Goal: Task Accomplishment & Management: Use online tool/utility

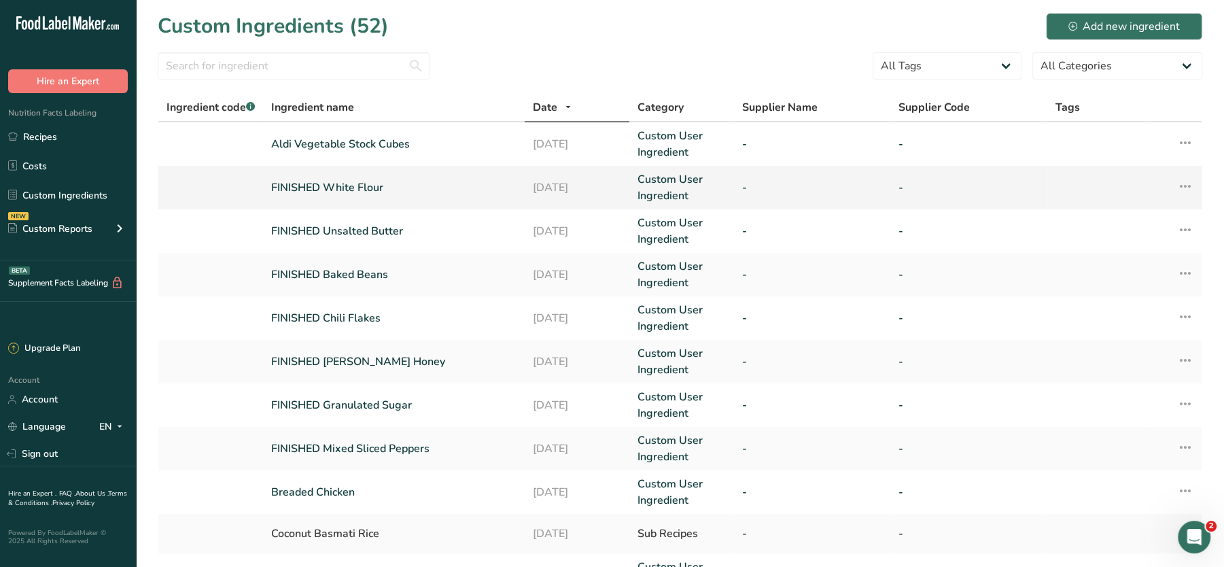
click at [332, 187] on link "FINISHED White Flour" at bounding box center [393, 187] width 245 height 16
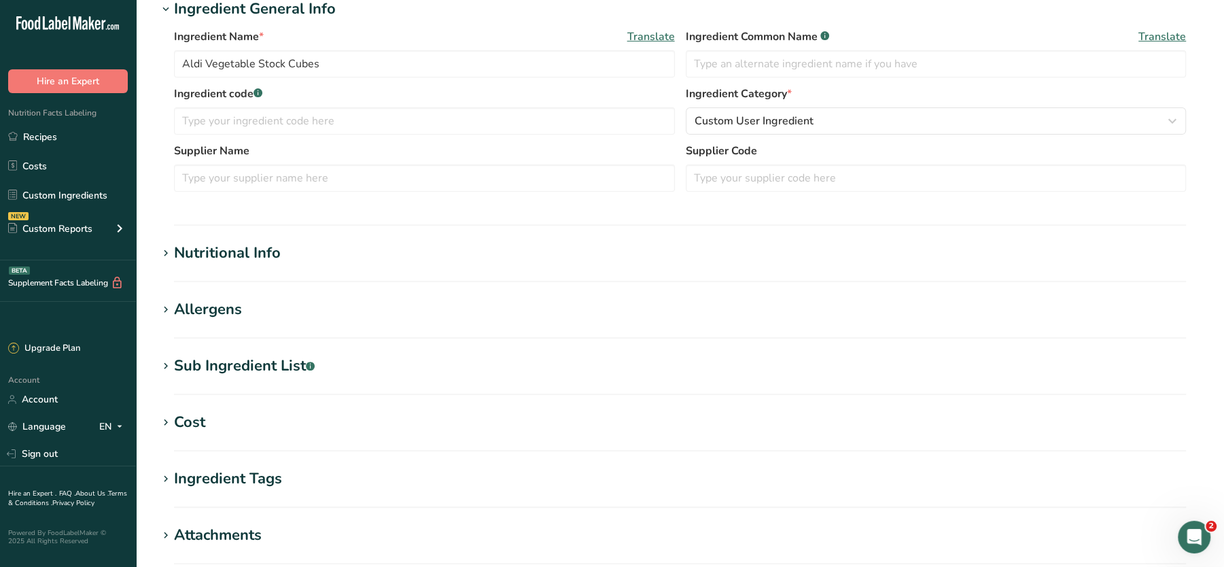
type input "FINISHED White Flour"
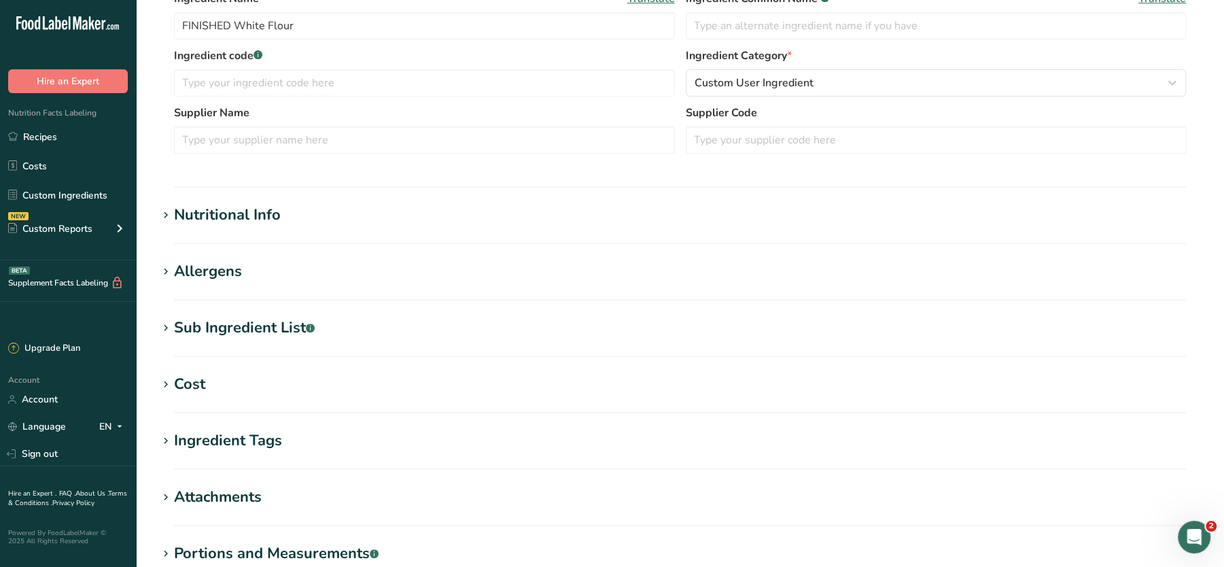
scroll to position [404, 0]
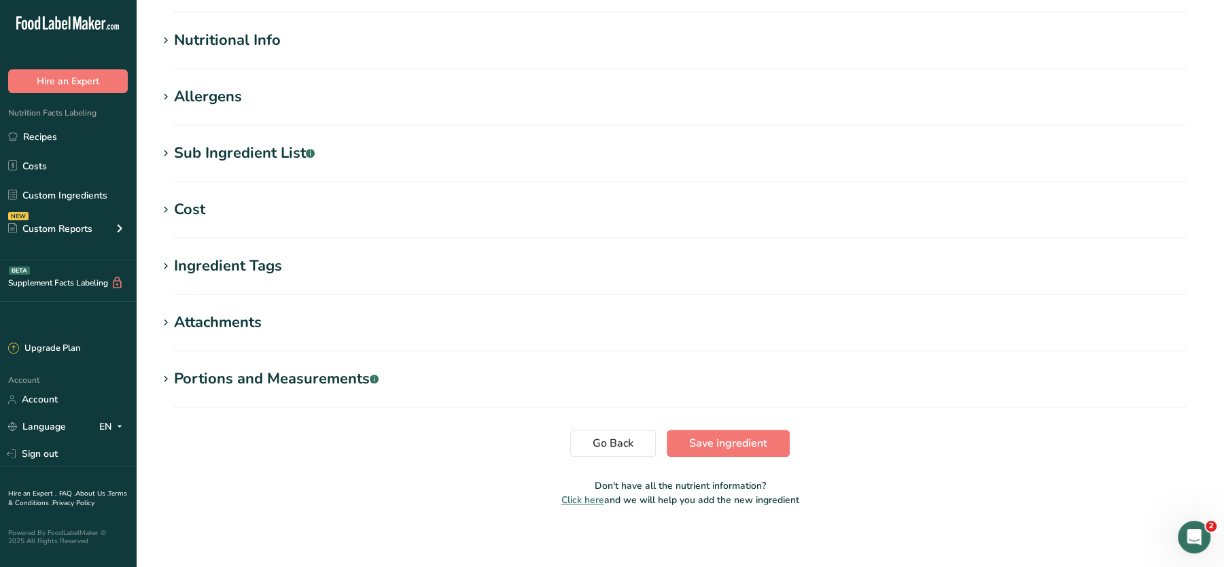
click at [219, 49] on div "Nutritional Info" at bounding box center [227, 40] width 107 height 22
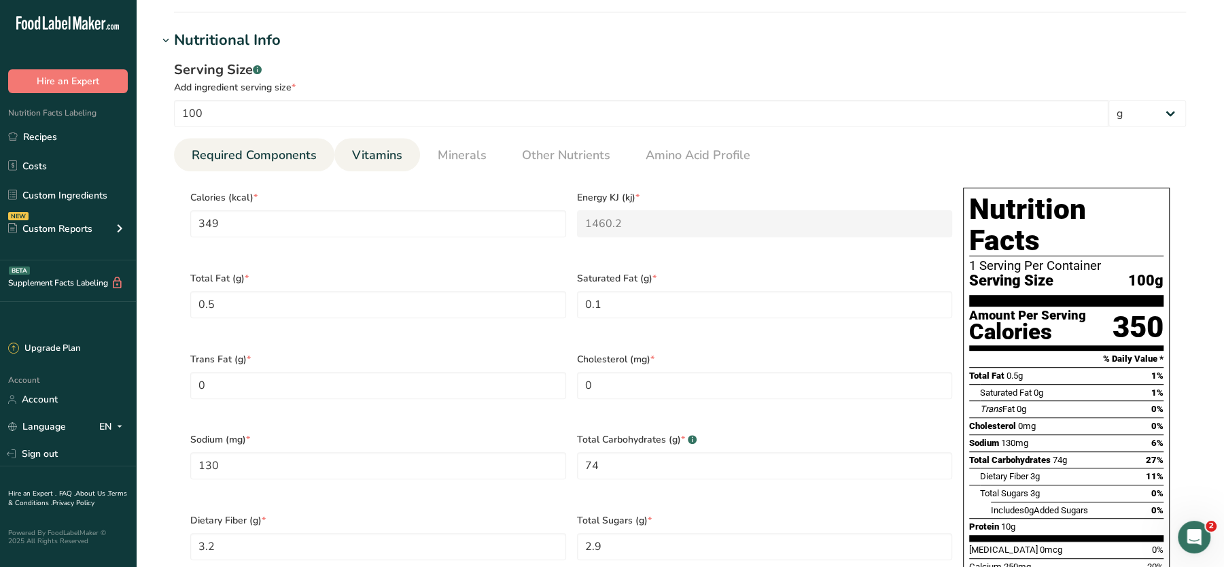
click at [400, 161] on span "Vitamins" at bounding box center [377, 155] width 50 height 18
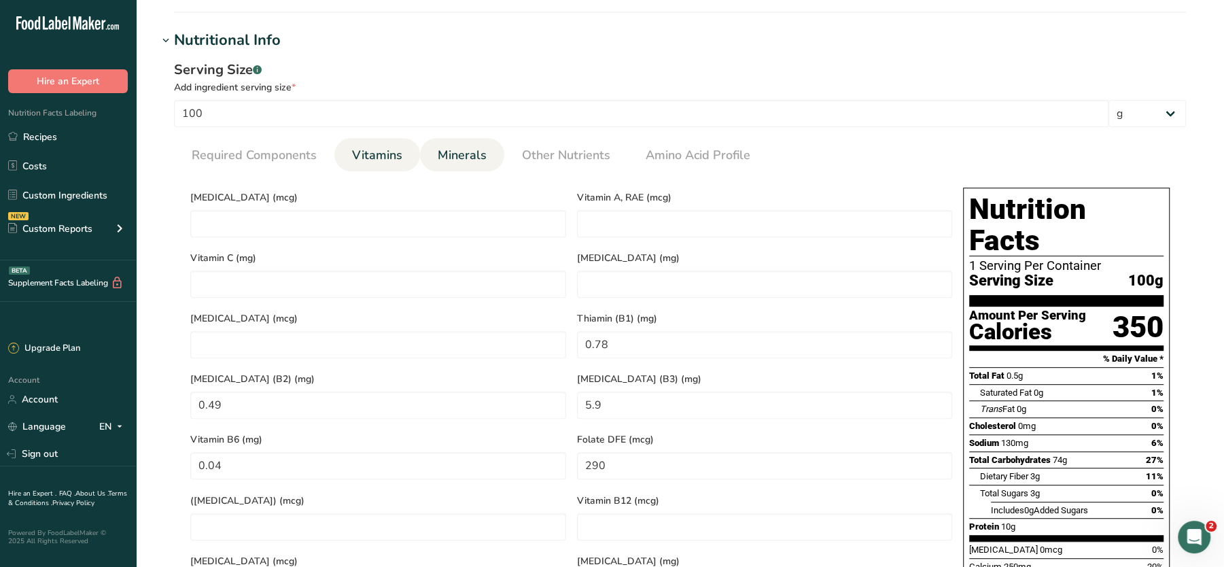
click at [468, 150] on span "Minerals" at bounding box center [462, 155] width 49 height 18
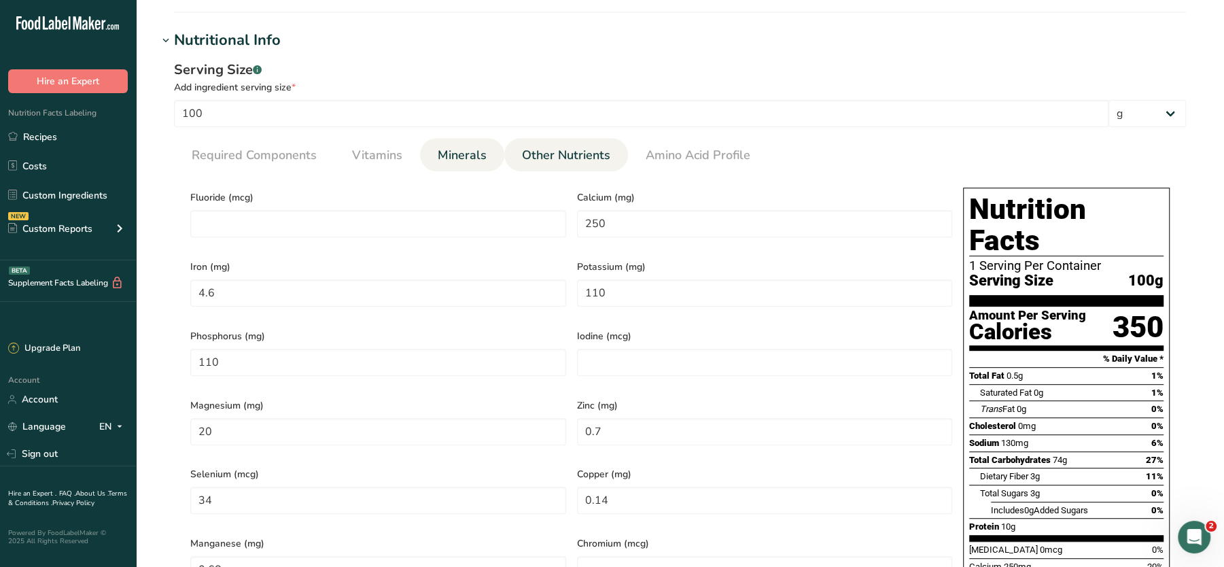
click at [551, 143] on link "Other Nutrients" at bounding box center [566, 155] width 99 height 35
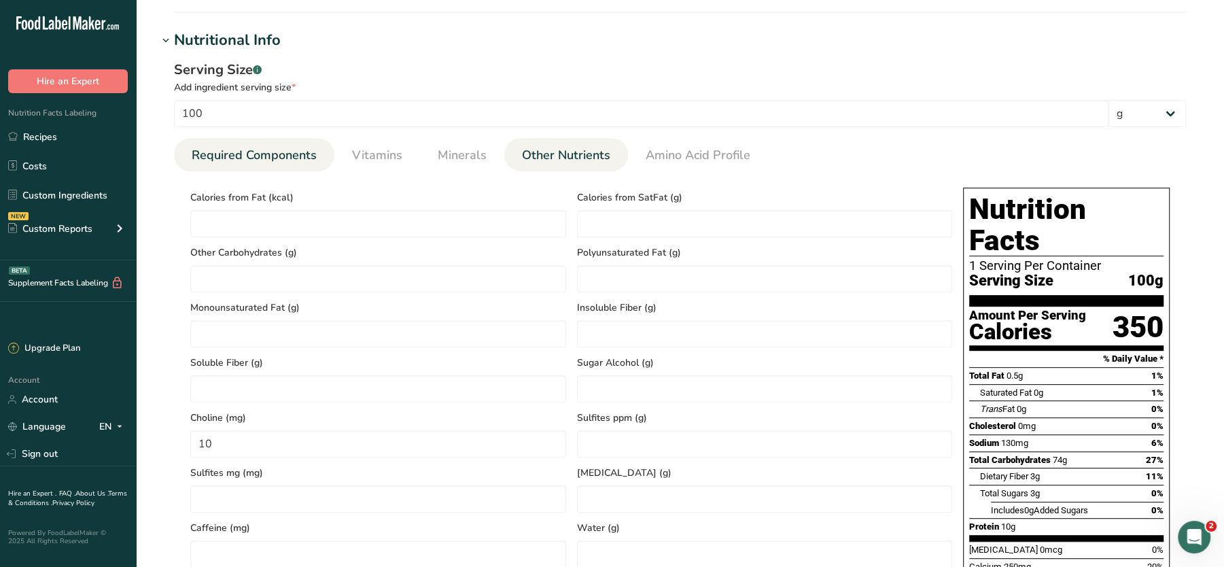
click at [261, 154] on span "Required Components" at bounding box center [254, 155] width 125 height 18
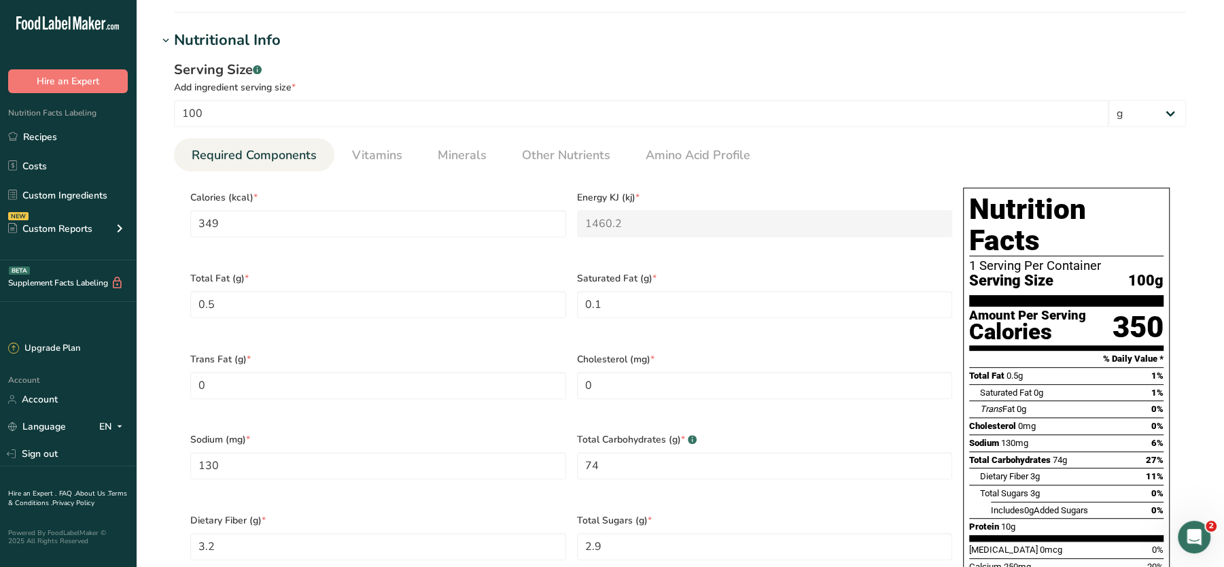
scroll to position [0, 0]
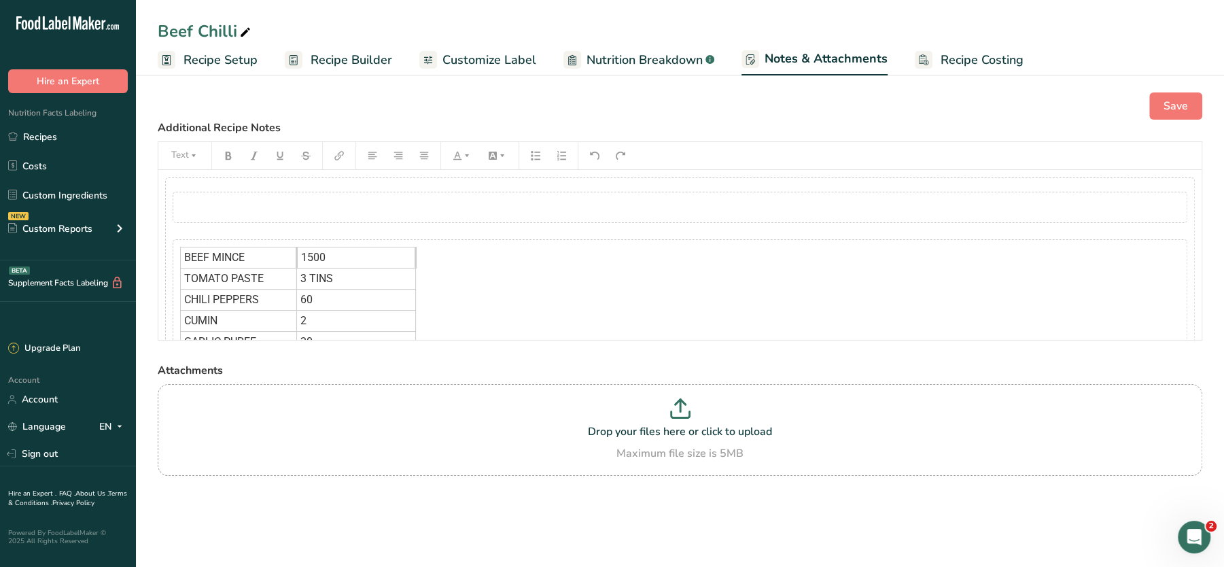
scroll to position [620, 0]
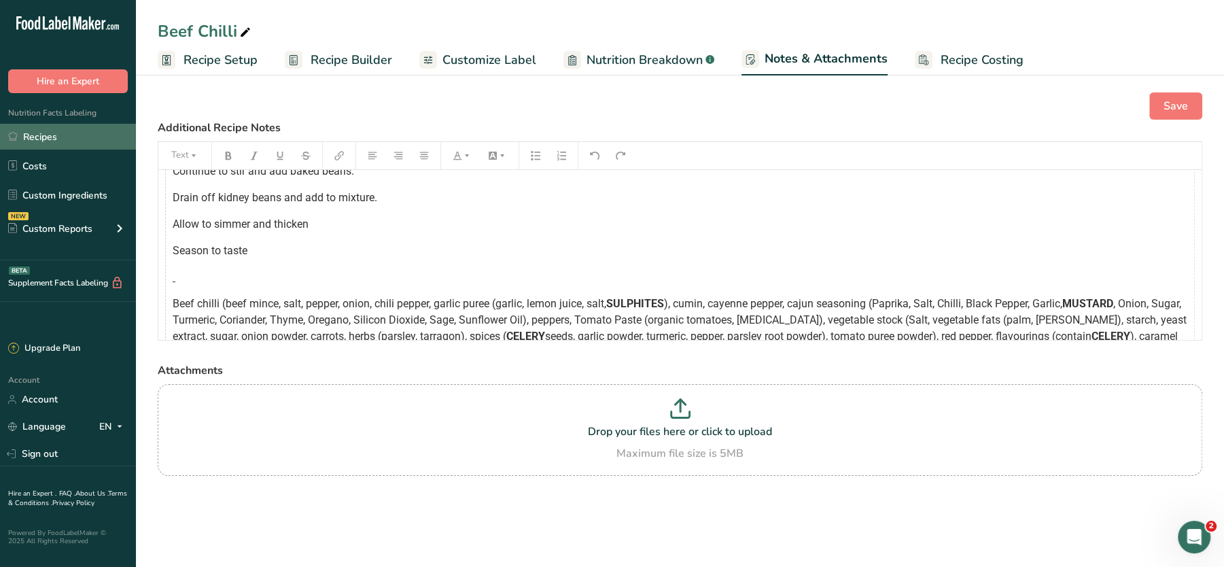
click at [42, 134] on link "Recipes" at bounding box center [68, 137] width 136 height 26
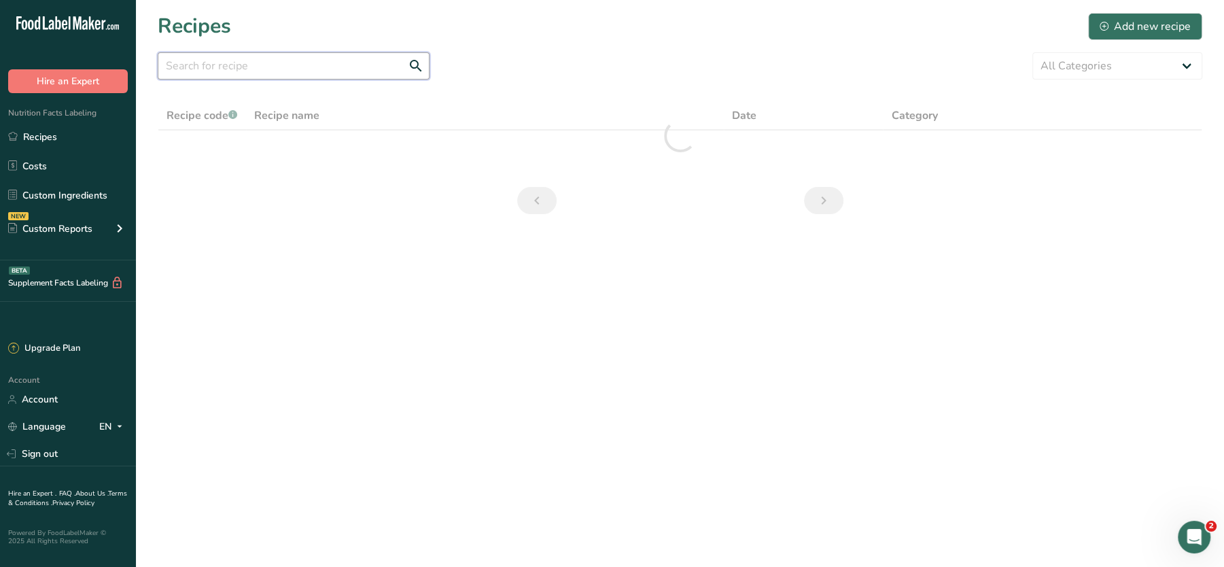
click at [272, 79] on input "text" at bounding box center [294, 65] width 272 height 27
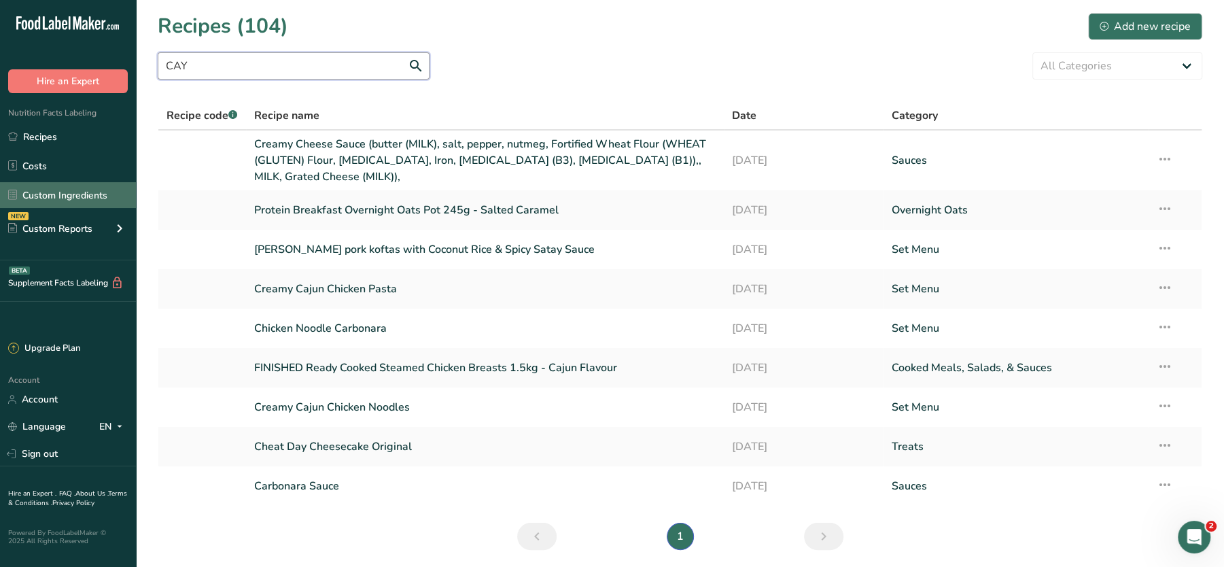
type input "CAY"
click at [52, 190] on link "Custom Ingredients" at bounding box center [68, 195] width 136 height 26
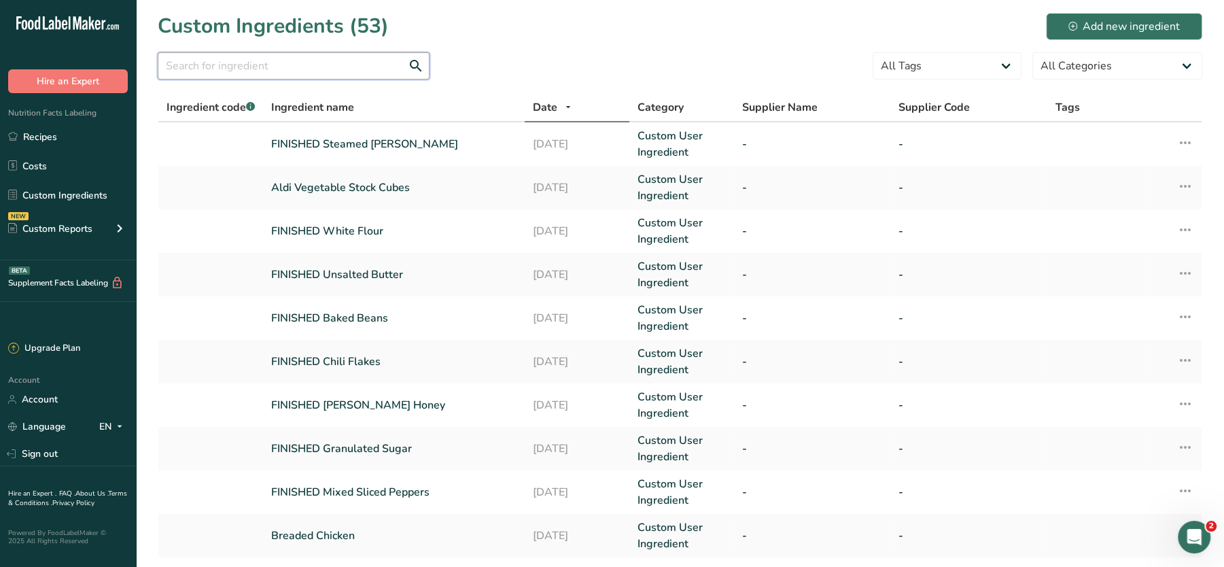
click at [248, 60] on input "text" at bounding box center [294, 65] width 272 height 27
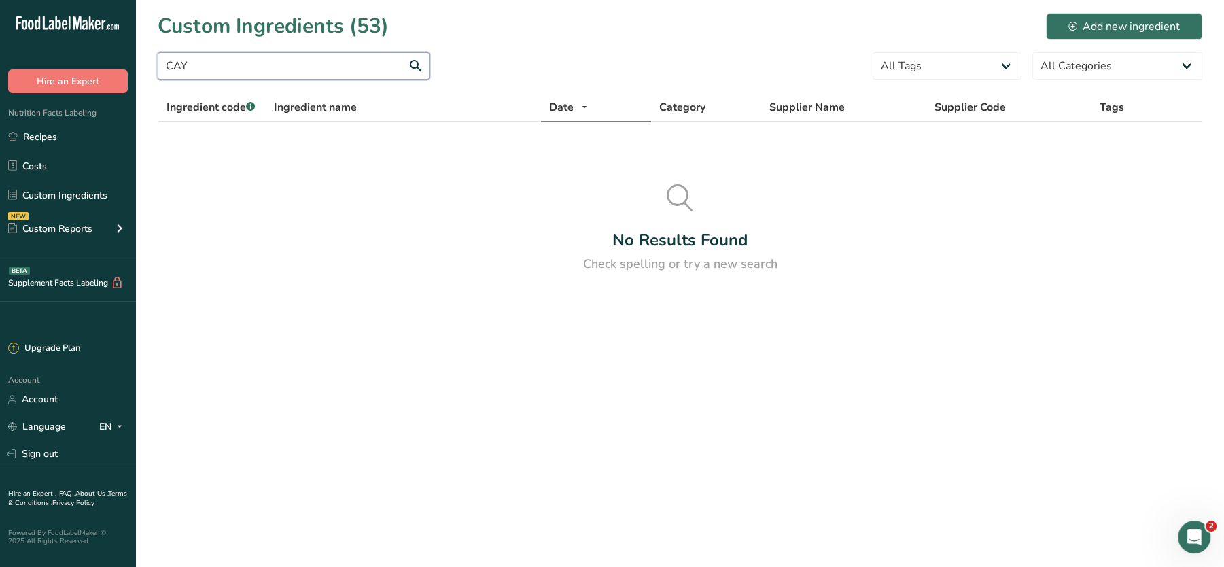
type input "CAY"
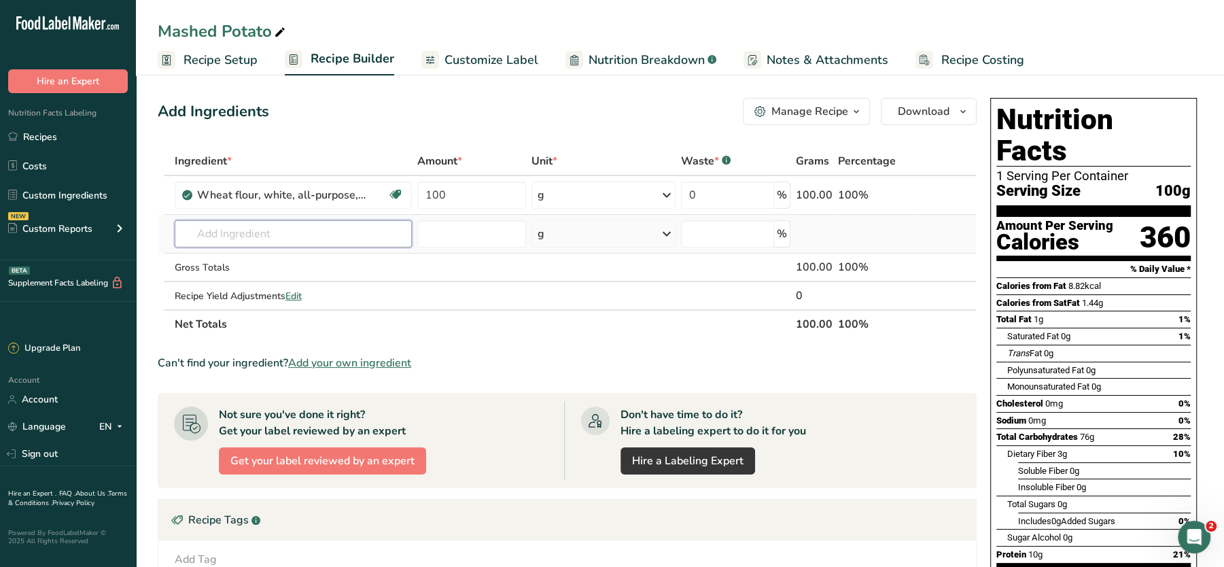
click at [280, 239] on input "text" at bounding box center [293, 233] width 237 height 27
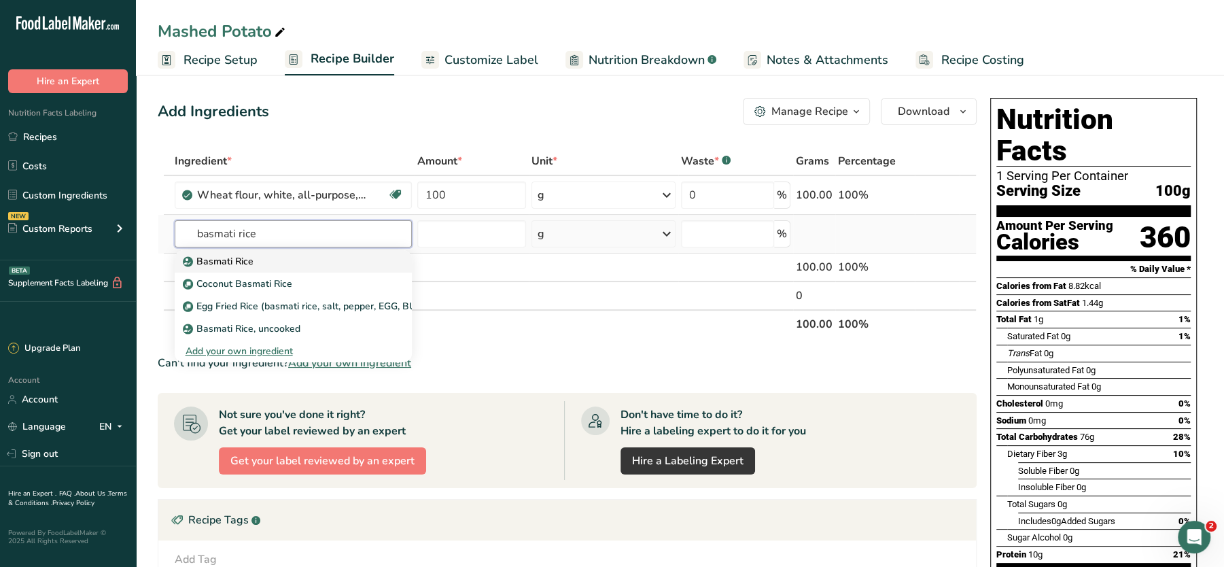
type input "basmati rice"
drag, startPoint x: 234, startPoint y: 258, endPoint x: 186, endPoint y: 263, distance: 48.5
click at [186, 263] on div "Basmati Rice" at bounding box center [283, 261] width 194 height 14
type input "Basmati Rice"
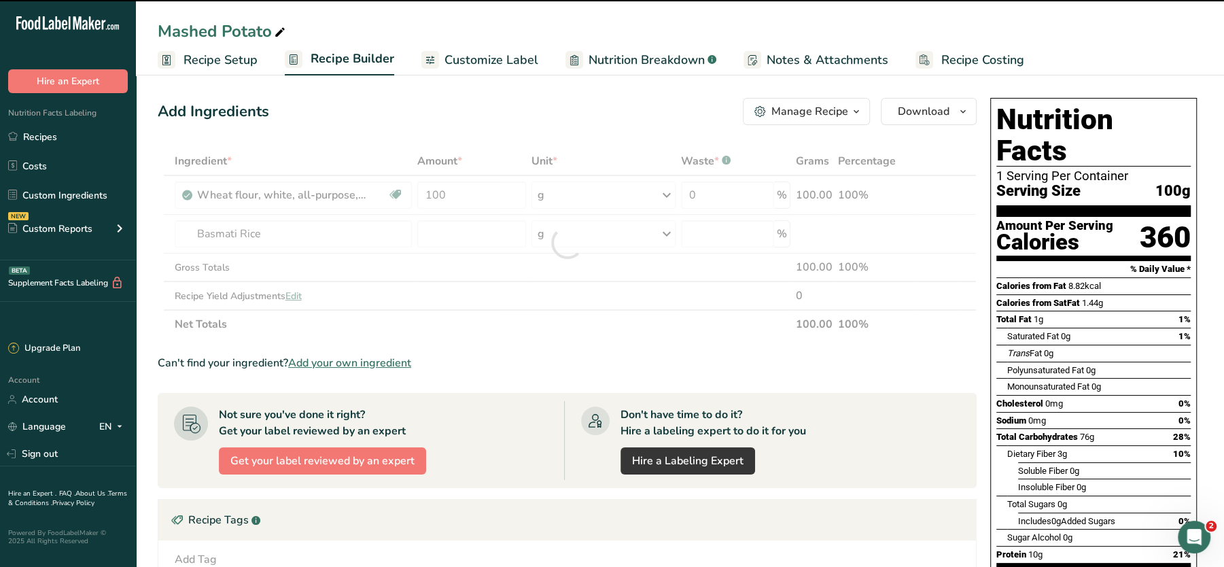
type input "0"
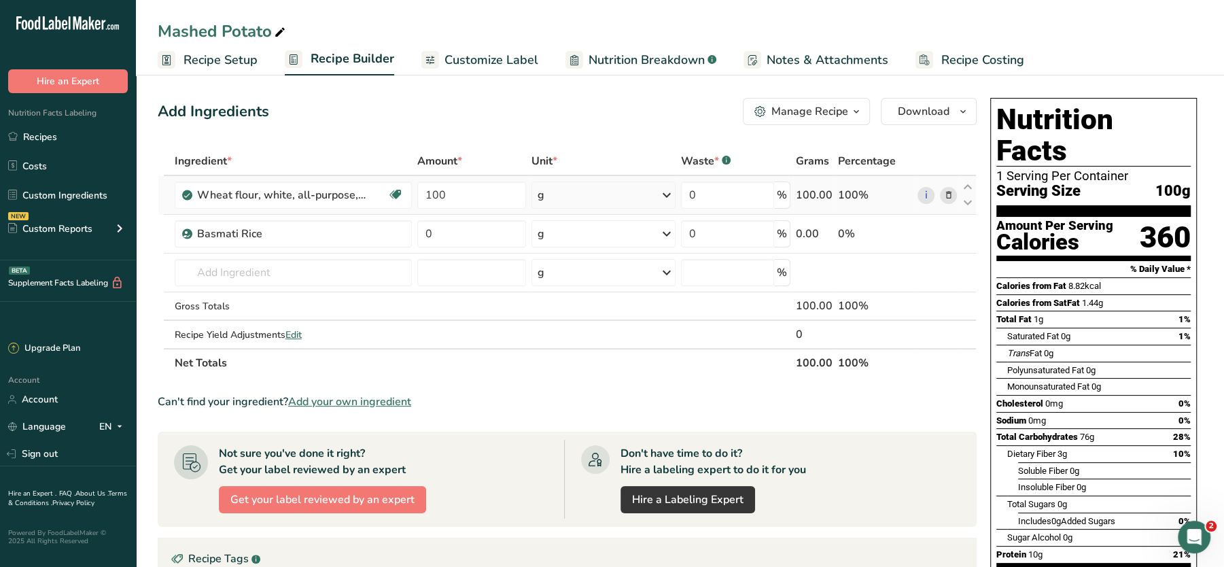
click at [948, 194] on icon at bounding box center [948, 195] width 10 height 14
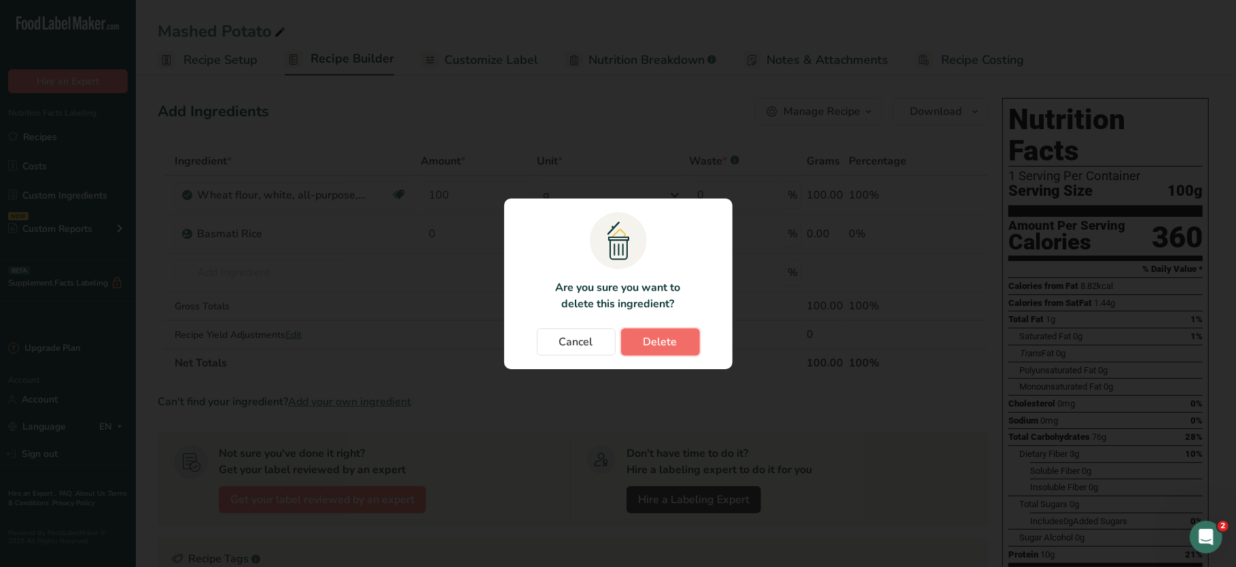
click at [653, 345] on span "Delete" at bounding box center [661, 342] width 34 height 16
type input "0"
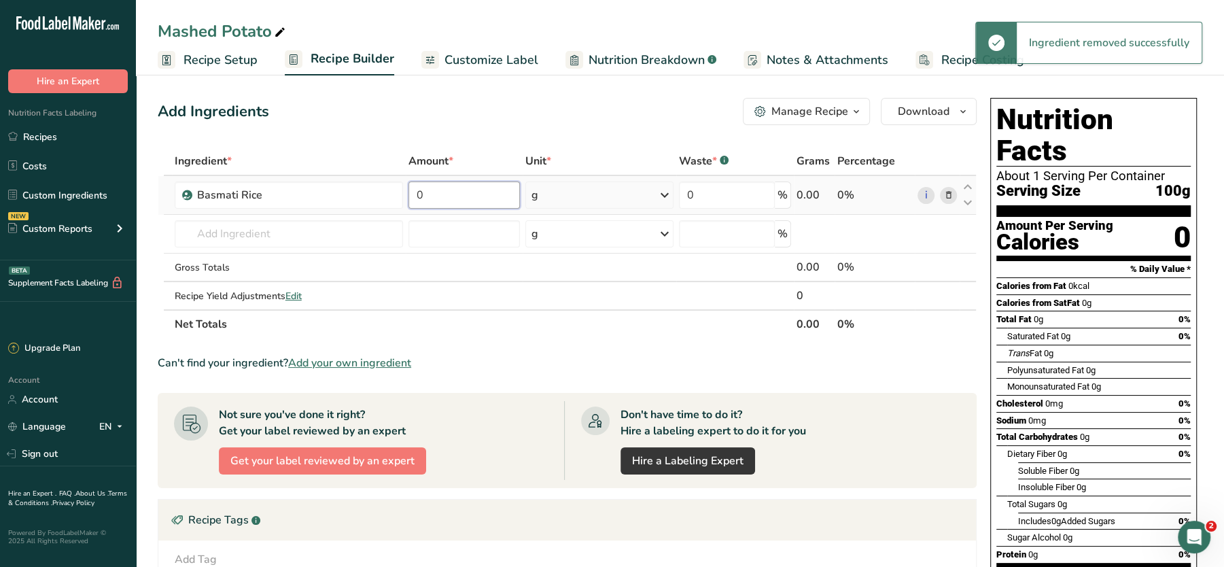
click at [464, 184] on input "0" at bounding box center [463, 194] width 111 height 27
type input "100"
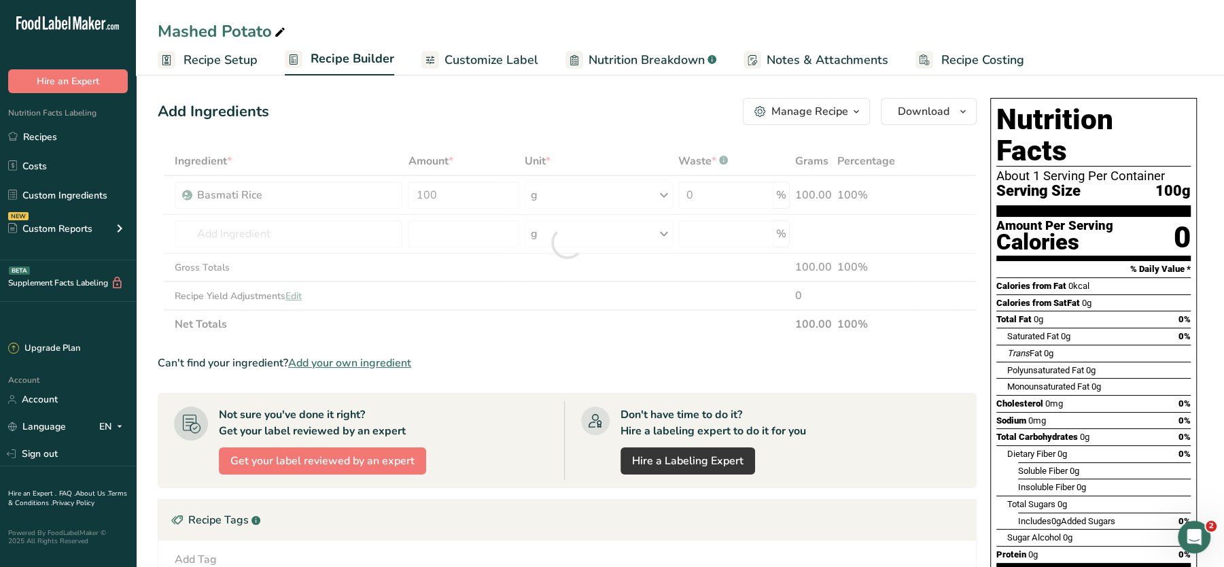
click at [548, 107] on div "Add Ingredients Manage Recipe Delete Recipe Duplicate Recipe Scale Recipe Save …" at bounding box center [567, 111] width 819 height 27
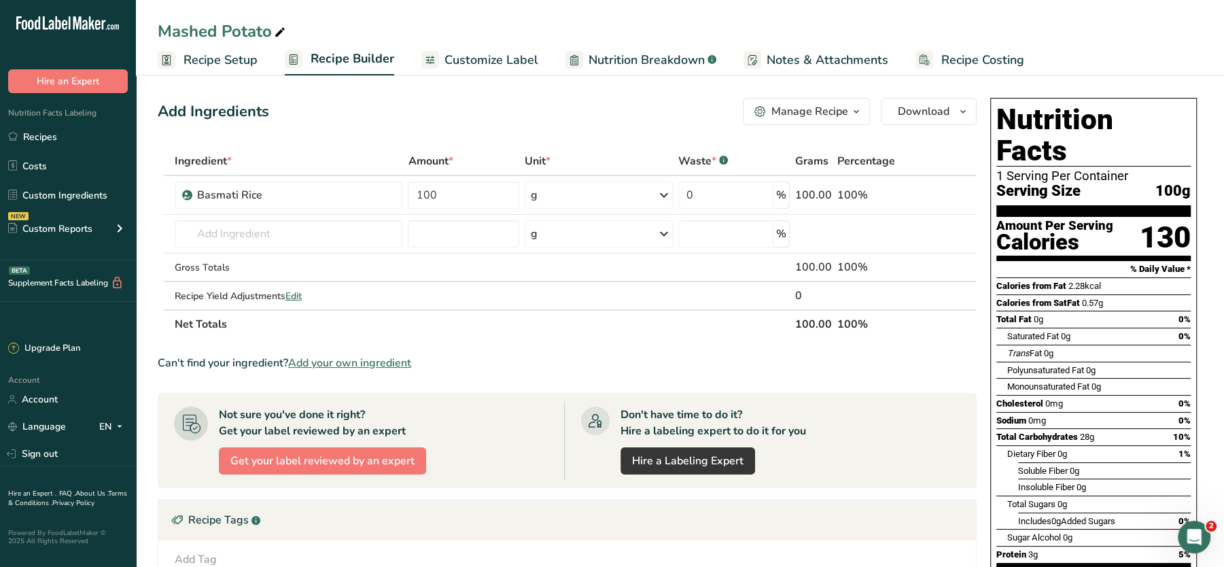
click at [598, 63] on span "Nutrition Breakdown" at bounding box center [647, 60] width 116 height 18
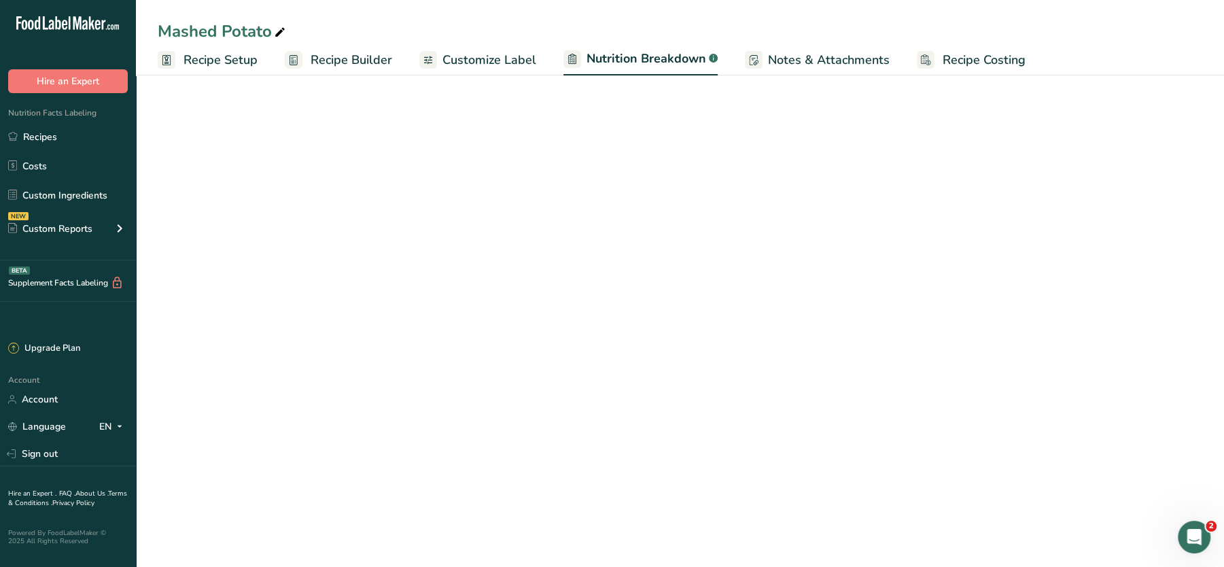
select select "Calories"
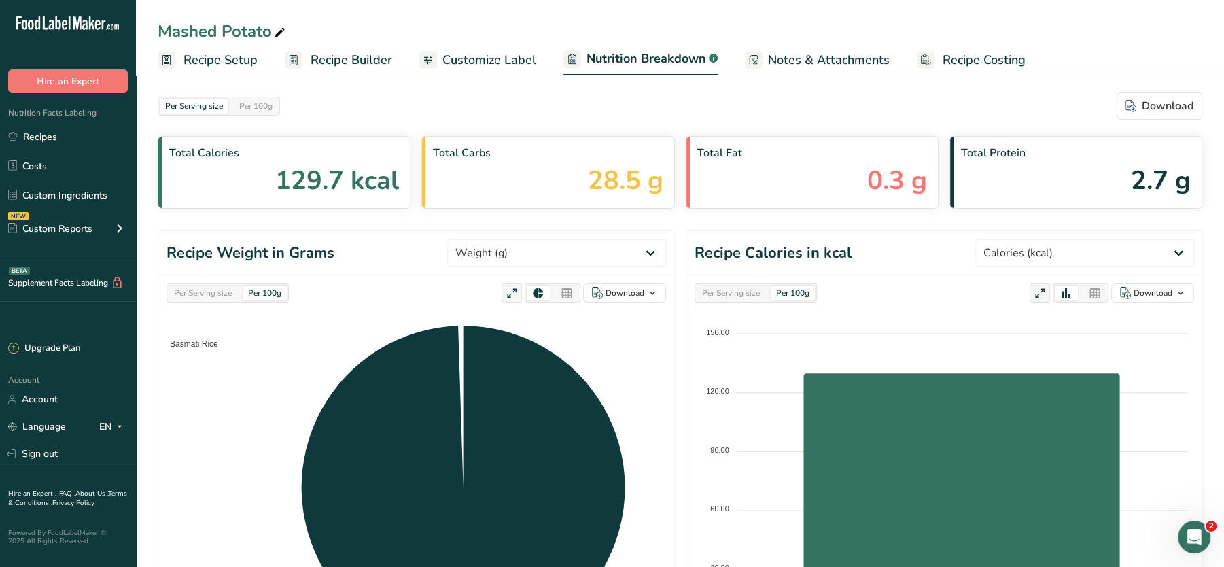
click at [453, 51] on span "Customize Label" at bounding box center [489, 60] width 94 height 18
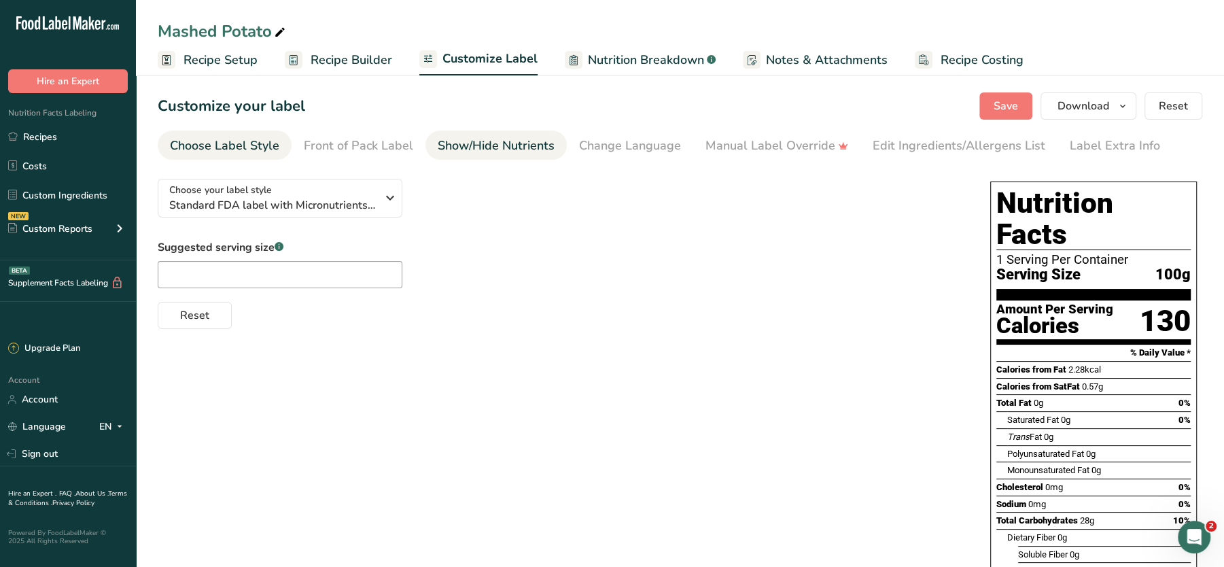
click at [511, 141] on div "Show/Hide Nutrients" at bounding box center [496, 146] width 117 height 18
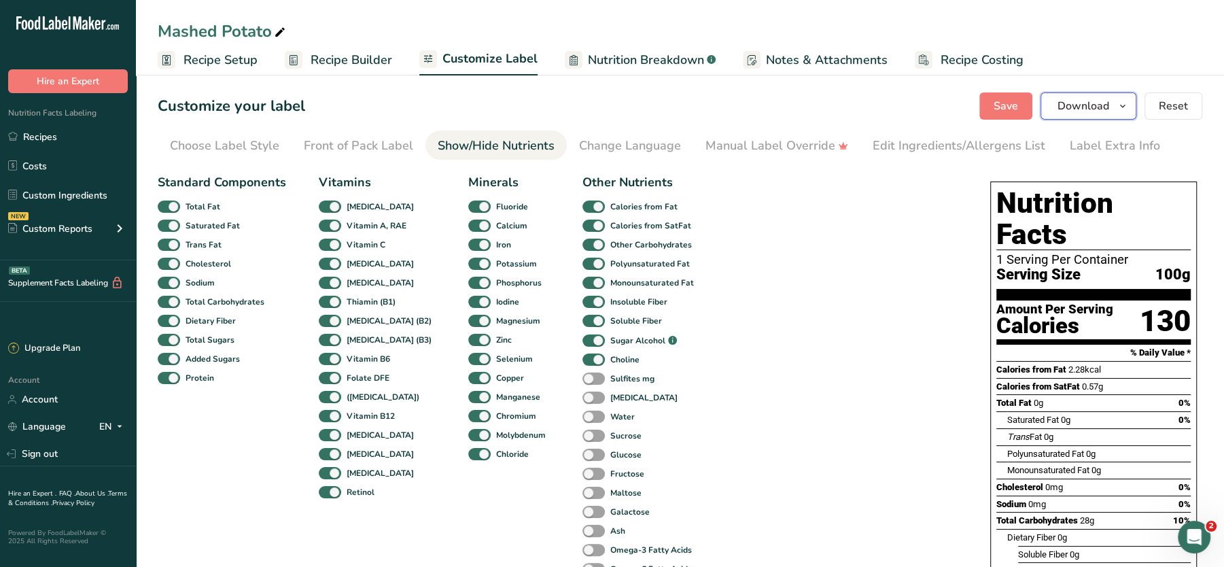
click at [1092, 100] on span "Download" at bounding box center [1084, 106] width 52 height 16
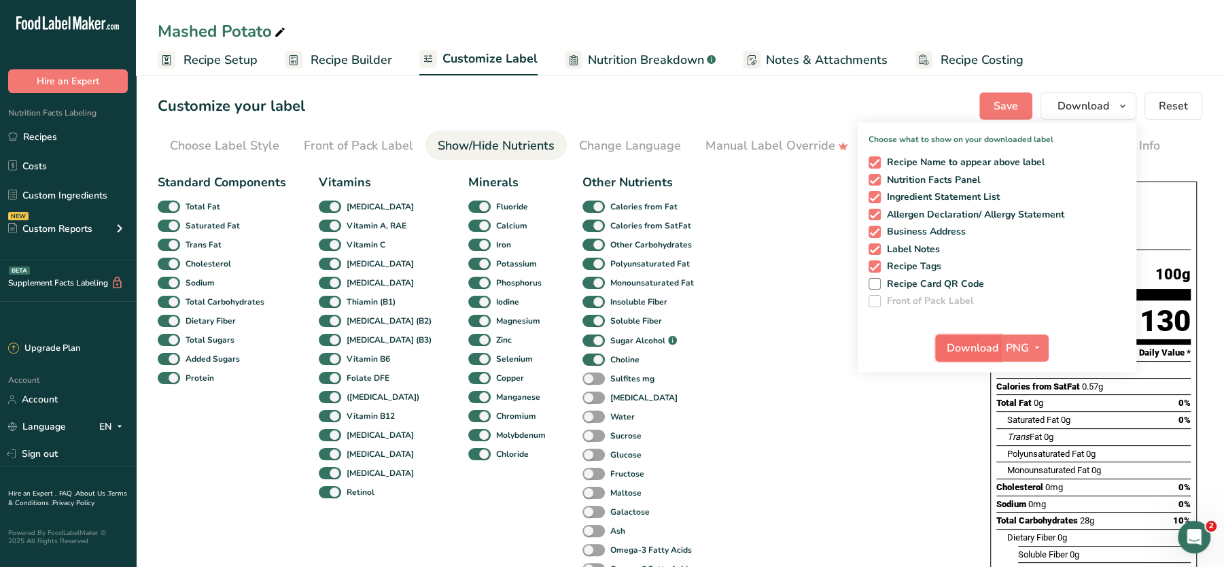
click at [964, 348] on span "Download" at bounding box center [973, 348] width 52 height 16
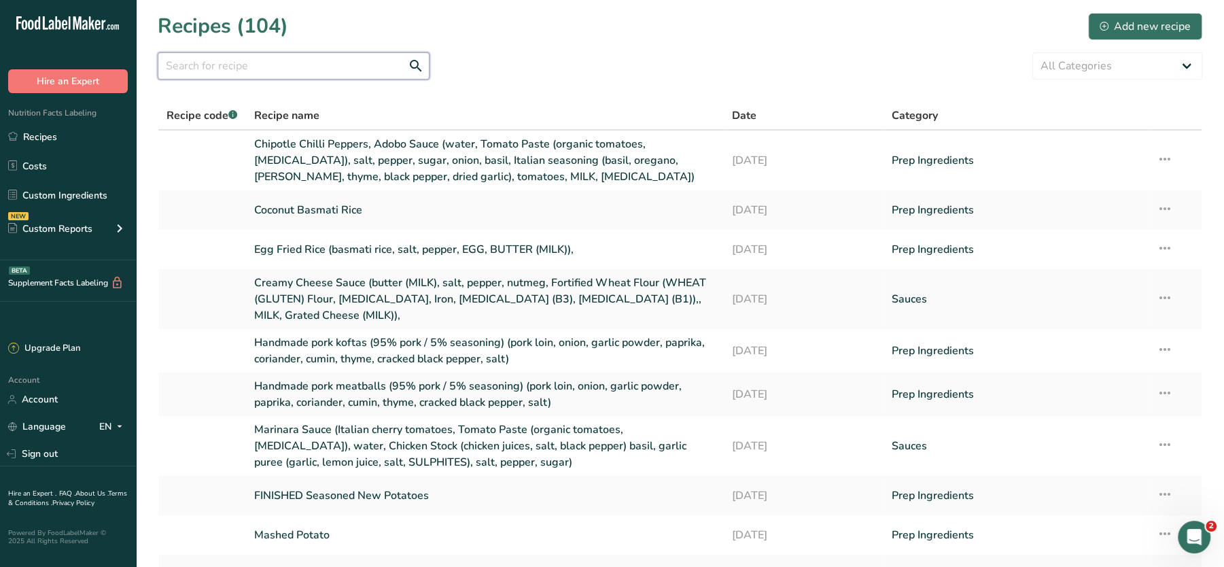
click at [335, 56] on input "text" at bounding box center [294, 65] width 272 height 27
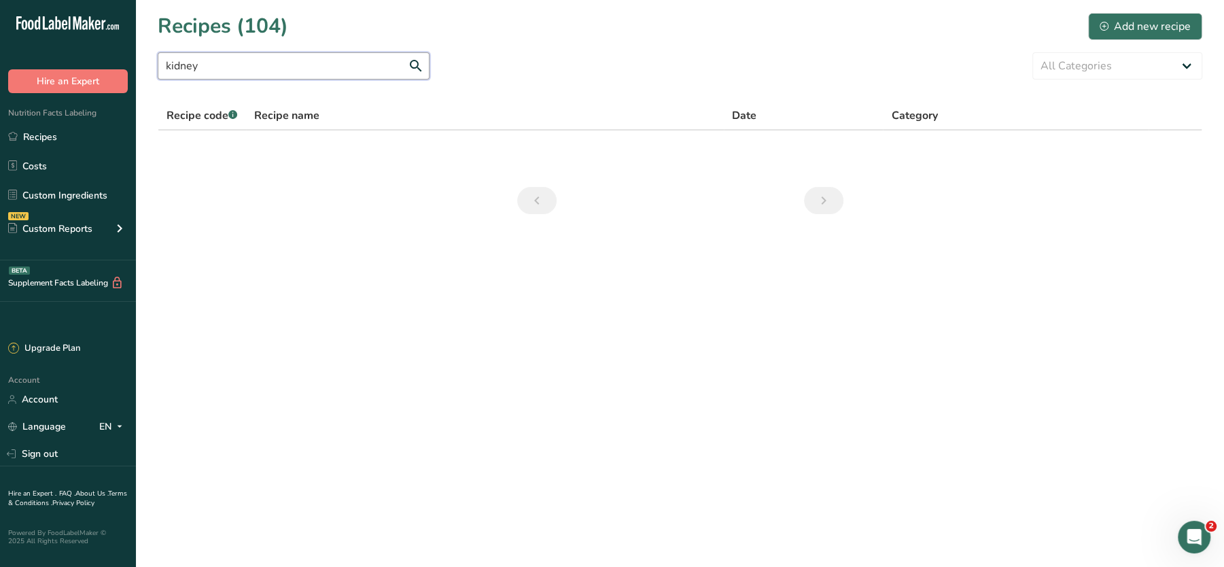
drag, startPoint x: 254, startPoint y: 67, endPoint x: 76, endPoint y: 50, distance: 178.2
click at [76, 50] on div ".a-20{fill:#fff;} Hire an Expert Nutrition Facts Labeling Recipes Costs Custom …" at bounding box center [612, 283] width 1224 height 567
type input "b"
type input "h"
type input "baked"
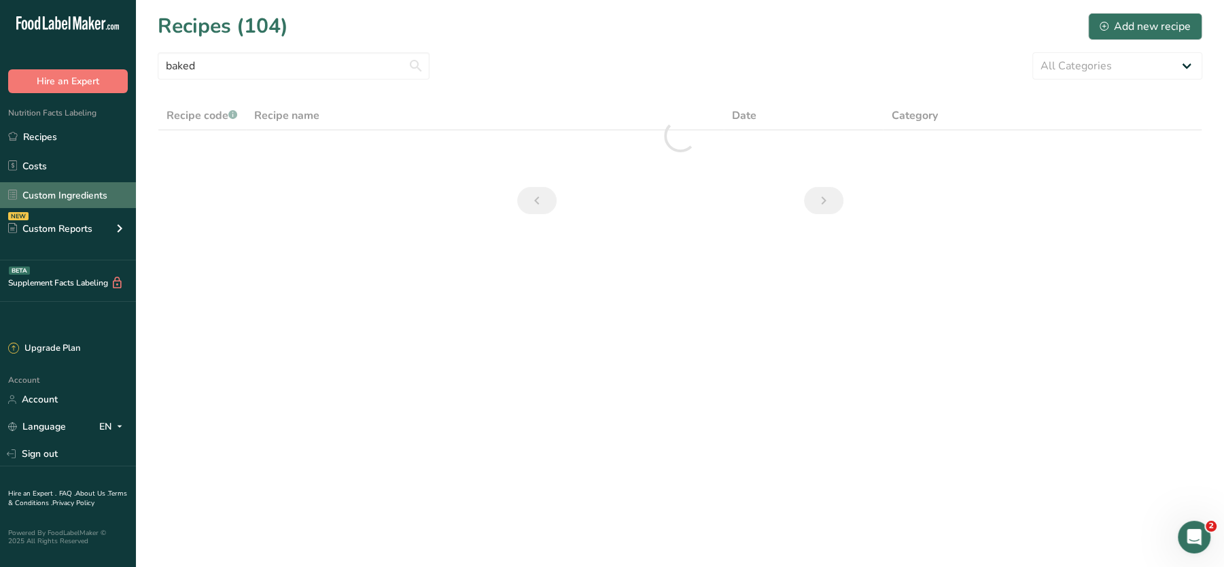
click at [82, 194] on link "Custom Ingredients" at bounding box center [68, 195] width 136 height 26
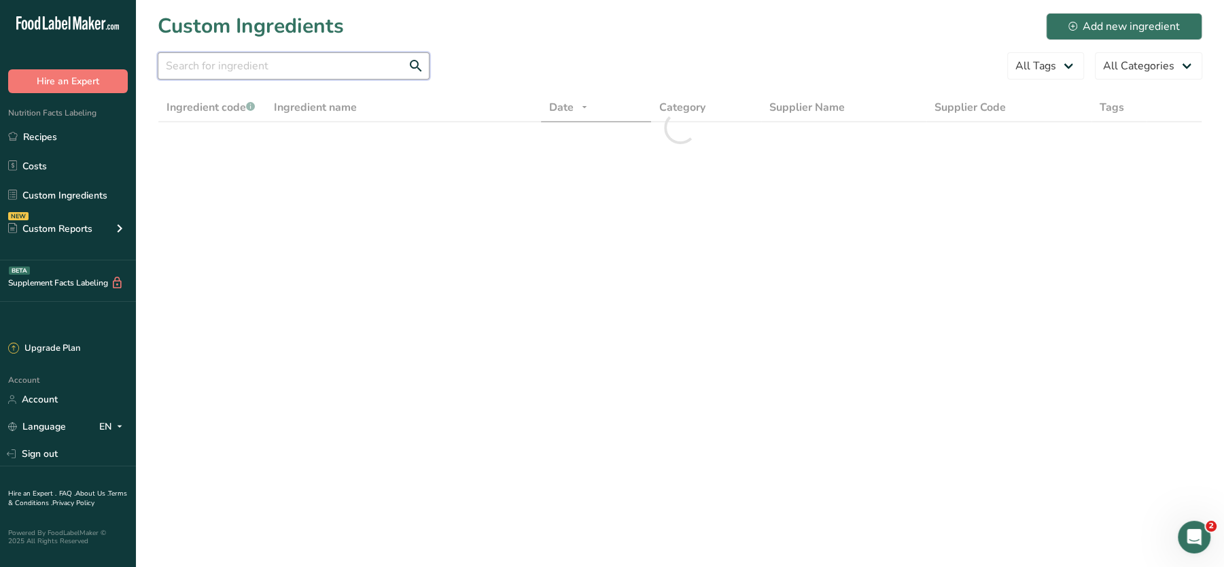
click at [253, 61] on input "text" at bounding box center [294, 65] width 272 height 27
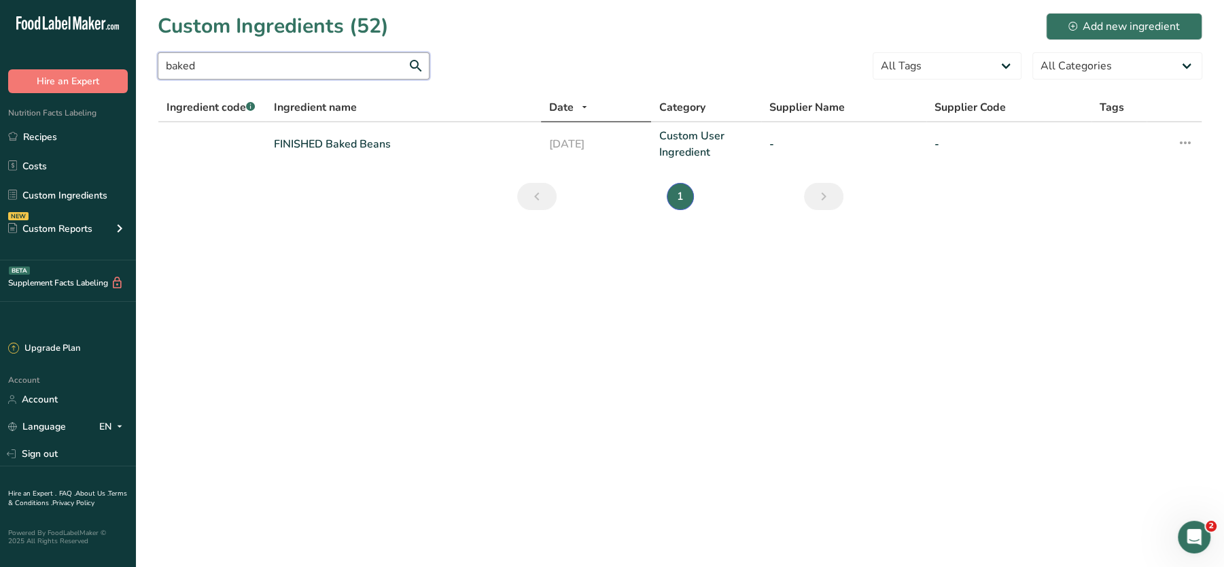
drag, startPoint x: 248, startPoint y: 68, endPoint x: 90, endPoint y: 48, distance: 159.6
click at [90, 48] on div ".a-20{fill:#fff;} Hire an Expert Nutrition Facts Labeling Recipes Costs Custom …" at bounding box center [612, 283] width 1224 height 567
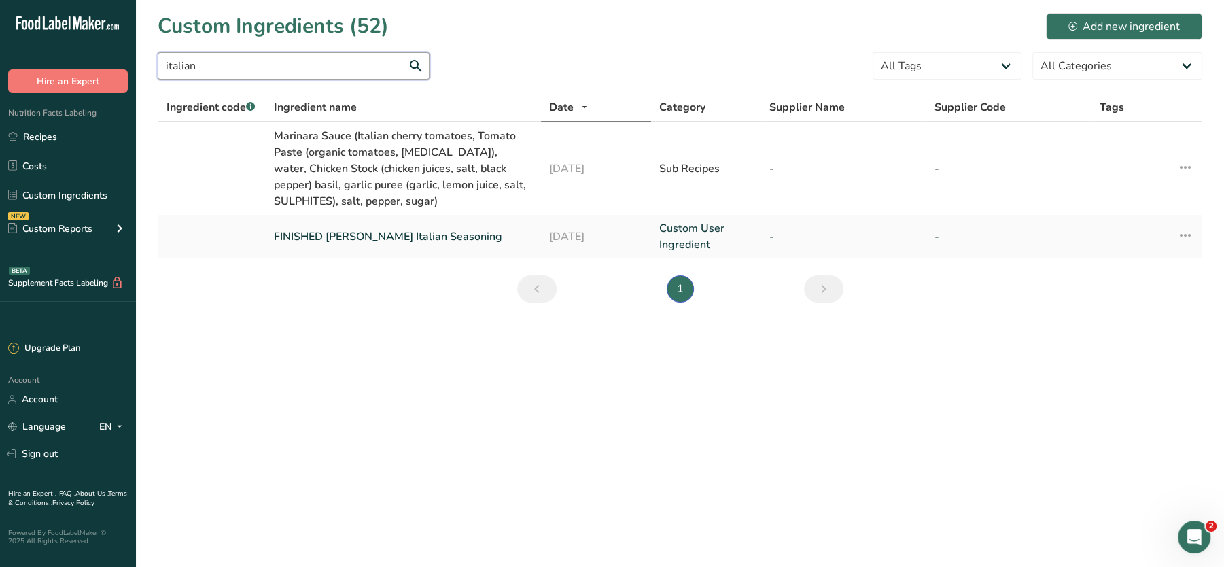
drag, startPoint x: 243, startPoint y: 63, endPoint x: 87, endPoint y: 52, distance: 156.0
click at [87, 52] on div ".a-20{fill:#fff;} Hire an Expert Nutrition Facts Labeling Recipes Costs Custom …" at bounding box center [612, 283] width 1224 height 567
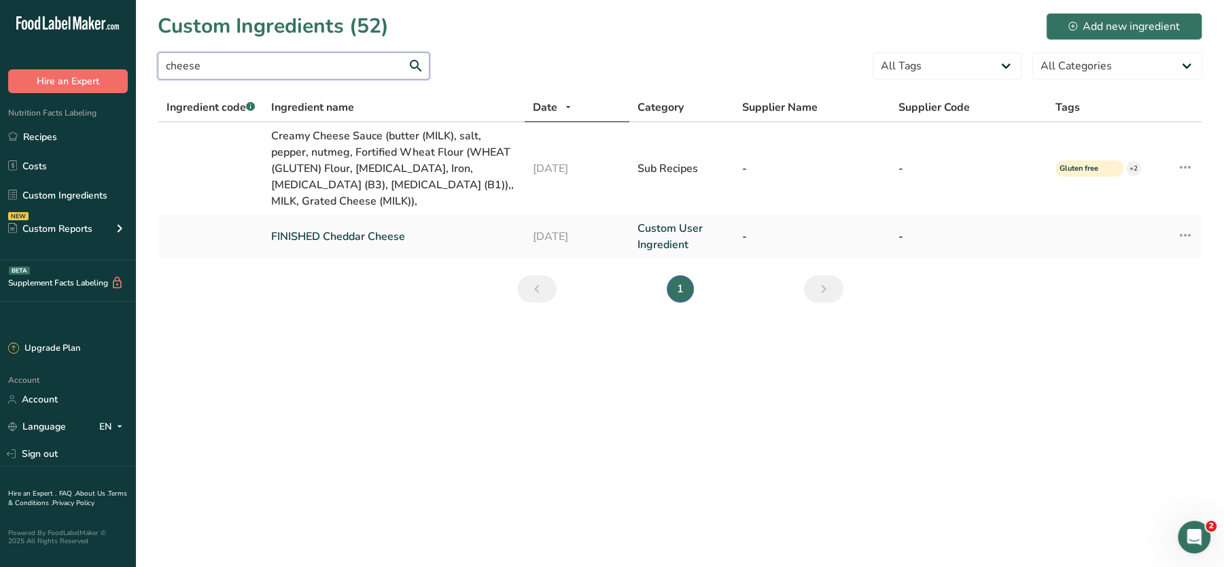
drag, startPoint x: 224, startPoint y: 62, endPoint x: 82, endPoint y: 73, distance: 142.5
click at [82, 73] on div ".a-20{fill:#fff;} Hire an Expert Nutrition Facts Labeling Recipes Costs Custom …" at bounding box center [612, 283] width 1224 height 567
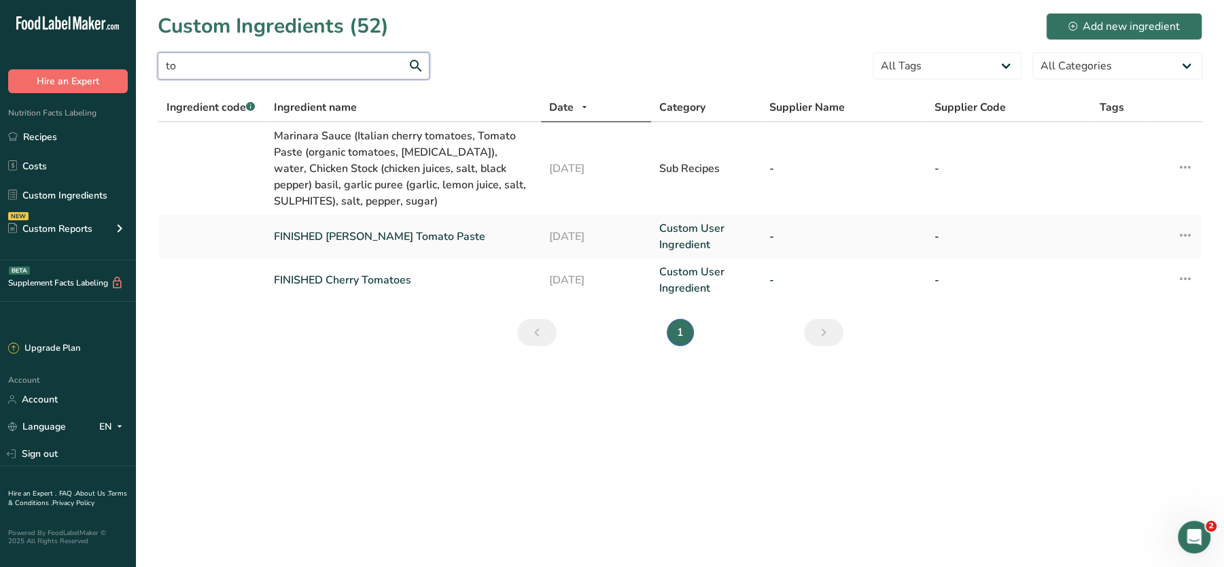
type input "t"
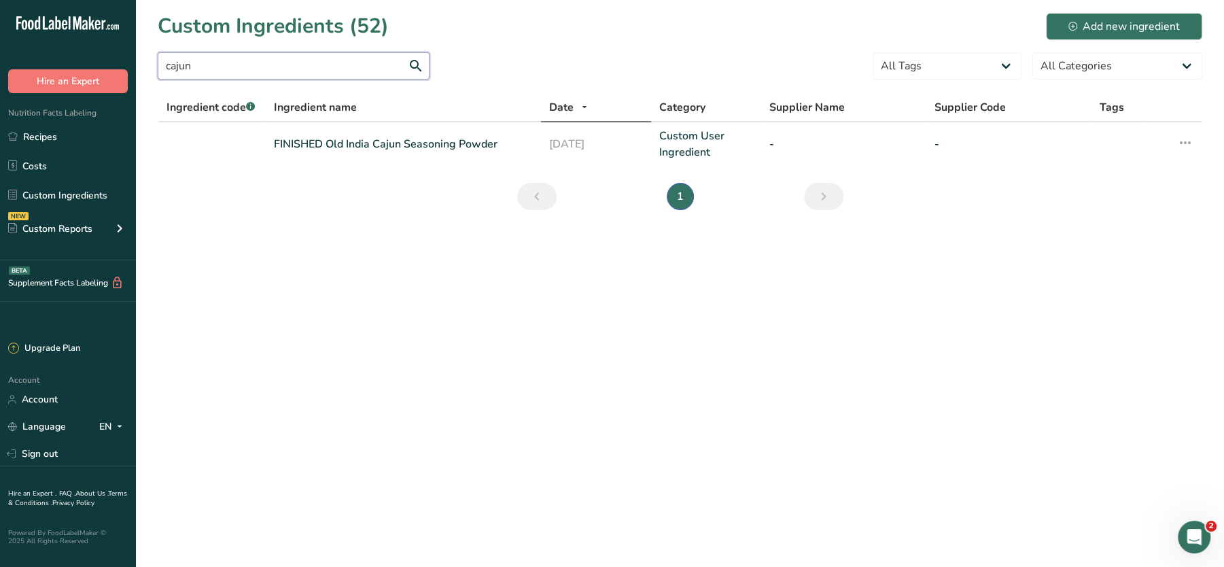
click at [230, 68] on input "cajun" at bounding box center [294, 65] width 272 height 27
type input "m"
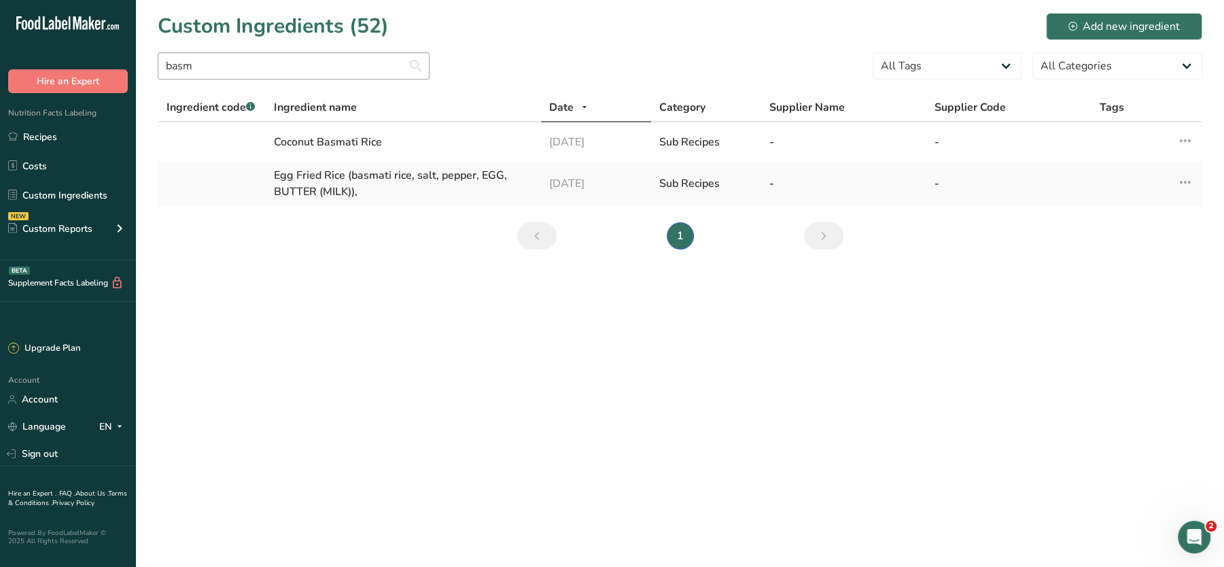
drag, startPoint x: 202, startPoint y: 69, endPoint x: 195, endPoint y: 58, distance: 13.4
click at [195, 58] on section "Custom Ingredients (52) Add new ingredient basm All Tags High Protein Source of…" at bounding box center [680, 135] width 1088 height 271
click at [195, 58] on input "basm" at bounding box center [294, 65] width 272 height 27
type input "rice"
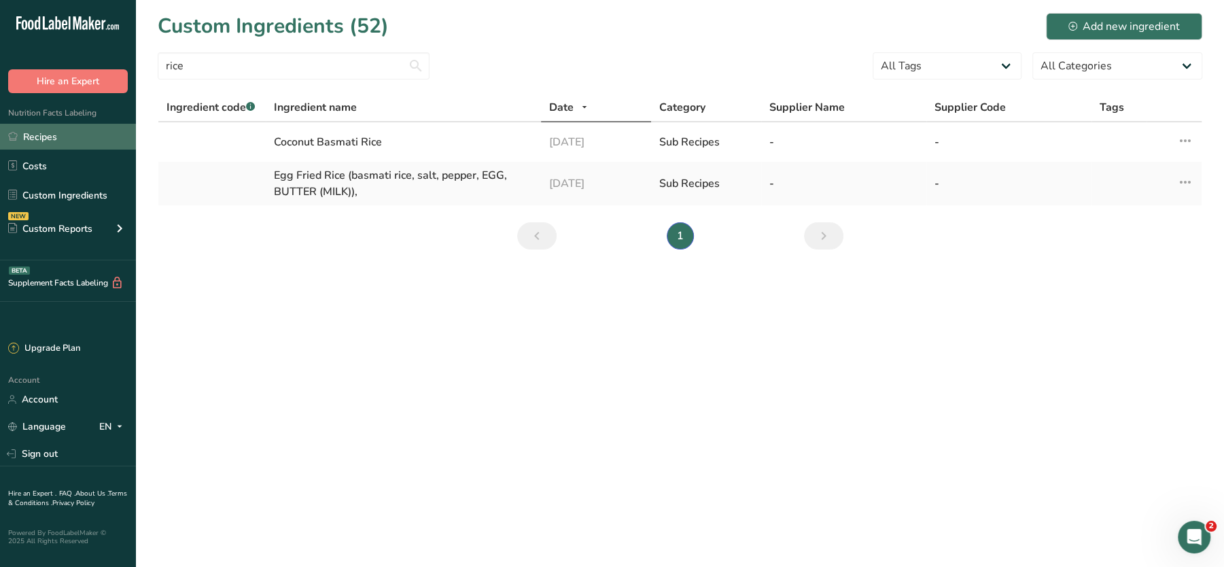
click at [39, 141] on link "Recipes" at bounding box center [68, 137] width 136 height 26
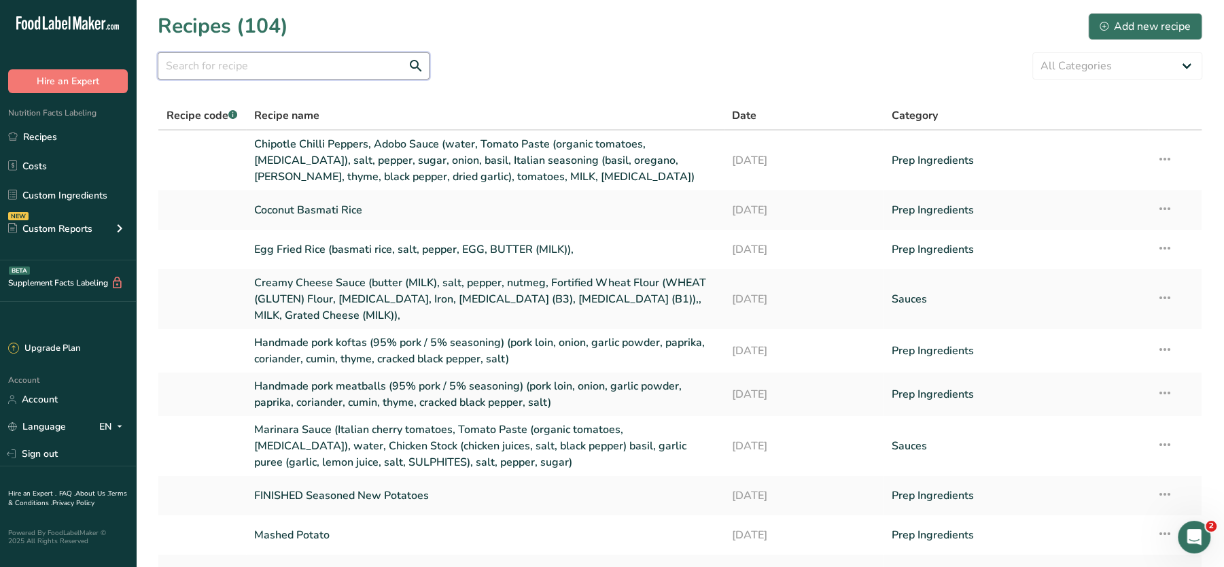
click at [345, 78] on input "text" at bounding box center [294, 65] width 272 height 27
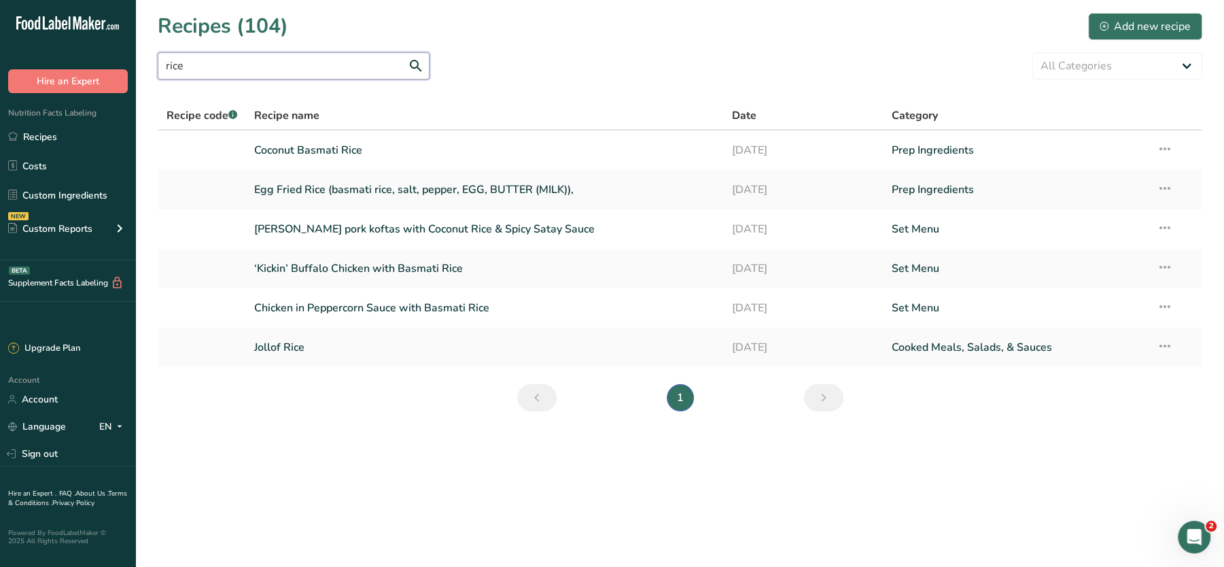
click at [208, 52] on input "rice" at bounding box center [294, 65] width 272 height 27
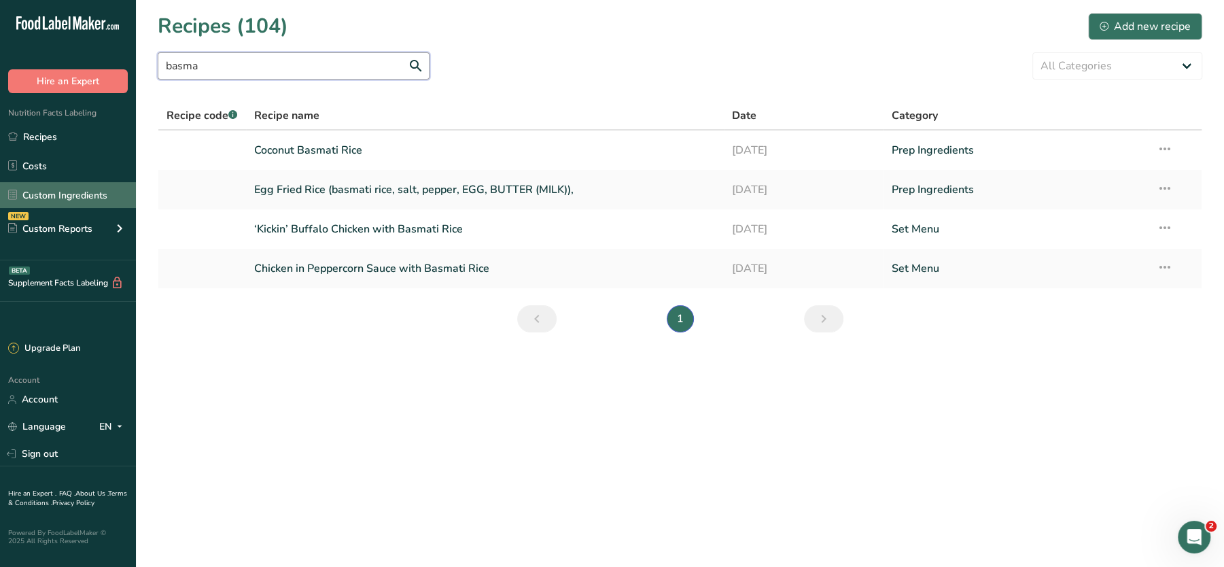
type input "basma"
click at [39, 202] on link "Custom Ingredients" at bounding box center [68, 195] width 136 height 26
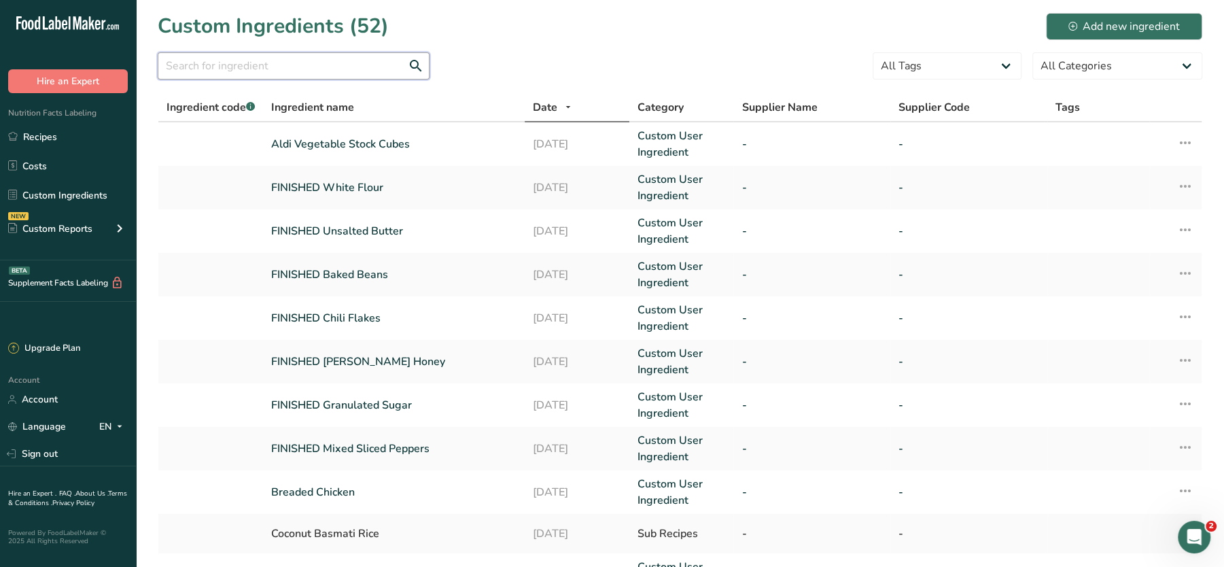
click at [275, 71] on input "text" at bounding box center [294, 65] width 272 height 27
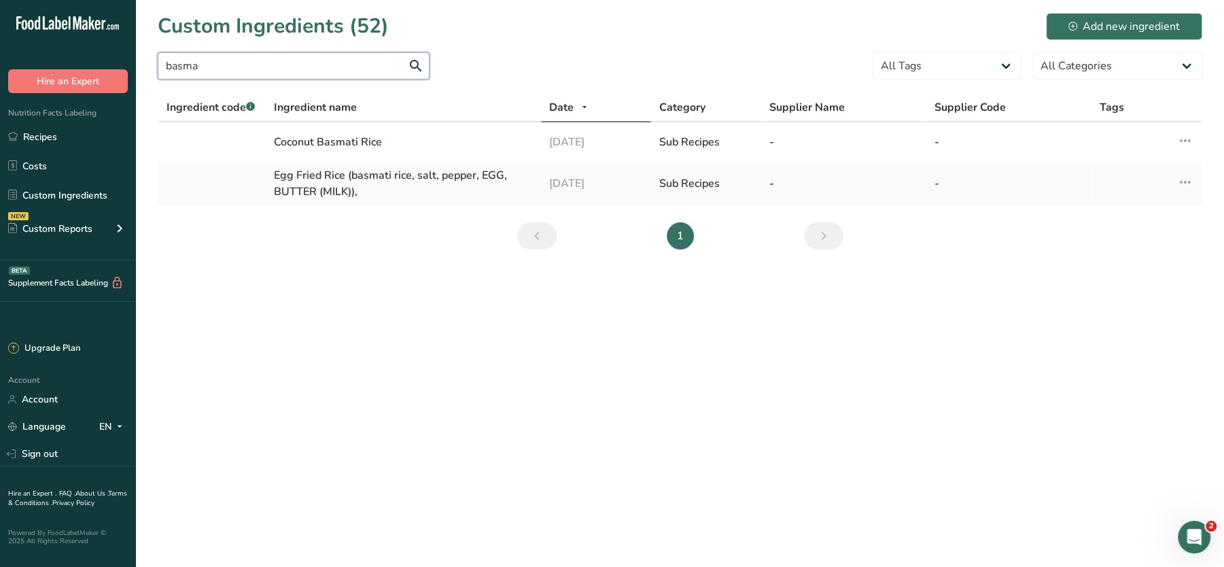
type input "basma"
click at [78, 198] on link "Custom Ingredients" at bounding box center [68, 195] width 136 height 26
click at [86, 192] on link "Custom Ingredients" at bounding box center [68, 195] width 136 height 26
click at [1088, 24] on div "Add new ingredient" at bounding box center [1123, 26] width 111 height 16
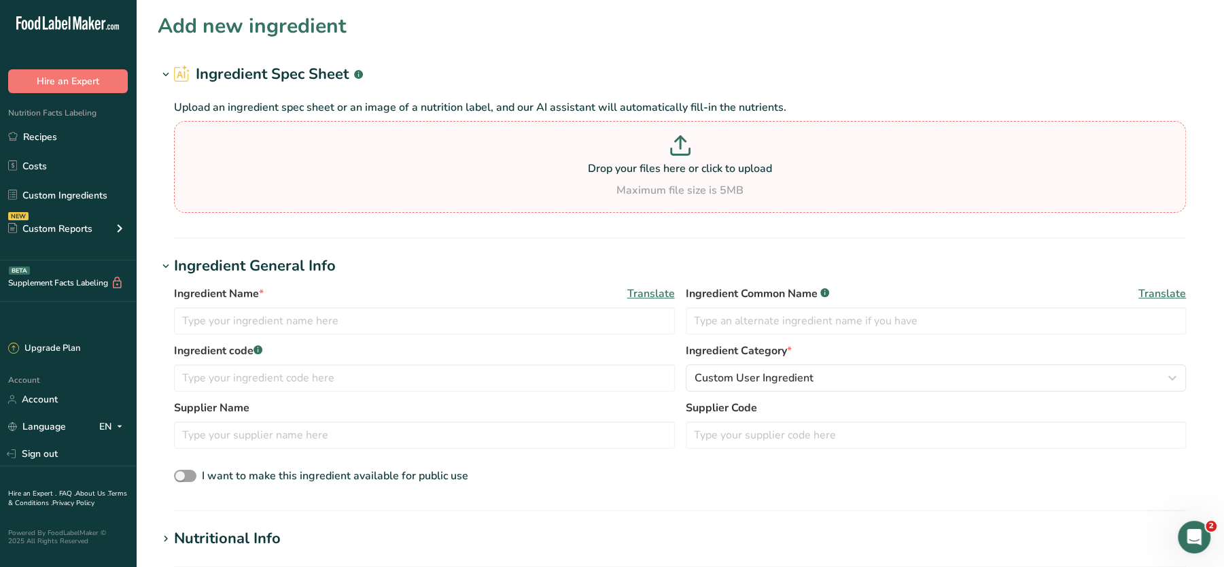
click at [529, 181] on div "Drop your files here or click to upload Maximum file size is 5MB" at bounding box center [679, 166] width 1005 height 63
click at [529, 181] on input "Drop your files here or click to upload Maximum file size is 5MB" at bounding box center [680, 167] width 1012 height 92
type input "C:\fakepath\Mashed Potato_28_08_2025, 12_23_26.png"
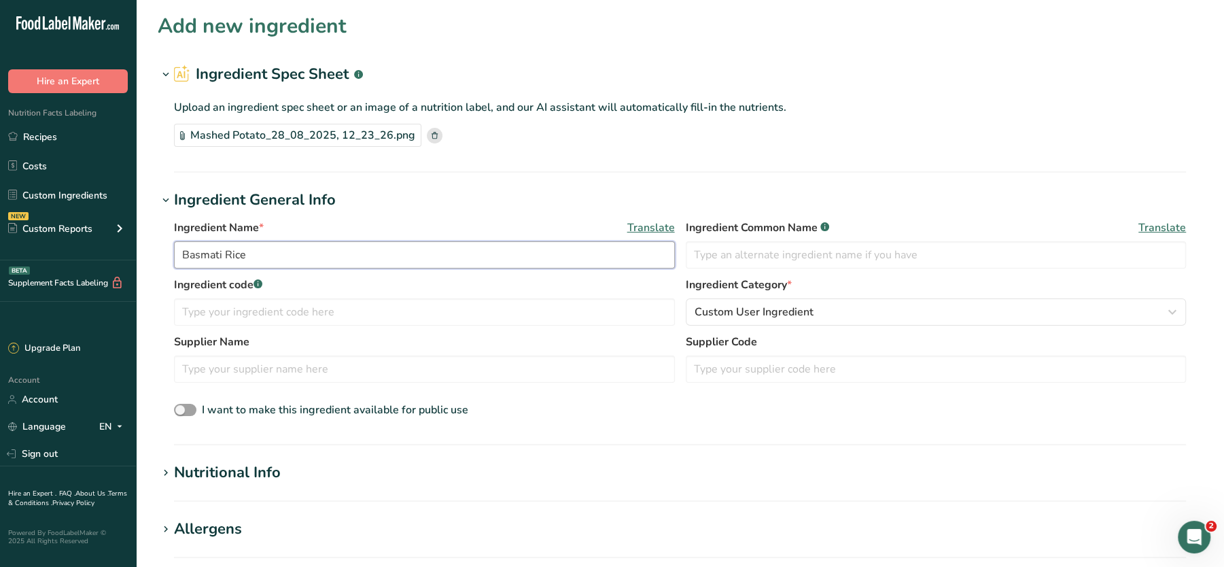
click at [181, 256] on input "Basmati Rice" at bounding box center [424, 254] width 501 height 27
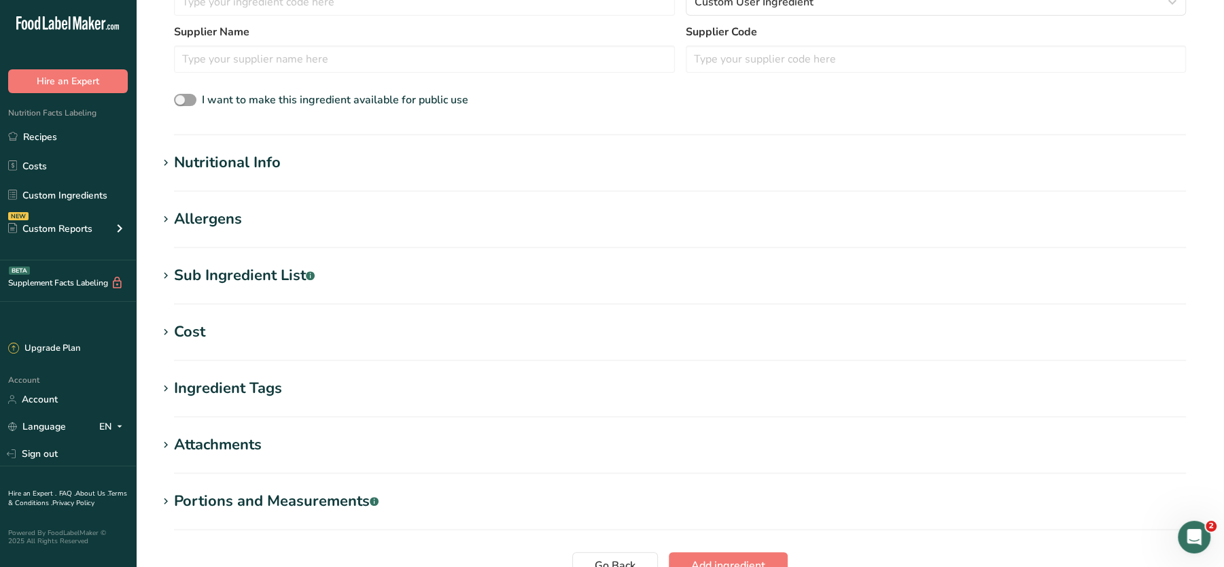
scroll to position [309, 0]
type input "FINISHED Basmati Rice"
click at [230, 275] on div "Sub Ingredient List .a-a{fill:#347362;}.b-a{fill:#fff;}" at bounding box center [244, 276] width 141 height 22
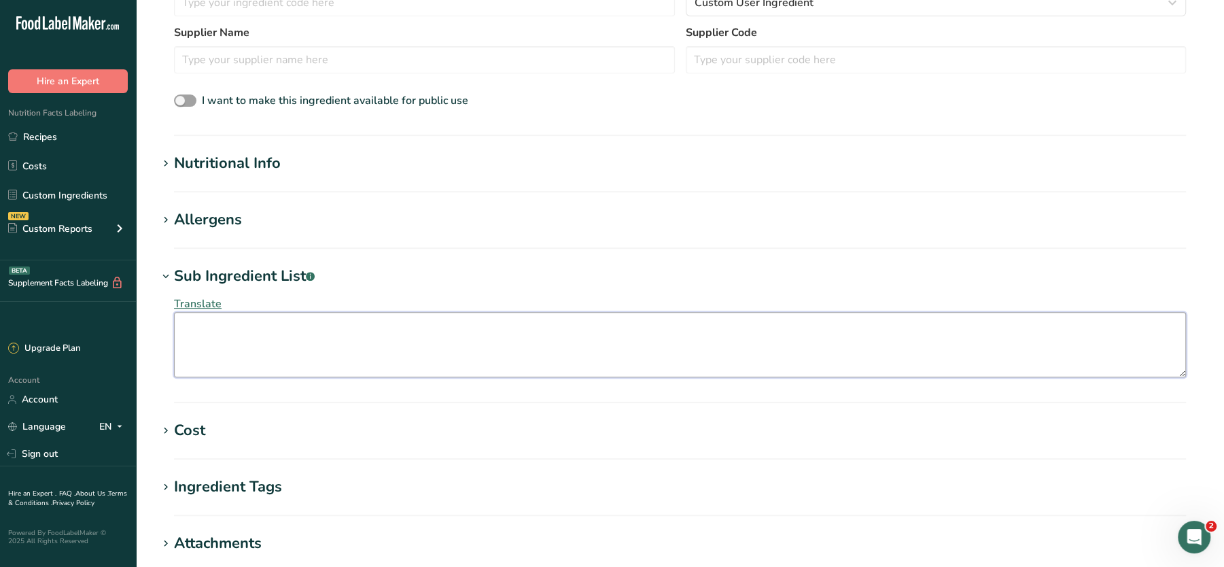
click at [231, 339] on textarea at bounding box center [680, 344] width 1012 height 65
type textarea "b"
click at [255, 330] on textarea "Basmati rice, water" at bounding box center [680, 344] width 1012 height 65
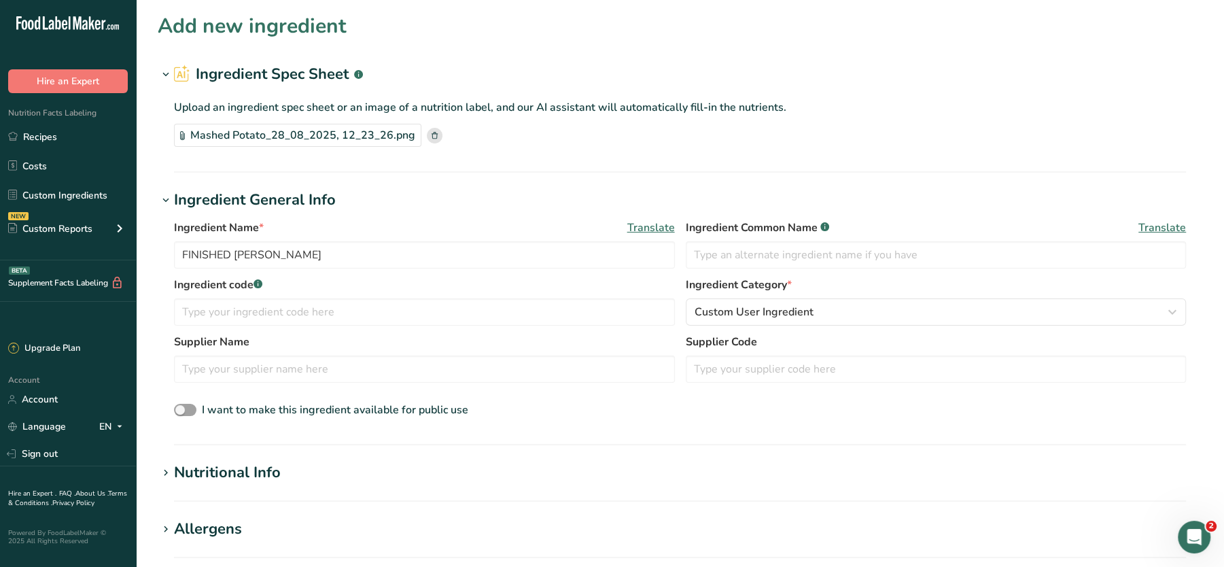
scroll to position [534, 0]
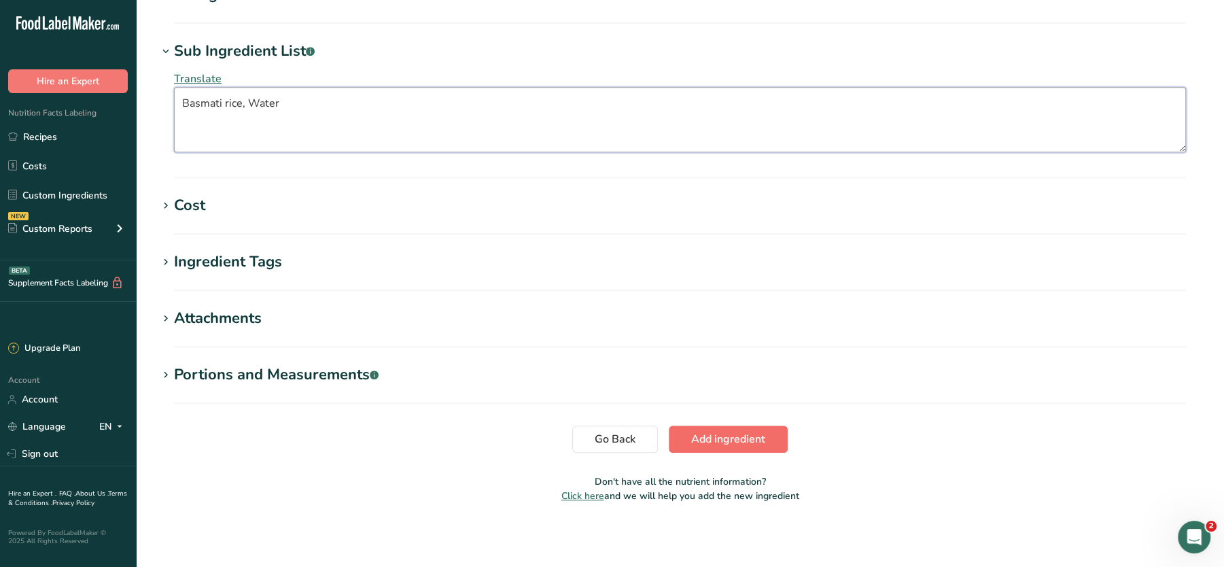
type textarea "Basmati rice, Water"
click at [716, 443] on span "Add ingredient" at bounding box center [728, 439] width 74 height 16
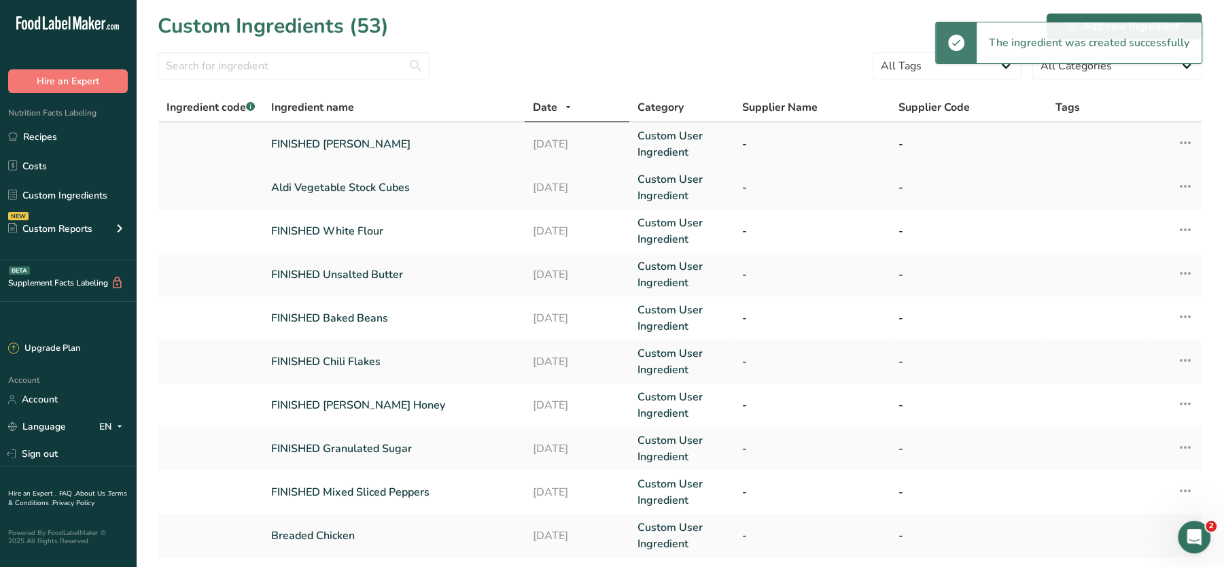
click at [366, 147] on link "FINISHED Basmati Rice" at bounding box center [393, 144] width 245 height 16
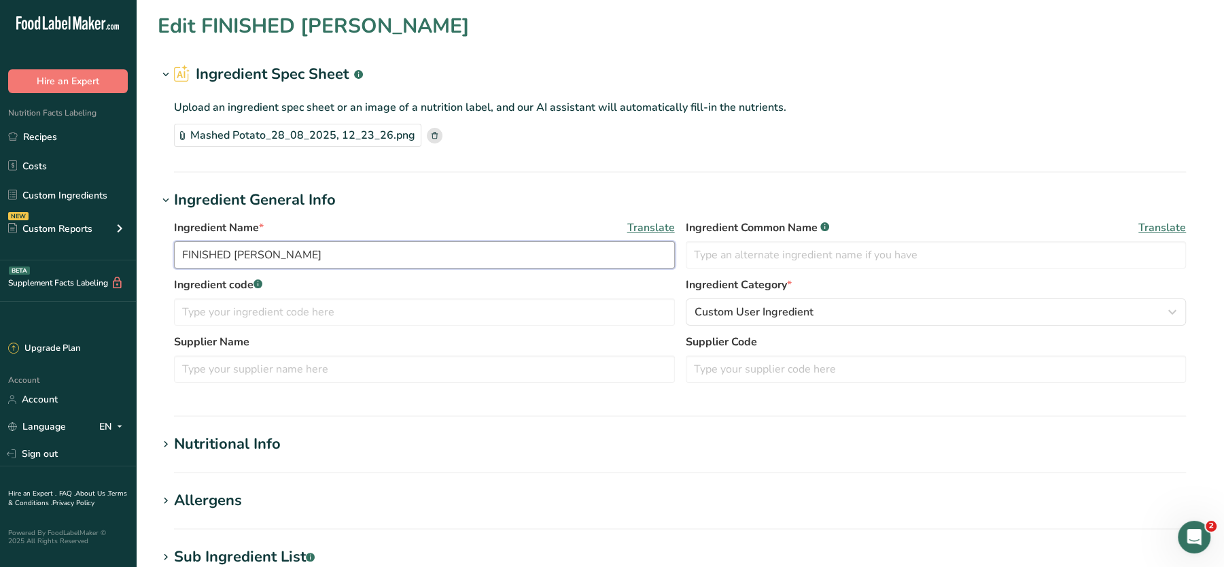
click at [234, 254] on input "FINISHED Basmati Rice" at bounding box center [424, 254] width 501 height 27
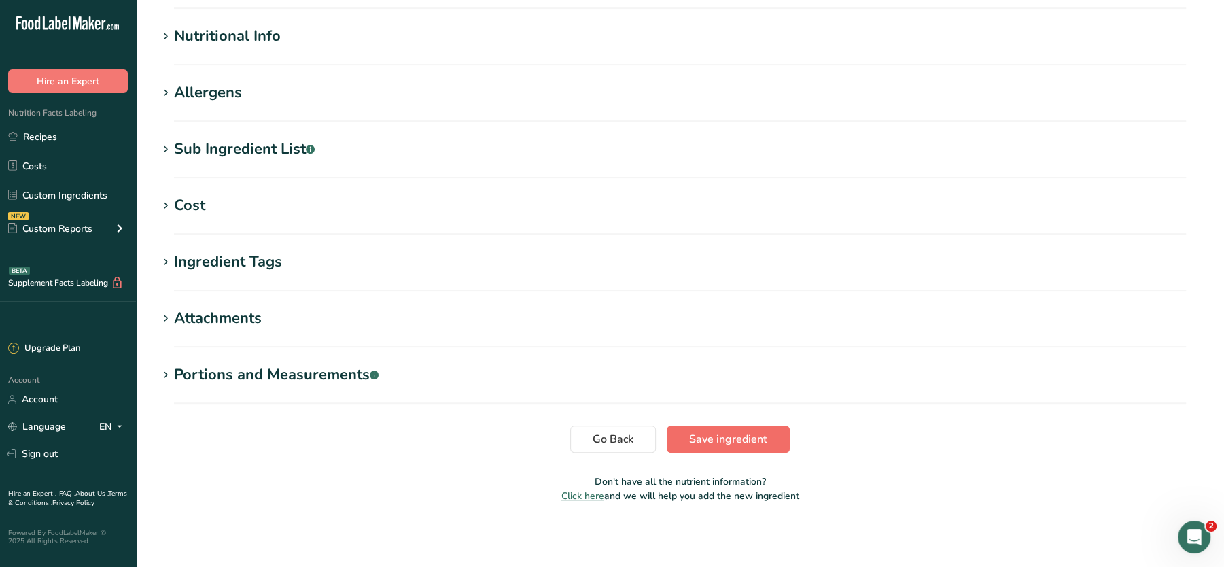
type input "FINISHED Steamed [PERSON_NAME]"
click at [718, 438] on span "Save ingredient" at bounding box center [728, 439] width 78 height 16
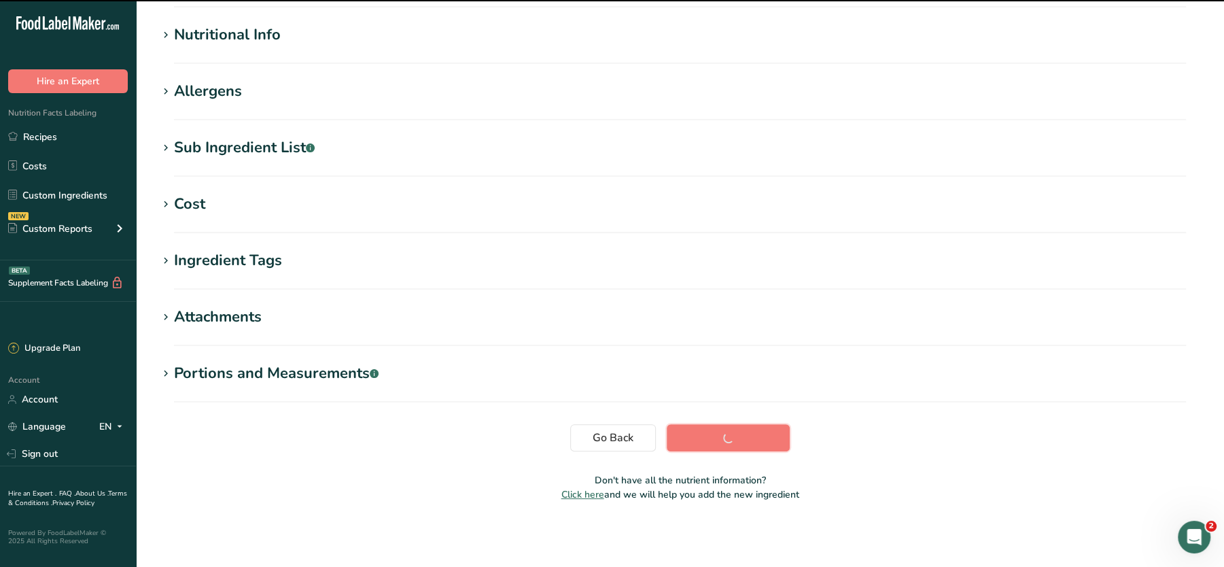
scroll to position [151, 0]
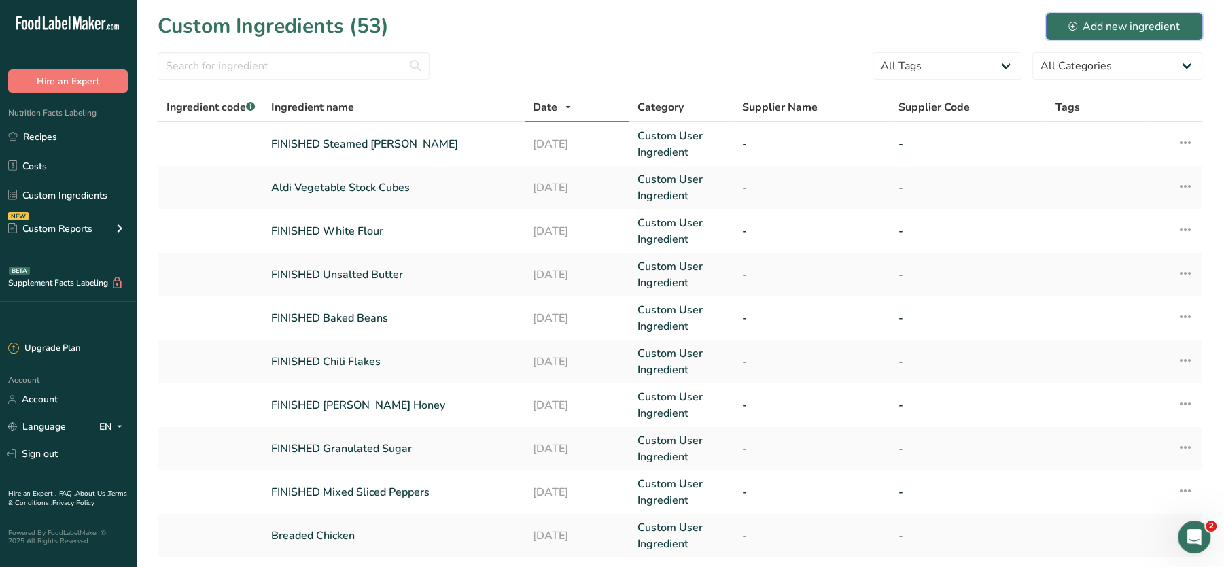
click at [1144, 17] on button "Add new ingredient" at bounding box center [1124, 26] width 156 height 27
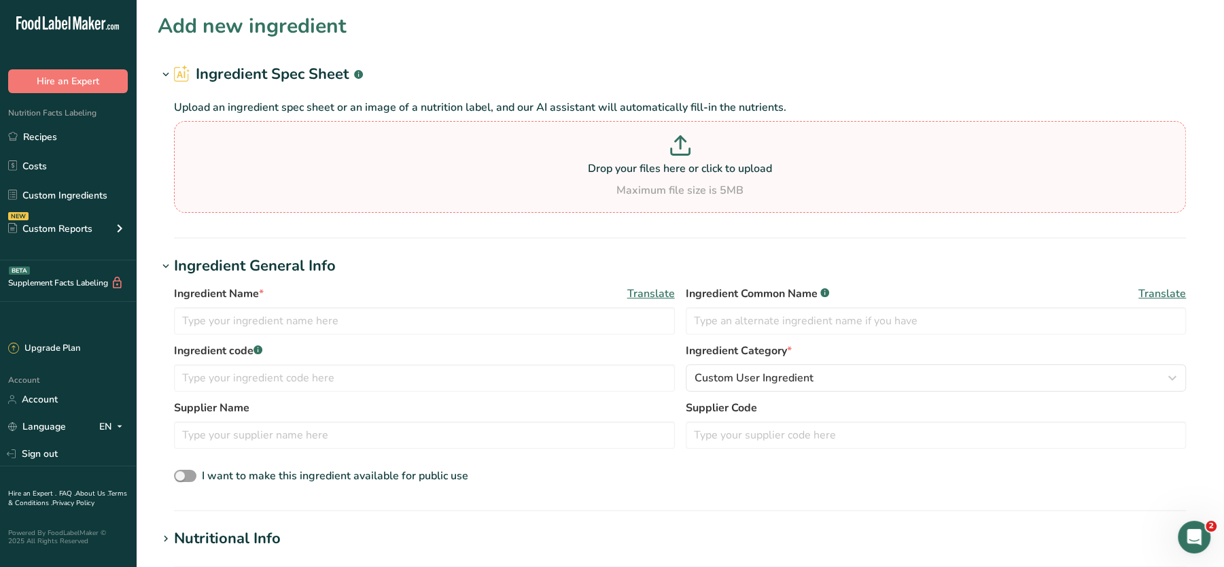
click at [478, 156] on p at bounding box center [679, 147] width 1005 height 25
click at [478, 156] on input "Drop your files here or click to upload Maximum file size is 5MB" at bounding box center [680, 167] width 1012 height 92
type input "C:\fakepath\Mashed Potato_28_08_2025, 12_26_04.png"
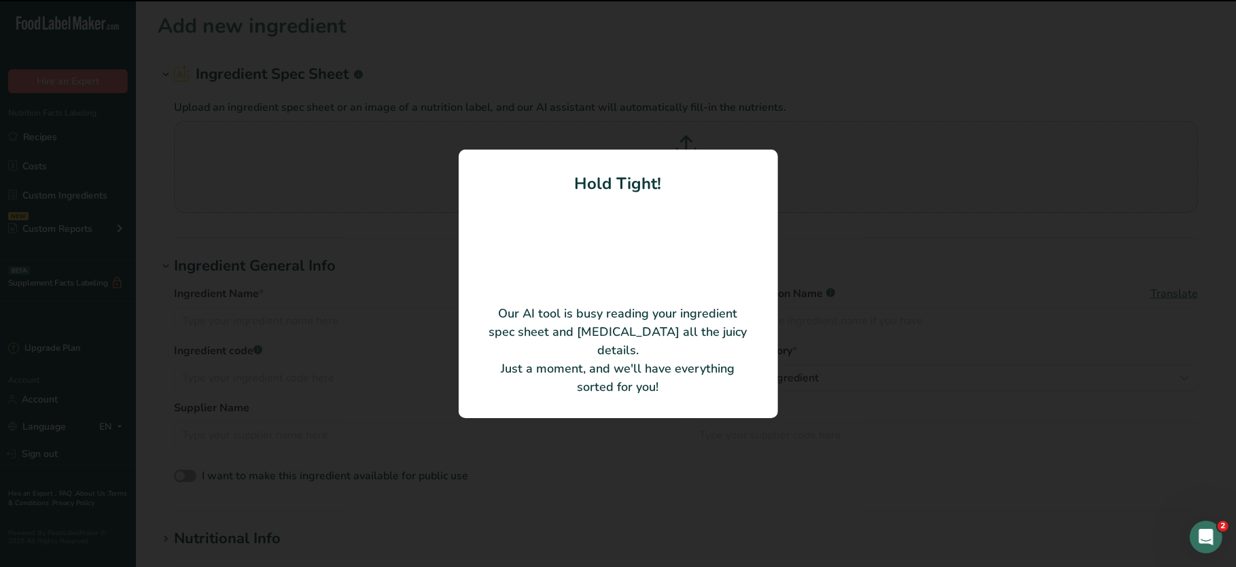
click at [705, 364] on p "Our AI tool is busy reading your ingredient spec sheet and pulling out all the …" at bounding box center [618, 350] width 265 height 92
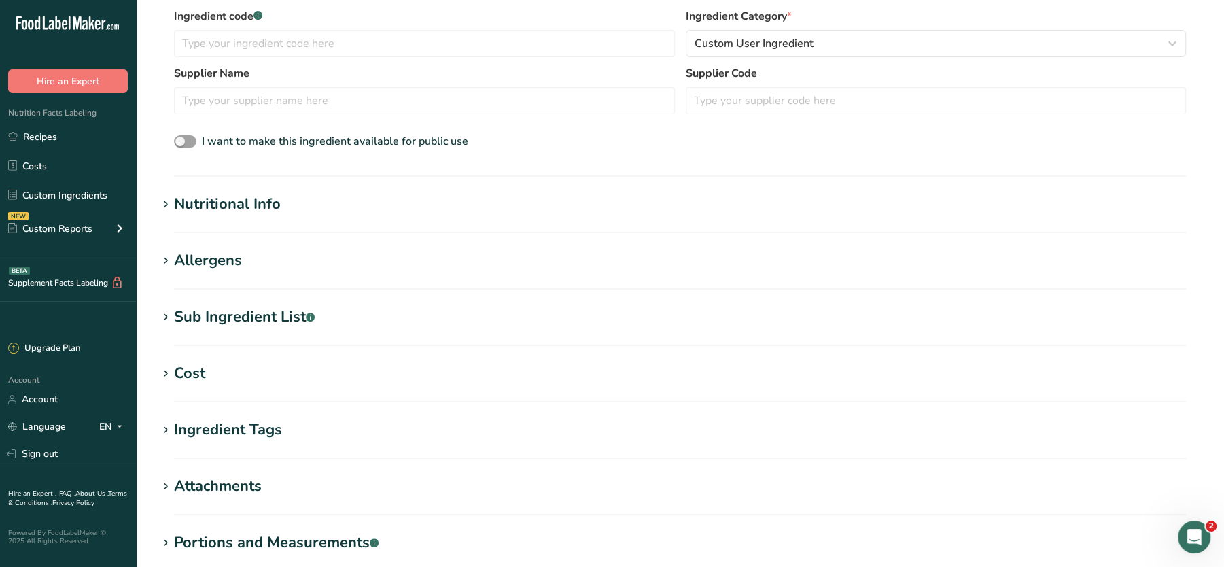
scroll to position [289, 0]
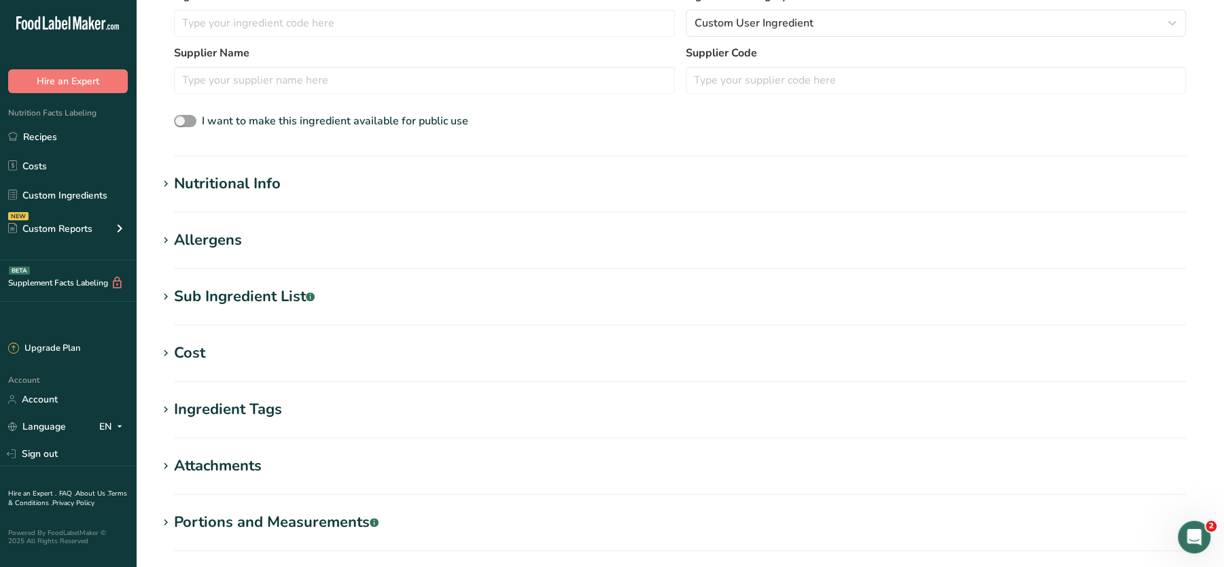
click at [254, 177] on div "Nutritional Info" at bounding box center [227, 184] width 107 height 22
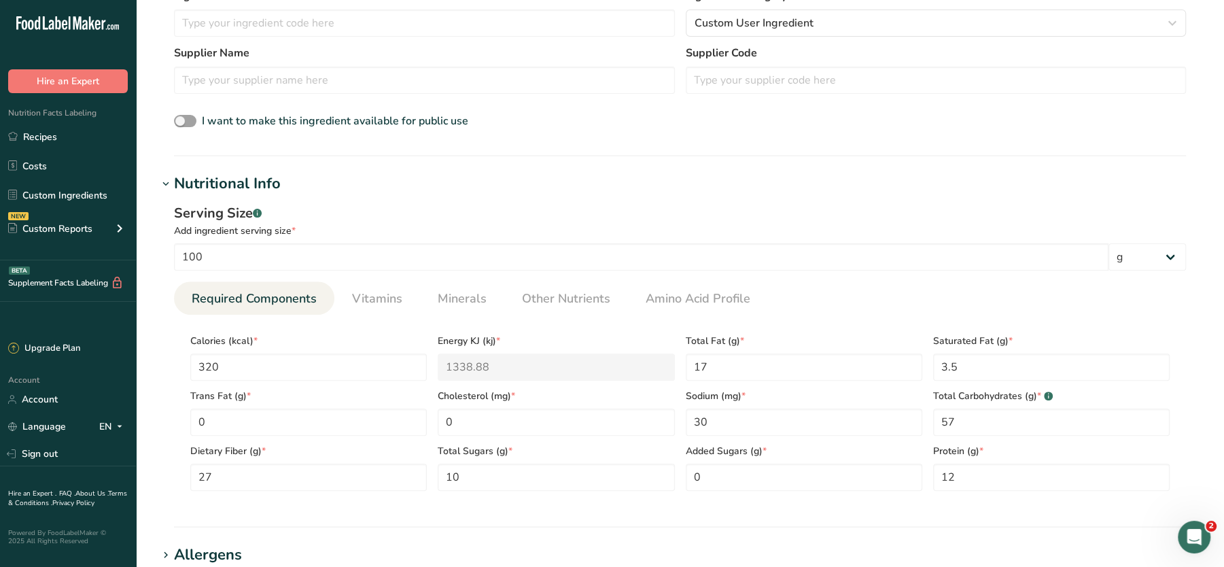
scroll to position [0, 0]
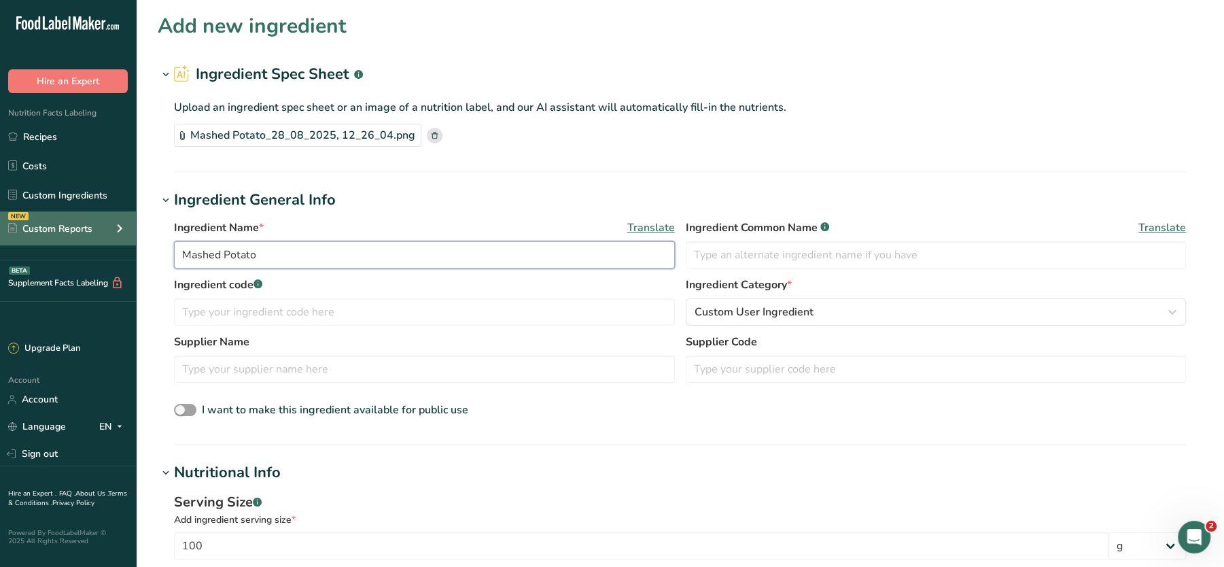
drag, startPoint x: 287, startPoint y: 246, endPoint x: 0, endPoint y: 245, distance: 287.5
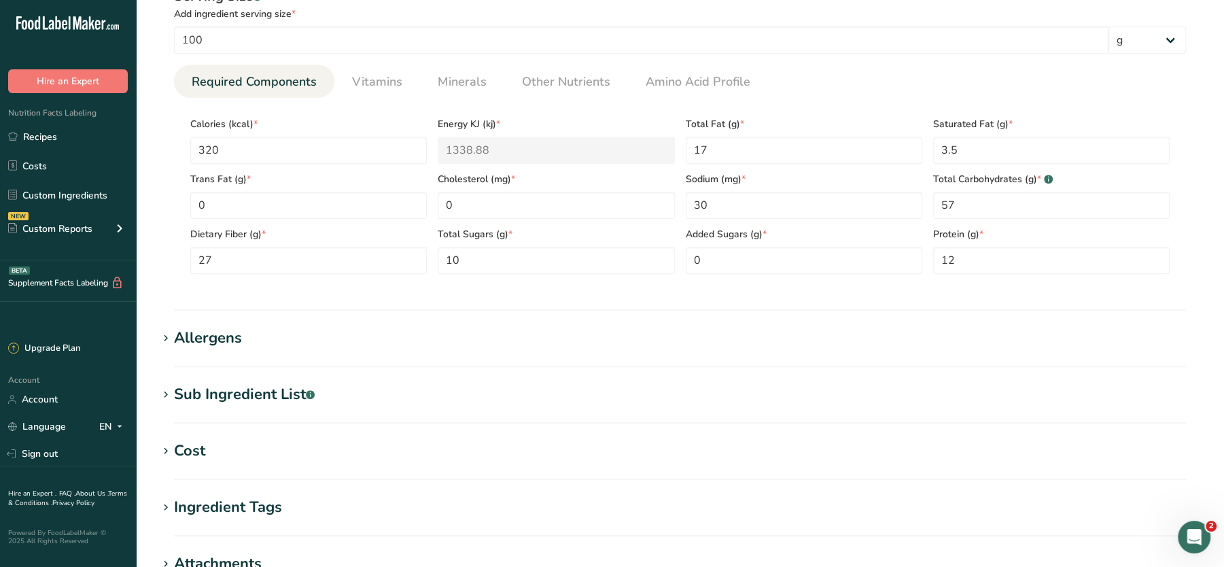
scroll to position [751, 0]
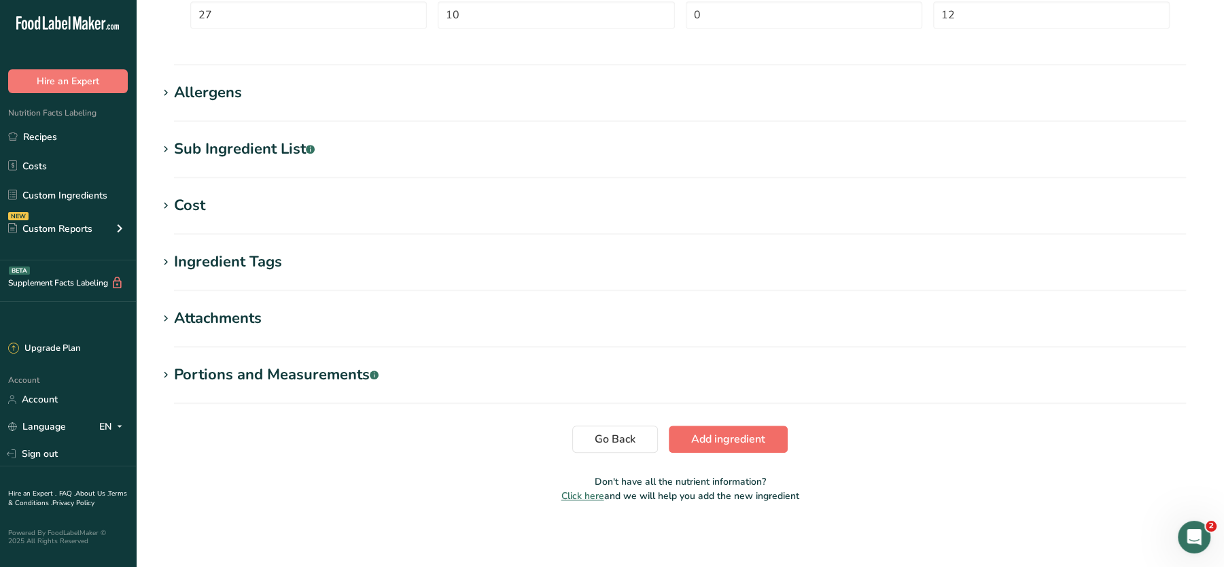
type input "FINISHED Cayenne Pepper"
click at [699, 434] on span "Add ingredient" at bounding box center [728, 439] width 74 height 16
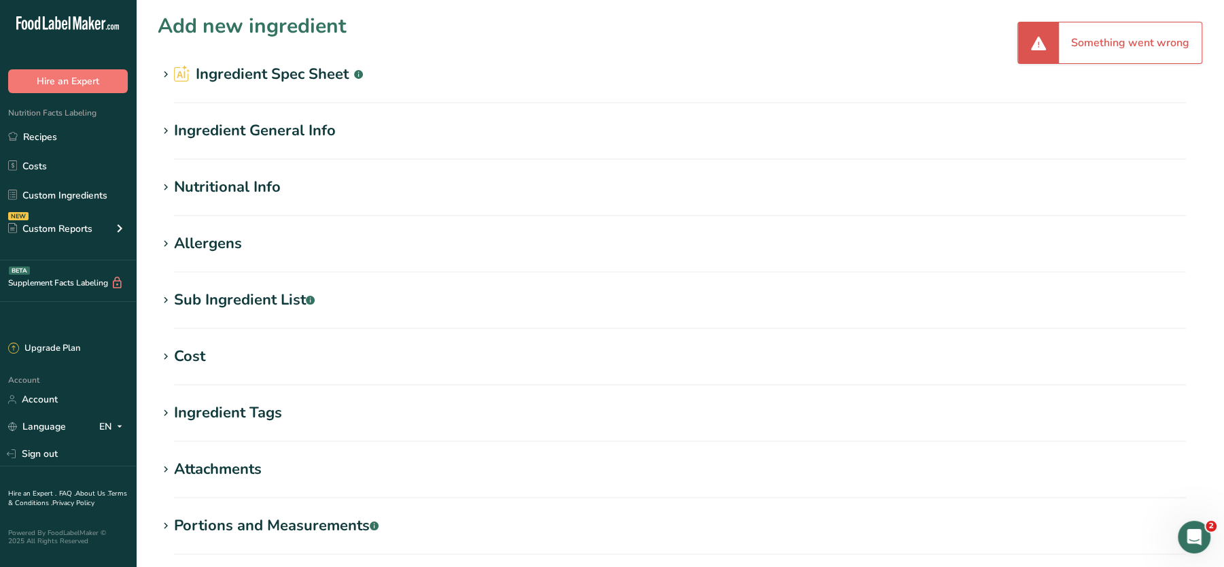
scroll to position [4, 0]
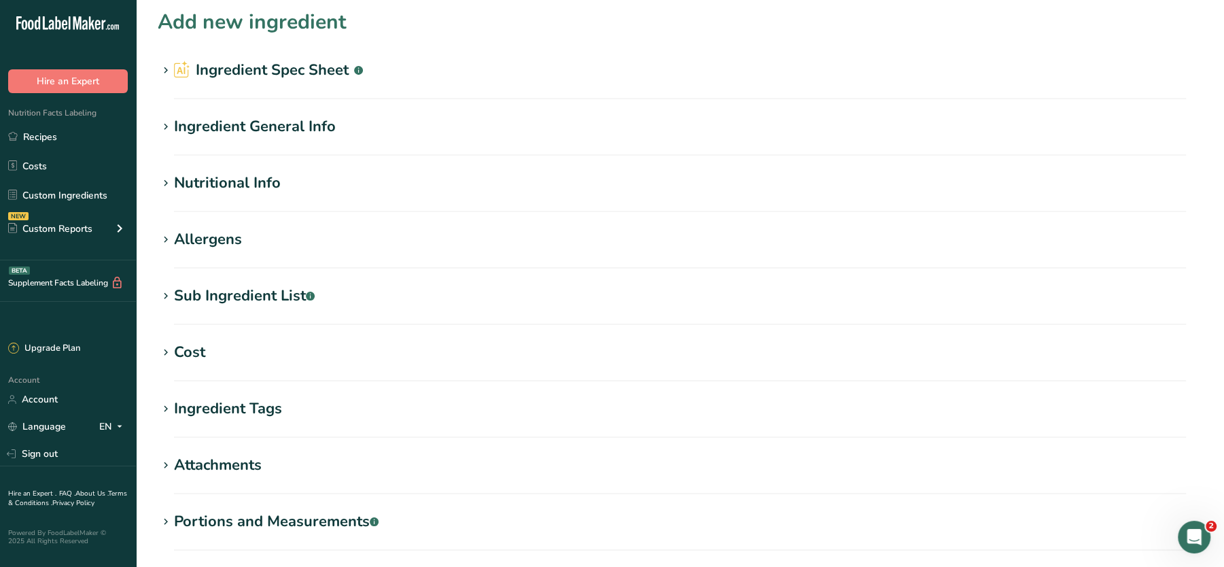
click at [228, 127] on div "Ingredient General Info" at bounding box center [255, 127] width 162 height 22
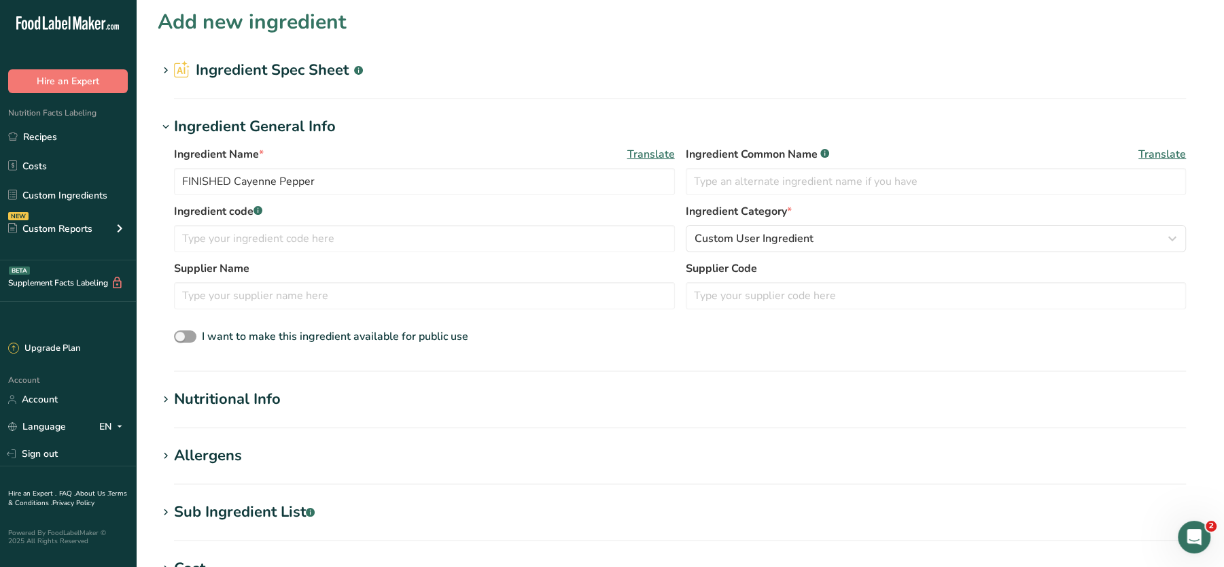
click at [230, 408] on div "Nutritional Info" at bounding box center [227, 399] width 107 height 22
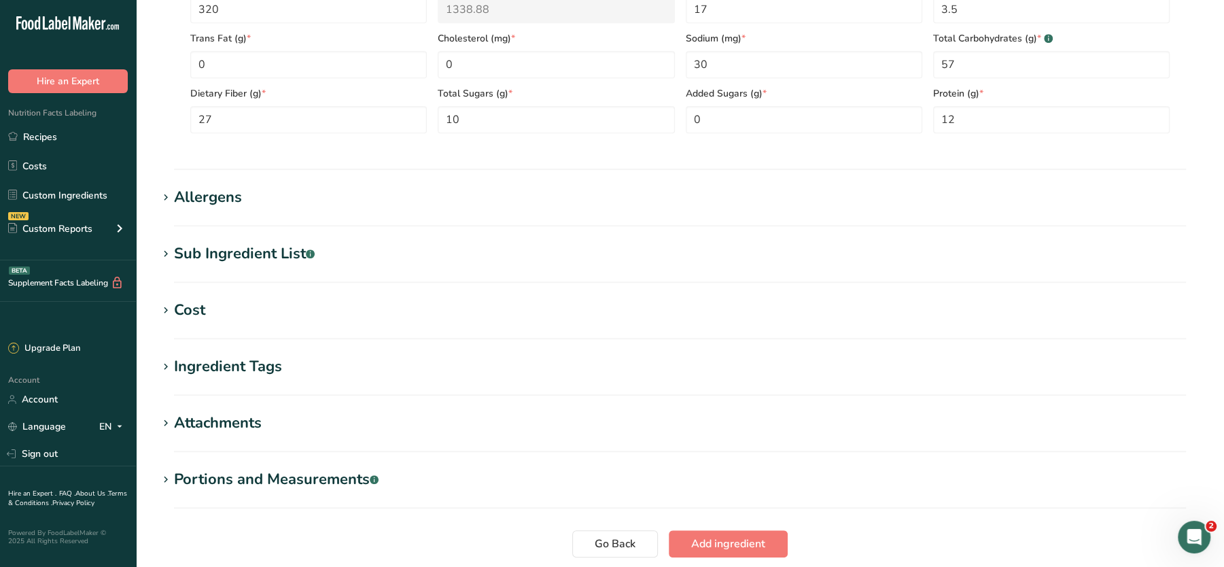
scroll to position [646, 0]
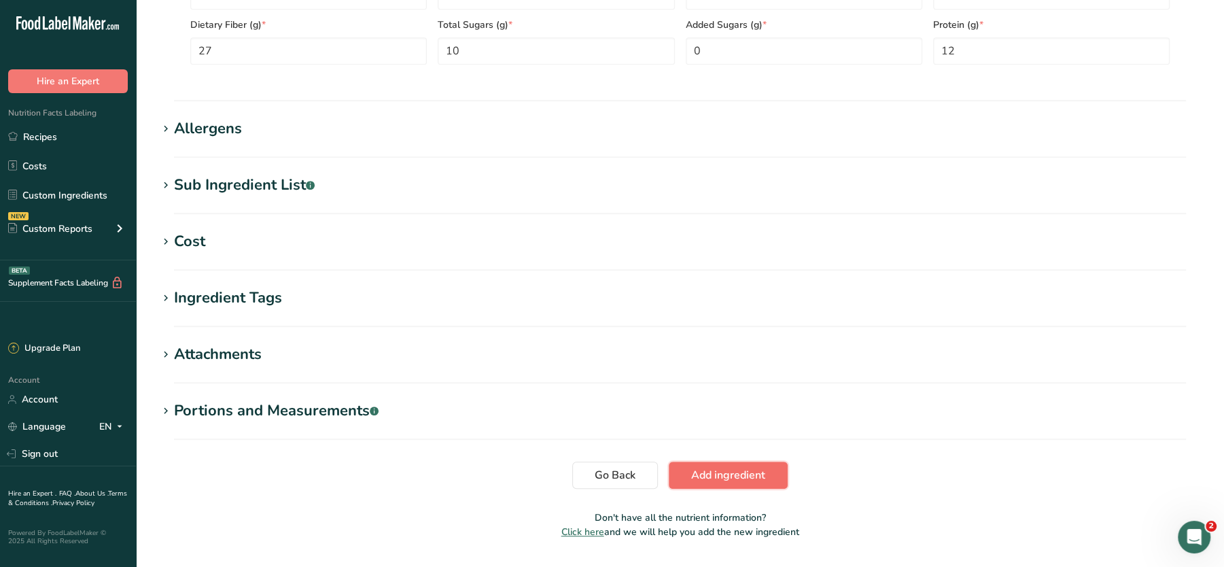
click at [733, 486] on button "Add ingredient" at bounding box center [728, 474] width 119 height 27
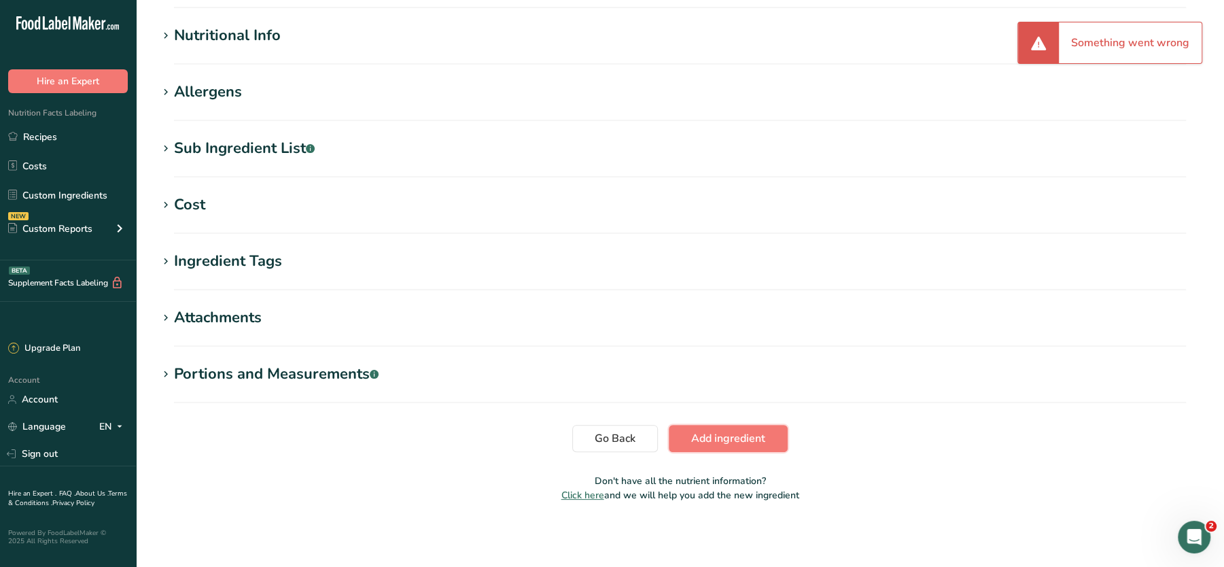
scroll to position [0, 0]
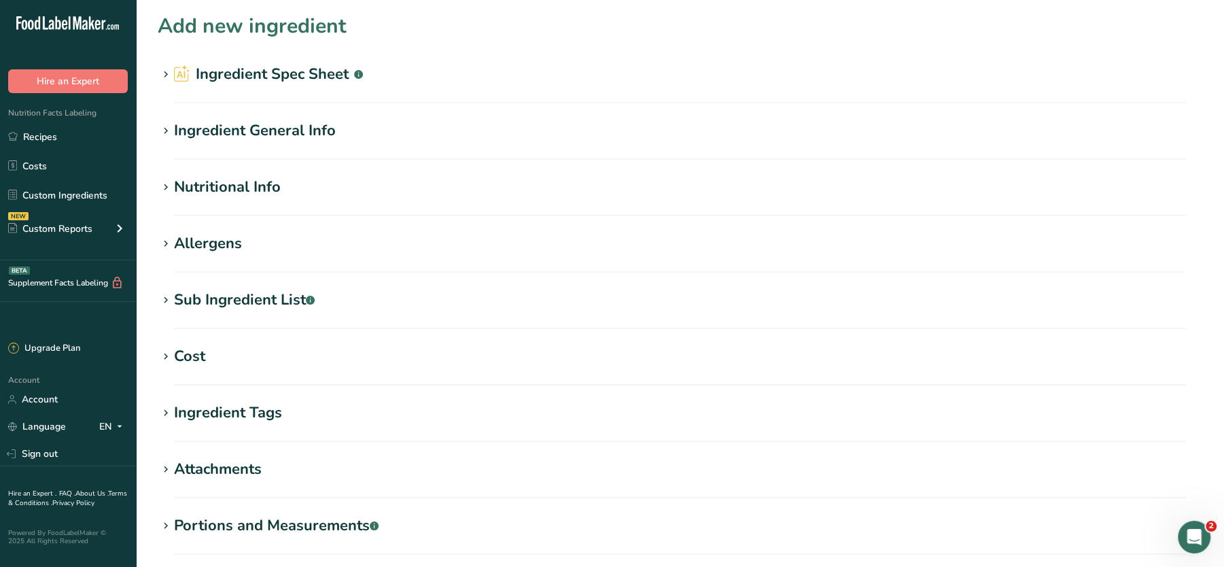
click at [243, 122] on div "Ingredient General Info" at bounding box center [255, 131] width 162 height 22
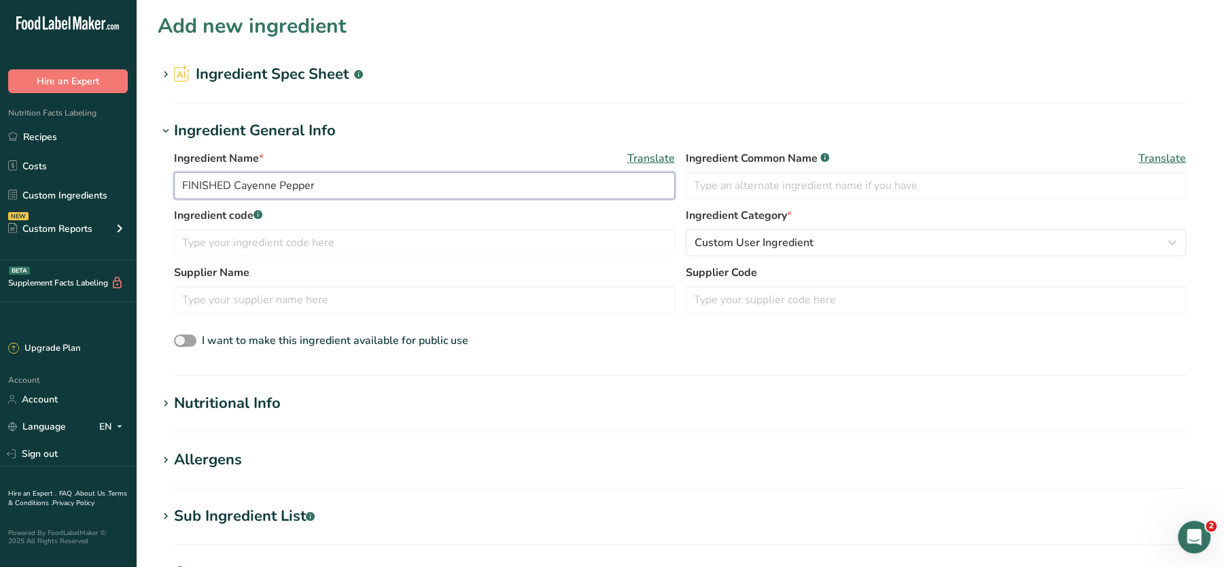
click at [311, 179] on input "FINISHED Cayenne Pepper" at bounding box center [424, 185] width 501 height 27
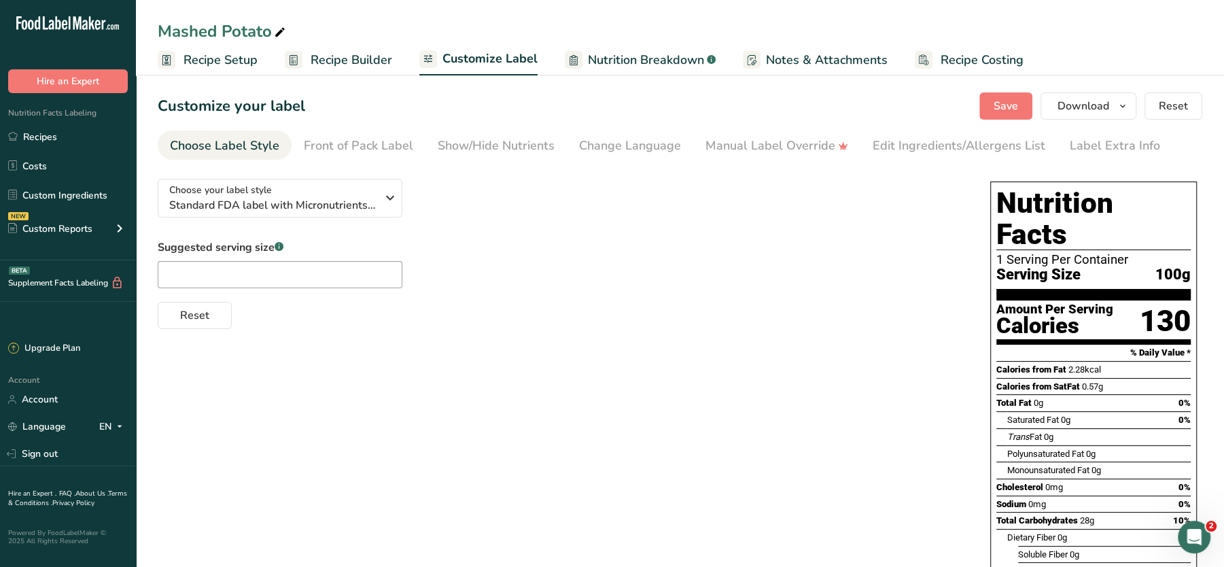
click at [336, 68] on span "Recipe Builder" at bounding box center [352, 60] width 82 height 18
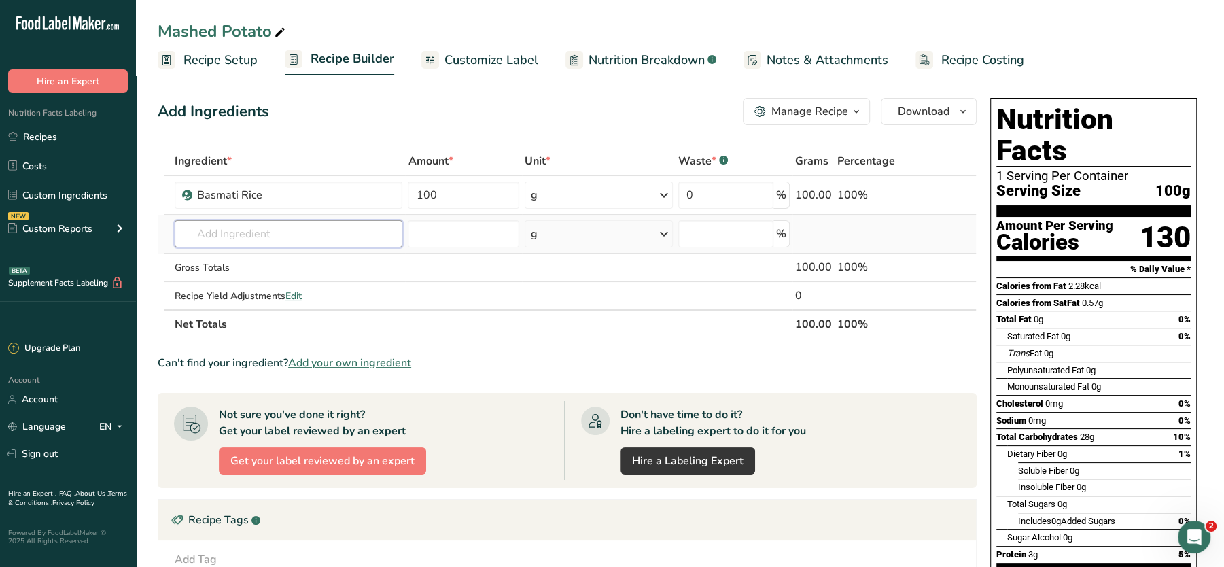
click at [232, 232] on input "text" at bounding box center [289, 233] width 228 height 27
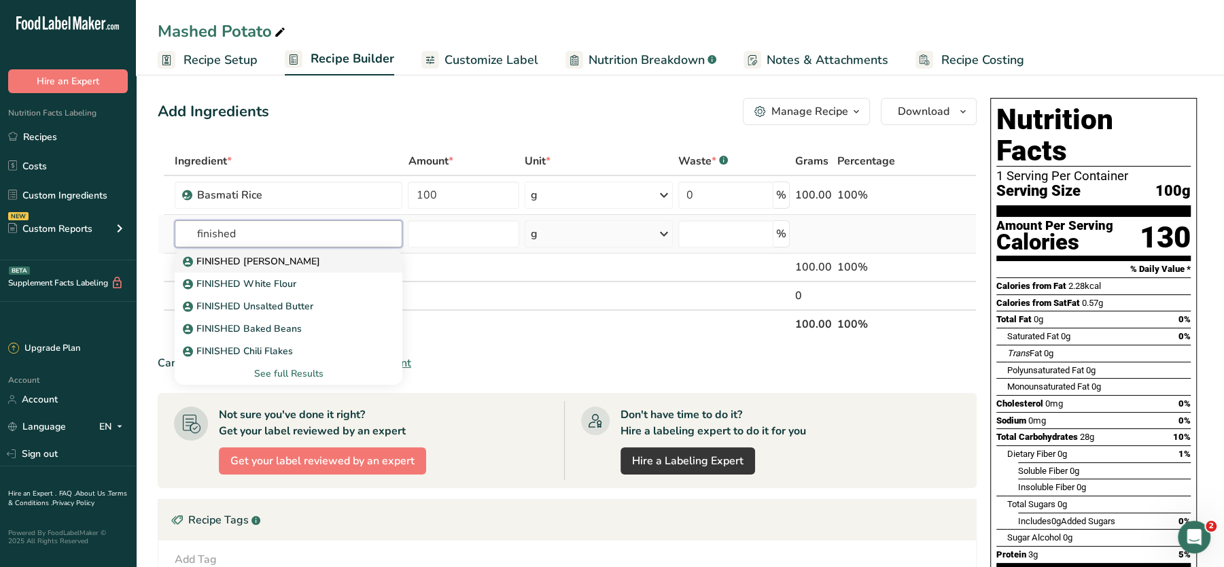
type input "finished"
click at [245, 263] on p "FINISHED Basmati Rice" at bounding box center [253, 261] width 135 height 14
type input "FINISHED Basmati Rice"
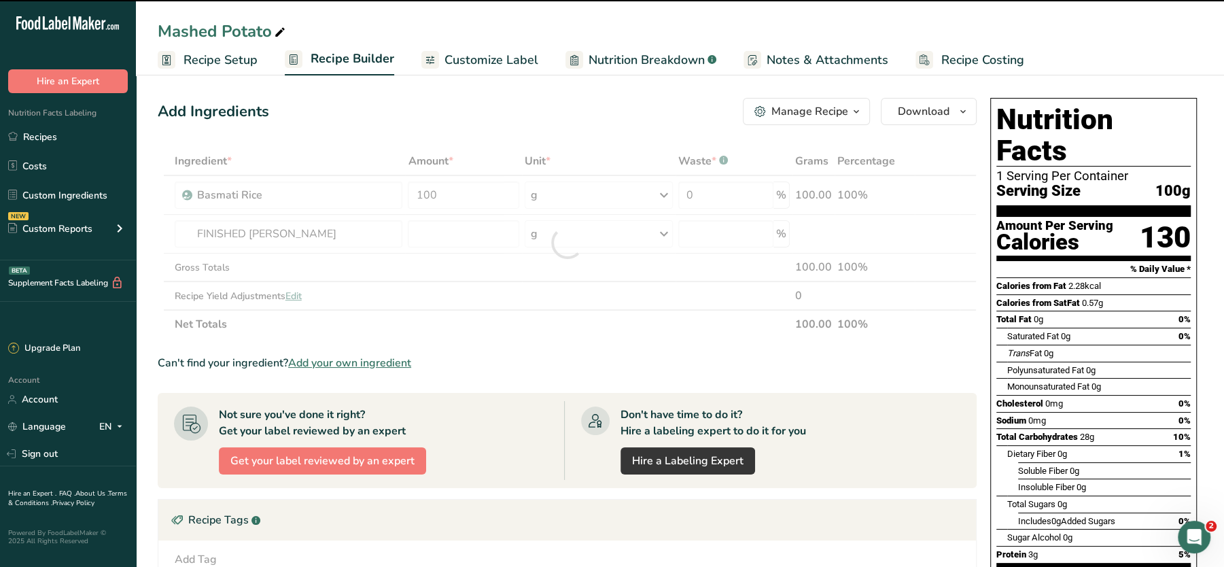
type input "0"
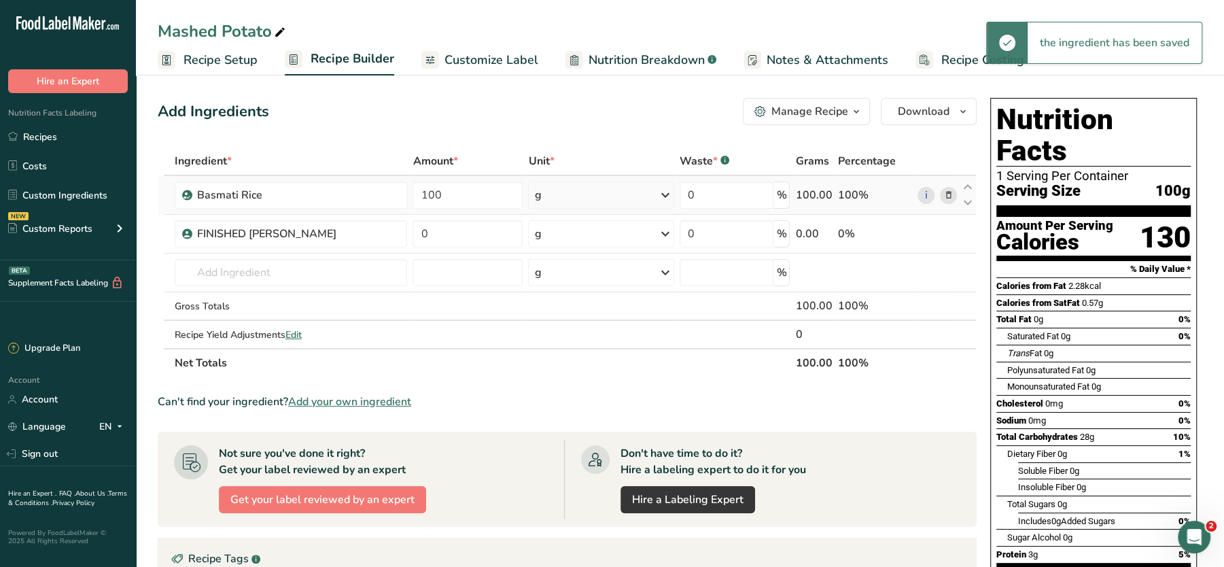
click at [938, 195] on div "i" at bounding box center [937, 195] width 39 height 17
click at [948, 194] on icon at bounding box center [948, 195] width 10 height 14
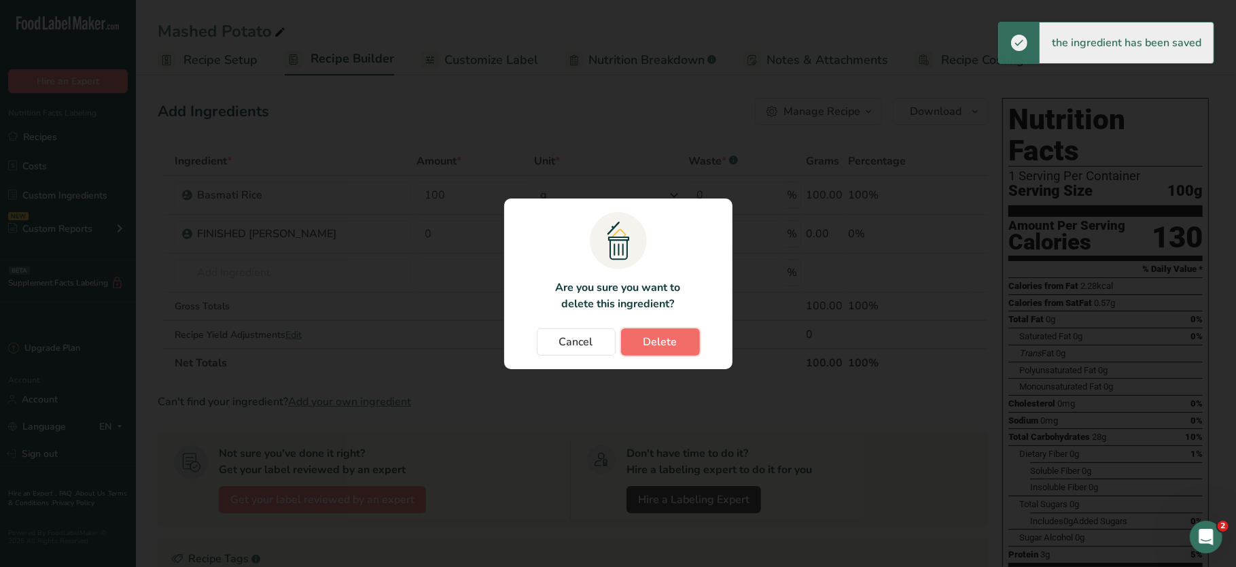
click at [664, 332] on button "Delete" at bounding box center [660, 341] width 79 height 27
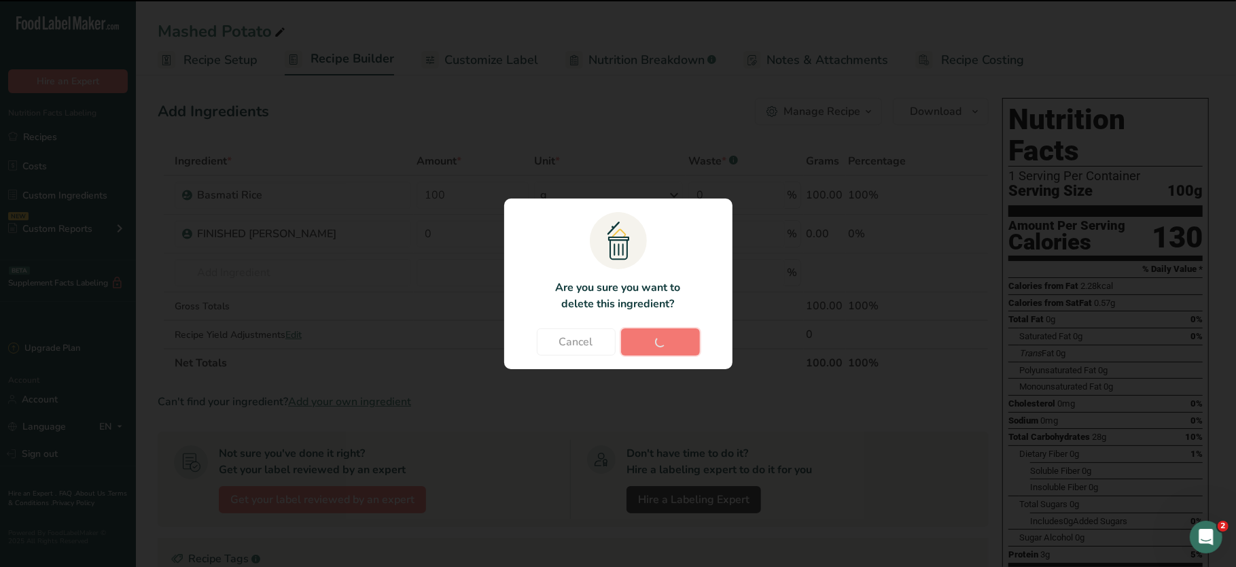
type input "0"
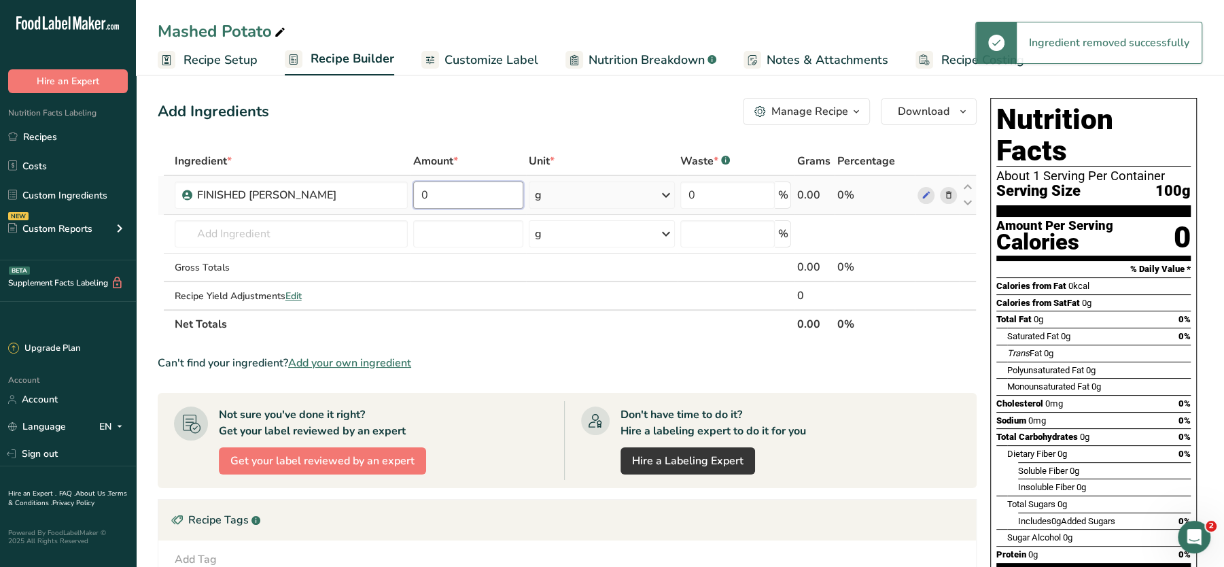
click at [464, 197] on input "0" at bounding box center [468, 194] width 110 height 27
type input "100"
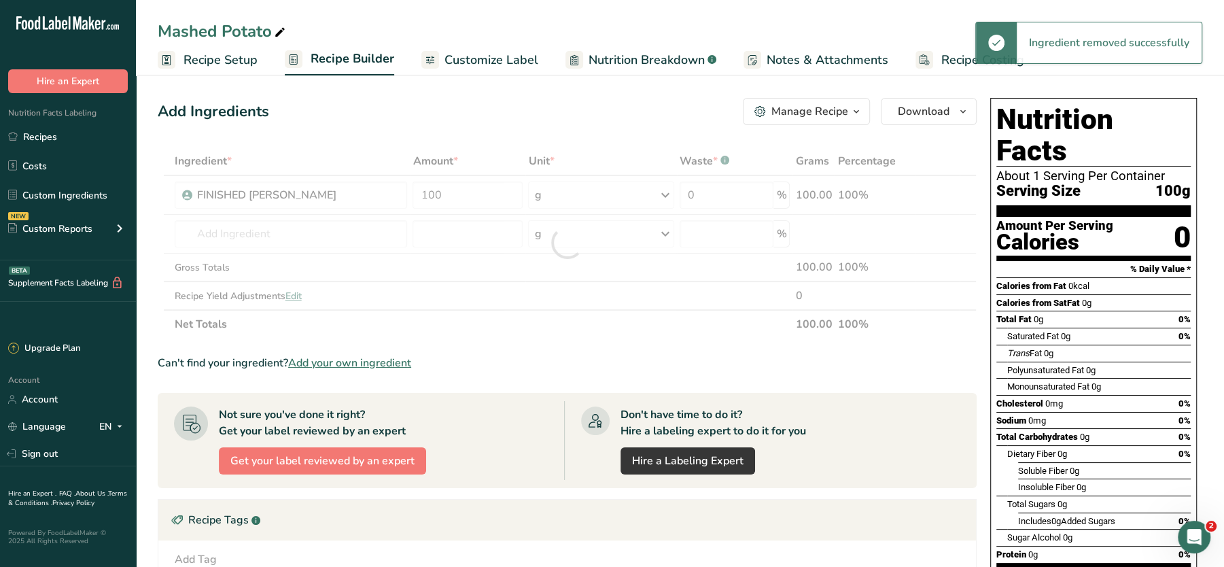
click at [589, 124] on div "Add Ingredients Manage Recipe Delete Recipe Duplicate Recipe Scale Recipe Save …" at bounding box center [567, 111] width 819 height 27
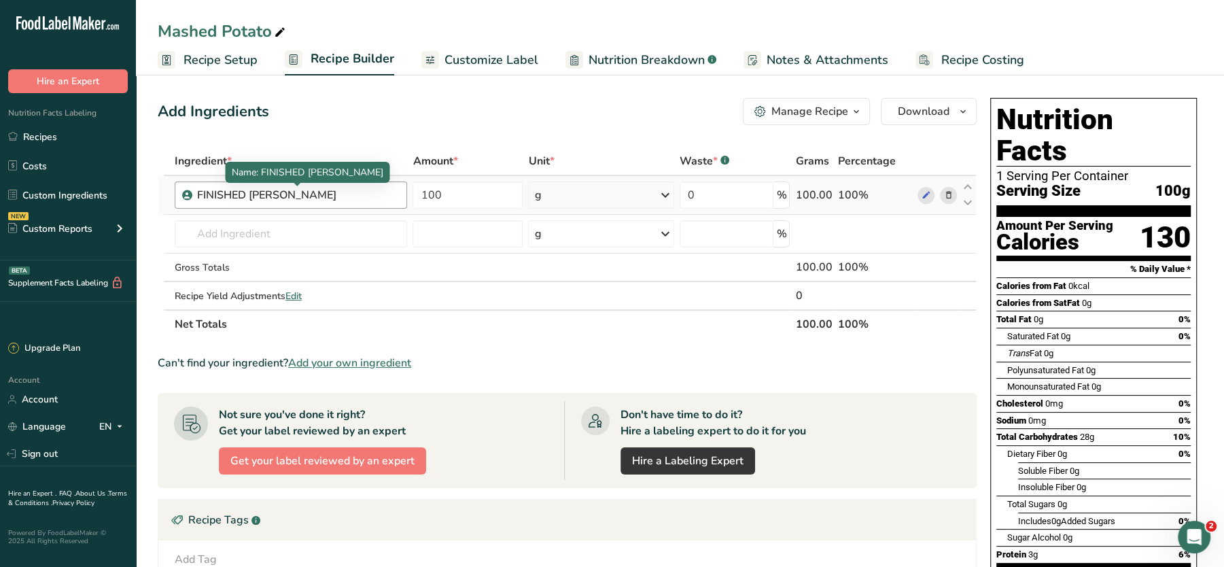
click at [249, 197] on div "FINISHED Basmati Rice" at bounding box center [282, 195] width 170 height 16
click at [952, 192] on icon at bounding box center [948, 195] width 10 height 14
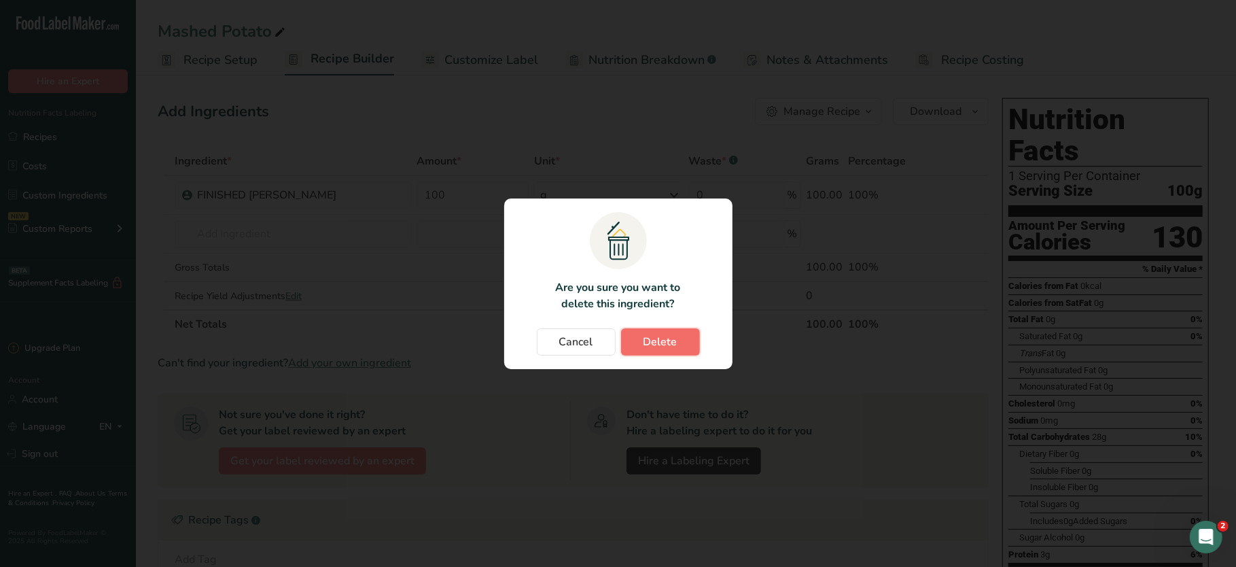
click at [666, 340] on span "Delete" at bounding box center [661, 342] width 34 height 16
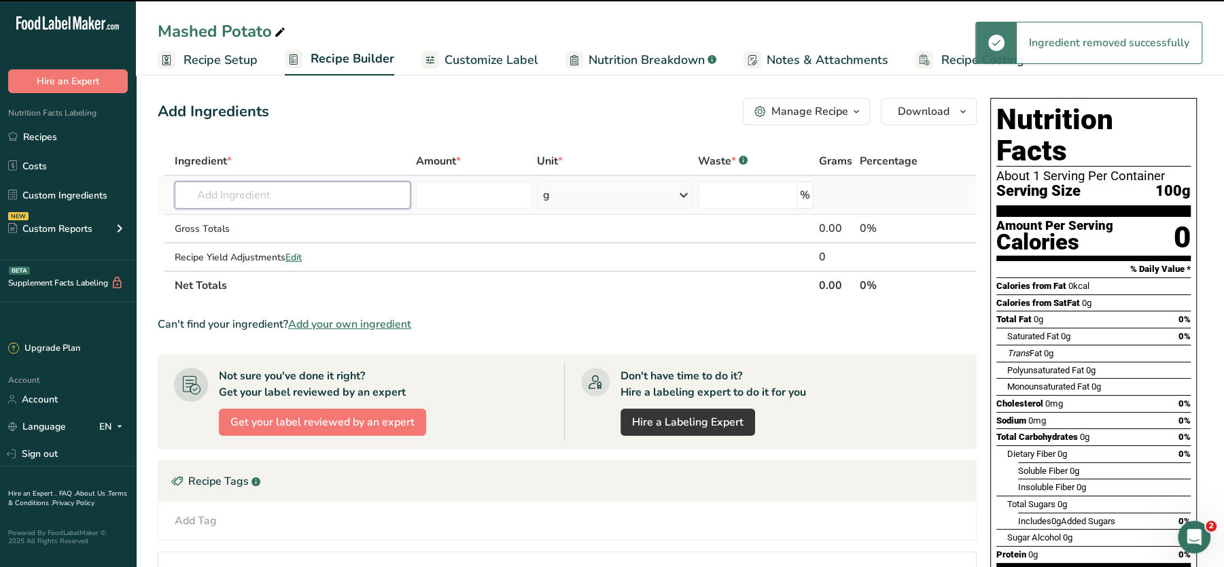
click at [328, 190] on input "text" at bounding box center [293, 194] width 236 height 27
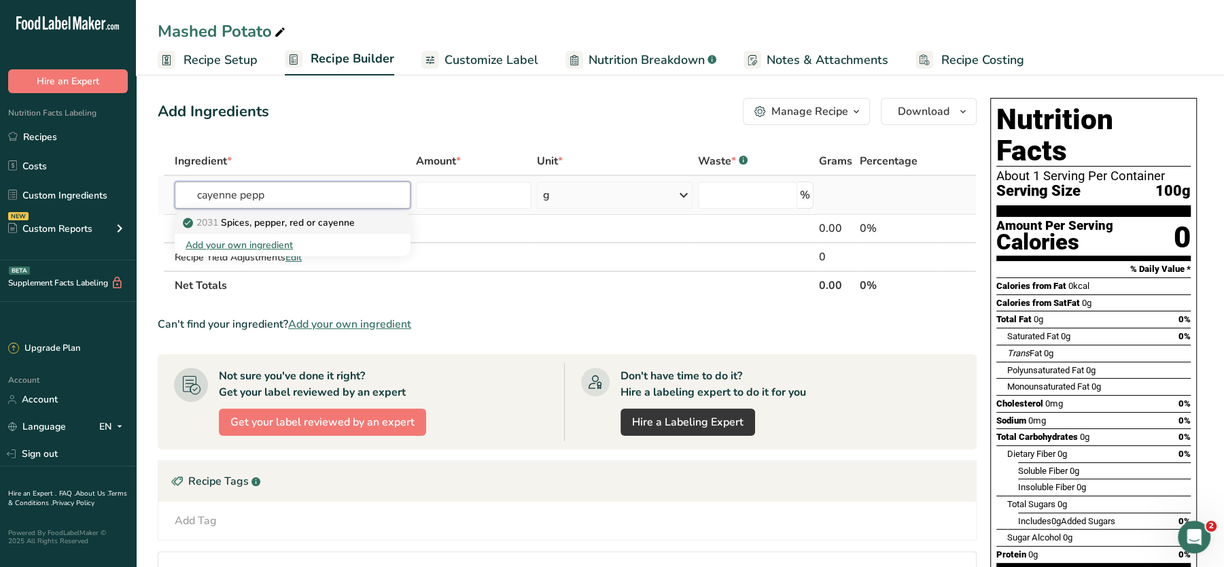
type input "cayenne pepp"
click at [296, 220] on p "2031 Spices, pepper, red or cayenne" at bounding box center [270, 222] width 169 height 14
type input "Spices, pepper, red or cayenne"
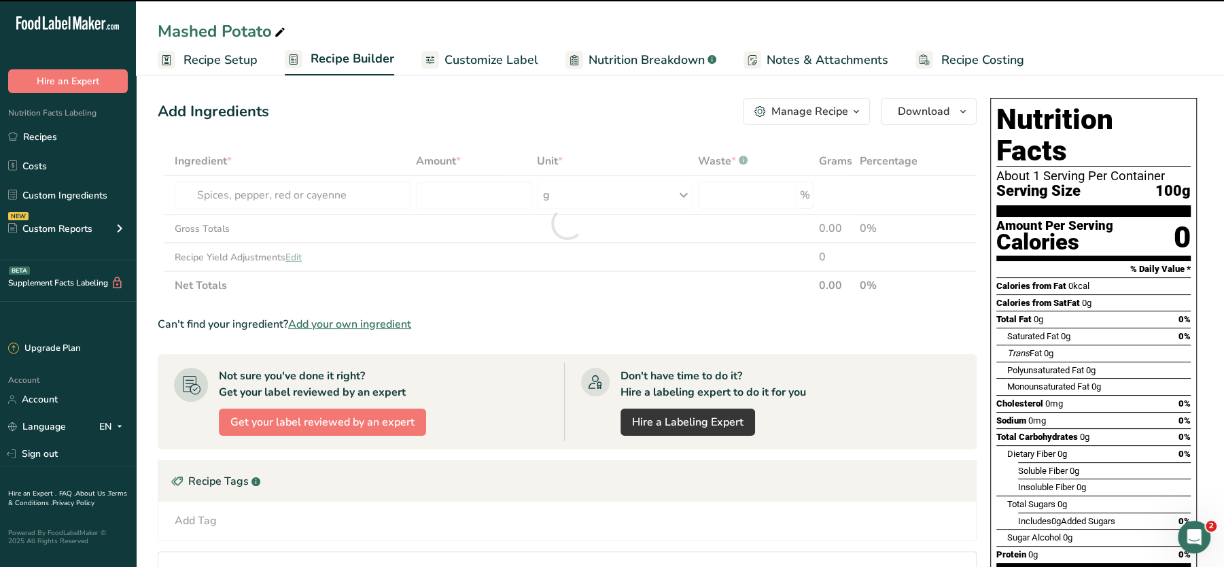
type input "0"
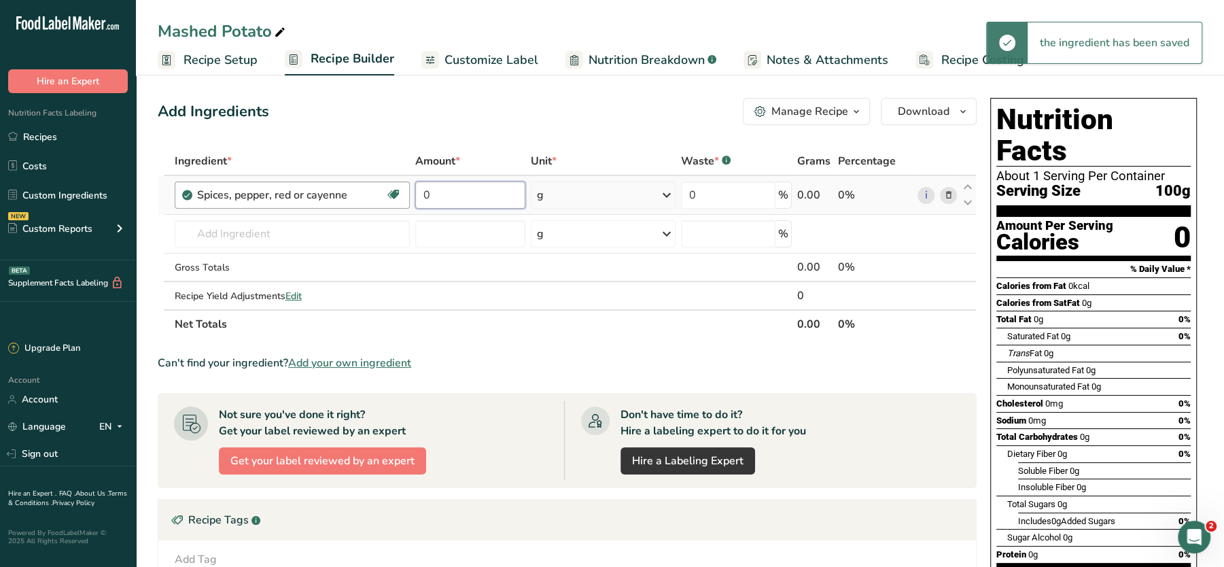
drag, startPoint x: 488, startPoint y: 194, endPoint x: 379, endPoint y: 186, distance: 109.7
click at [379, 186] on tr "Spices, pepper, red or cayenne Dairy free Gluten free Vegan Vegetarian Soy free…" at bounding box center [567, 195] width 818 height 39
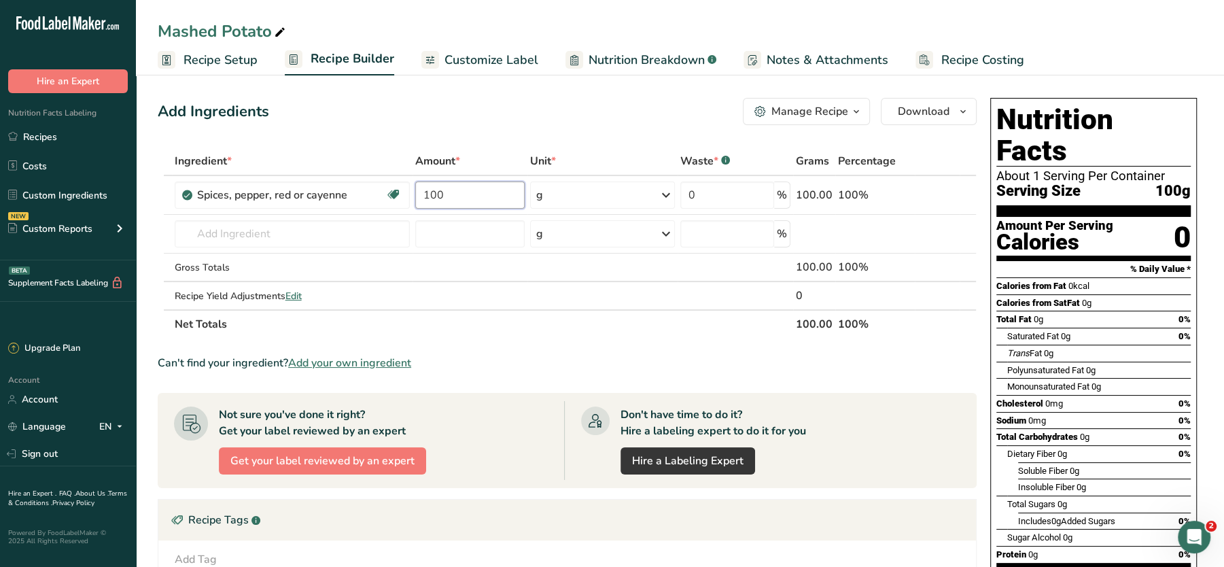
type input "100"
click at [458, 60] on span "Customize Label" at bounding box center [491, 60] width 94 height 18
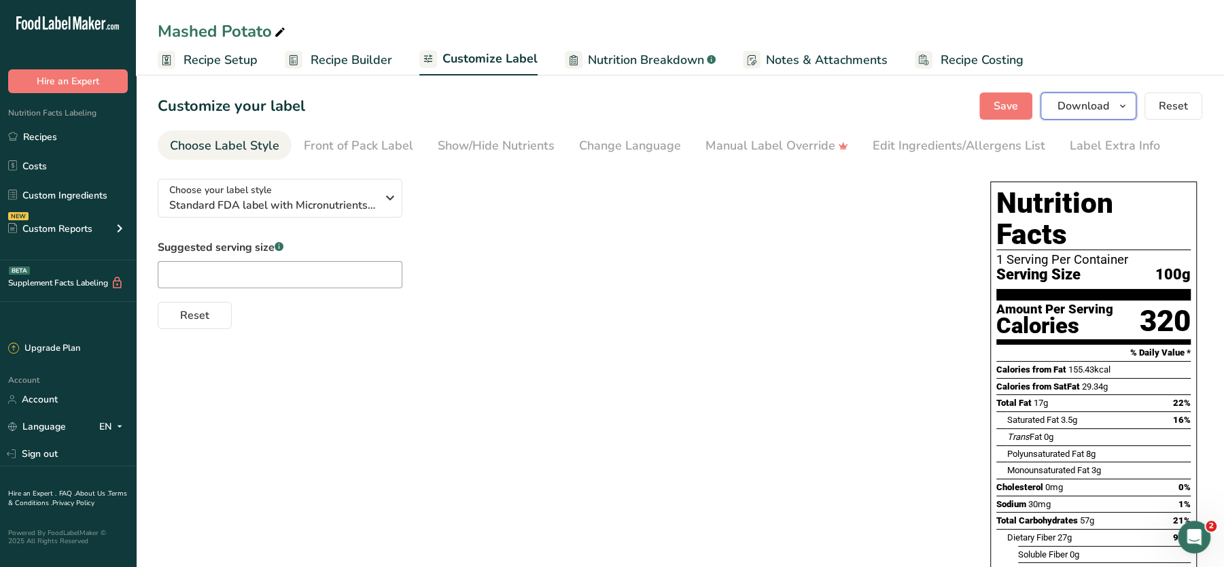
click at [1082, 106] on span "Download" at bounding box center [1084, 106] width 52 height 16
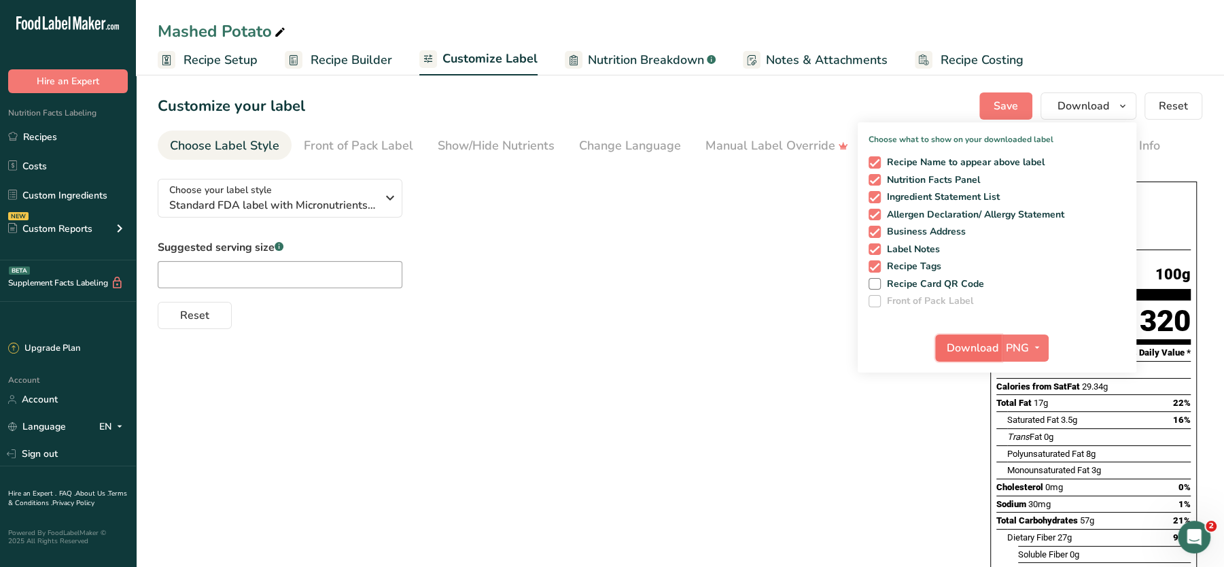
click at [973, 340] on span "Download" at bounding box center [973, 348] width 52 height 16
click at [245, 69] on link "Recipe Setup" at bounding box center [208, 60] width 100 height 31
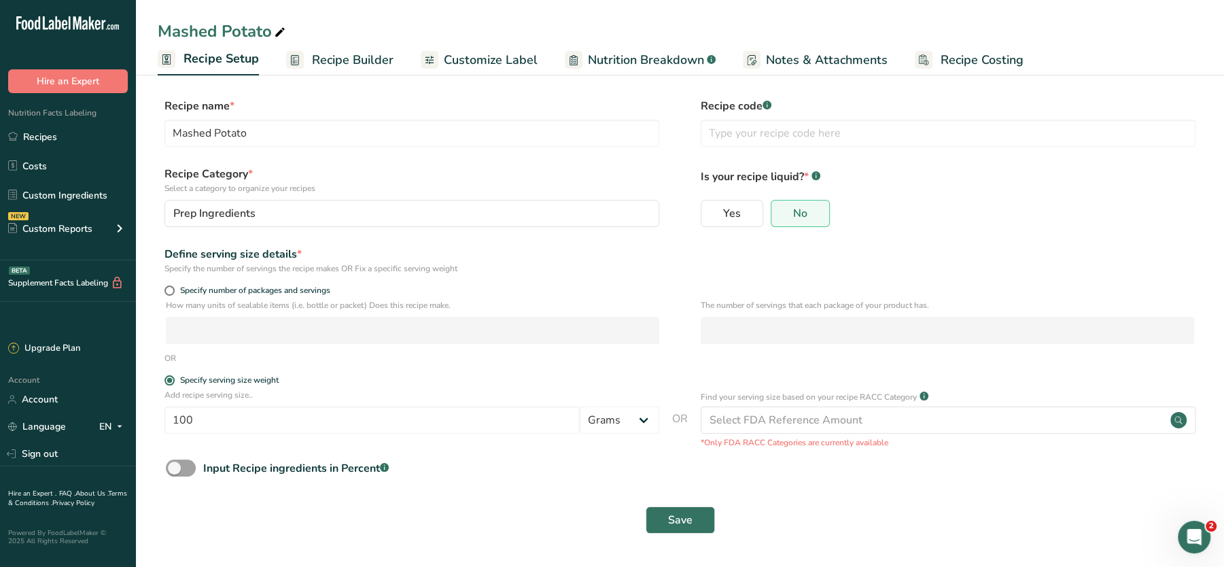
click at [345, 66] on span "Recipe Builder" at bounding box center [353, 60] width 82 height 18
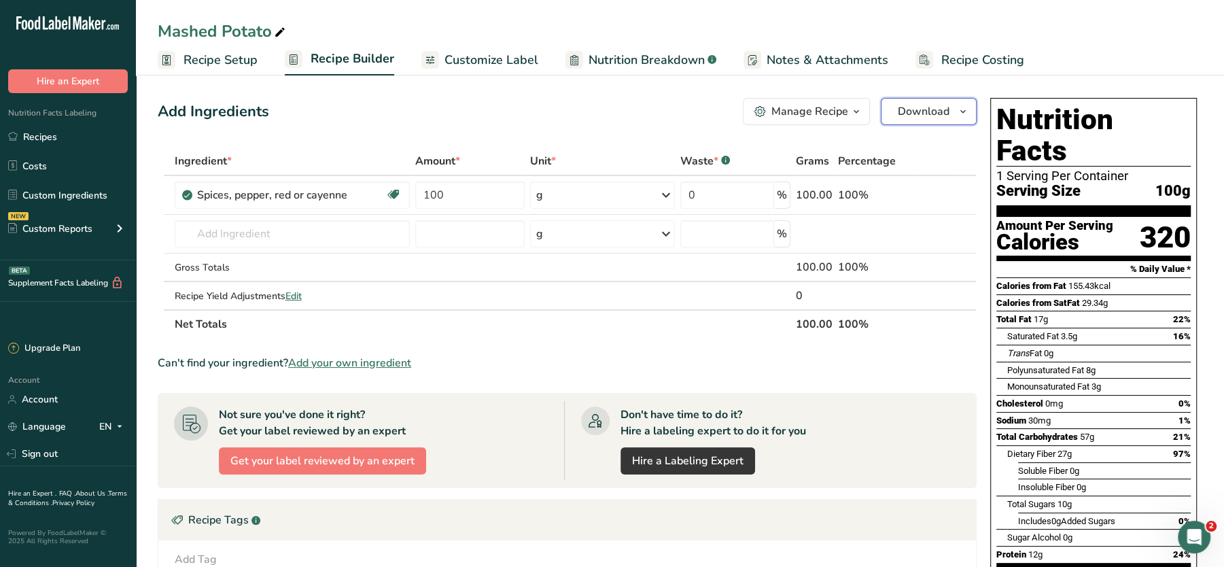
click at [932, 113] on span "Download" at bounding box center [924, 111] width 52 height 16
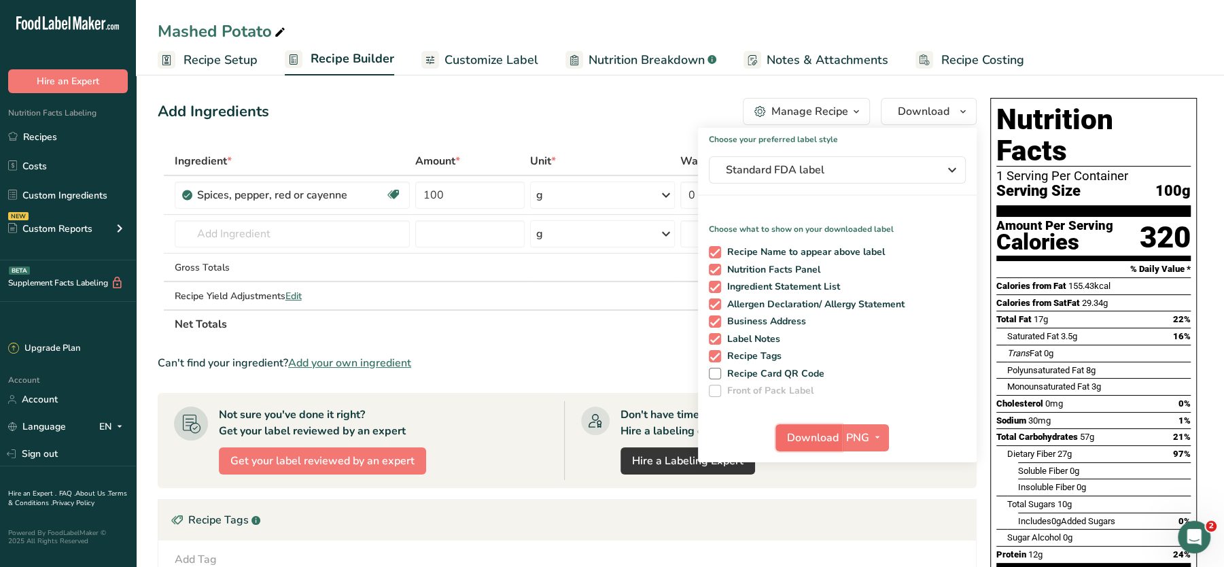
click at [803, 440] on span "Download" at bounding box center [813, 438] width 52 height 16
click at [278, 228] on input "text" at bounding box center [292, 233] width 235 height 27
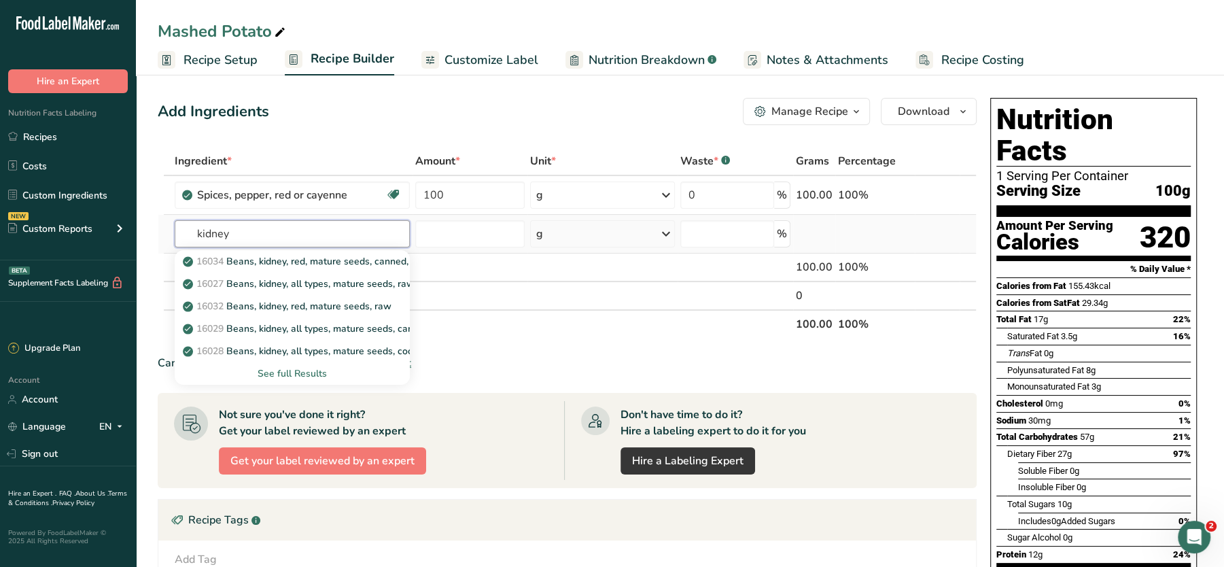
type input "kidney"
click at [276, 371] on div "See full Results" at bounding box center [292, 373] width 213 height 14
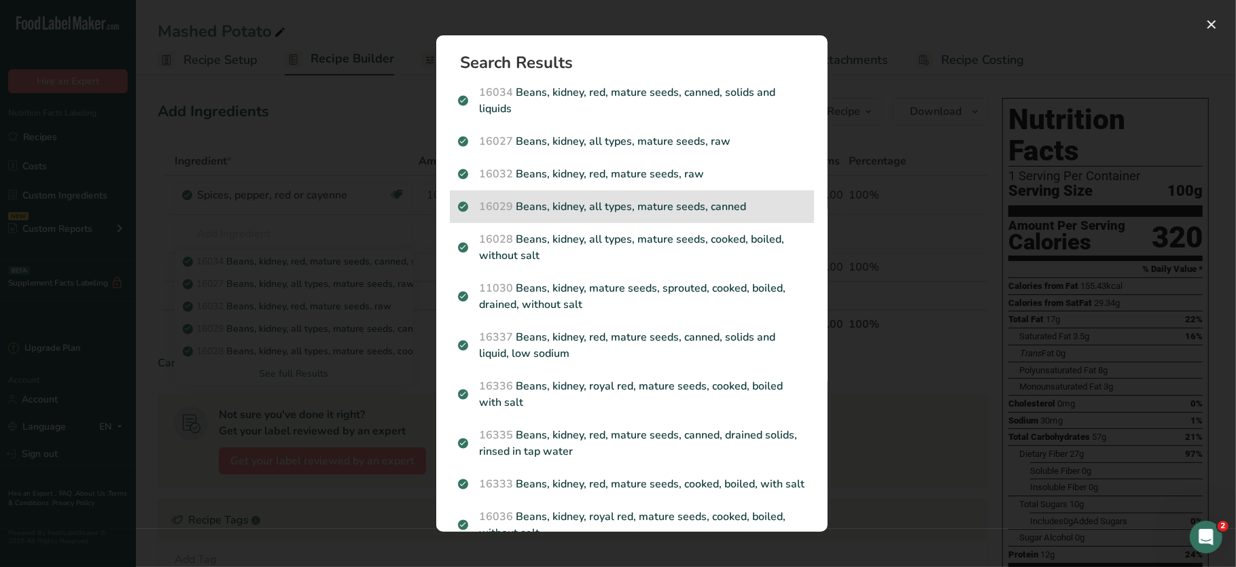
click at [633, 199] on p "16029 Beans, kidney, all types, mature seeds, canned" at bounding box center [632, 206] width 348 height 16
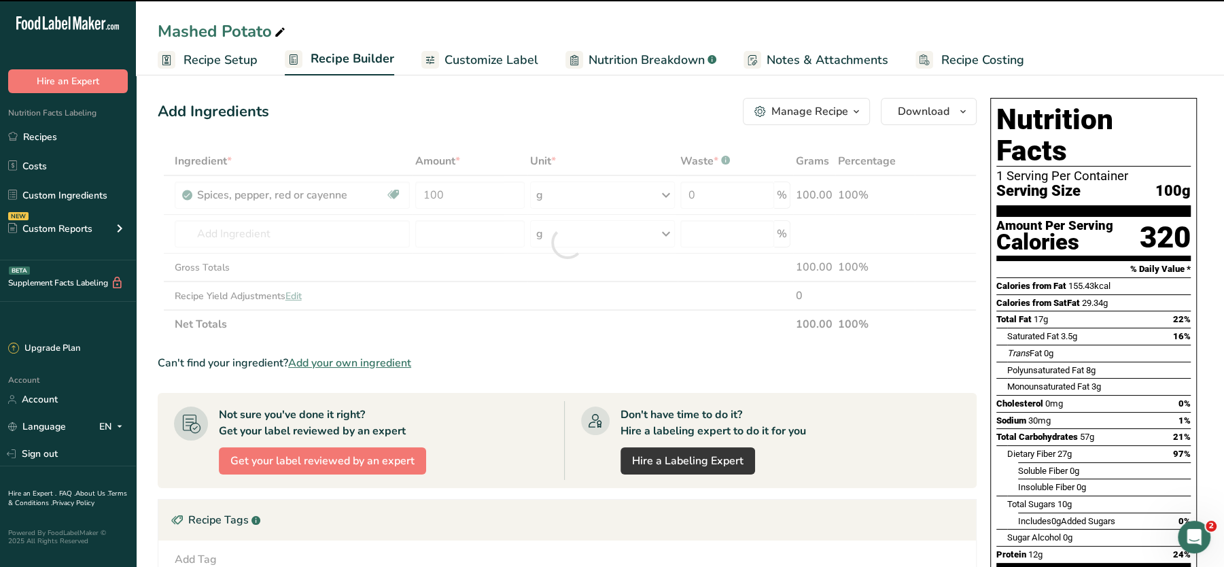
type input "0"
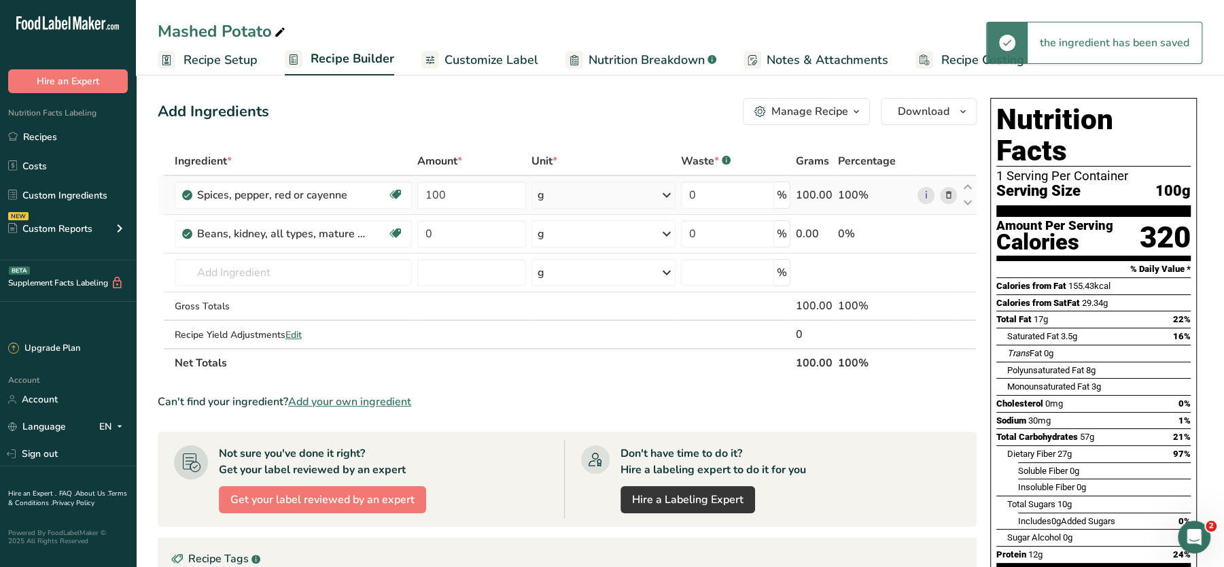
click at [952, 188] on icon at bounding box center [948, 195] width 10 height 14
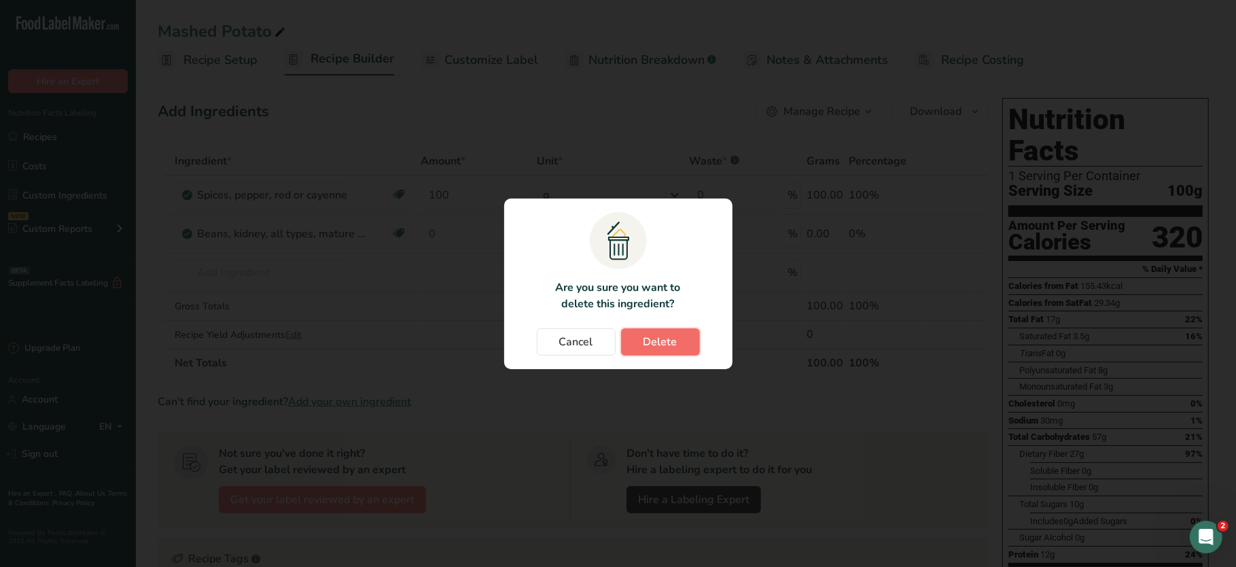
click at [627, 345] on button "Delete" at bounding box center [660, 341] width 79 height 27
type input "0"
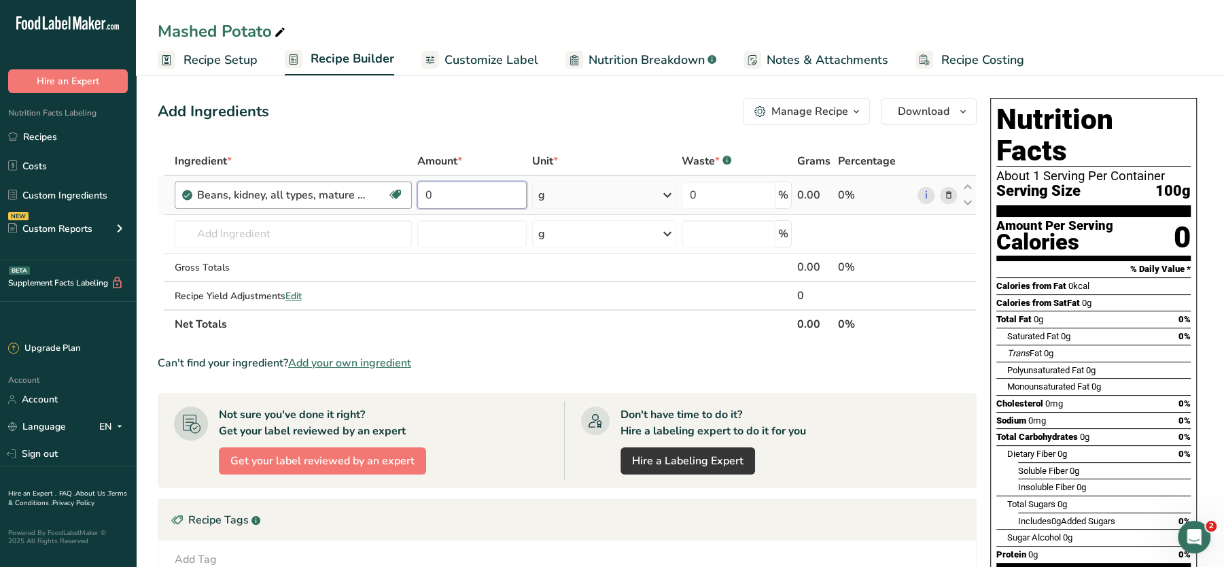
drag, startPoint x: 455, startPoint y: 197, endPoint x: 377, endPoint y: 190, distance: 77.8
click at [377, 190] on tr "Beans, kidney, all types, mature seeds, canned Plant-based Protein Dairy free G…" at bounding box center [567, 195] width 818 height 39
type input "100"
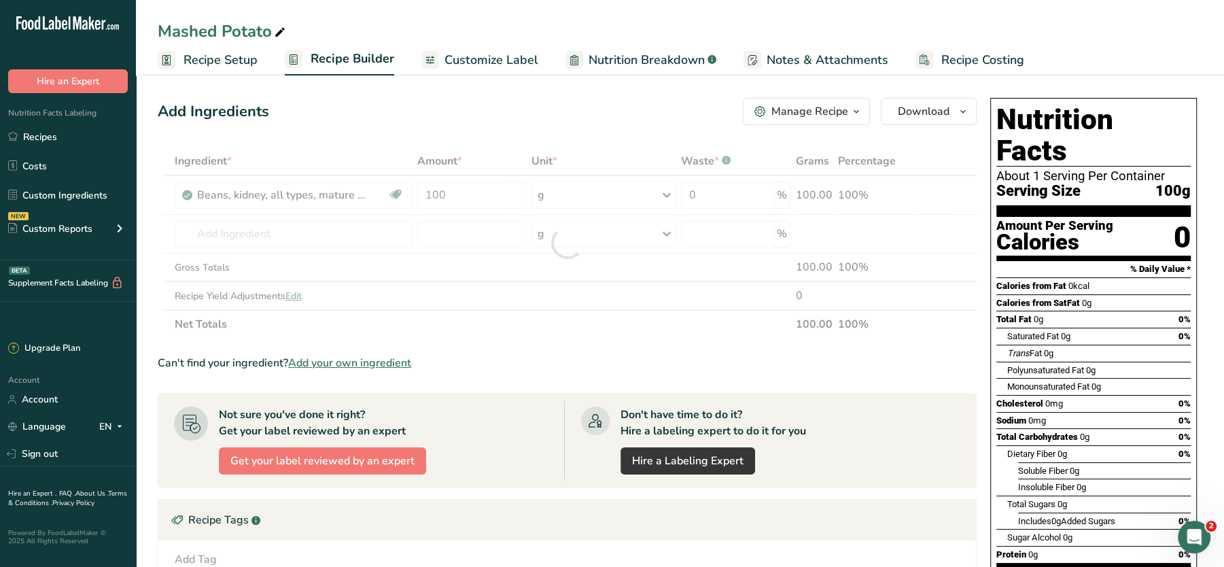
click at [479, 109] on div "Add Ingredients Manage Recipe Delete Recipe Duplicate Recipe Scale Recipe Save …" at bounding box center [567, 111] width 819 height 27
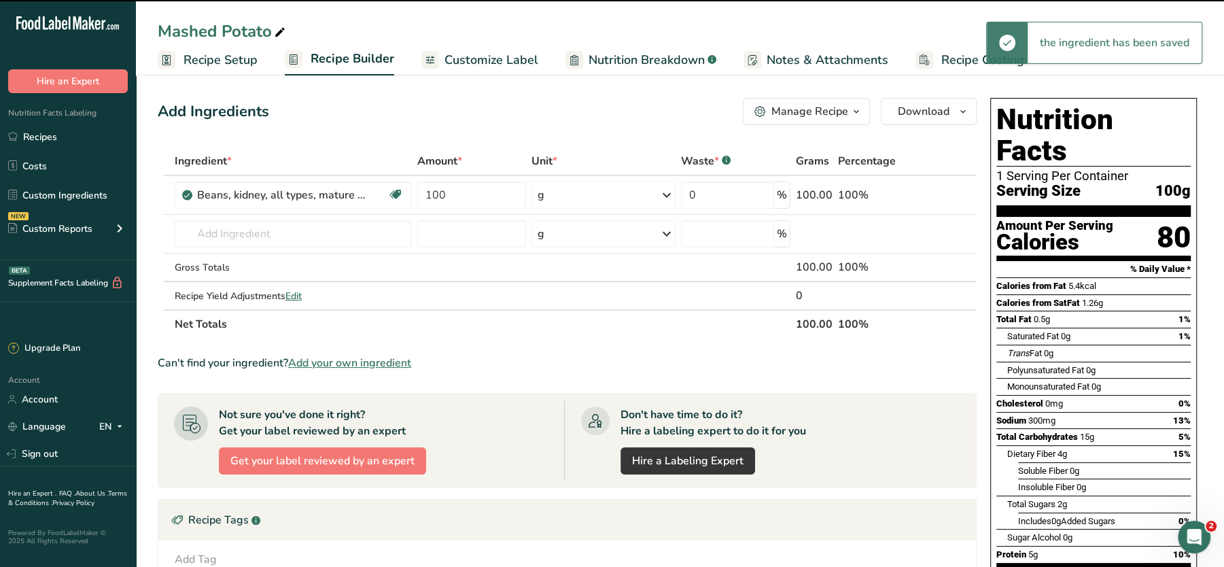
click at [485, 58] on span "Customize Label" at bounding box center [491, 60] width 94 height 18
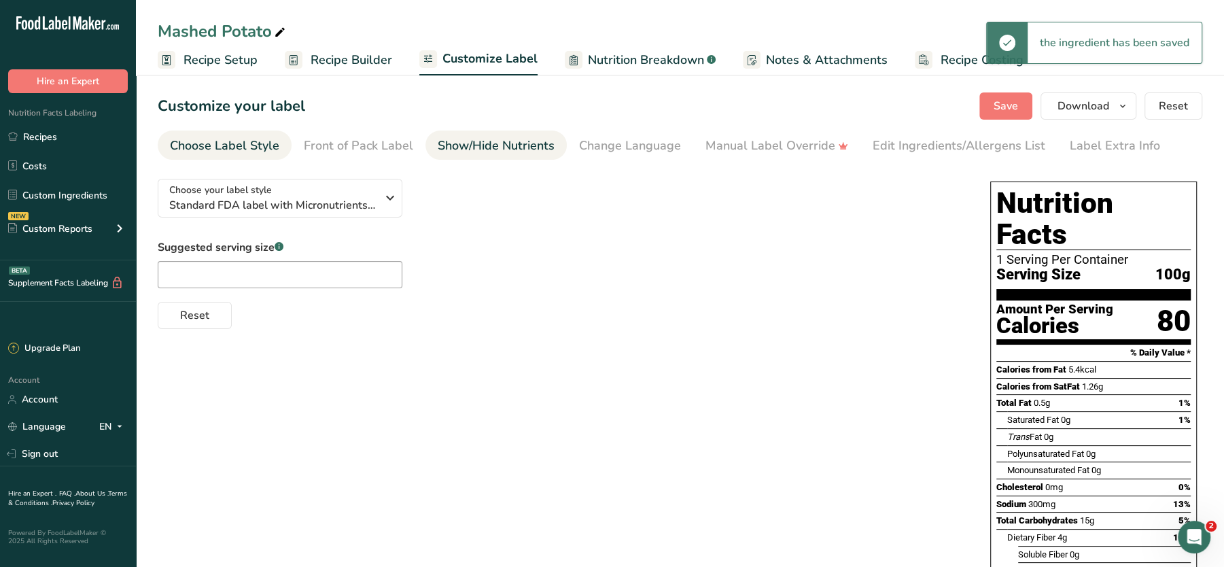
click at [504, 145] on div "Show/Hide Nutrients" at bounding box center [496, 146] width 117 height 18
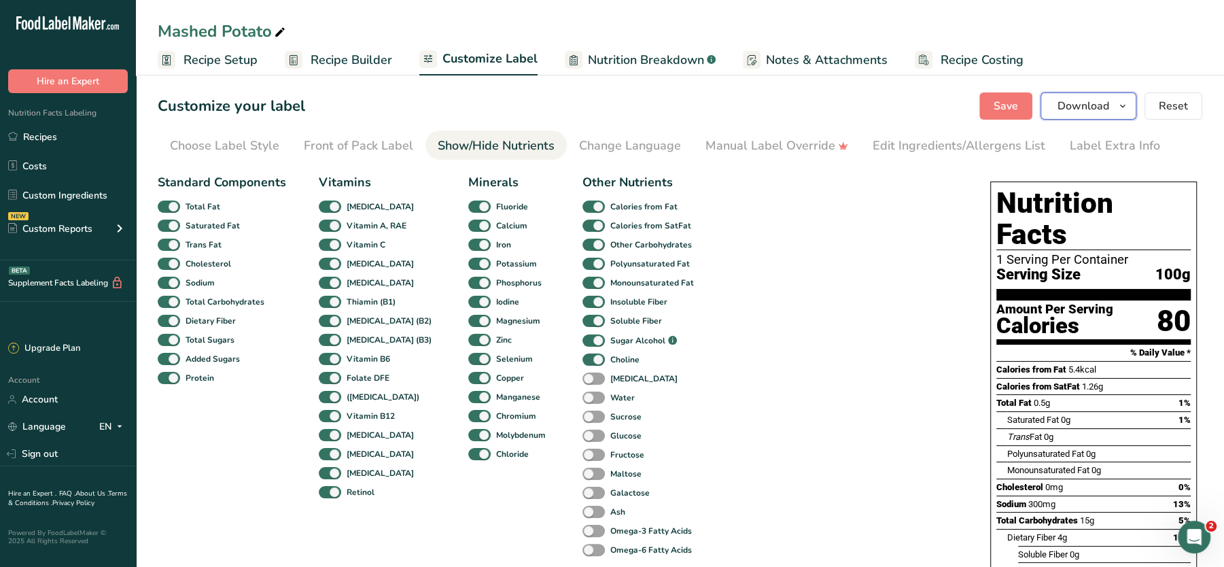
click at [1099, 101] on span "Download" at bounding box center [1084, 106] width 52 height 16
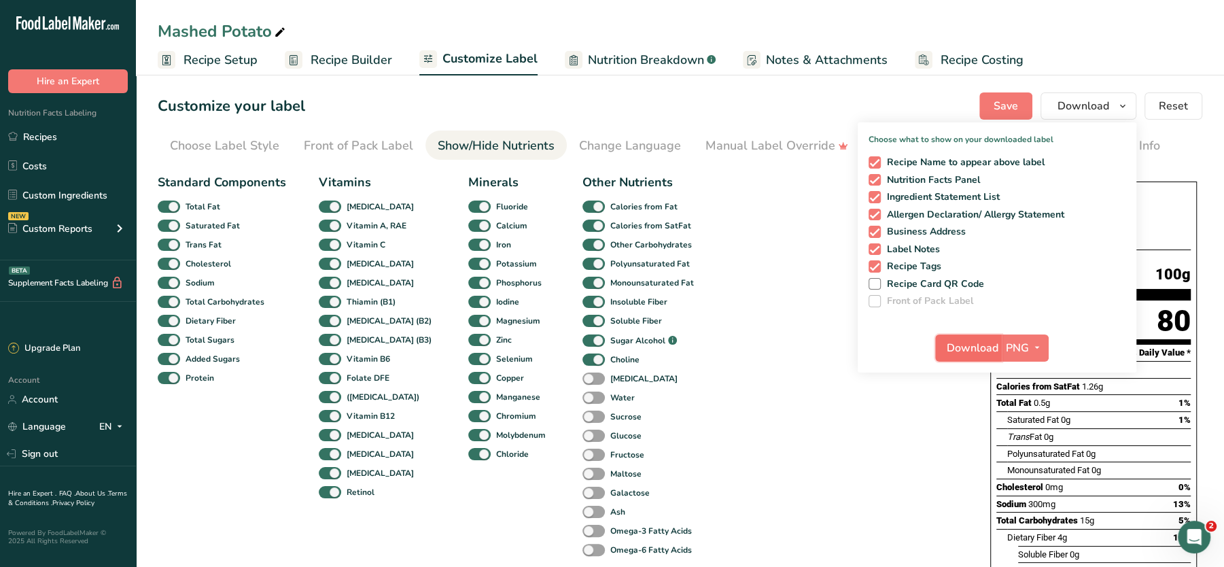
click at [966, 353] on span "Download" at bounding box center [973, 348] width 52 height 16
click at [204, 65] on span "Recipe Setup" at bounding box center [221, 60] width 74 height 18
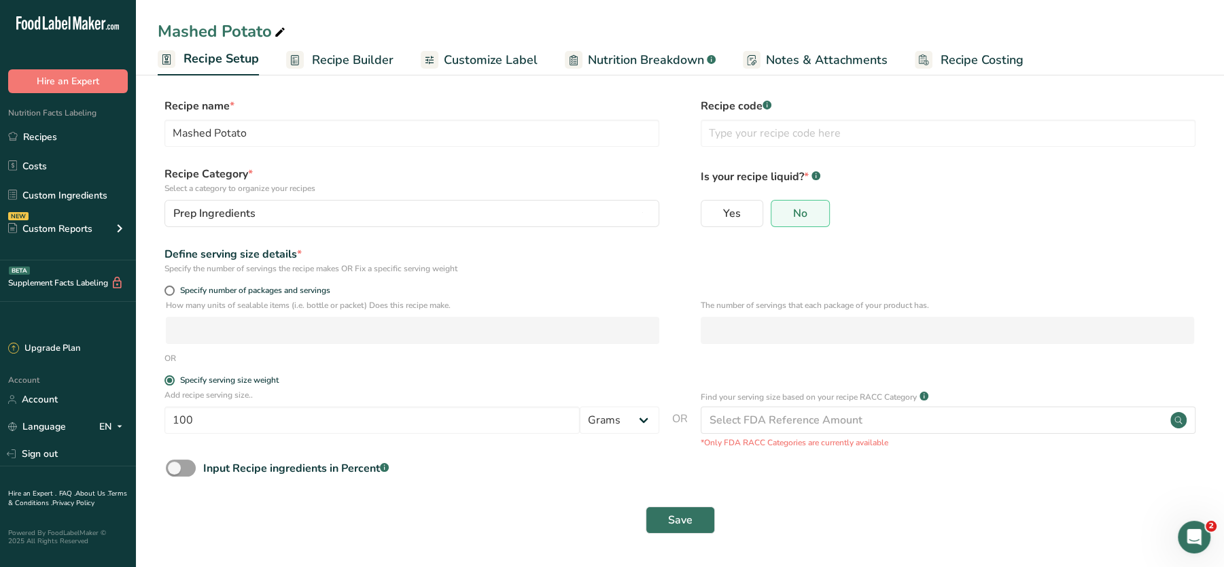
click at [333, 55] on span "Recipe Builder" at bounding box center [353, 60] width 82 height 18
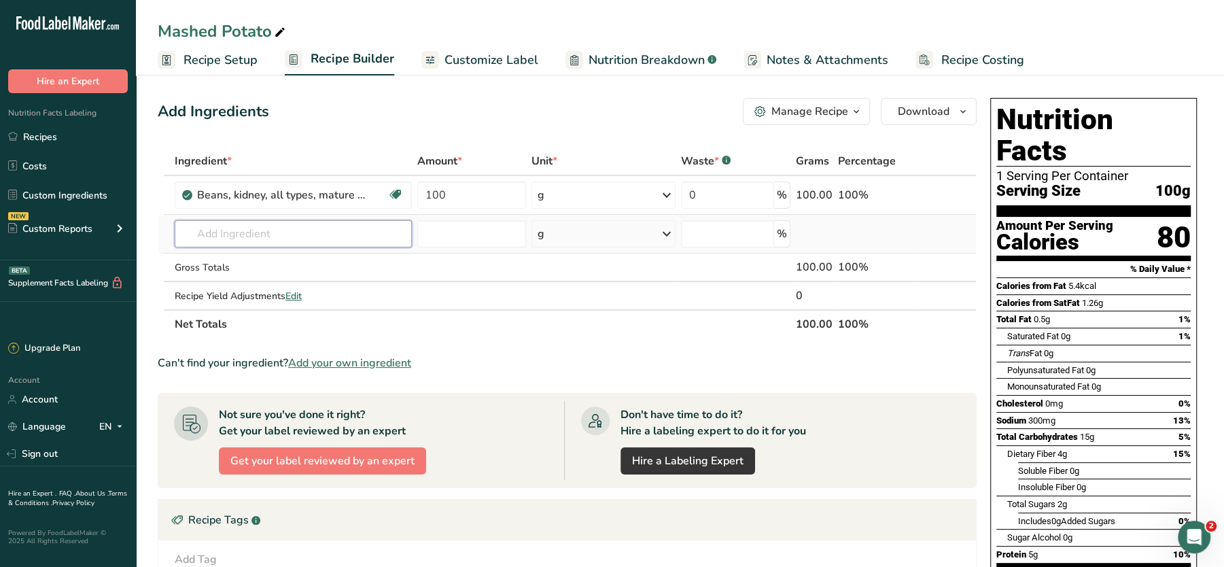
click at [285, 231] on input "text" at bounding box center [293, 233] width 237 height 27
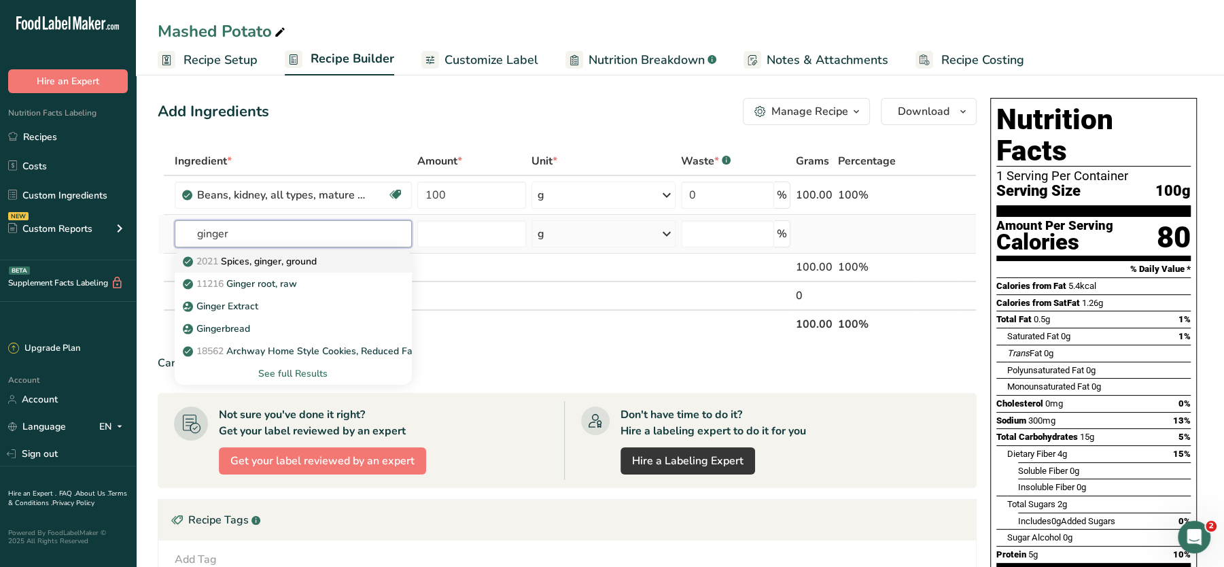
type input "ginger"
click at [273, 257] on p "2021 Spices, ginger, ground" at bounding box center [251, 261] width 131 height 14
type input "Spices, ginger, ground"
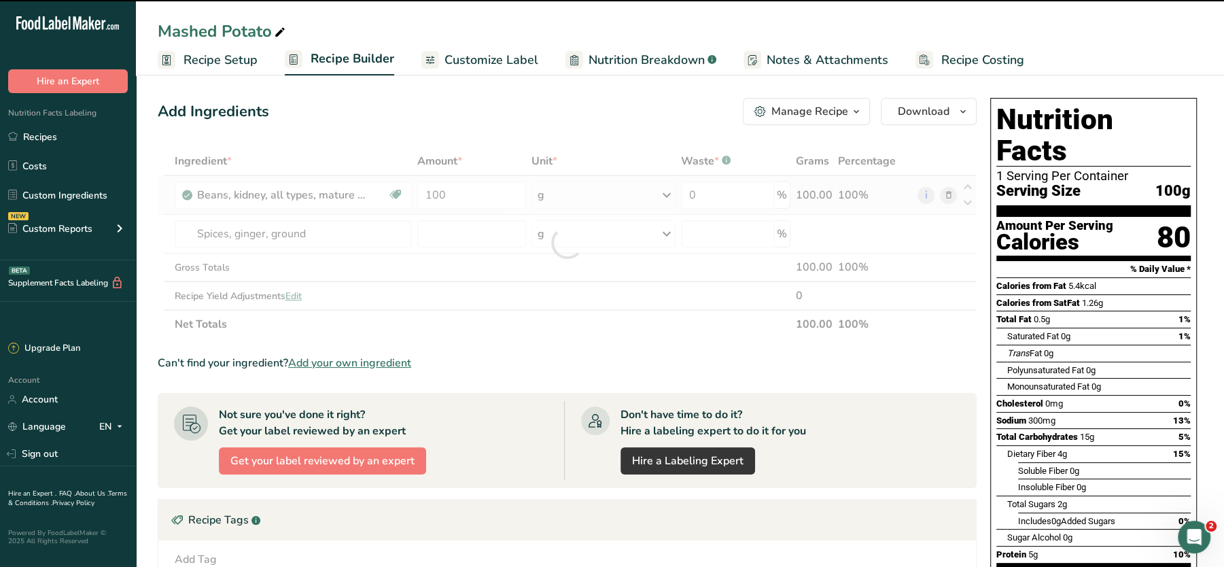
type input "0"
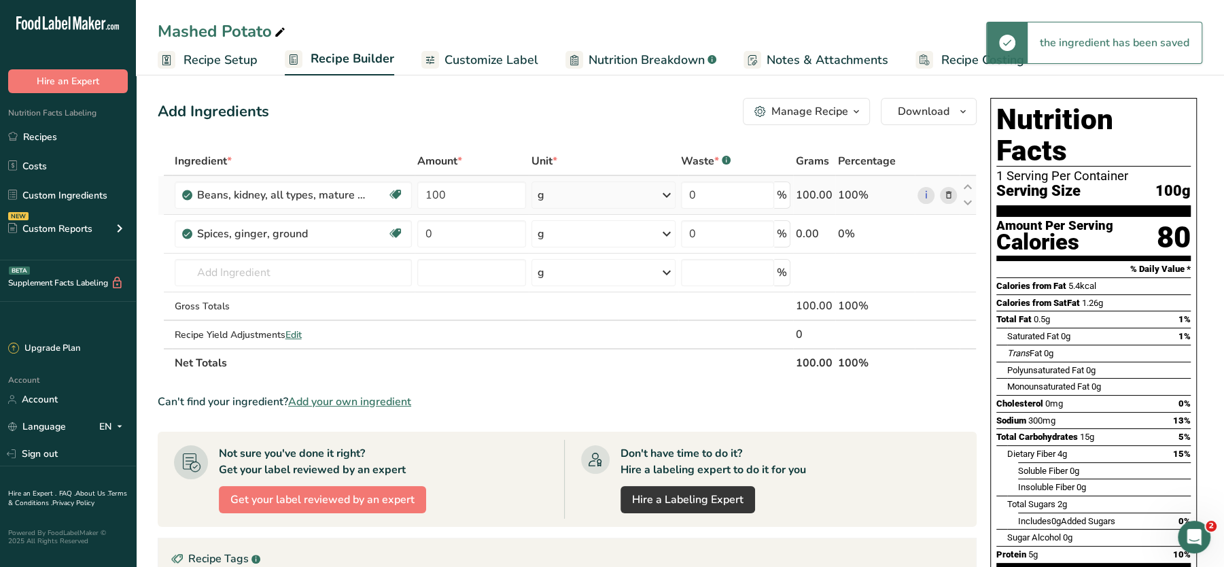
click at [953, 196] on icon at bounding box center [948, 195] width 10 height 14
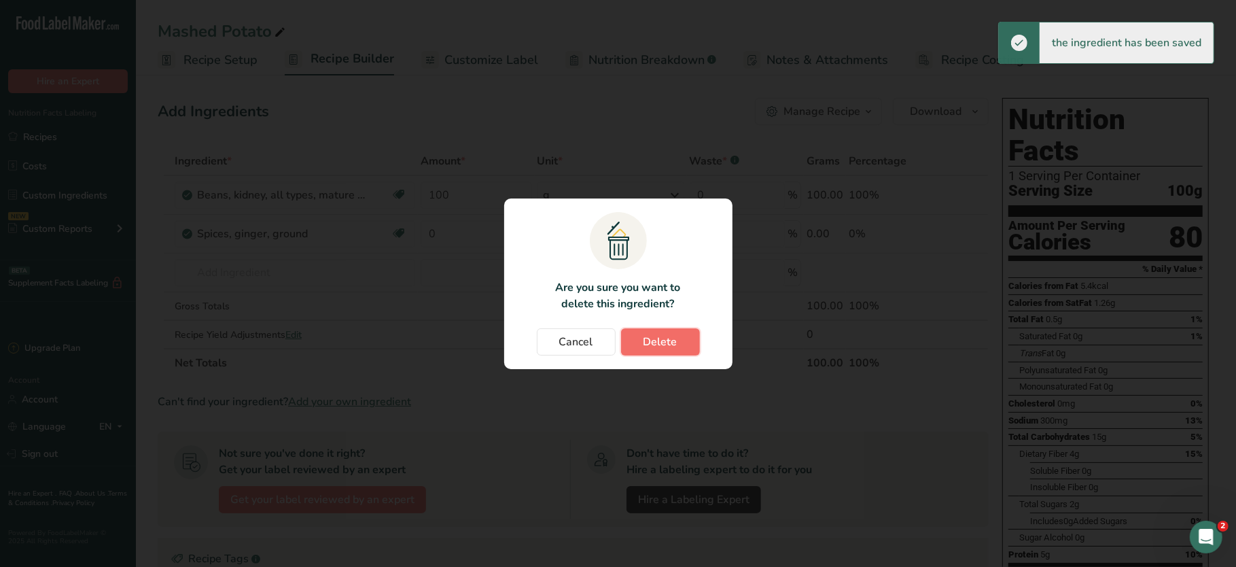
click at [635, 343] on button "Delete" at bounding box center [660, 341] width 79 height 27
type input "0"
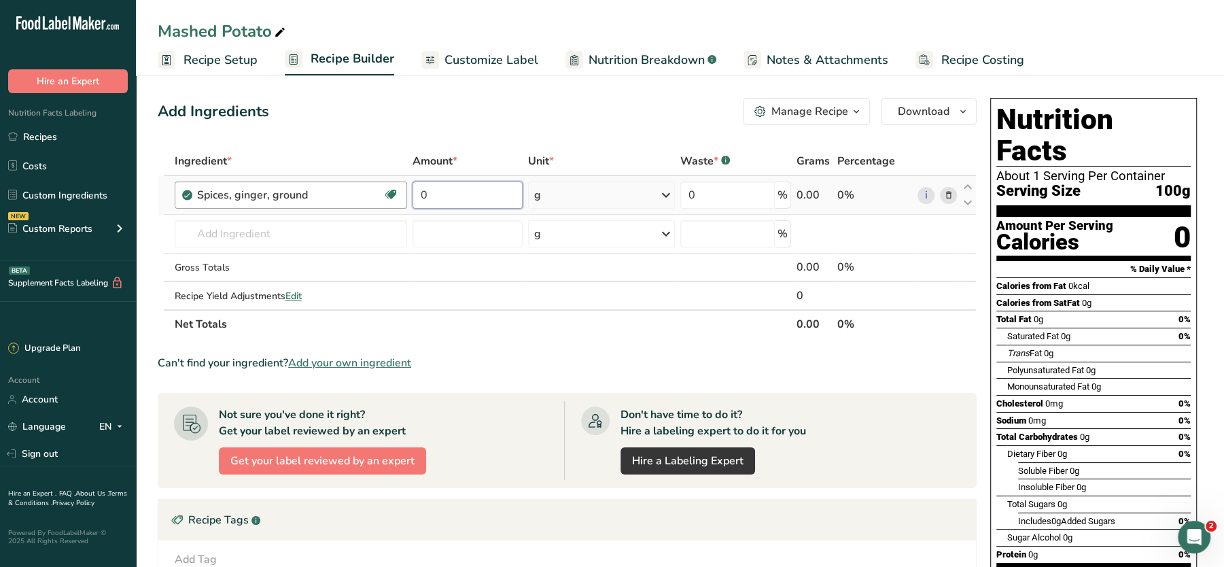
drag, startPoint x: 467, startPoint y: 188, endPoint x: 361, endPoint y: 188, distance: 106.0
click at [361, 188] on tr "Spices, ginger, ground Source of Antioxidants Dairy free Gluten free Vegan Vege…" at bounding box center [567, 195] width 818 height 39
type input "100"
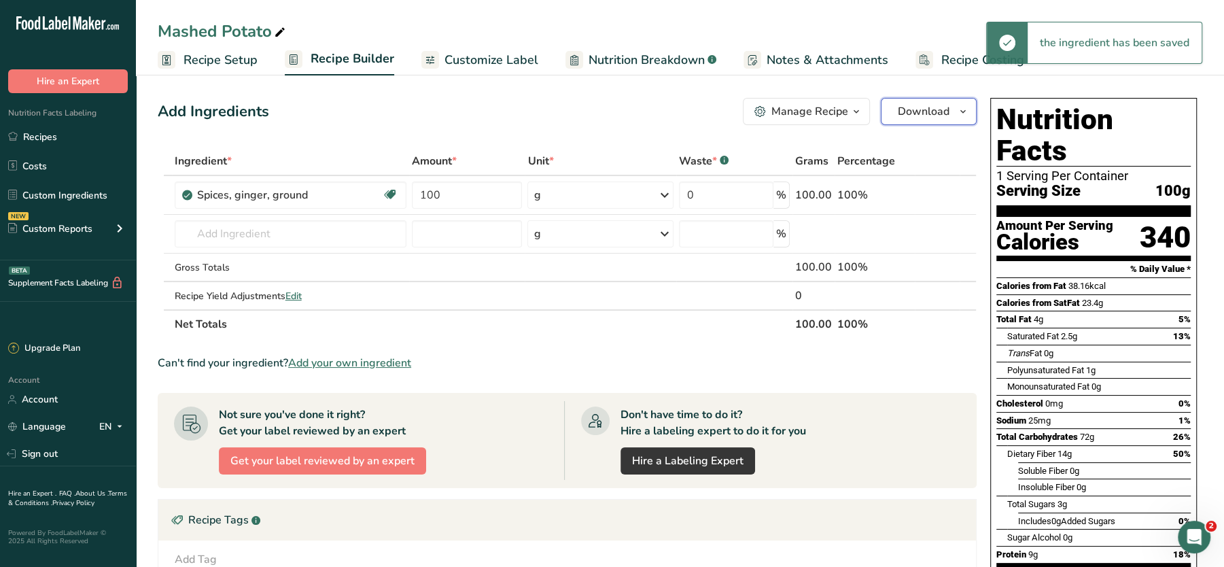
click at [924, 105] on span "Download" at bounding box center [924, 111] width 52 height 16
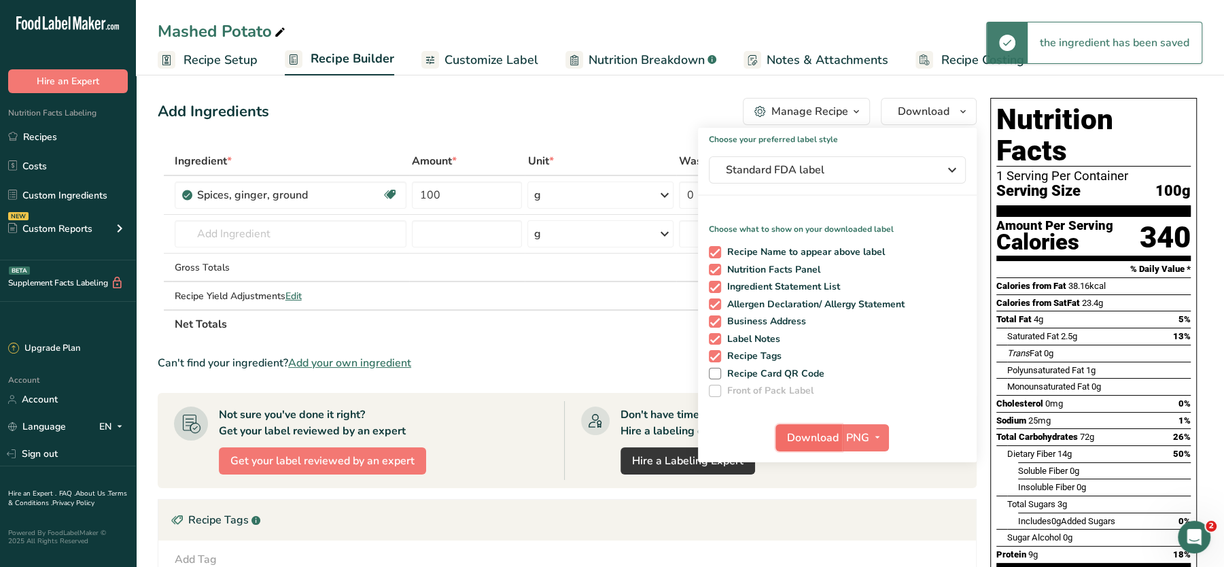
click at [838, 444] on button "Download" at bounding box center [808, 437] width 67 height 27
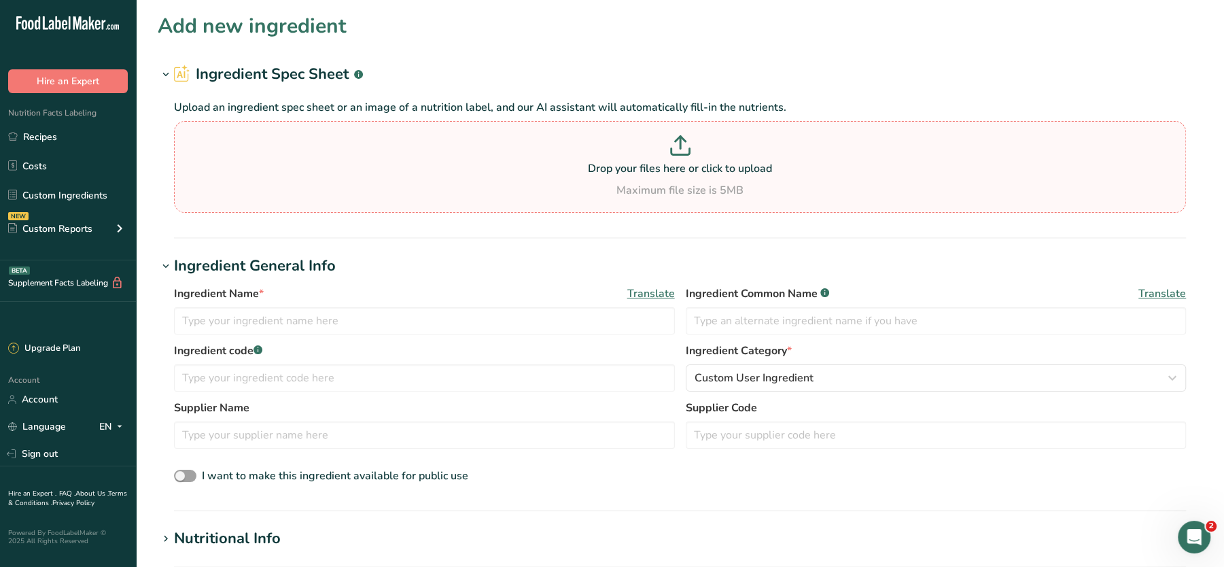
click at [480, 164] on p "Drop your files here or click to upload" at bounding box center [679, 168] width 1005 height 16
click at [480, 164] on input "Drop your files here or click to upload Maximum file size is 5MB" at bounding box center [680, 167] width 1012 height 92
type input "C:\fakepath\Mashed Potato_28_08_2025, 12_33_34.png"
click at [307, 188] on div "Maximum file size is 5MB" at bounding box center [679, 190] width 1005 height 16
click at [307, 188] on input "Drop your files here or click to upload Maximum file size is 5MB" at bounding box center [680, 167] width 1012 height 92
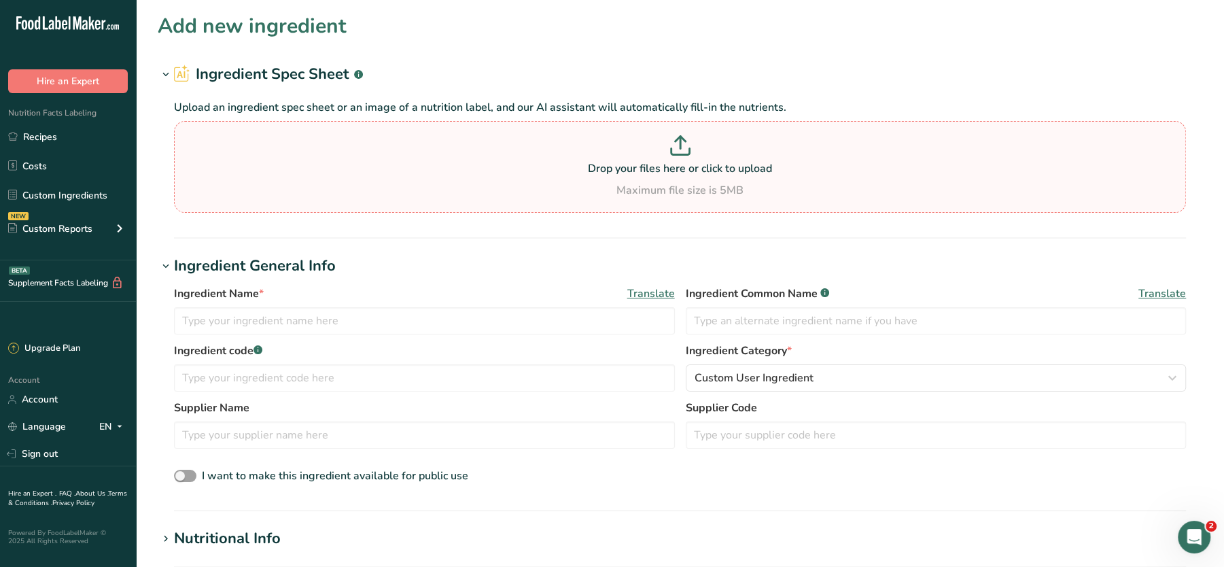
type input "C:\fakepath\Mashed Potato_28_08_2025, 12_33_34.png"
click at [56, 196] on link "Custom Ingredients" at bounding box center [68, 195] width 136 height 26
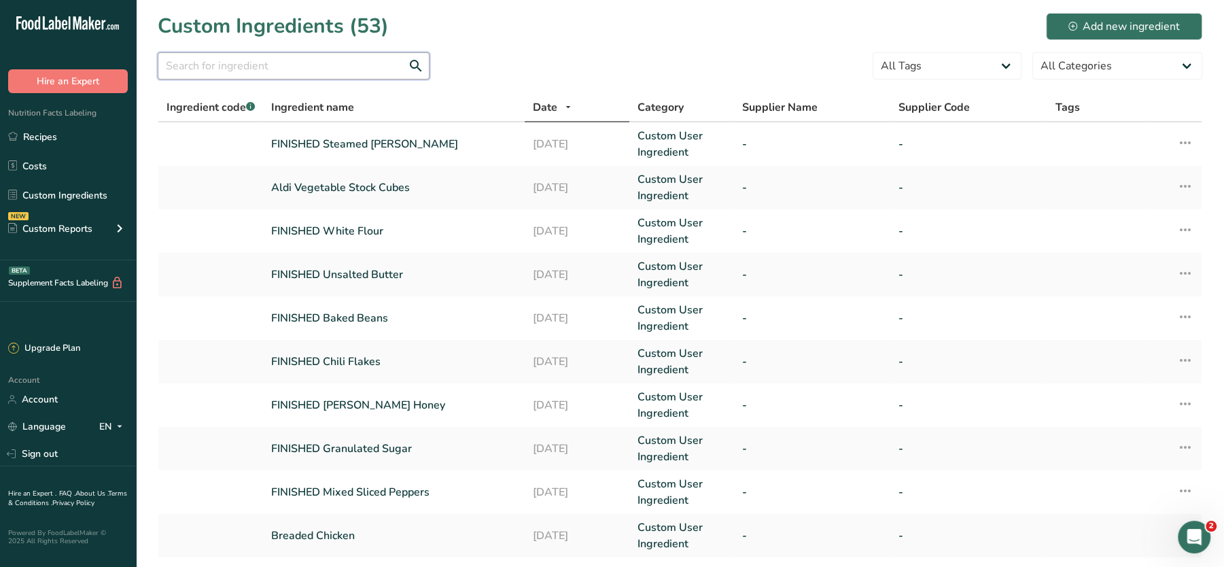
click at [350, 59] on input "text" at bounding box center [294, 65] width 272 height 27
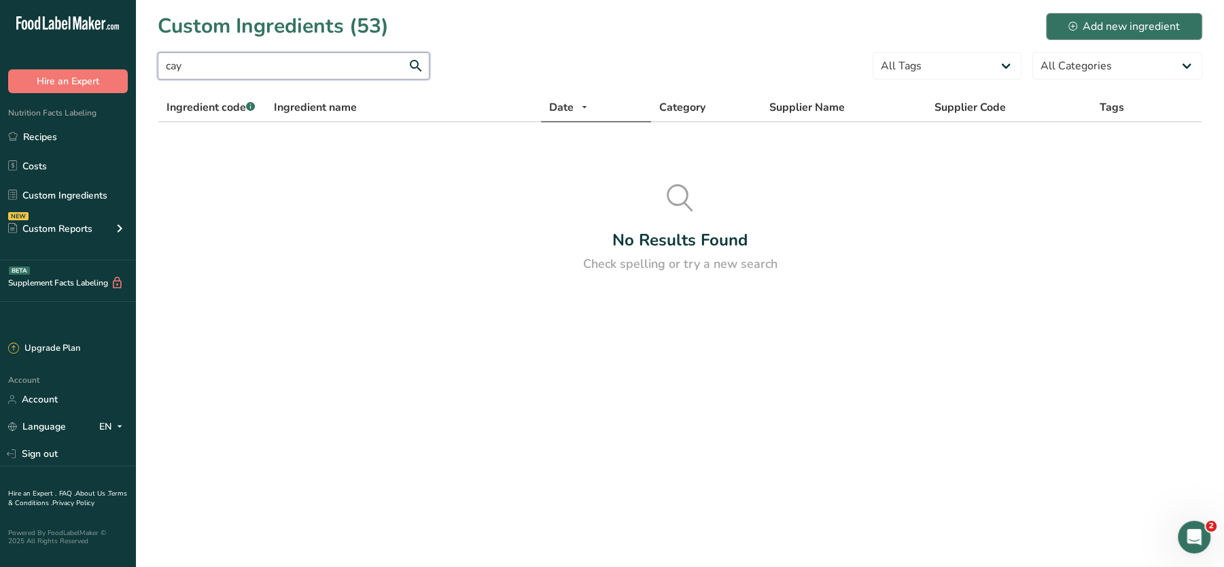
type input "cay"
click at [1075, 29] on icon at bounding box center [1072, 26] width 9 height 9
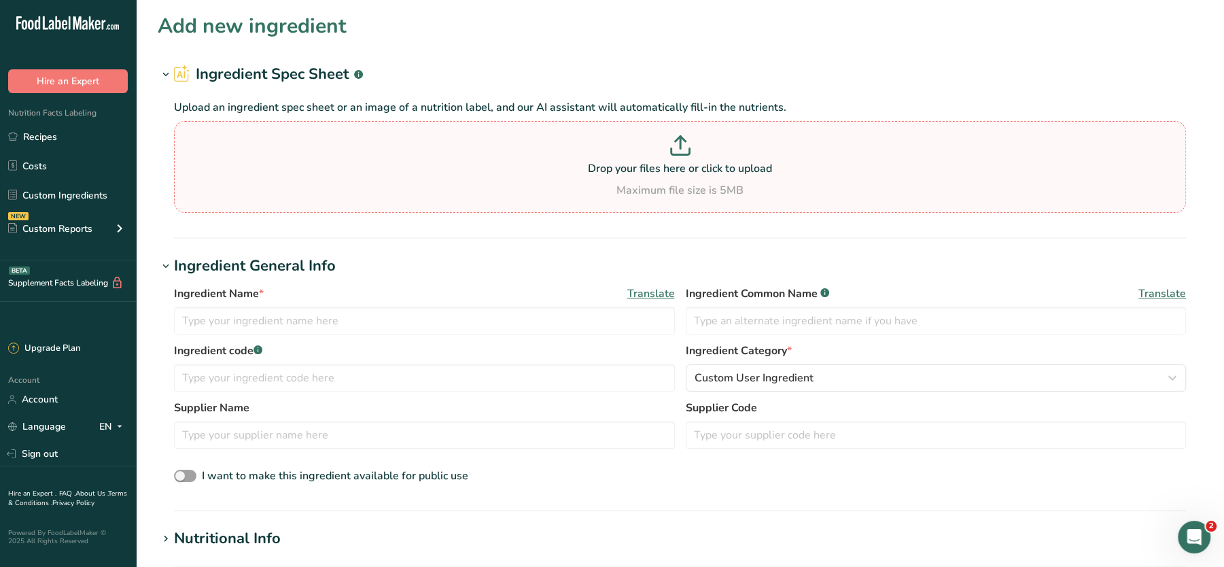
click at [402, 154] on p at bounding box center [679, 147] width 1005 height 25
click at [402, 154] on input "Drop your files here or click to upload Maximum file size is 5MB" at bounding box center [680, 167] width 1012 height 92
type input "C:\fakepath\Mashed Potato_28_08_2025, 12_33_34.png"
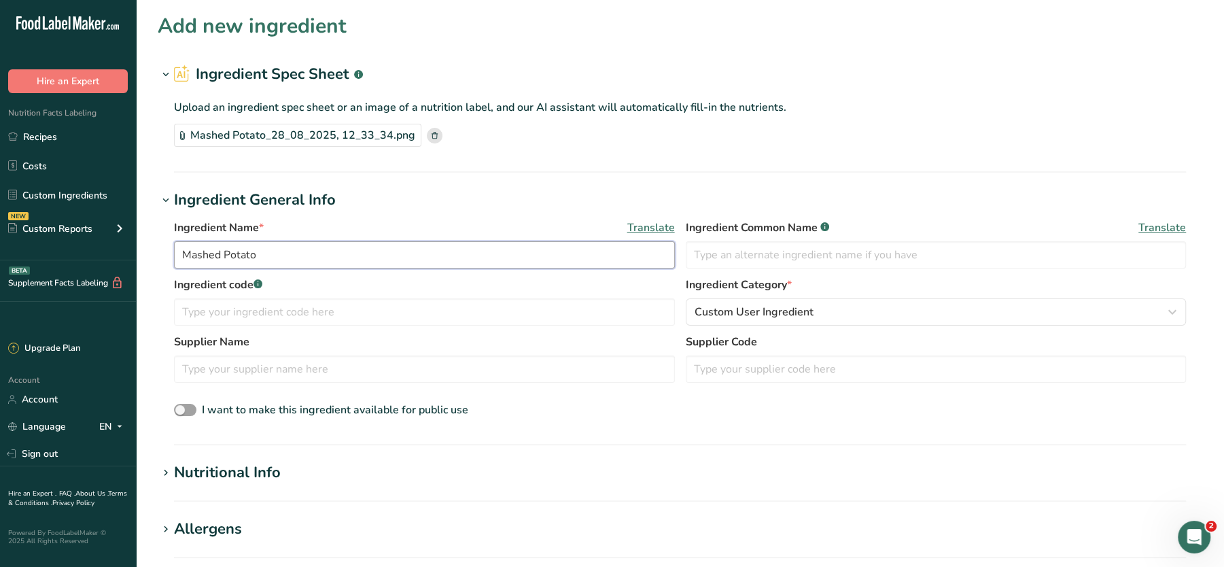
click at [283, 248] on input "Mashed Potato" at bounding box center [424, 254] width 501 height 27
paste input "using nhs app for weightloss plan"
drag, startPoint x: 237, startPoint y: 254, endPoint x: 351, endPoint y: 271, distance: 115.5
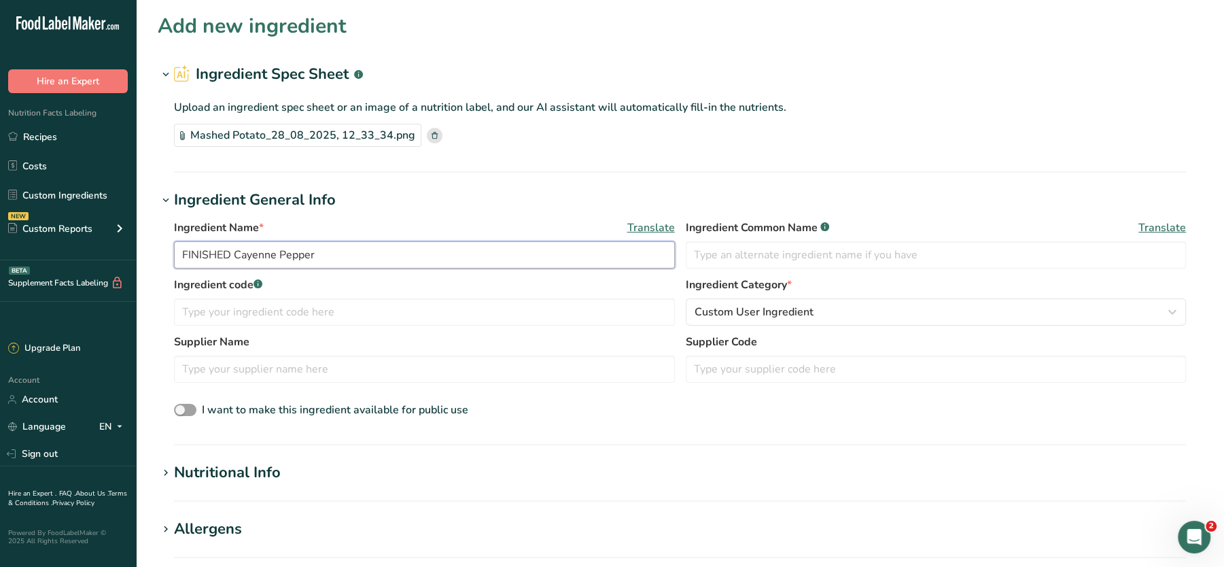
click at [351, 271] on div "Ingredient Name * Translate FINISHED Cayenne Pepper Ingredient Common Name .a-a…" at bounding box center [680, 248] width 1012 height 57
click at [338, 254] on input "FINISHED Cayenne Pepper" at bounding box center [424, 254] width 501 height 27
drag, startPoint x: 338, startPoint y: 254, endPoint x: 253, endPoint y: 251, distance: 85.0
click at [253, 251] on input "FINISHED Cayenne Pepper" at bounding box center [424, 254] width 501 height 27
type input "FINISHED Cayenne Pepper"
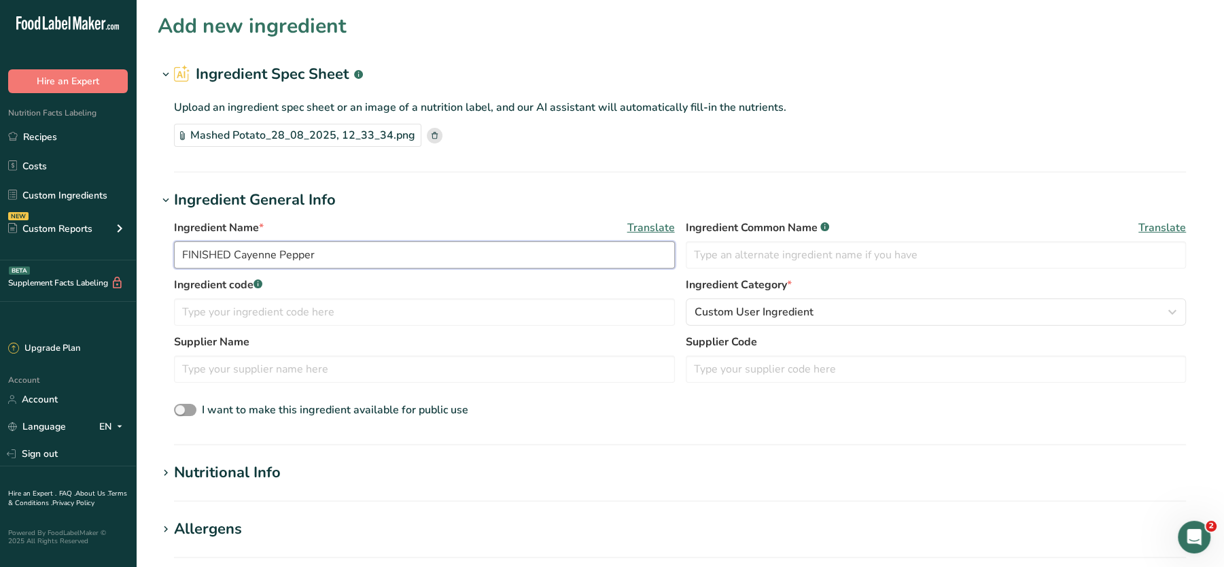
scroll to position [199, 0]
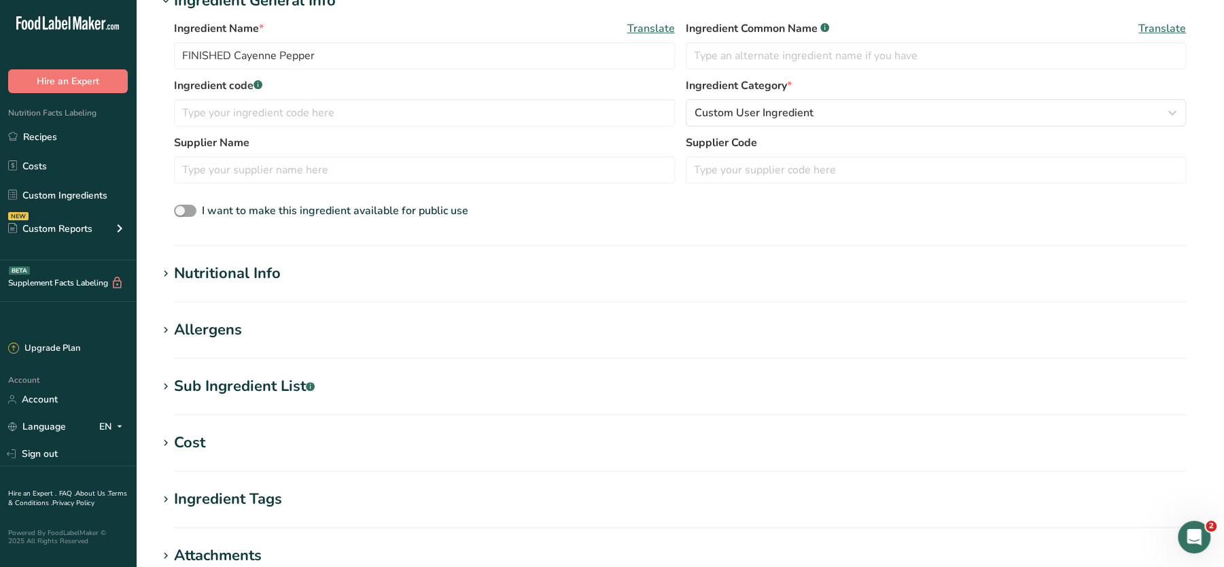
click at [228, 508] on div "Ingredient Tags" at bounding box center [228, 499] width 108 height 22
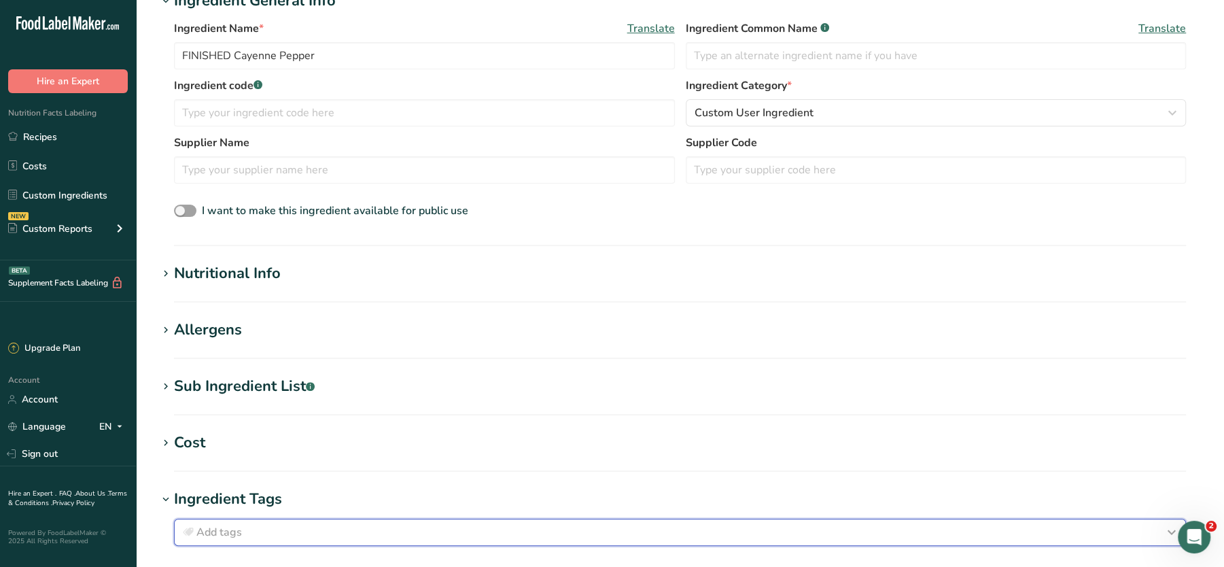
click at [239, 533] on span "Add tags" at bounding box center [219, 532] width 46 height 16
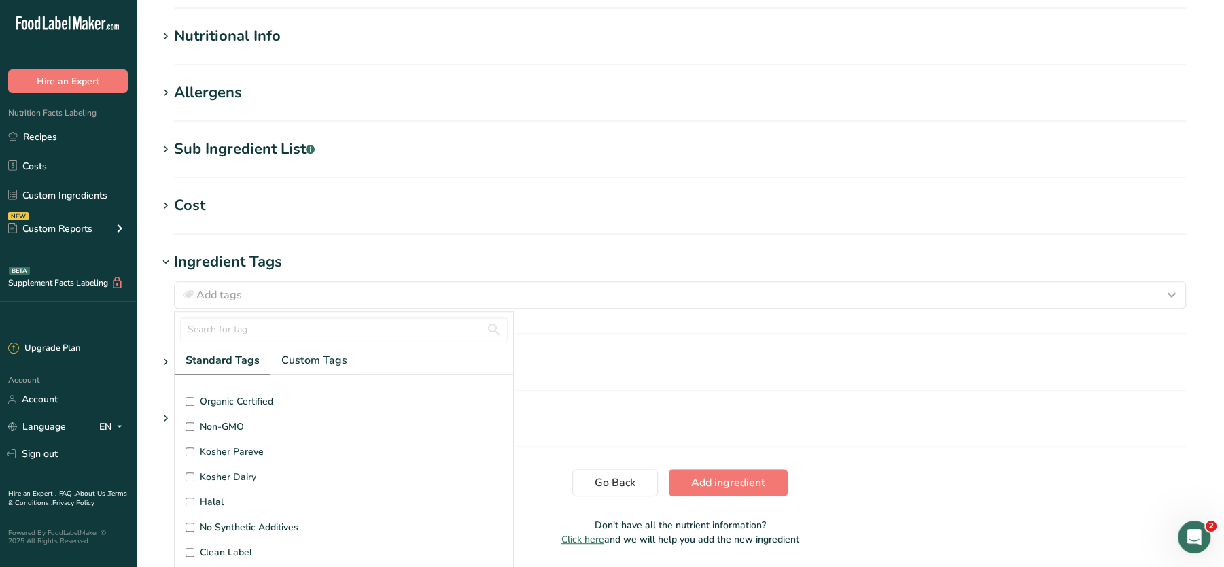
scroll to position [294, 0]
click at [209, 425] on span "Non-GMO" at bounding box center [222, 425] width 44 height 14
click at [194, 425] on input "Non-GMO" at bounding box center [190, 425] width 9 height 9
checkbox input "true"
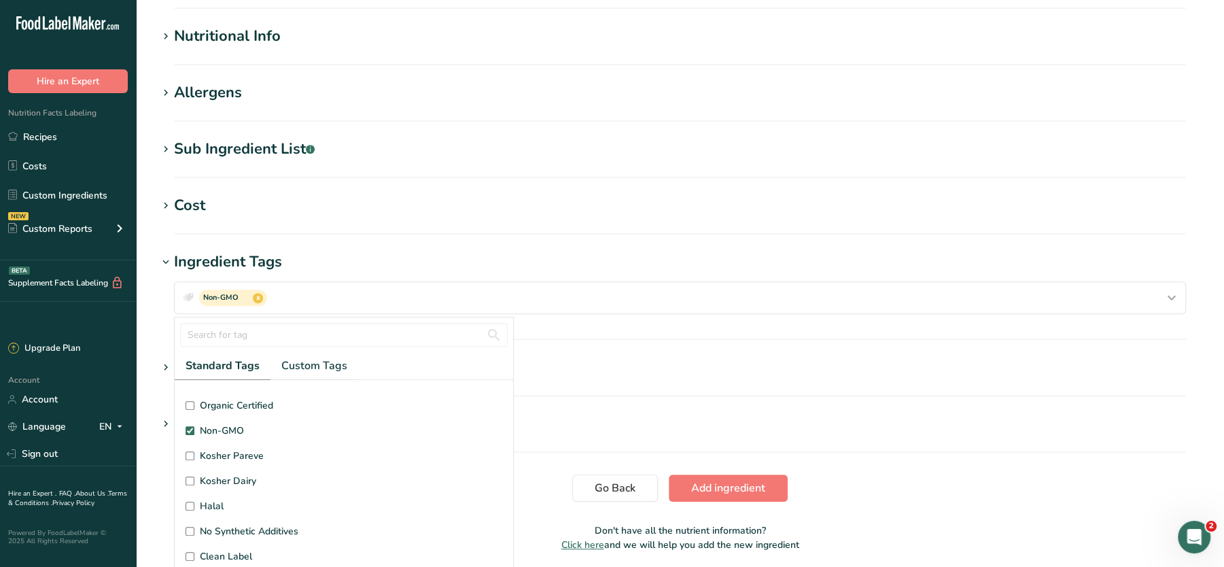
click at [575, 241] on section "Add new ingredient Ingredient Spec Sheet .a-a{fill:#347362;}.b-a{fill:#fff;} Up…" at bounding box center [680, 69] width 1088 height 1010
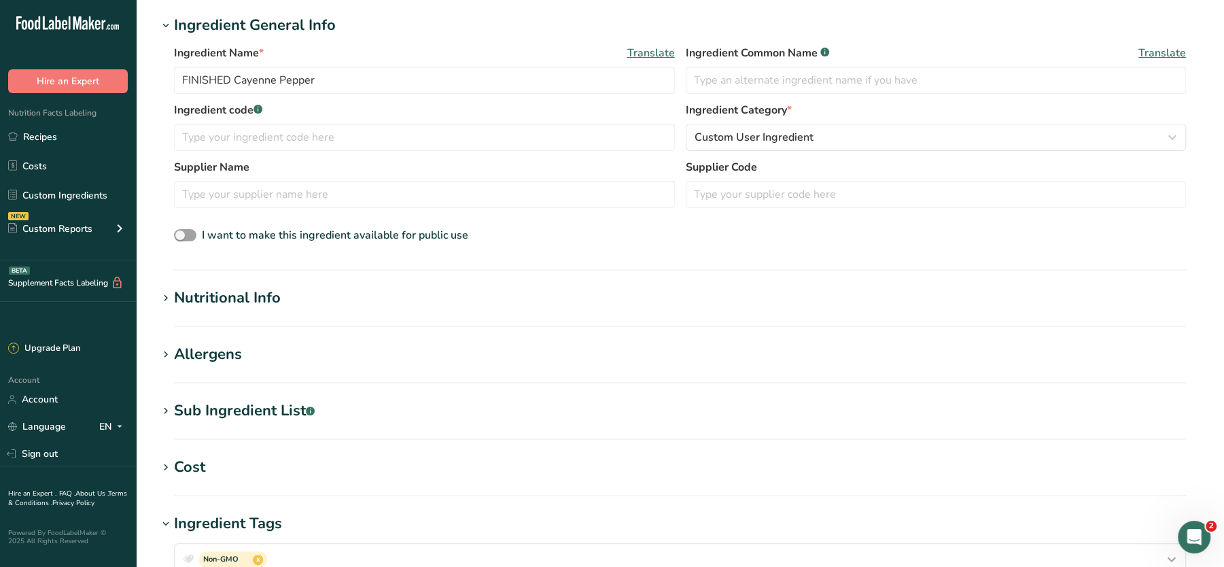
scroll to position [178, 0]
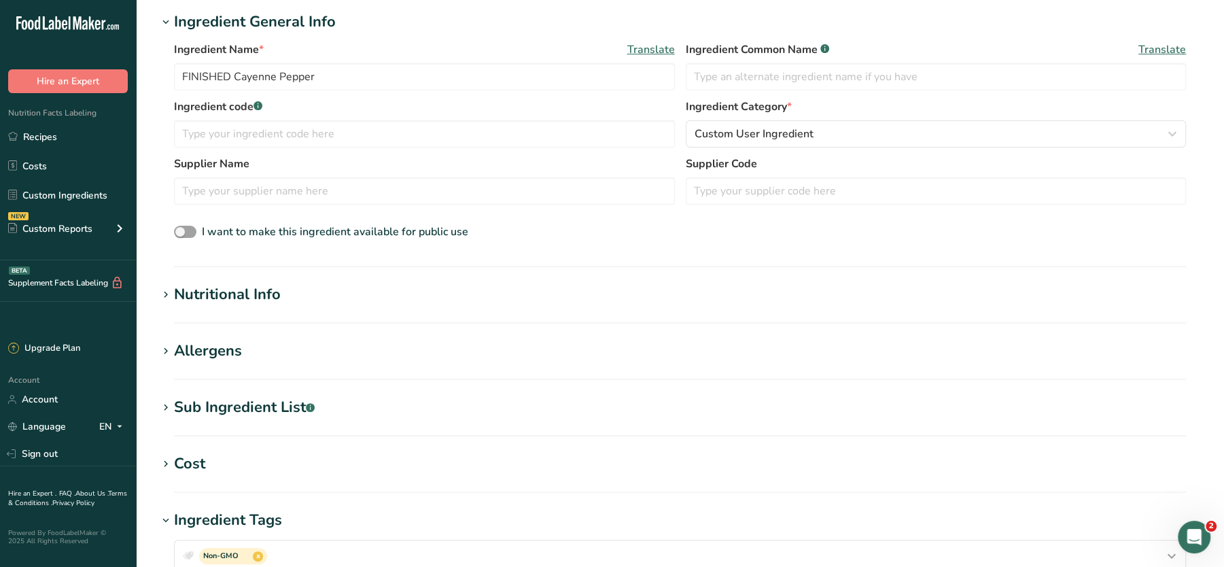
click at [258, 297] on div "Nutritional Info" at bounding box center [227, 294] width 107 height 22
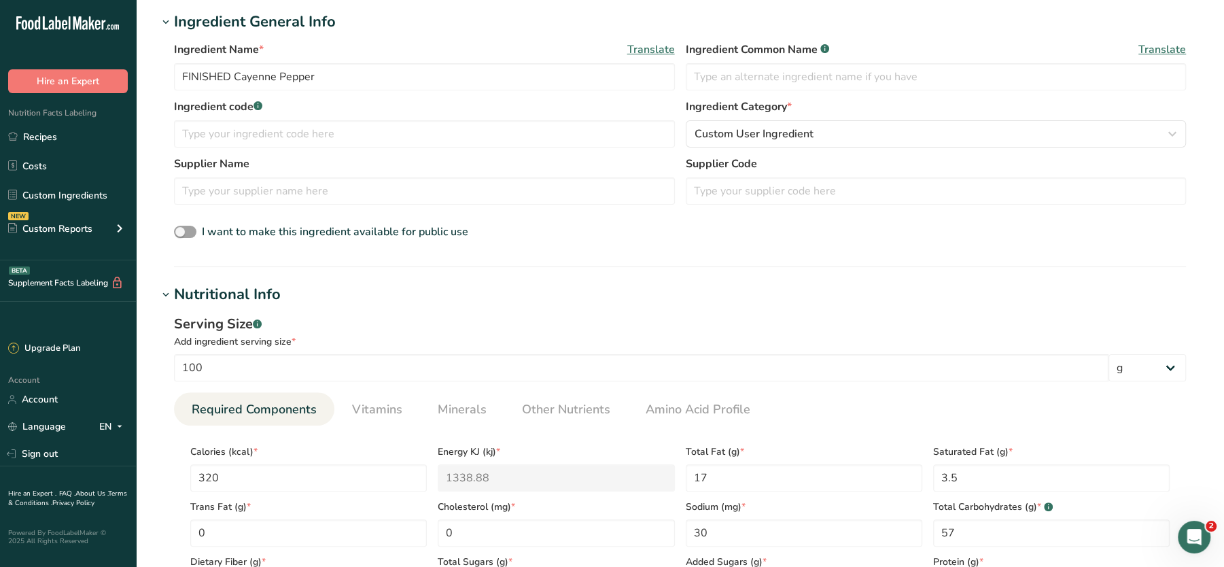
scroll to position [800, 0]
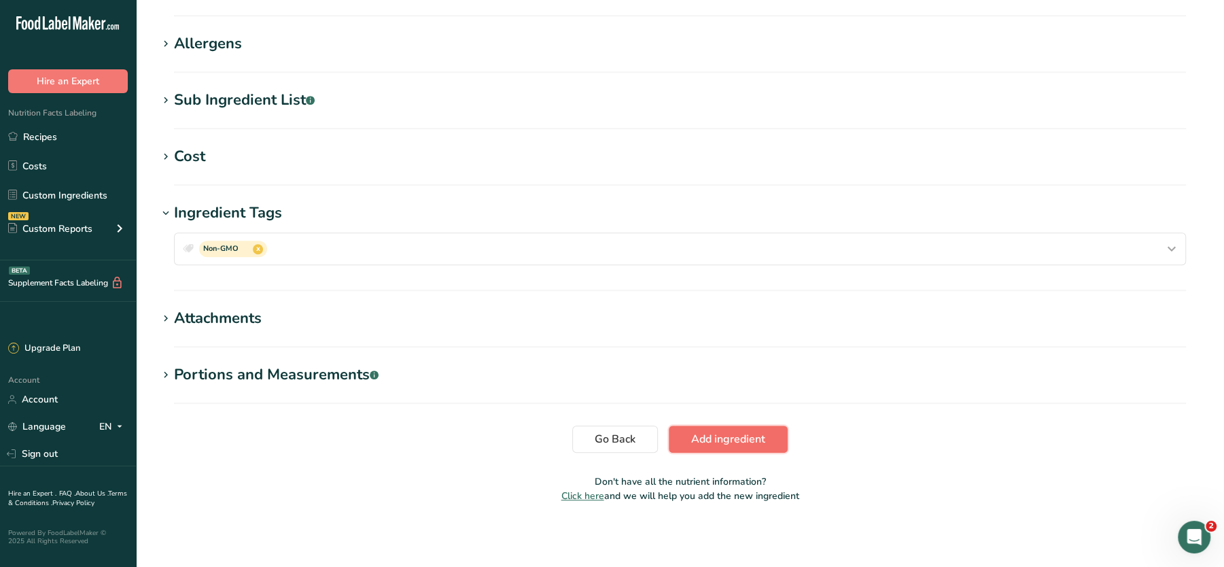
click at [714, 434] on span "Add ingredient" at bounding box center [728, 439] width 74 height 16
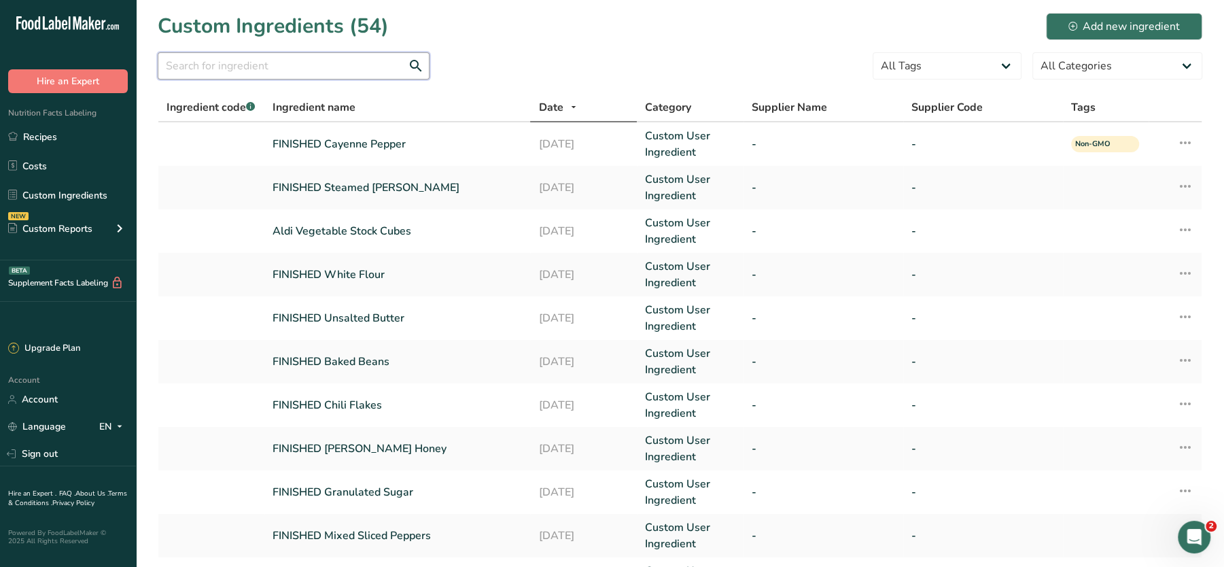
click at [266, 63] on input "text" at bounding box center [294, 65] width 272 height 27
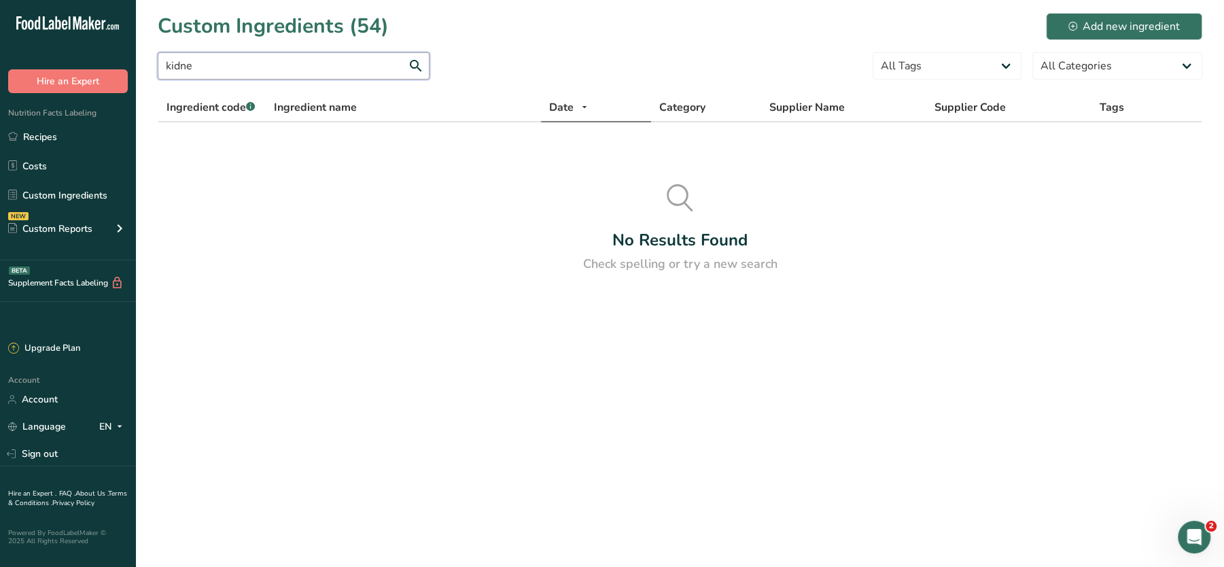
type input "kidne"
click at [1101, 20] on div "Add new ingredient" at bounding box center [1123, 26] width 111 height 16
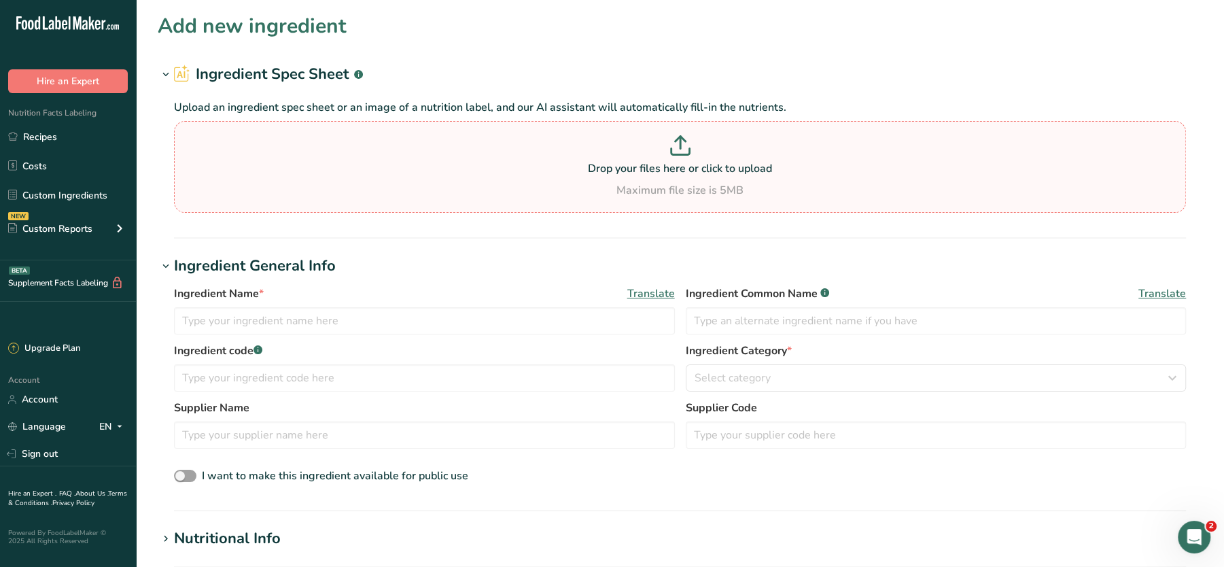
click at [568, 173] on p "Drop your files here or click to upload" at bounding box center [679, 168] width 1005 height 16
click at [568, 173] on input "Drop your files here or click to upload Maximum file size is 5MB" at bounding box center [680, 167] width 1012 height 92
type input "C:\fakepath\Mashed Potato_28_08_2025, 13_03_00.png"
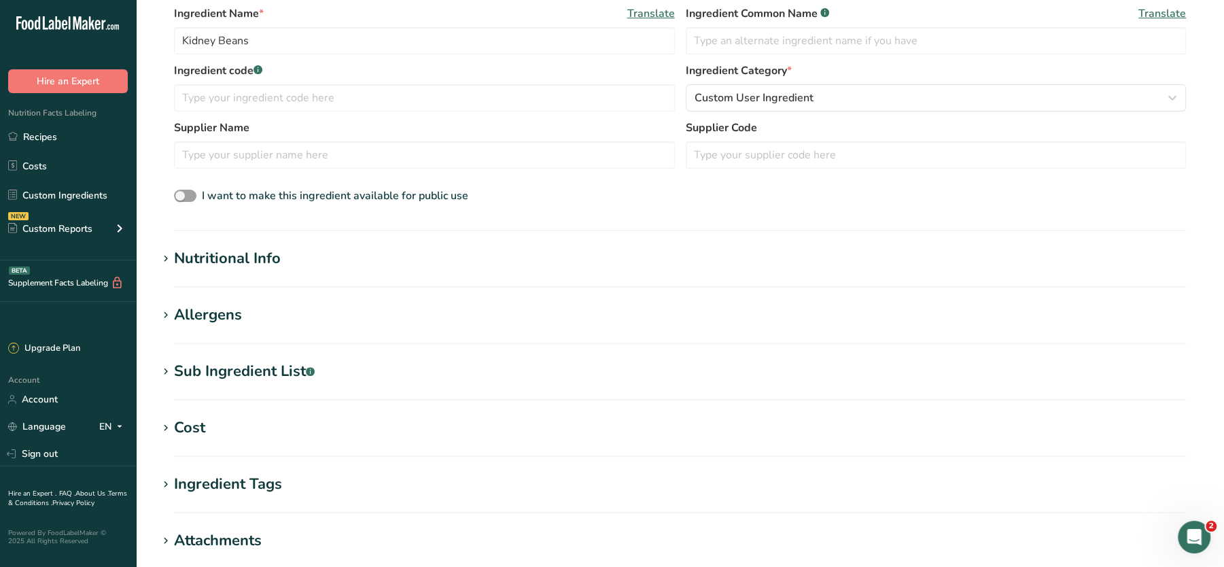
scroll to position [215, 0]
click at [263, 271] on section "Nutritional Info Serving Size .a-a{fill:#347362;}.b-a{fill:#fff;} Add ingredien…" at bounding box center [680, 267] width 1045 height 40
click at [241, 253] on div "Nutritional Info" at bounding box center [227, 258] width 107 height 22
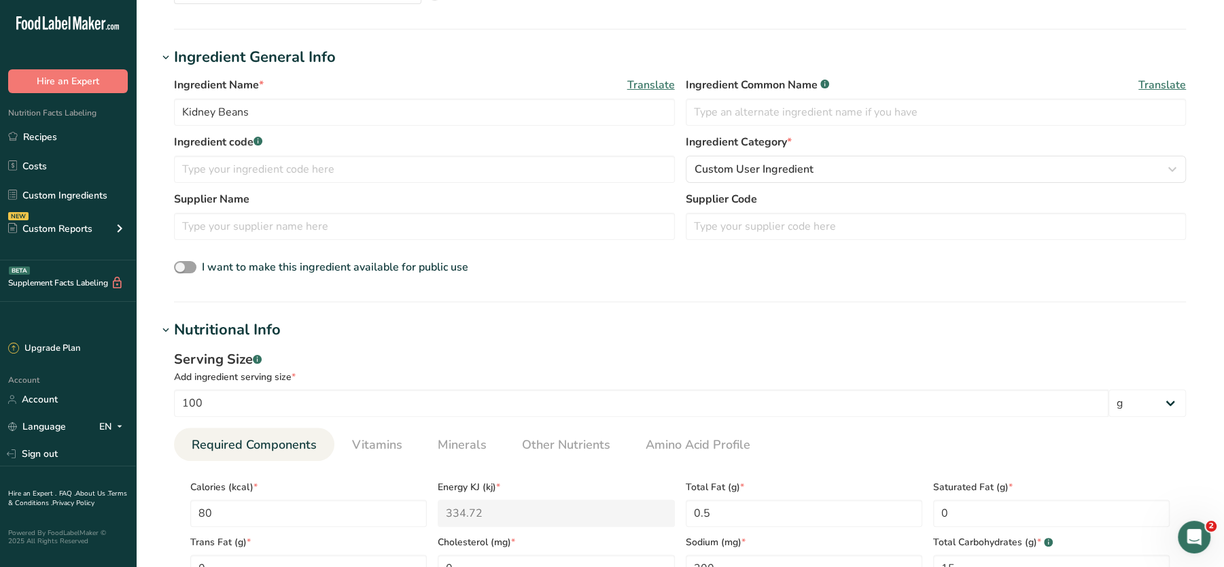
scroll to position [0, 0]
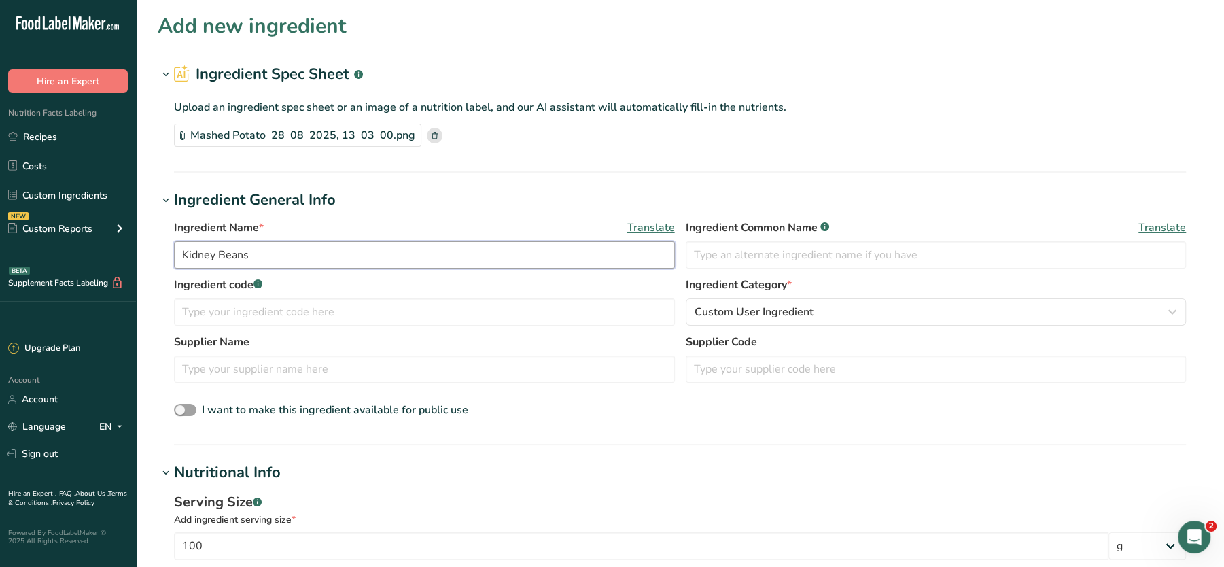
click at [183, 262] on input "Kidney Beans" at bounding box center [424, 254] width 501 height 27
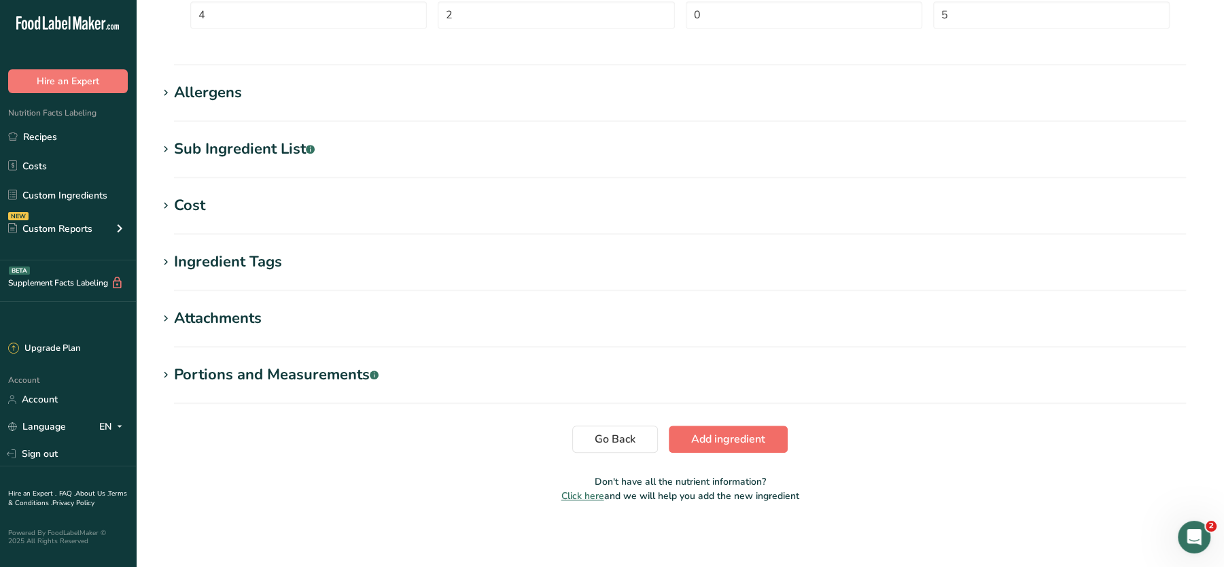
type input "FINISHED Kidney Beans"
click at [730, 444] on span "Add ingredient" at bounding box center [728, 439] width 74 height 16
click at [713, 438] on span "Add ingredient" at bounding box center [728, 438] width 74 height 16
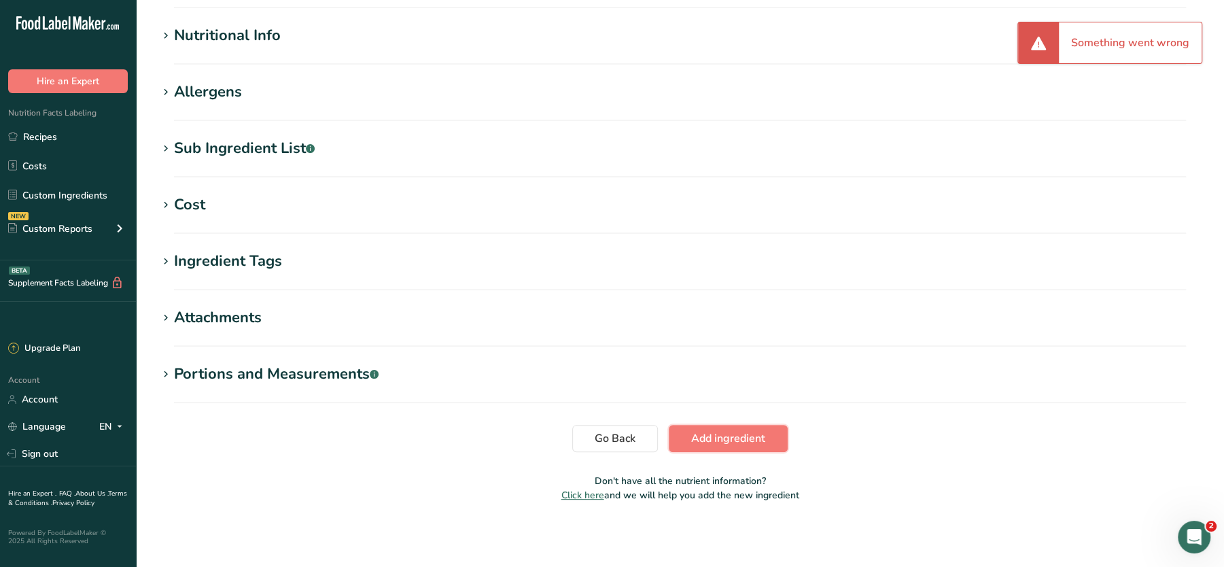
scroll to position [0, 0]
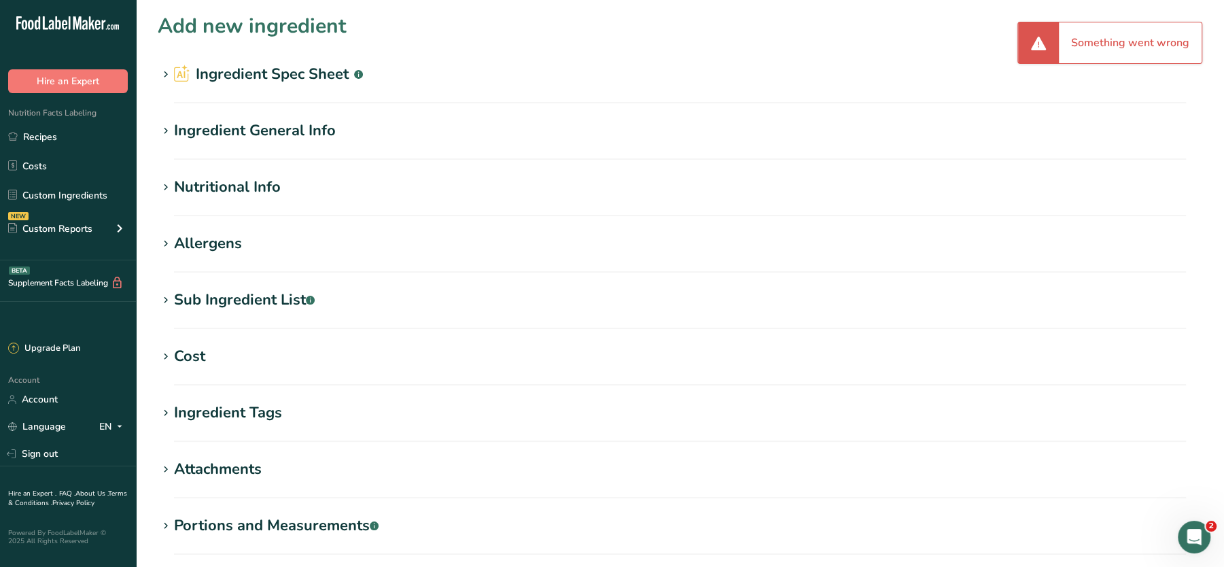
click at [263, 131] on div "Ingredient General Info" at bounding box center [255, 131] width 162 height 22
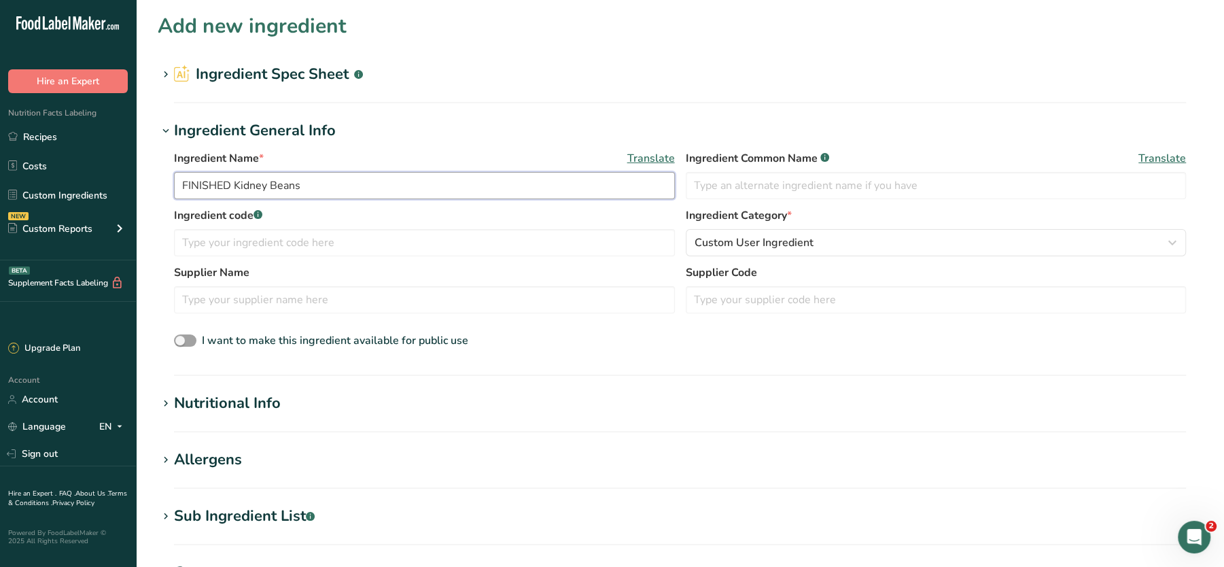
click at [334, 189] on input "FINISHED Kidney Beans" at bounding box center [424, 185] width 501 height 27
click at [224, 400] on div "Nutritional Info" at bounding box center [227, 403] width 107 height 22
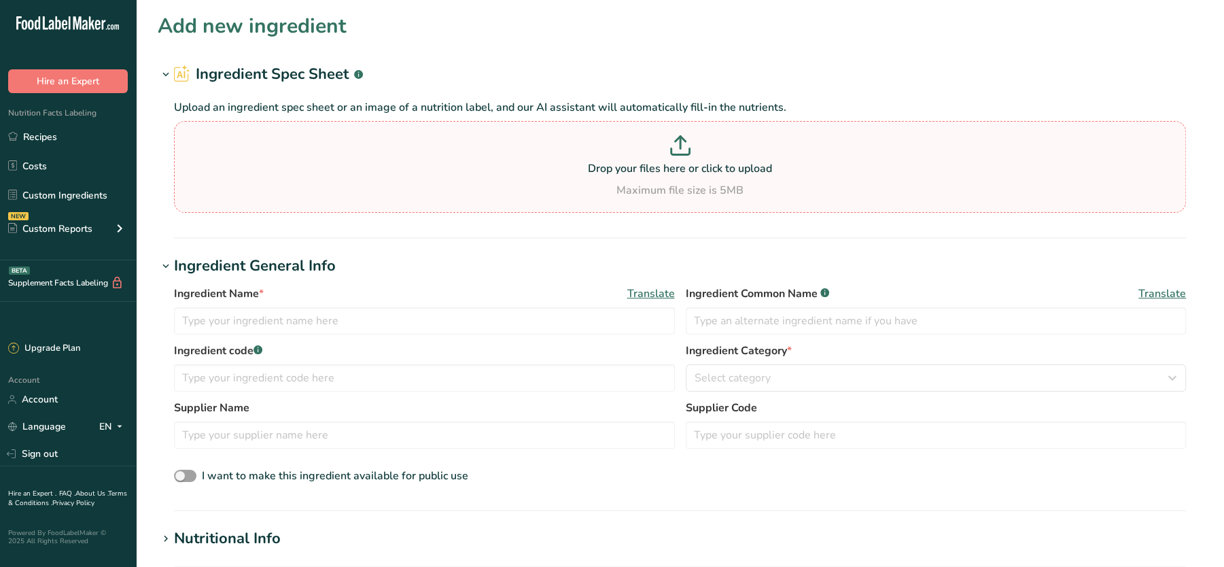
click at [722, 141] on p at bounding box center [679, 147] width 1005 height 25
click at [722, 141] on input "Drop your files here or click to upload Maximum file size is 5MB" at bounding box center [680, 167] width 1012 height 92
type input "C:\fakepath\Mashed Potato_28_08_2025, 12_33_34.png"
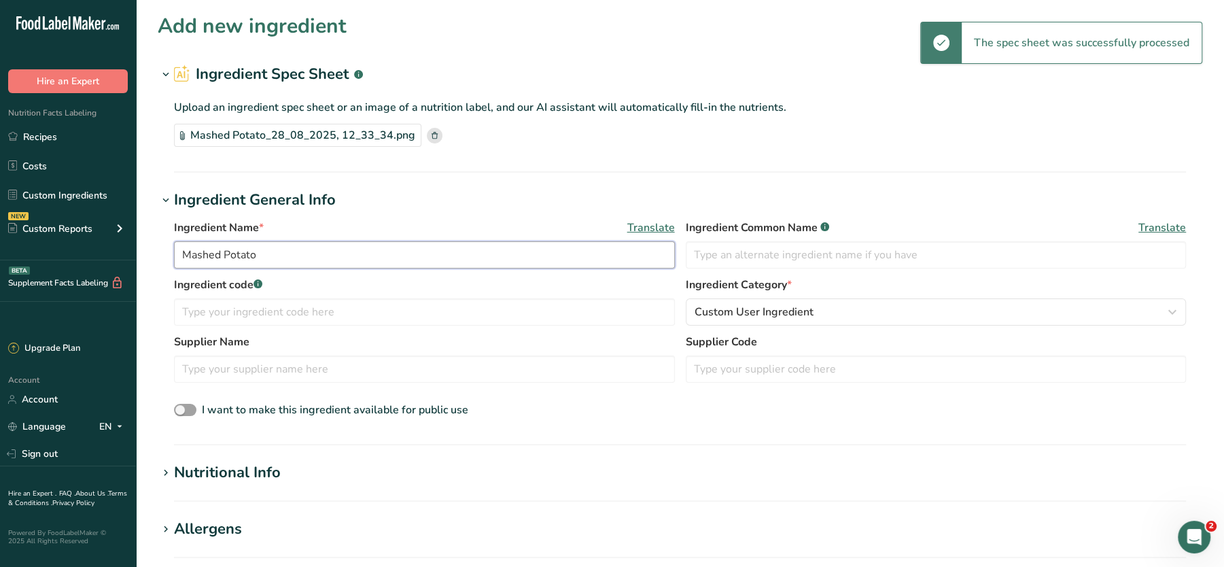
click at [296, 260] on input "Mashed Potato" at bounding box center [424, 254] width 501 height 27
paste input "FINISHED Kidney Beans"
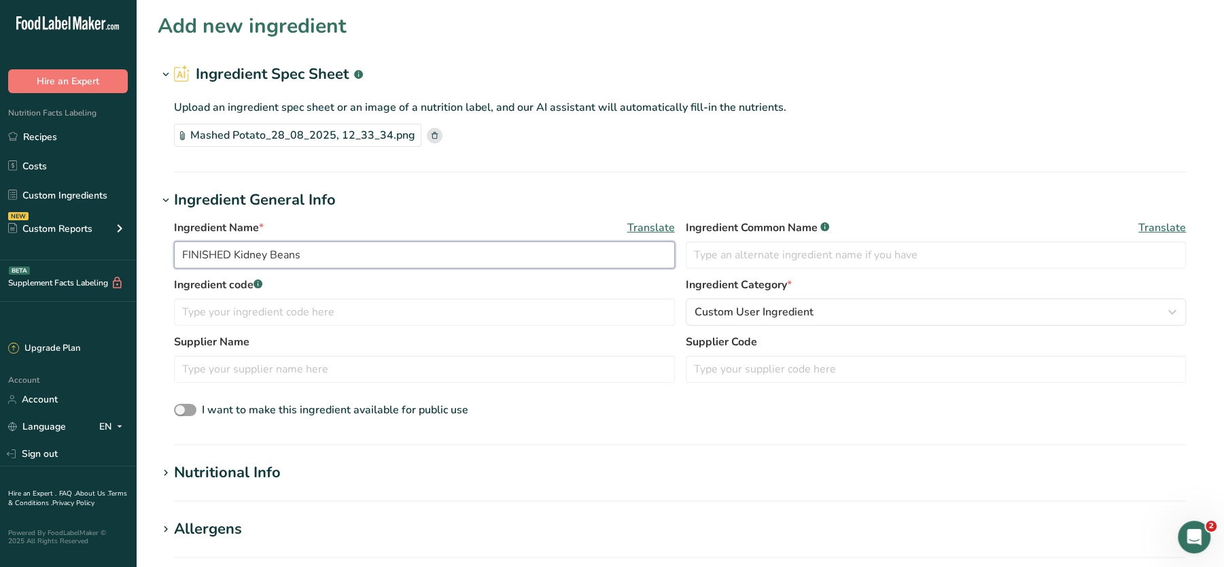
scroll to position [436, 0]
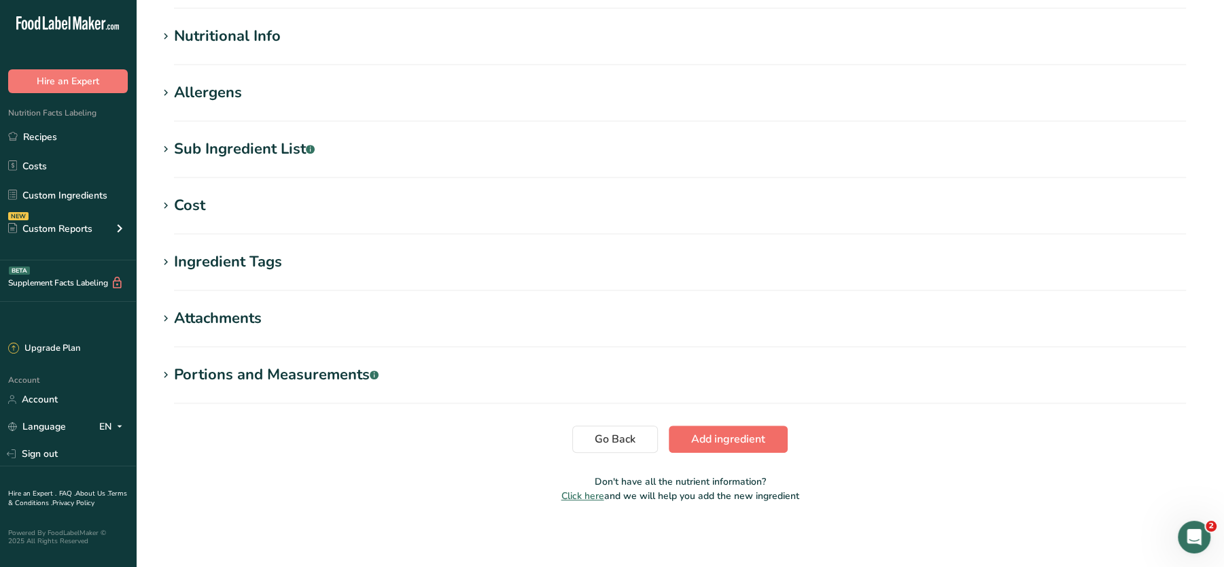
type input "FINISHED Kidney Beans"
click at [733, 433] on span "Add ingredient" at bounding box center [728, 439] width 74 height 16
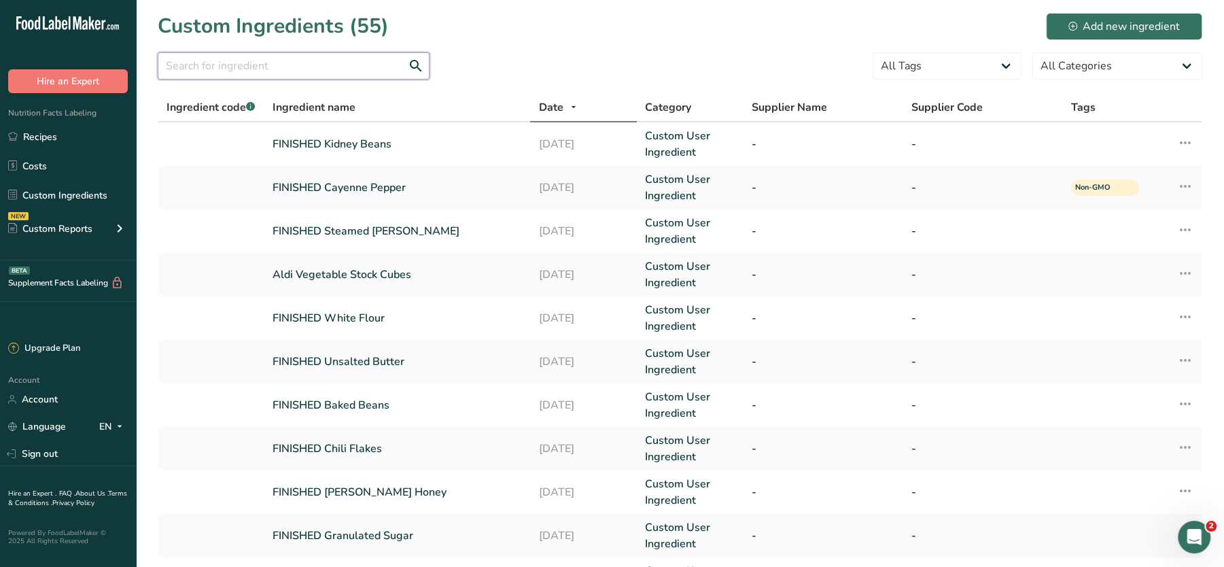
click at [374, 65] on input "text" at bounding box center [294, 65] width 272 height 27
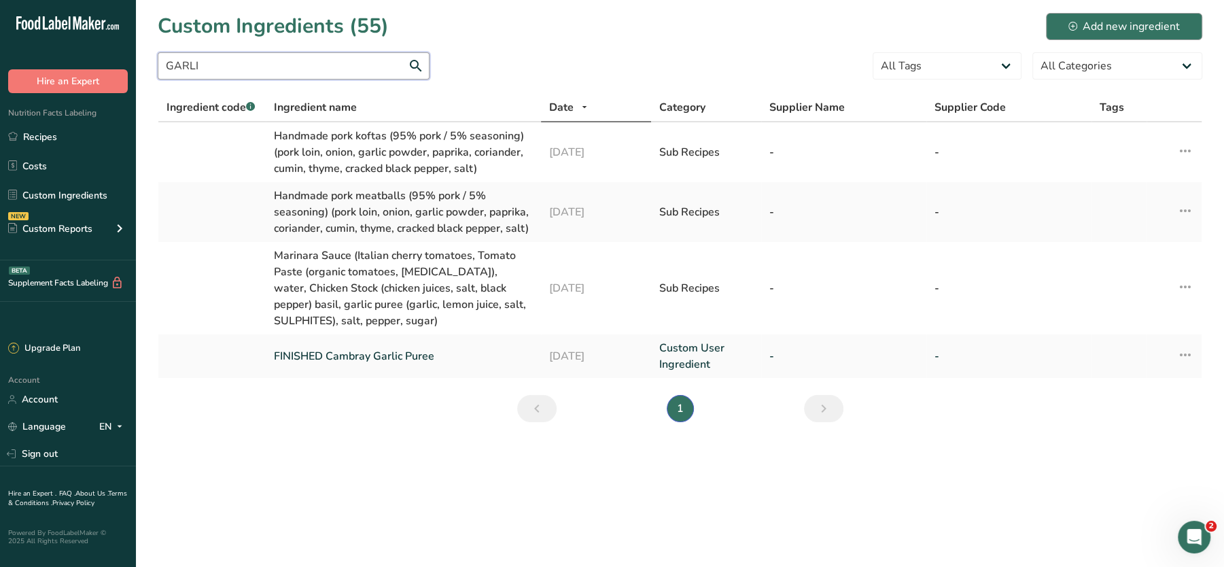
type input "GARLI"
click at [1090, 31] on div "Add new ingredient" at bounding box center [1123, 26] width 111 height 16
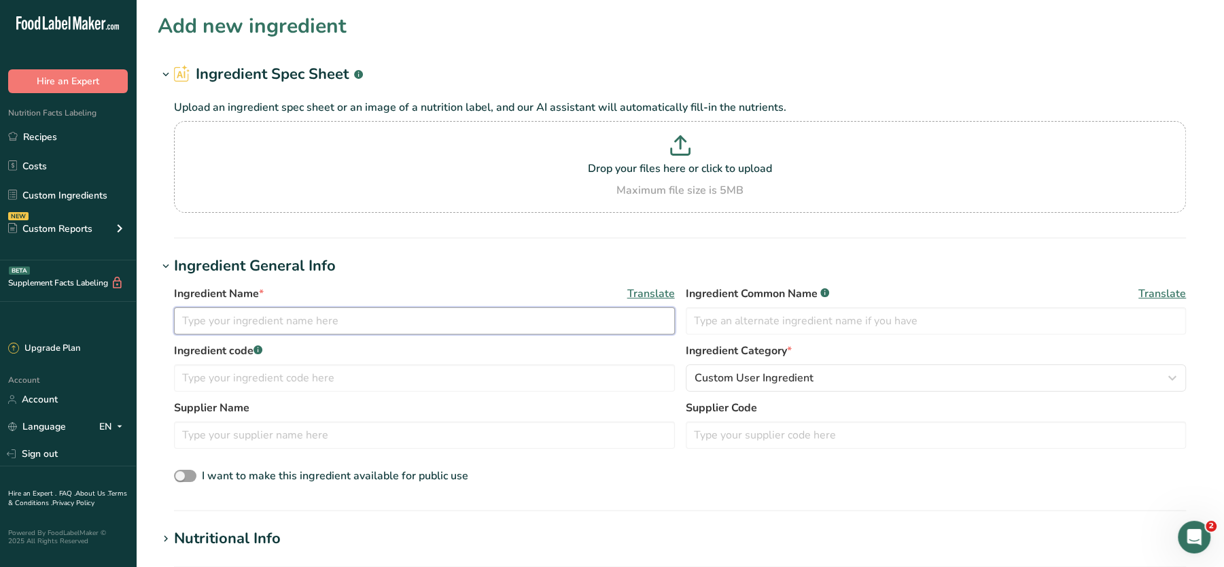
click at [336, 320] on input "text" at bounding box center [424, 320] width 501 height 27
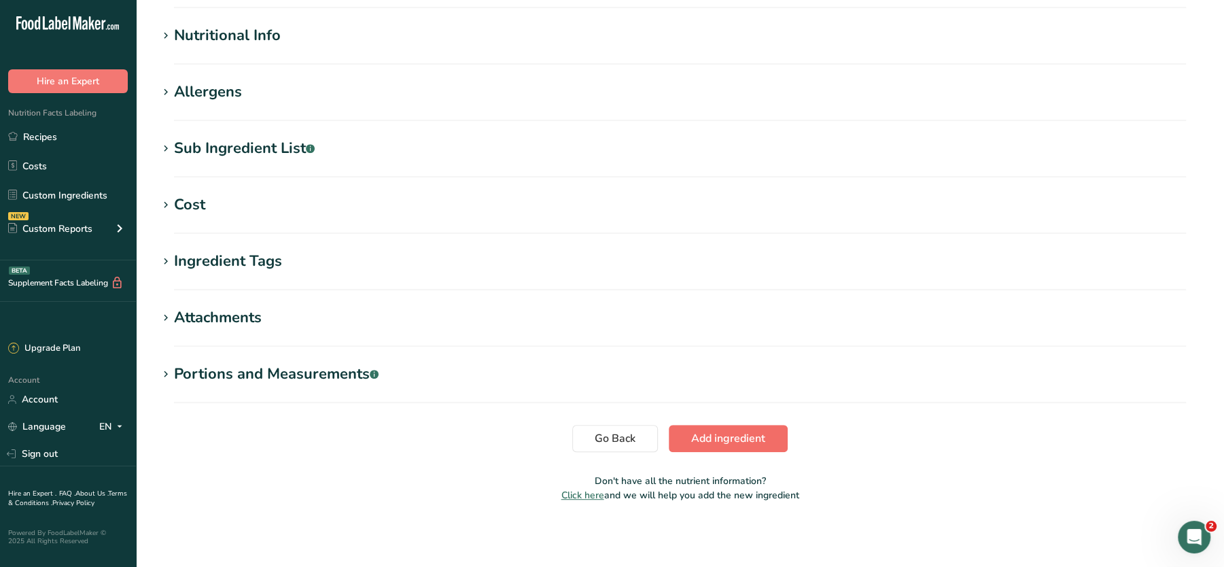
type input "Steak Mince"
click at [748, 447] on button "Add ingredient" at bounding box center [728, 438] width 119 height 27
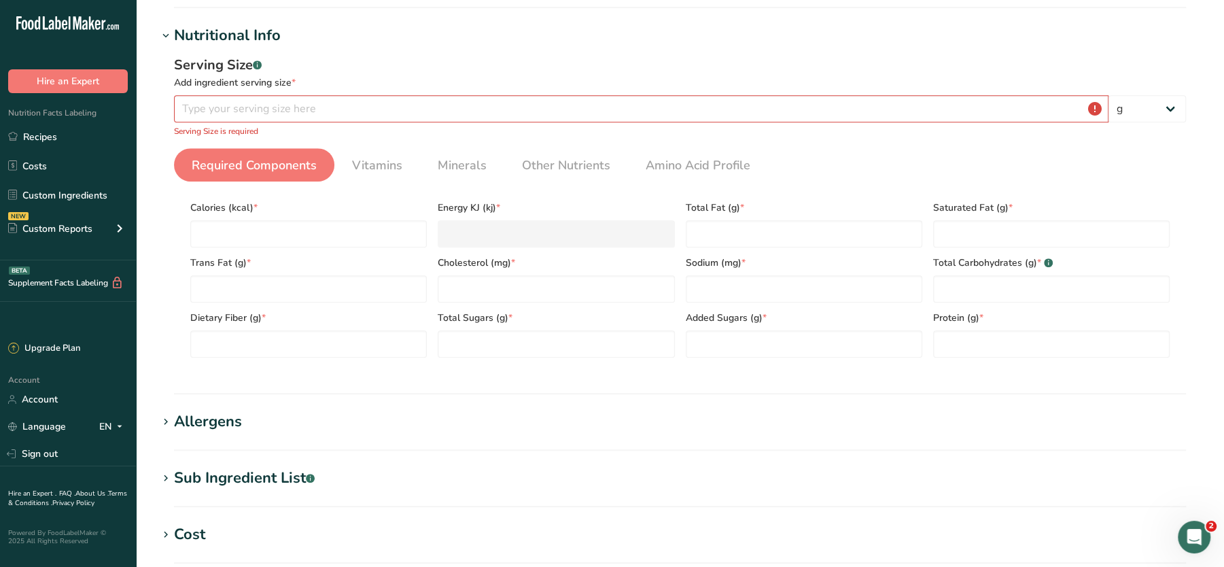
scroll to position [152, 0]
click at [300, 111] on input "number" at bounding box center [641, 108] width 935 height 27
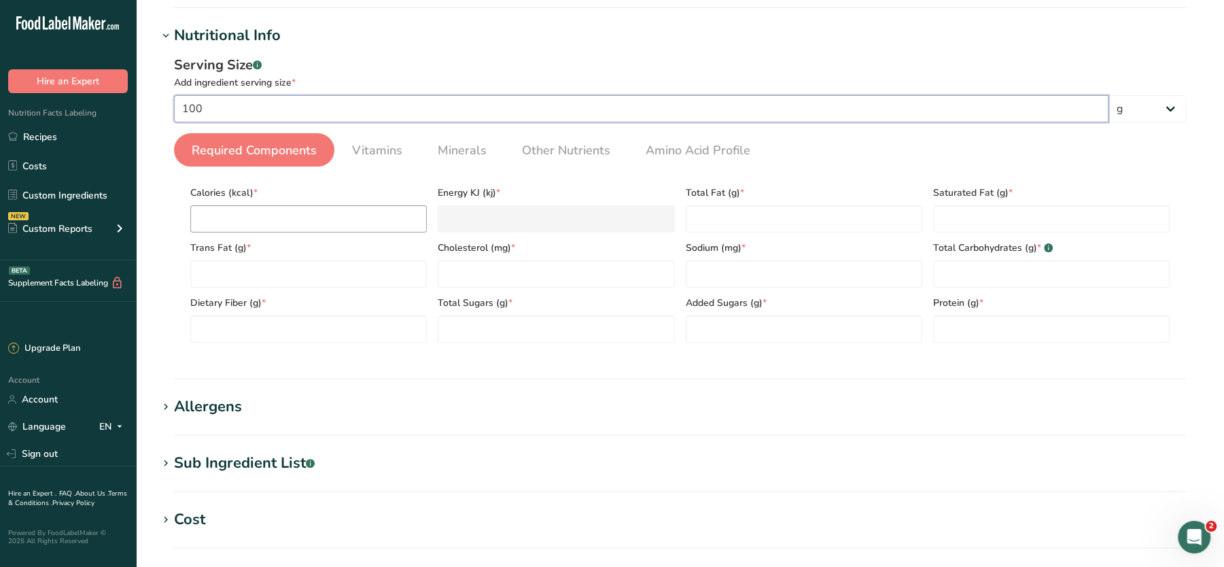
type input "100"
click at [272, 214] on input "number" at bounding box center [308, 218] width 237 height 27
type input "0"
type KJ "0"
type input "0"
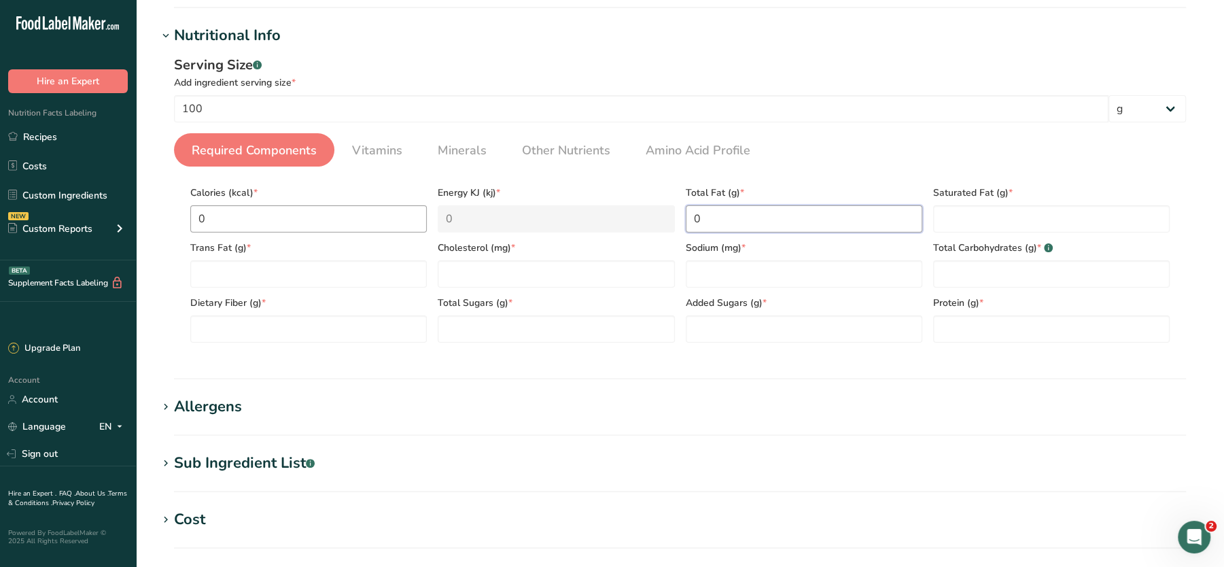
type Fat "0"
type Fat "00"
type Fat "0"
type input "0"
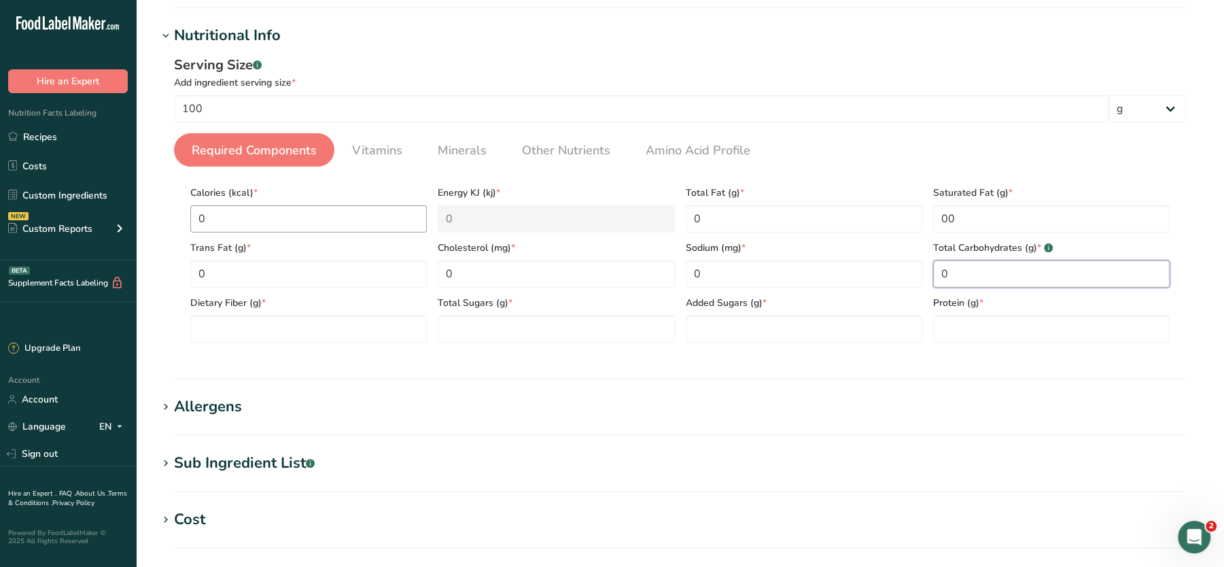
type Carbohydrates "0"
type Fiber "0"
type Sugars "0"
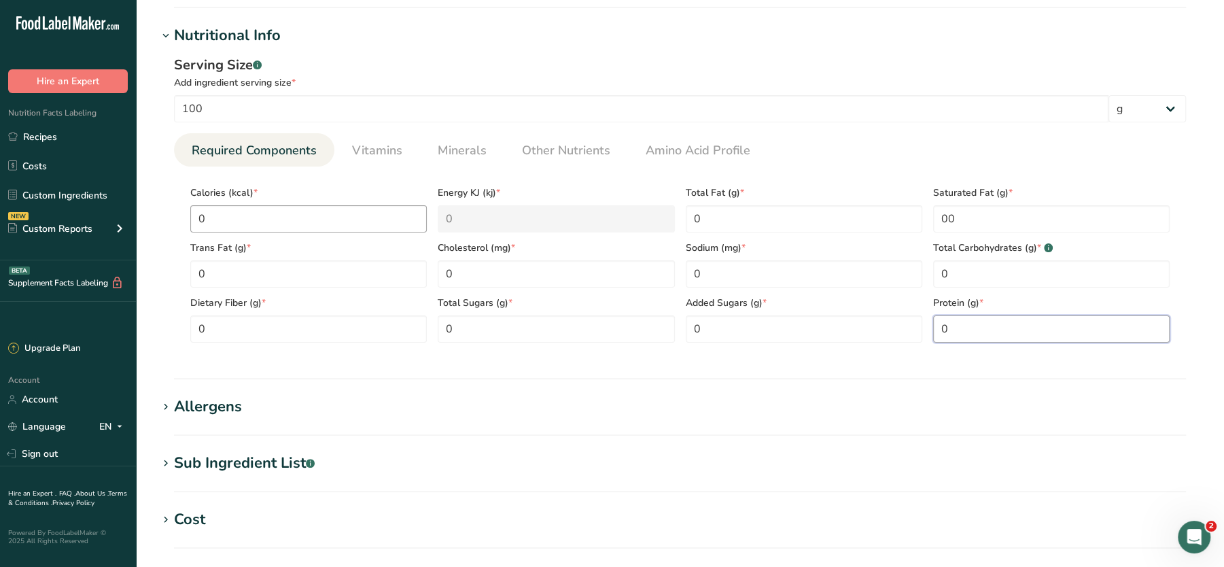
type input "0"
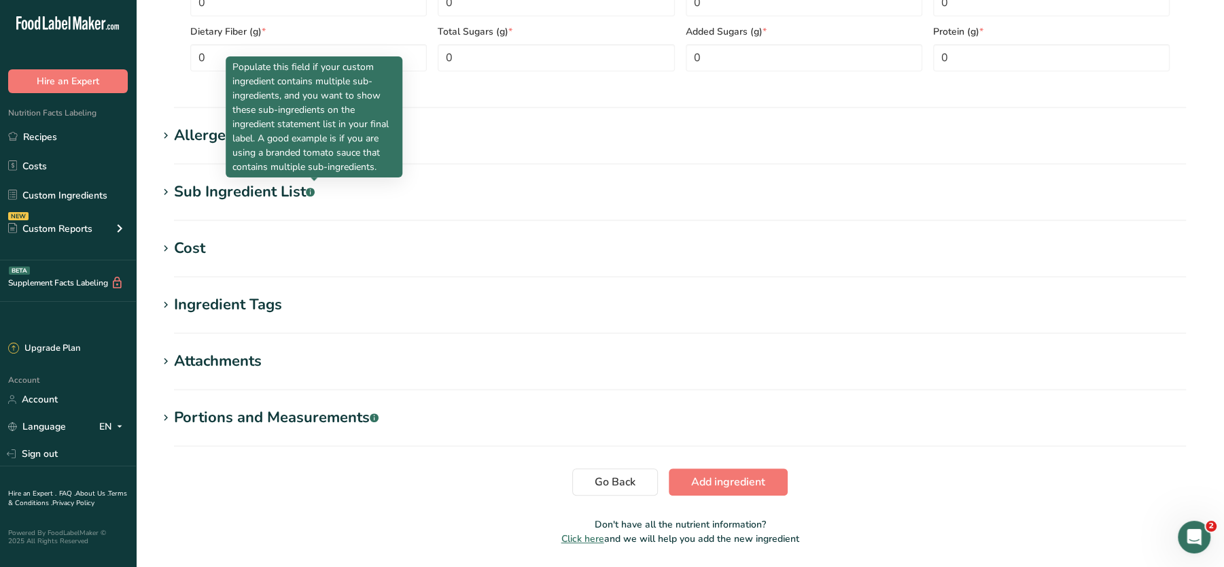
scroll to position [466, 0]
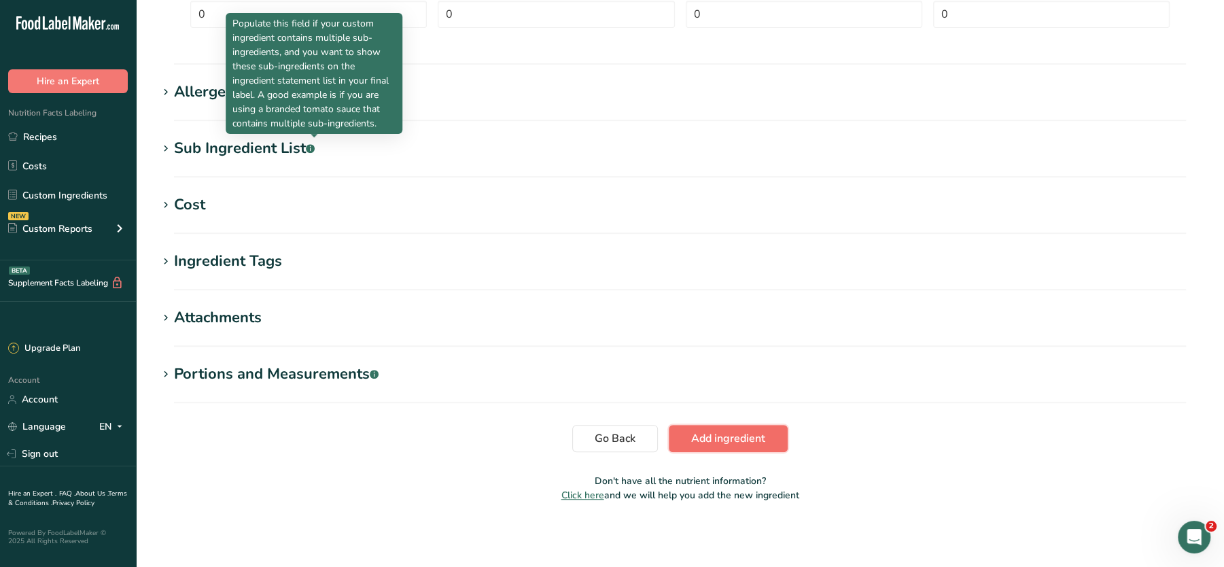
click at [758, 434] on span "Add ingredient" at bounding box center [728, 438] width 74 height 16
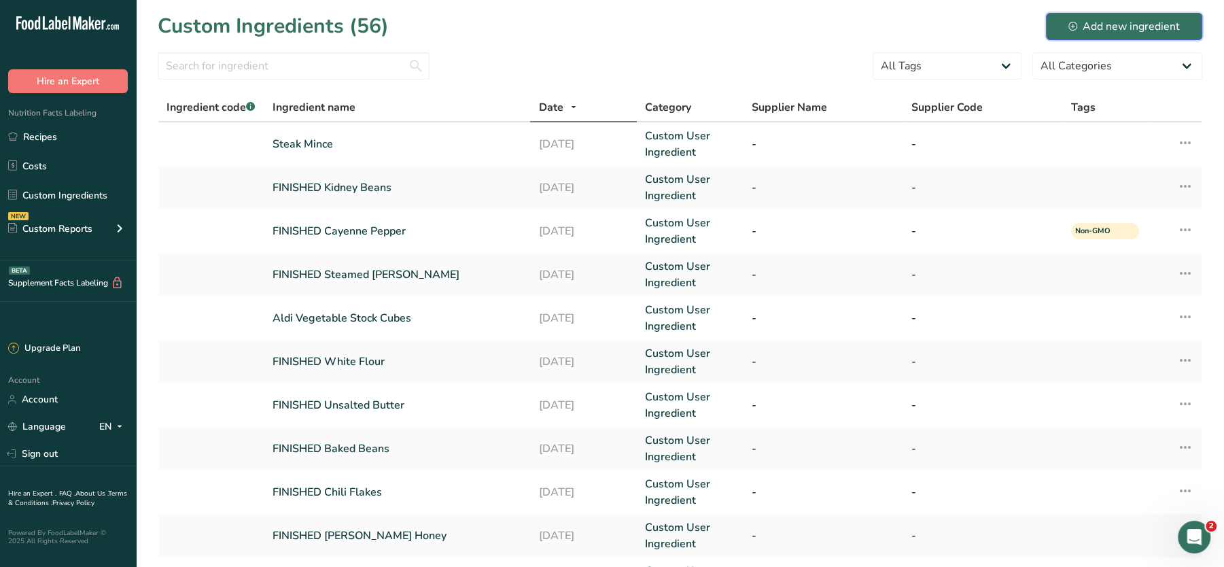
click at [1106, 27] on div "Add new ingredient" at bounding box center [1123, 26] width 111 height 16
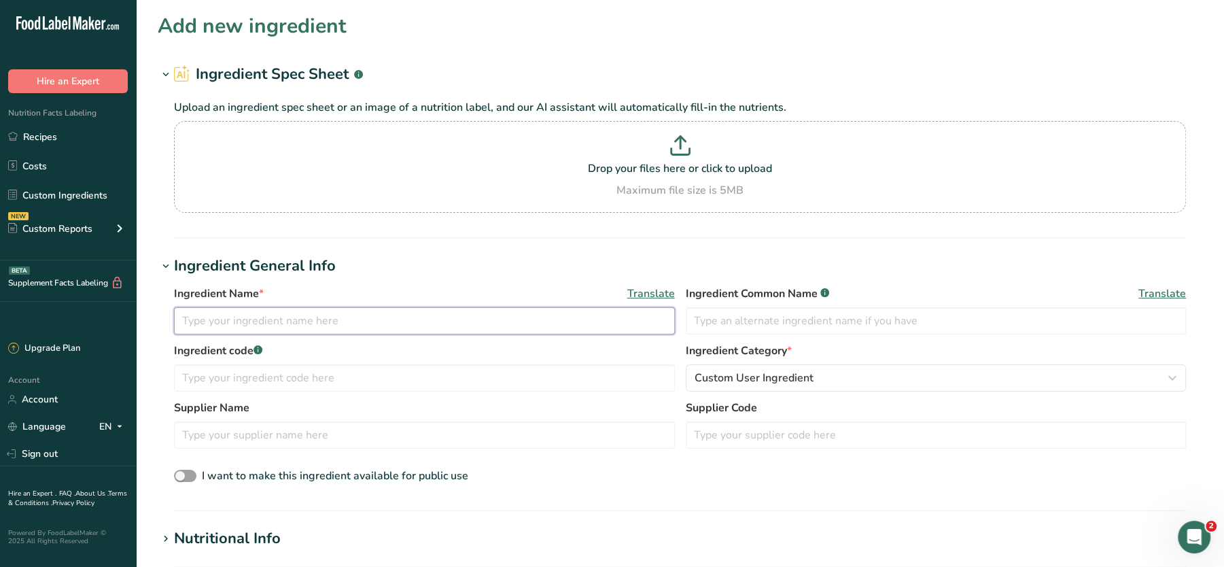
click at [296, 321] on input "text" at bounding box center [424, 320] width 501 height 27
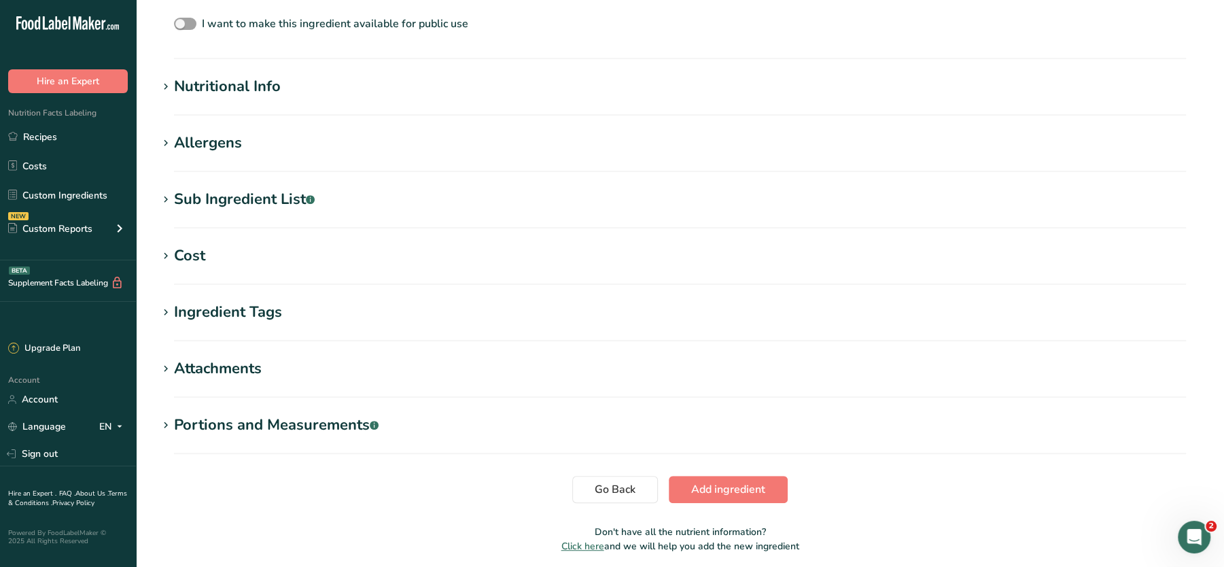
scroll to position [453, 0]
type input "Sea Salt"
click at [254, 93] on div "Nutritional Info" at bounding box center [227, 86] width 107 height 22
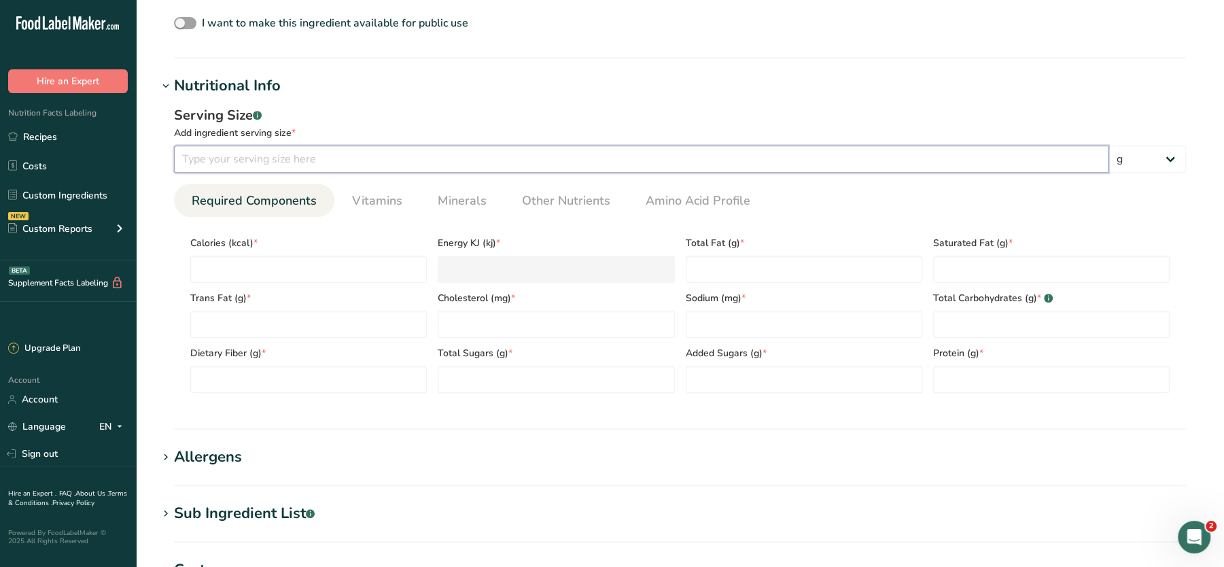
click at [251, 157] on input "number" at bounding box center [641, 158] width 935 height 27
type input "100"
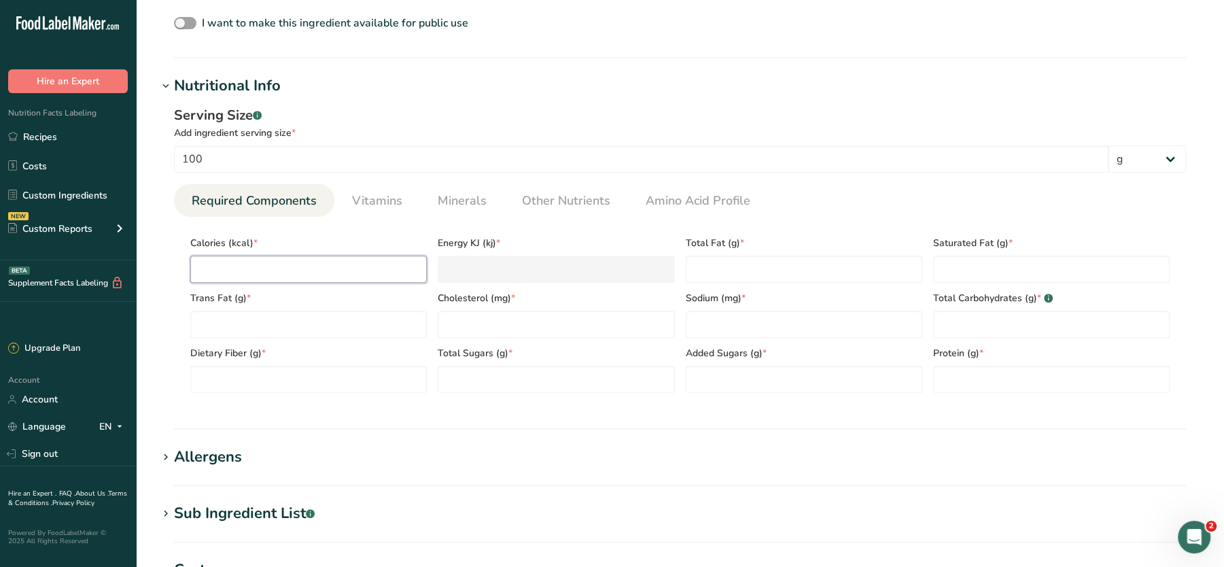
click at [241, 268] on input "number" at bounding box center [308, 269] width 237 height 27
type input "0"
type KJ "0"
type input "0"
type Fat "0"
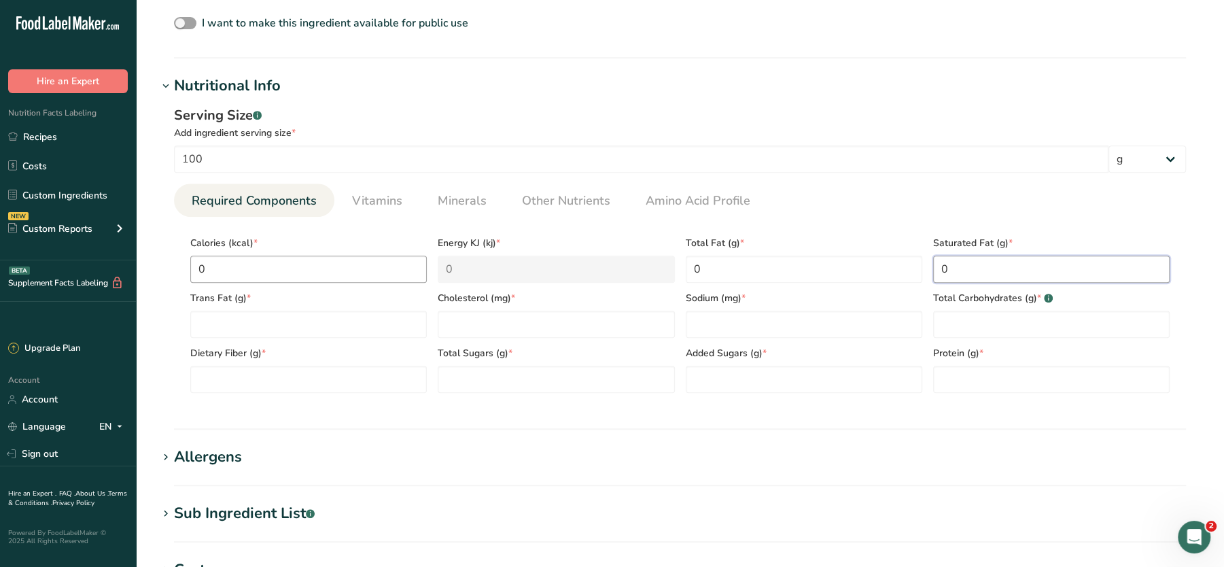
type Fat "0"
type input "0"
type Carbohydrates "0"
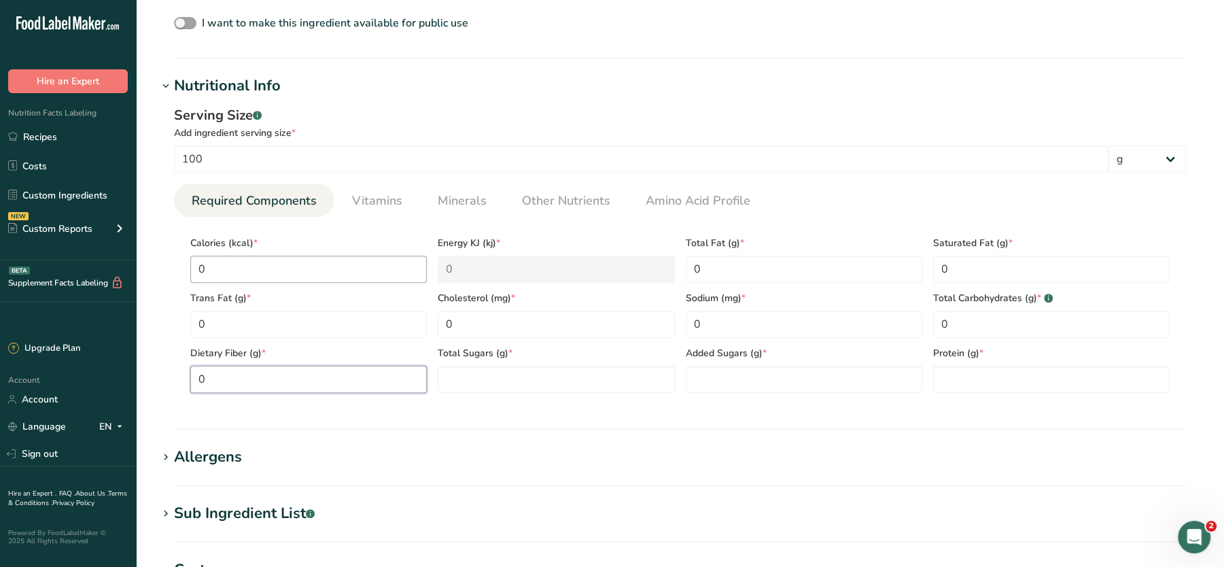
type Fiber "0"
type Sugars "0"
type input "0"
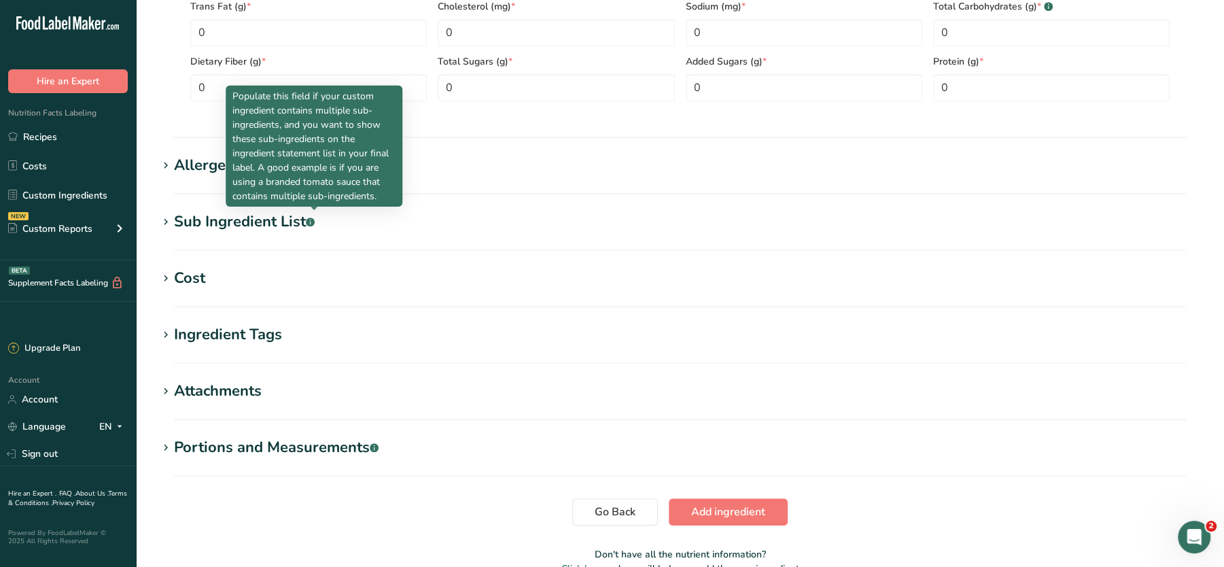
scroll to position [817, 0]
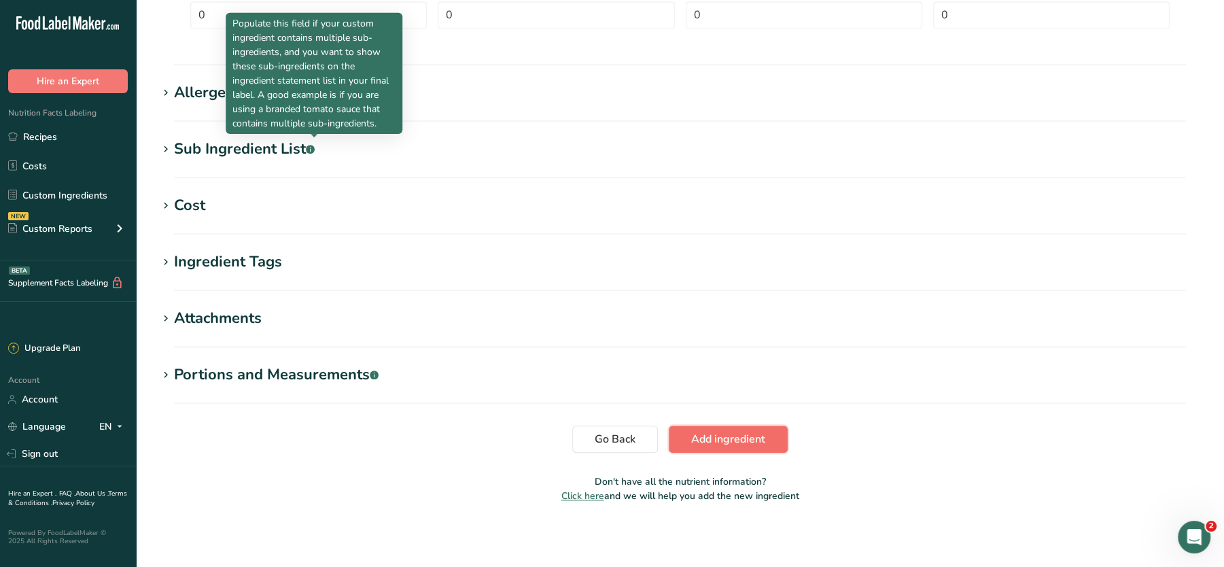
click at [733, 443] on span "Add ingredient" at bounding box center [728, 439] width 74 height 16
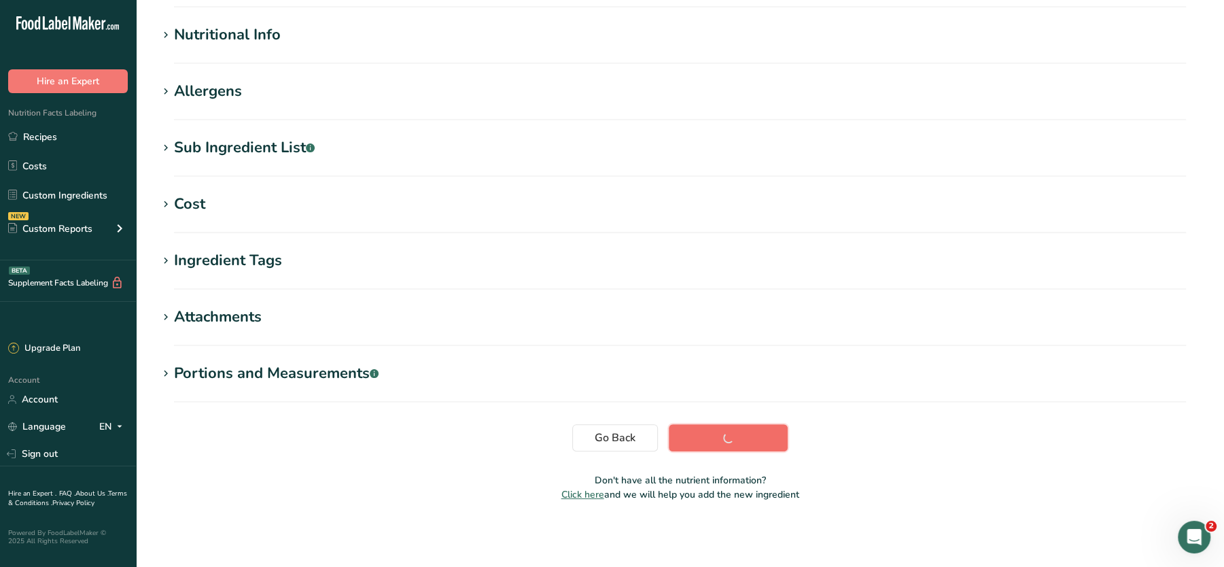
scroll to position [152, 0]
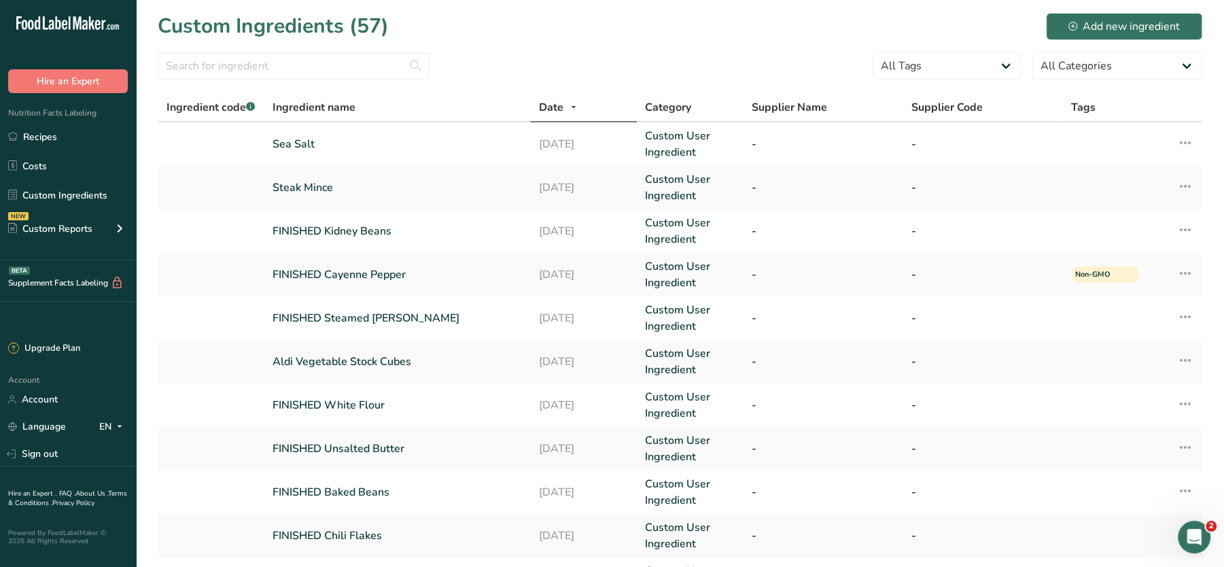
click at [235, 82] on div at bounding box center [294, 69] width 272 height 35
click at [259, 66] on input "text" at bounding box center [294, 65] width 272 height 27
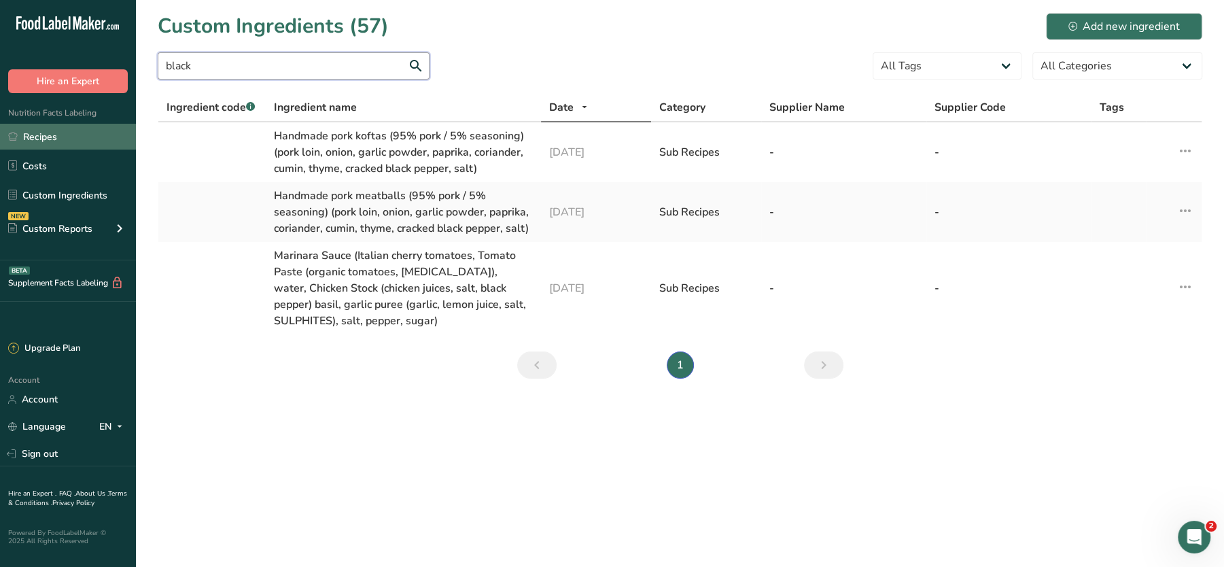
type input "black"
click at [60, 137] on link "Recipes" at bounding box center [68, 137] width 136 height 26
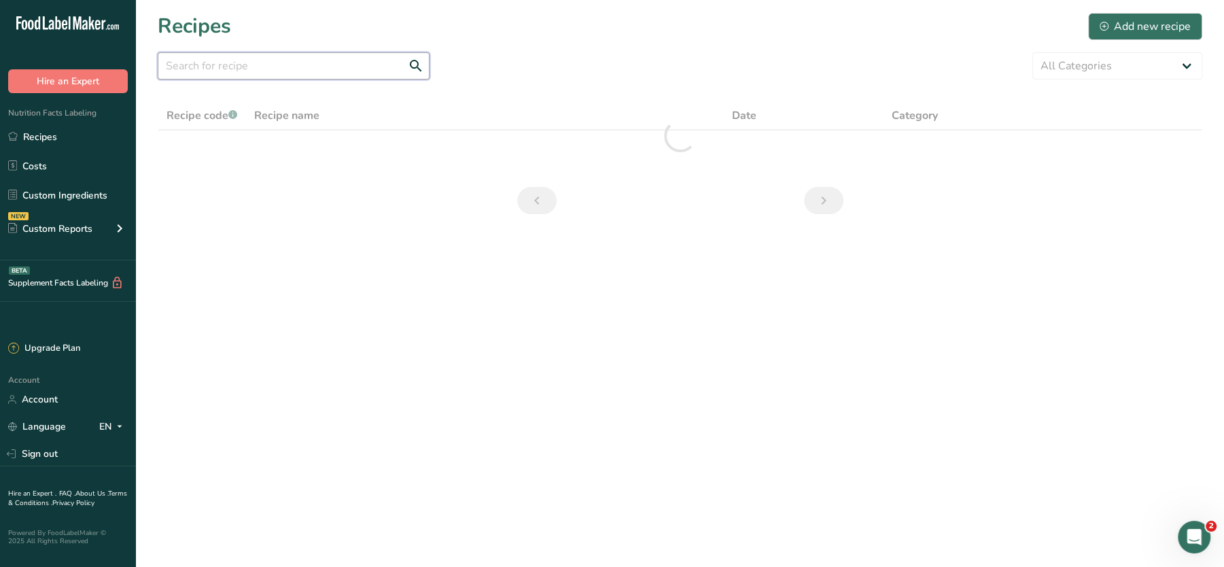
click at [307, 65] on input "text" at bounding box center [294, 65] width 272 height 27
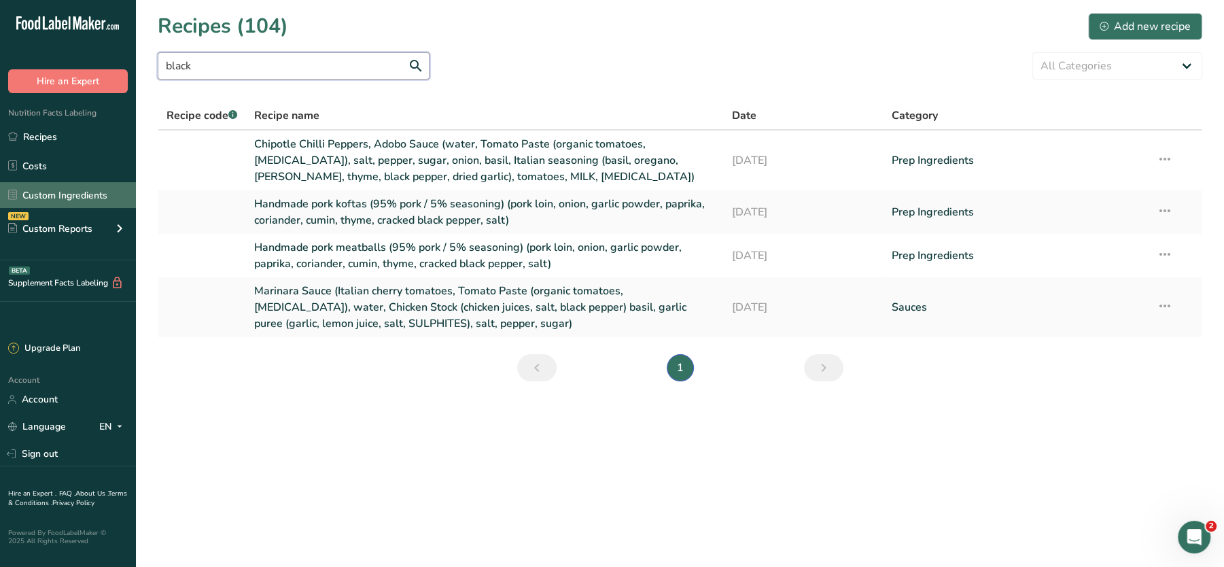
type input "black"
click at [54, 190] on link "Custom Ingredients" at bounding box center [68, 195] width 136 height 26
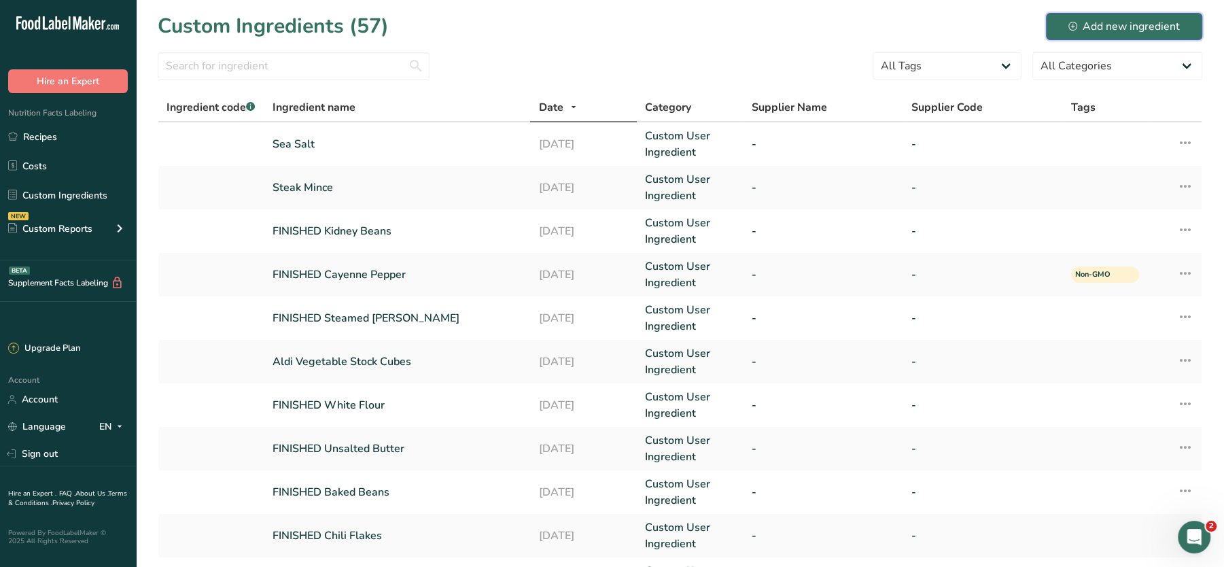
click at [1140, 29] on div "Add new ingredient" at bounding box center [1123, 26] width 111 height 16
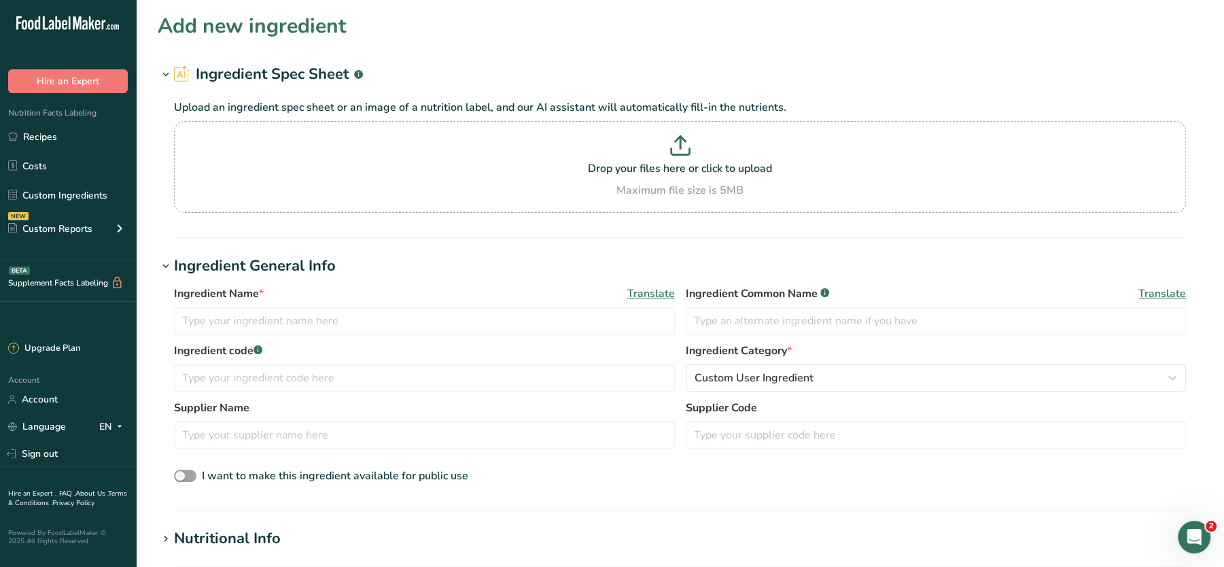
click at [310, 344] on label "Ingredient code .a-a{fill:#347362;}.b-a{fill:#fff;}" at bounding box center [424, 351] width 501 height 16
click at [330, 328] on input "text" at bounding box center [424, 320] width 501 height 27
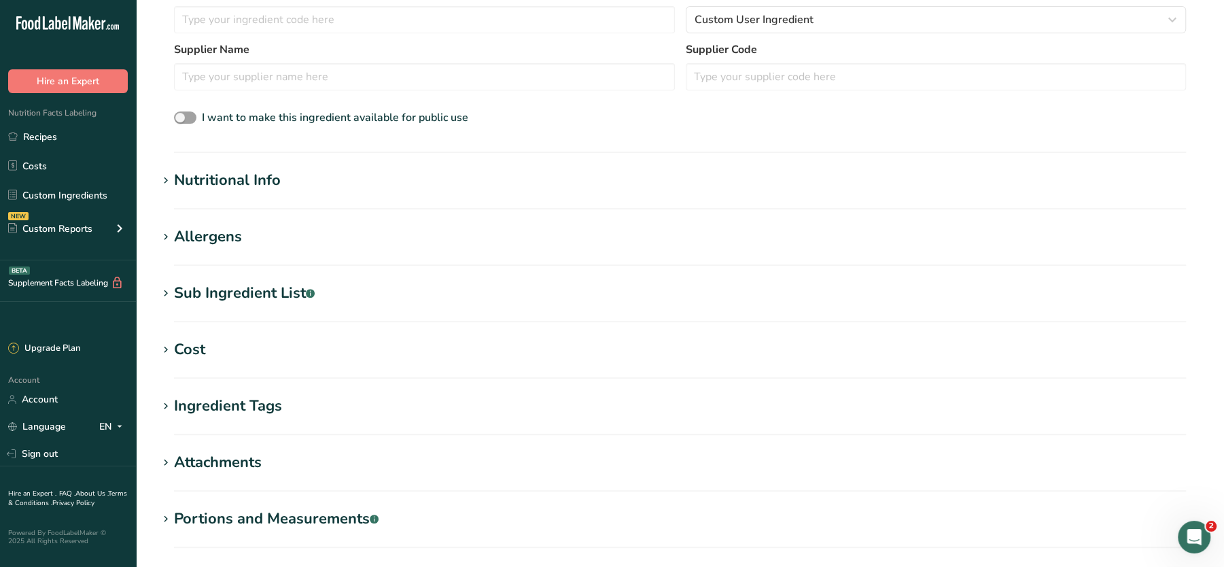
type input "Cracked Black Pepper"
click at [256, 159] on section "Add new ingredient Ingredient Spec Sheet .a-a{fill:#347362;}.b-a{fill:#fff;} Up…" at bounding box center [680, 155] width 1088 height 1027
click at [217, 188] on div "Nutritional Info" at bounding box center [227, 180] width 107 height 22
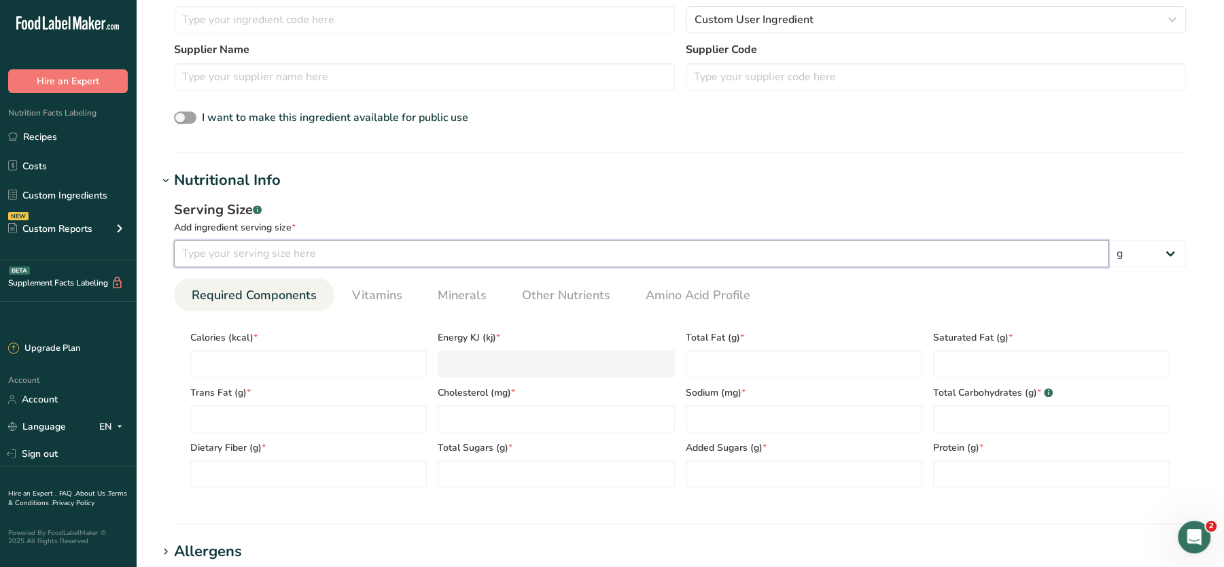
click at [239, 260] on input "number" at bounding box center [641, 253] width 935 height 27
type input "100"
click at [276, 350] on input "number" at bounding box center [308, 363] width 237 height 27
type input "0"
type KJ "0"
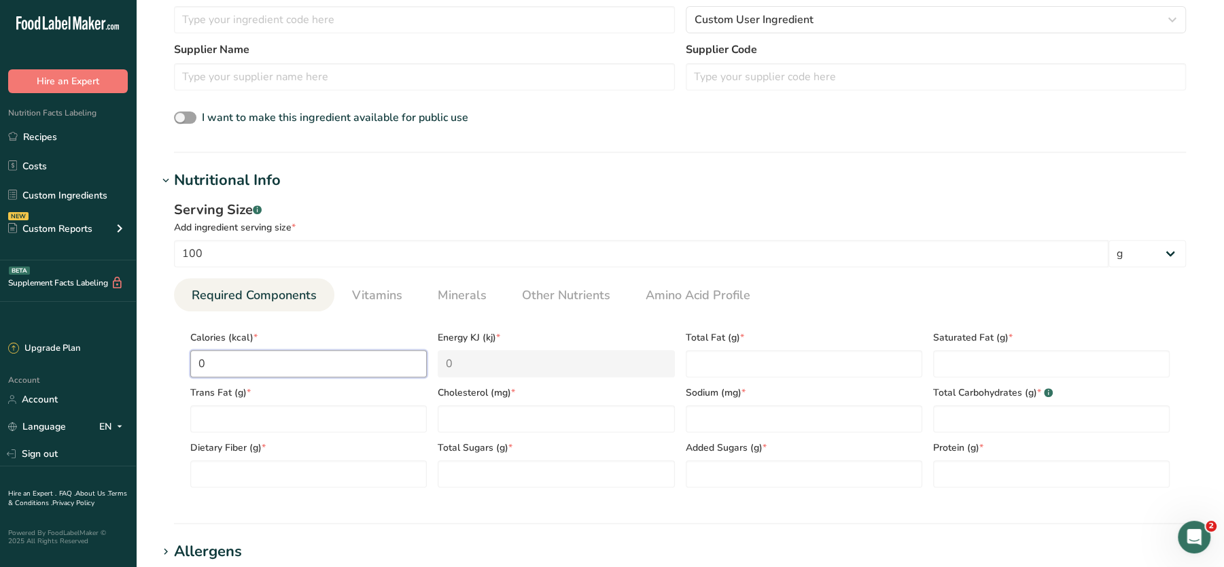
type input "0"
type Fat "0"
type input "0"
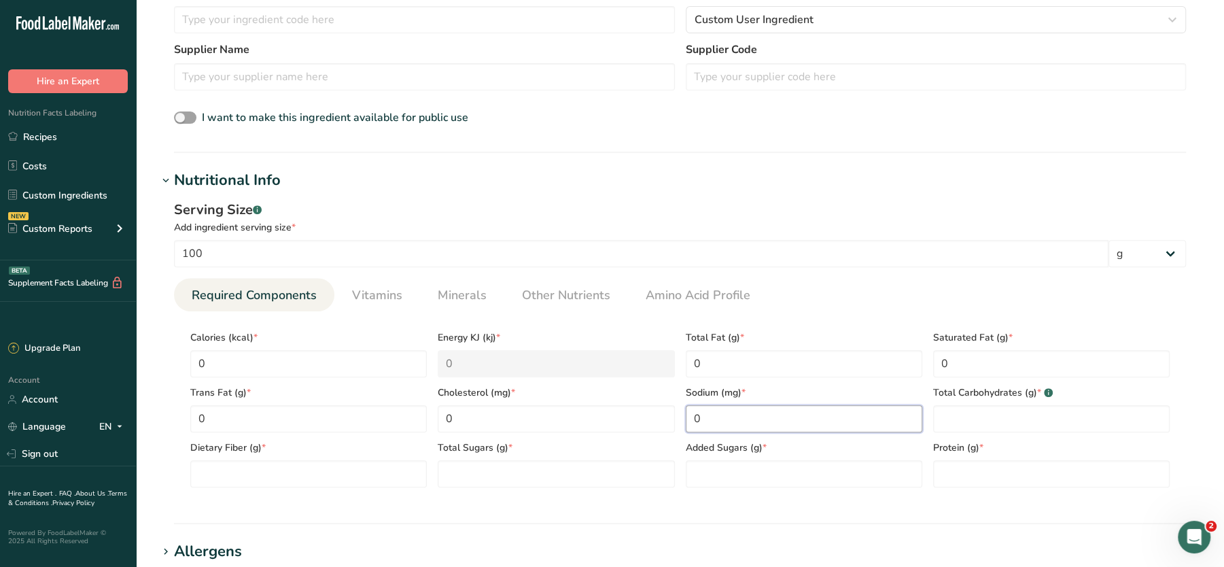
type input "0"
type Carbohydrates "0"
type Fiber "0"
type Sugars "0"
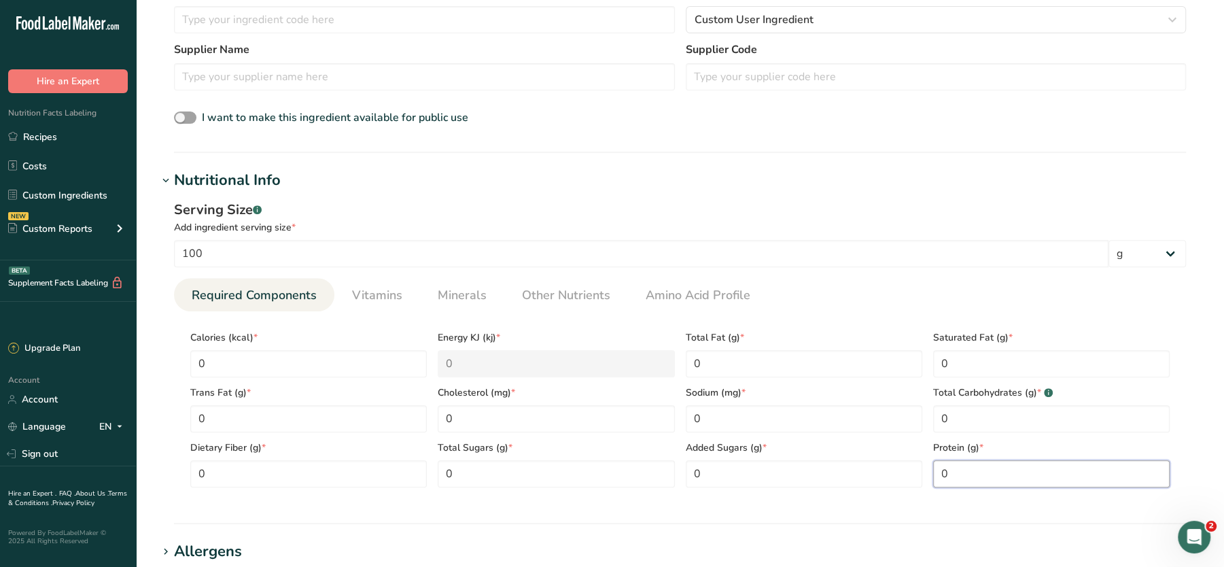
type input "0"
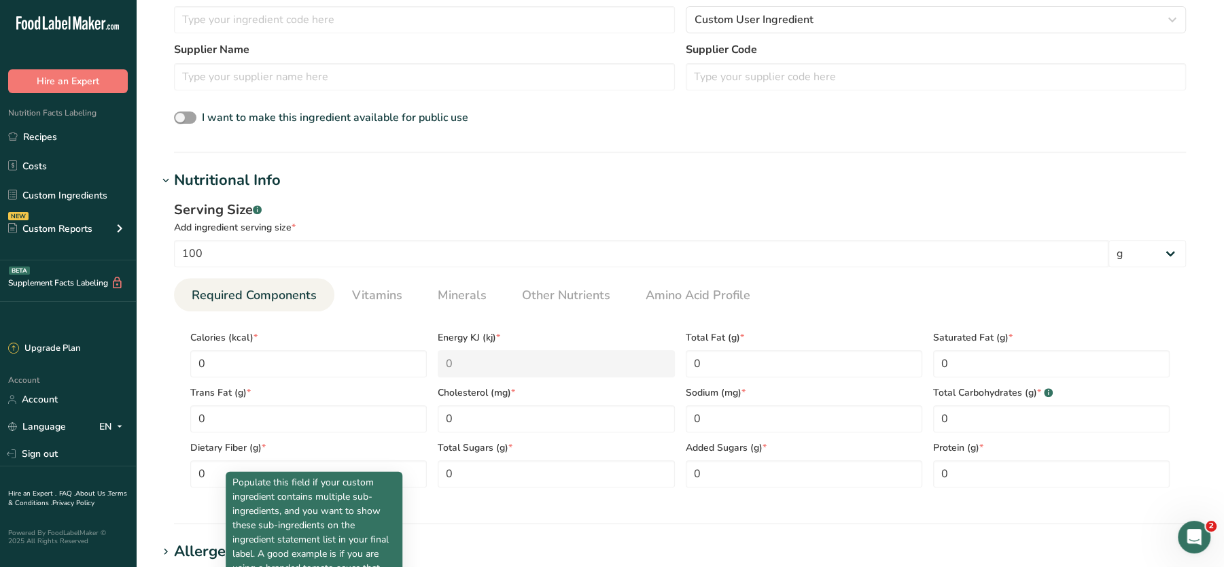
scroll to position [682, 0]
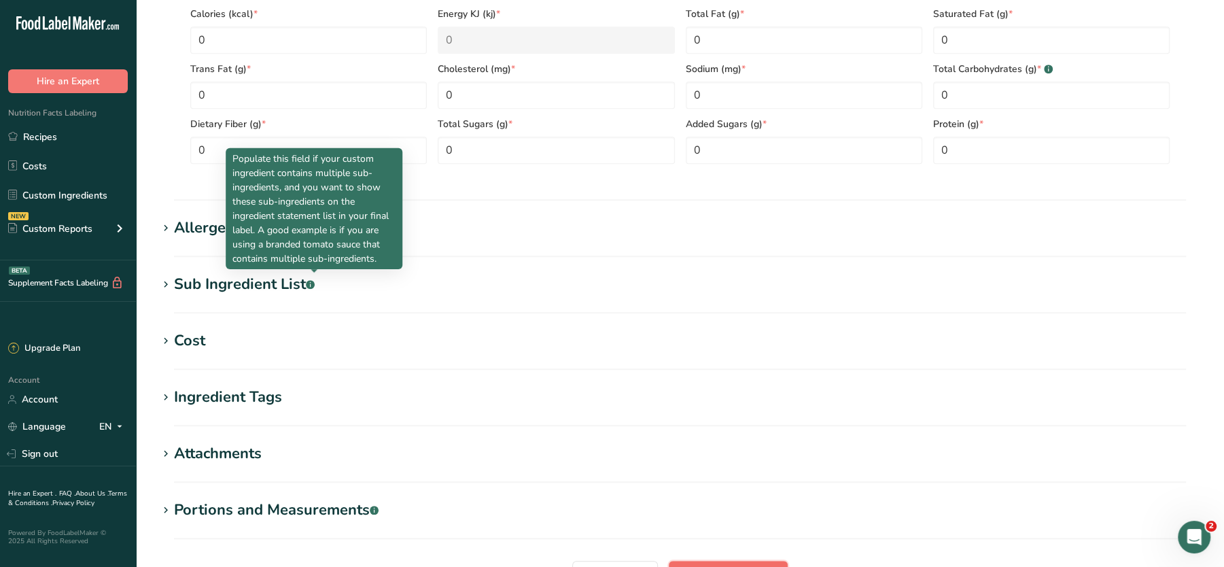
click at [712, 563] on button "Add ingredient" at bounding box center [728, 574] width 119 height 27
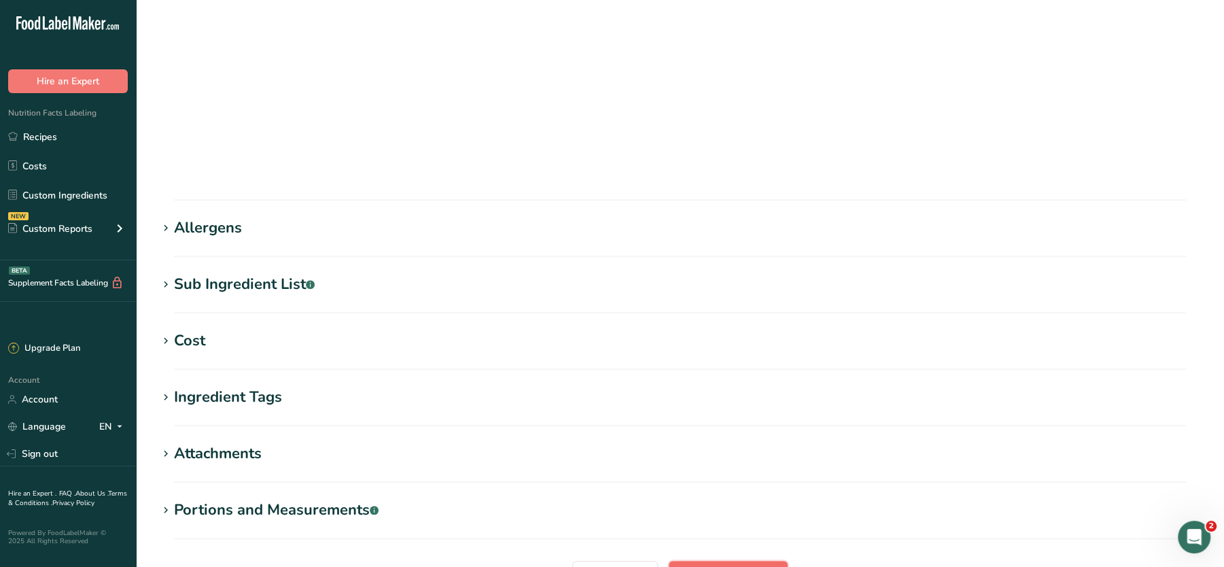
scroll to position [152, 0]
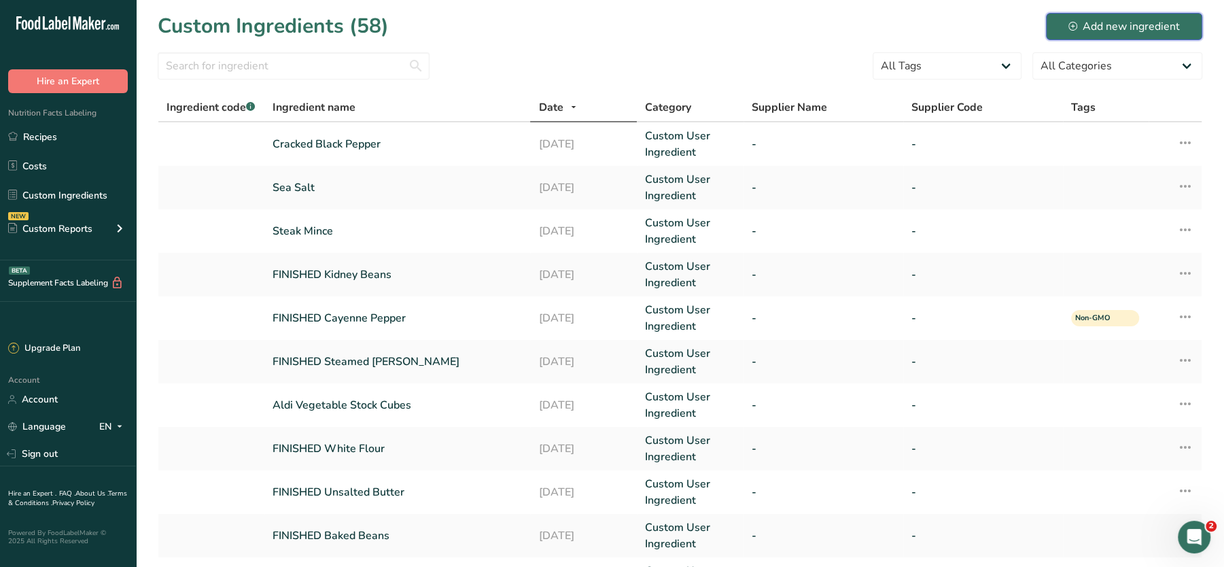
click at [1102, 29] on div "Add new ingredient" at bounding box center [1123, 26] width 111 height 16
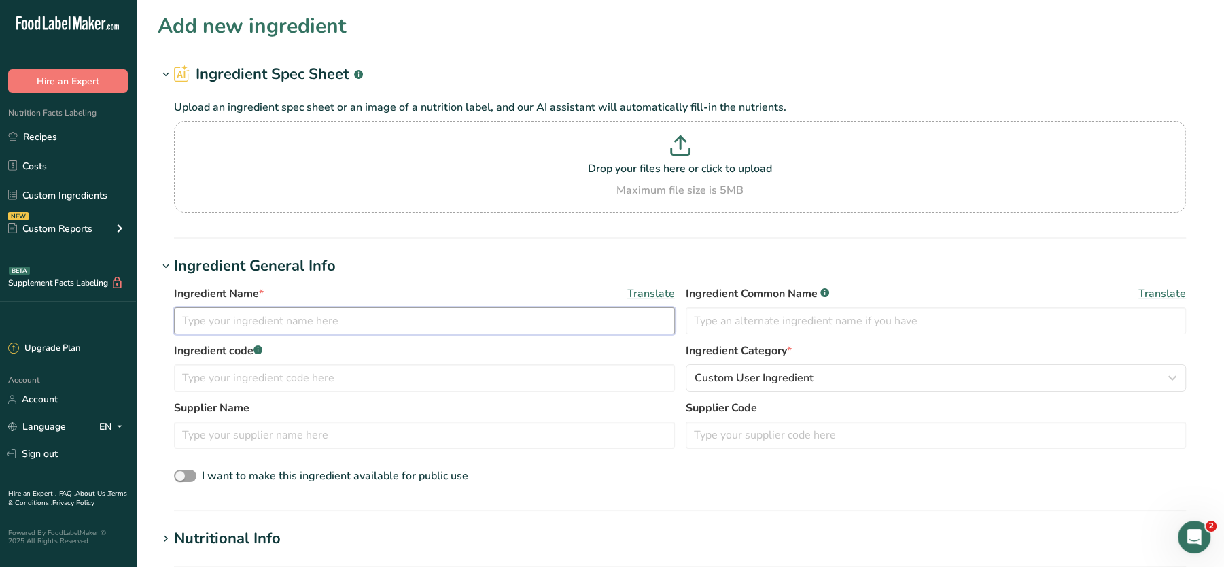
click at [275, 319] on input "text" at bounding box center [424, 320] width 501 height 27
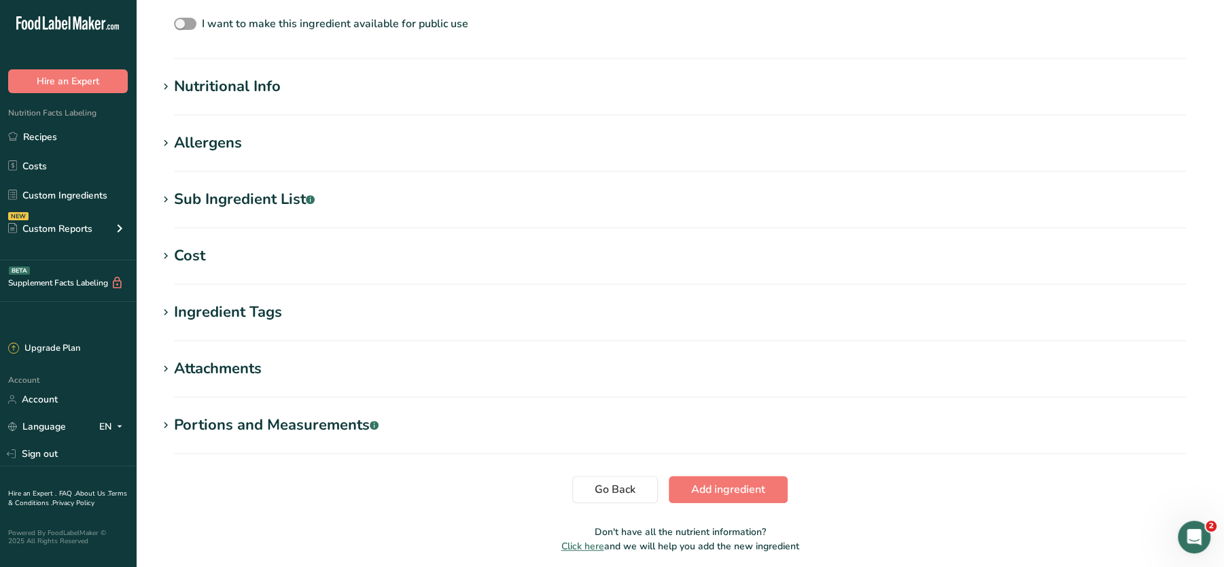
scroll to position [447, 0]
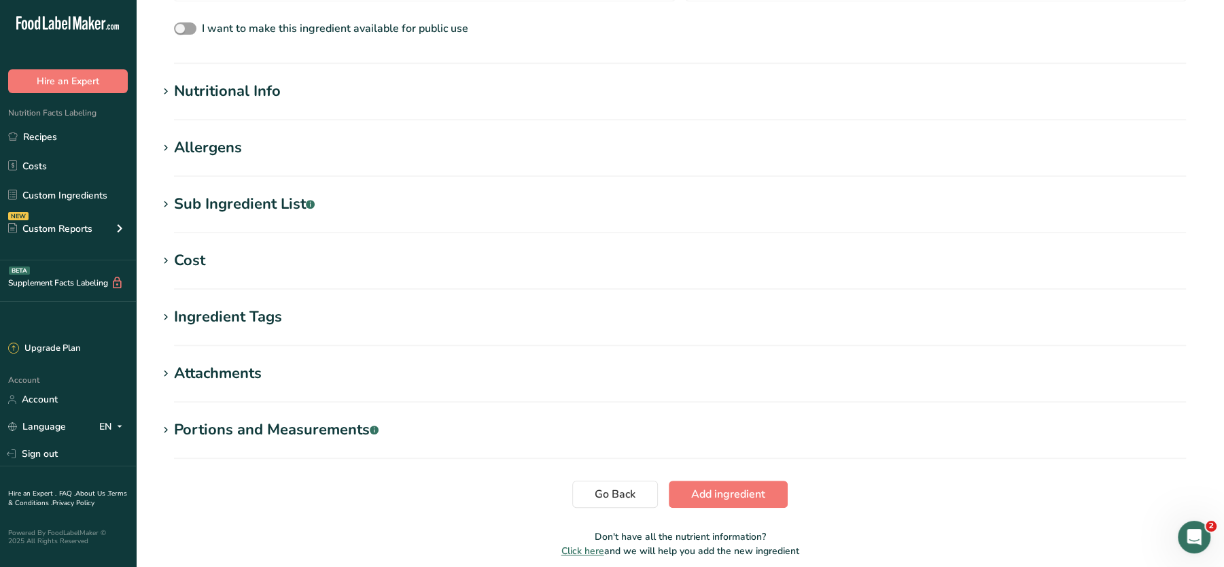
type input "Cumin Powder"
click at [226, 71] on section "Add new ingredient Ingredient Spec Sheet .a-a{fill:#347362;}.b-a{fill:#fff;} Up…" at bounding box center [680, 66] width 1088 height 1027
click at [232, 80] on div "Nutritional Info" at bounding box center [227, 91] width 107 height 22
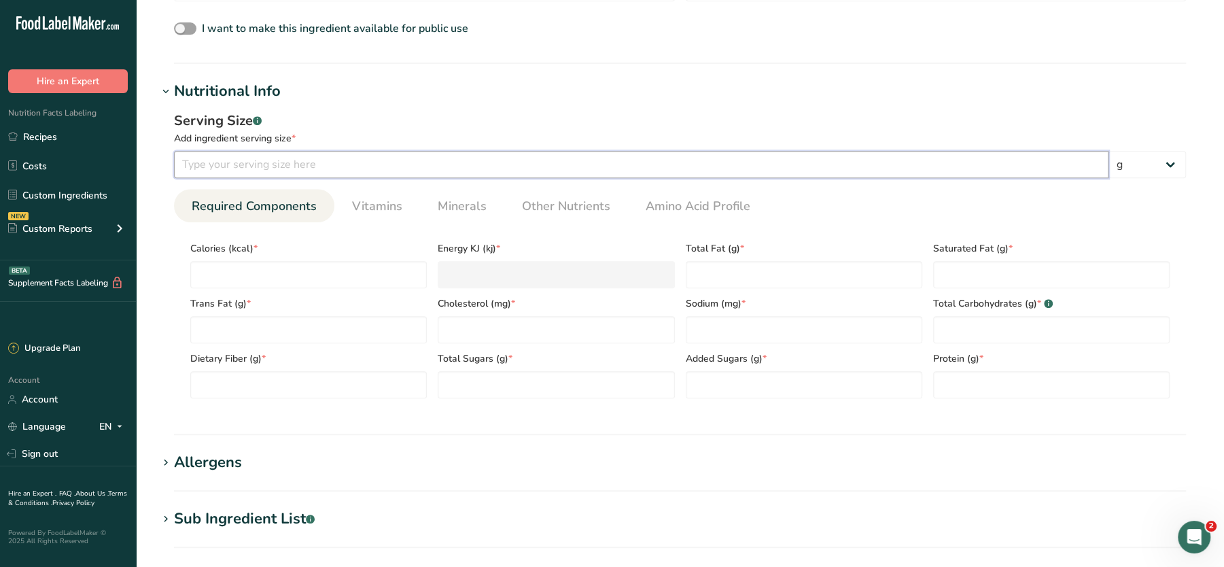
click at [290, 158] on input "number" at bounding box center [641, 164] width 935 height 27
type input "100"
click at [241, 266] on input "number" at bounding box center [308, 274] width 237 height 27
type input "0"
type KJ "0"
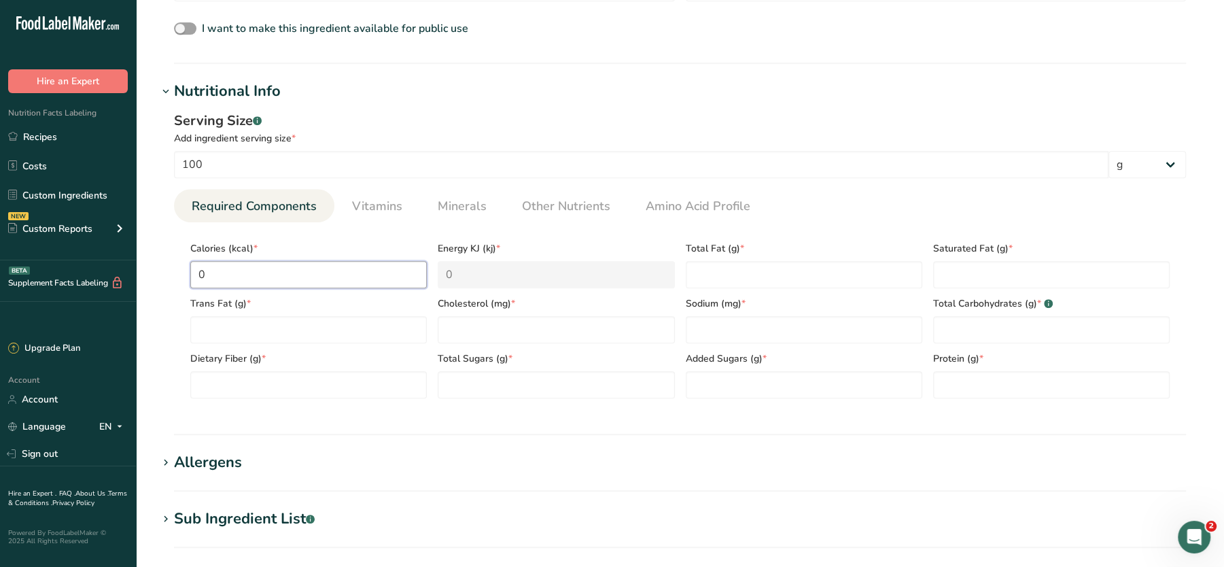
type input "0"
type Fat "0"
type input "0"
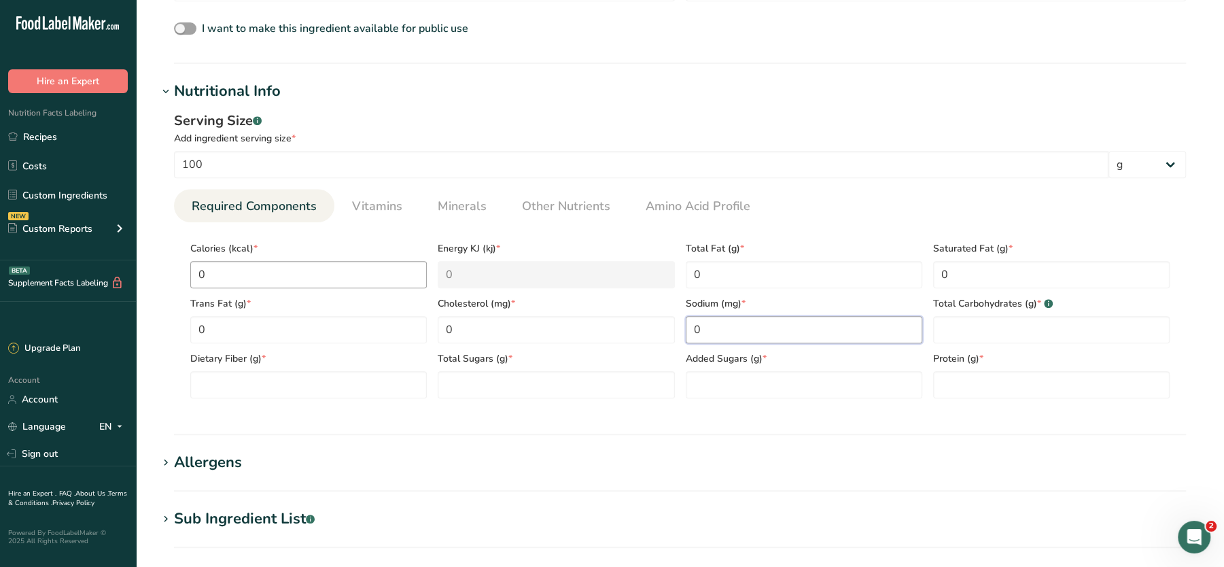
type input "0"
type Carbohydrates "0"
type Fiber "0"
type Sugars "0"
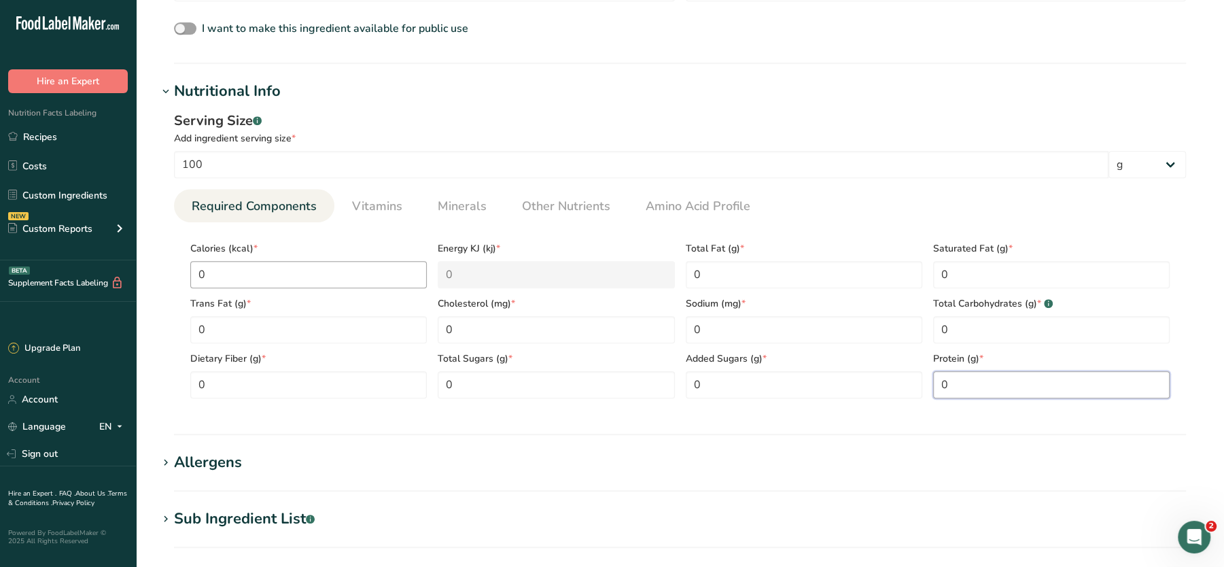
type input "0"
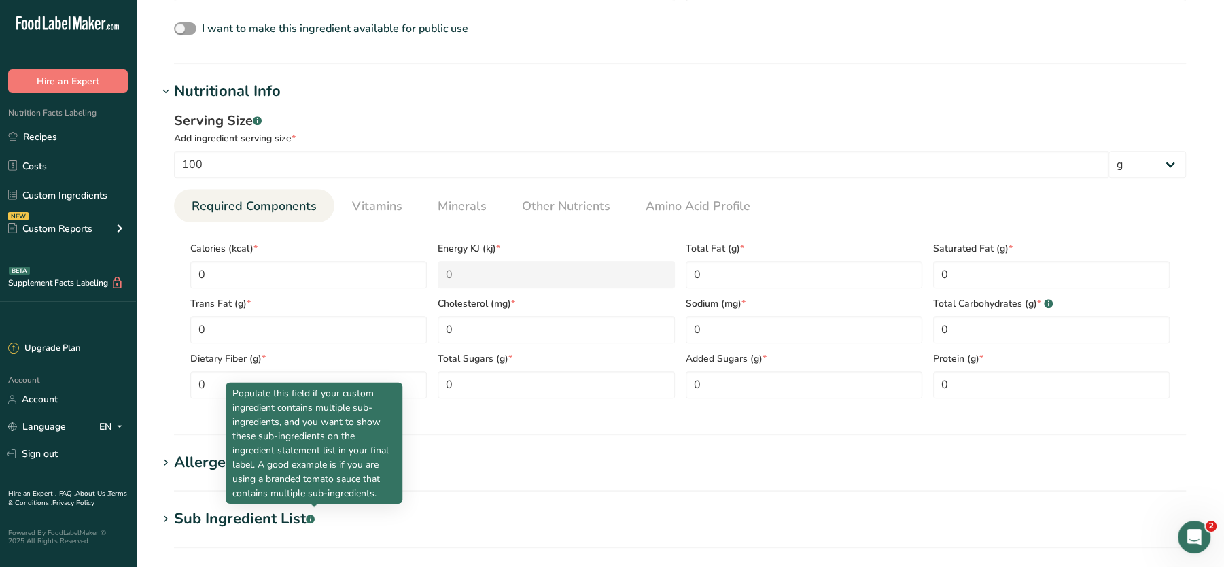
scroll to position [817, 0]
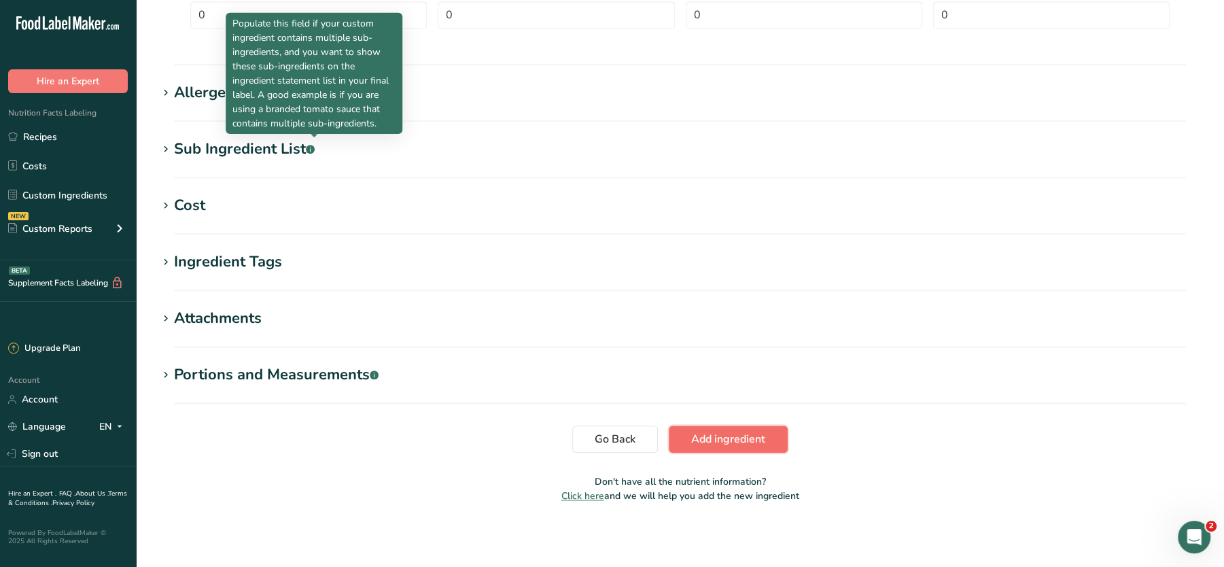
click at [729, 433] on span "Add ingredient" at bounding box center [728, 439] width 74 height 16
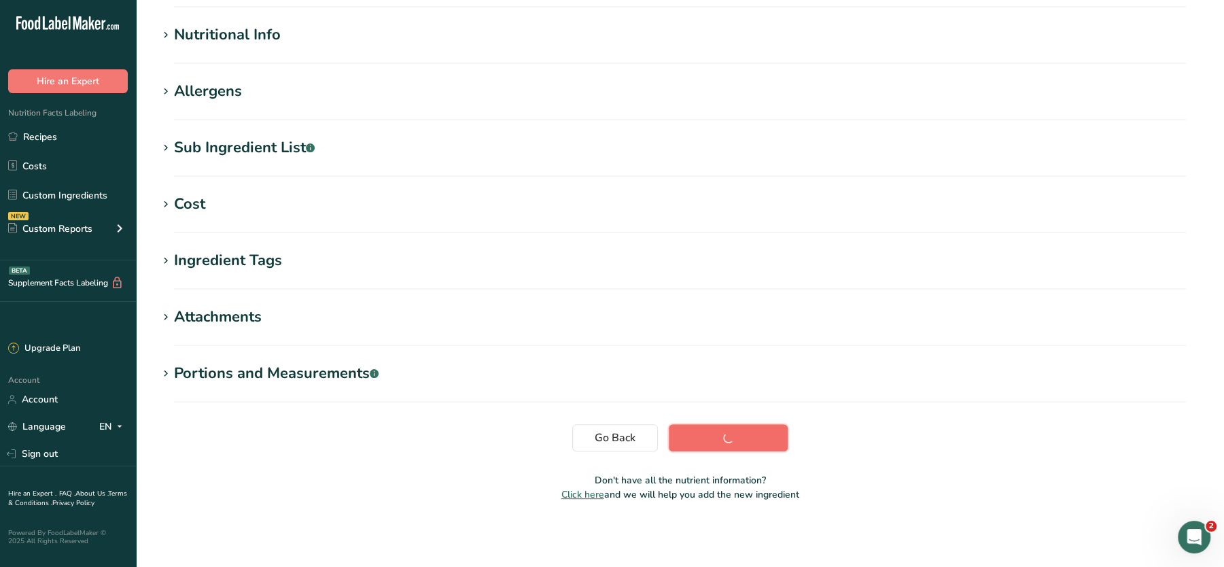
scroll to position [152, 0]
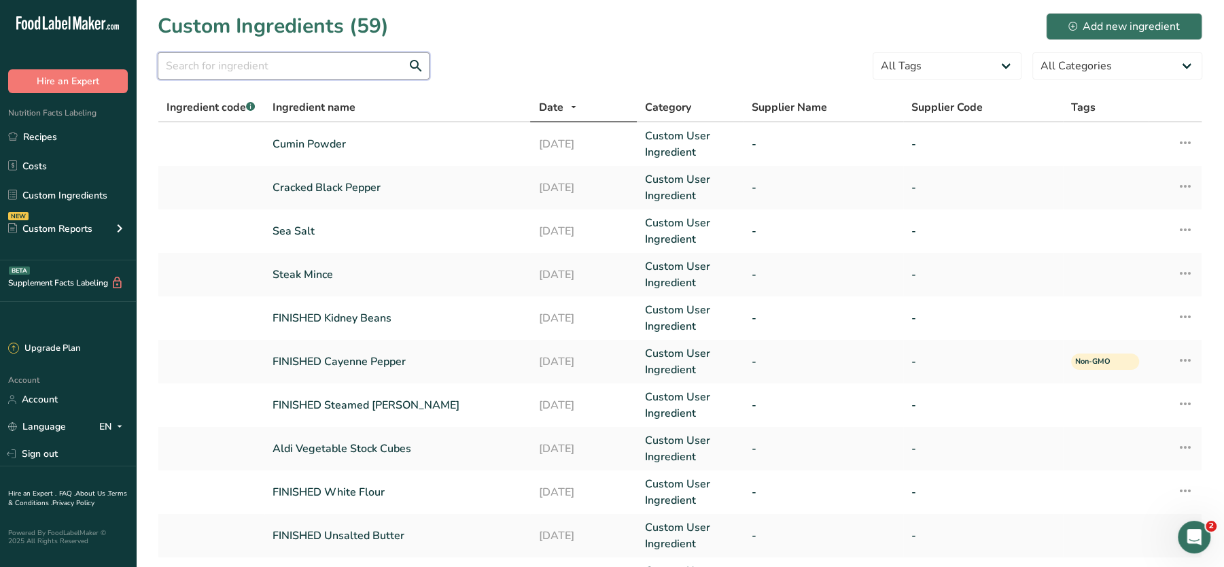
click at [294, 67] on input "text" at bounding box center [294, 65] width 272 height 27
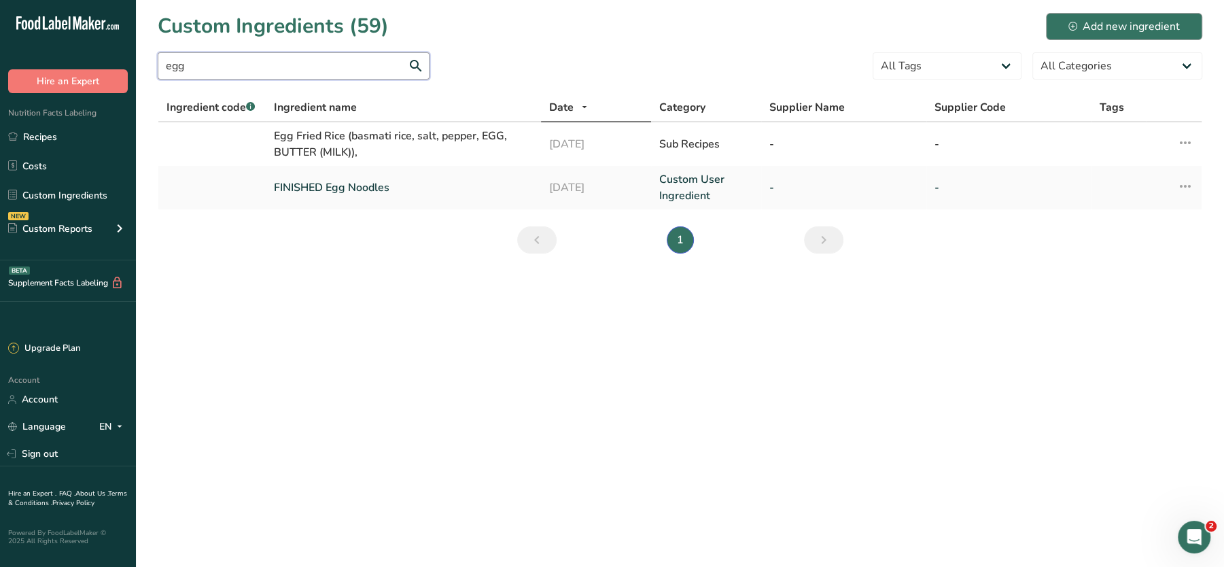
type input "egg"
click at [1076, 32] on div "Add new ingredient" at bounding box center [1123, 26] width 111 height 16
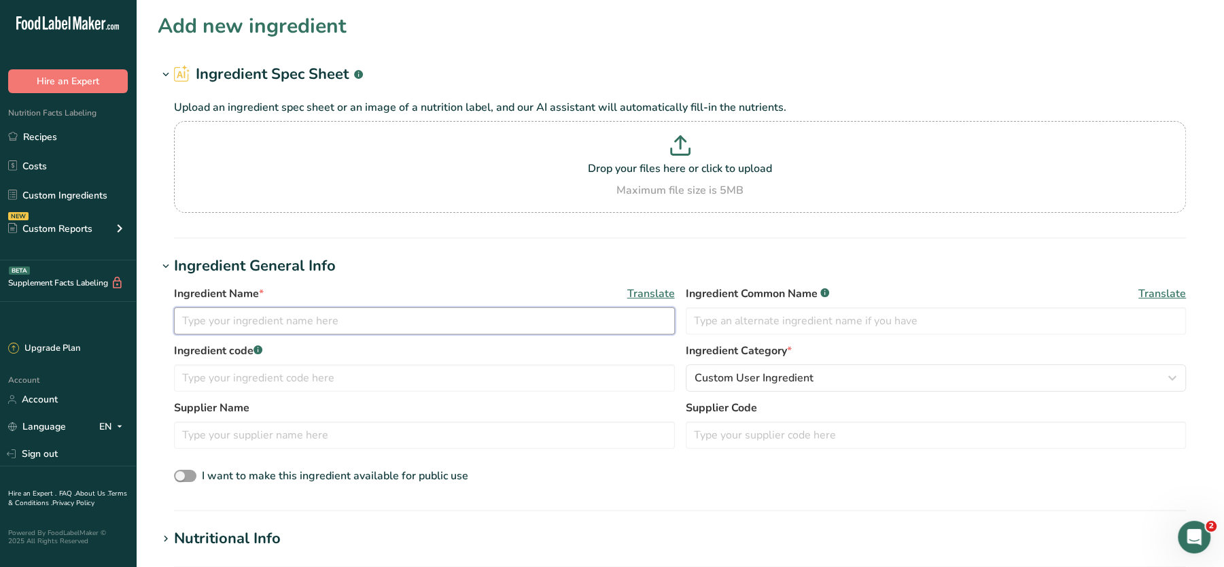
click at [279, 313] on input "text" at bounding box center [424, 320] width 501 height 27
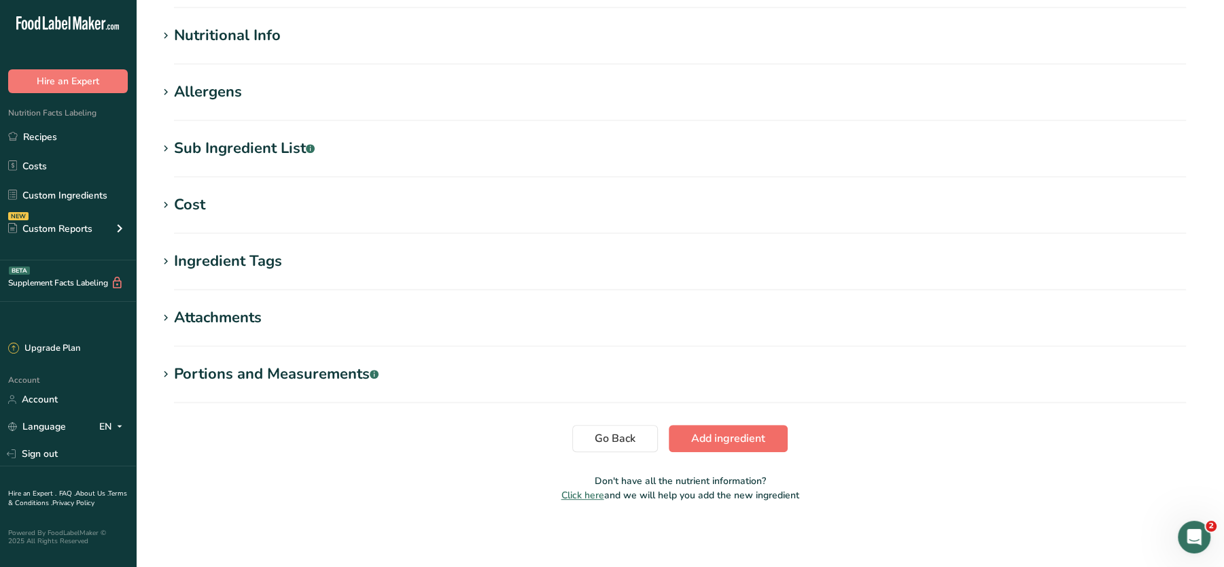
type input "egg"
click at [729, 436] on span "Add ingredient" at bounding box center [728, 438] width 74 height 16
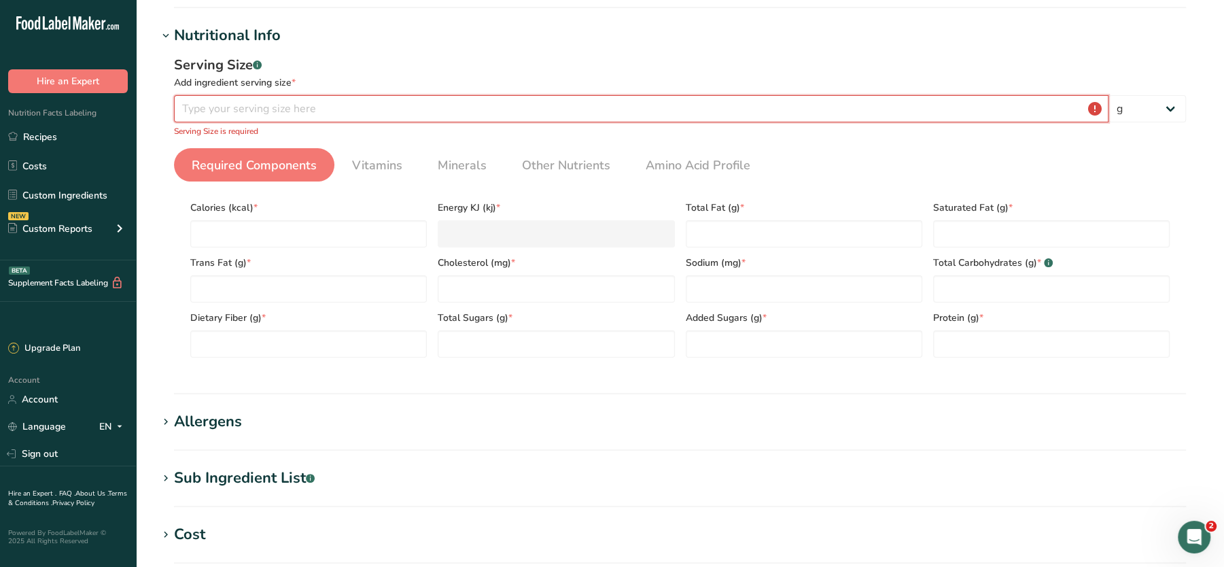
click at [307, 107] on input "number" at bounding box center [641, 108] width 935 height 27
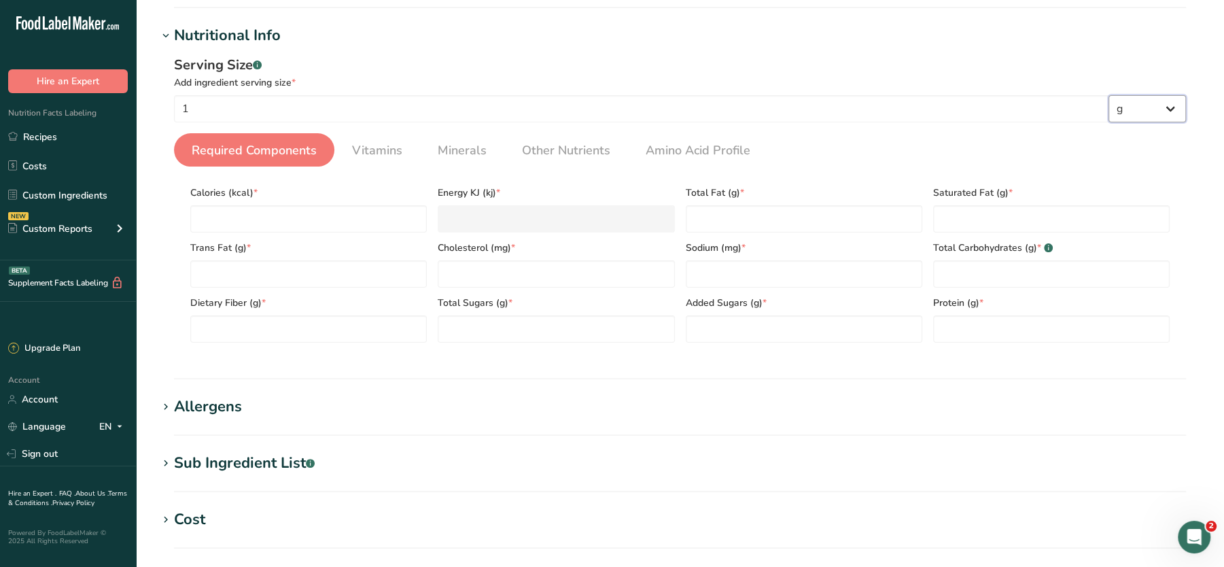
click at [1155, 108] on select "g kg mg mcg lb oz l mL fl oz tbsp tsp cup qt gallon" at bounding box center [1147, 108] width 77 height 27
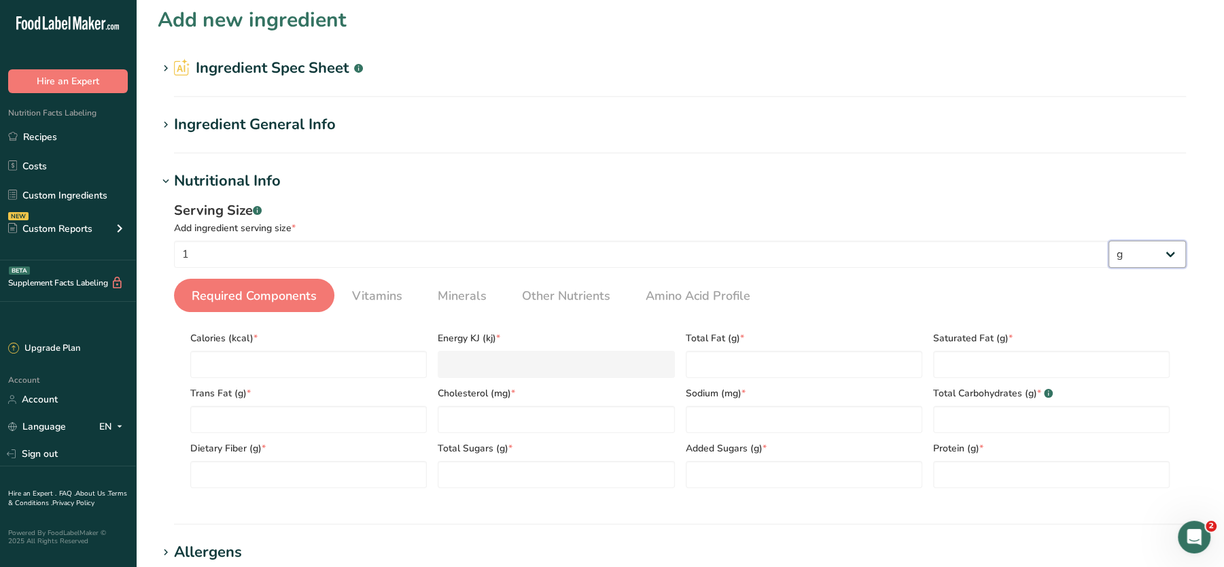
scroll to position [0, 0]
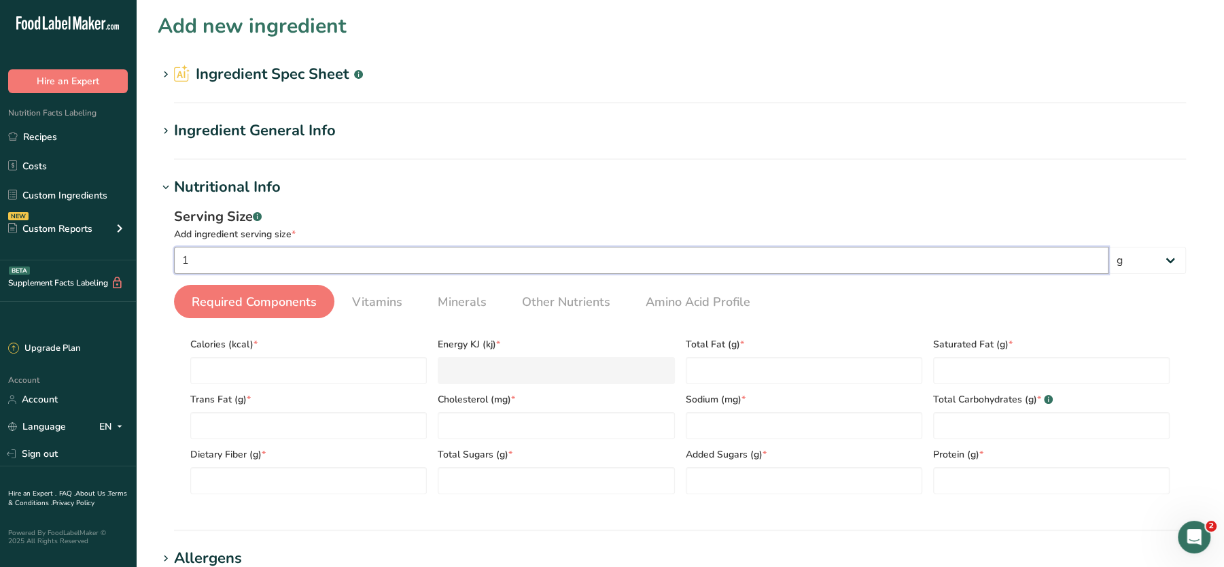
click at [373, 262] on input "1" at bounding box center [641, 260] width 935 height 27
type input "100"
click at [298, 371] on input "number" at bounding box center [308, 370] width 237 height 27
type input "0"
type KJ "0"
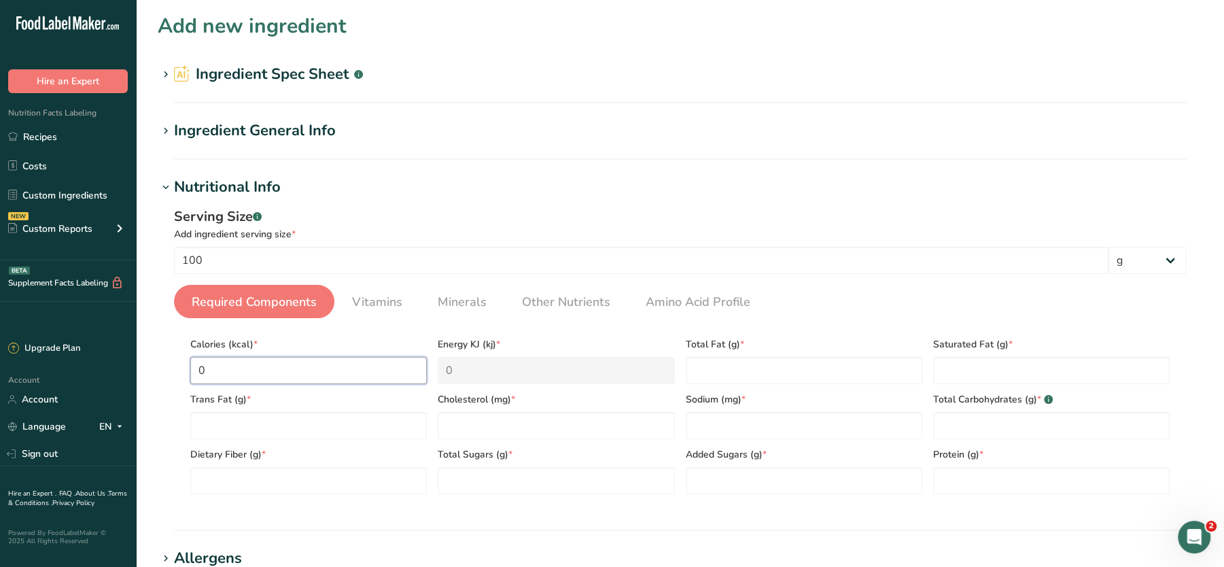
type input "0"
type Fat "0"
type input "0"
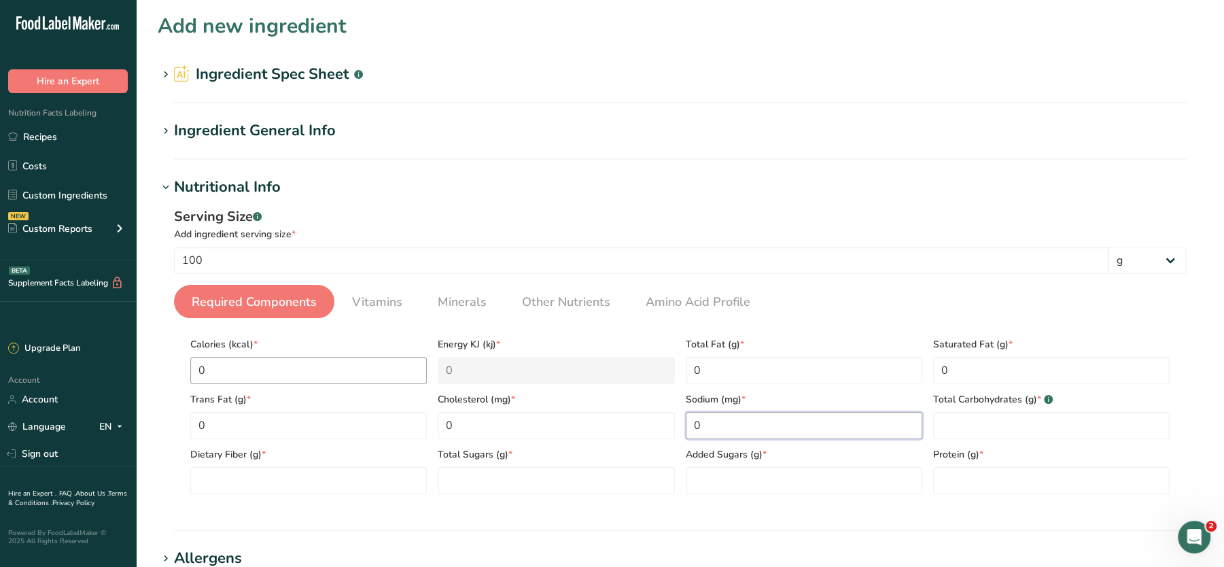
type input "0"
type Carbohydrates "0"
type Fiber "0"
type Sugars "0"
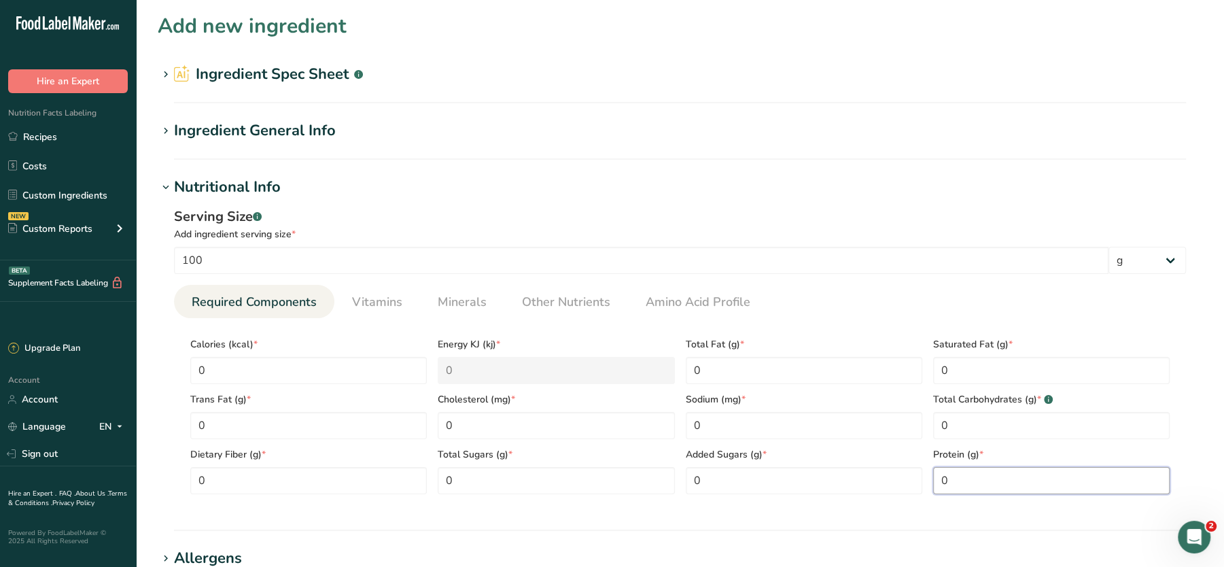
scroll to position [466, 0]
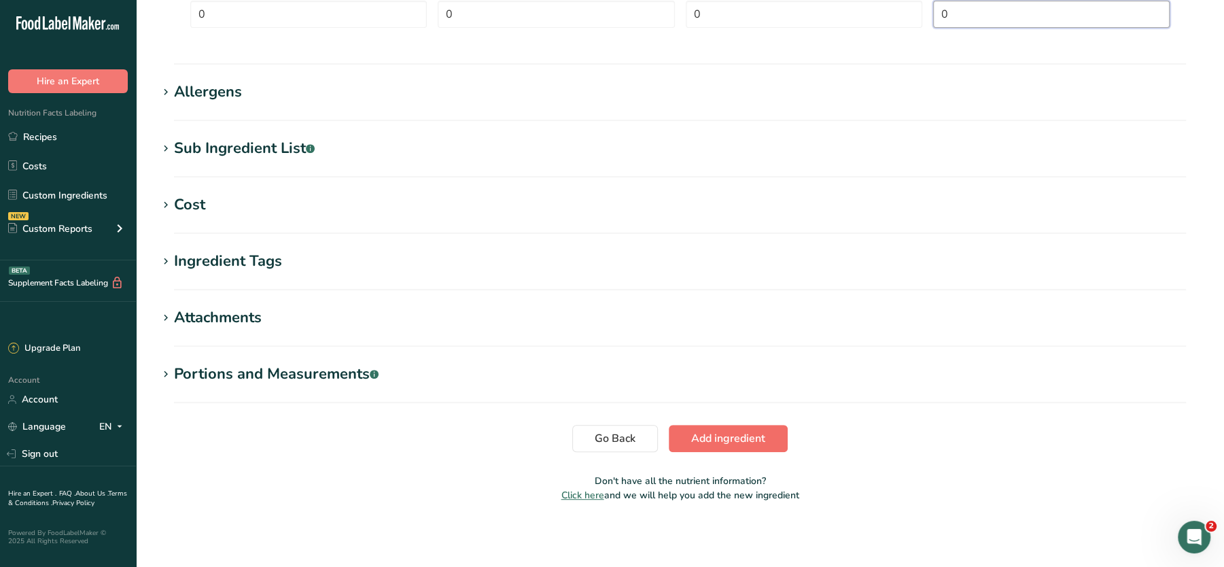
type input "0"
click at [748, 436] on span "Add ingredient" at bounding box center [728, 438] width 74 height 16
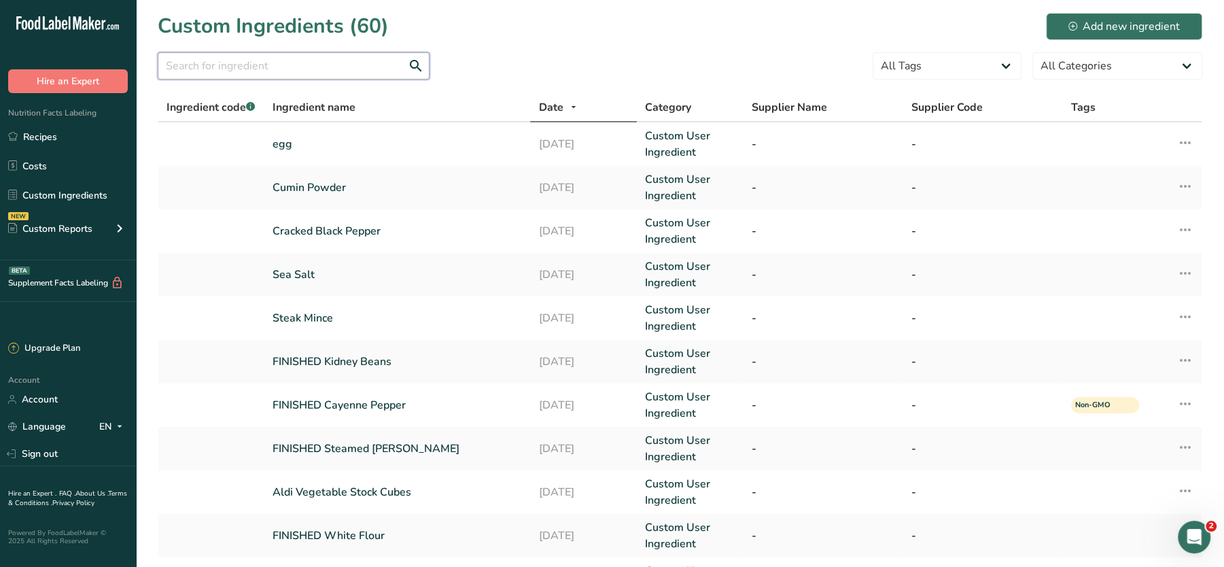
click at [280, 62] on input "text" at bounding box center [294, 65] width 272 height 27
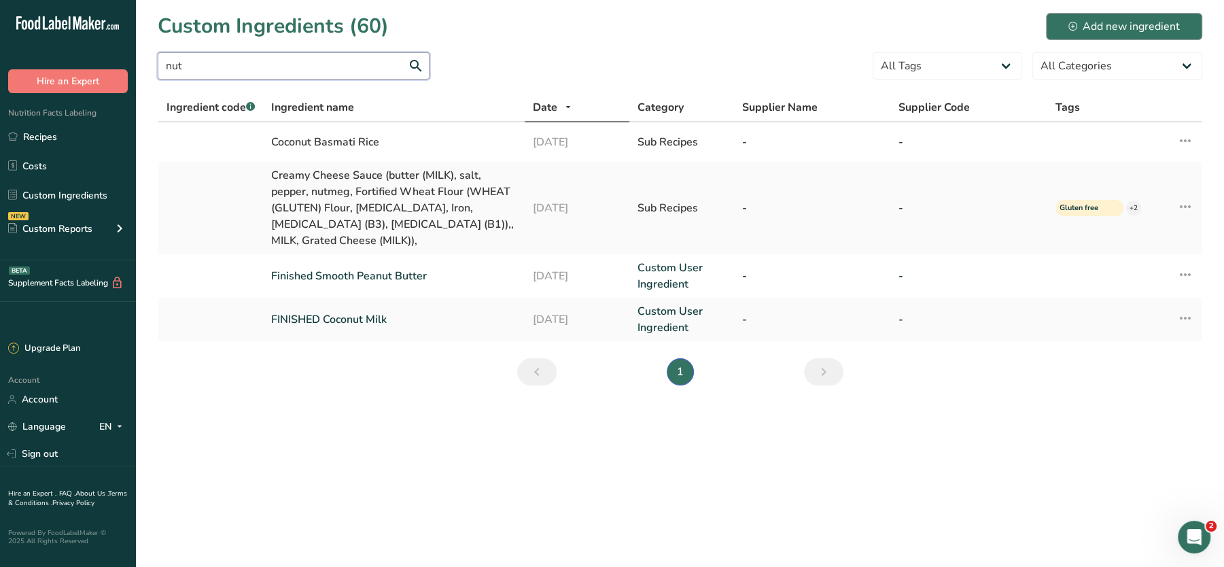
type input "nut"
click at [1104, 32] on div "Add new ingredient" at bounding box center [1123, 26] width 111 height 16
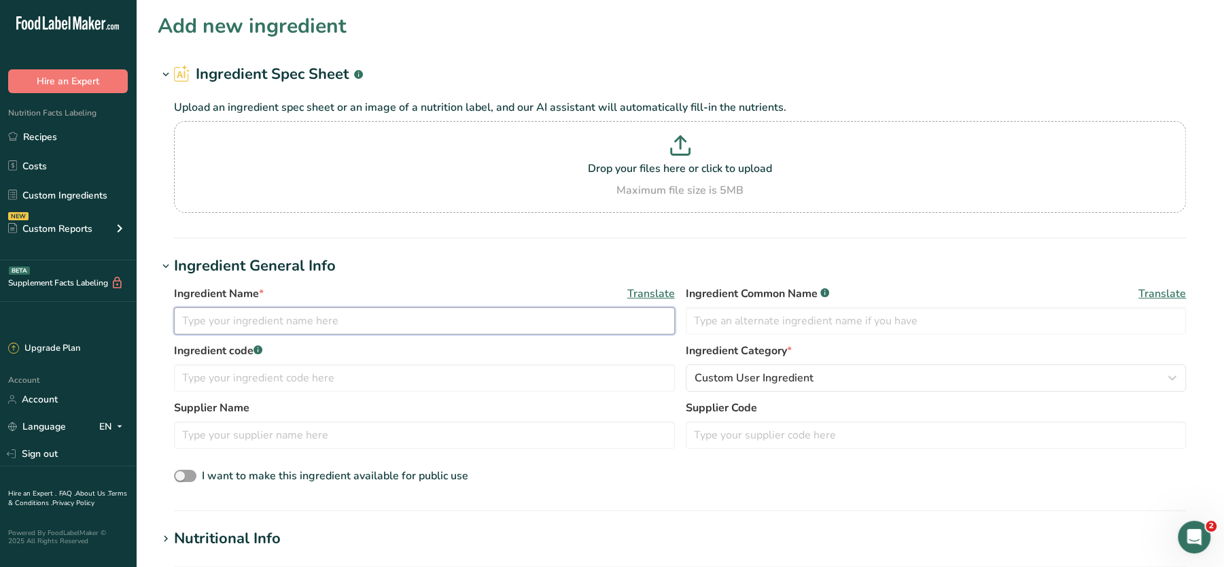
click at [278, 308] on input "text" at bounding box center [424, 320] width 501 height 27
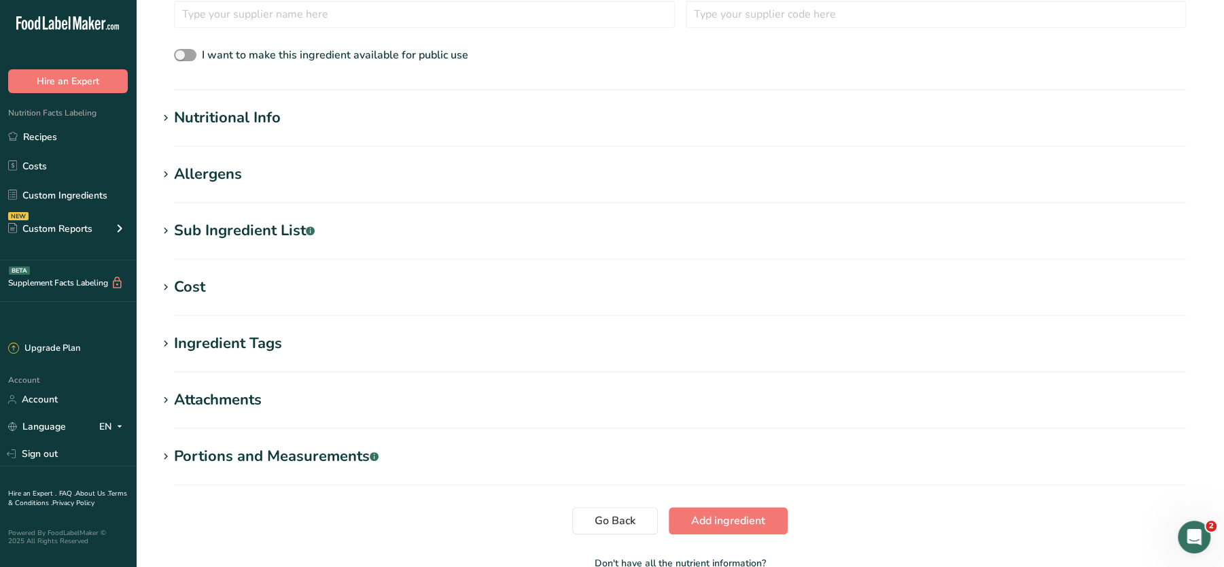
type input "Nutmeg"
click at [266, 109] on div "Nutritional Info" at bounding box center [227, 118] width 107 height 22
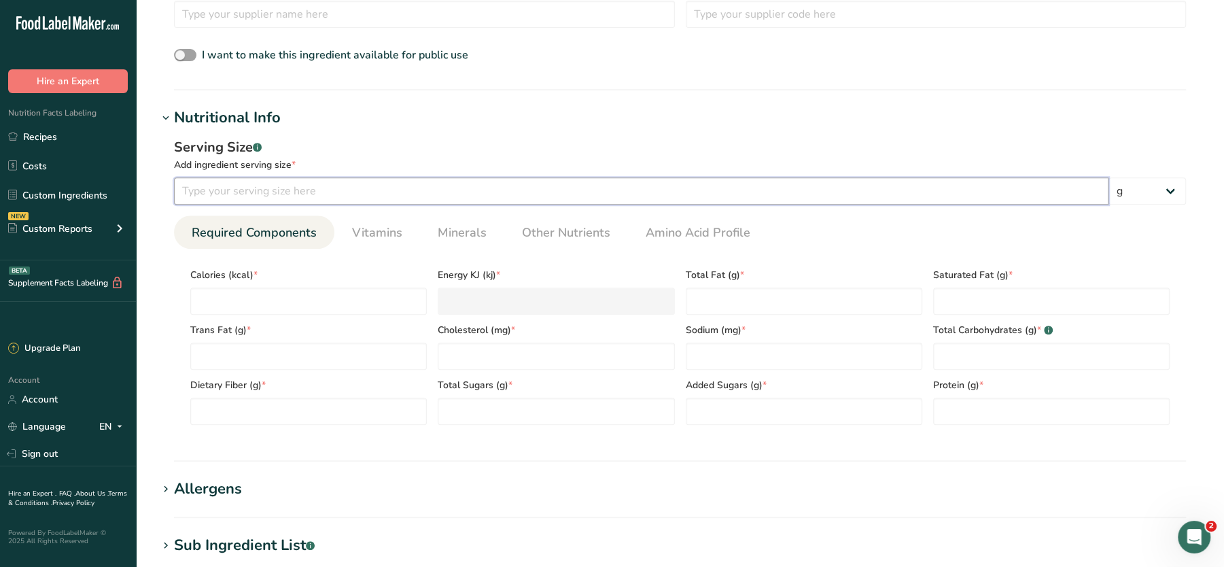
click at [271, 190] on input "number" at bounding box center [641, 190] width 935 height 27
type input "100"
click at [249, 299] on input "number" at bounding box center [308, 300] width 237 height 27
type input "0"
type KJ "0"
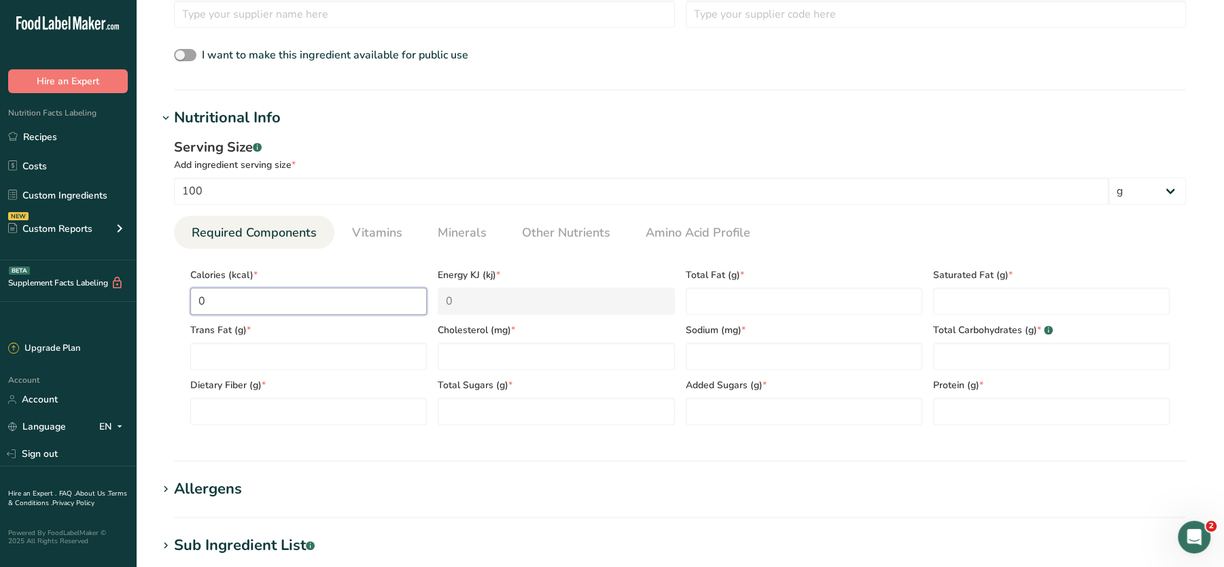
type input "0"
type Fat "0"
type input "0"
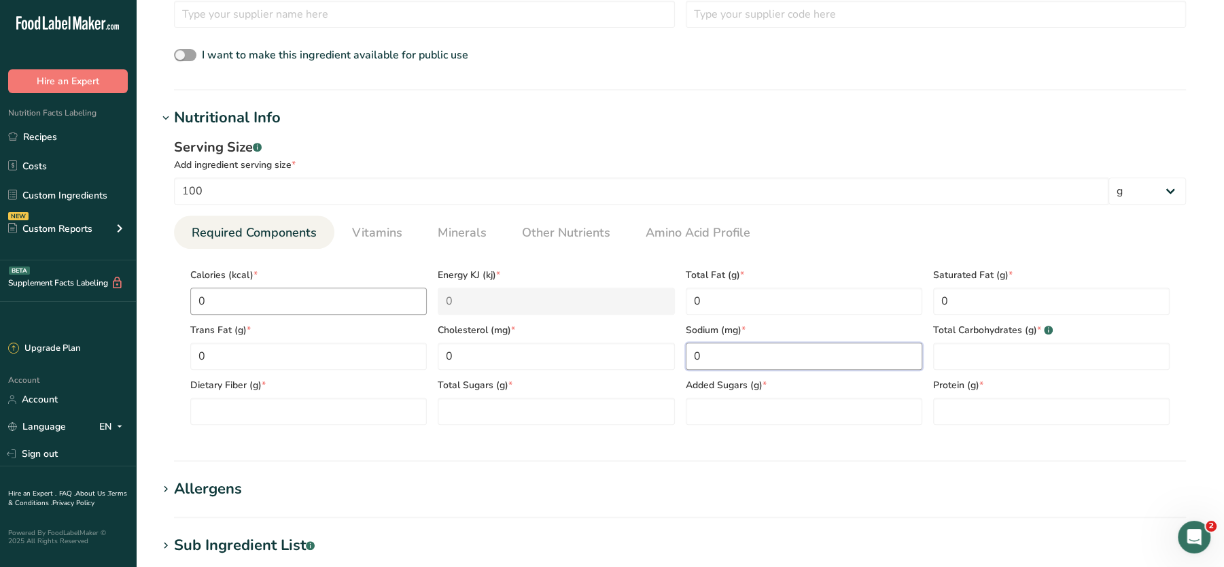
type input "0"
type Carbohydrates "0"
type Fiber "0"
type Sugars "0"
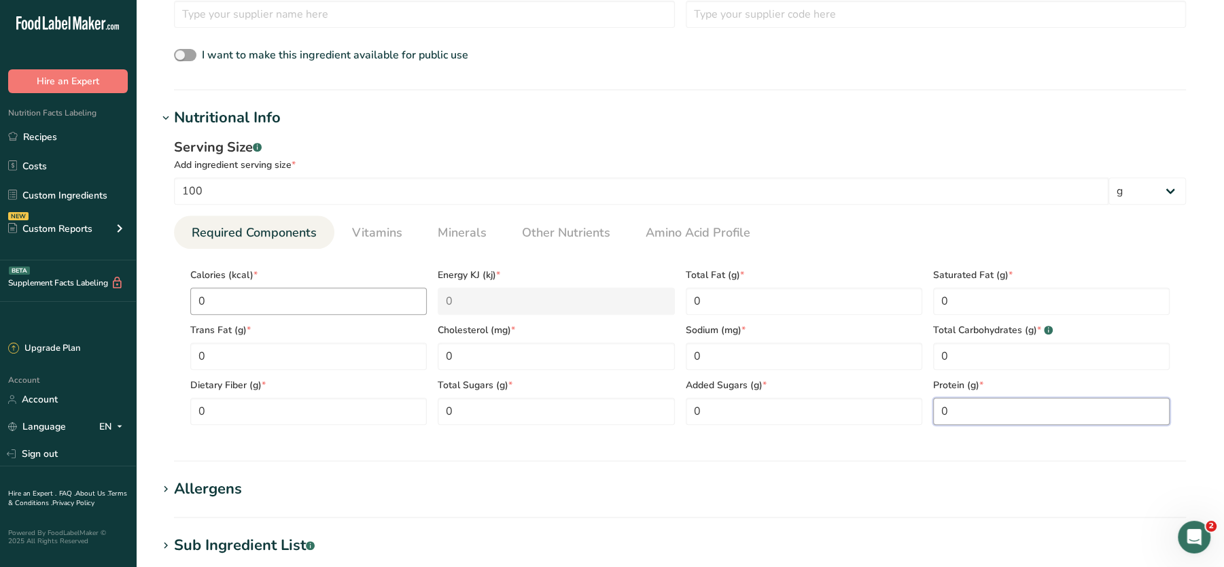
type input "0"
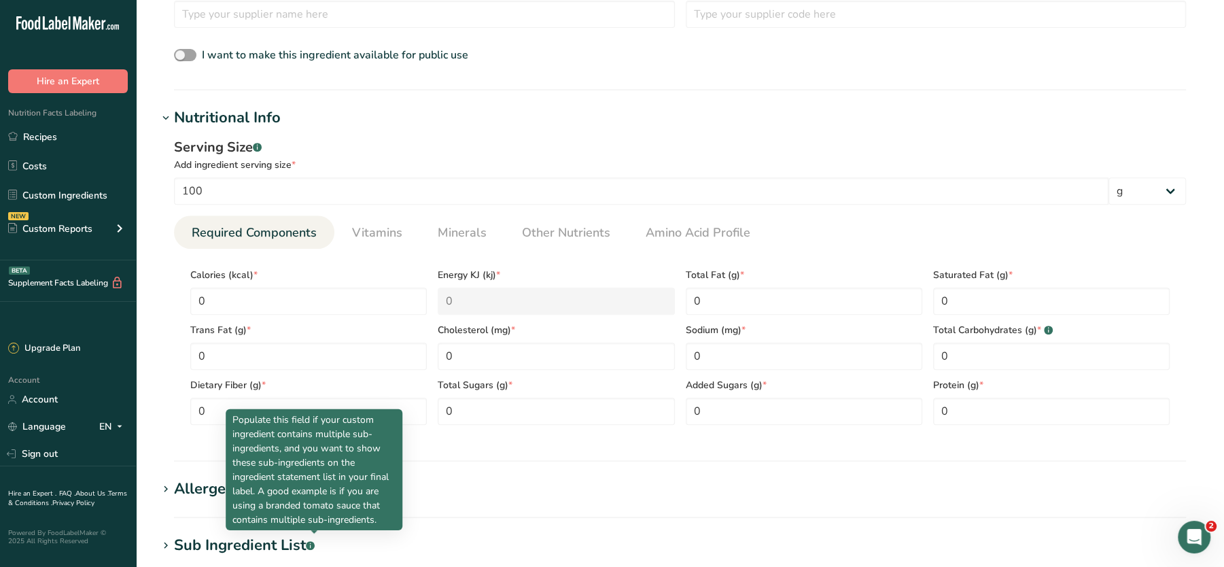
scroll to position [817, 0]
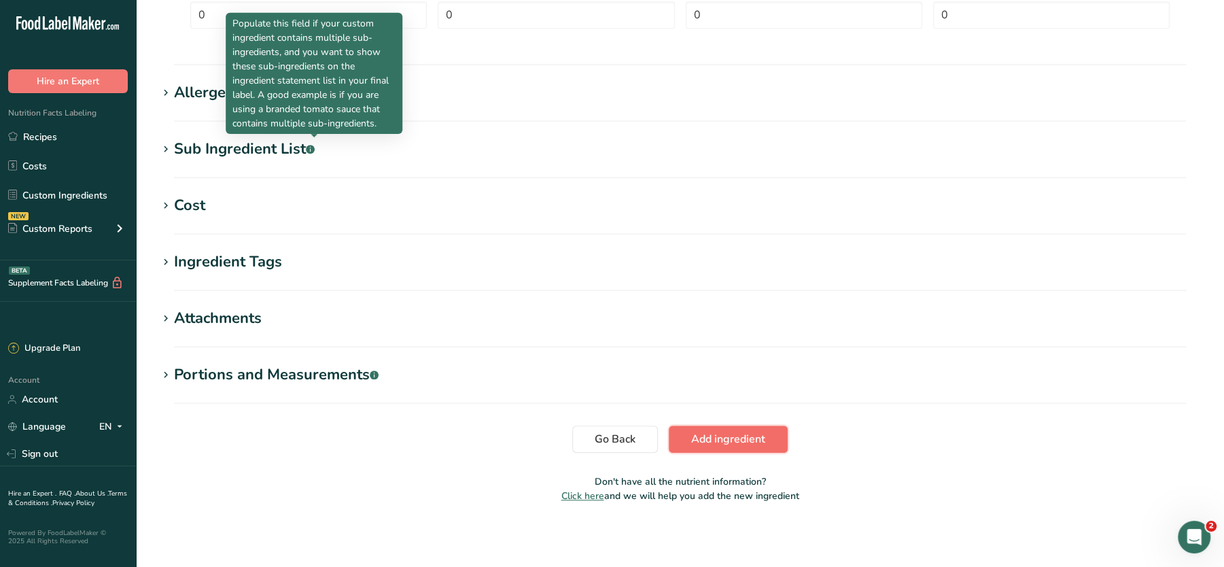
click at [722, 431] on span "Add ingredient" at bounding box center [728, 439] width 74 height 16
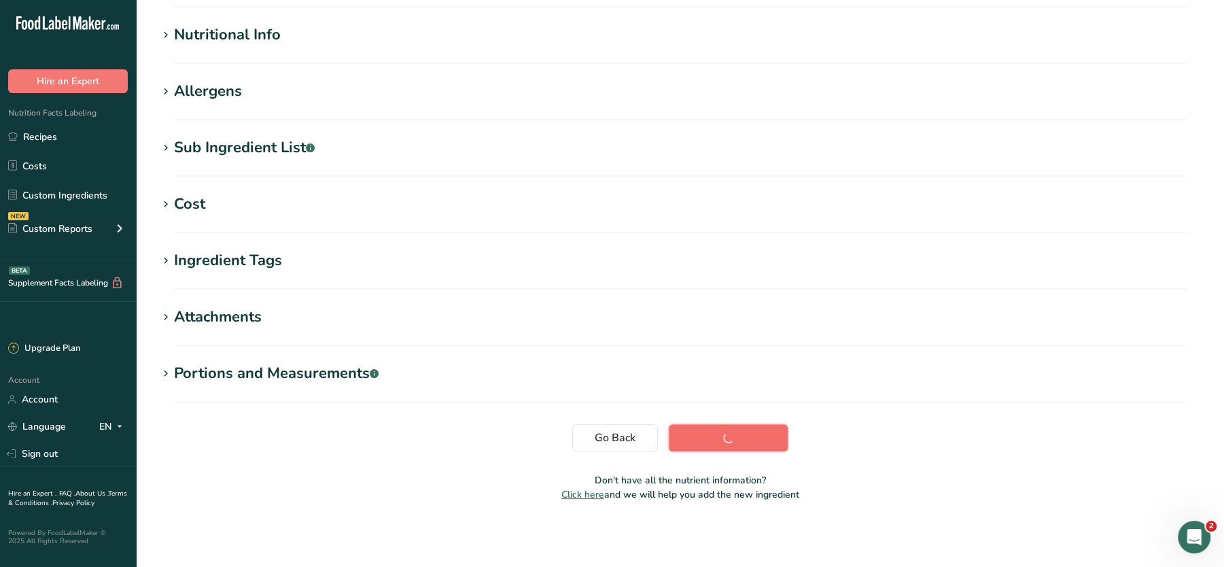
scroll to position [152, 0]
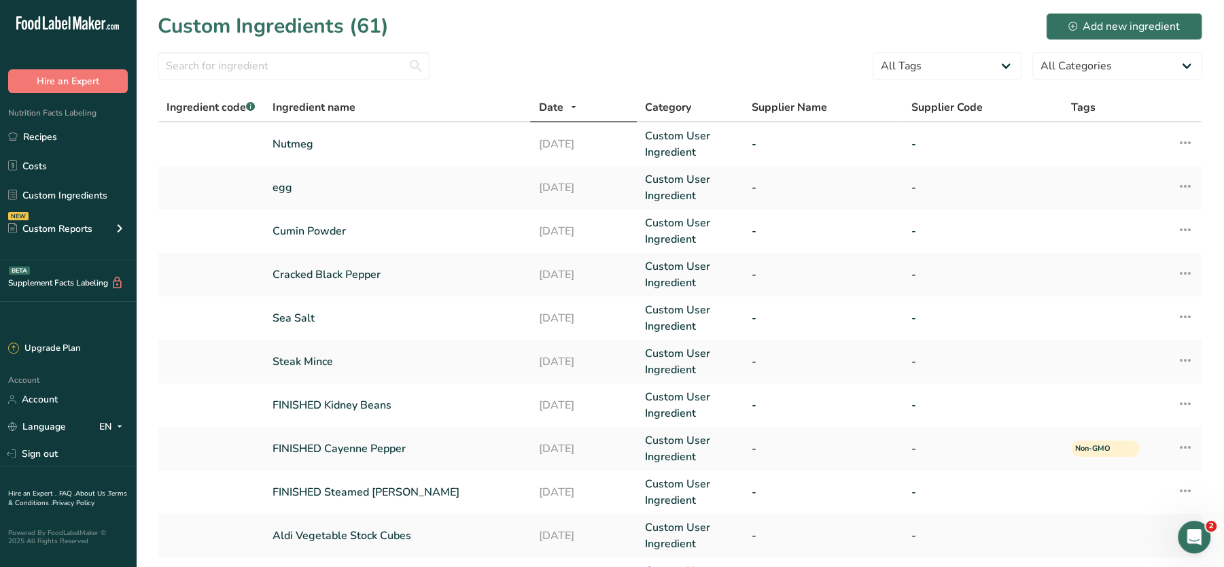
click at [360, 51] on section "Custom Ingredients (61) Add new ingredient All Tags High Protein Source of Anti…" at bounding box center [680, 420] width 1088 height 841
click at [331, 65] on input "text" at bounding box center [294, 65] width 272 height 27
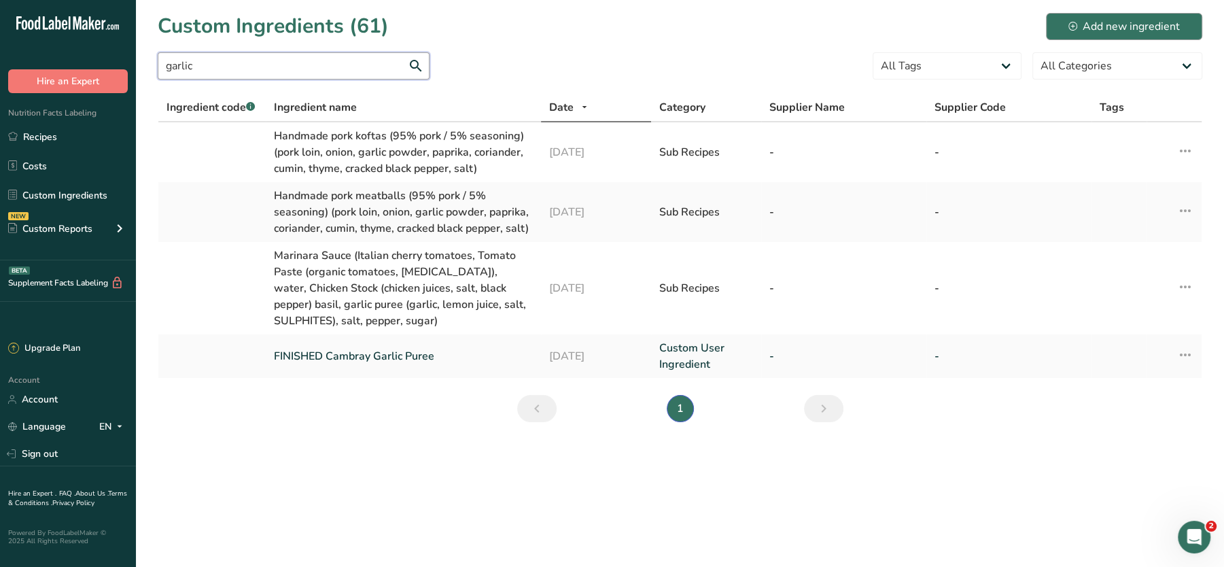
type input "garlic"
click at [1084, 31] on div "Add new ingredient" at bounding box center [1123, 26] width 111 height 16
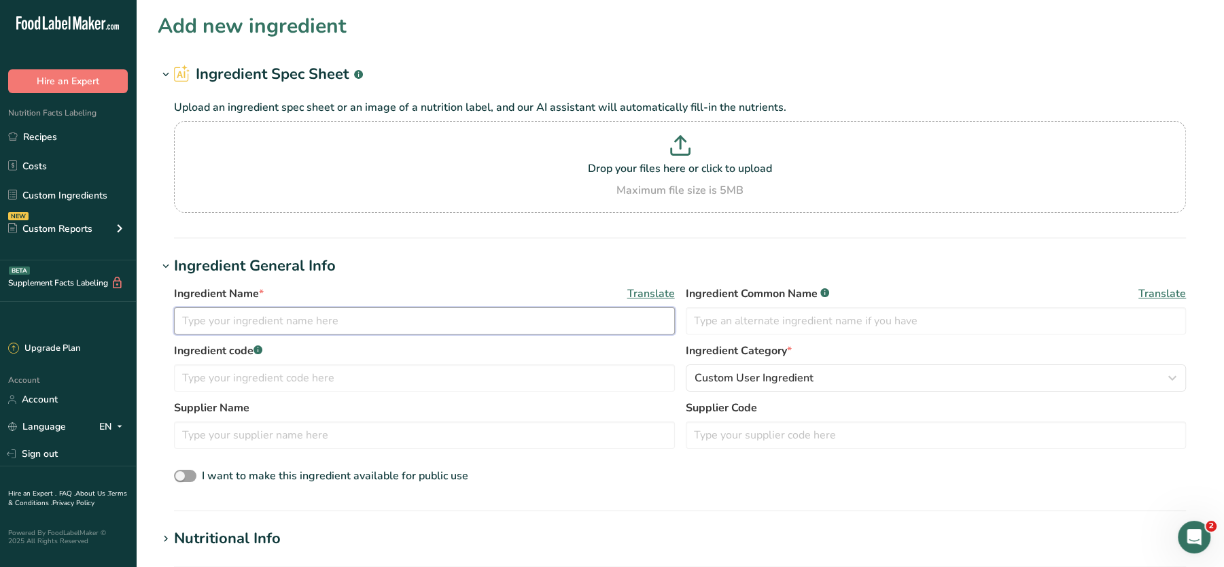
click at [280, 314] on input "text" at bounding box center [424, 320] width 501 height 27
type input "G"
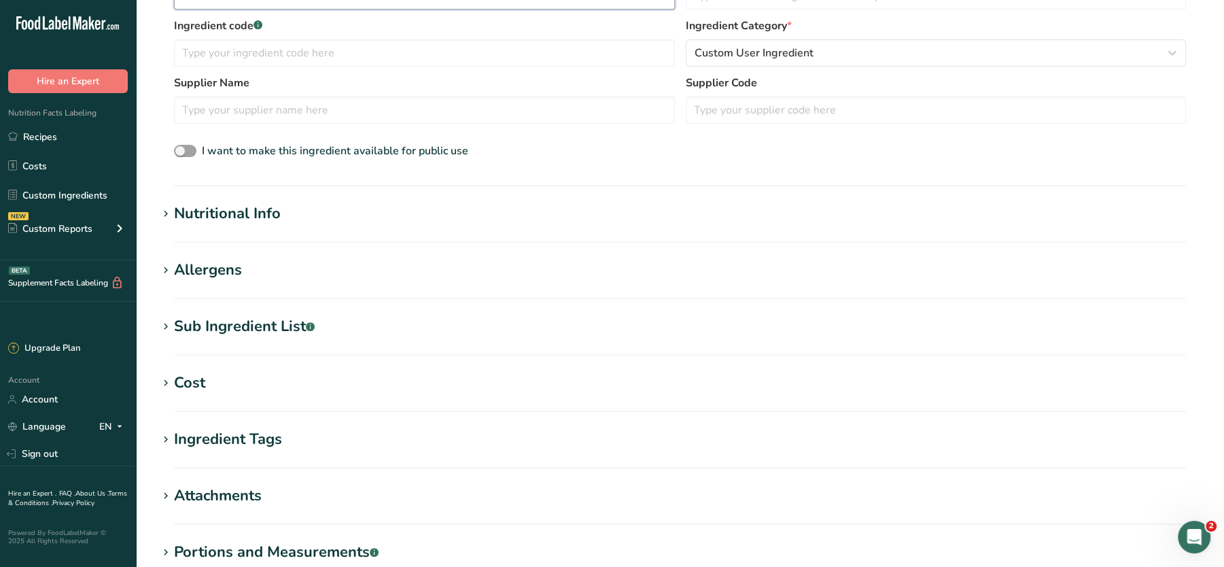
scroll to position [336, 0]
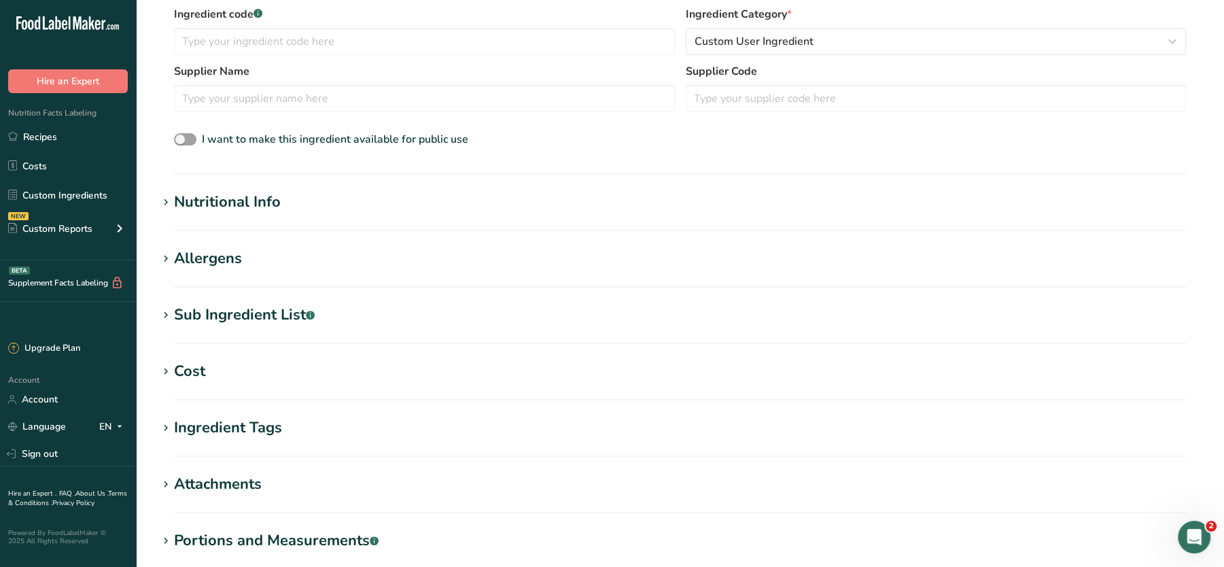
type input "Garlic Powder"
click at [255, 209] on div "Nutritional Info" at bounding box center [227, 202] width 107 height 22
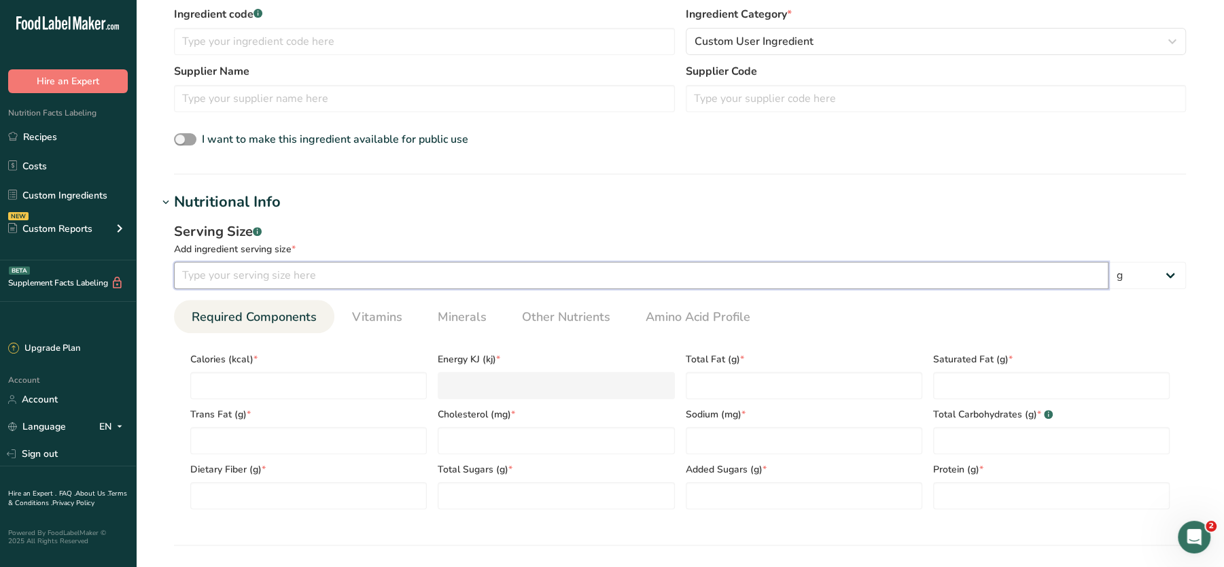
click at [275, 272] on input "number" at bounding box center [641, 275] width 935 height 27
type input "100"
click at [249, 377] on input "number" at bounding box center [308, 385] width 237 height 27
type input "0"
type KJ "0"
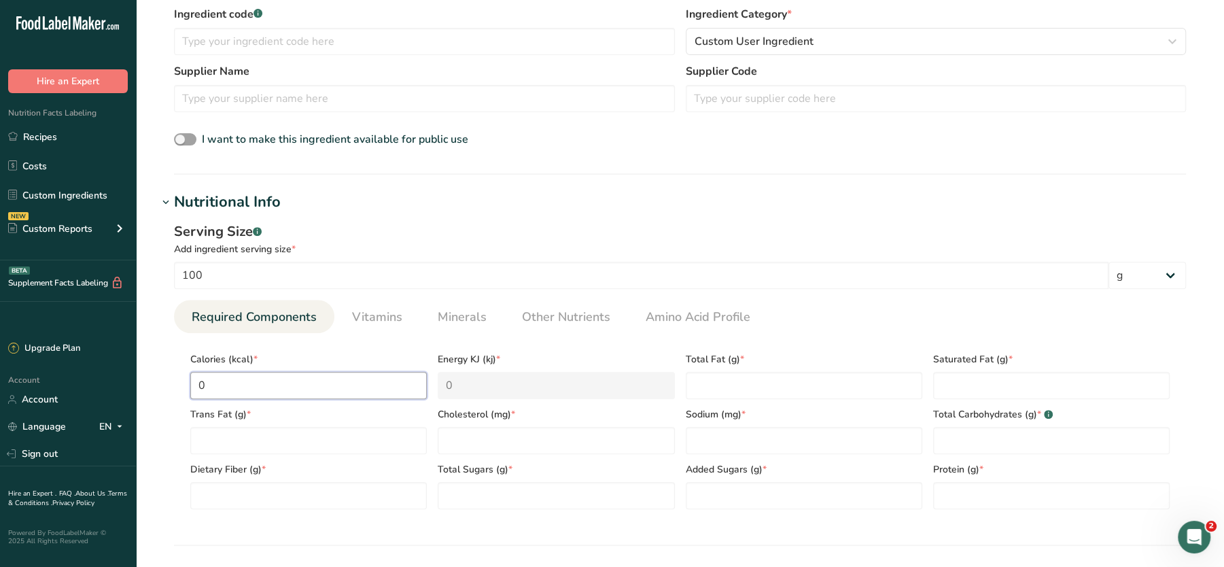
type input "0"
type Fat "0"
type input "0"
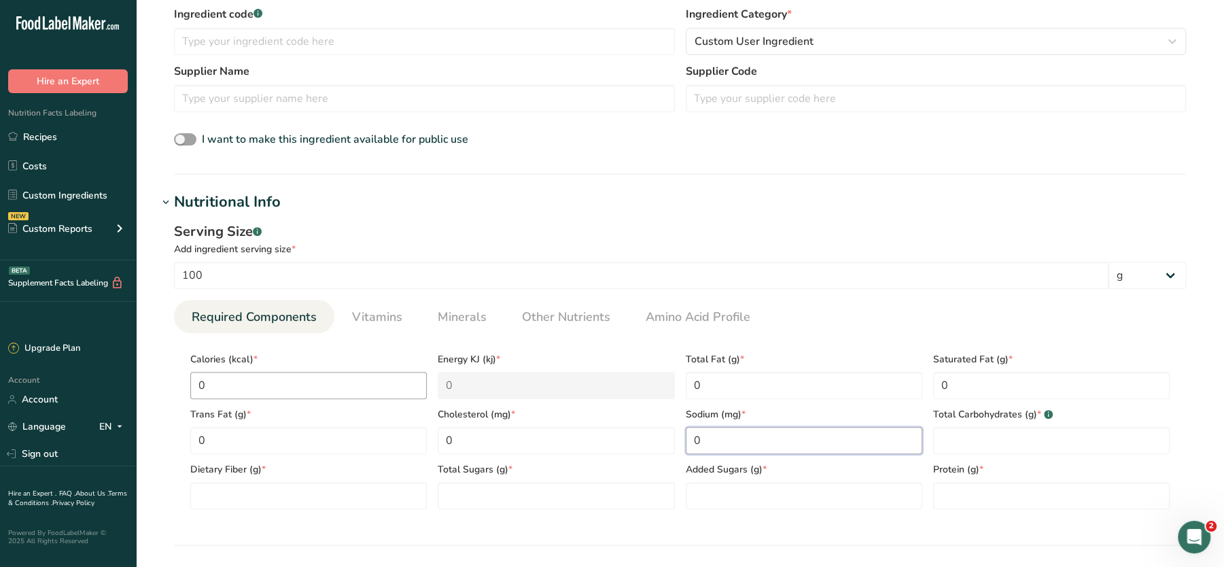
type input "0"
type Carbohydrates "0"
type Fiber "0"
type Sugars "0"
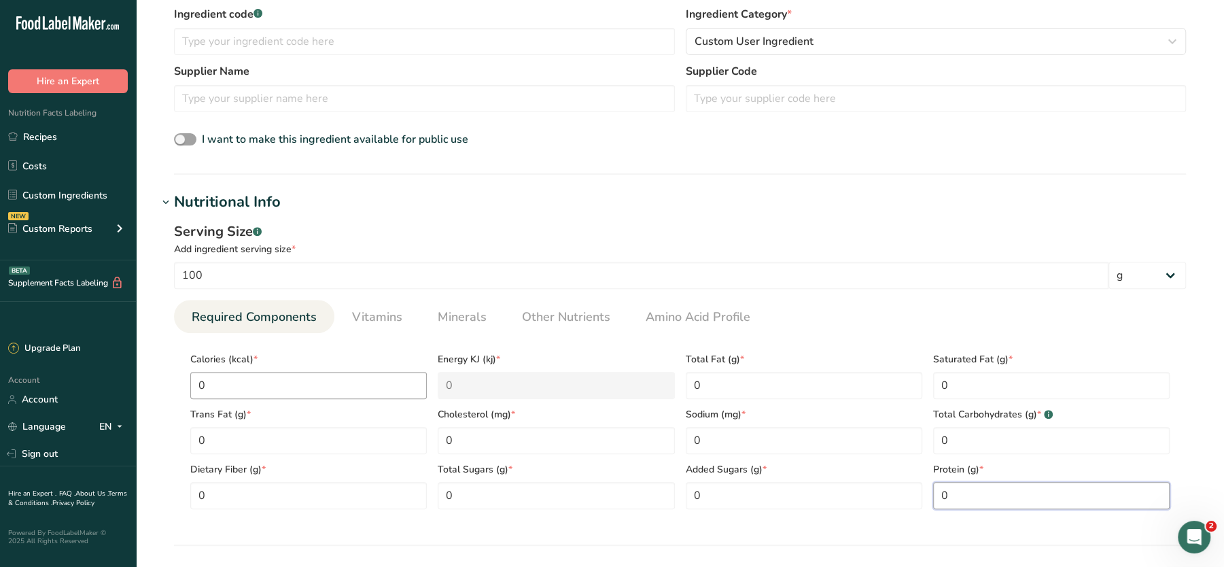
type input "0"
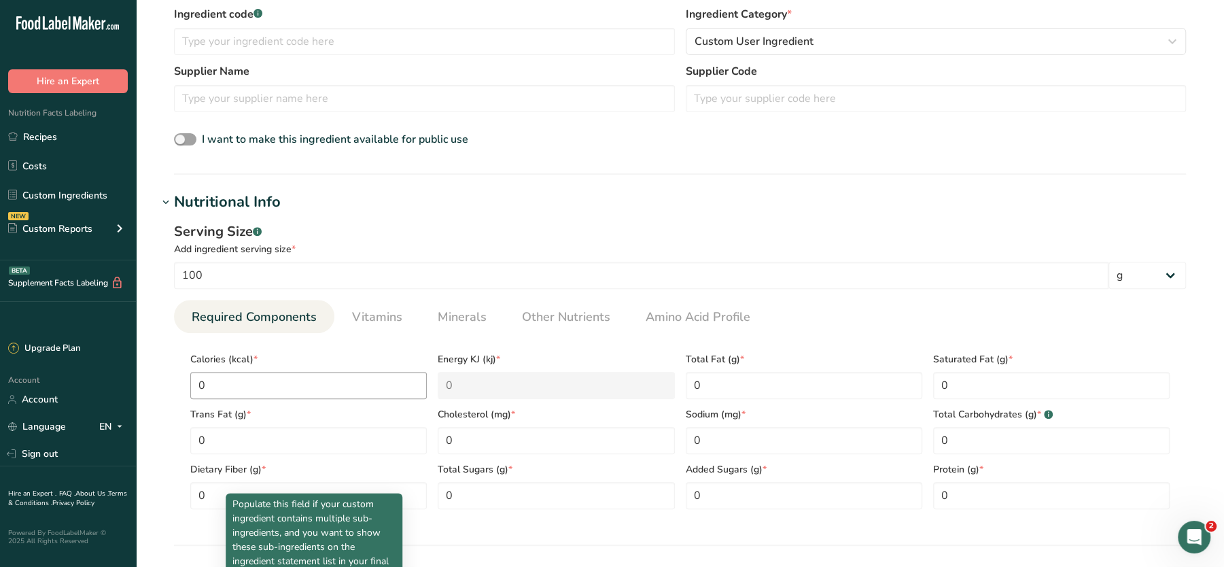
scroll to position [682, 0]
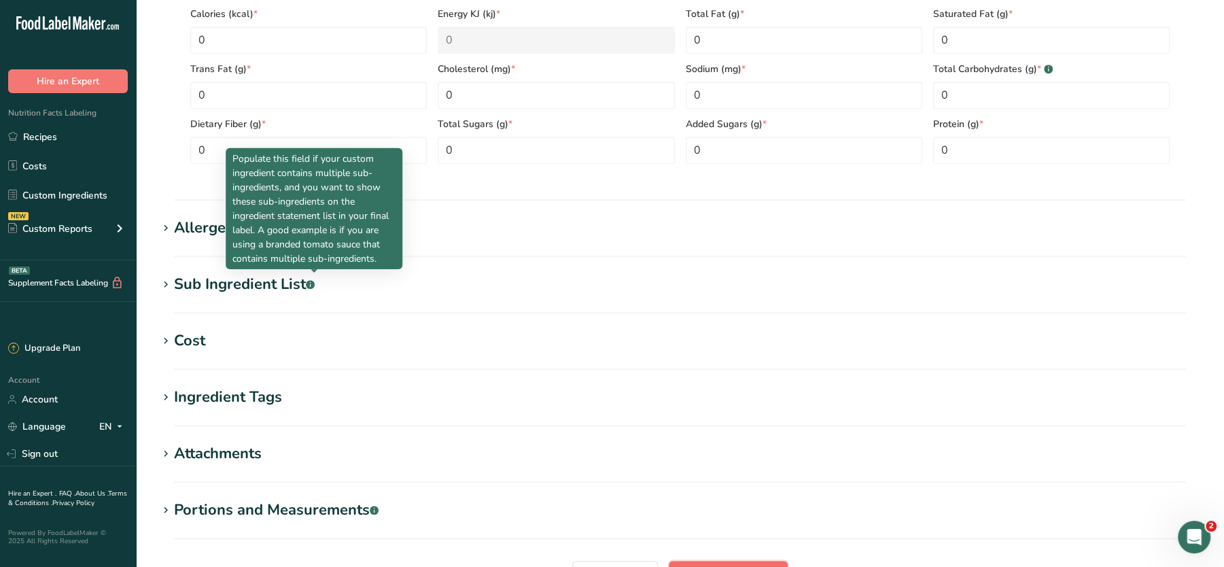
click at [742, 564] on button "Add ingredient" at bounding box center [728, 574] width 119 height 27
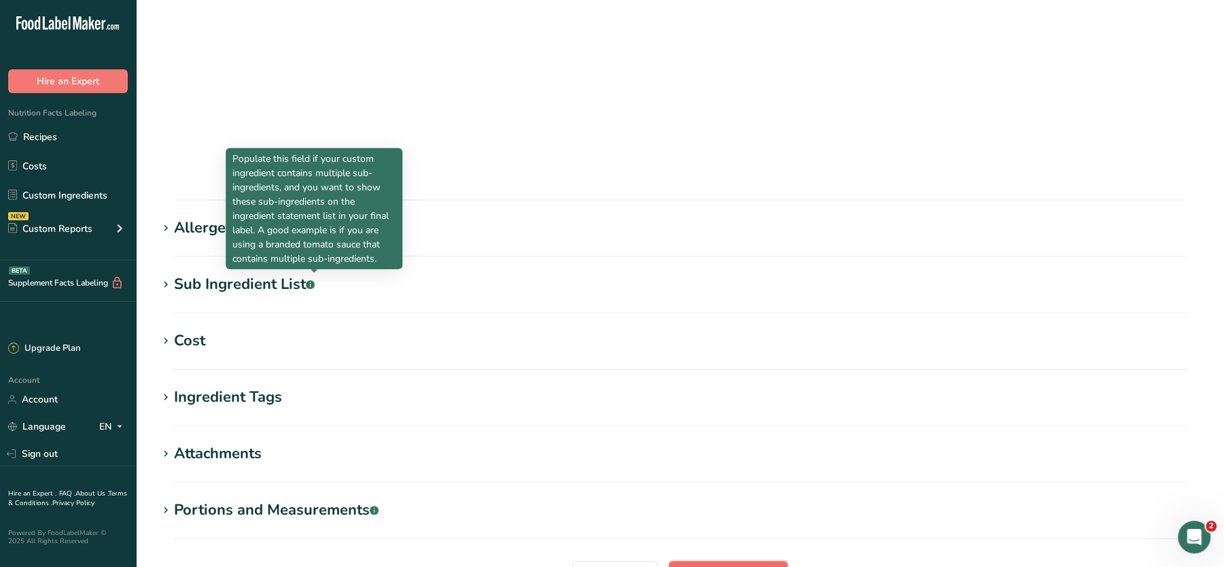
scroll to position [152, 0]
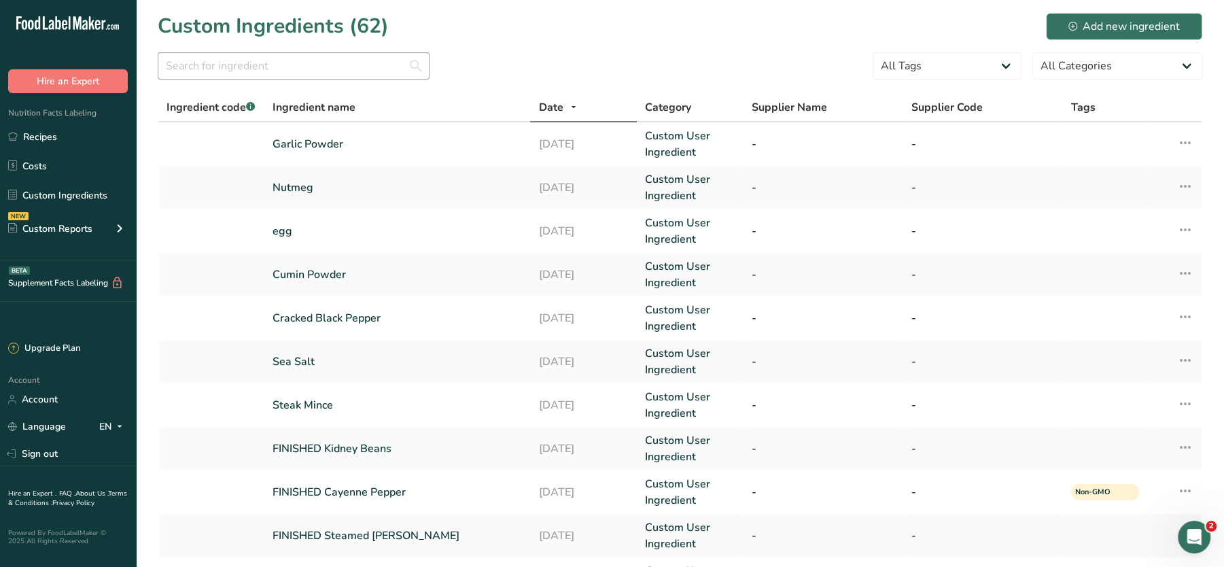
drag, startPoint x: 258, startPoint y: 86, endPoint x: 279, endPoint y: 71, distance: 24.9
click at [279, 71] on div at bounding box center [294, 69] width 272 height 35
click at [279, 71] on input "text" at bounding box center [294, 65] width 272 height 27
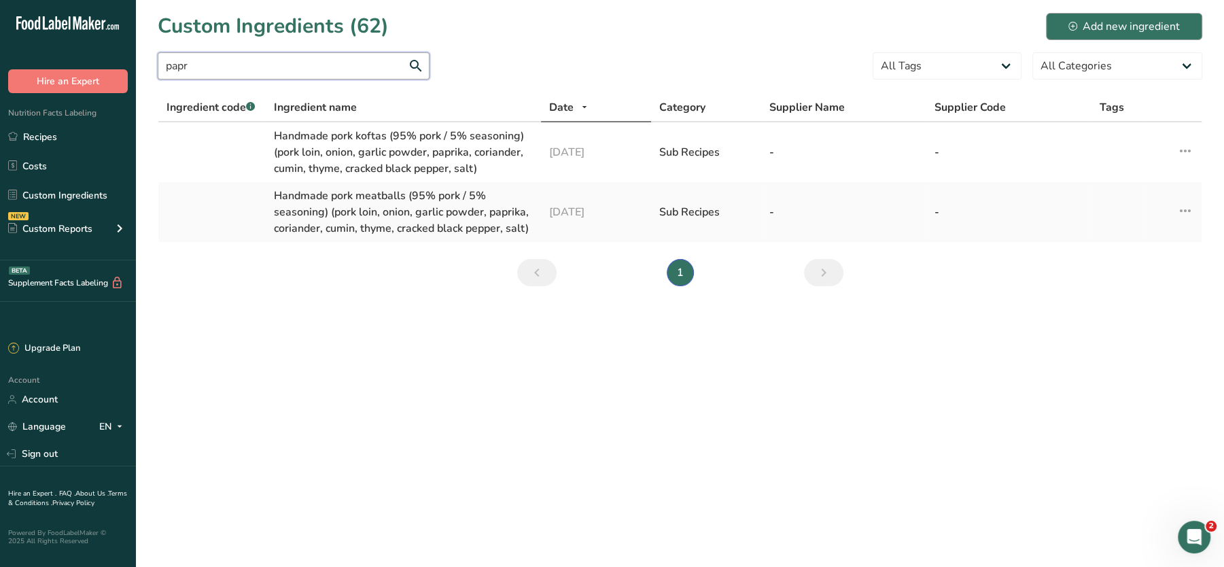
type input "papr"
click at [1151, 35] on button "Add new ingredient" at bounding box center [1124, 26] width 156 height 27
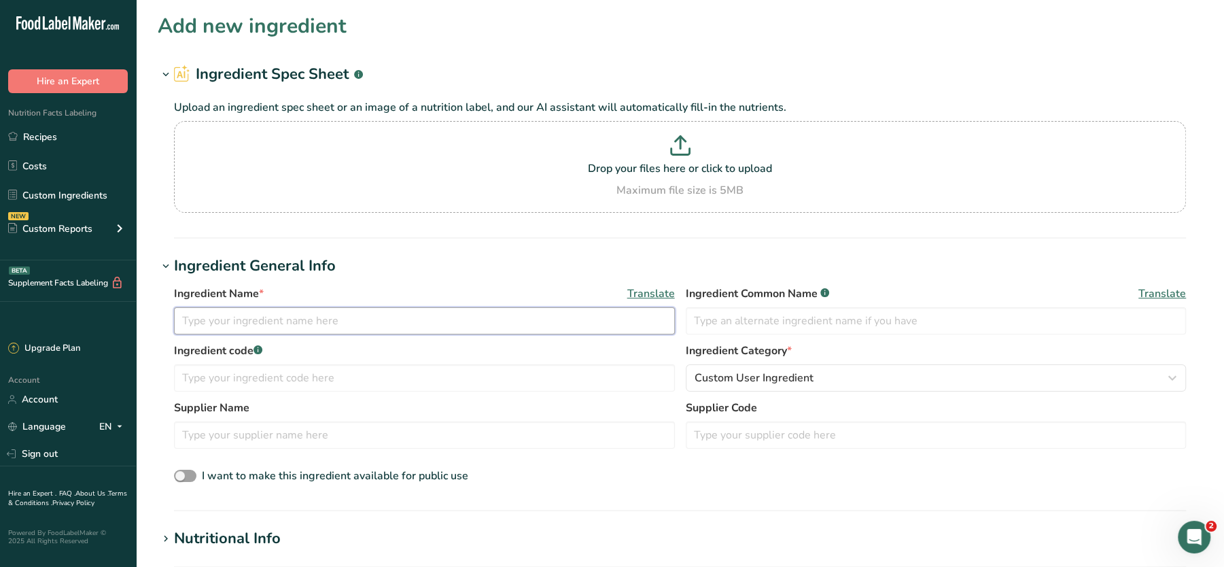
click at [394, 318] on input "text" at bounding box center [424, 320] width 501 height 27
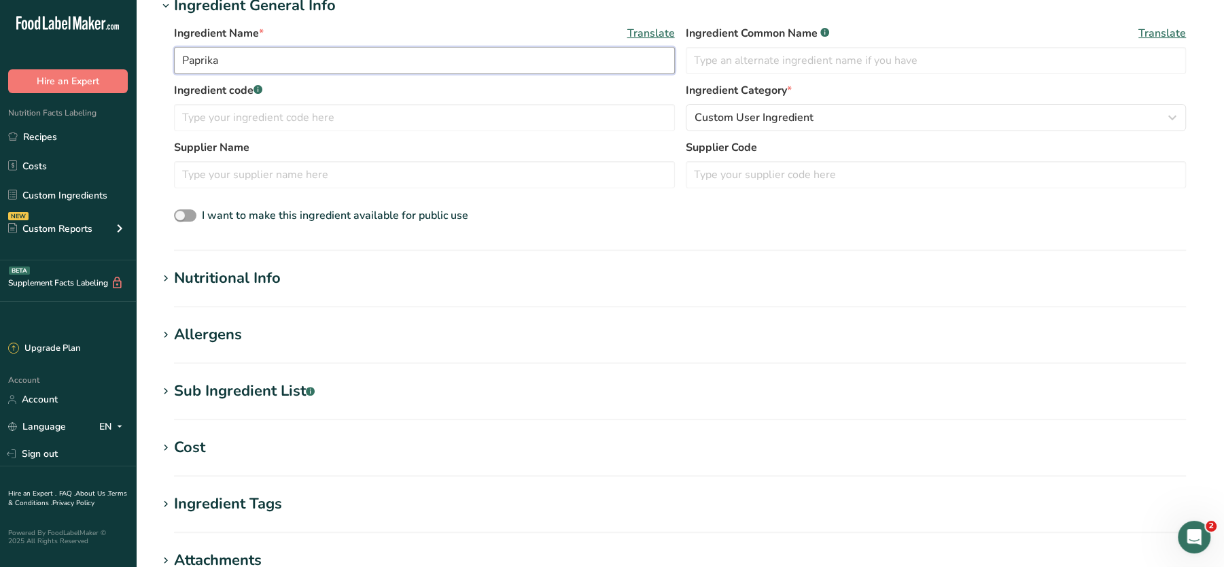
scroll to position [353, 0]
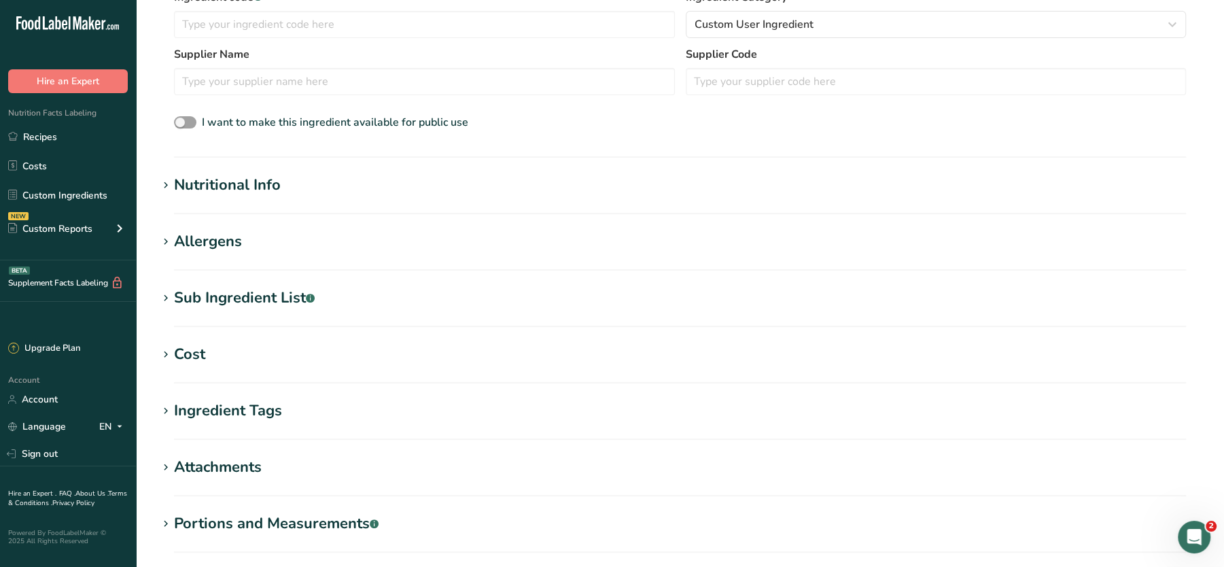
type input "Paprika"
click at [198, 170] on section "Add new ingredient Ingredient Spec Sheet .a-a{fill:#347362;}.b-a{fill:#fff;} Up…" at bounding box center [680, 160] width 1088 height 1027
click at [206, 181] on div "Nutritional Info" at bounding box center [227, 185] width 107 height 22
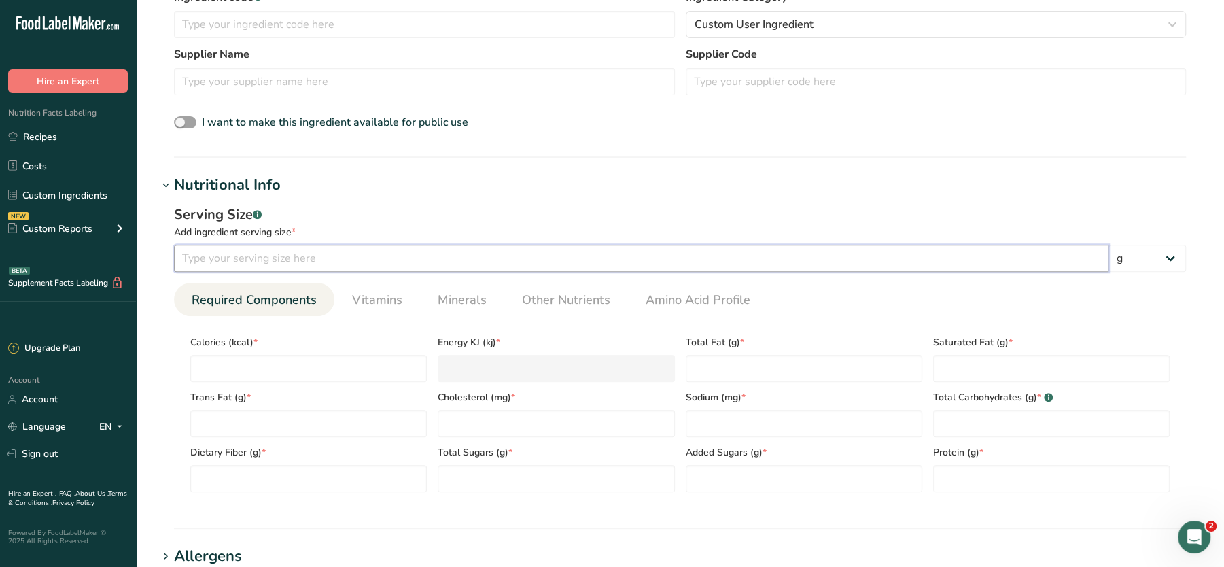
click at [237, 252] on input "number" at bounding box center [641, 258] width 935 height 27
type input "100"
click at [231, 368] on input "number" at bounding box center [308, 368] width 237 height 27
type input "0"
type KJ "0"
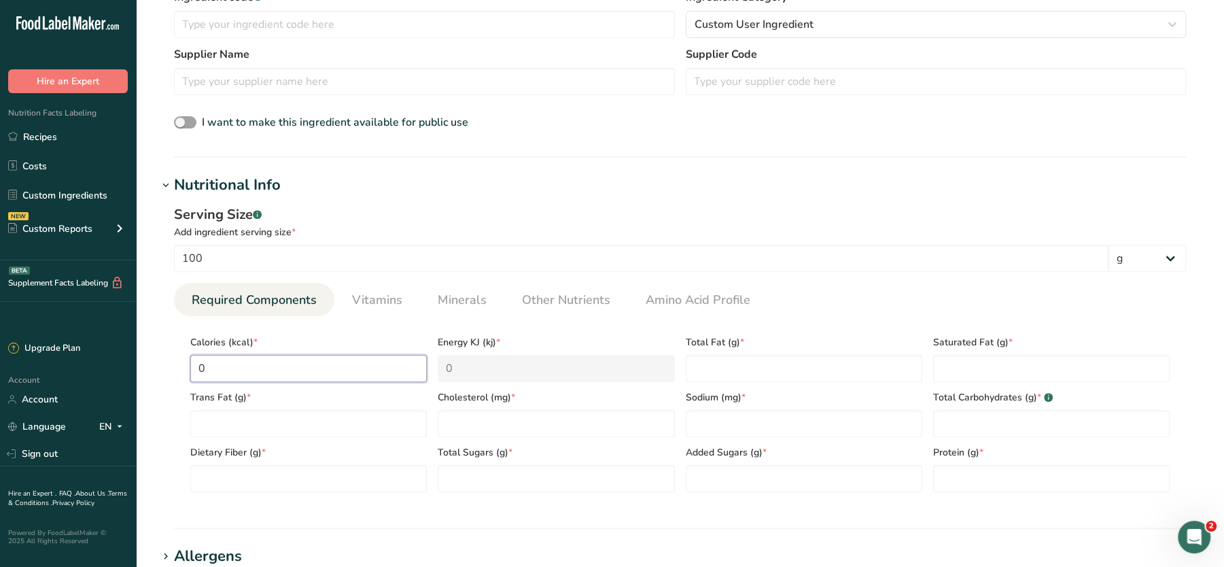
type input "0"
type Fat "0"
type input "0"
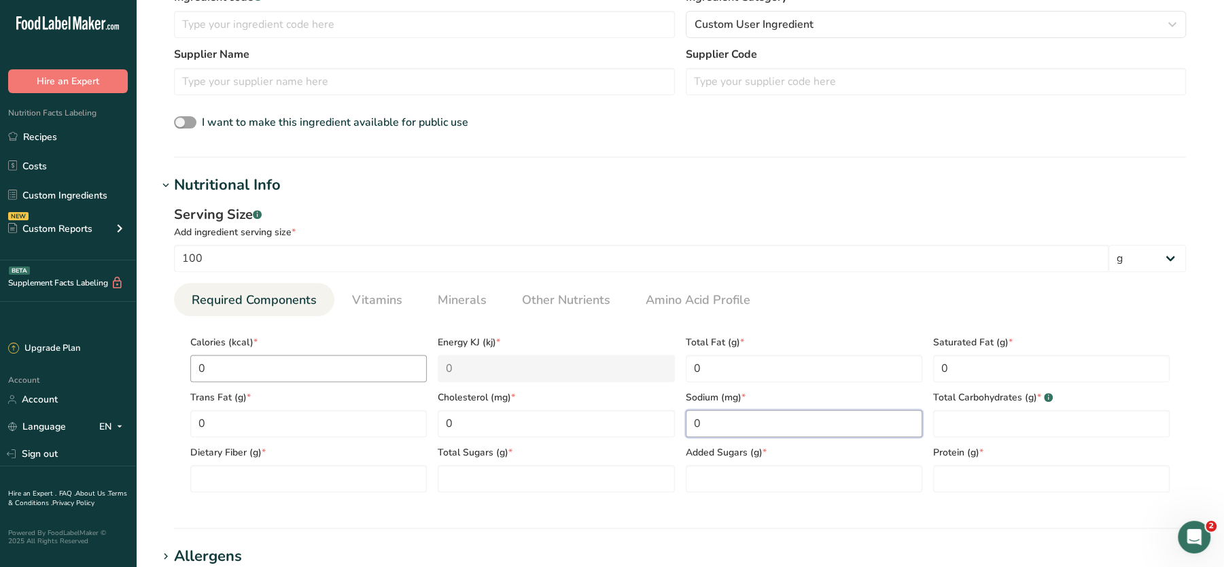
type input "0"
type Carbohydrates "0"
type Fiber "0"
type Sugars "0"
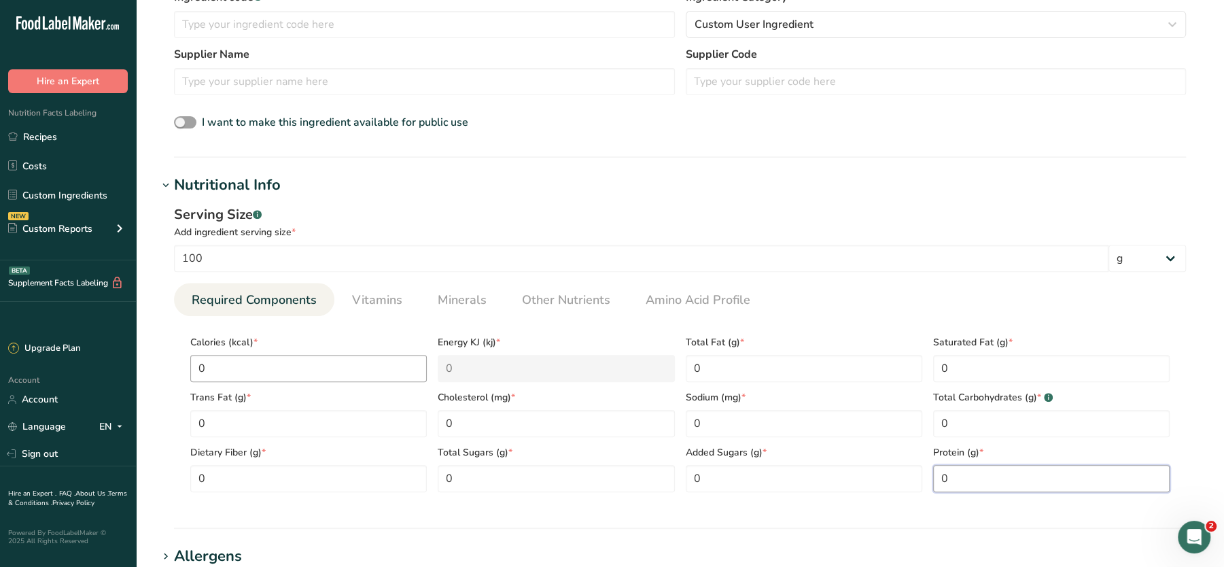
type input "0"
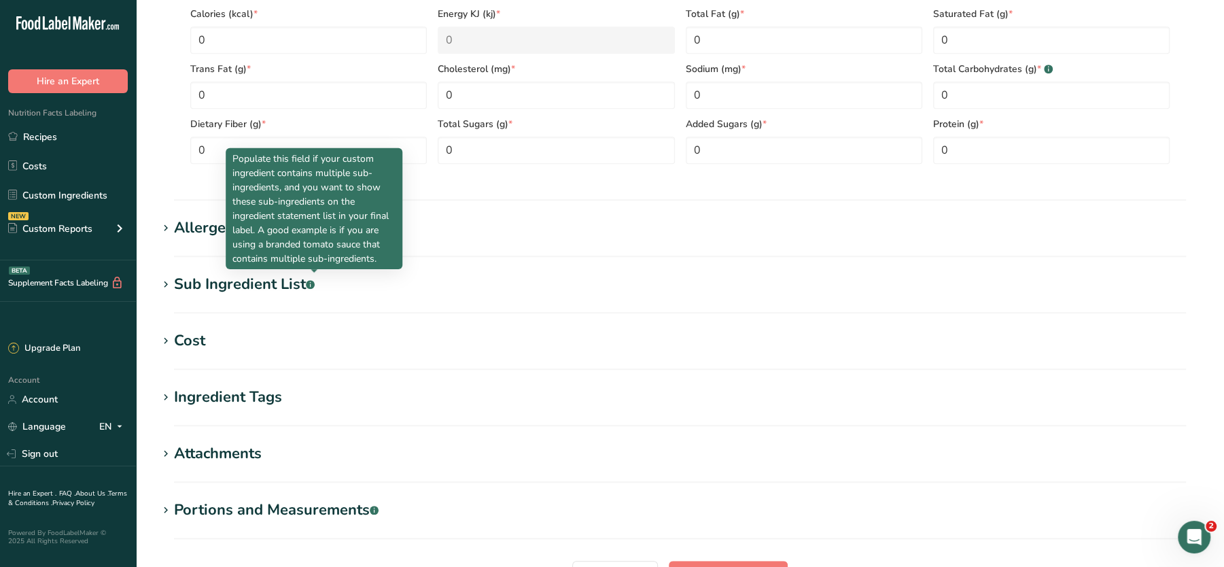
scroll to position [817, 0]
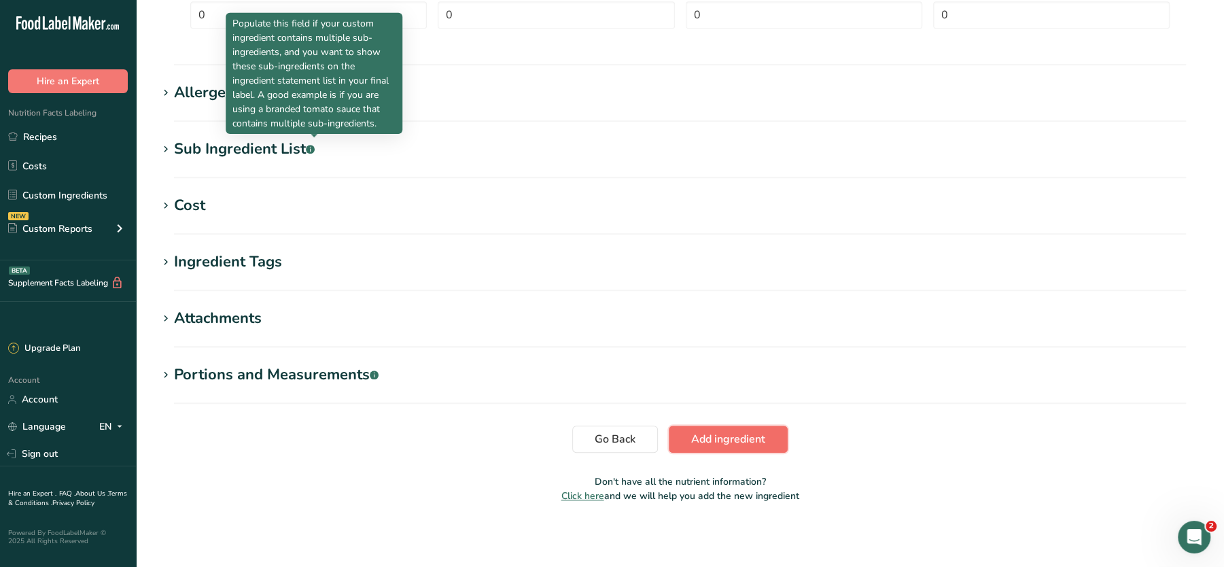
click at [714, 435] on span "Add ingredient" at bounding box center [728, 439] width 74 height 16
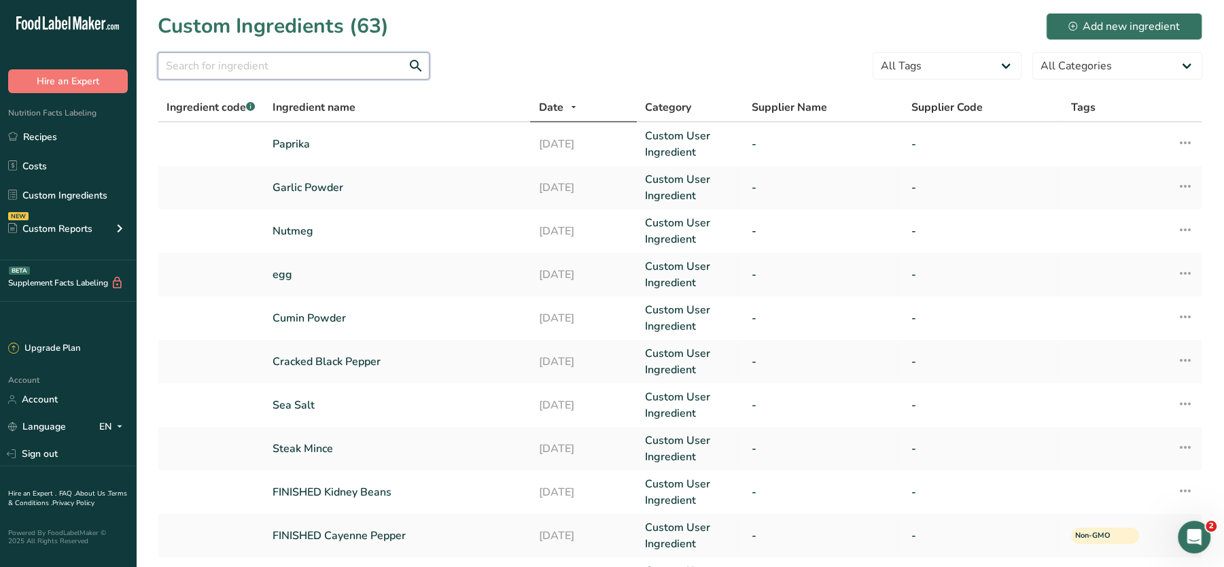
click at [371, 65] on input "text" at bounding box center [294, 65] width 272 height 27
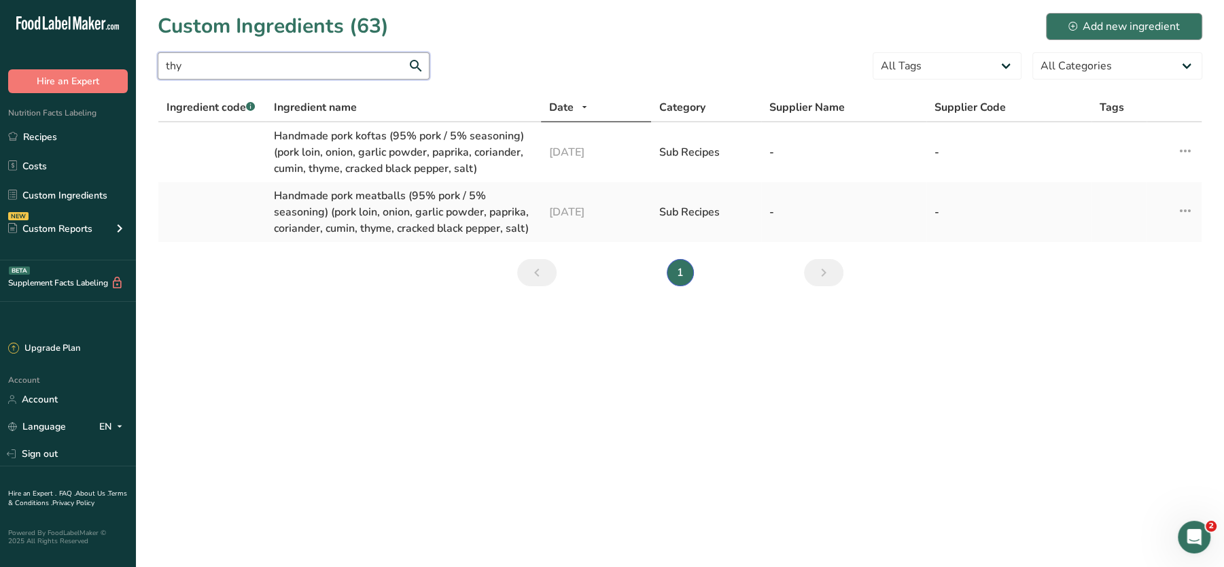
type input "thy"
click at [1088, 22] on div "Add new ingredient" at bounding box center [1123, 26] width 111 height 16
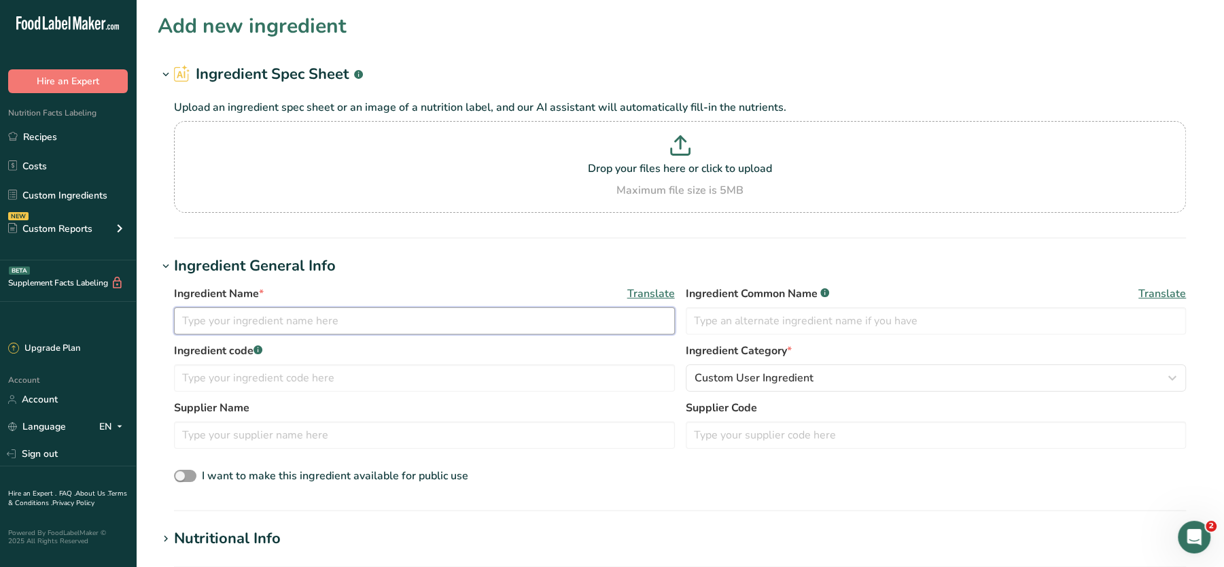
click at [269, 319] on input "text" at bounding box center [424, 320] width 501 height 27
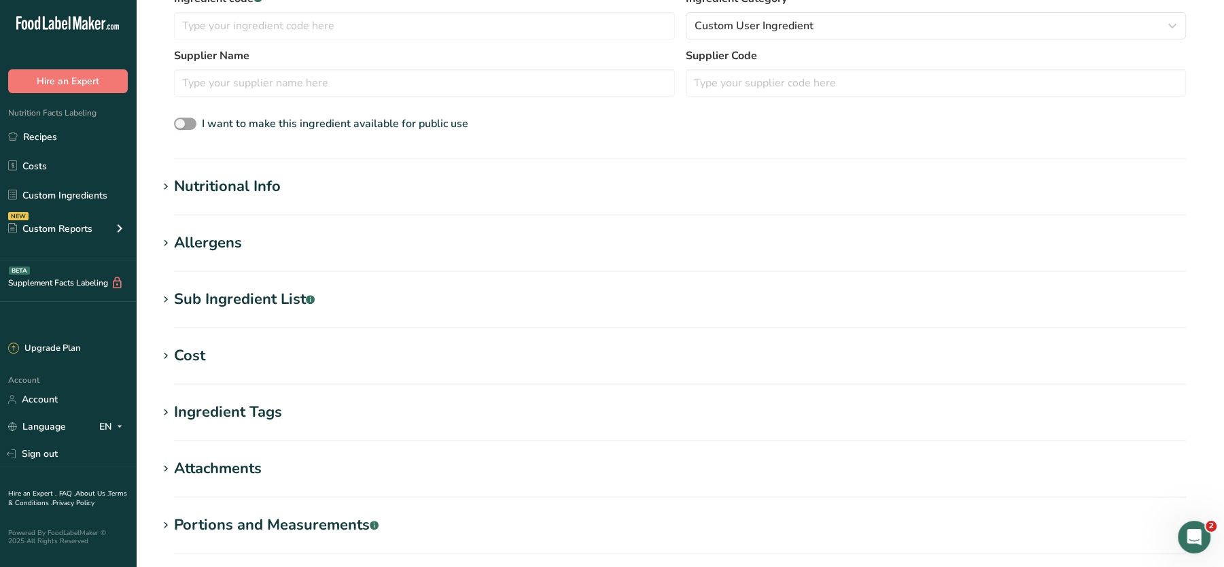
type input "Thyme"
click at [264, 185] on div "Nutritional Info" at bounding box center [227, 186] width 107 height 22
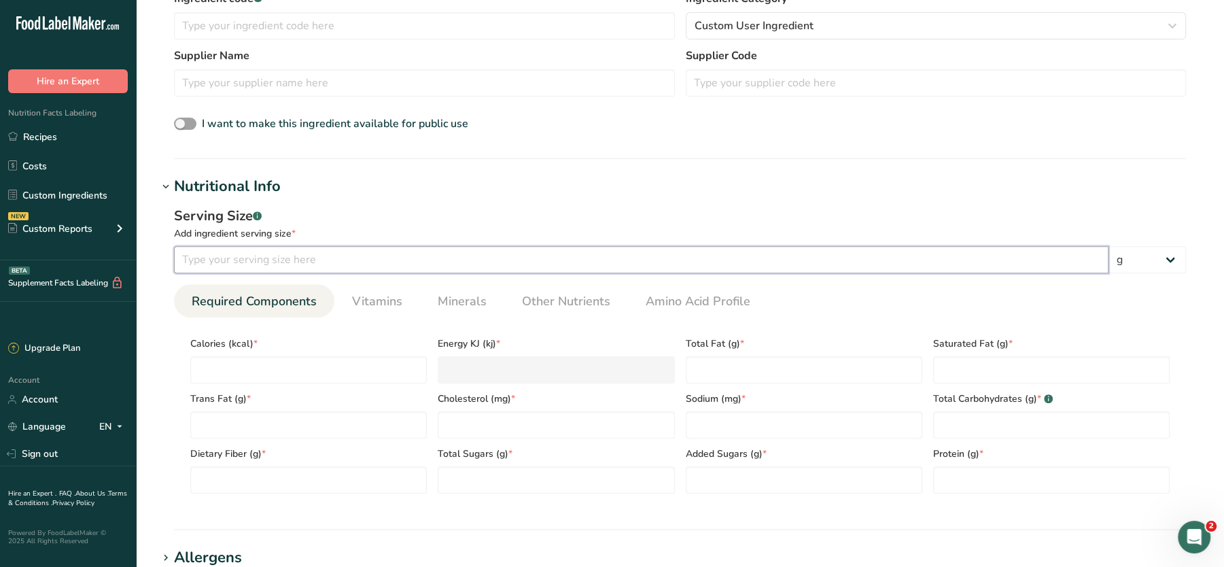
click at [276, 257] on input "number" at bounding box center [641, 259] width 935 height 27
type input "0"
click at [263, 357] on input "number" at bounding box center [308, 369] width 237 height 27
type input "0"
type KJ "0"
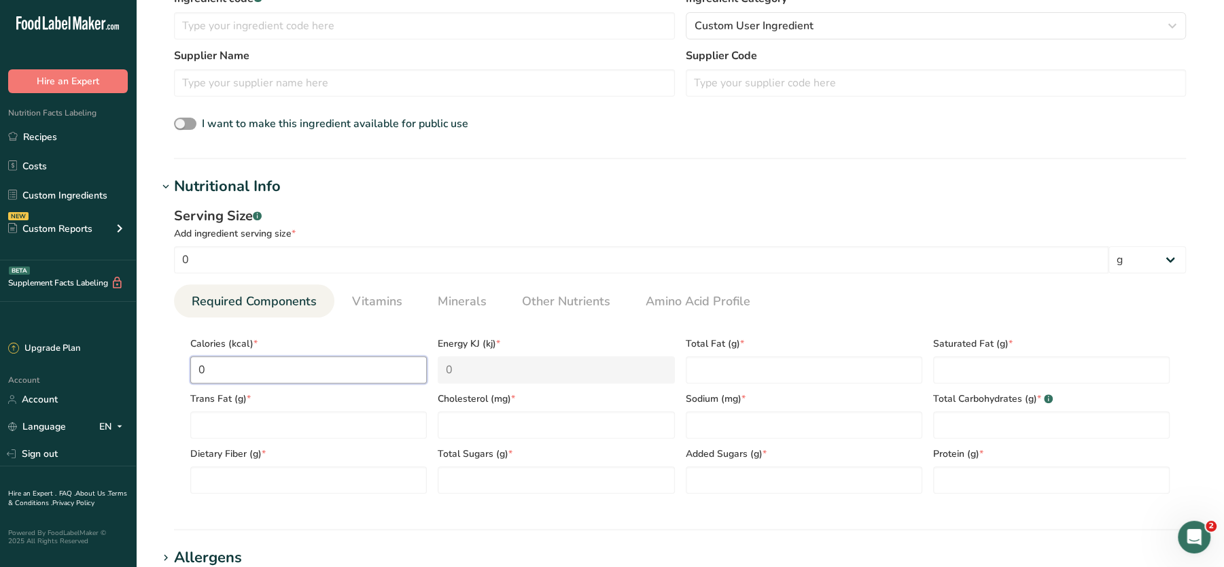
type input "0"
type Fat "0"
type input "0"
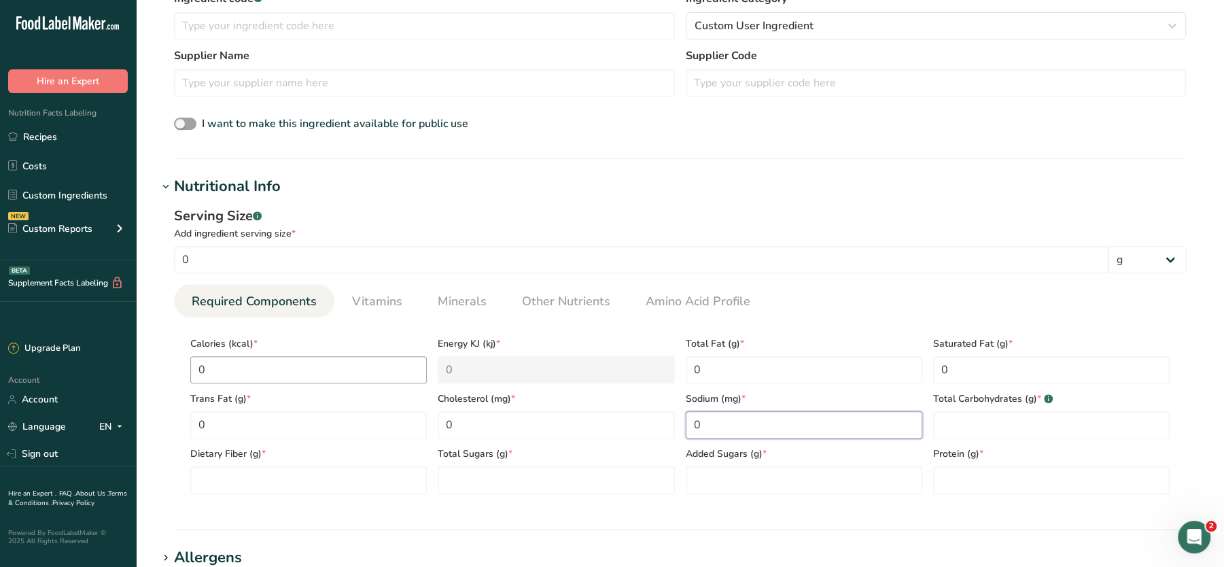
type input "0"
type Carbohydrates "0"
type Fiber "0"
type Sugars "0"
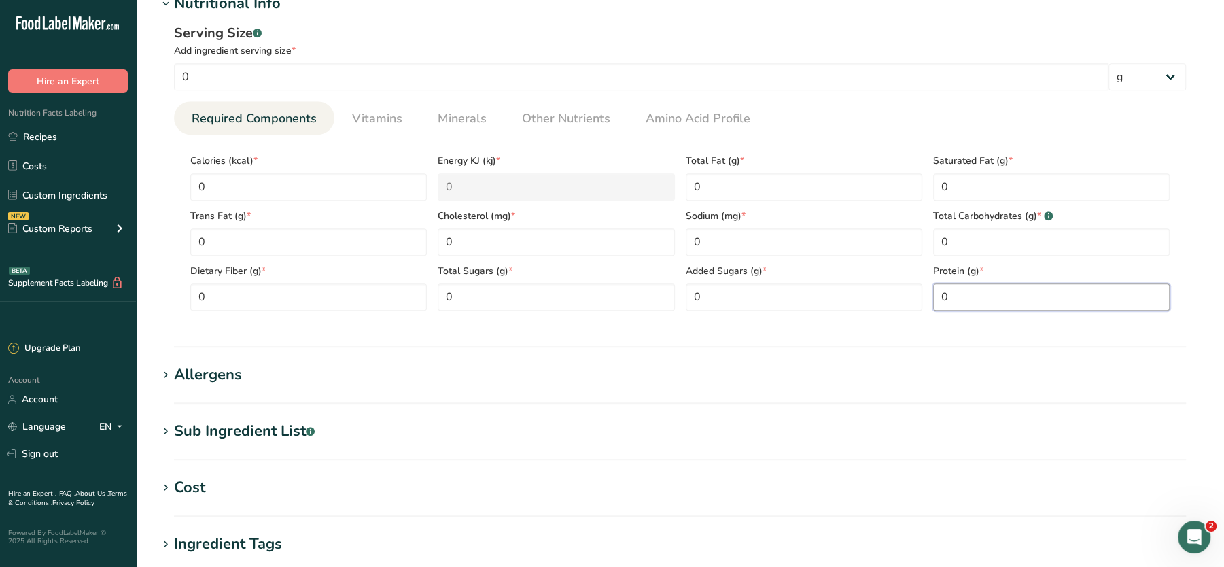
scroll to position [529, 0]
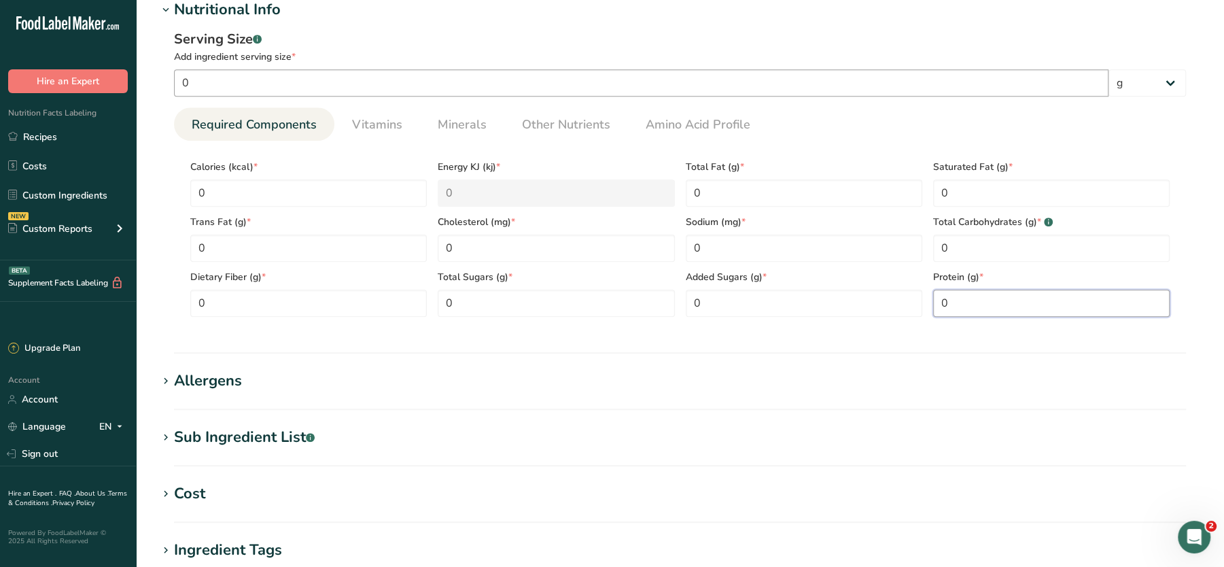
type input "0"
drag, startPoint x: 752, startPoint y: 75, endPoint x: 180, endPoint y: 47, distance: 573.0
click at [180, 47] on div "Serving Size .a-a{fill:#347362;}.b-a{fill:#fff;} Add ingredient serving size * …" at bounding box center [680, 62] width 1012 height 67
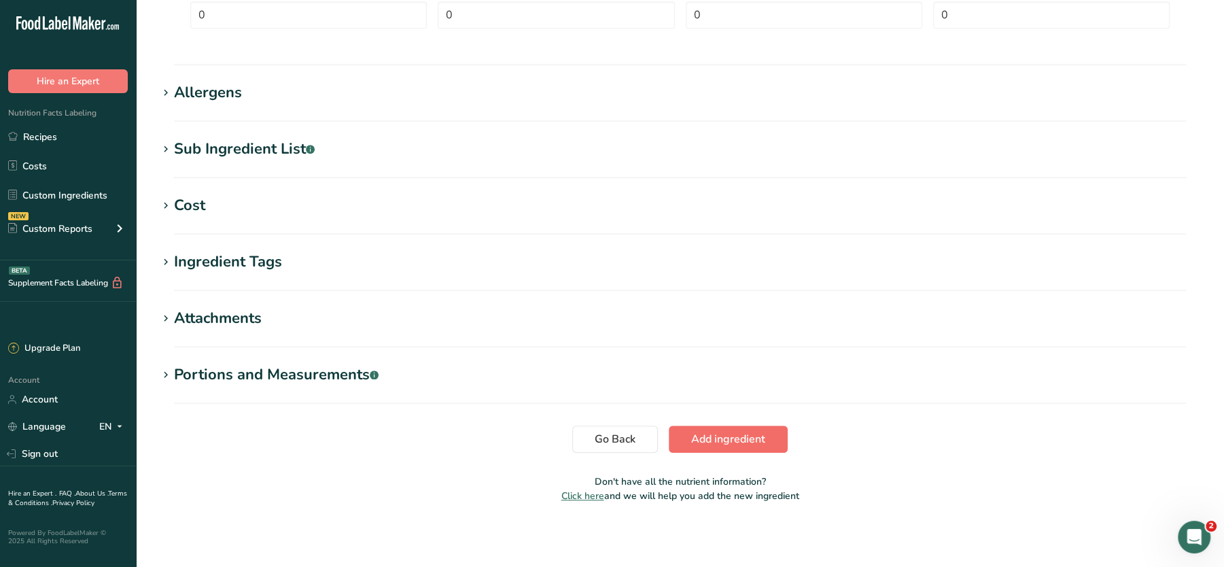
type input "100"
click at [724, 439] on span "Add ingredient" at bounding box center [728, 439] width 74 height 16
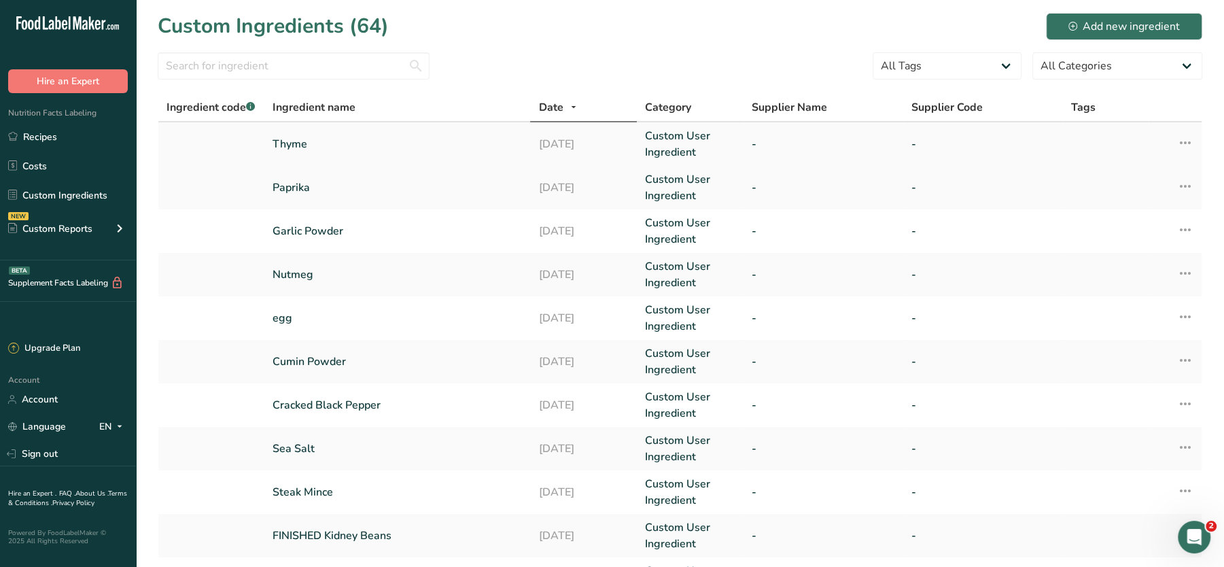
click at [1181, 147] on icon at bounding box center [1185, 142] width 16 height 24
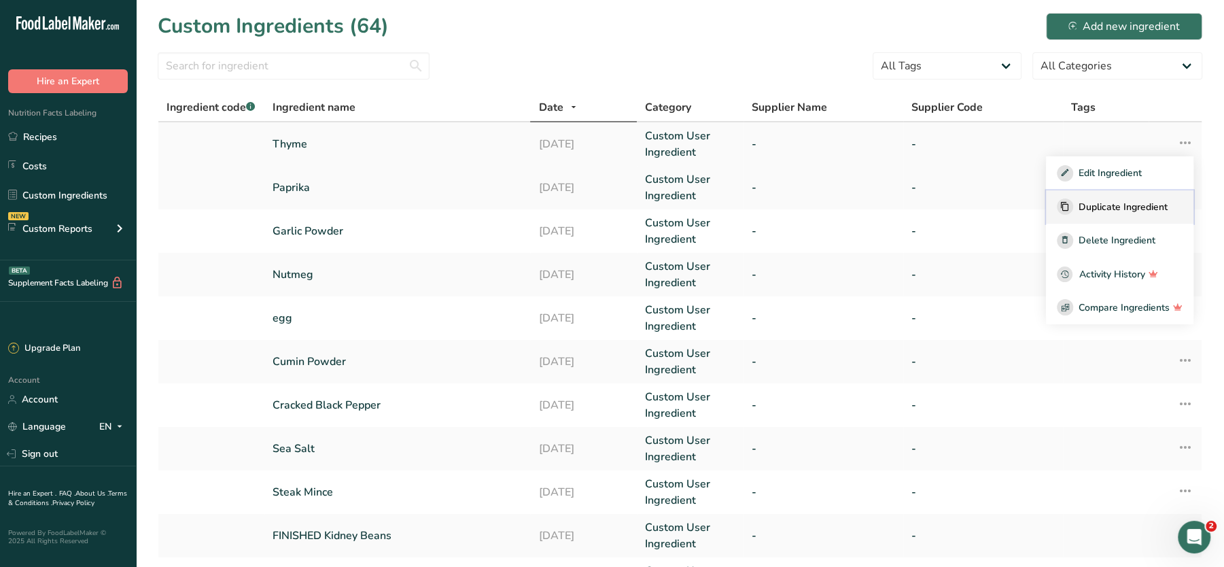
click at [1106, 202] on span "Duplicate Ingredient" at bounding box center [1123, 207] width 89 height 14
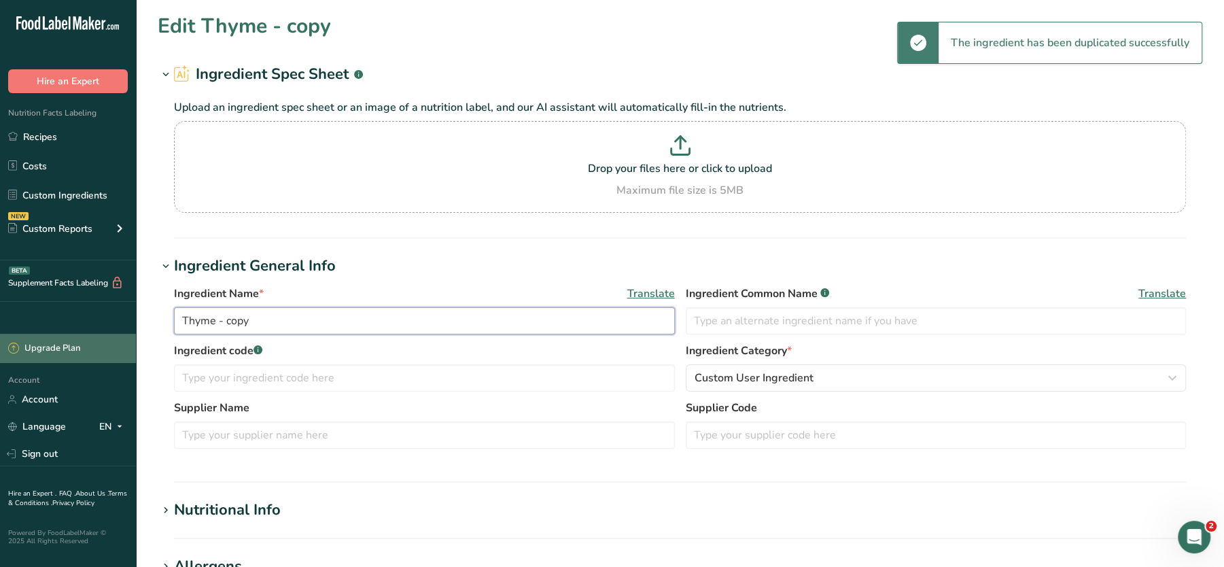
drag, startPoint x: 271, startPoint y: 323, endPoint x: 60, endPoint y: 336, distance: 211.1
click at [60, 336] on div ".a-20{fill:#fff;} Hire an Expert Nutrition Facts Labeling Recipes Costs Custom …" at bounding box center [612, 521] width 1224 height 1042
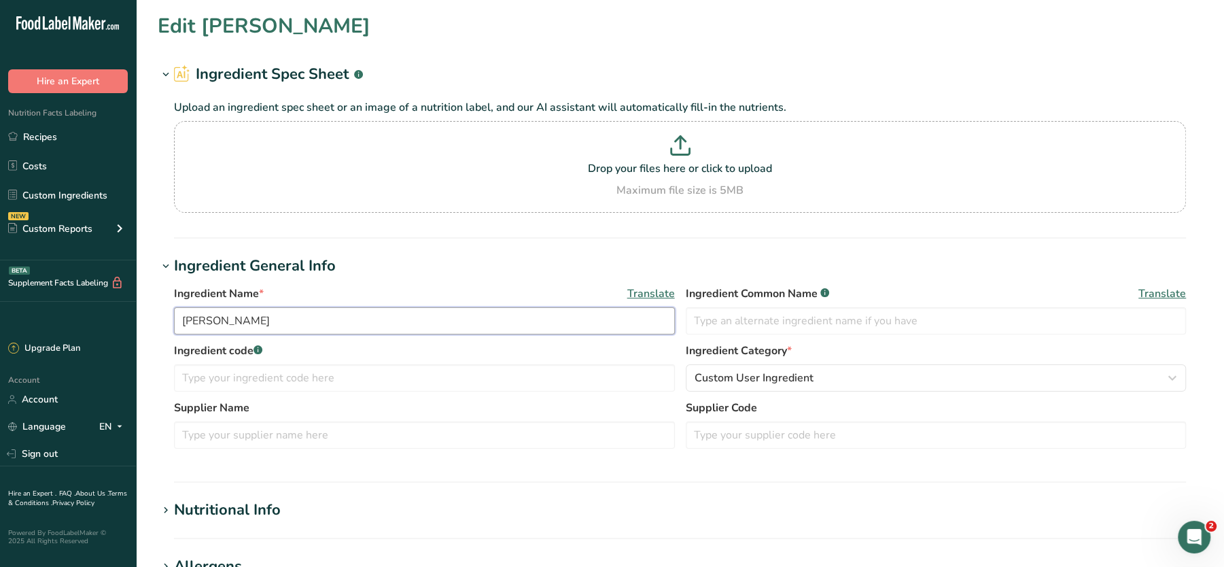
scroll to position [474, 0]
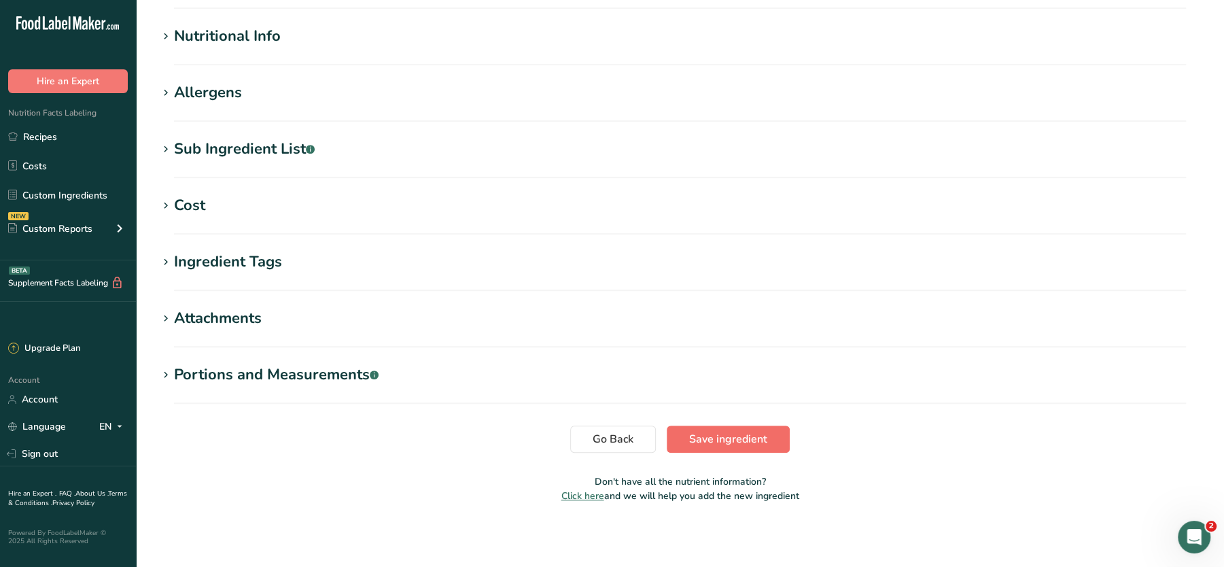
type input "[PERSON_NAME]"
click at [722, 449] on button "Save ingredient" at bounding box center [728, 438] width 123 height 27
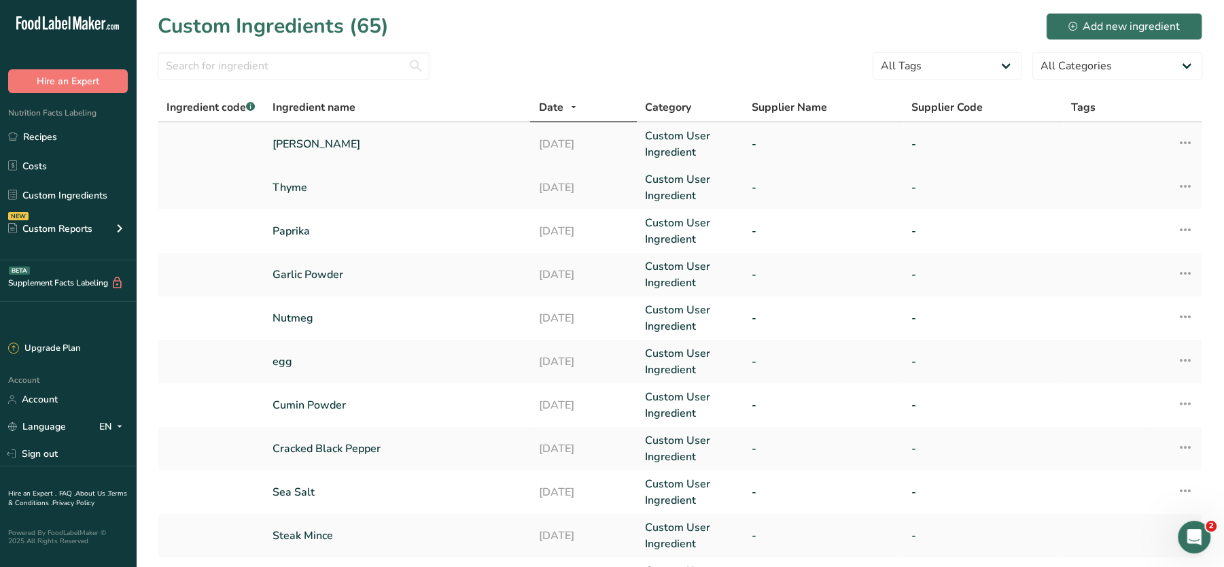
click at [1185, 138] on icon at bounding box center [1185, 142] width 16 height 24
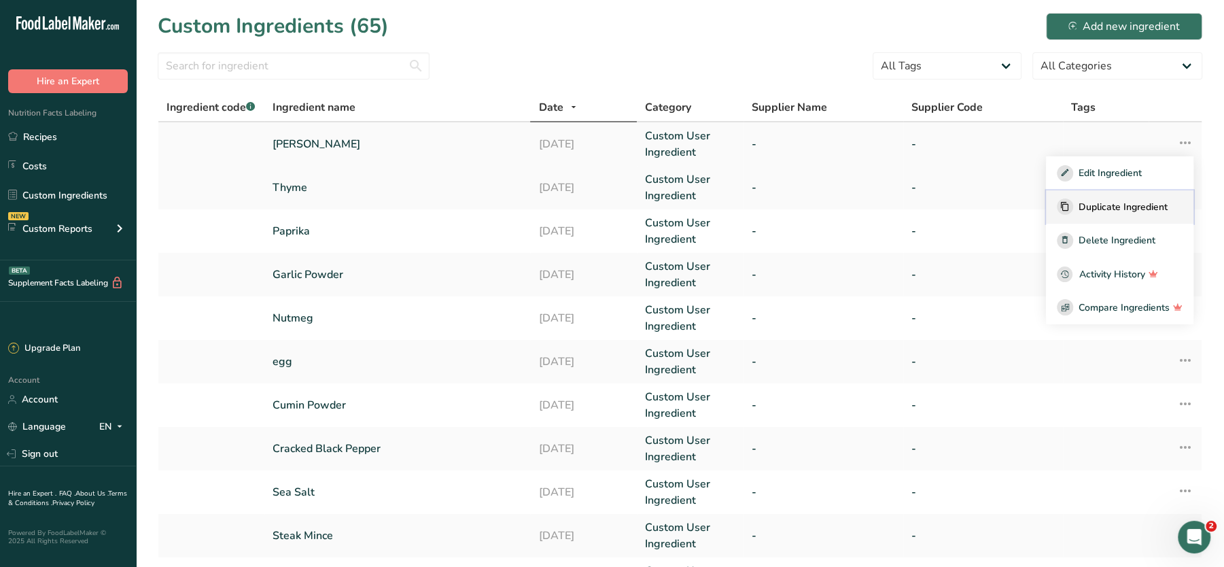
click at [1089, 203] on span "Duplicate Ingredient" at bounding box center [1123, 207] width 89 height 14
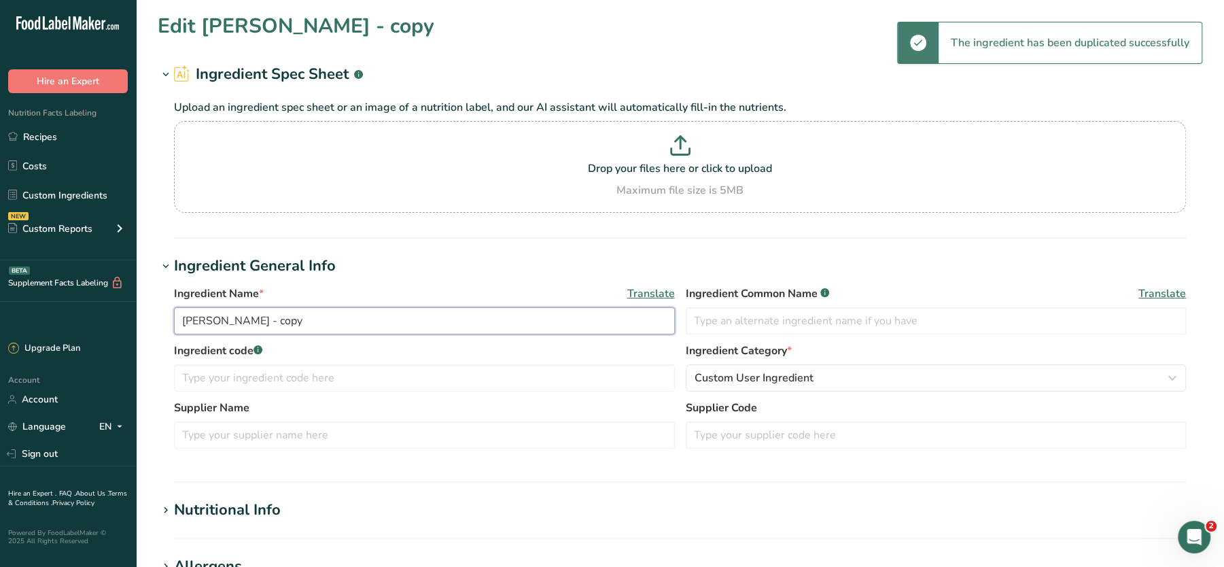
drag, startPoint x: 287, startPoint y: 319, endPoint x: 88, endPoint y: 317, distance: 198.5
click at [88, 317] on div ".a-20{fill:#fff;} Hire an Expert Nutrition Facts Labeling Recipes Costs Custom …" at bounding box center [612, 521] width 1224 height 1042
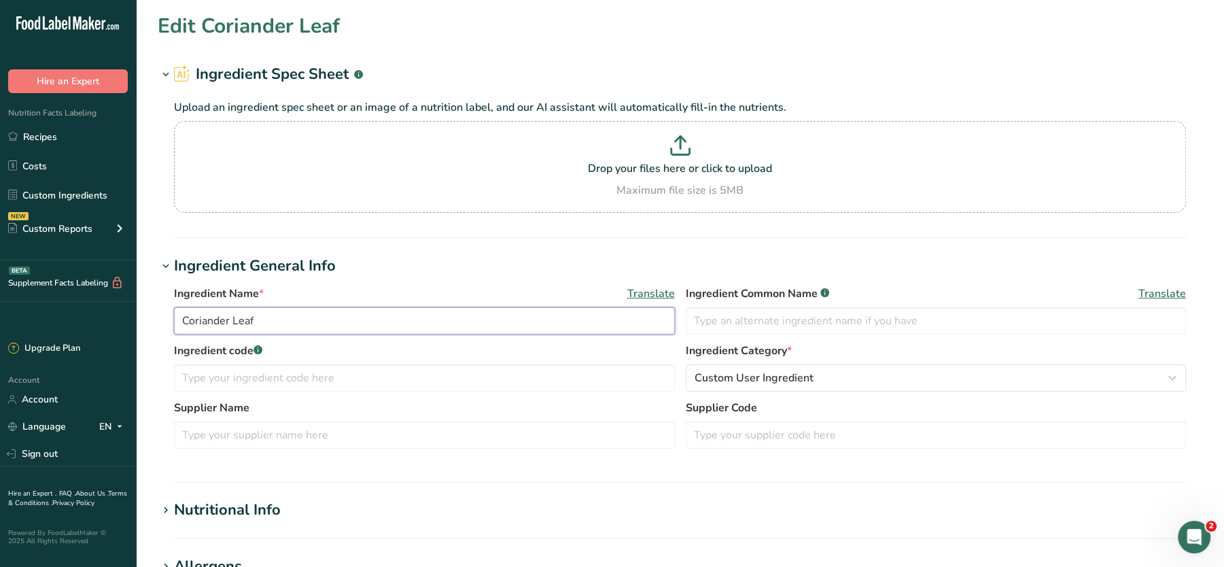
scroll to position [474, 0]
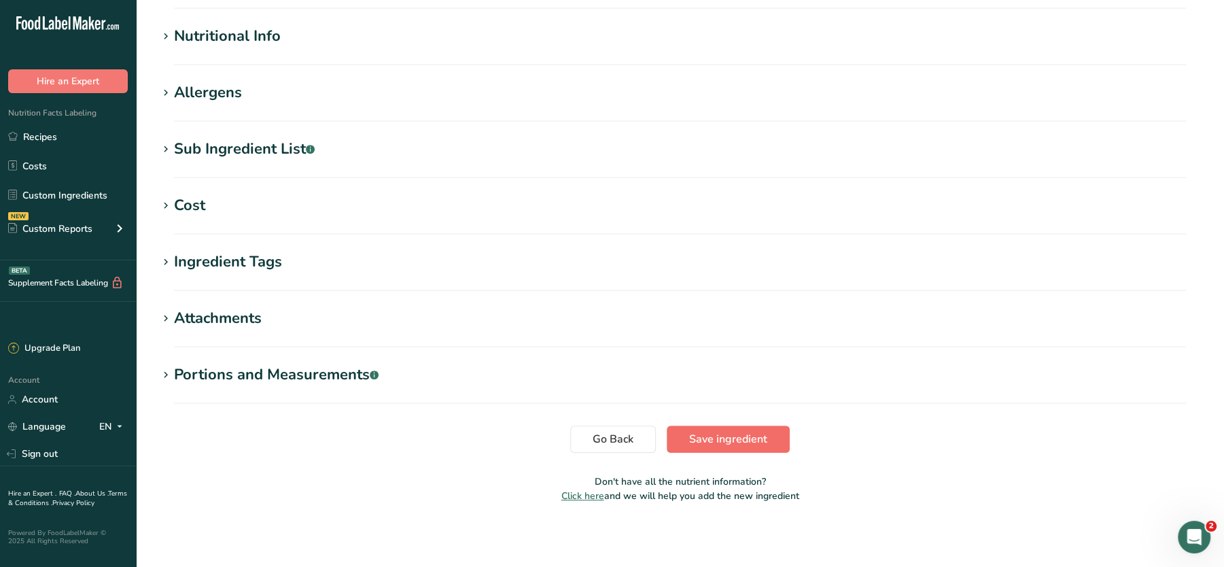
type input "Coriander Leaf"
click at [742, 432] on span "Save ingredient" at bounding box center [728, 439] width 78 height 16
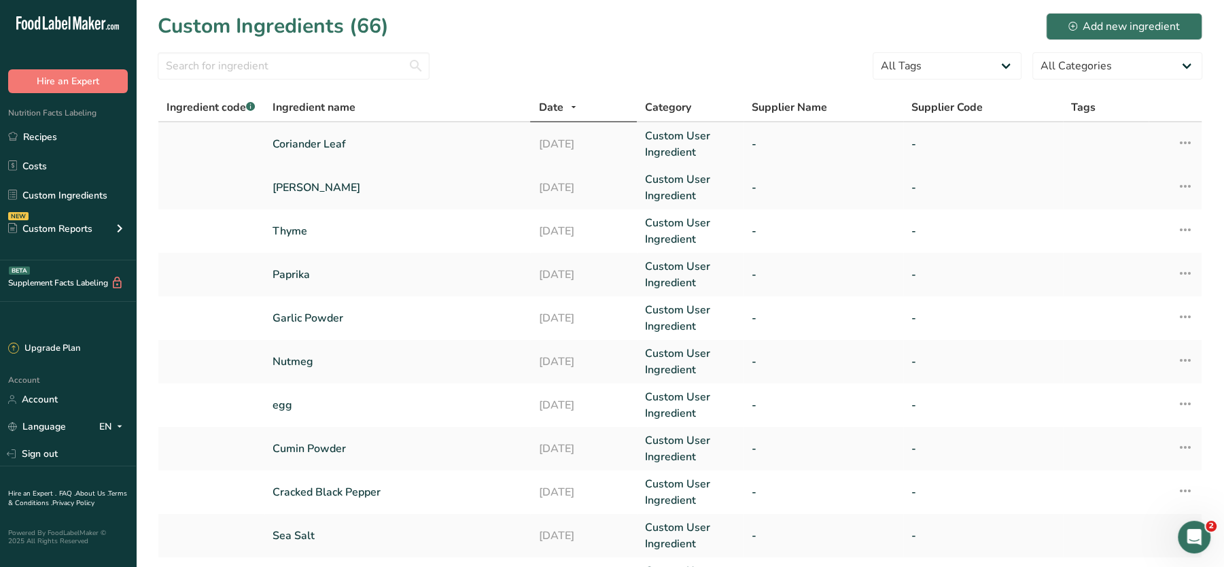
click at [1185, 146] on icon at bounding box center [1185, 142] width 16 height 24
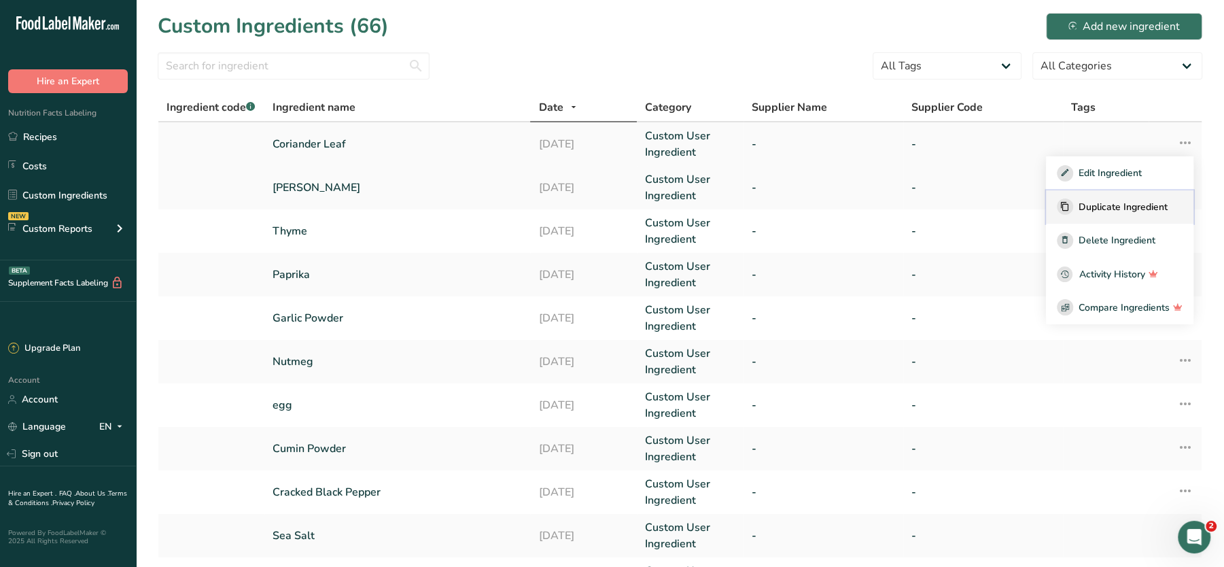
click at [1099, 207] on span "Duplicate Ingredient" at bounding box center [1123, 207] width 89 height 14
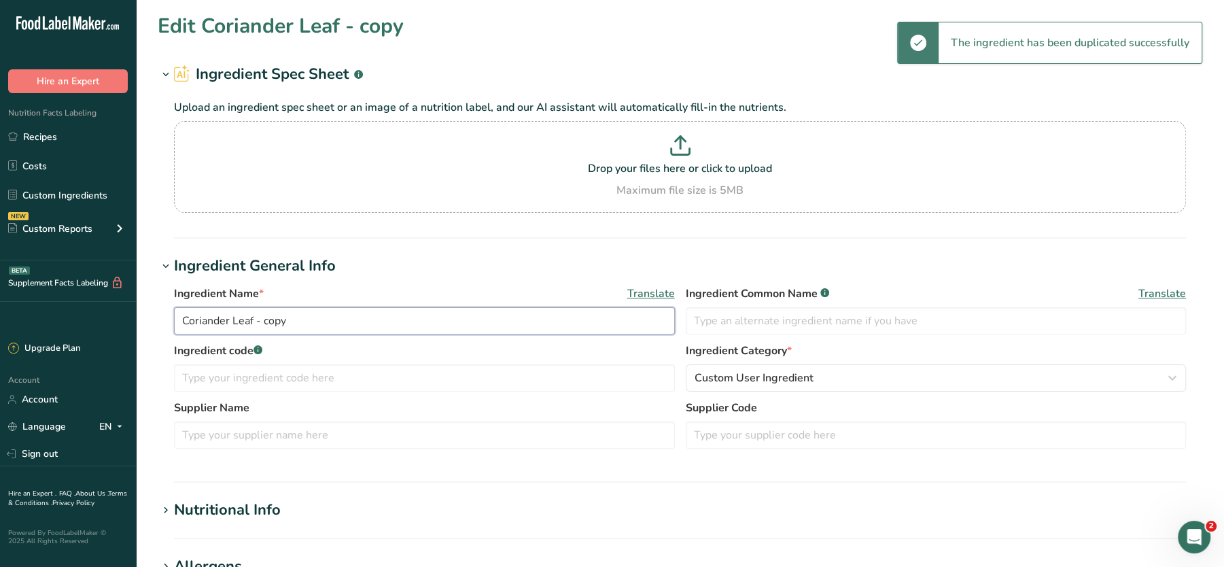
drag, startPoint x: 311, startPoint y: 325, endPoint x: 101, endPoint y: 317, distance: 209.5
click at [101, 317] on div ".a-20{fill:#fff;} Hire an Expert Nutrition Facts Labeling Recipes Costs Custom …" at bounding box center [612, 521] width 1224 height 1042
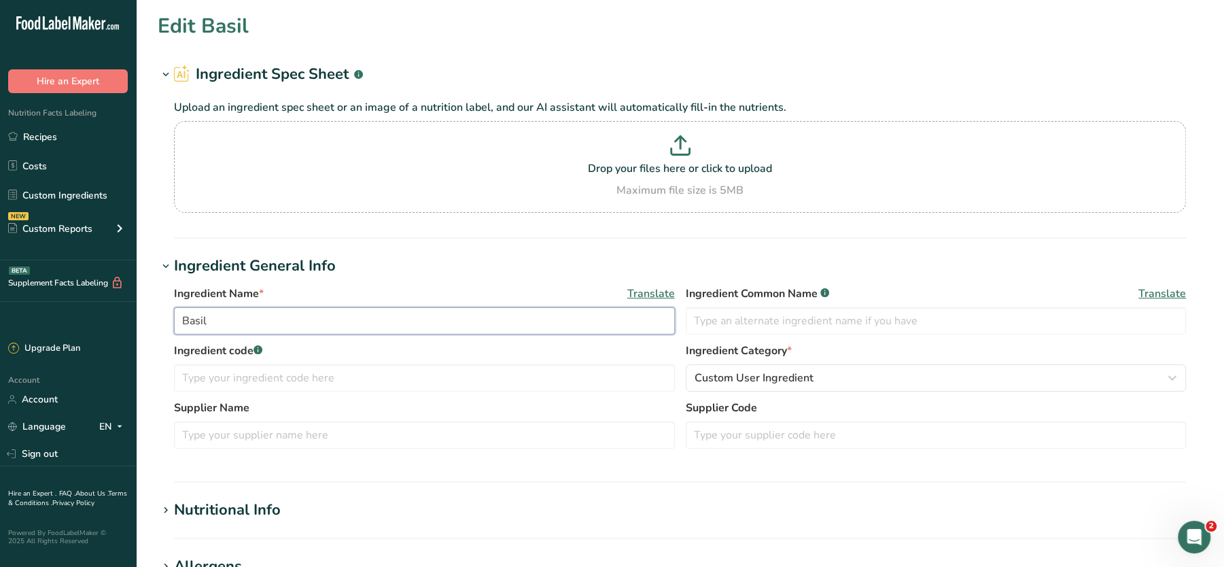
scroll to position [474, 0]
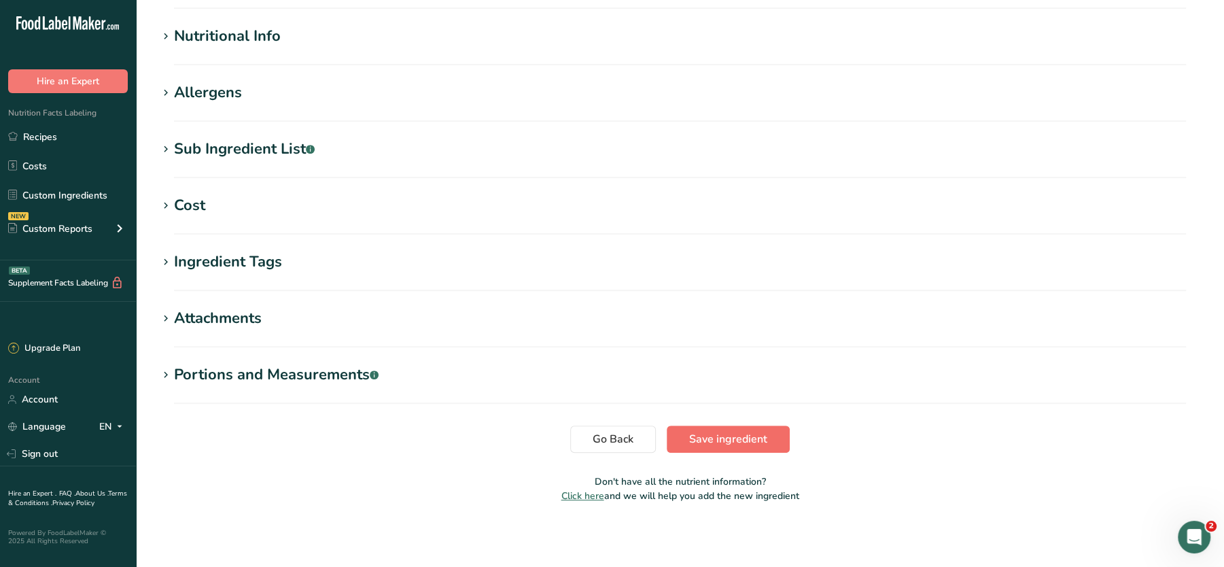
type input "Basil"
click at [735, 443] on span "Save ingredient" at bounding box center [728, 439] width 78 height 16
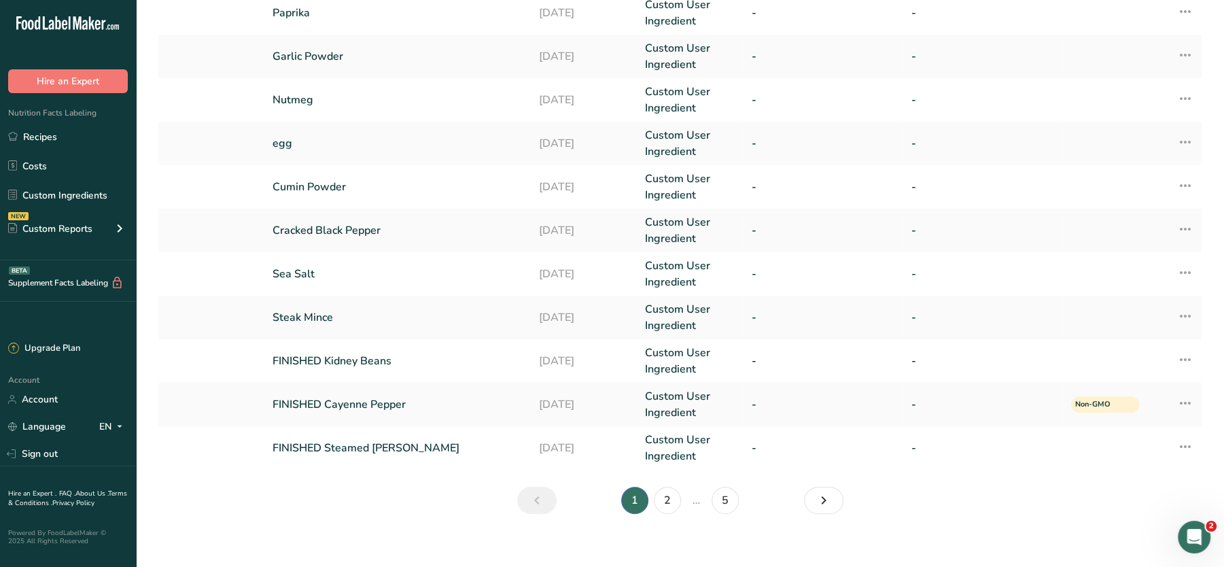
scroll to position [316, 0]
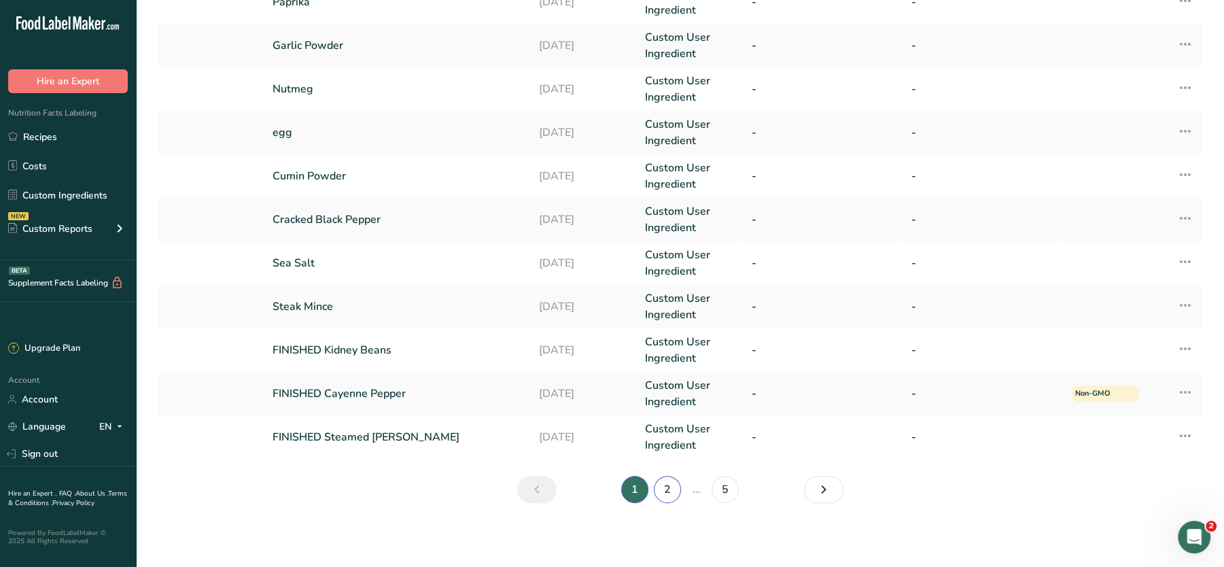
click at [661, 487] on link "2" at bounding box center [667, 489] width 27 height 27
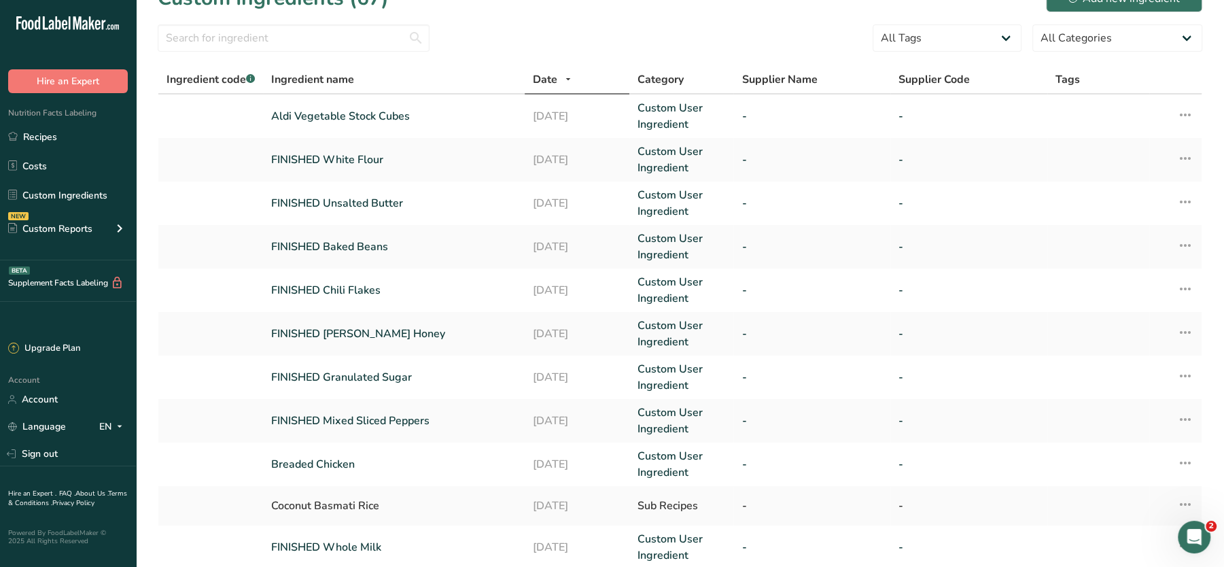
scroll to position [357, 0]
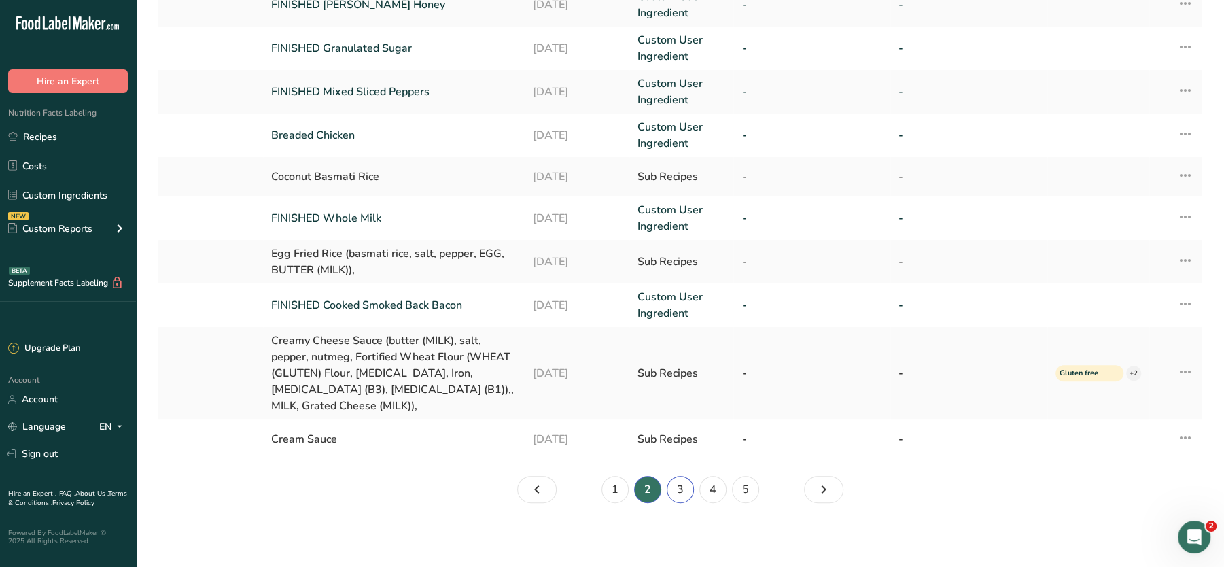
click at [669, 489] on link "3" at bounding box center [680, 489] width 27 height 27
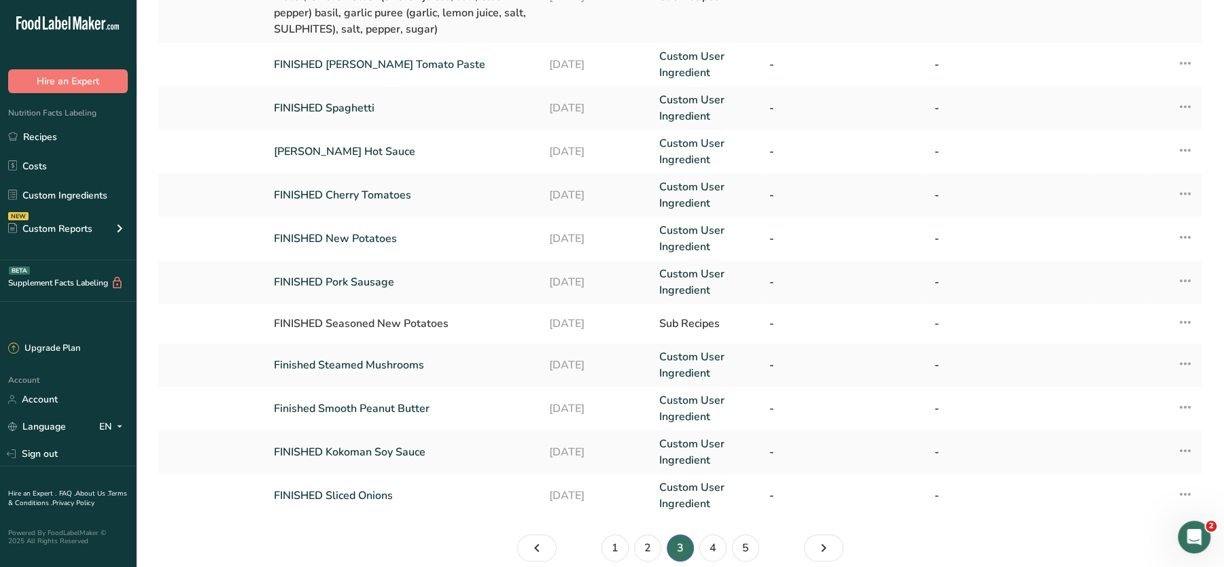
scroll to position [389, 0]
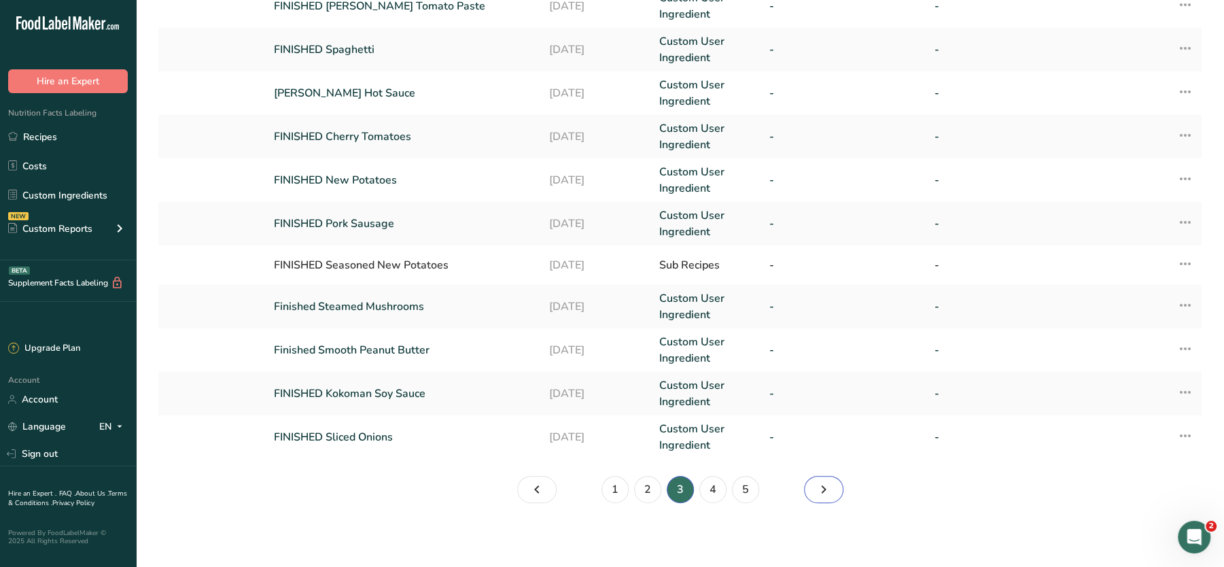
click at [827, 491] on icon "Page 4." at bounding box center [824, 489] width 16 height 24
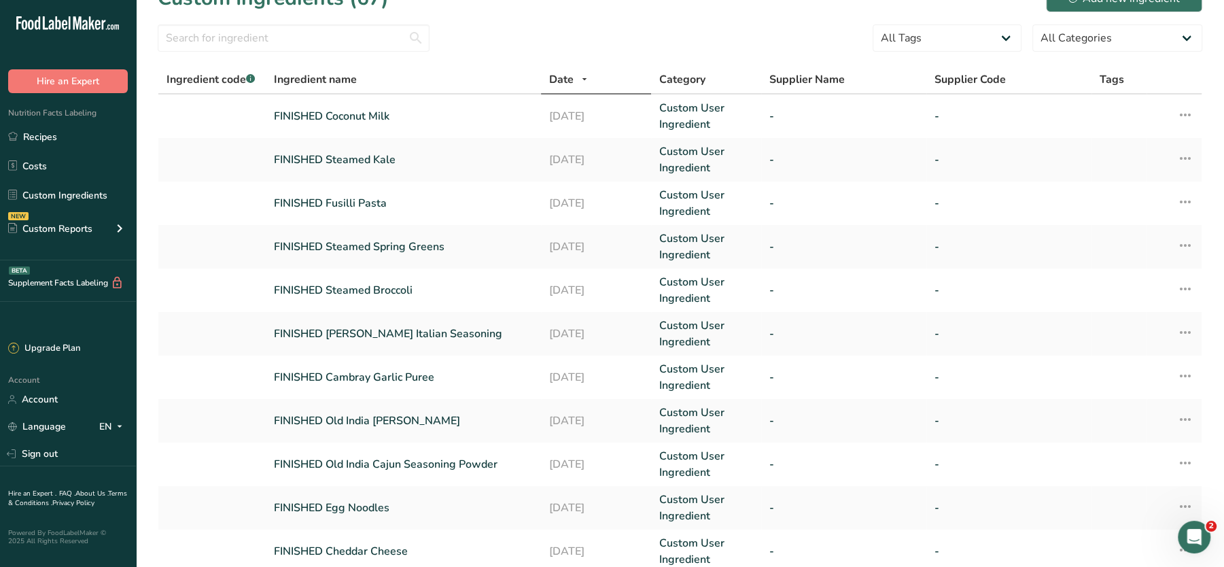
scroll to position [312, 0]
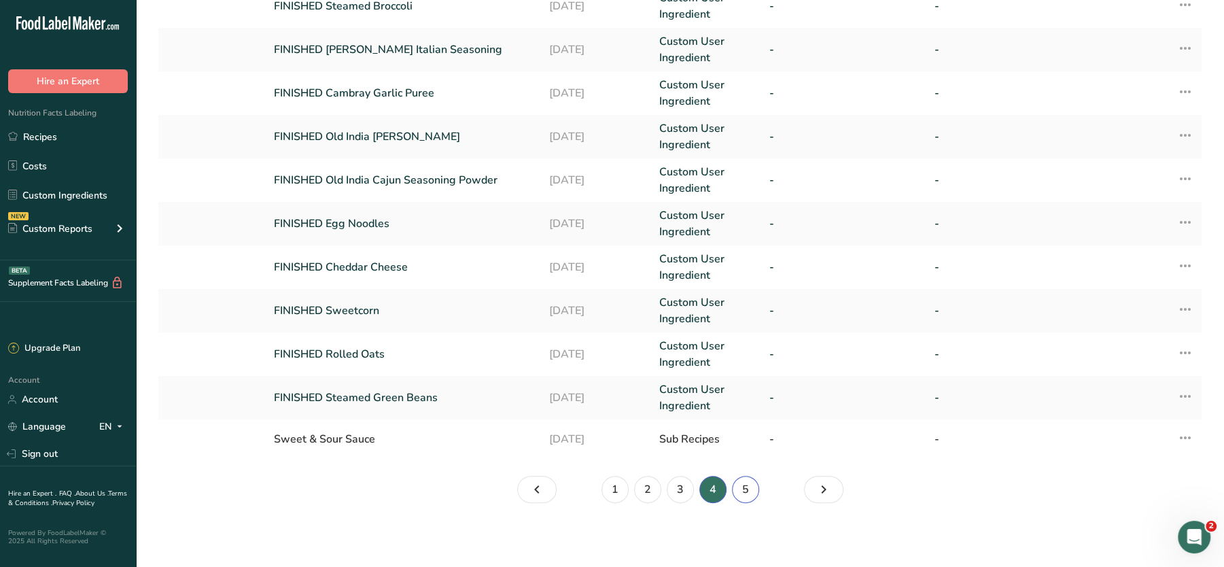
click at [744, 487] on link "5" at bounding box center [745, 489] width 27 height 27
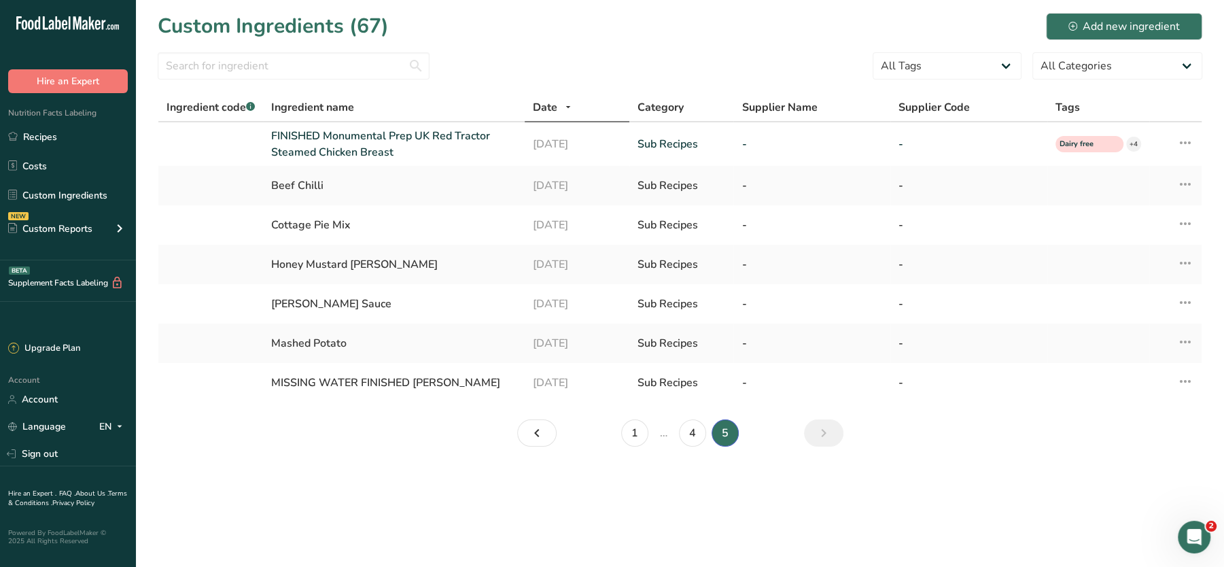
drag, startPoint x: 328, startPoint y: 141, endPoint x: 481, endPoint y: 60, distance: 172.7
click at [481, 60] on form "All Tags High Protein Source of Antioxidants Prebiotic Effect Source of Omega 3…" at bounding box center [680, 69] width 1045 height 35
click at [347, 217] on div "Cottage Pie Mix" at bounding box center [393, 225] width 245 height 16
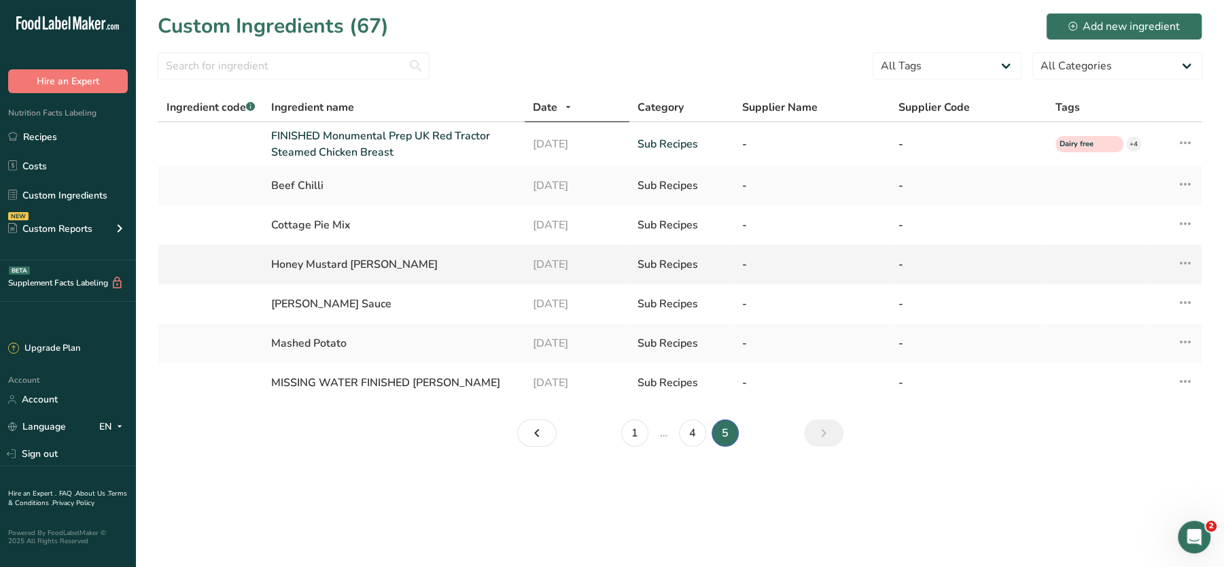
click at [809, 256] on div "-" at bounding box center [812, 264] width 141 height 16
click at [905, 226] on div "-" at bounding box center [969, 225] width 141 height 16
click at [31, 136] on link "Recipes" at bounding box center [68, 137] width 136 height 26
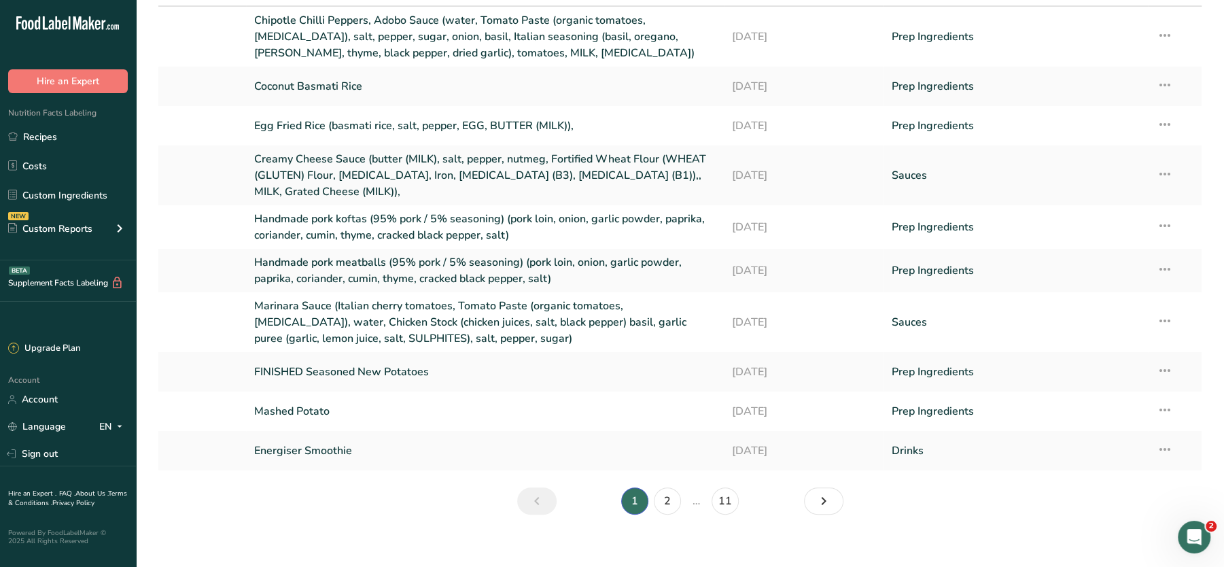
scroll to position [135, 0]
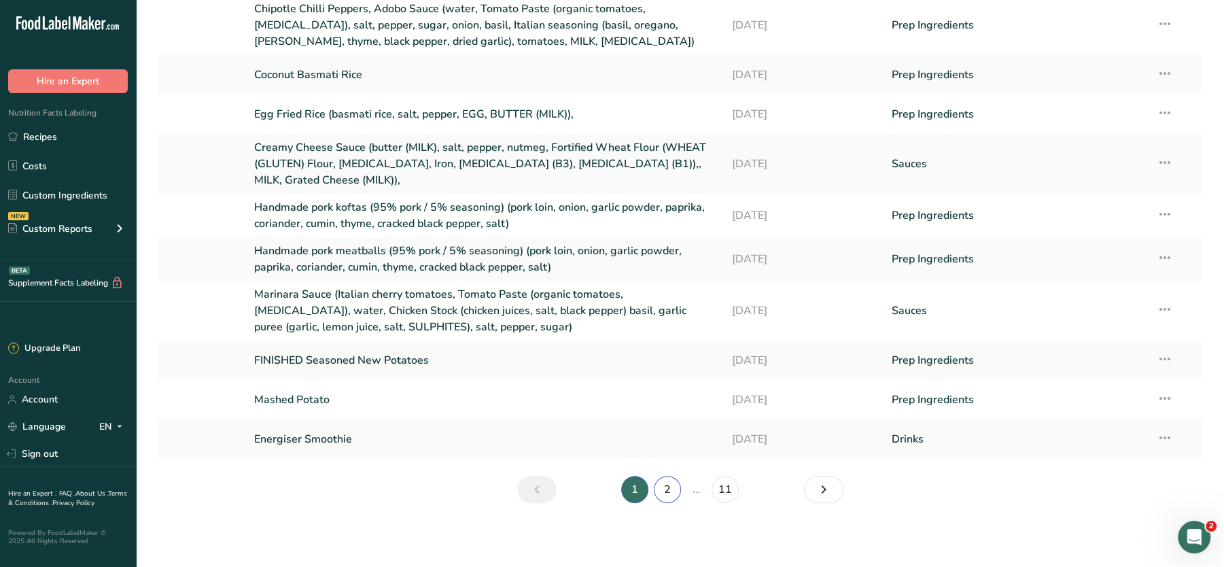
click at [666, 489] on link "2" at bounding box center [667, 489] width 27 height 27
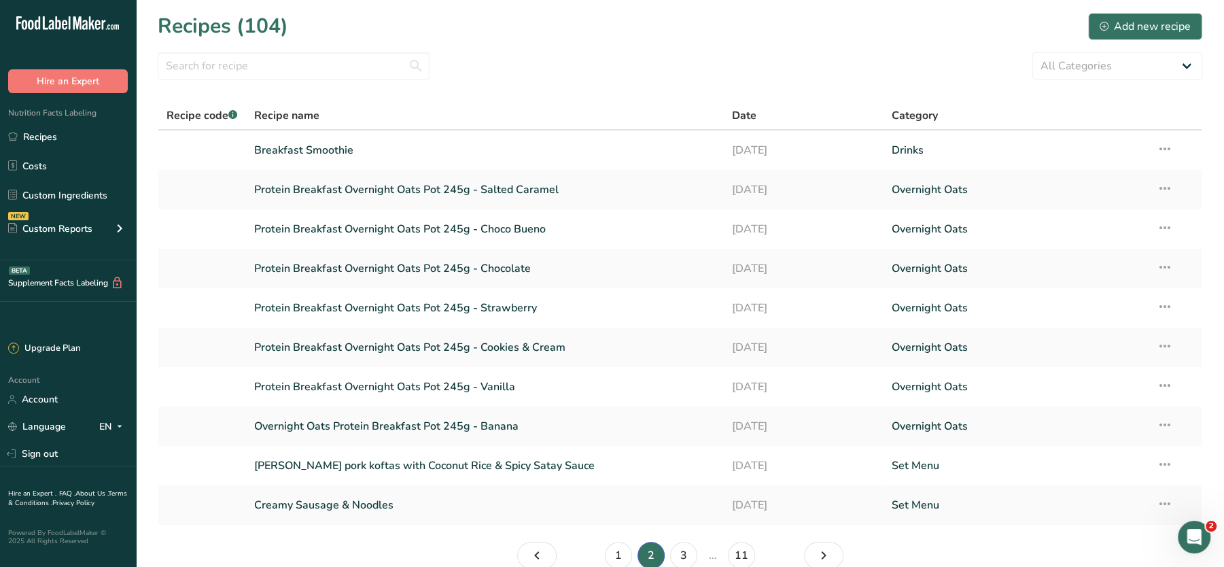
scroll to position [66, 0]
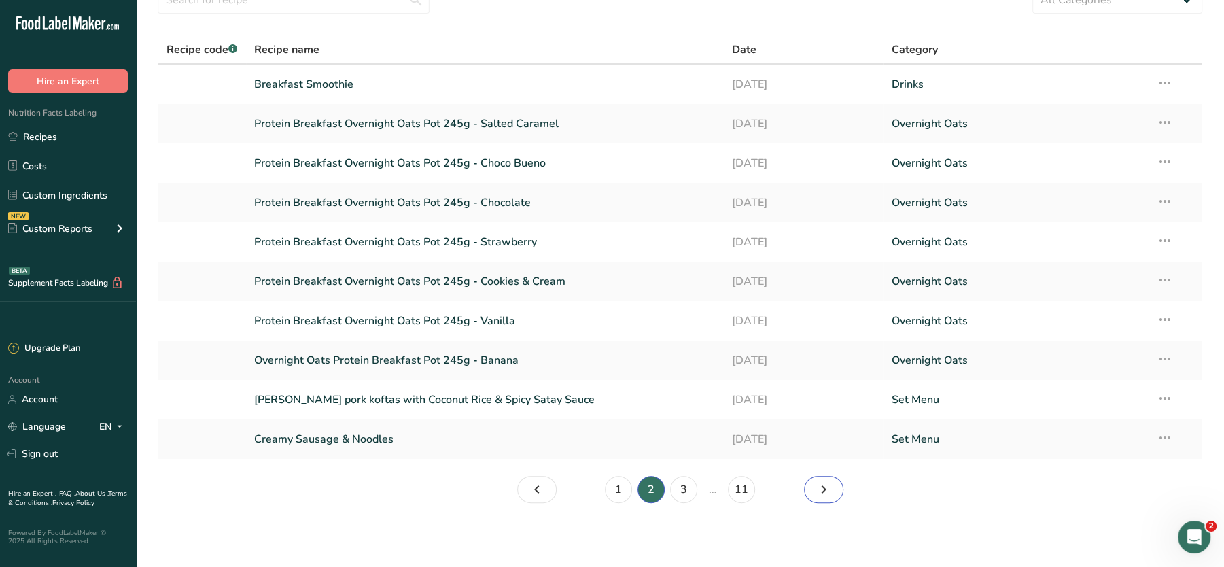
click at [818, 493] on icon "Page 3." at bounding box center [824, 489] width 16 height 24
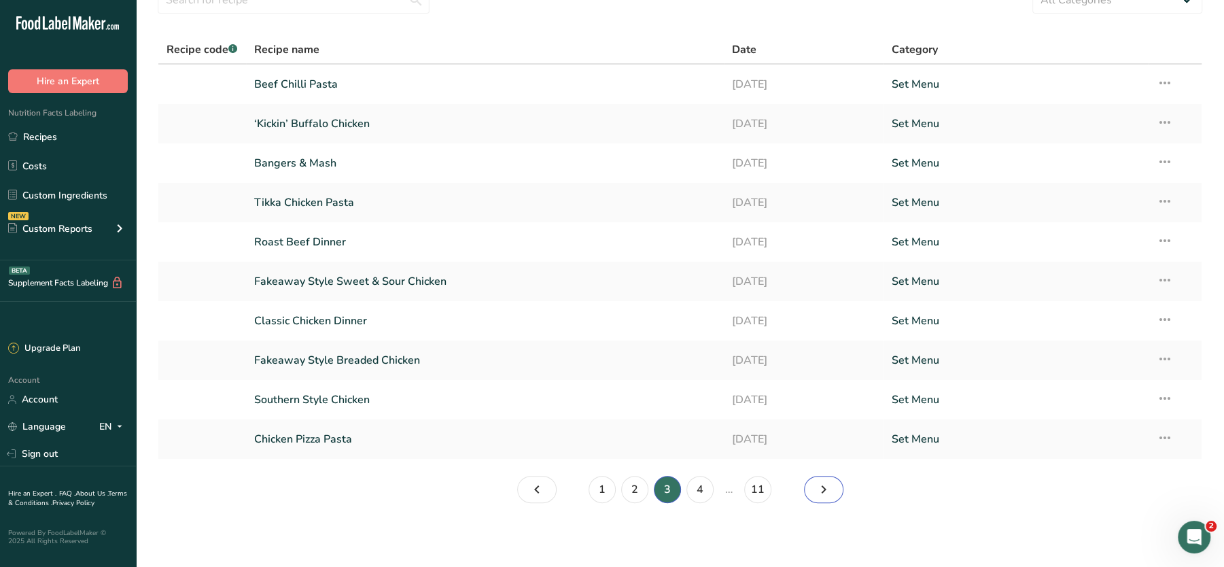
click at [816, 489] on icon "Page 4." at bounding box center [824, 489] width 16 height 24
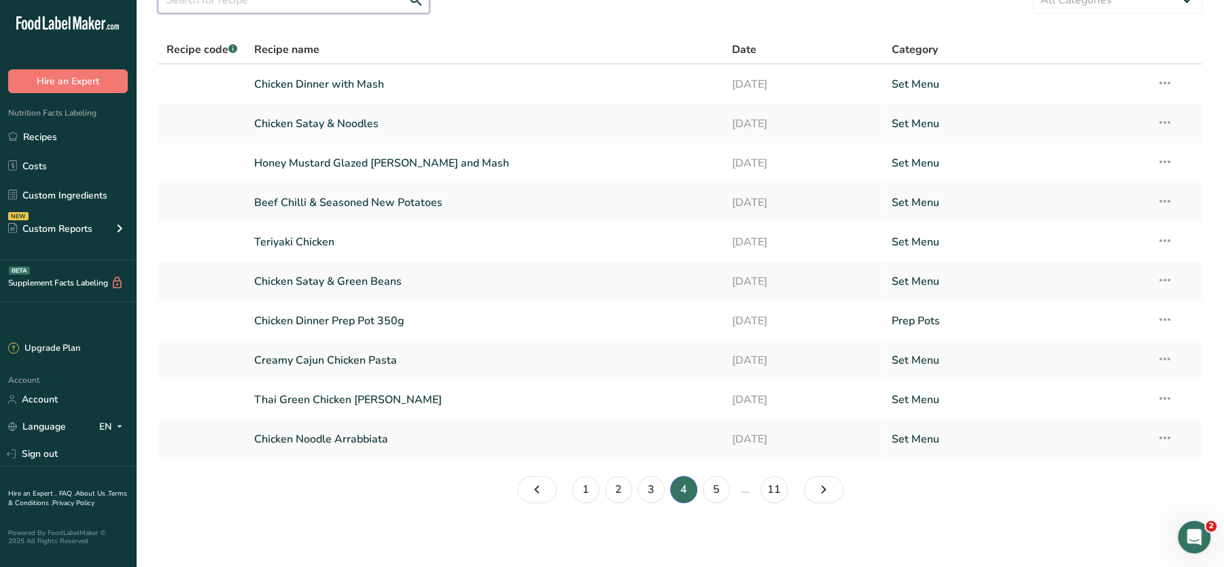
click at [402, 2] on input "text" at bounding box center [294, -1] width 272 height 27
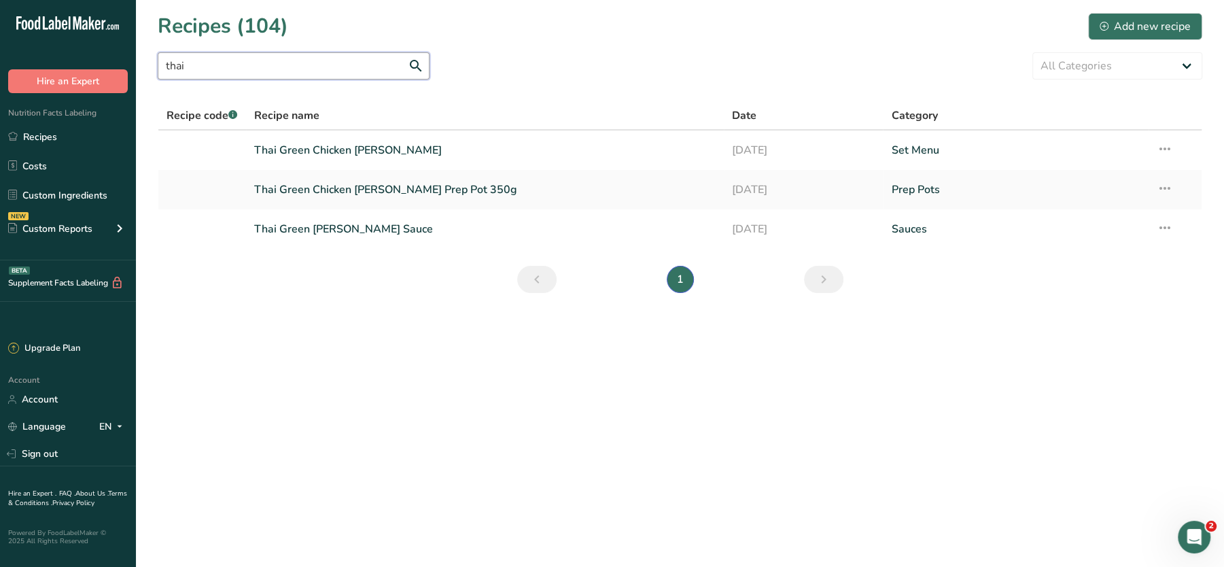
click at [275, 59] on input "thai" at bounding box center [294, 65] width 272 height 27
click at [287, 68] on input "dia" at bounding box center [294, 65] width 272 height 27
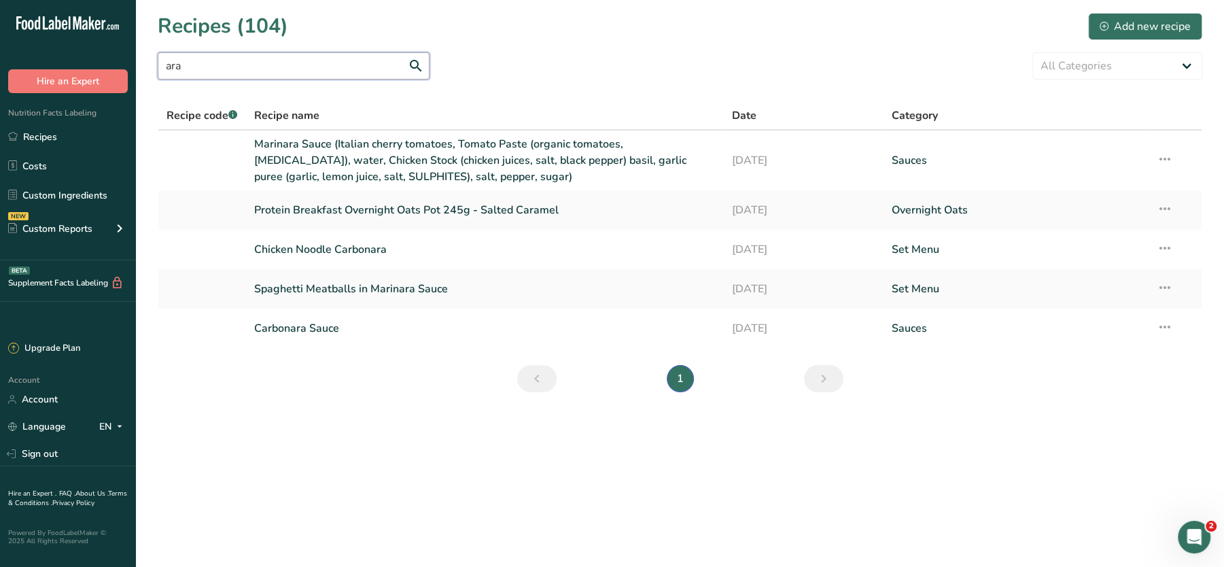
click at [293, 54] on input "ara" at bounding box center [294, 65] width 272 height 27
paste input "Arrabbiat"
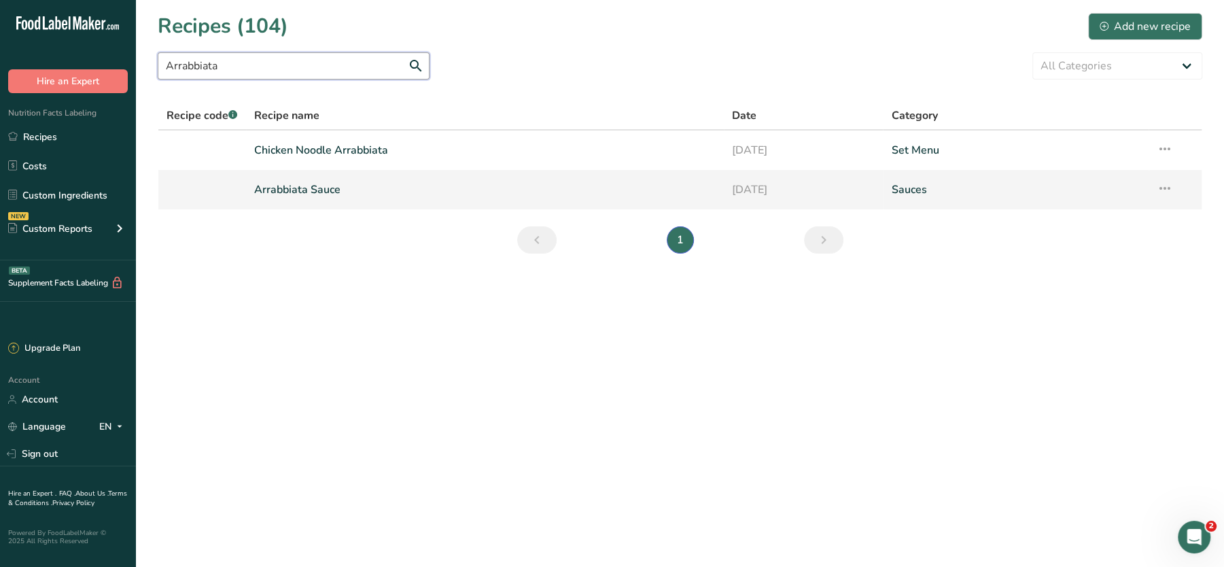
type input "Arrabbiata"
click at [326, 191] on link "Arrabbiata Sauce" at bounding box center [484, 189] width 461 height 29
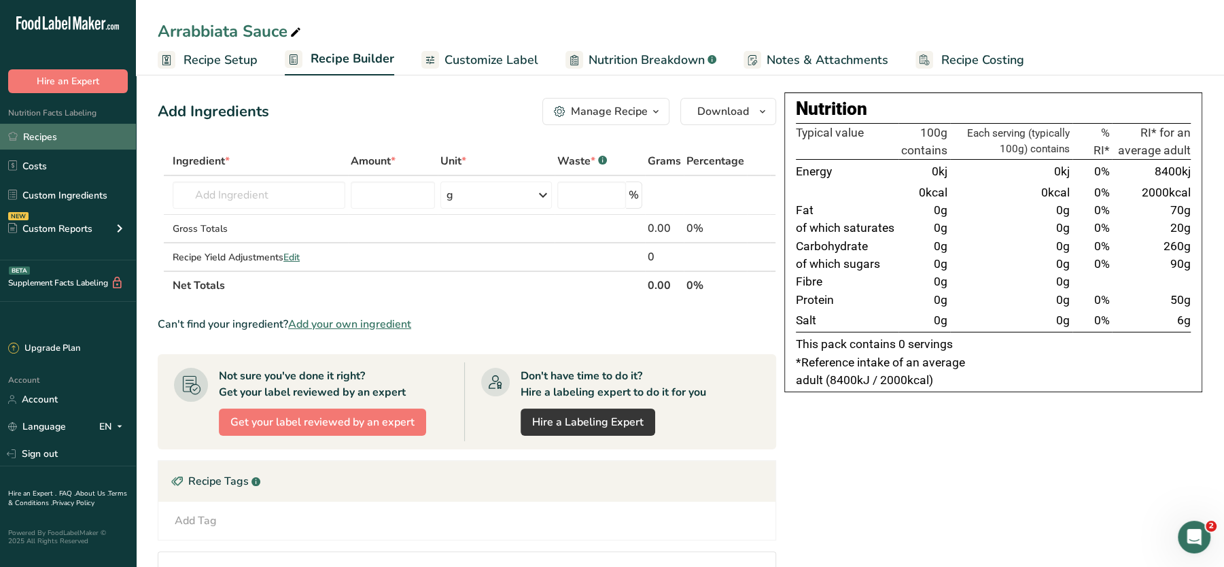
click at [46, 137] on link "Recipes" at bounding box center [68, 137] width 136 height 26
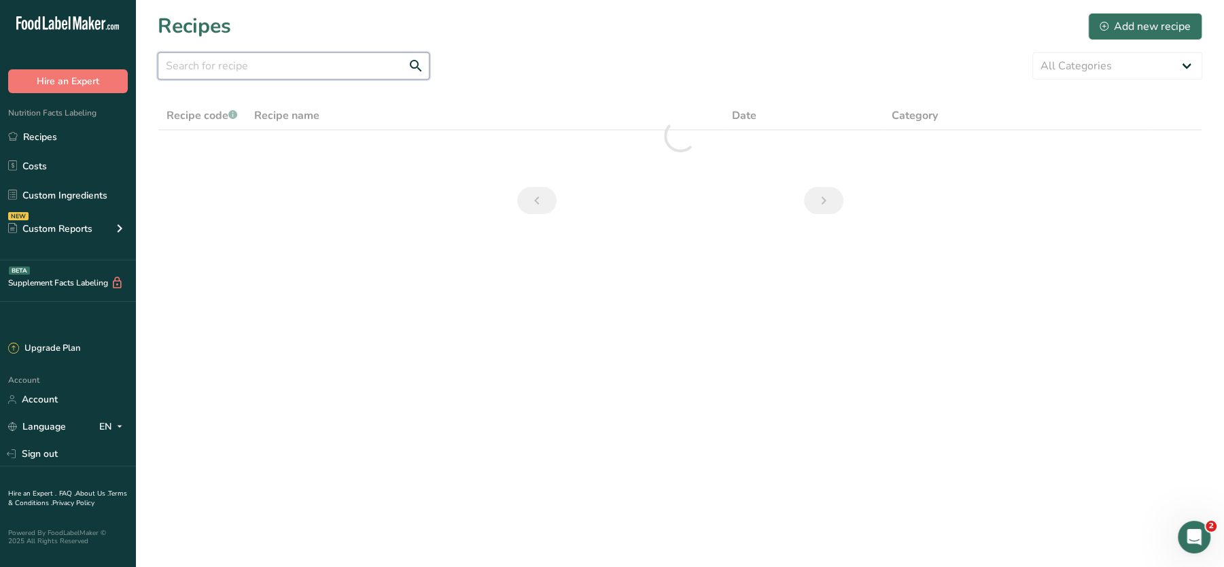
click at [234, 69] on input "text" at bounding box center [294, 65] width 272 height 27
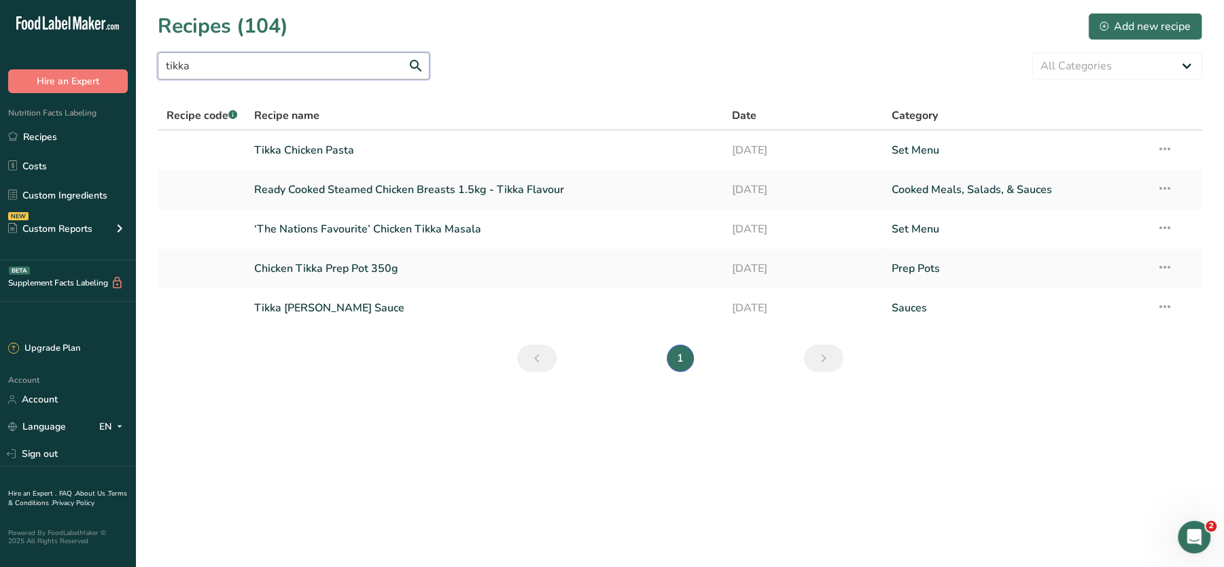
type input "tikka"
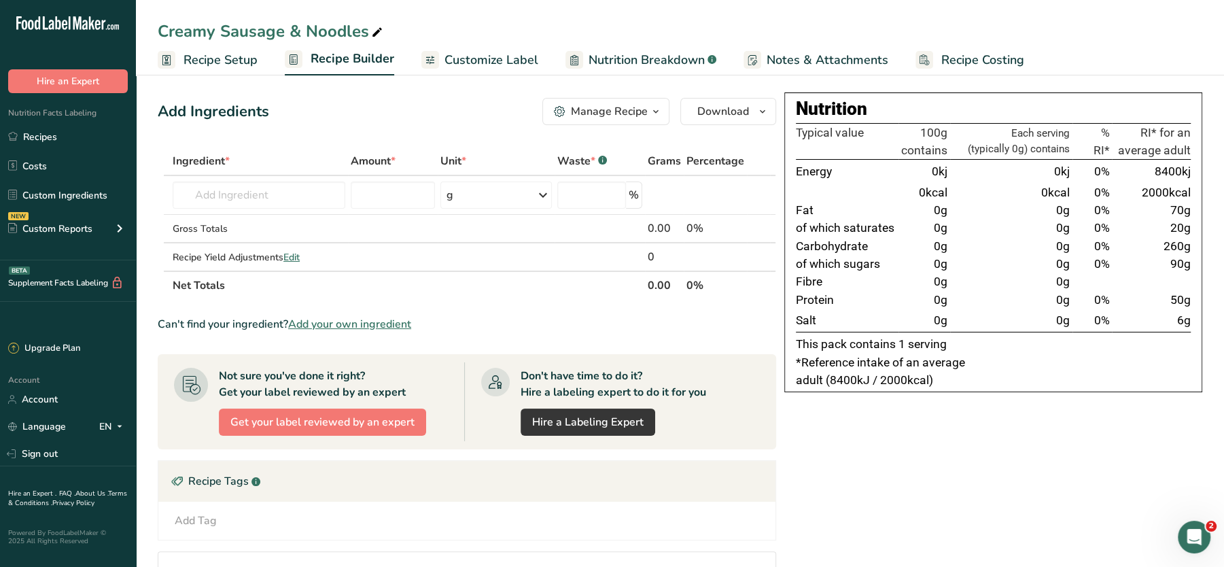
click at [955, 61] on span "Recipe Costing" at bounding box center [982, 60] width 83 height 18
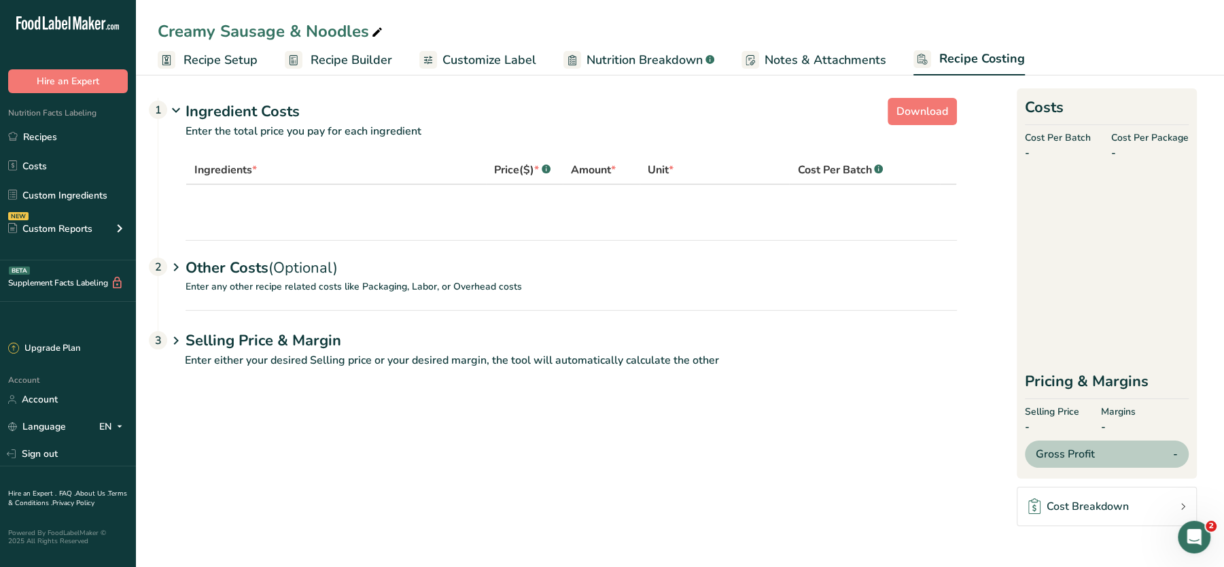
click at [824, 68] on span "Notes & Attachments" at bounding box center [826, 60] width 122 height 18
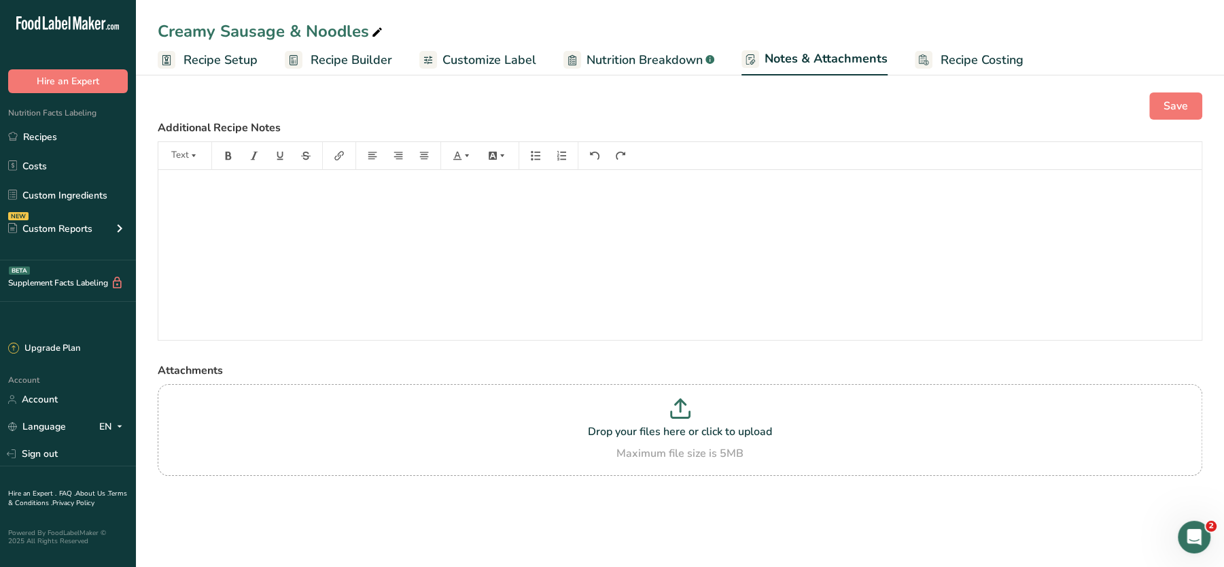
click at [646, 60] on span "Nutrition Breakdown" at bounding box center [645, 60] width 116 height 18
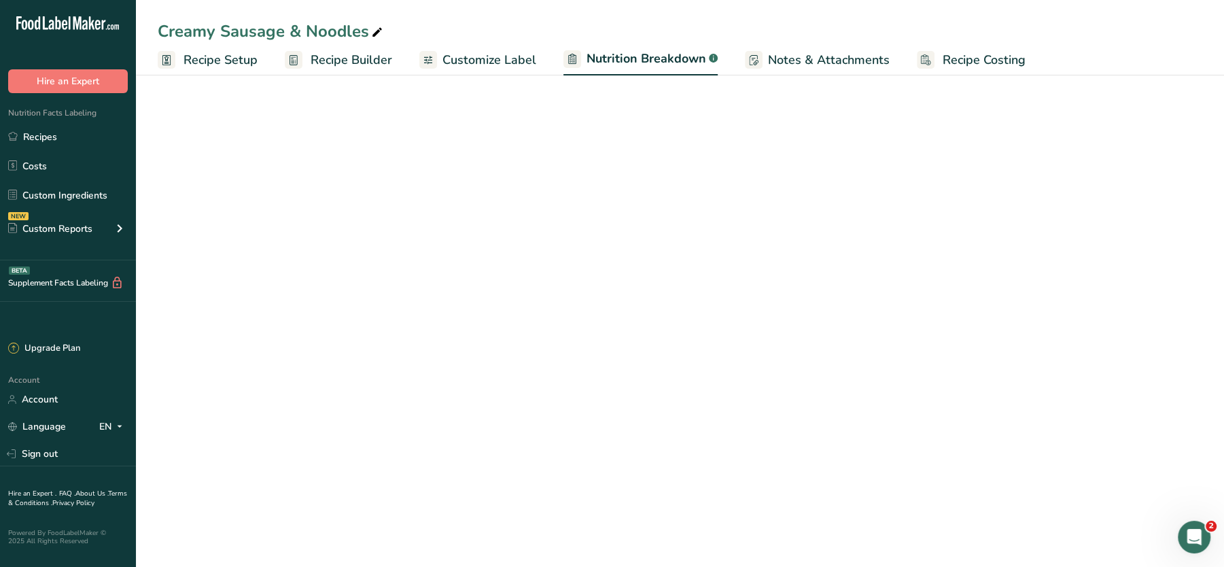
select select "Calories"
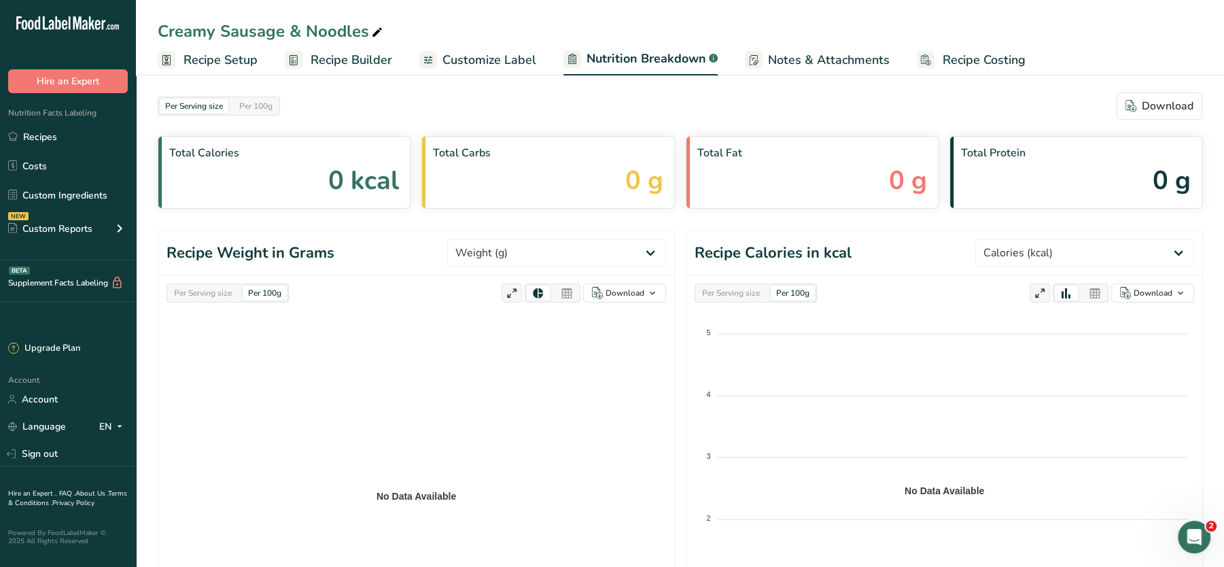
click at [468, 57] on span "Customize Label" at bounding box center [489, 60] width 94 height 18
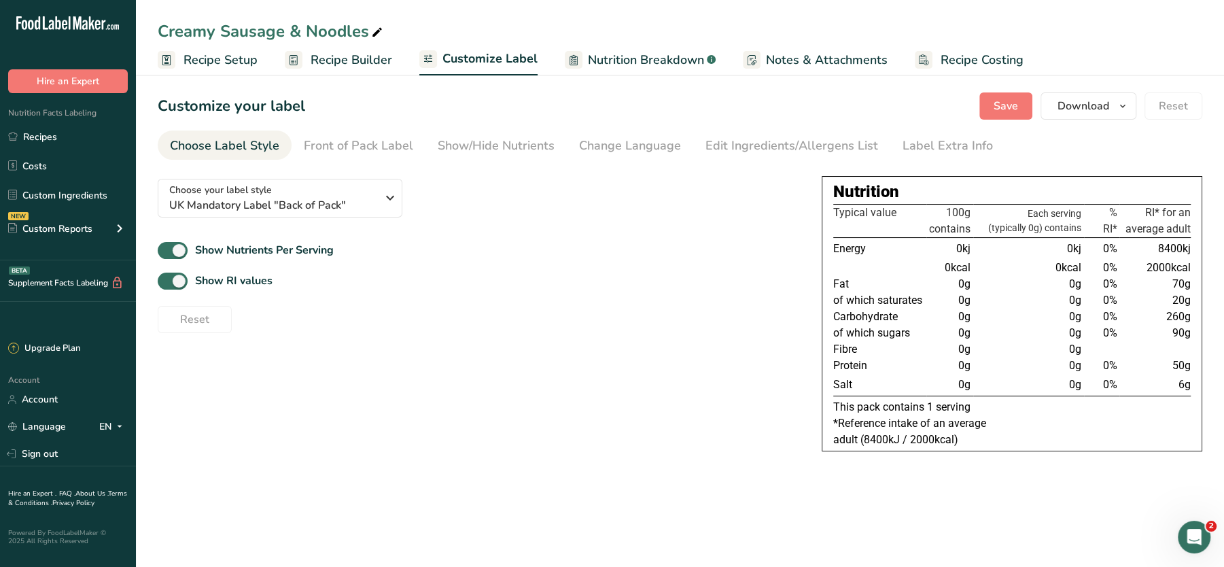
click at [308, 55] on link "Recipe Builder" at bounding box center [338, 60] width 107 height 31
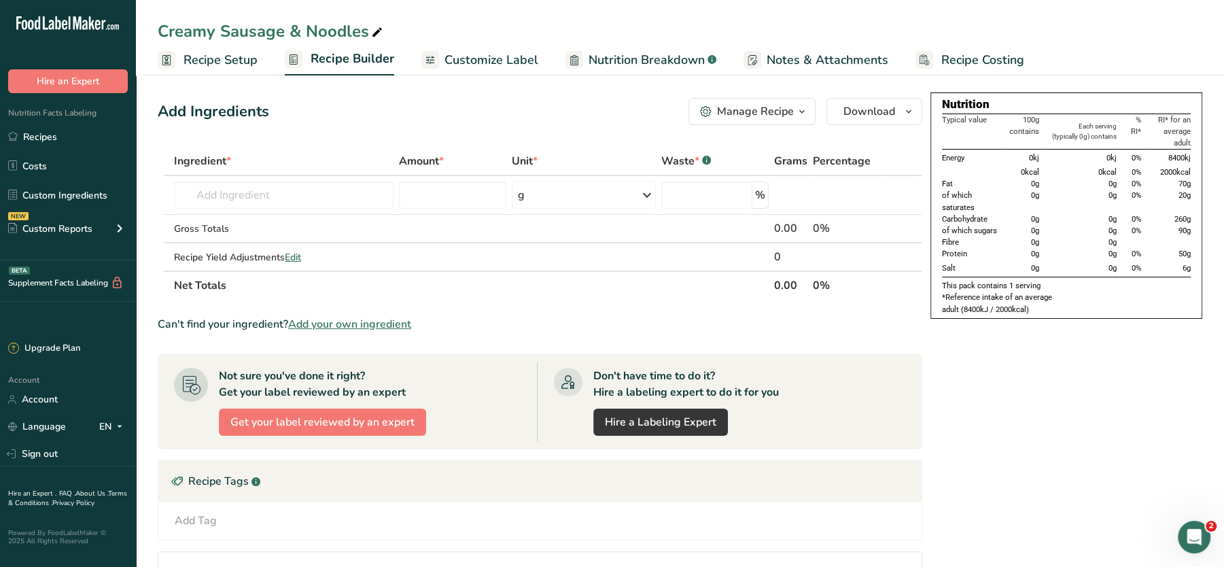
click at [241, 54] on span "Recipe Setup" at bounding box center [221, 60] width 74 height 18
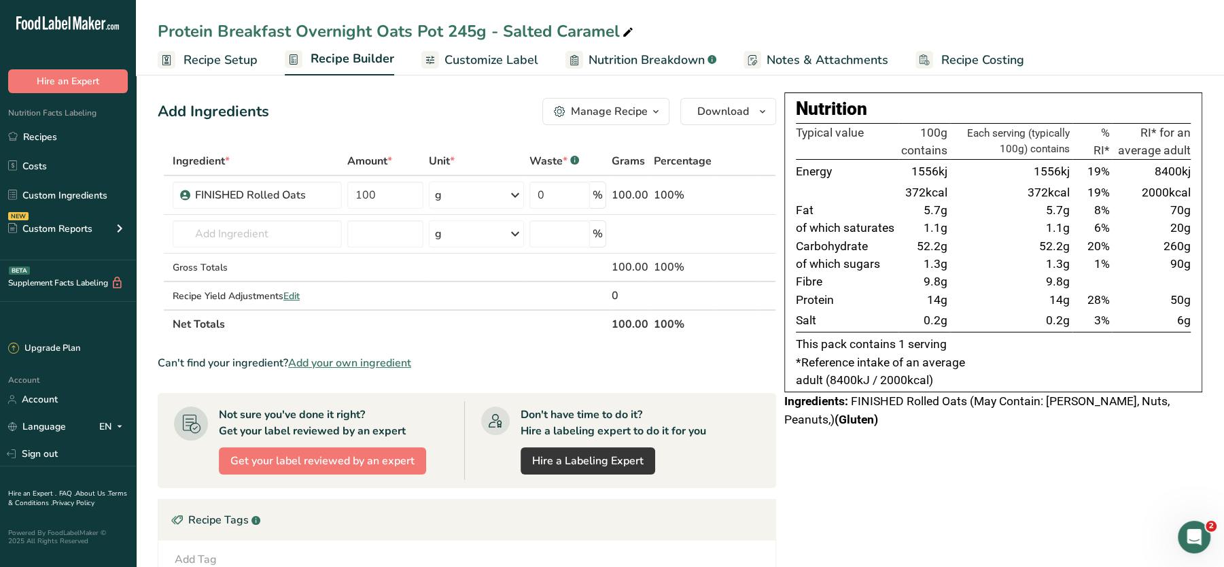
click at [841, 49] on link "Notes & Attachments" at bounding box center [816, 60] width 145 height 31
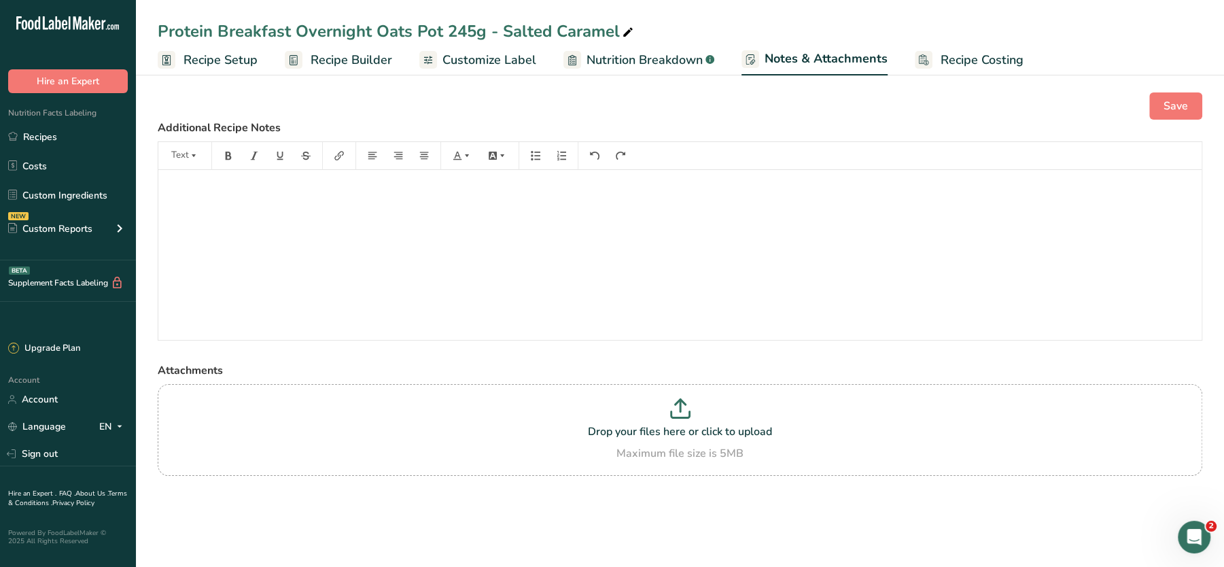
click at [1005, 60] on span "Recipe Costing" at bounding box center [982, 60] width 83 height 18
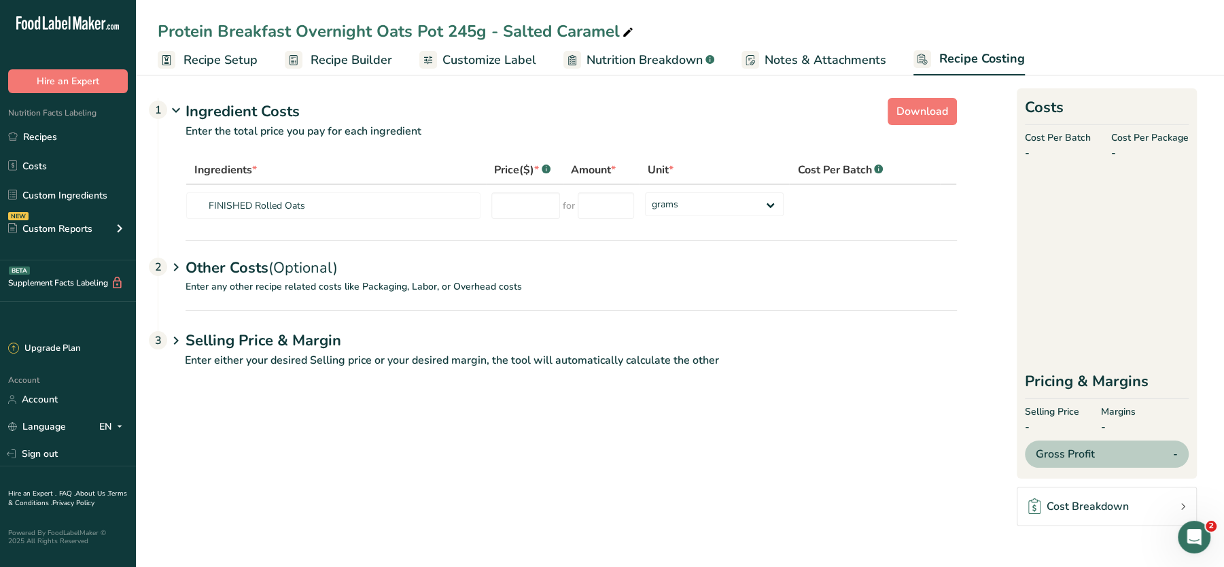
click at [758, 51] on link "Notes & Attachments" at bounding box center [814, 60] width 145 height 31
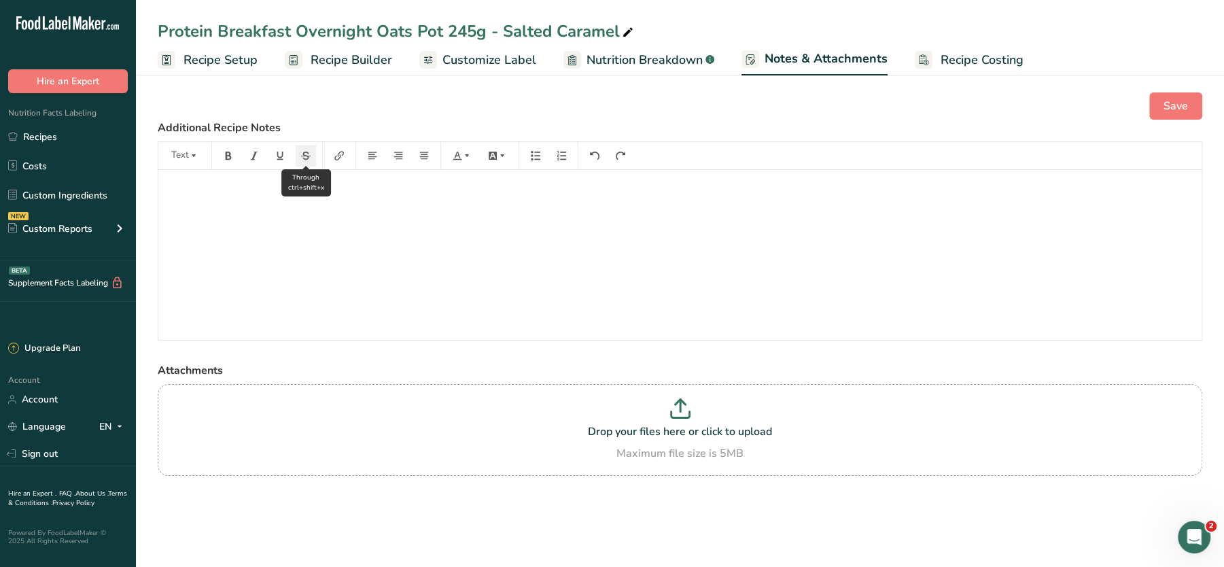
click at [304, 147] on button "button" at bounding box center [306, 156] width 20 height 22
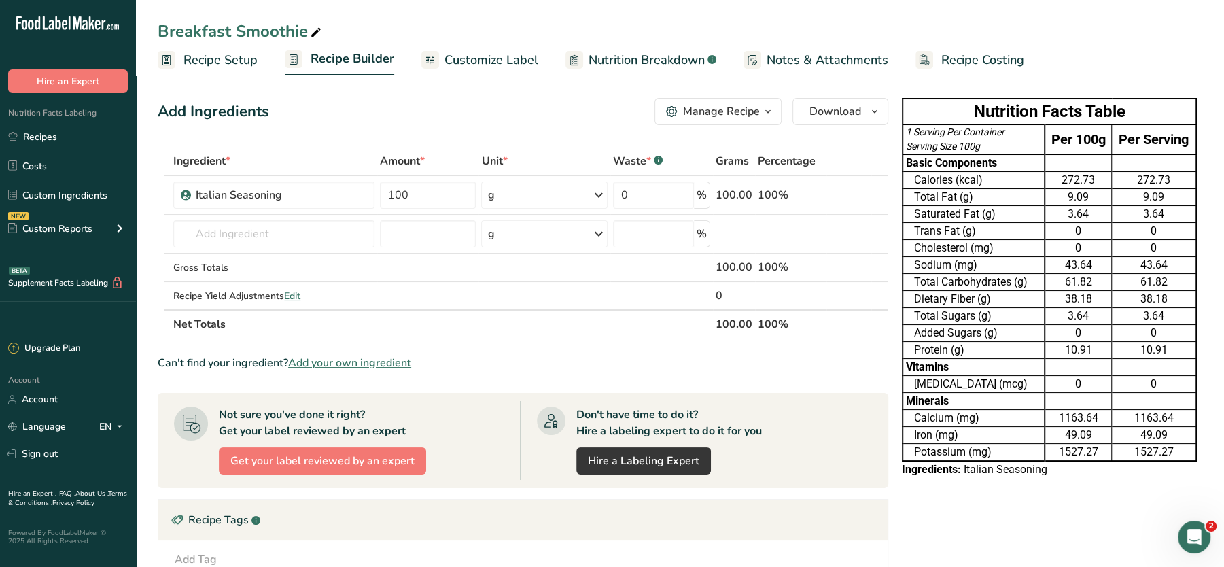
click at [949, 60] on span "Recipe Costing" at bounding box center [982, 60] width 83 height 18
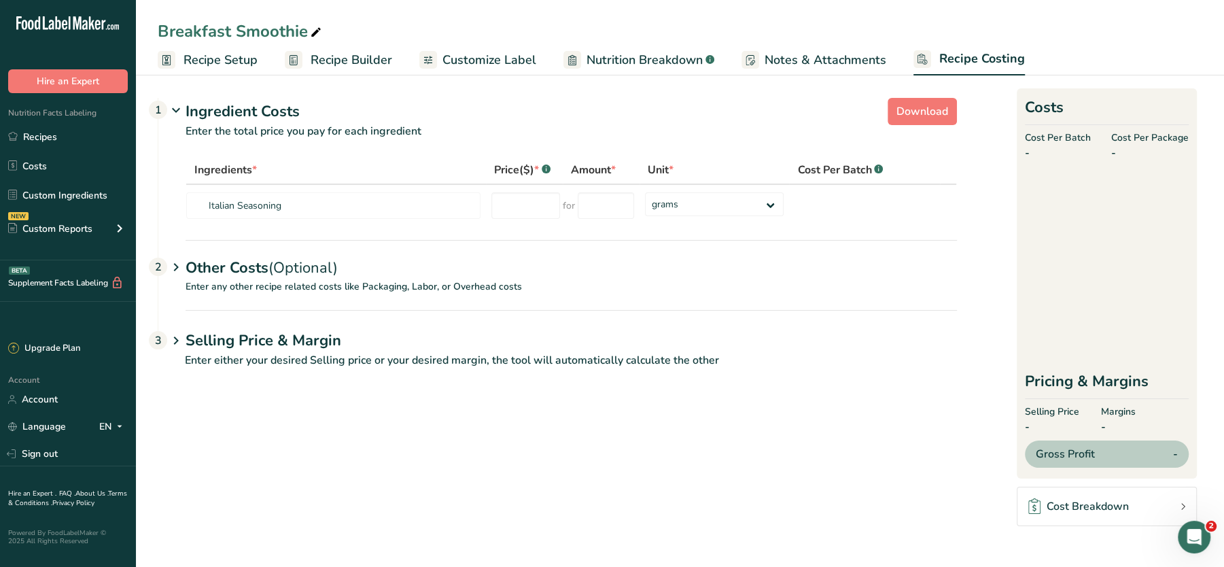
click at [819, 65] on span "Notes & Attachments" at bounding box center [826, 60] width 122 height 18
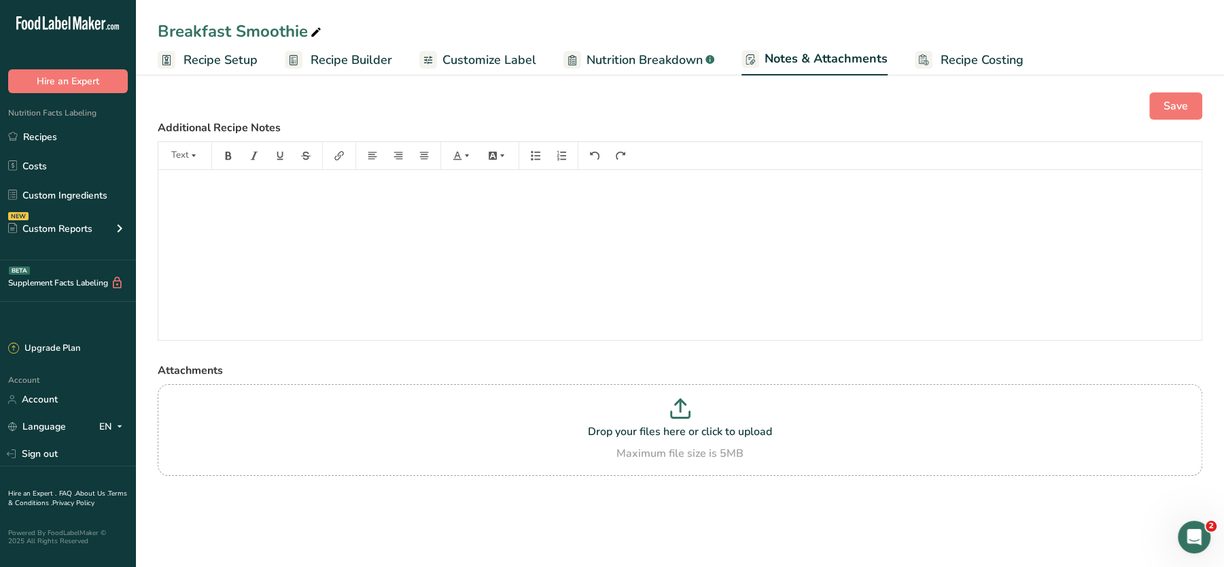
drag, startPoint x: 417, startPoint y: 225, endPoint x: 464, endPoint y: 336, distance: 120.9
click at [464, 336] on div "﻿" at bounding box center [679, 255] width 1043 height 170
click at [54, 198] on link "Custom Ingredients" at bounding box center [68, 195] width 136 height 26
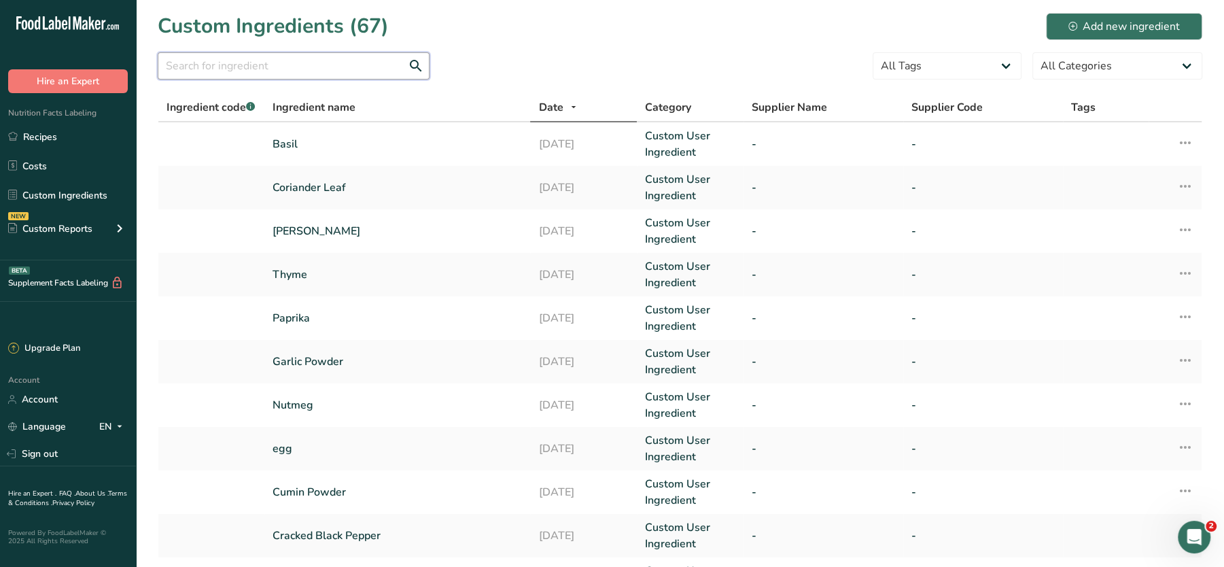
click at [249, 59] on input "text" at bounding box center [294, 65] width 272 height 27
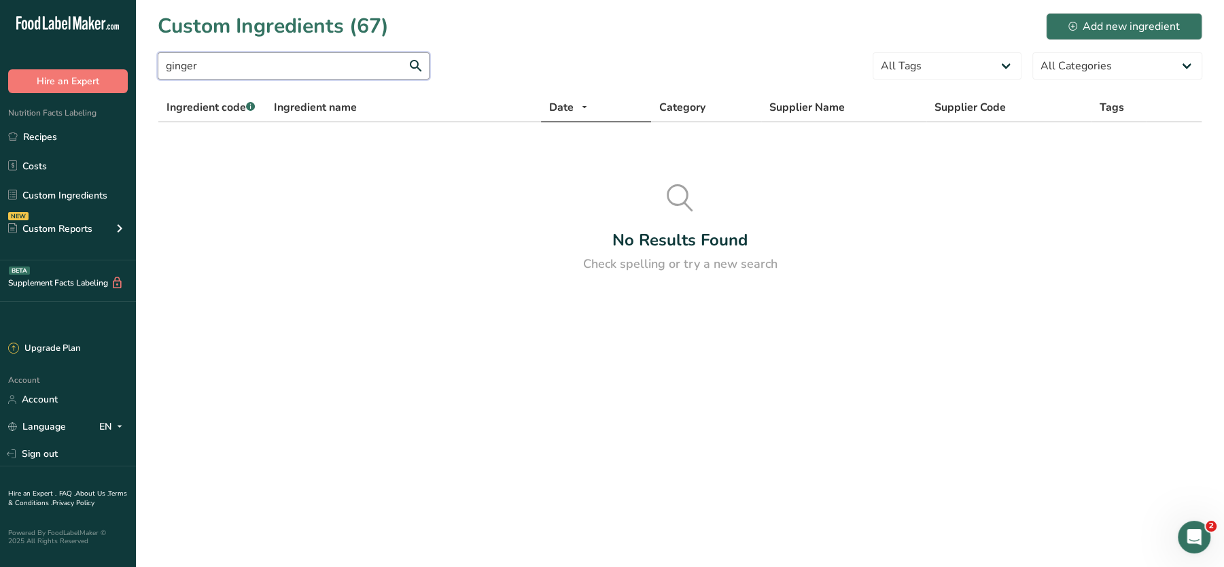
type input "ginger"
click at [1106, 20] on div "Add new ingredient" at bounding box center [1123, 26] width 111 height 16
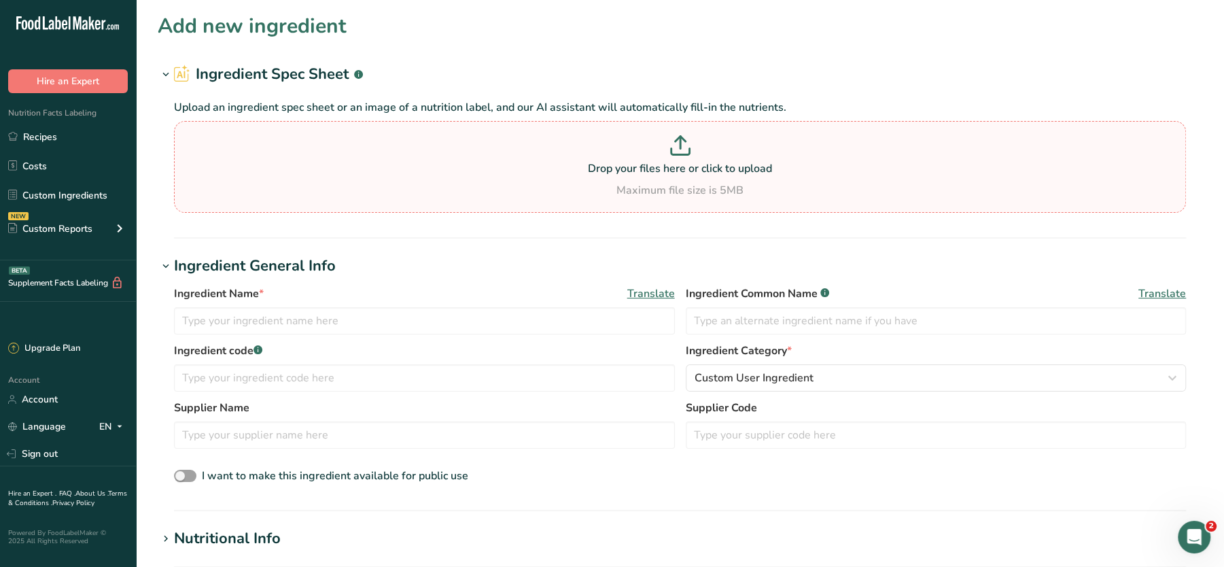
click at [406, 170] on p "Drop your files here or click to upload" at bounding box center [679, 168] width 1005 height 16
click at [406, 170] on input "Drop your files here or click to upload Maximum file size is 5MB" at bounding box center [680, 167] width 1012 height 92
type input "C:\fakepath\Mashed Potato_28_08_2025, 13_37_59.png"
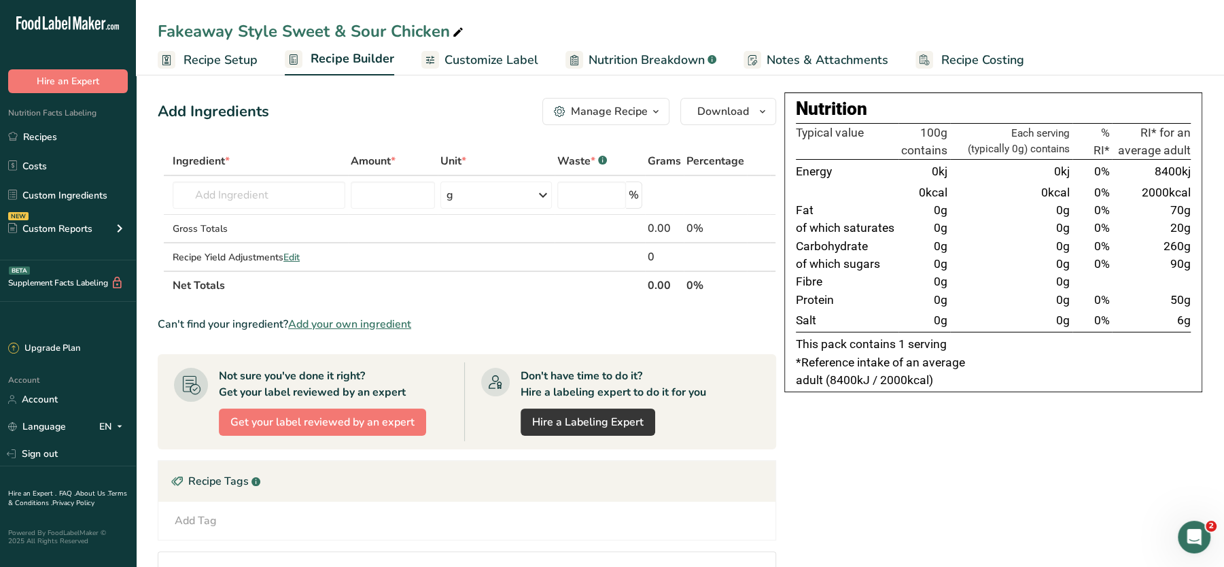
click at [863, 59] on span "Notes & Attachments" at bounding box center [828, 60] width 122 height 18
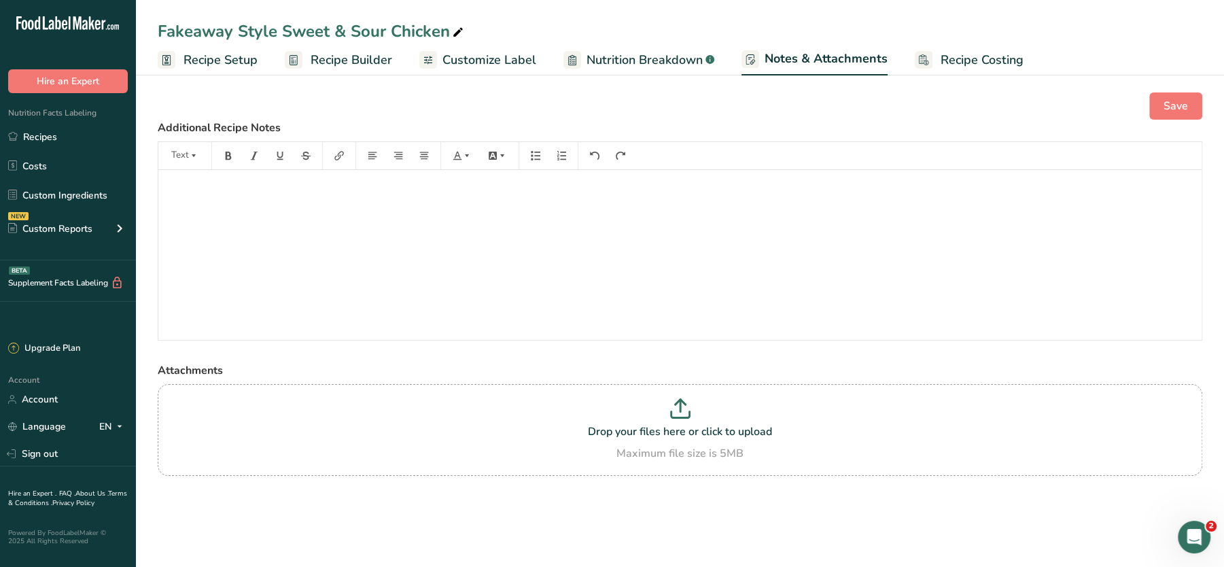
click at [986, 56] on span "Recipe Costing" at bounding box center [982, 60] width 83 height 18
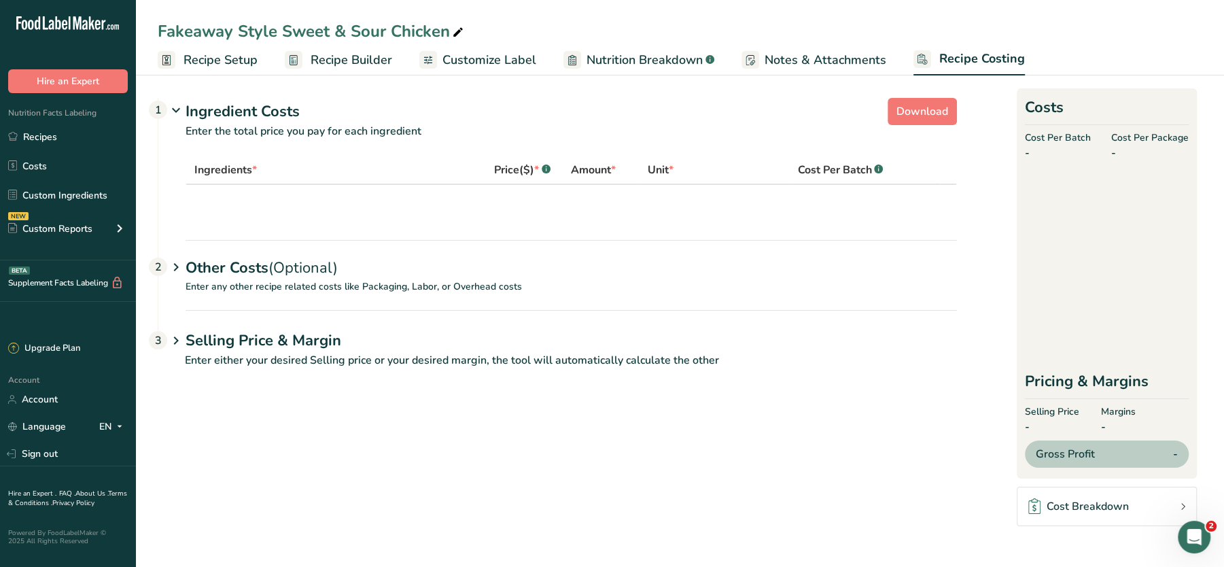
click at [890, 58] on ul "Recipe Setup Recipe Builder Customize Label Nutrition Breakdown .a-a{fill:#3473…" at bounding box center [680, 59] width 1088 height 32
click at [818, 64] on span "Notes & Attachments" at bounding box center [826, 60] width 122 height 18
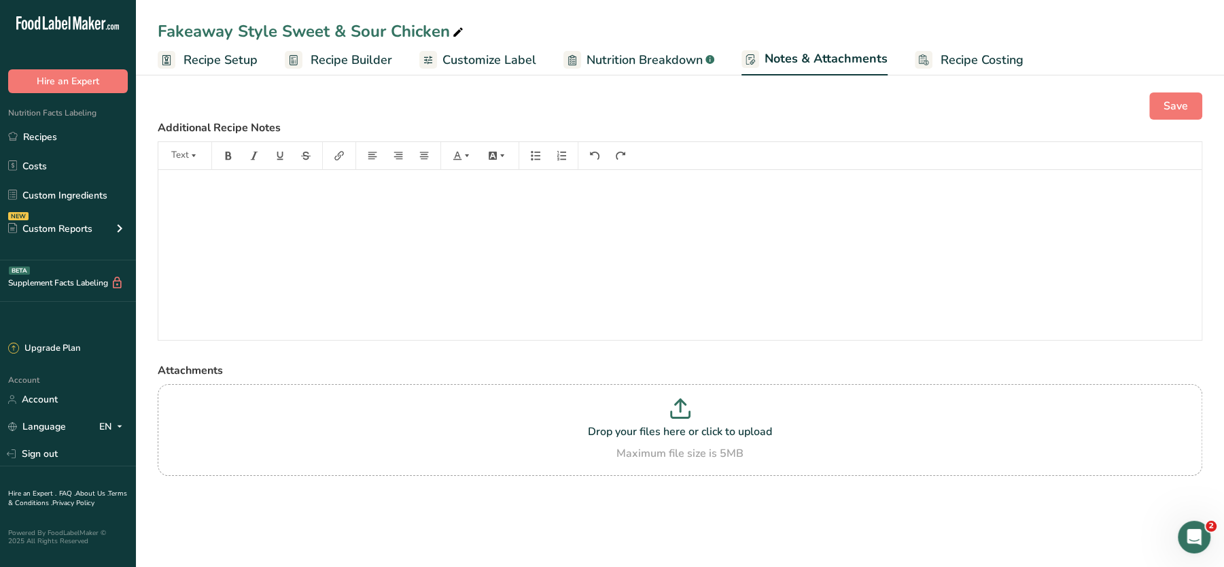
click at [666, 59] on span "Nutrition Breakdown" at bounding box center [645, 60] width 116 height 18
select select "Calories"
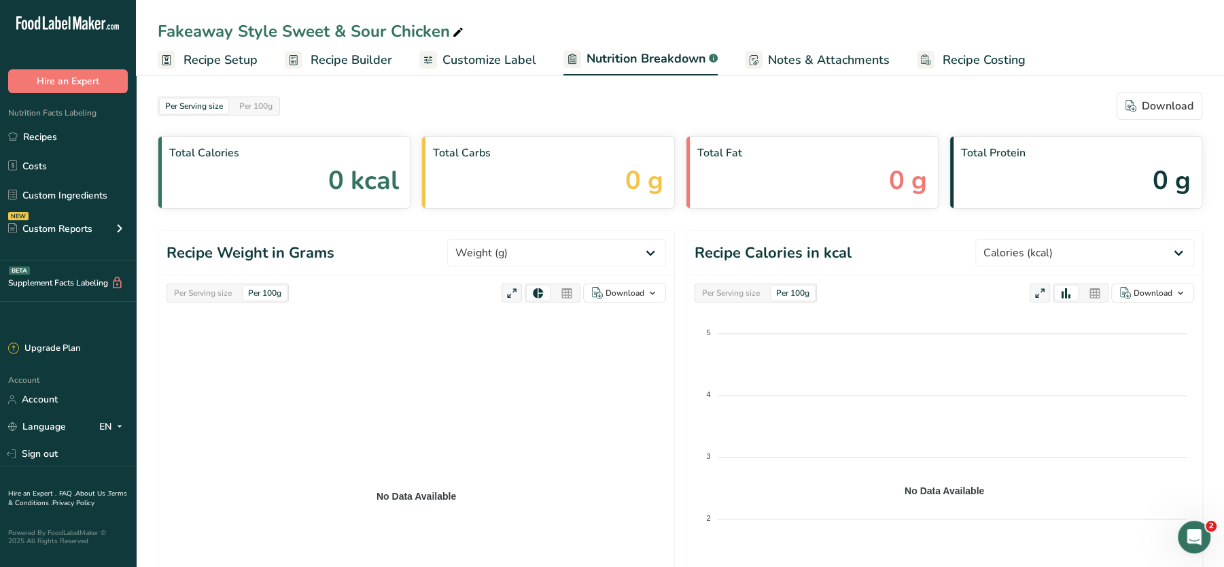
click at [803, 64] on span "Notes & Attachments" at bounding box center [829, 60] width 122 height 18
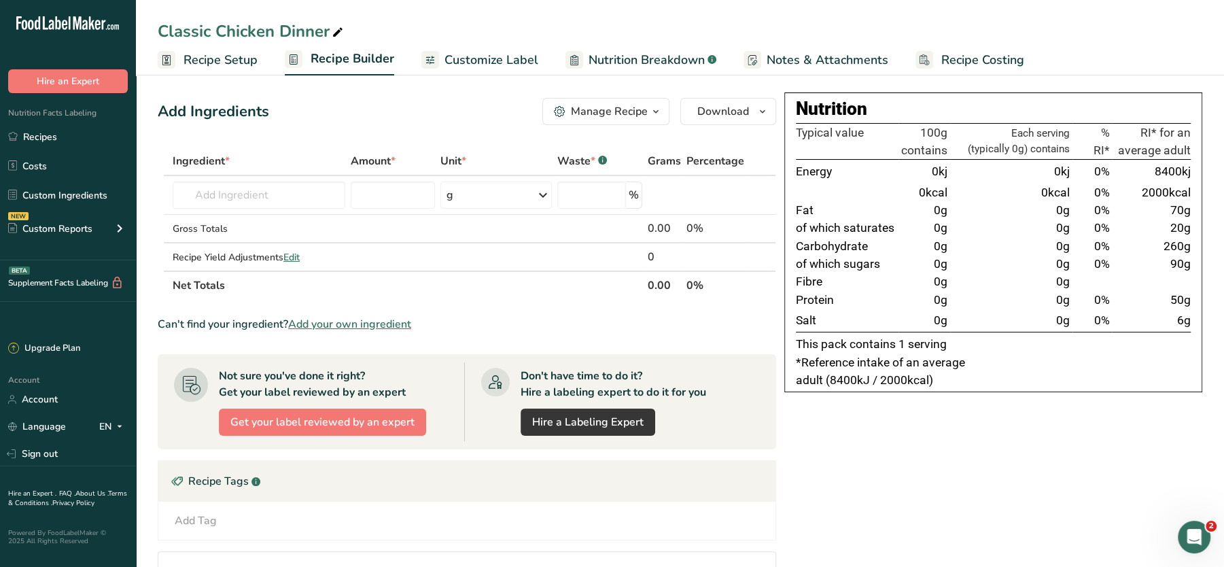
click at [827, 56] on span "Notes & Attachments" at bounding box center [828, 60] width 122 height 18
click at [809, 58] on span "Notes & Attachments" at bounding box center [828, 60] width 122 height 18
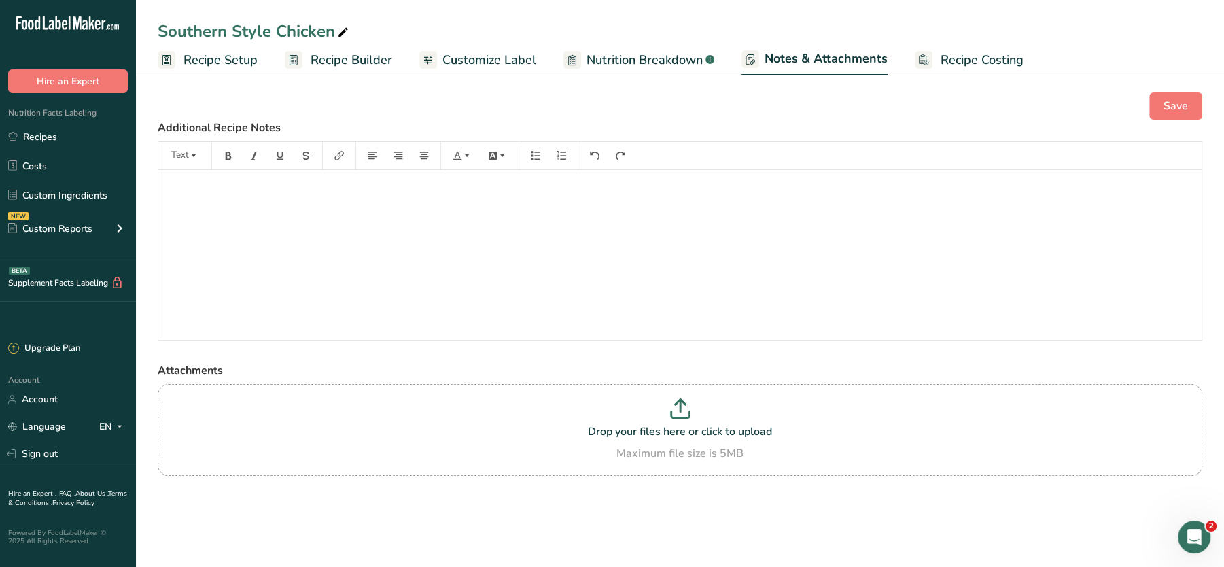
click at [932, 56] on link "Recipe Costing" at bounding box center [969, 60] width 109 height 31
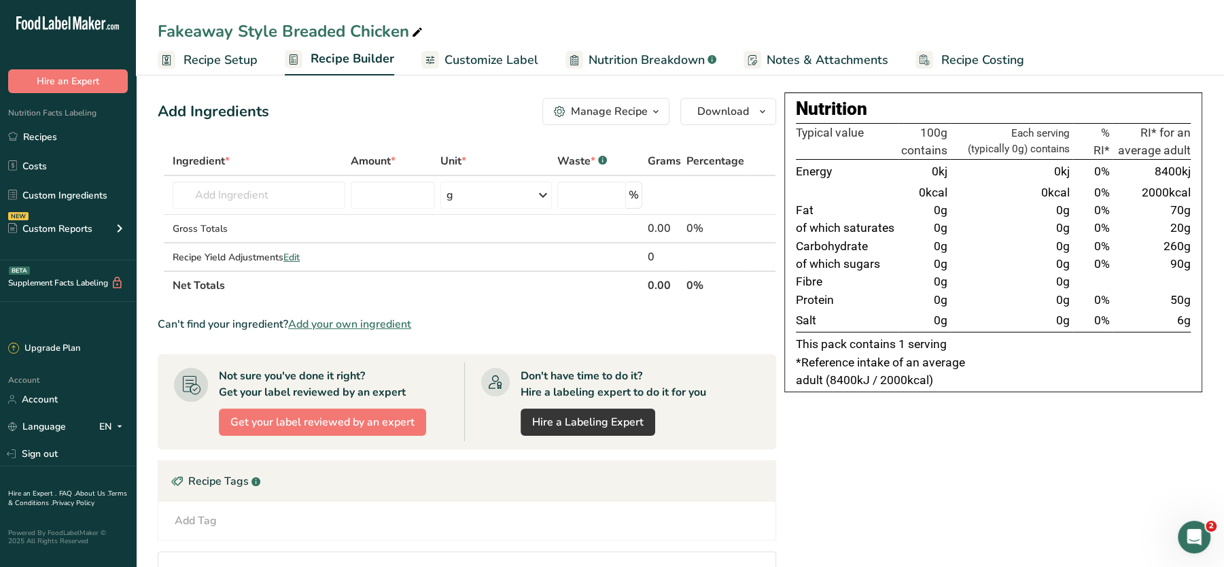
click at [830, 63] on span "Notes & Attachments" at bounding box center [828, 60] width 122 height 18
click at [806, 59] on span "Notes & Attachments" at bounding box center [828, 60] width 122 height 18
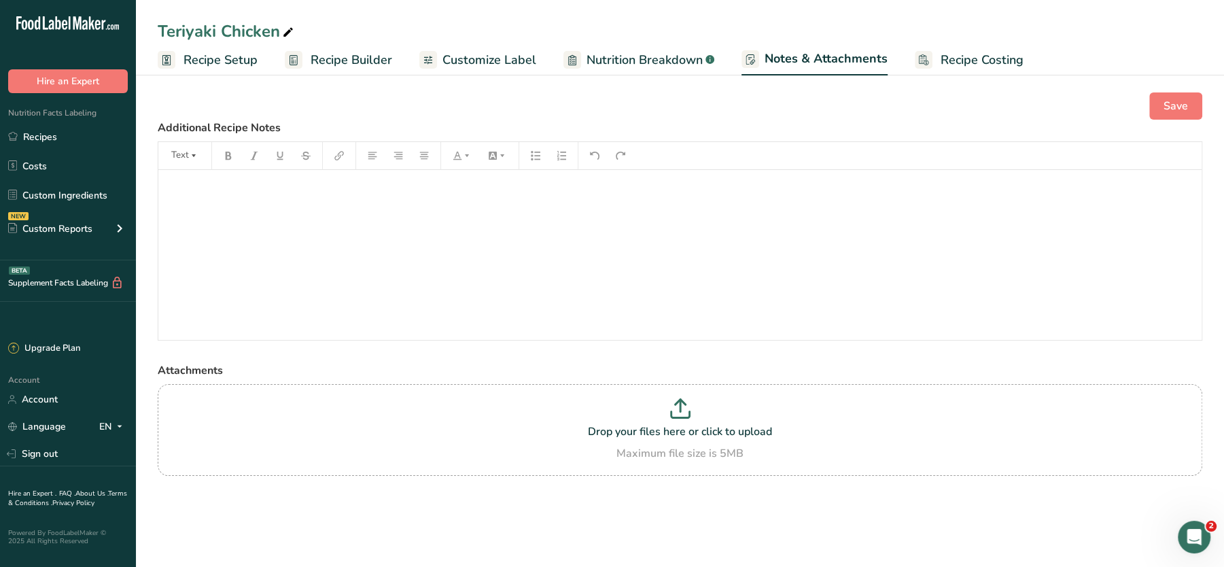
click at [975, 54] on span "Recipe Costing" at bounding box center [982, 60] width 83 height 18
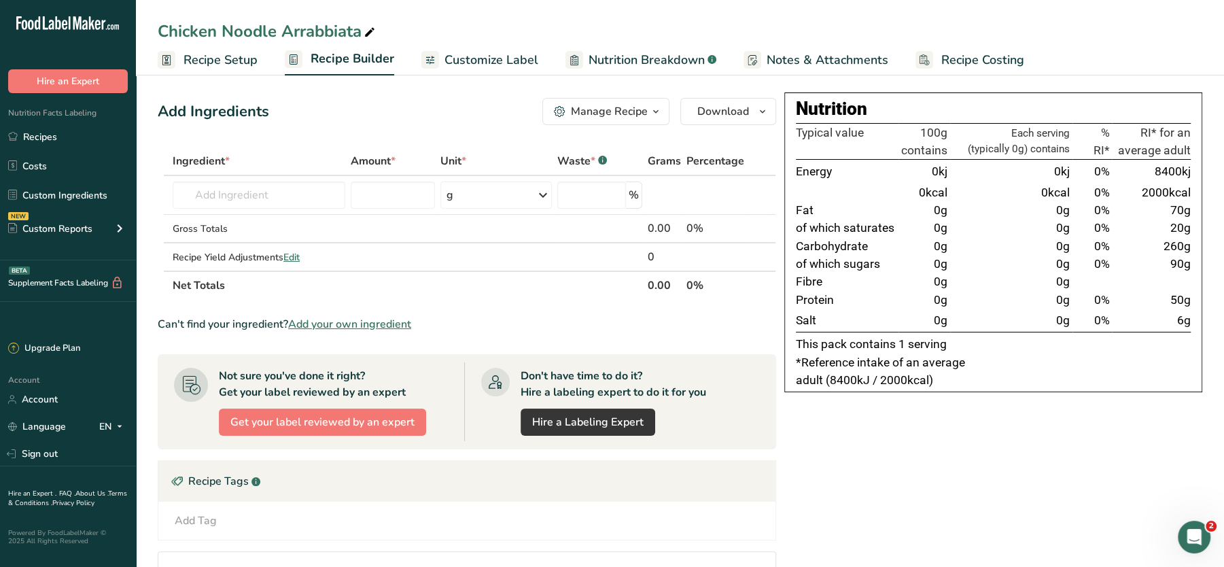
click at [302, 37] on div "Chicken Noodle Arrabbiata" at bounding box center [268, 31] width 220 height 24
click at [302, 37] on input "Chicken Noodle Arrabbiata" at bounding box center [680, 31] width 1045 height 24
click at [50, 203] on link "Custom Ingredients" at bounding box center [68, 195] width 136 height 26
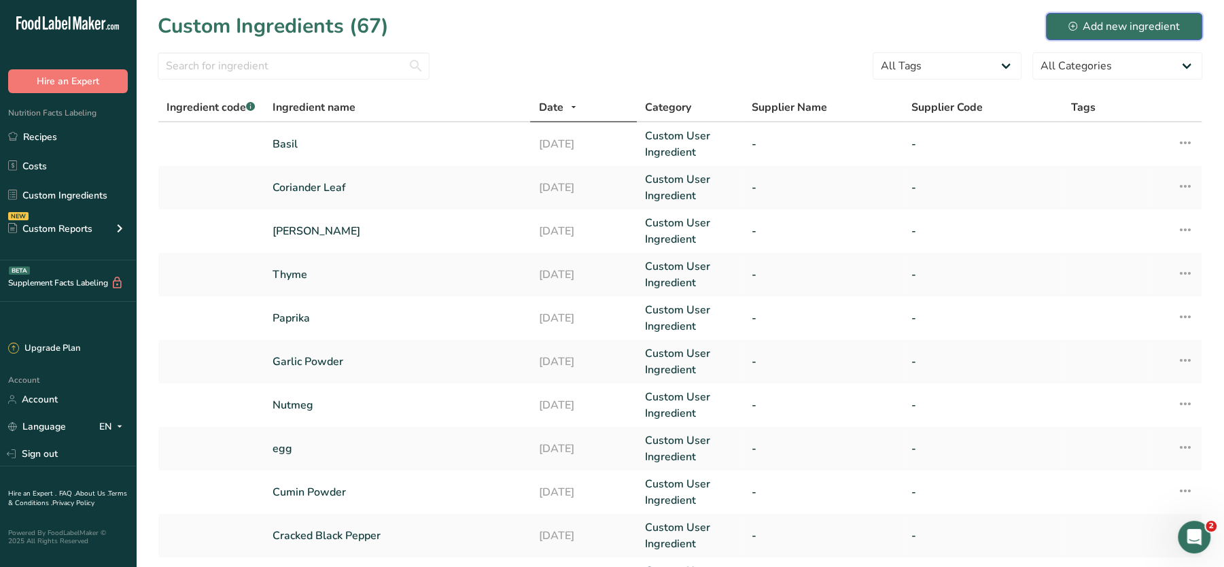
click at [1123, 34] on div "Add new ingredient" at bounding box center [1123, 26] width 111 height 16
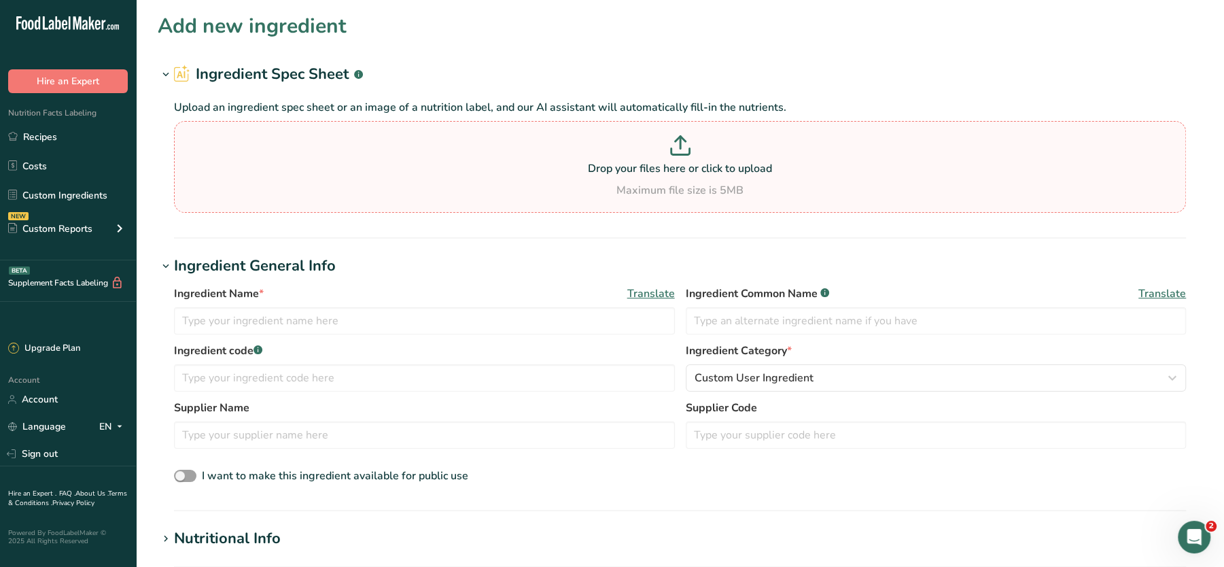
click at [411, 179] on div "Drop your files here or click to upload Maximum file size is 5MB" at bounding box center [679, 166] width 1005 height 63
click at [411, 179] on input "Drop your files here or click to upload Maximum file size is 5MB" at bounding box center [680, 167] width 1012 height 92
type input "C:\fakepath\Mashed Potato_28_08_2025, 13_37_59.png"
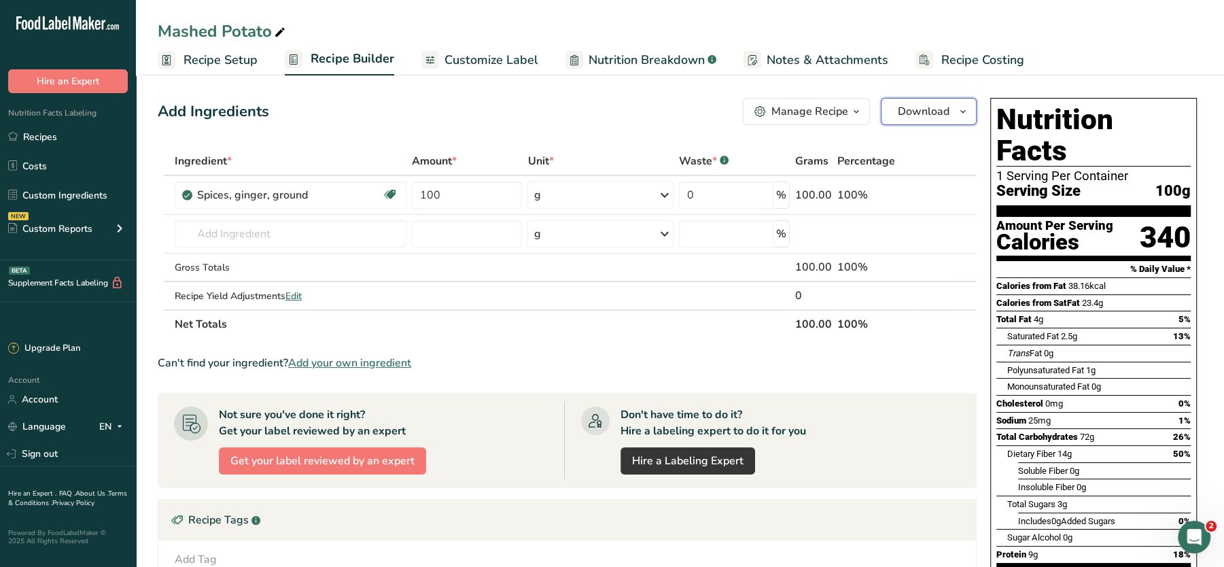
click at [932, 108] on span "Download" at bounding box center [924, 111] width 52 height 16
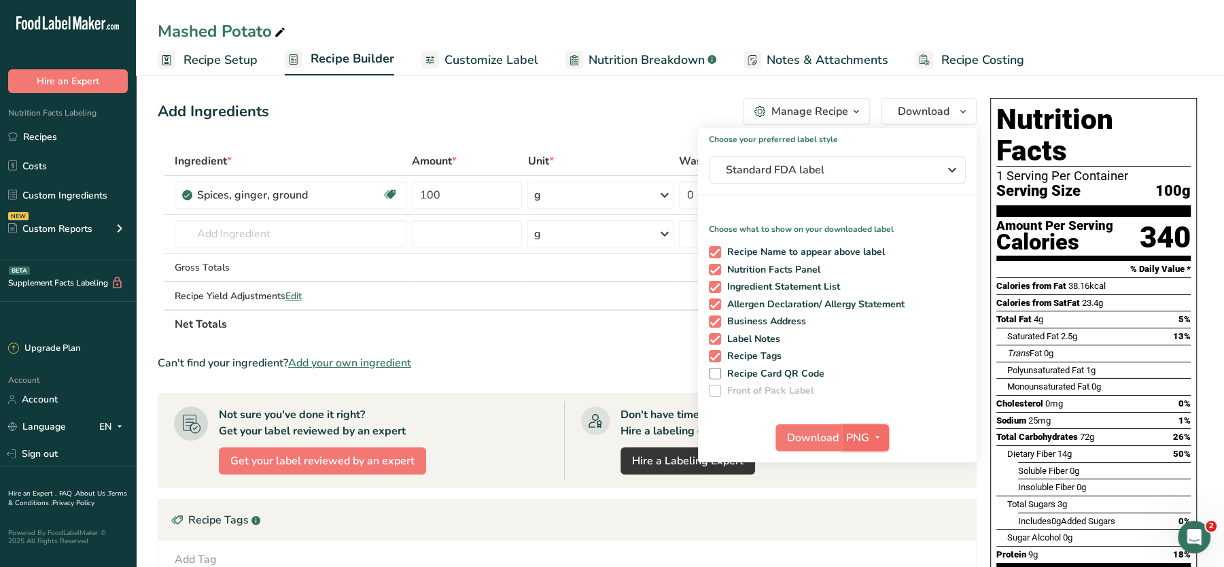
click at [851, 433] on span "PNG" at bounding box center [857, 438] width 23 height 16
click at [827, 436] on span "Download" at bounding box center [813, 438] width 52 height 16
click at [49, 139] on link "Recipes" at bounding box center [68, 137] width 136 height 26
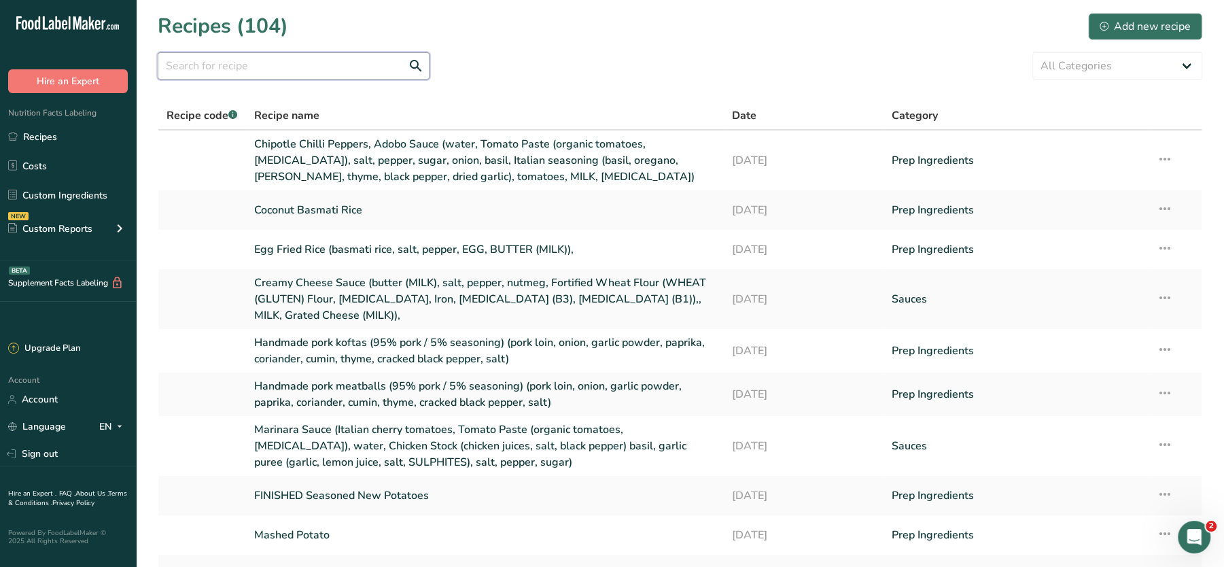
click at [342, 65] on input "text" at bounding box center [294, 65] width 272 height 27
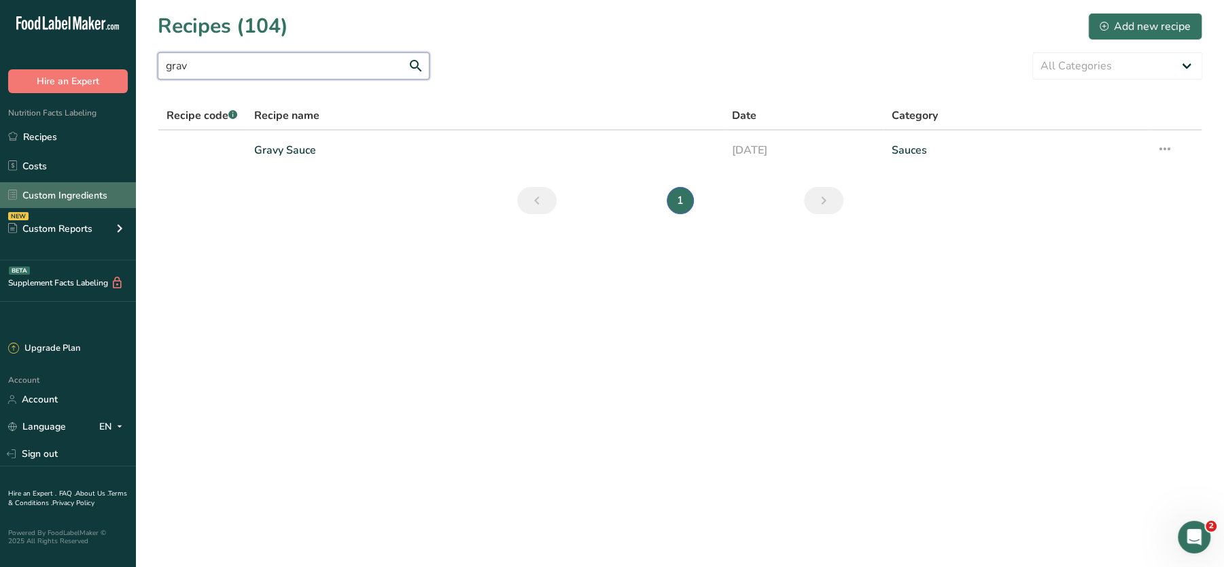
type input "grav"
click at [78, 199] on link "Custom Ingredients" at bounding box center [68, 195] width 136 height 26
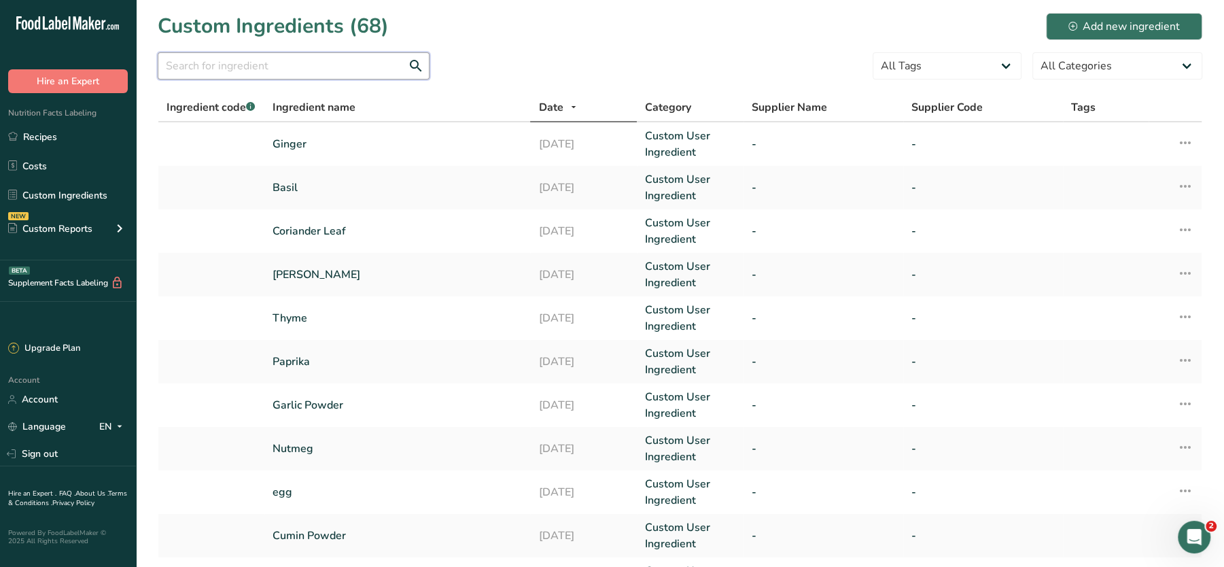
click at [280, 66] on input "text" at bounding box center [294, 65] width 272 height 27
type input "p"
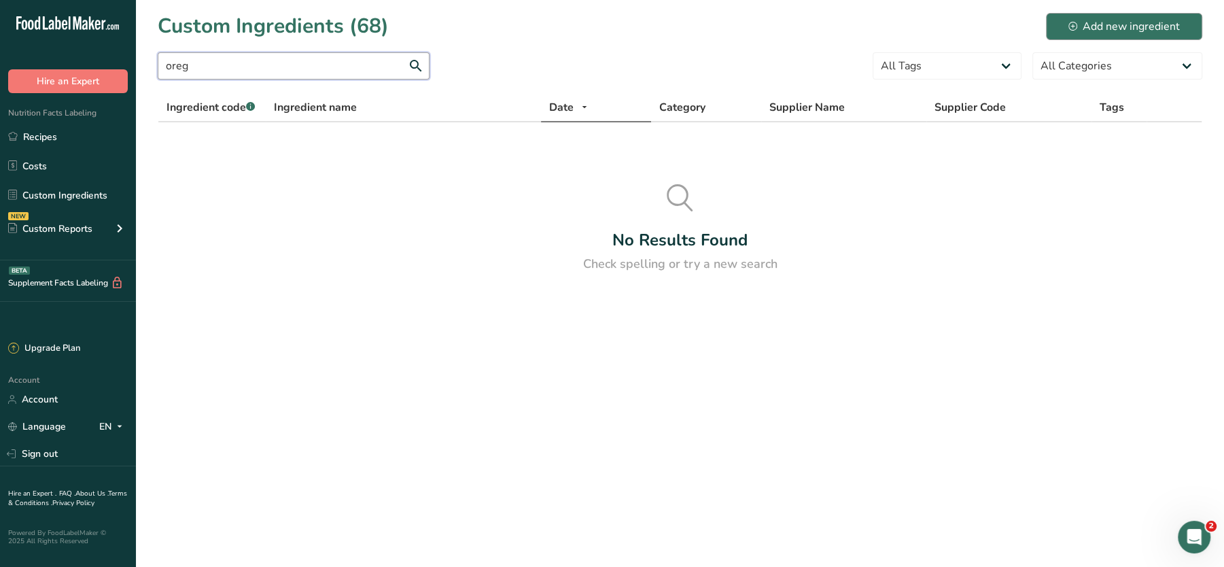
type input "oreg"
click at [1094, 25] on div "Add new ingredient" at bounding box center [1123, 26] width 111 height 16
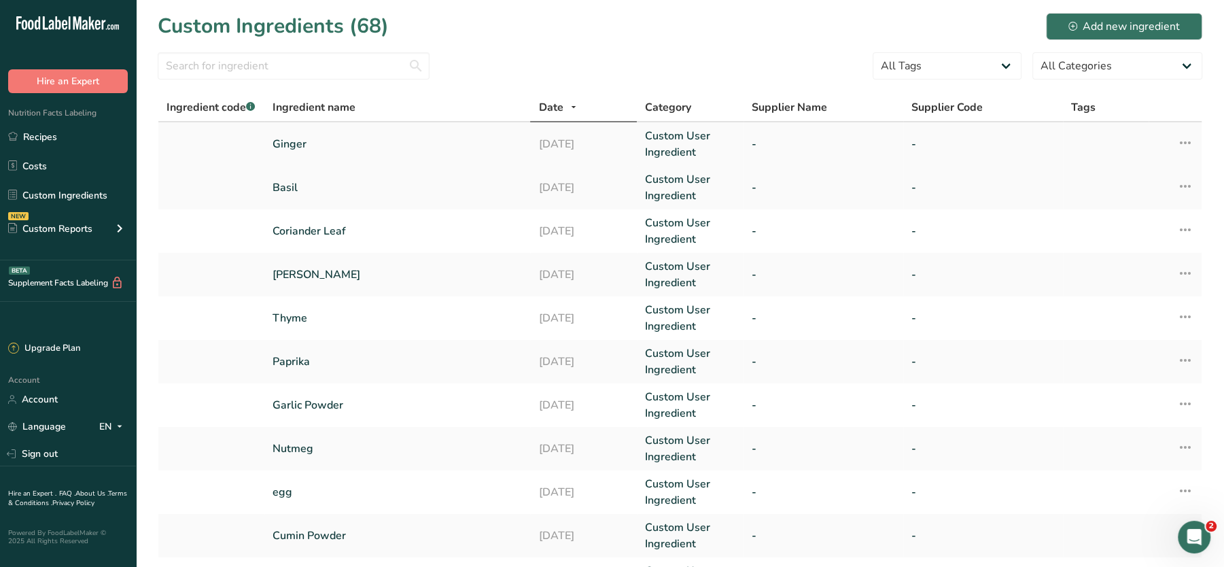
click at [1192, 146] on icon at bounding box center [1185, 142] width 16 height 24
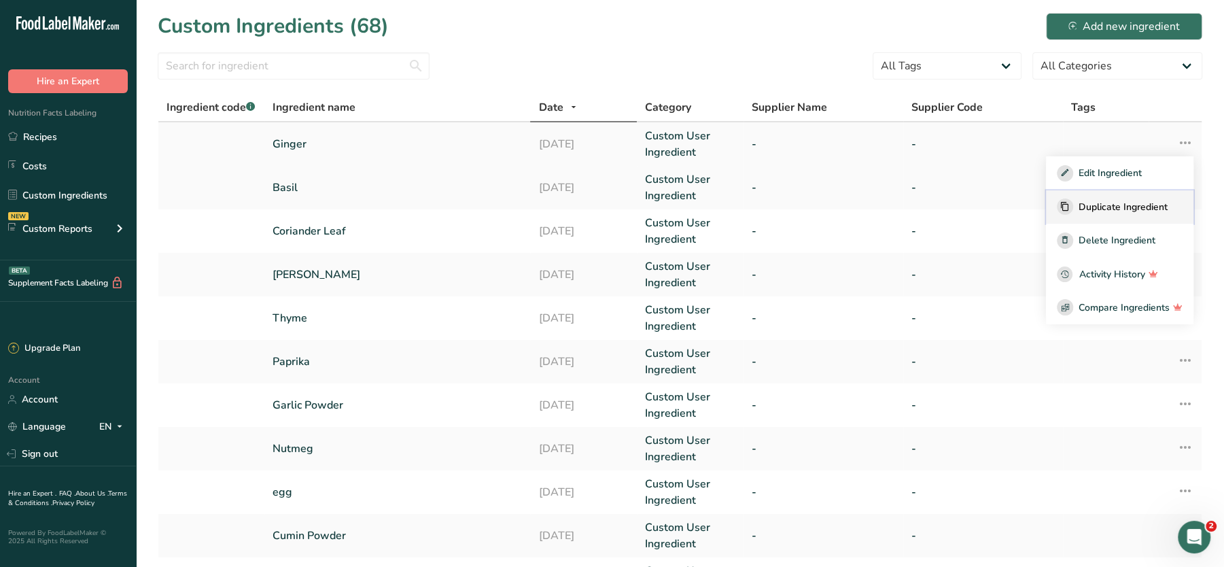
click at [1104, 203] on span "Duplicate Ingredient" at bounding box center [1123, 207] width 89 height 14
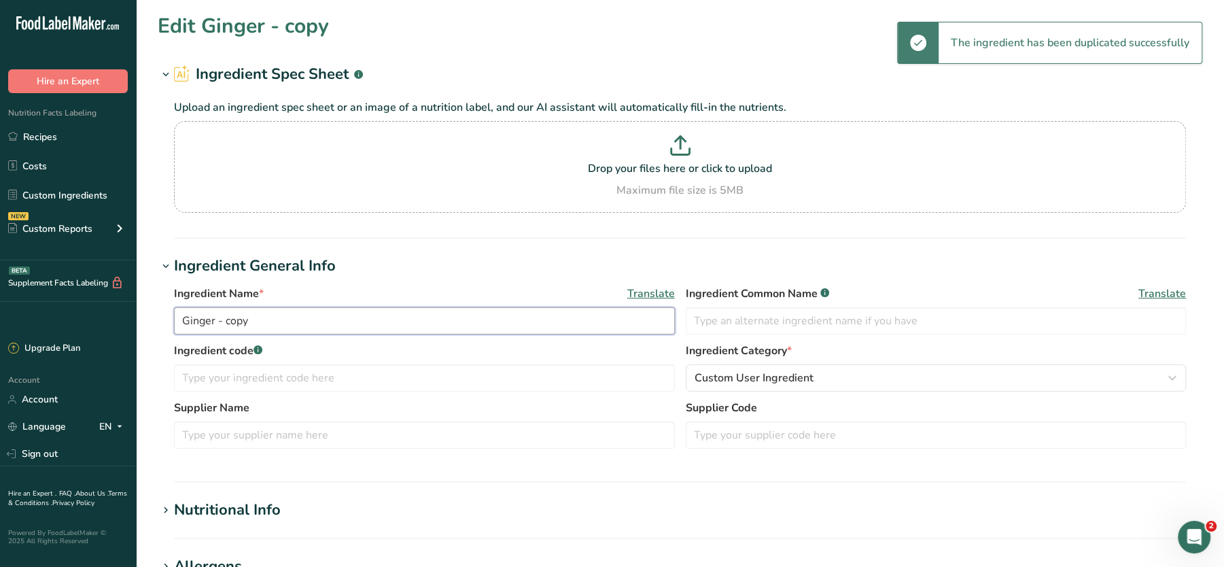
drag, startPoint x: 258, startPoint y: 321, endPoint x: 124, endPoint y: 328, distance: 134.1
click at [124, 328] on div ".a-20{fill:#fff;} Hire an Expert Nutrition Facts Labeling Recipes Costs Custom …" at bounding box center [612, 521] width 1224 height 1042
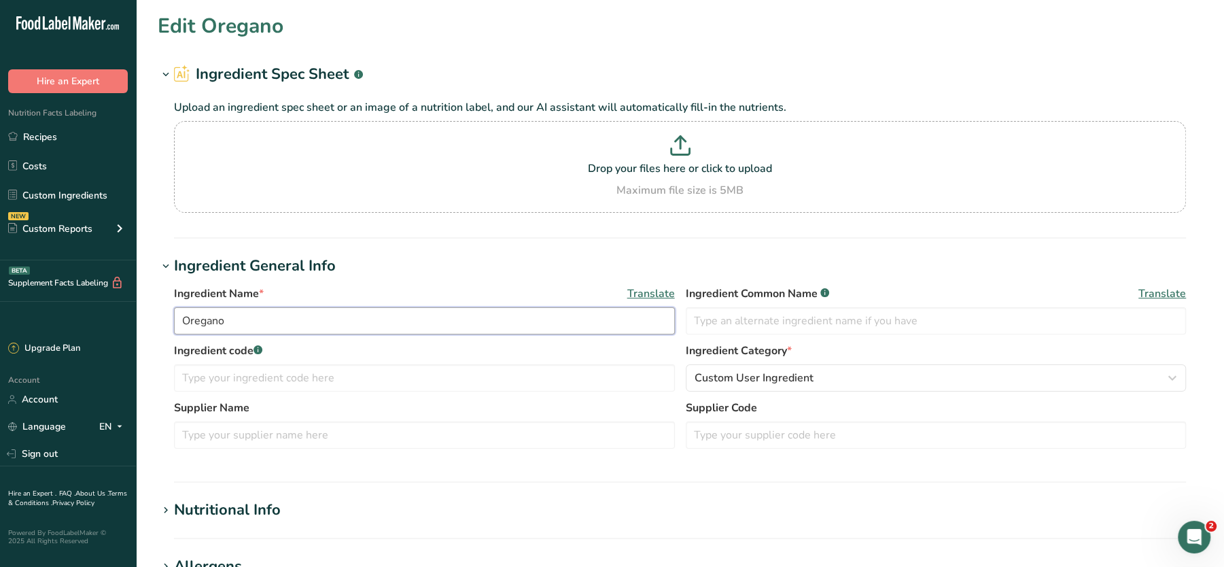
scroll to position [474, 0]
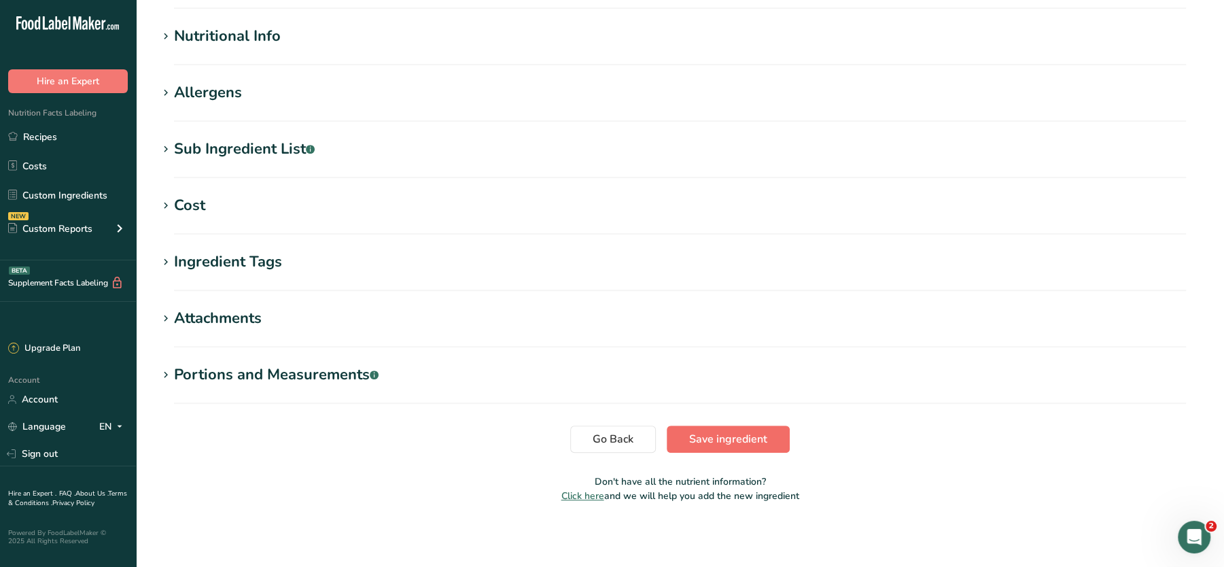
type input "Oregano"
click at [746, 446] on button "Save ingredient" at bounding box center [728, 438] width 123 height 27
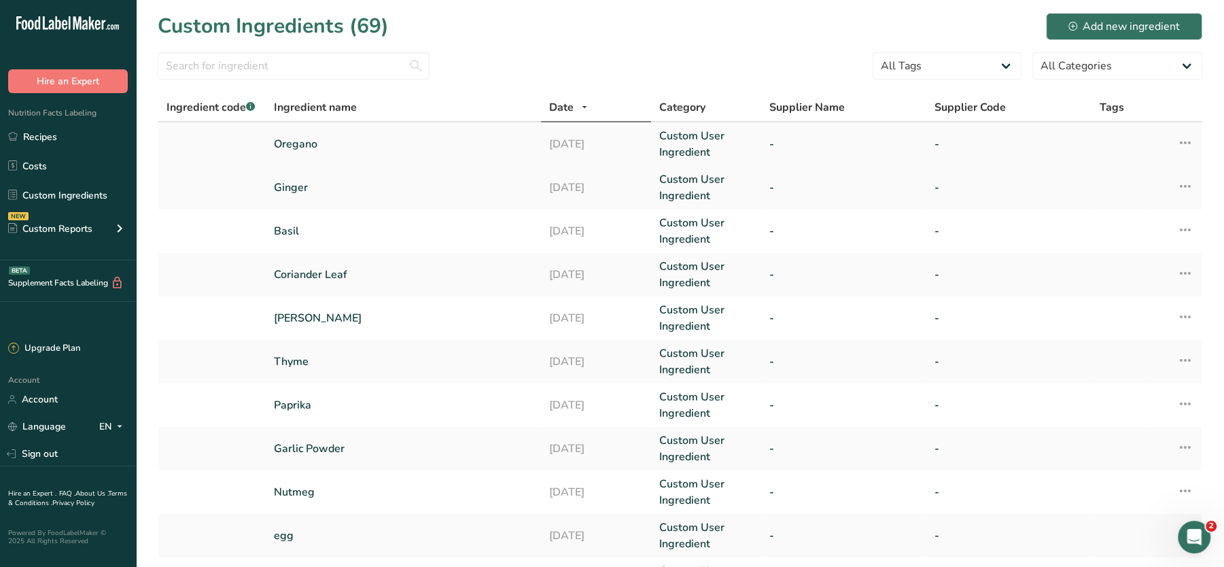
click at [1195, 149] on td "Edit Ingredient Duplicate Ingredient Delete Ingredient Activity History Compare…" at bounding box center [1174, 143] width 55 height 43
click at [1191, 146] on icon at bounding box center [1185, 142] width 16 height 24
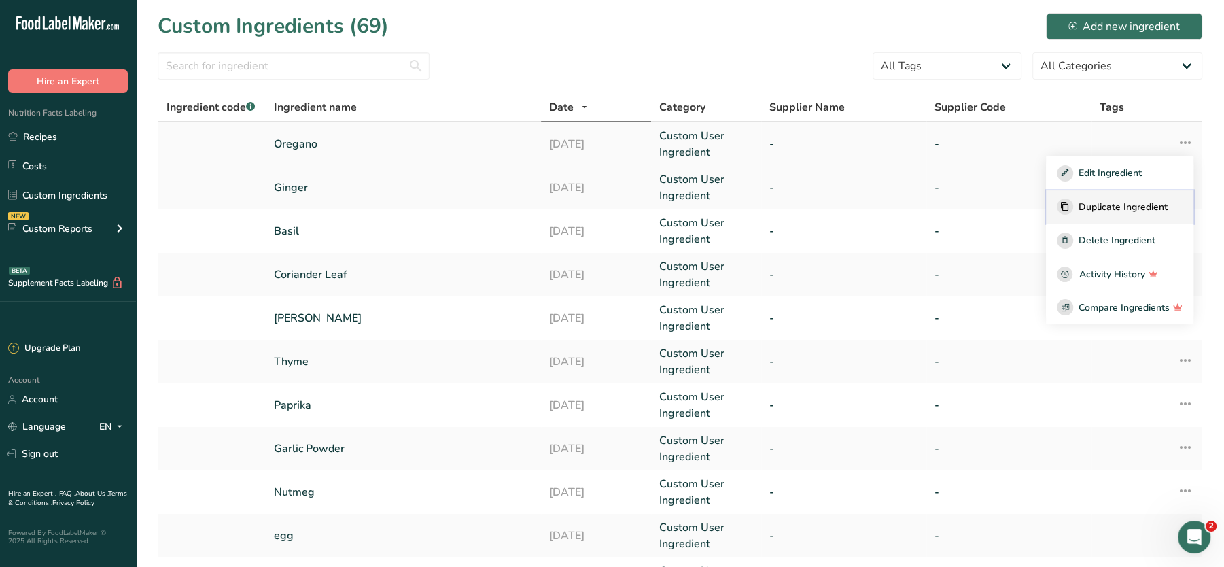
click at [1106, 198] on div "Duplicate Ingredient" at bounding box center [1120, 206] width 126 height 16
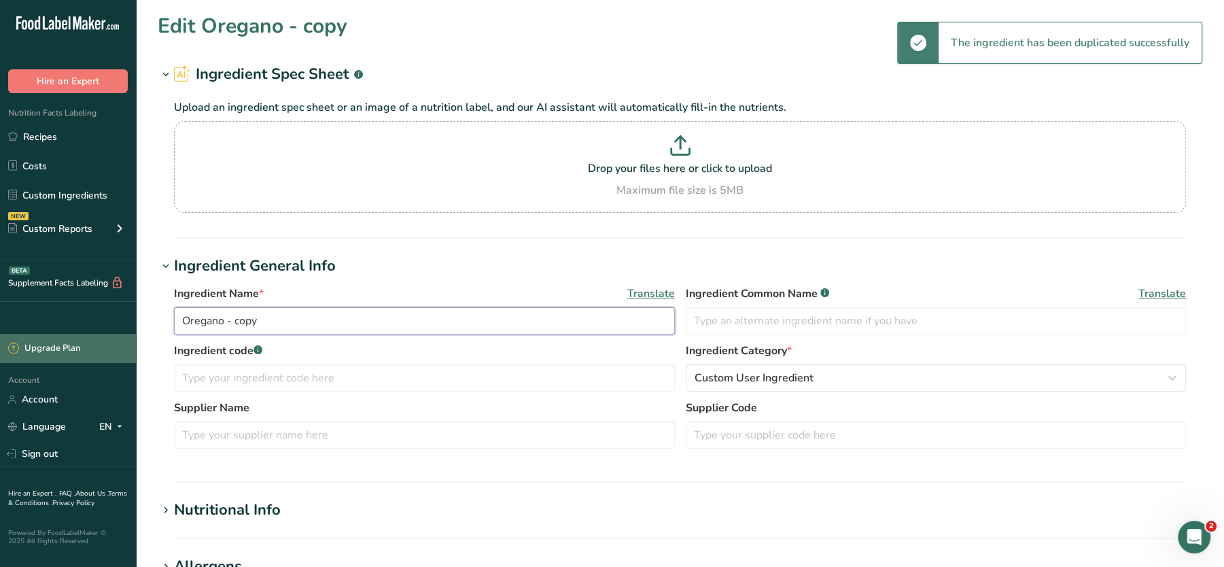
drag, startPoint x: 266, startPoint y: 322, endPoint x: 108, endPoint y: 334, distance: 158.8
click at [108, 334] on div ".a-20{fill:#fff;} Hire an Expert Nutrition Facts Labeling Recipes Costs Custom …" at bounding box center [612, 521] width 1224 height 1042
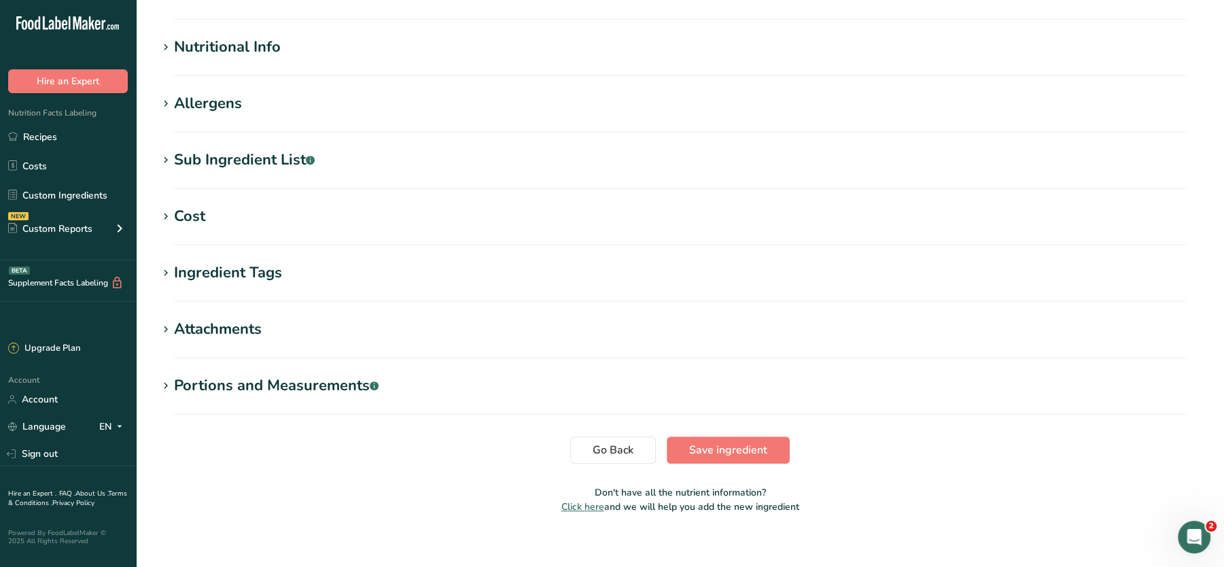
scroll to position [474, 0]
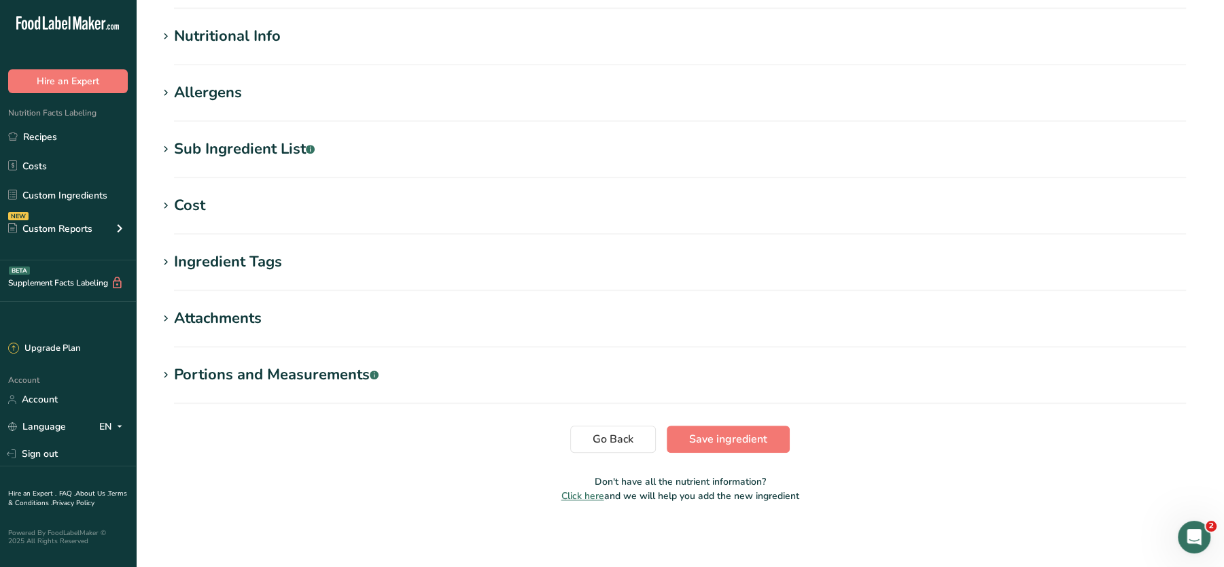
type input "Beetroot Powder"
click at [737, 423] on section "Edit Beetroot Powder Ingredient Spec Sheet .a-a{fill:#347362;}.b-a{fill:#fff;} …" at bounding box center [680, 25] width 1088 height 998
click at [722, 434] on span "Save ingredient" at bounding box center [728, 439] width 78 height 16
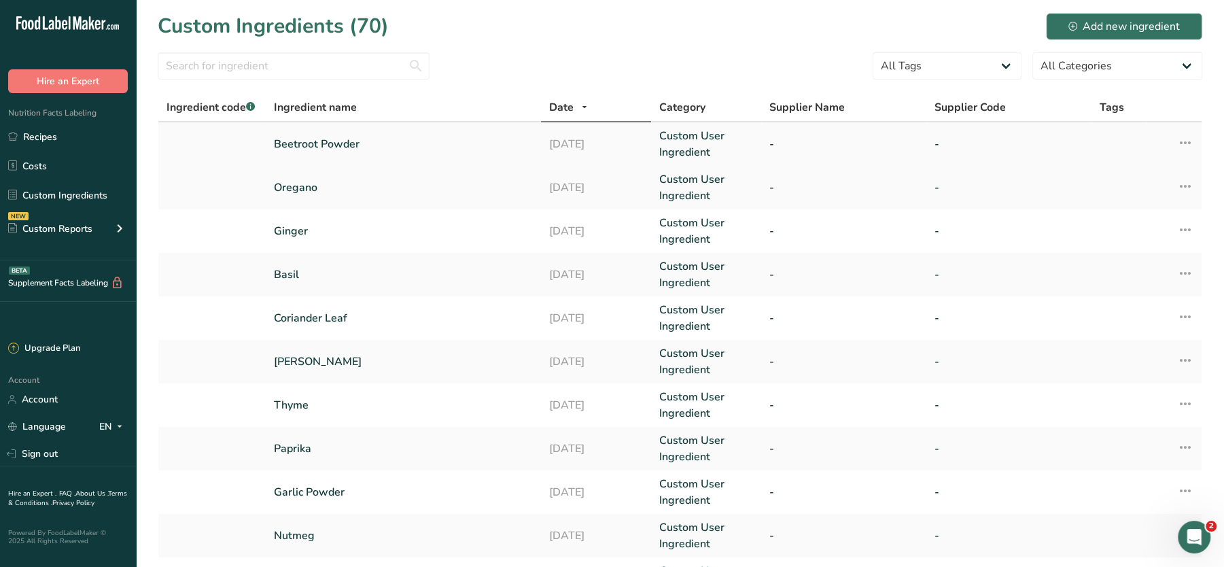
click at [1185, 143] on icon at bounding box center [1185, 142] width 16 height 24
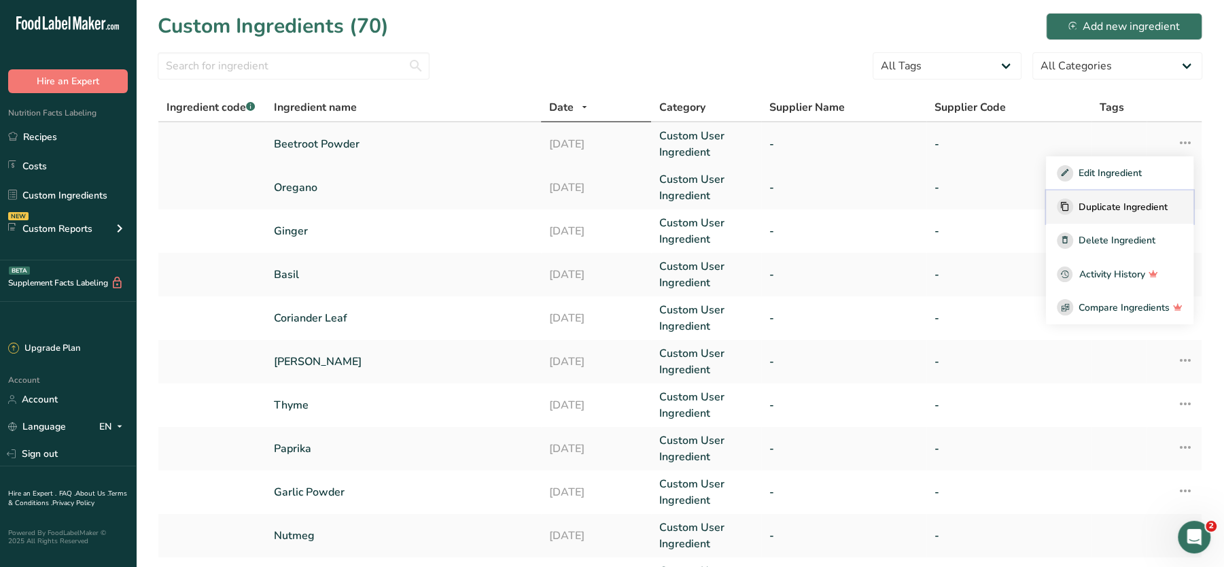
click at [1085, 198] on div "Duplicate Ingredient" at bounding box center [1120, 206] width 126 height 16
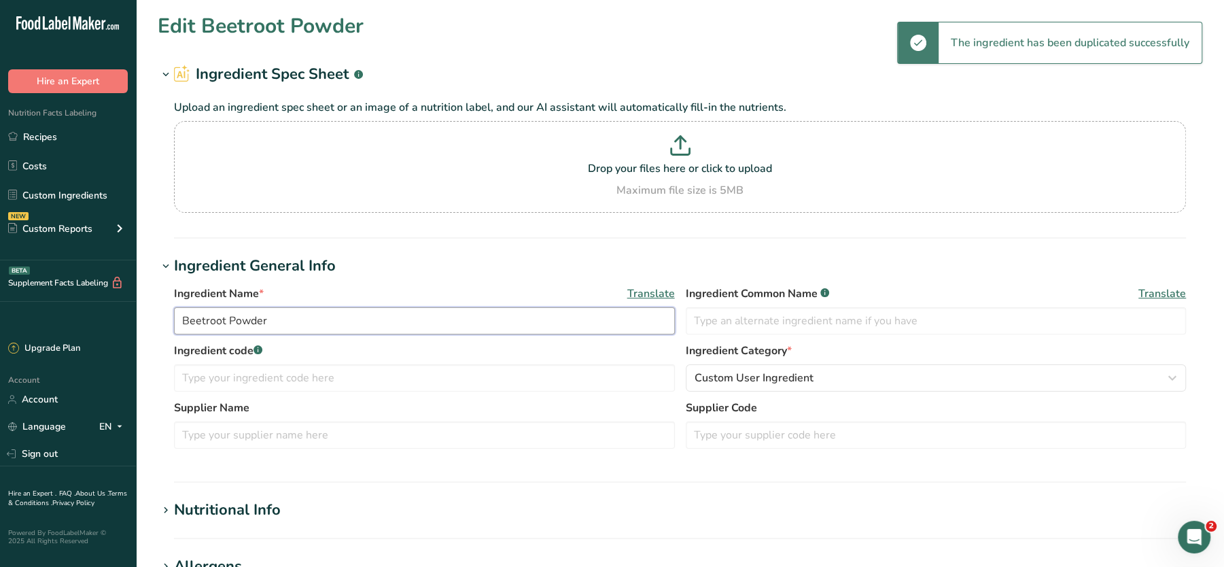
drag, startPoint x: 292, startPoint y: 332, endPoint x: 116, endPoint y: 317, distance: 176.7
click at [116, 317] on div ".a-20{fill:#fff;} Hire an Expert Nutrition Facts Labeling Recipes Costs Custom …" at bounding box center [612, 521] width 1224 height 1042
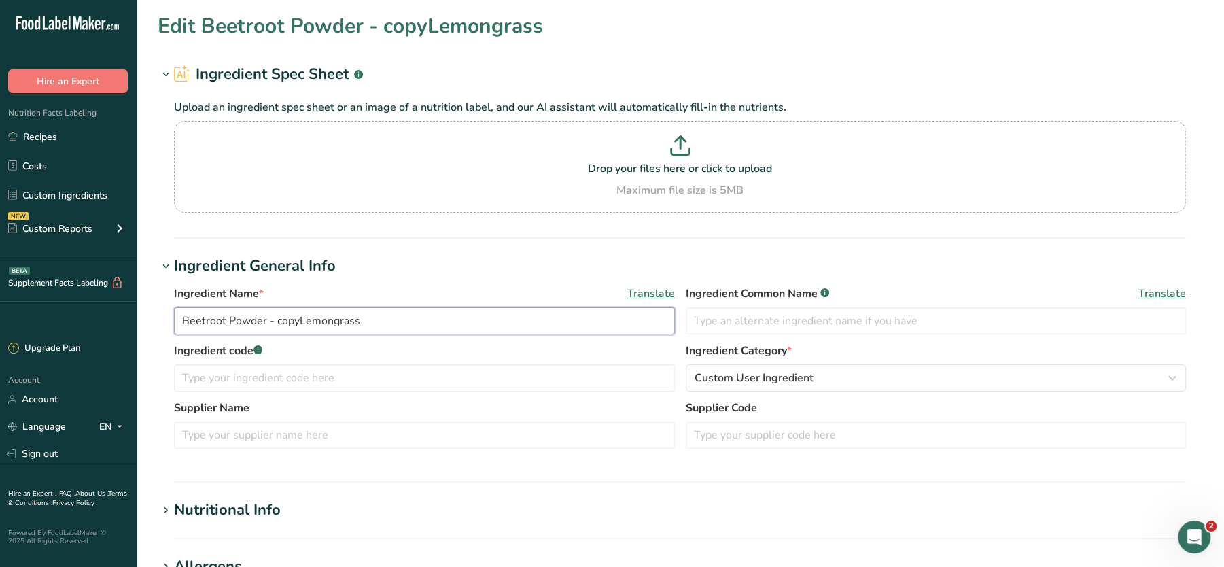
drag, startPoint x: 294, startPoint y: 319, endPoint x: 125, endPoint y: 309, distance: 169.5
click at [125, 309] on div ".a-20{fill:#fff;} Hire an Expert Nutrition Facts Labeling Recipes Costs Custom …" at bounding box center [612, 521] width 1224 height 1042
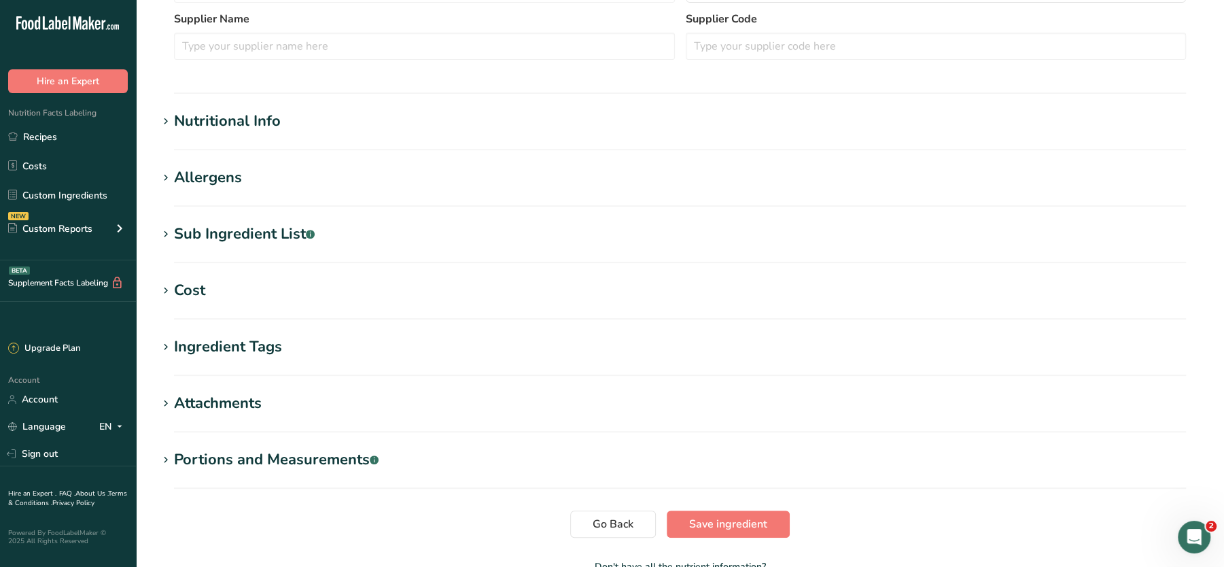
scroll to position [474, 0]
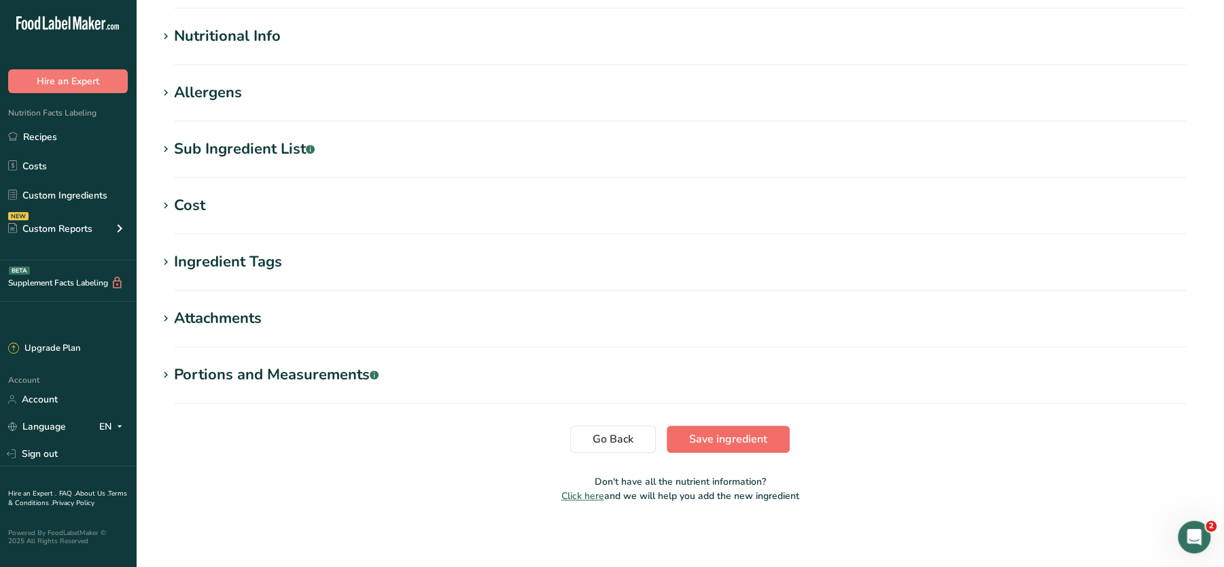
type input "Lemongrass"
click at [733, 434] on span "Save ingredient" at bounding box center [728, 439] width 78 height 16
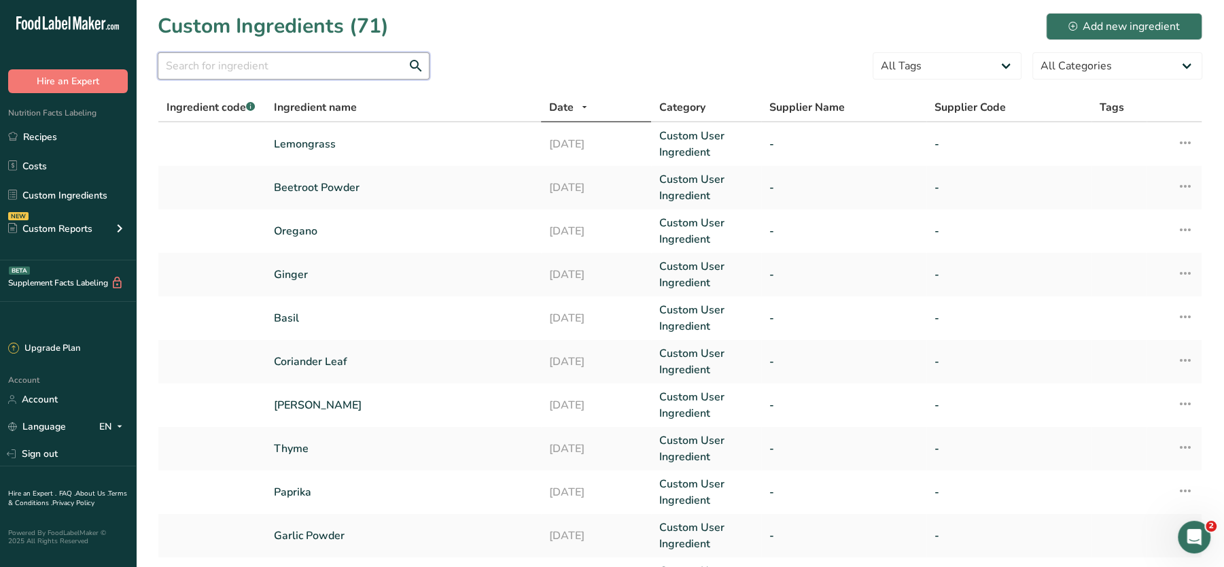
click at [339, 69] on input "text" at bounding box center [294, 65] width 272 height 27
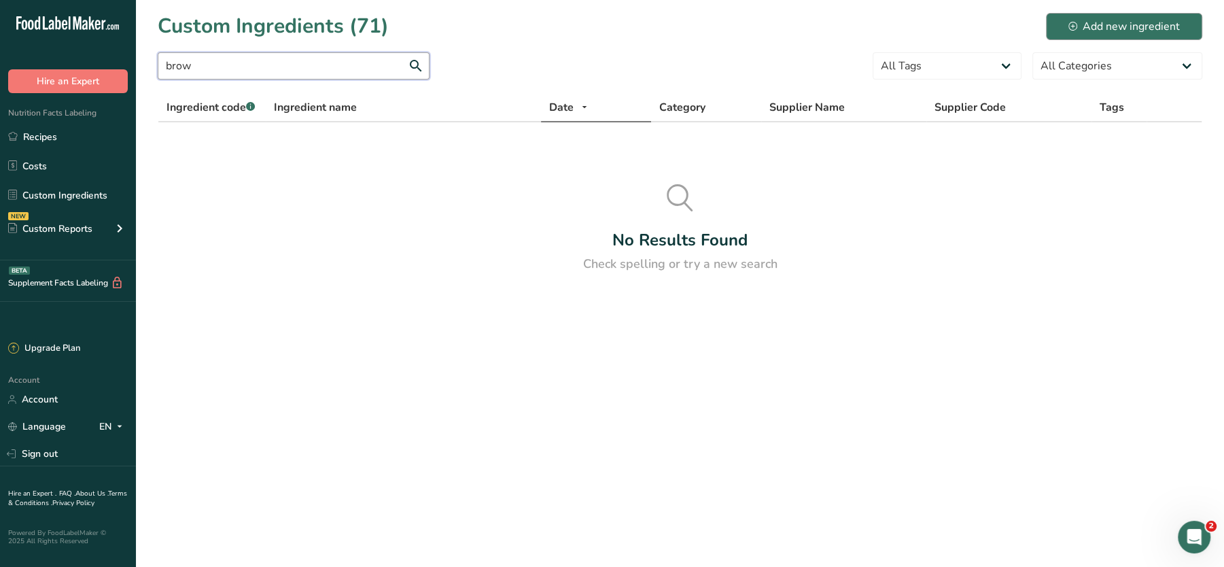
type input "brow"
click at [1117, 22] on div "Add new ingredient" at bounding box center [1123, 26] width 111 height 16
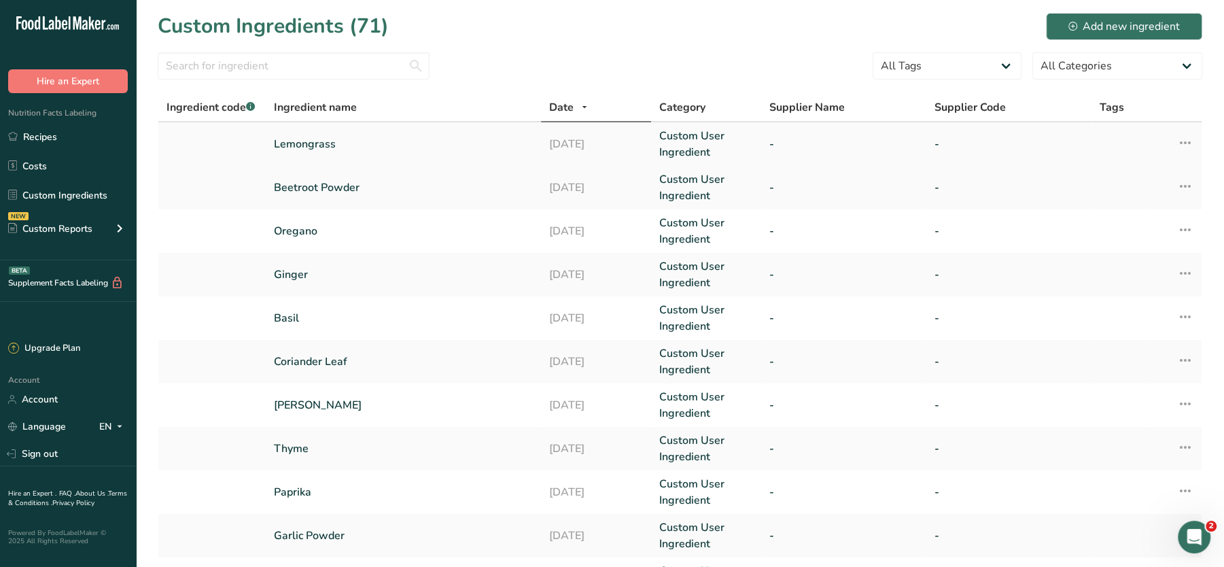
drag, startPoint x: 1194, startPoint y: 136, endPoint x: 1181, endPoint y: 146, distance: 17.0
click at [1181, 146] on td "Edit Ingredient Duplicate Ingredient Delete Ingredient Activity History Compare…" at bounding box center [1174, 143] width 55 height 43
click at [1181, 146] on icon at bounding box center [1185, 142] width 16 height 24
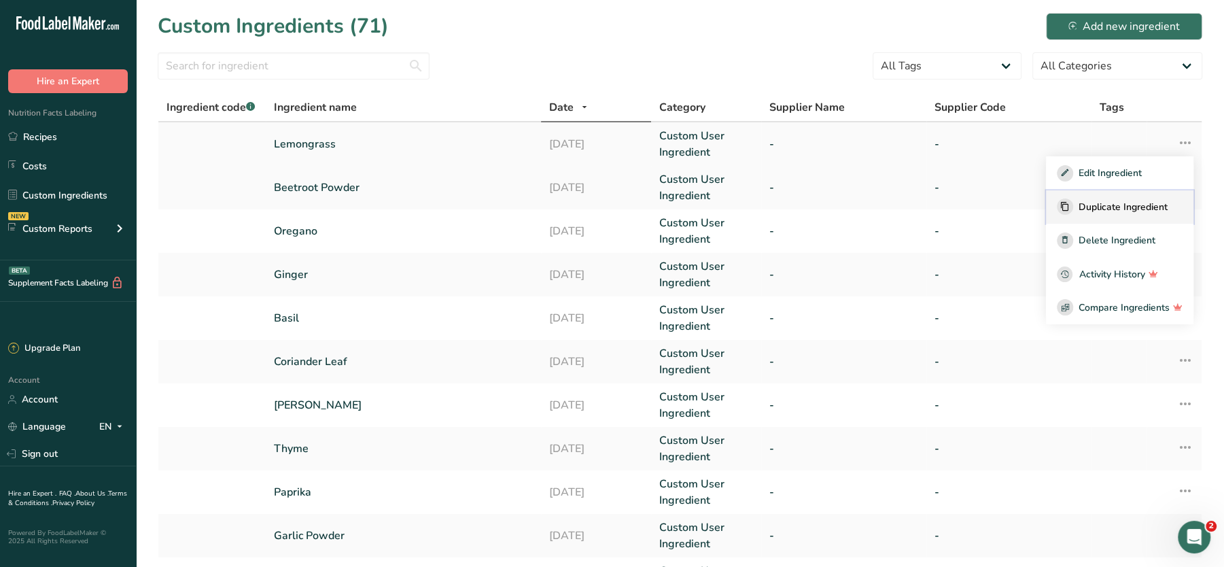
click at [1113, 203] on span "Duplicate Ingredient" at bounding box center [1123, 207] width 89 height 14
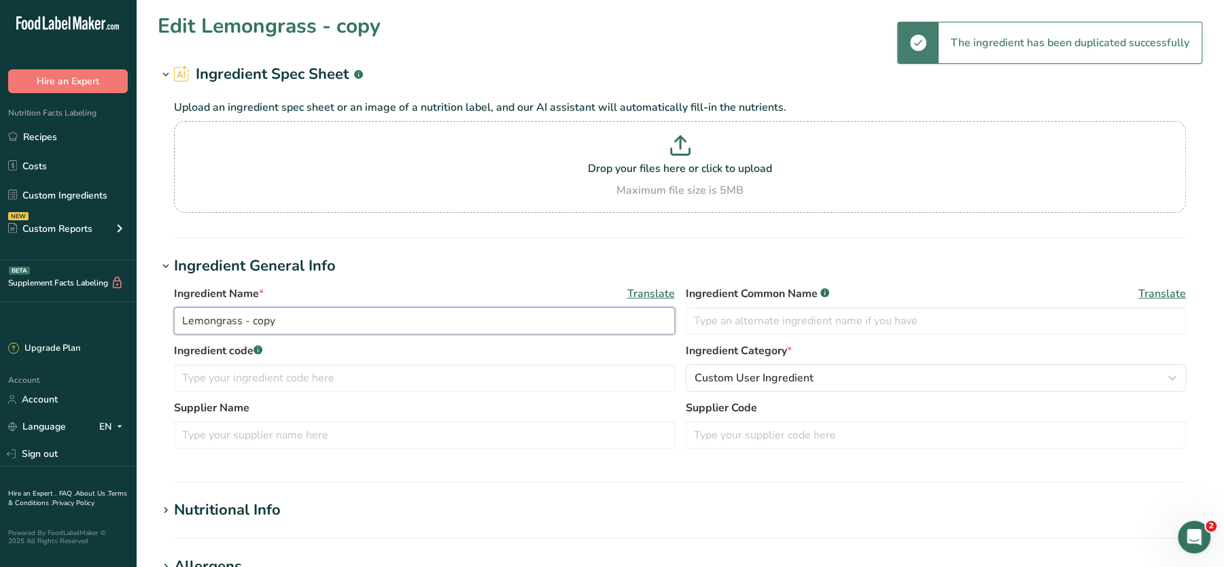
drag, startPoint x: 288, startPoint y: 319, endPoint x: 144, endPoint y: 324, distance: 144.2
click at [144, 324] on section "Edit Lemongrass - copy Ingredient Spec Sheet .a-a{fill:#347362;}.b-a{fill:#fff;…" at bounding box center [680, 499] width 1088 height 998
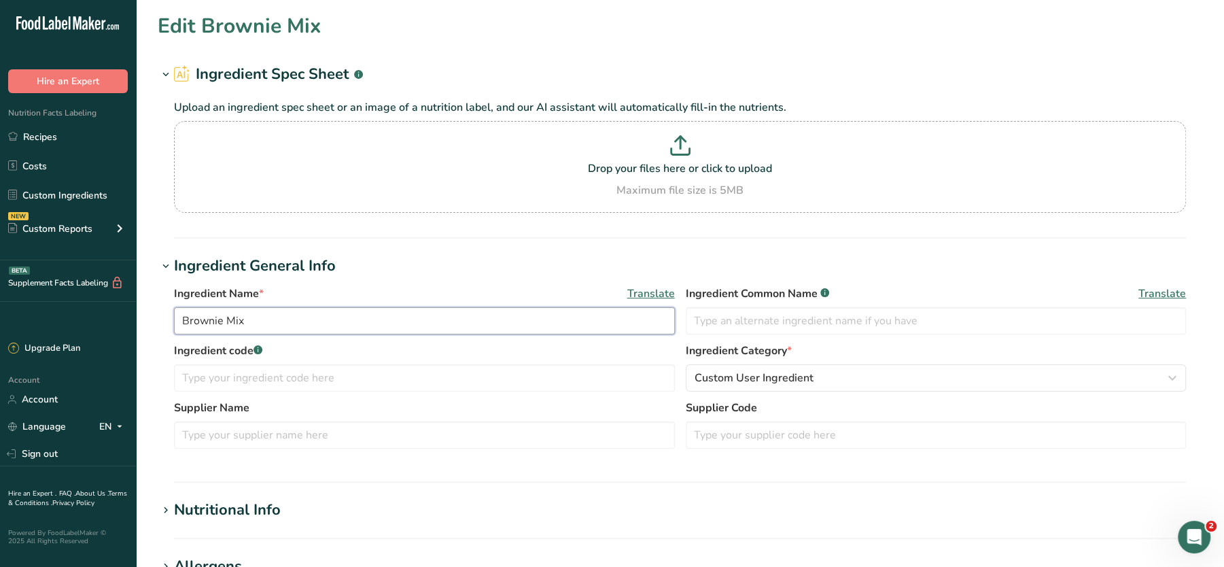
scroll to position [474, 0]
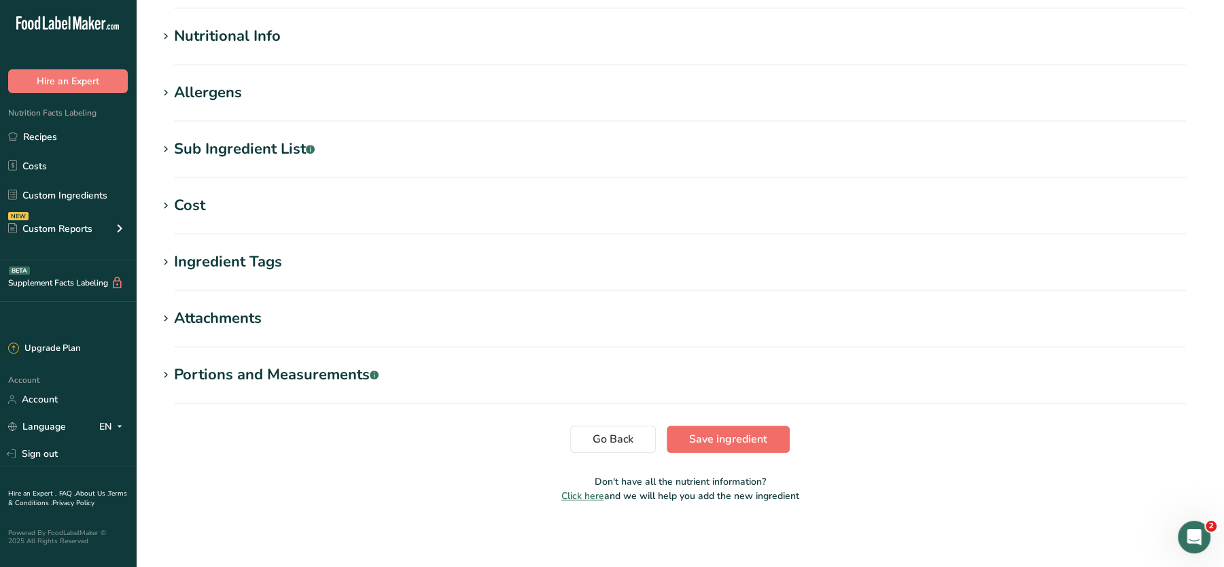
type input "Brownie Mix"
click at [715, 447] on button "Save ingredient" at bounding box center [728, 438] width 123 height 27
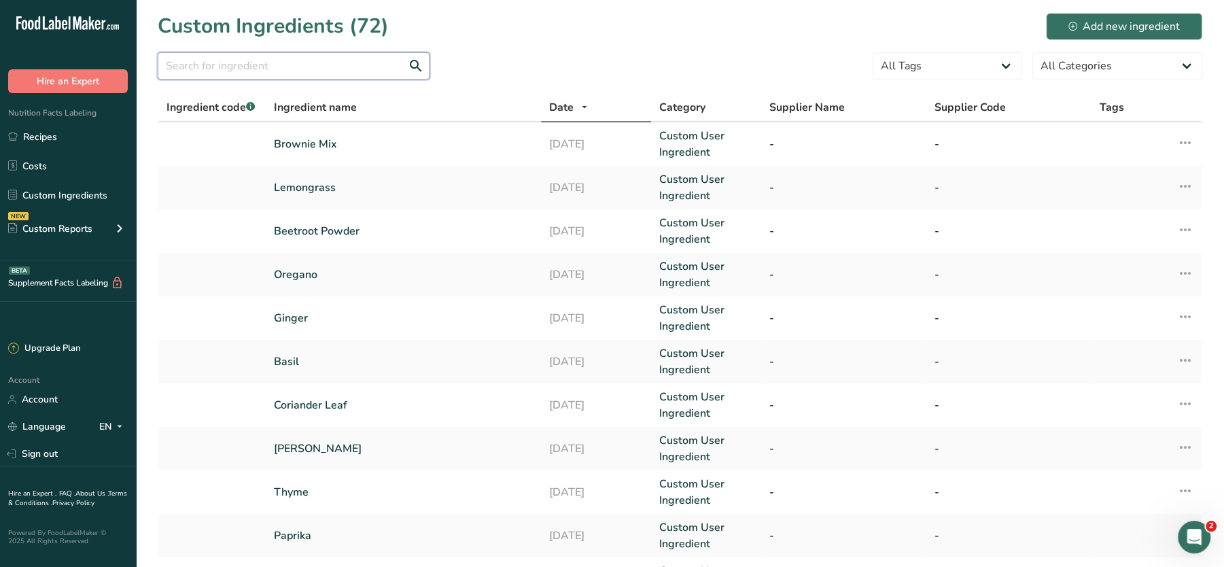
click at [341, 66] on input "text" at bounding box center [294, 65] width 272 height 27
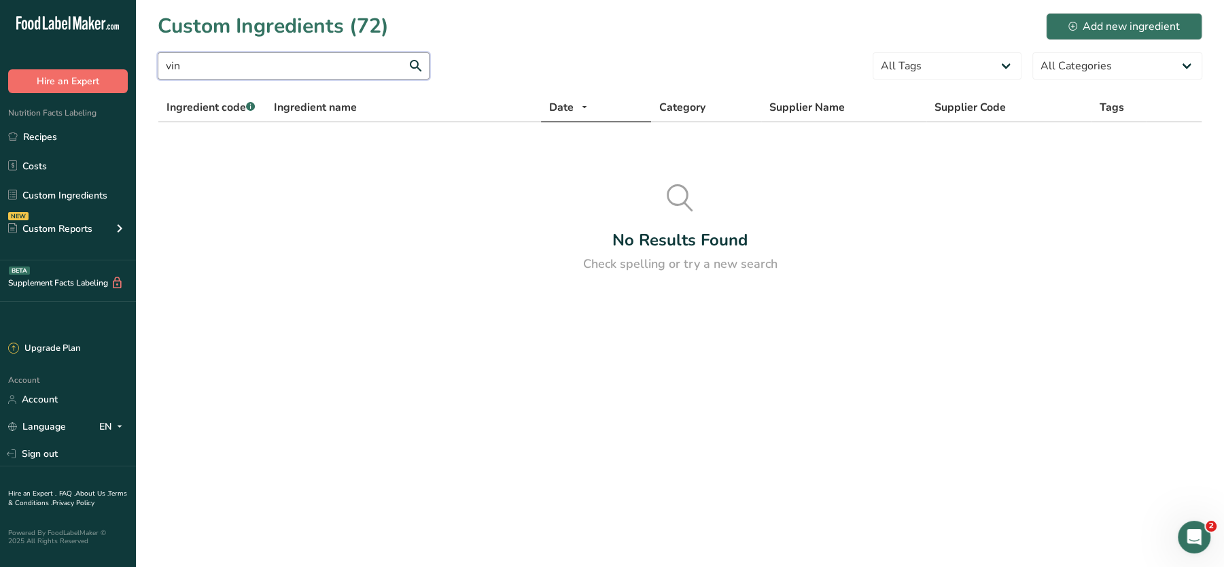
drag, startPoint x: 255, startPoint y: 66, endPoint x: 117, endPoint y: 70, distance: 138.0
click at [117, 70] on div ".a-20{fill:#fff;} Hire an Expert Nutrition Facts Labeling Recipes Costs Custom …" at bounding box center [612, 283] width 1224 height 567
type input "vinegar"
click at [46, 125] on link "Recipes" at bounding box center [68, 137] width 136 height 26
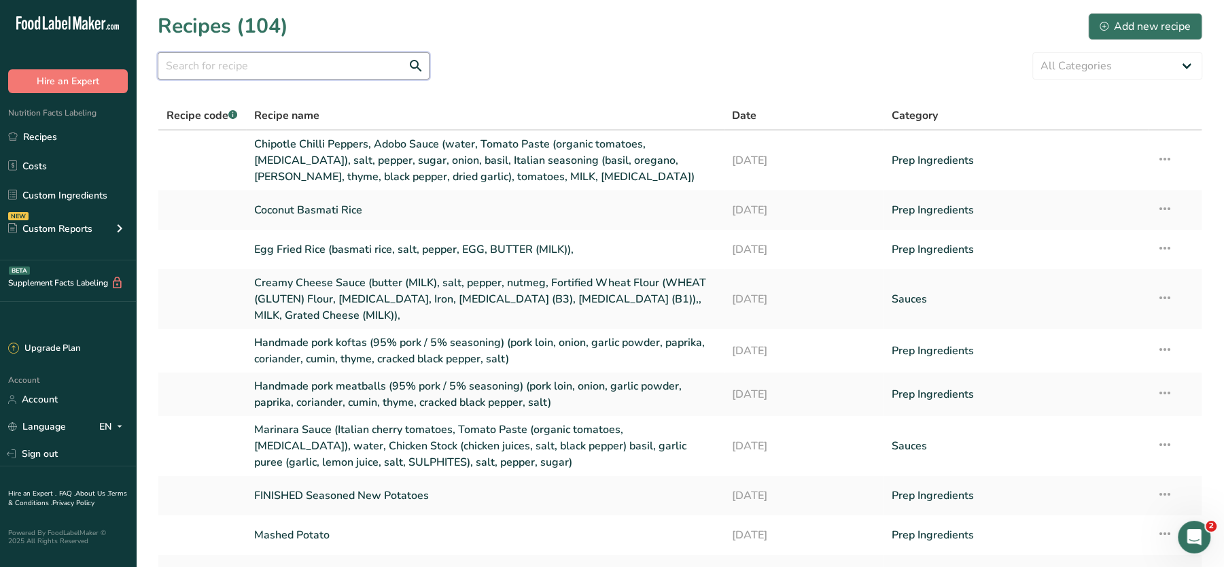
click at [290, 66] on input "text" at bounding box center [294, 65] width 272 height 27
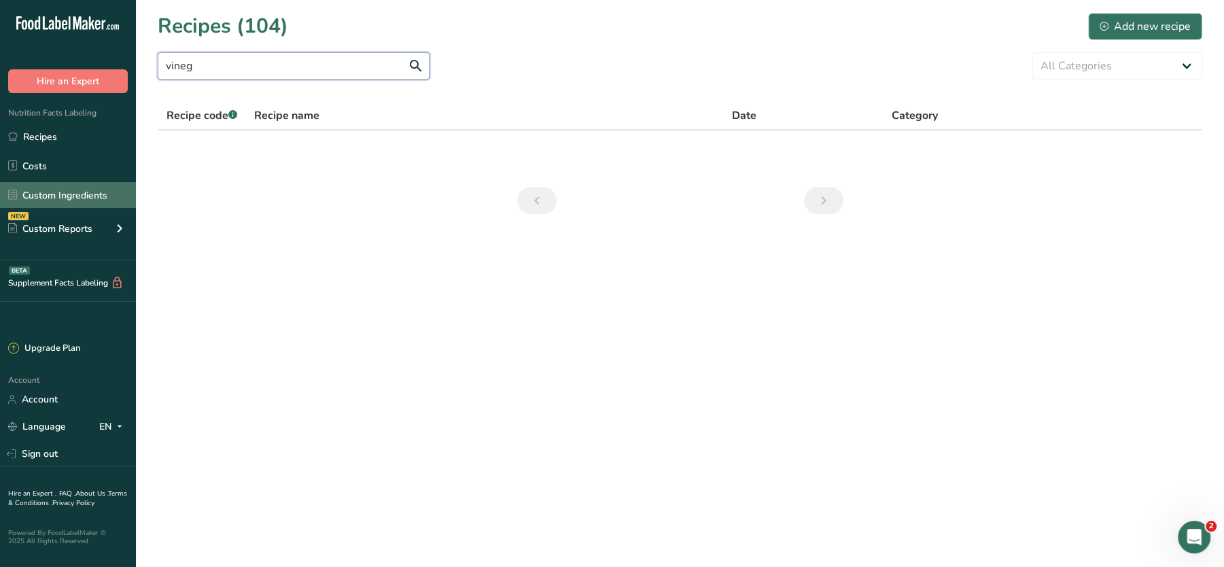
type input "vineg"
click at [66, 202] on link "Custom Ingredients" at bounding box center [68, 195] width 136 height 26
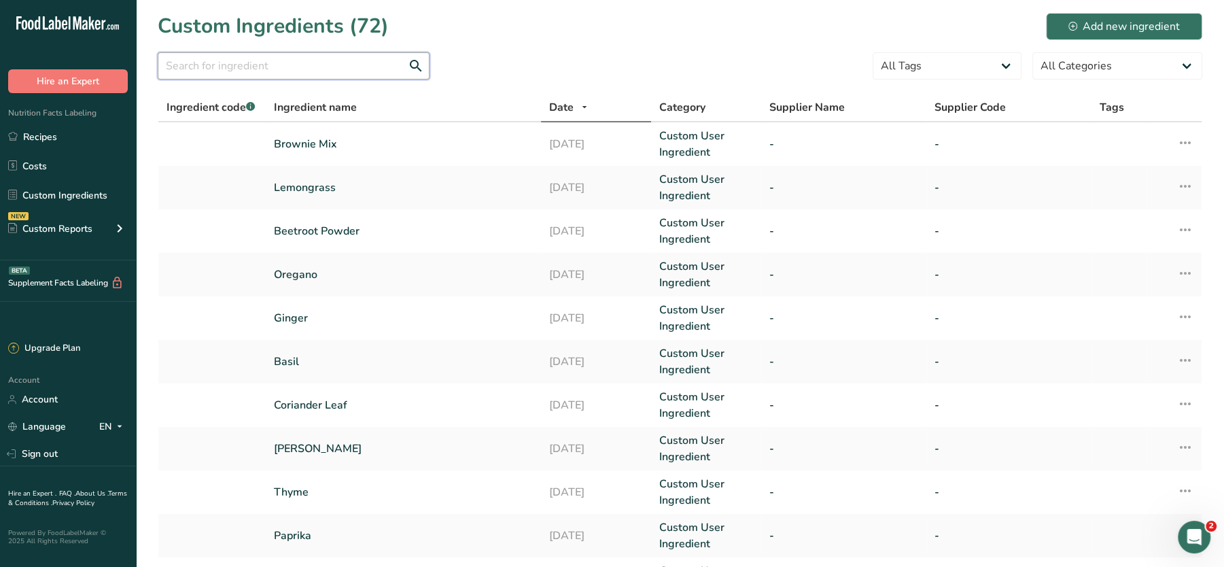
click at [308, 73] on input "text" at bounding box center [294, 65] width 272 height 27
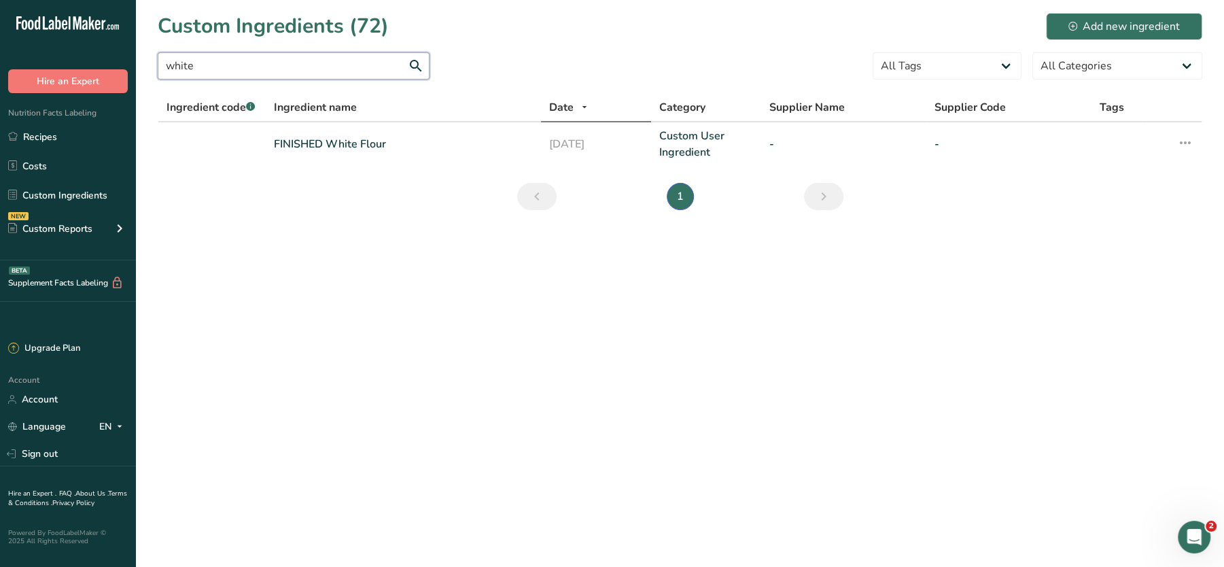
click at [372, 71] on input "white" at bounding box center [294, 65] width 272 height 27
type input "#"
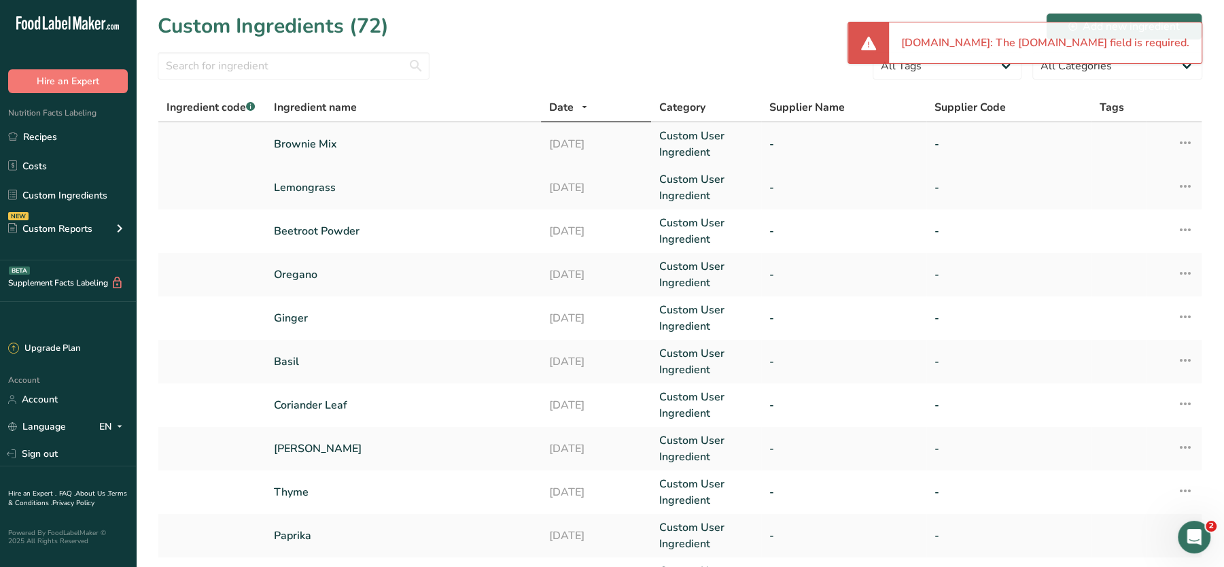
click at [1180, 139] on icon at bounding box center [1185, 142] width 16 height 24
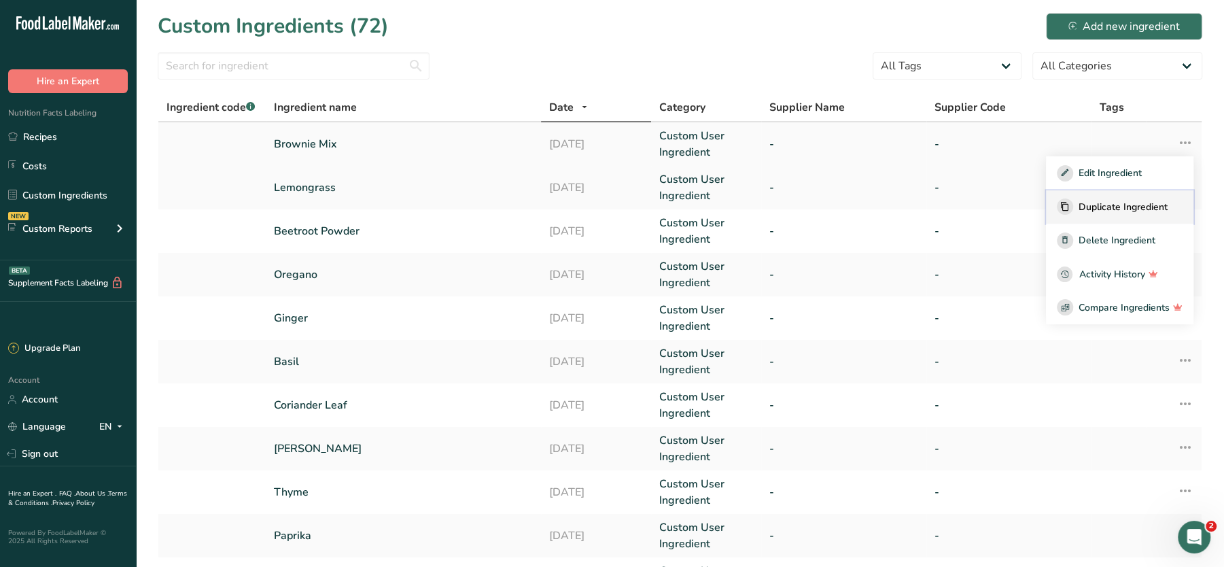
click at [1124, 215] on button "Duplicate Ingredient" at bounding box center [1119, 207] width 147 height 34
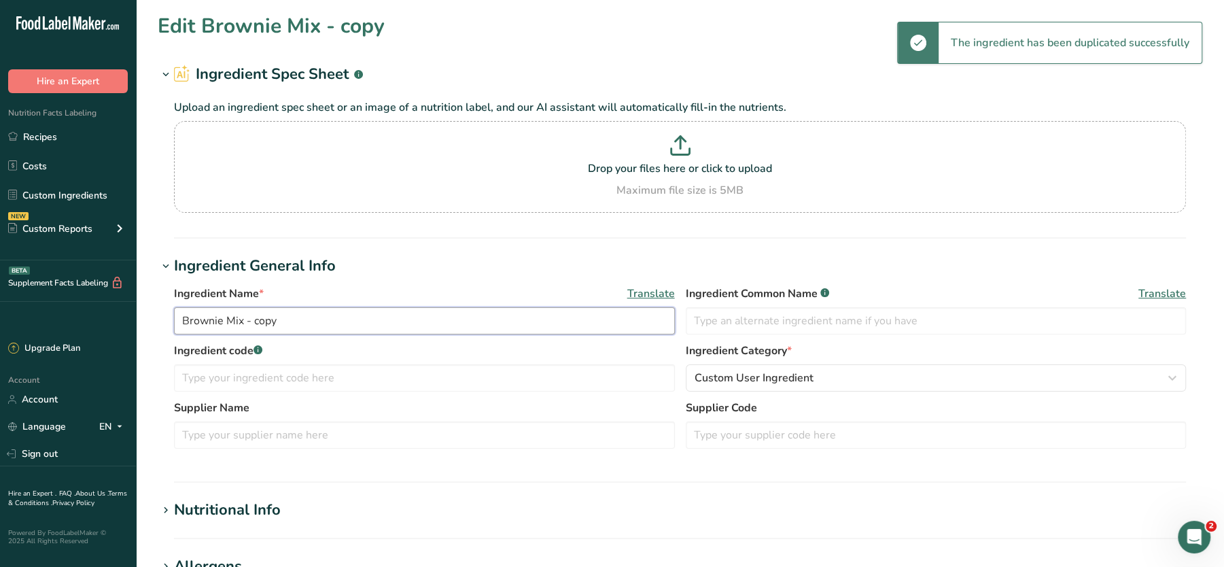
drag, startPoint x: 292, startPoint y: 314, endPoint x: 153, endPoint y: 309, distance: 139.4
click at [153, 309] on section "Edit Brownie Mix - copy Ingredient Spec Sheet .a-a{fill:#347362;}.b-a{fill:#fff…" at bounding box center [680, 499] width 1088 height 998
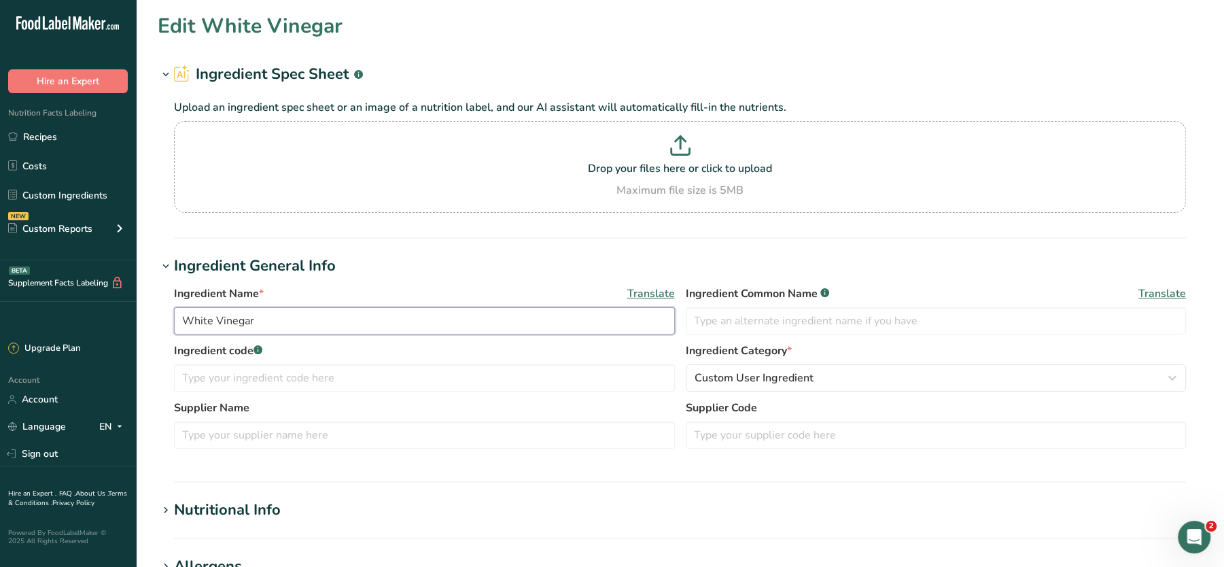
scroll to position [474, 0]
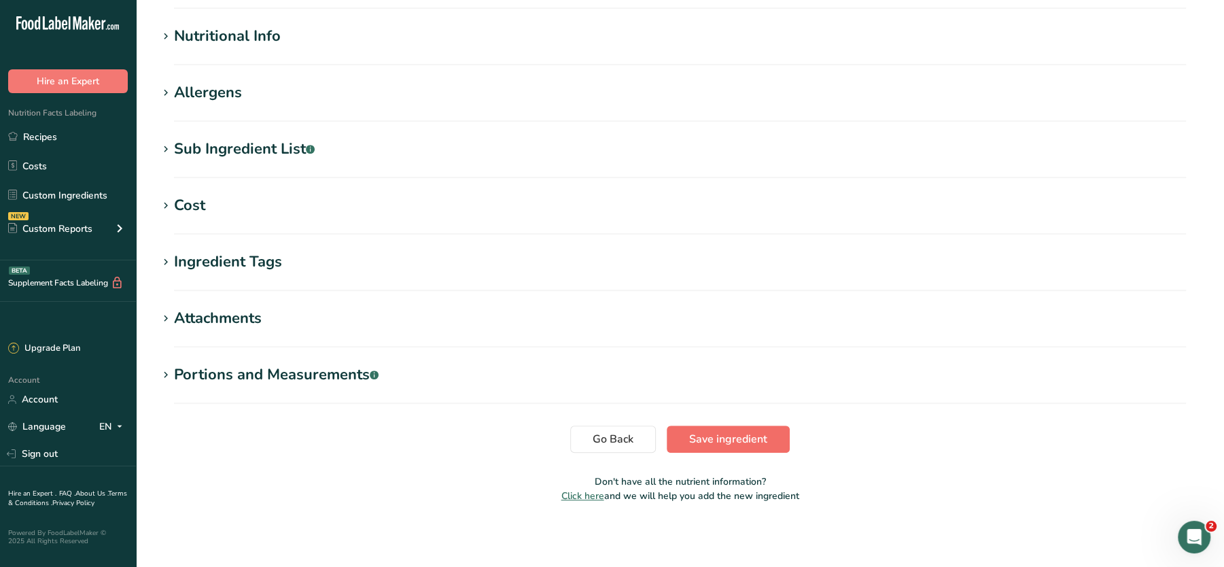
type input "White Vinegar"
click at [709, 441] on span "Save ingredient" at bounding box center [728, 439] width 78 height 16
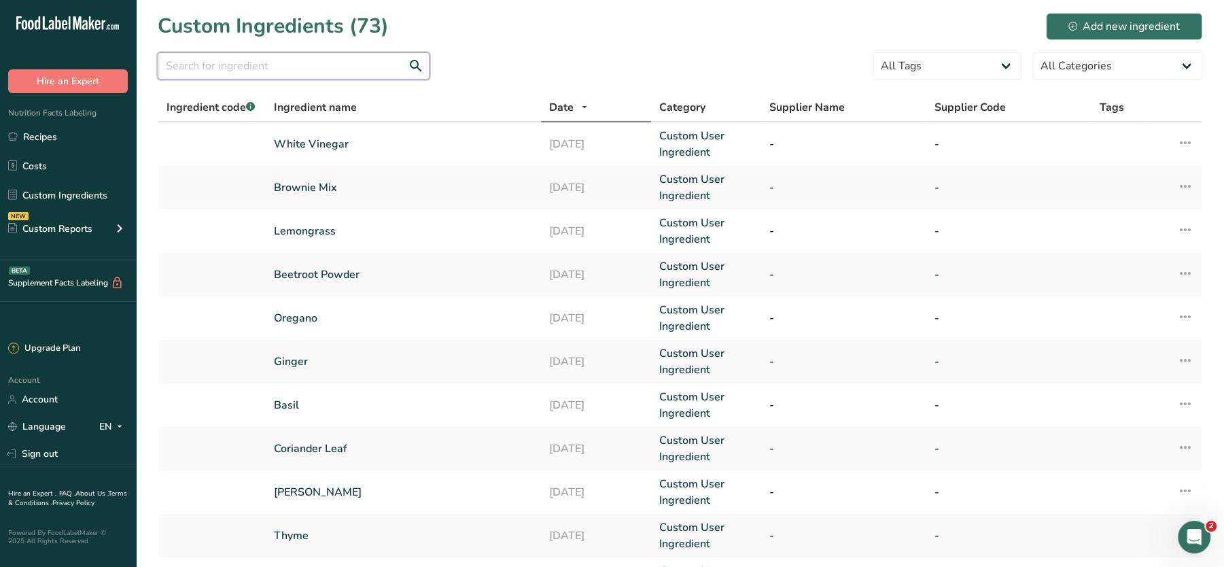
click at [350, 71] on input "text" at bounding box center [294, 65] width 272 height 27
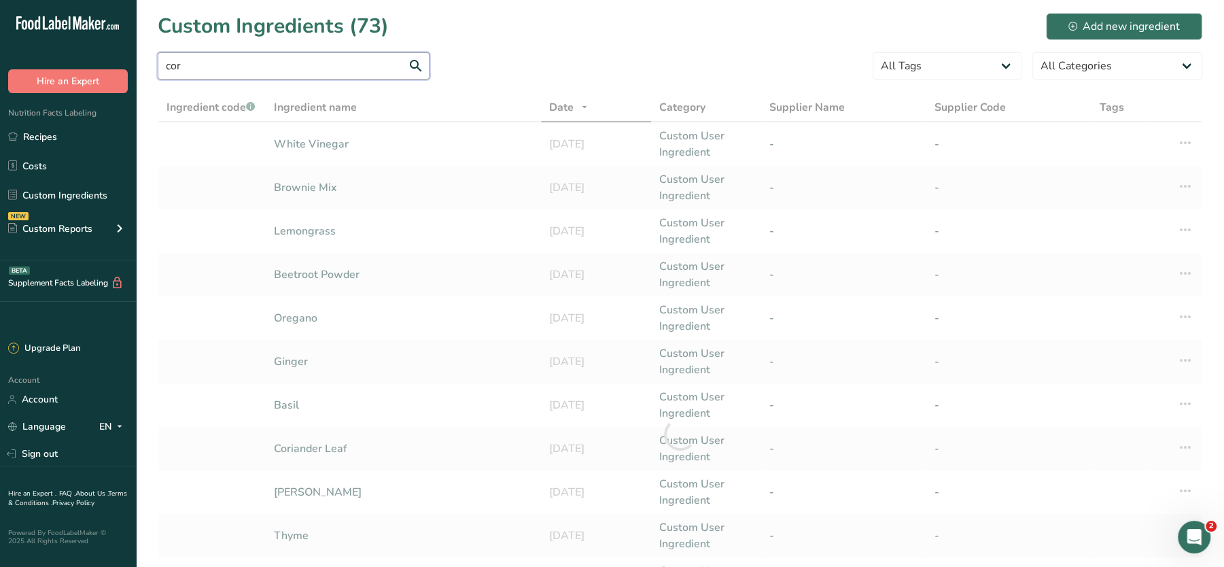
type input "corn"
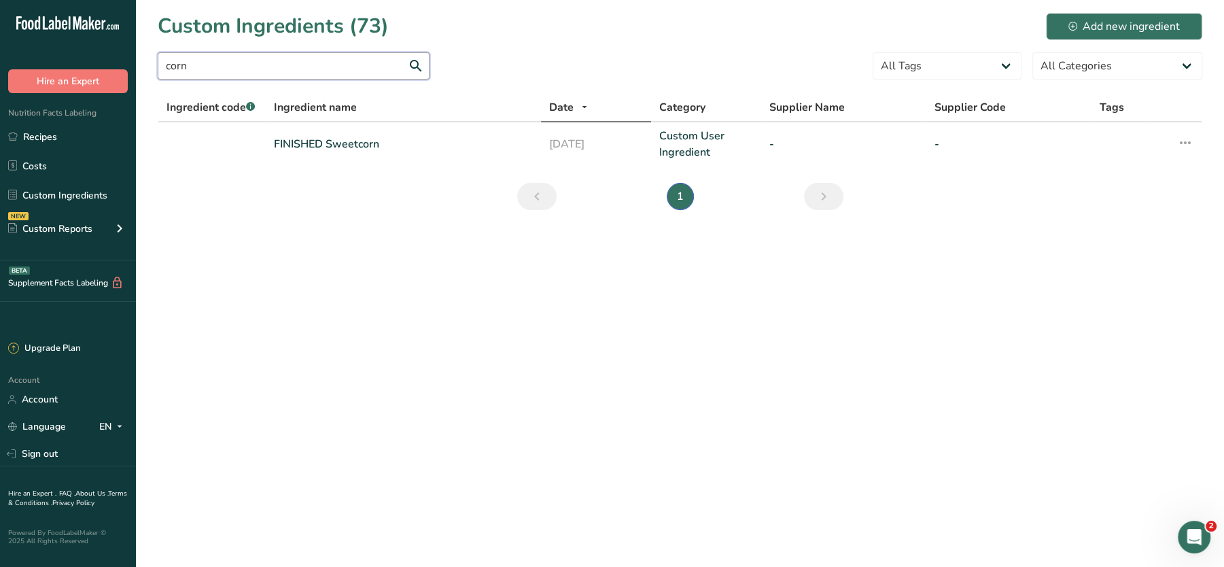
click at [241, 55] on input "corn" at bounding box center [294, 65] width 272 height 27
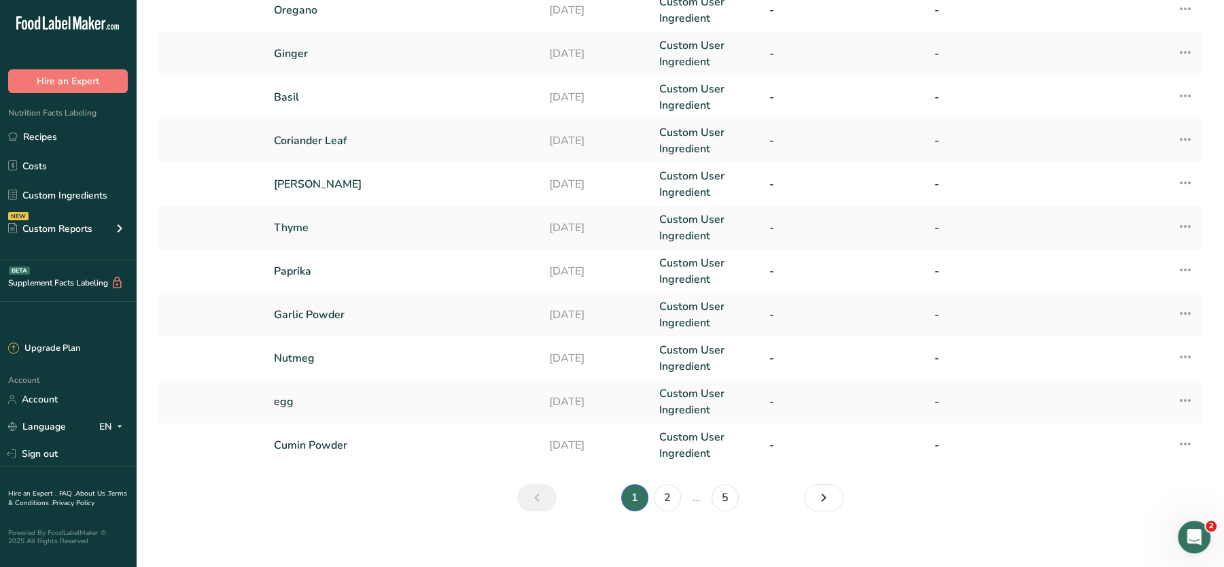
scroll to position [316, 0]
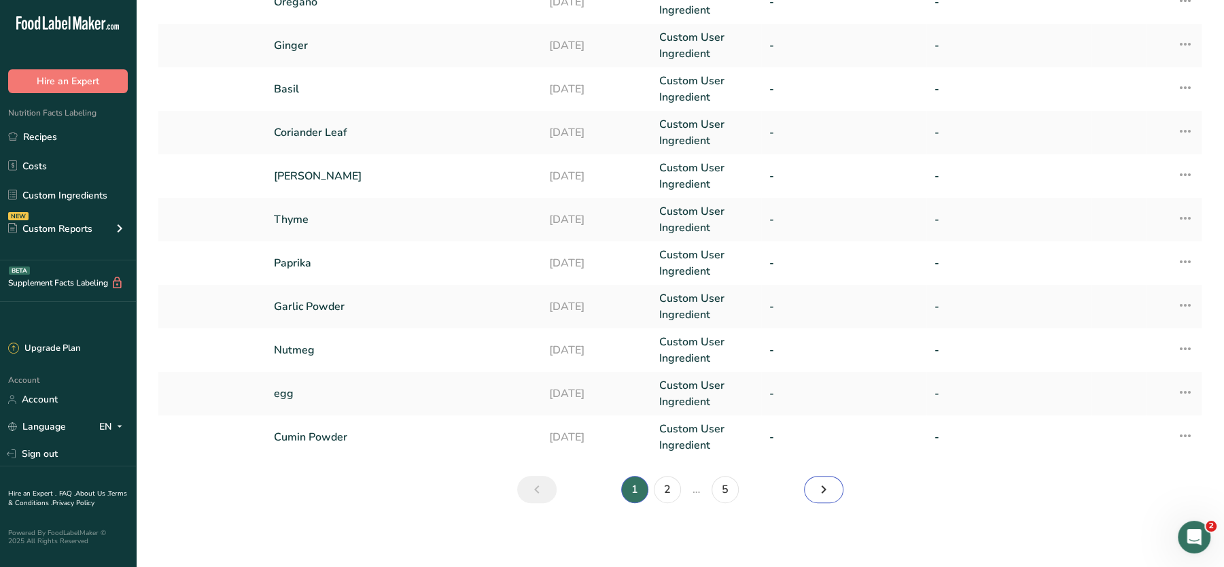
click at [824, 481] on icon "Next" at bounding box center [824, 489] width 16 height 24
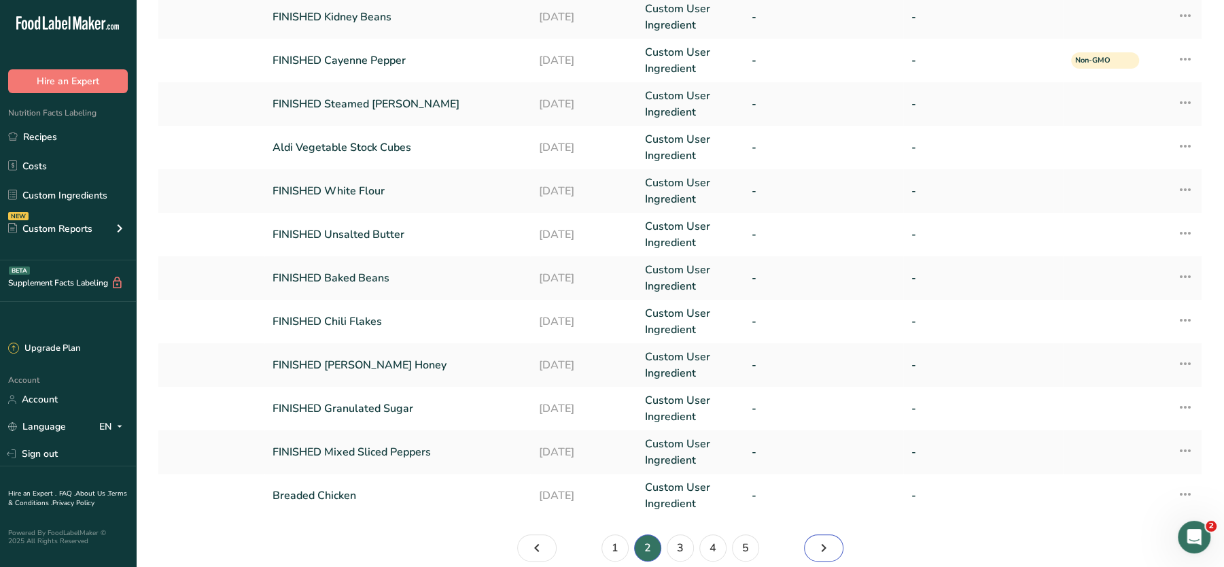
scroll to position [316, 0]
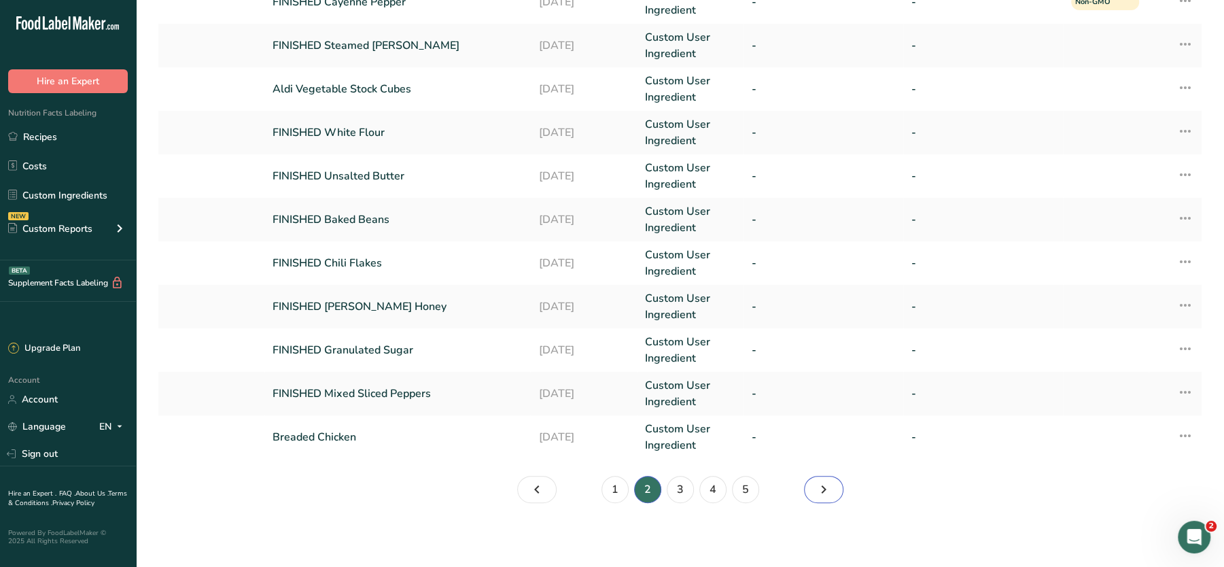
click at [825, 489] on icon "Page 3." at bounding box center [824, 489] width 16 height 24
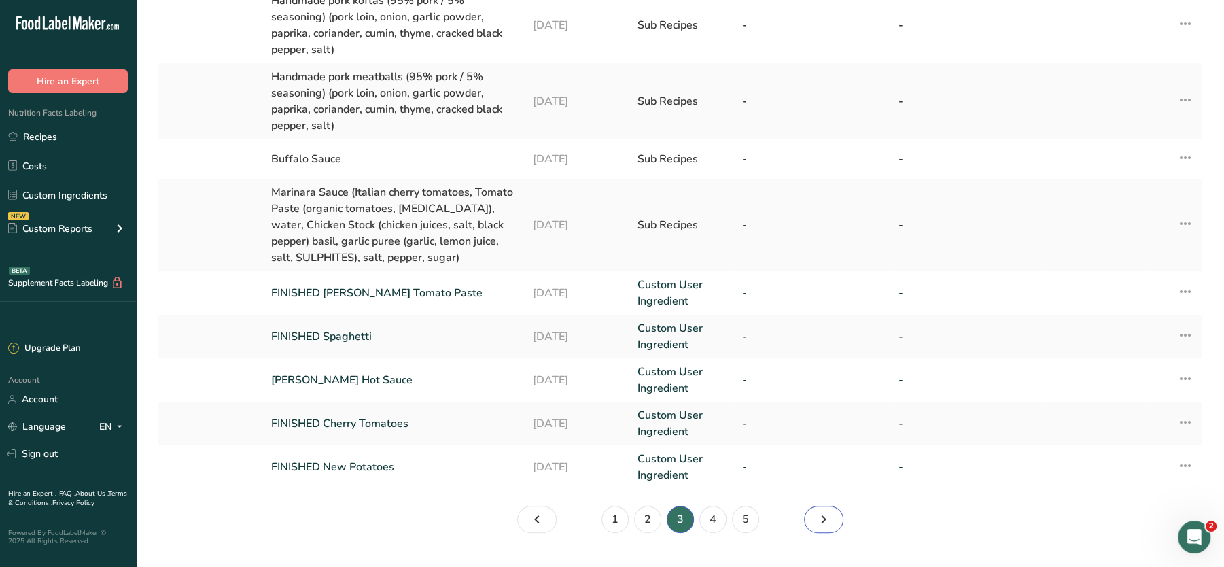
scroll to position [467, 0]
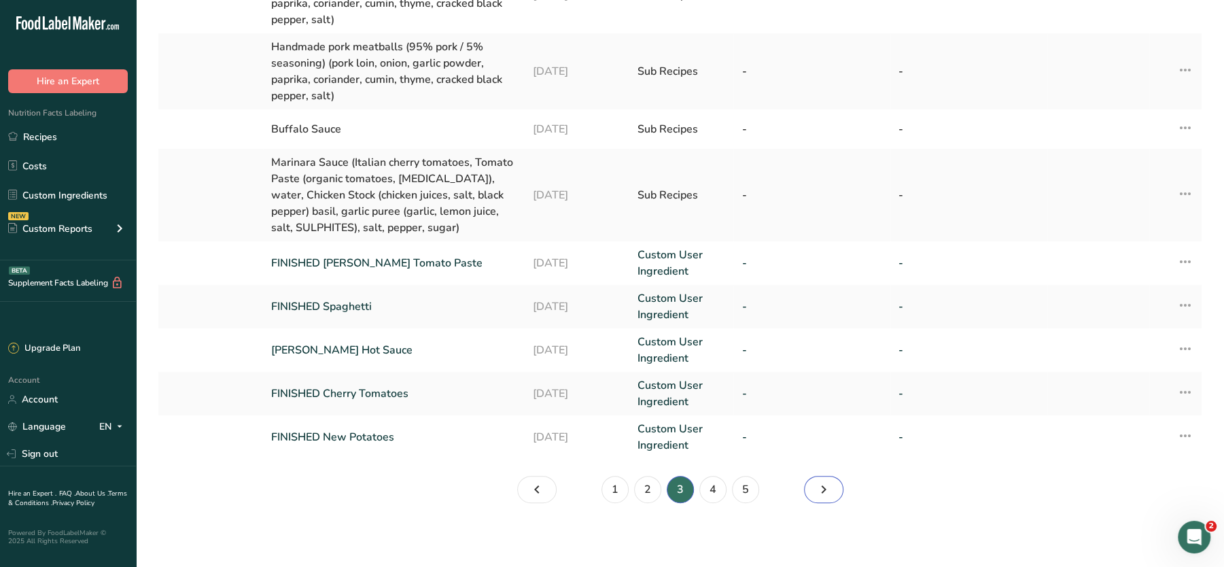
click at [814, 487] on link "Page 4." at bounding box center [823, 489] width 39 height 27
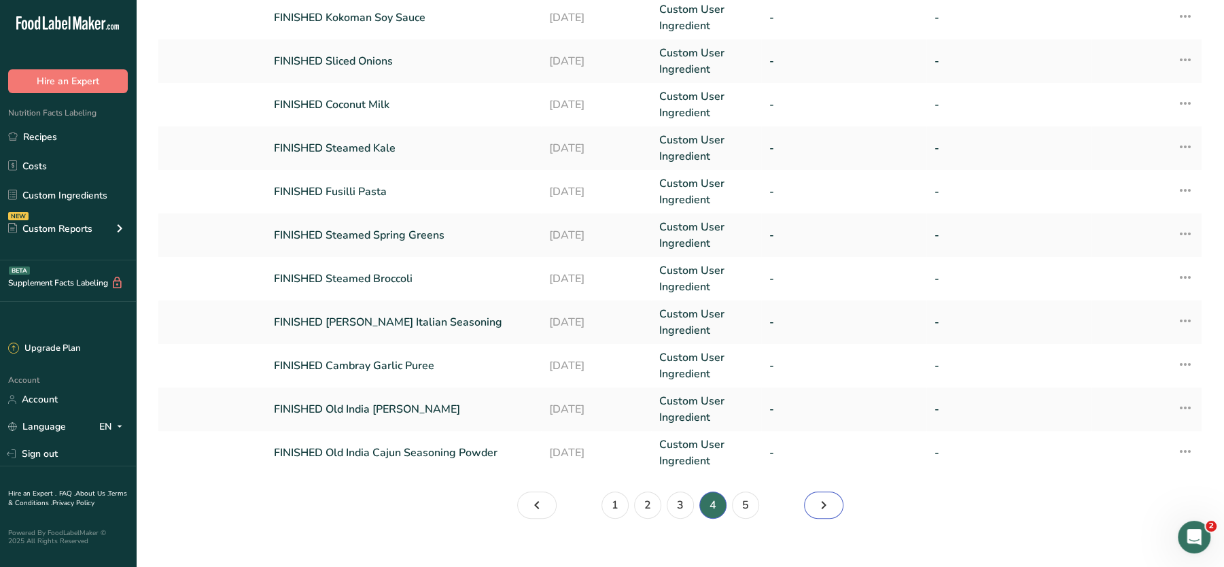
scroll to position [312, 0]
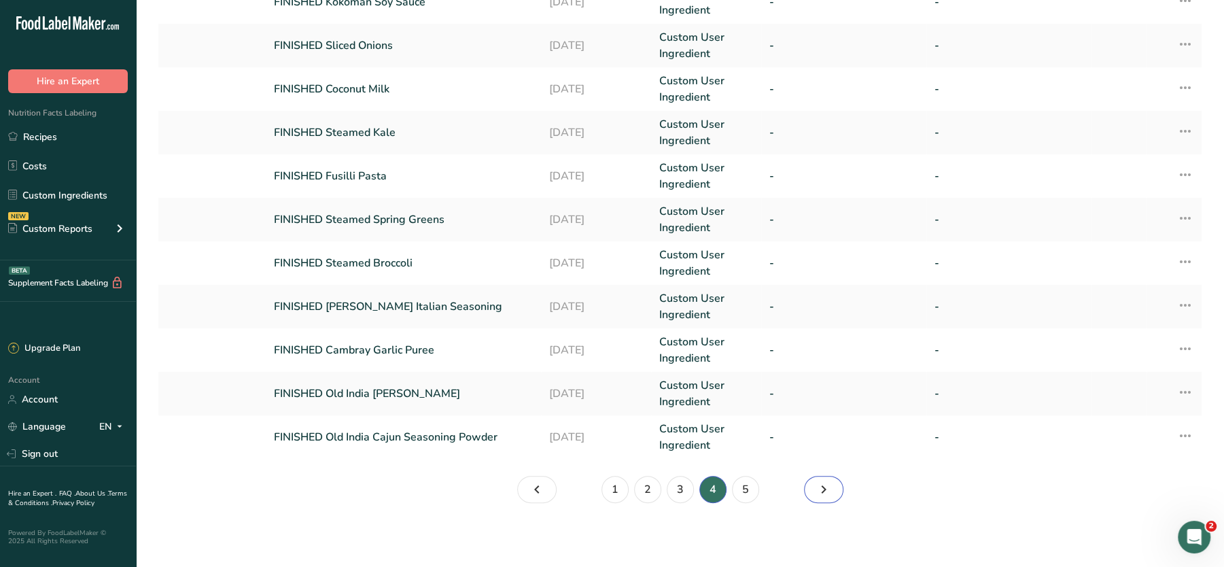
click at [823, 485] on icon "Page 5." at bounding box center [824, 489] width 16 height 24
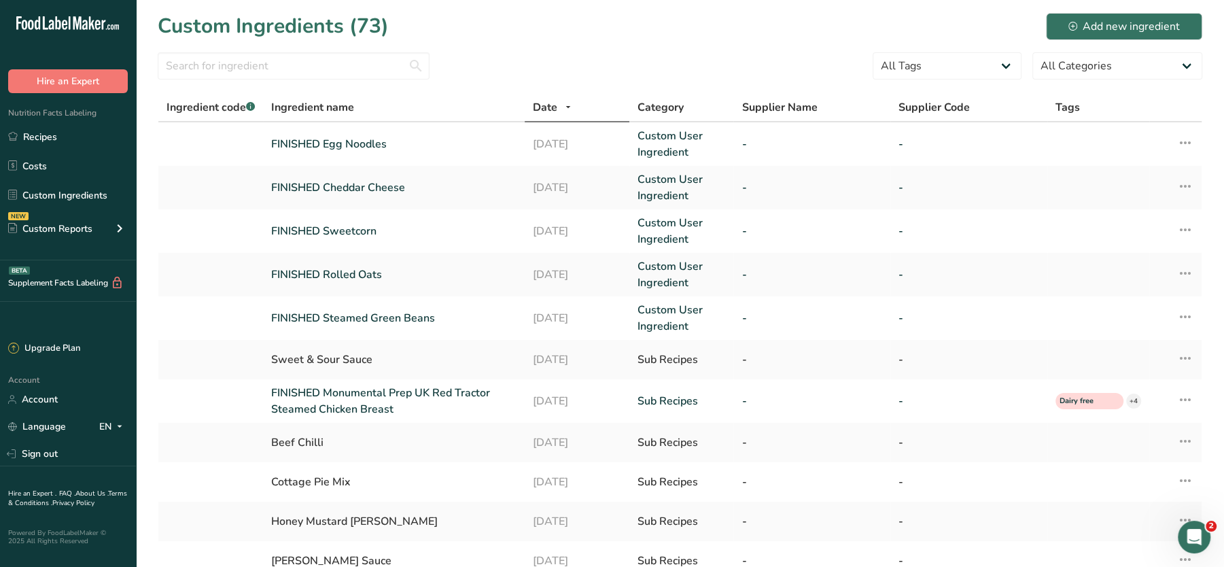
scroll to position [200, 0]
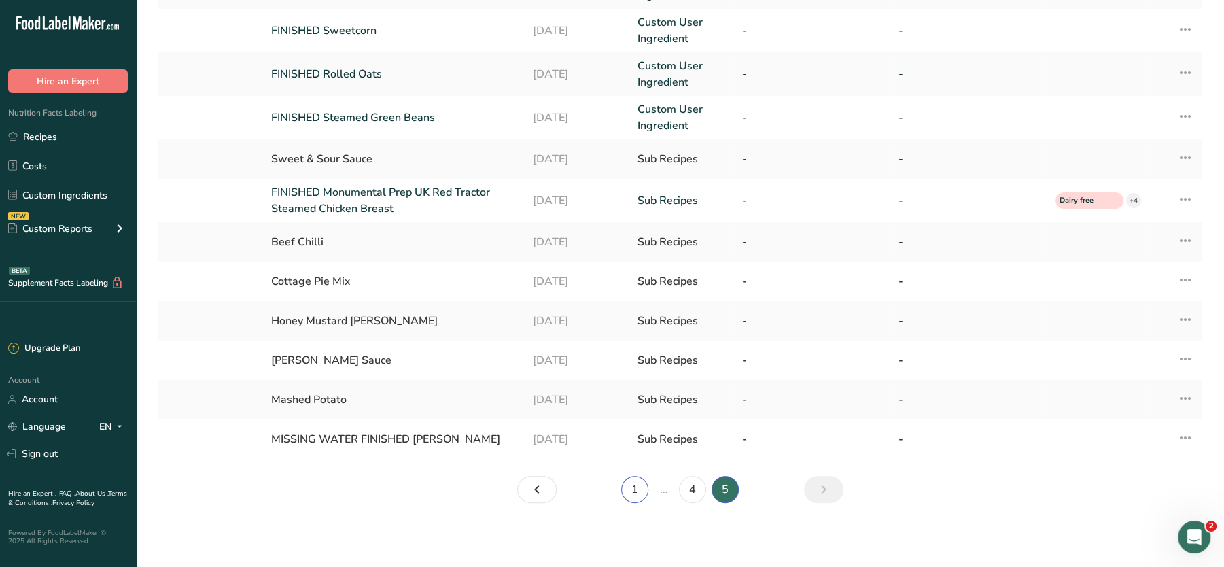
click at [630, 487] on link "1" at bounding box center [634, 489] width 27 height 27
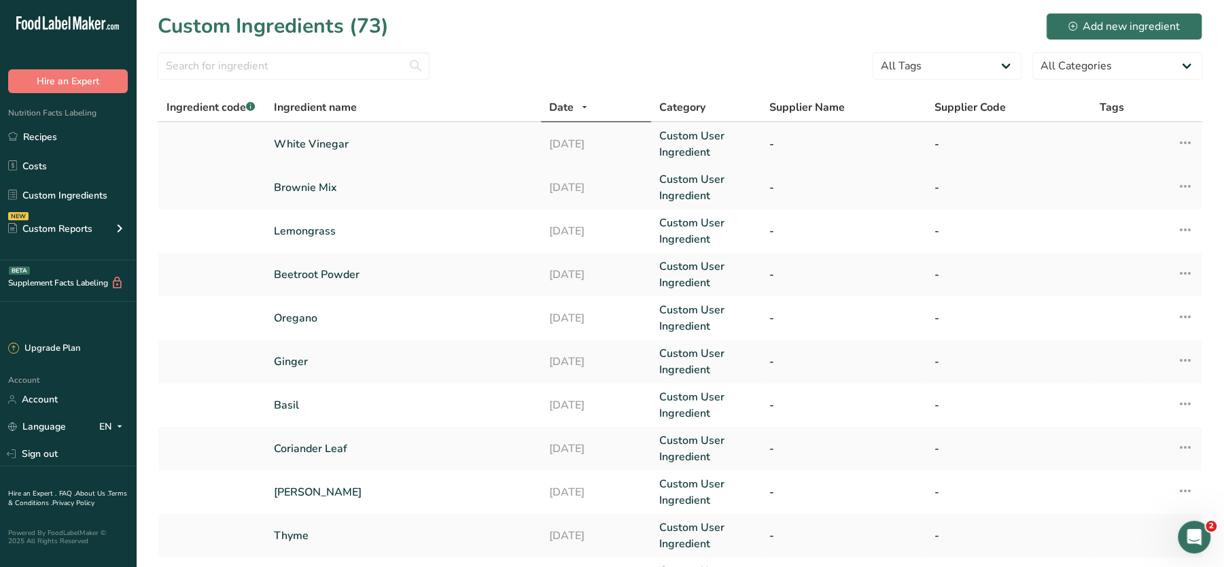
click at [1191, 142] on icon at bounding box center [1185, 142] width 16 height 24
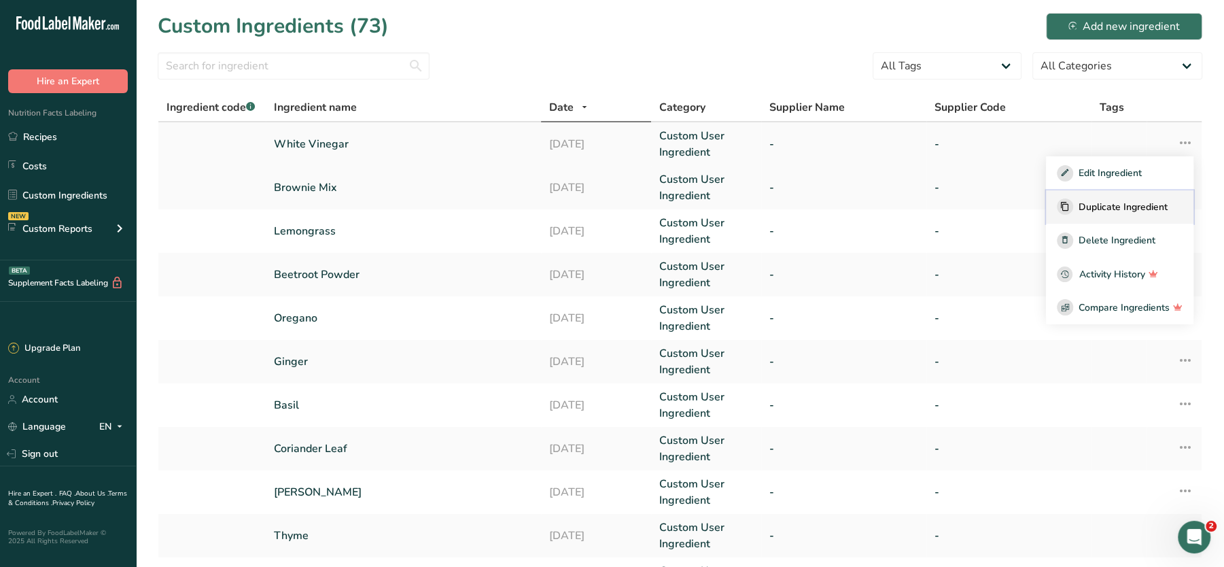
click at [1102, 201] on span "Duplicate Ingredient" at bounding box center [1123, 207] width 89 height 14
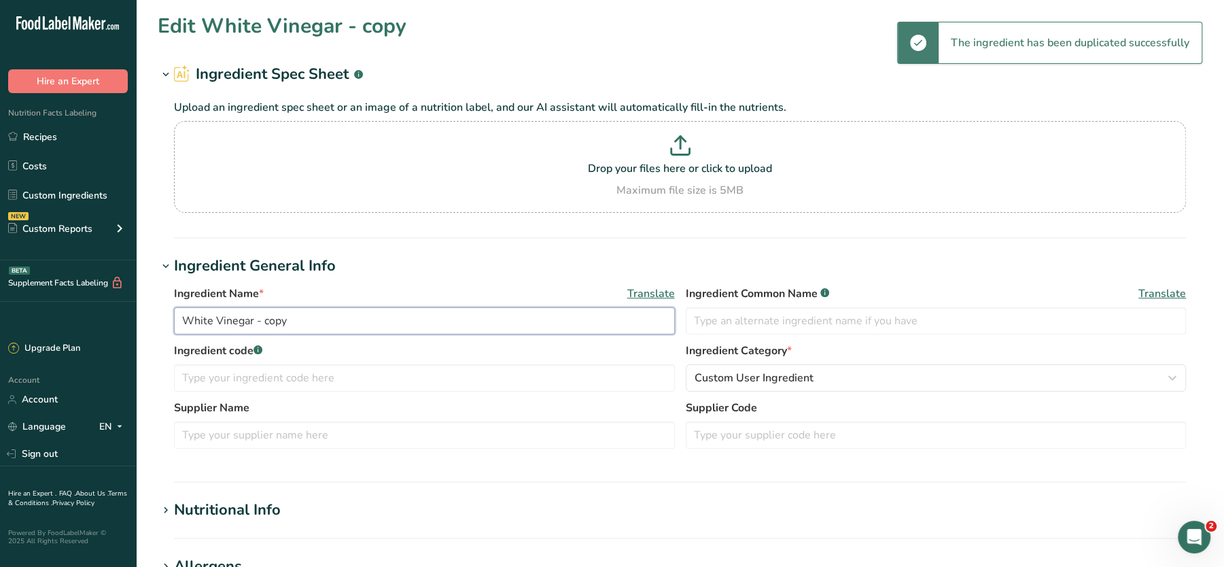
drag, startPoint x: 302, startPoint y: 316, endPoint x: 130, endPoint y: 328, distance: 172.4
click at [130, 328] on div ".a-20{fill:#fff;} Hire an Expert Nutrition Facts Labeling Recipes Costs Custom …" at bounding box center [612, 521] width 1224 height 1042
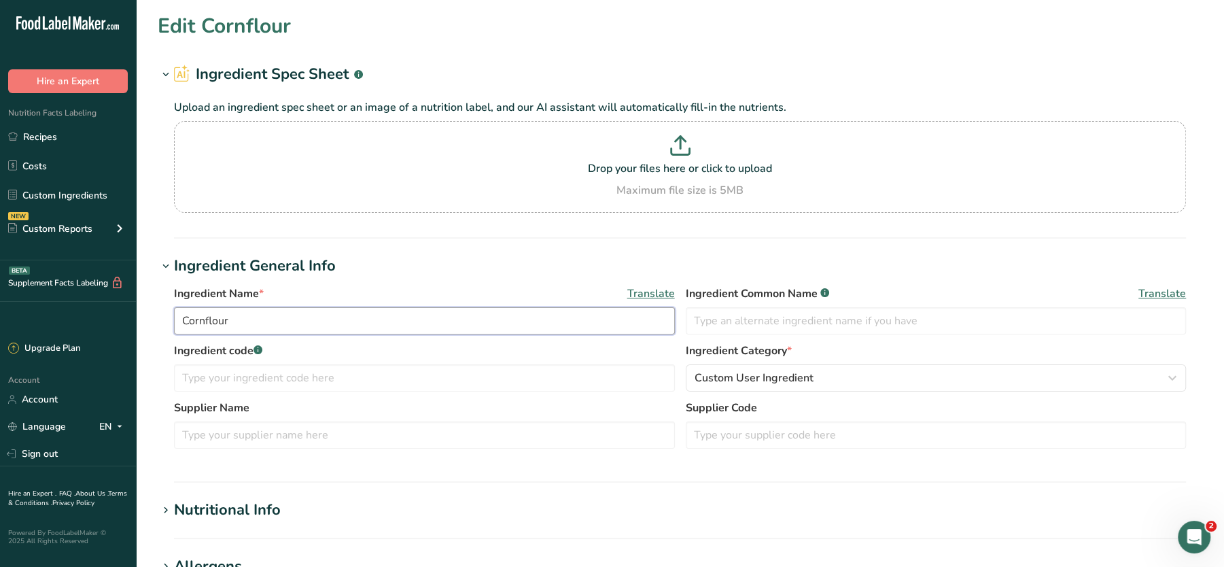
scroll to position [474, 0]
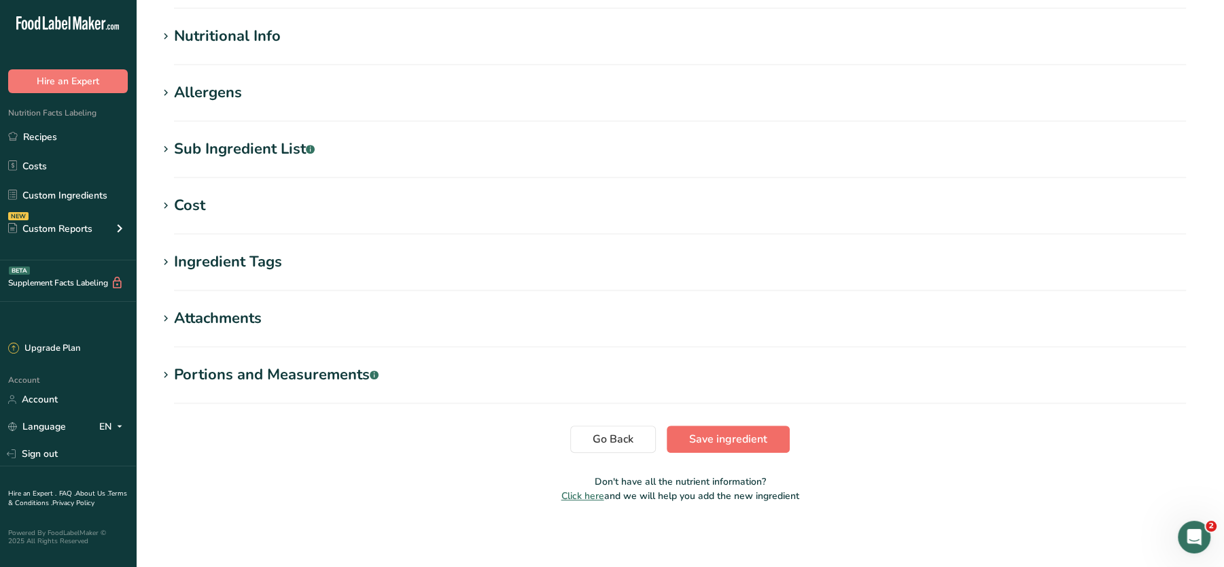
type input "Cornflour"
click at [731, 436] on span "Save ingredient" at bounding box center [728, 439] width 78 height 16
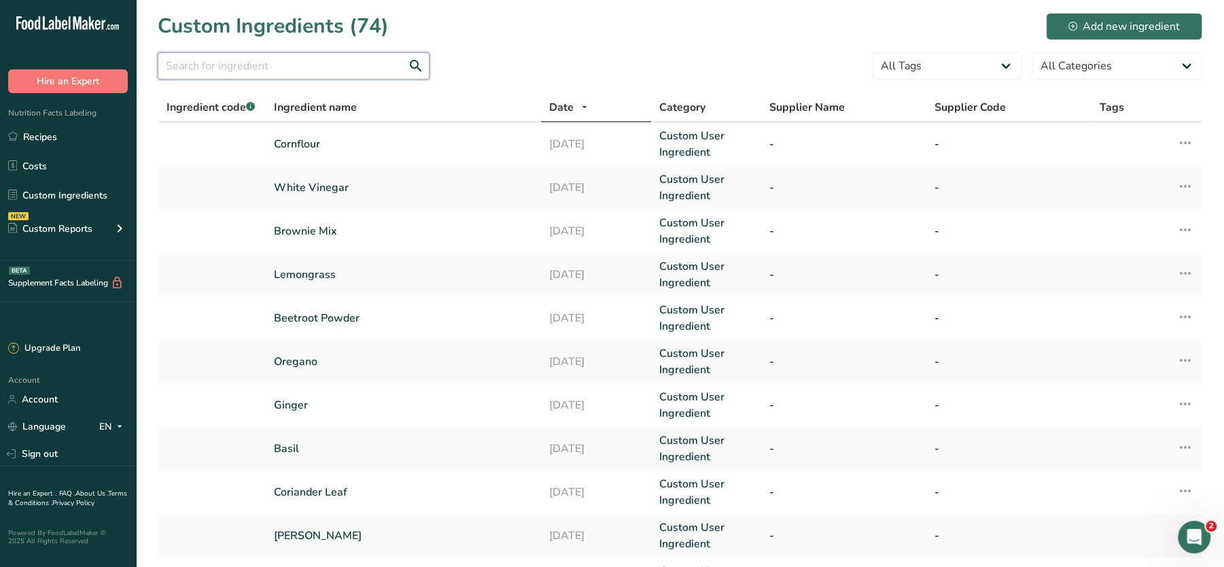
click at [331, 63] on input "text" at bounding box center [294, 65] width 272 height 27
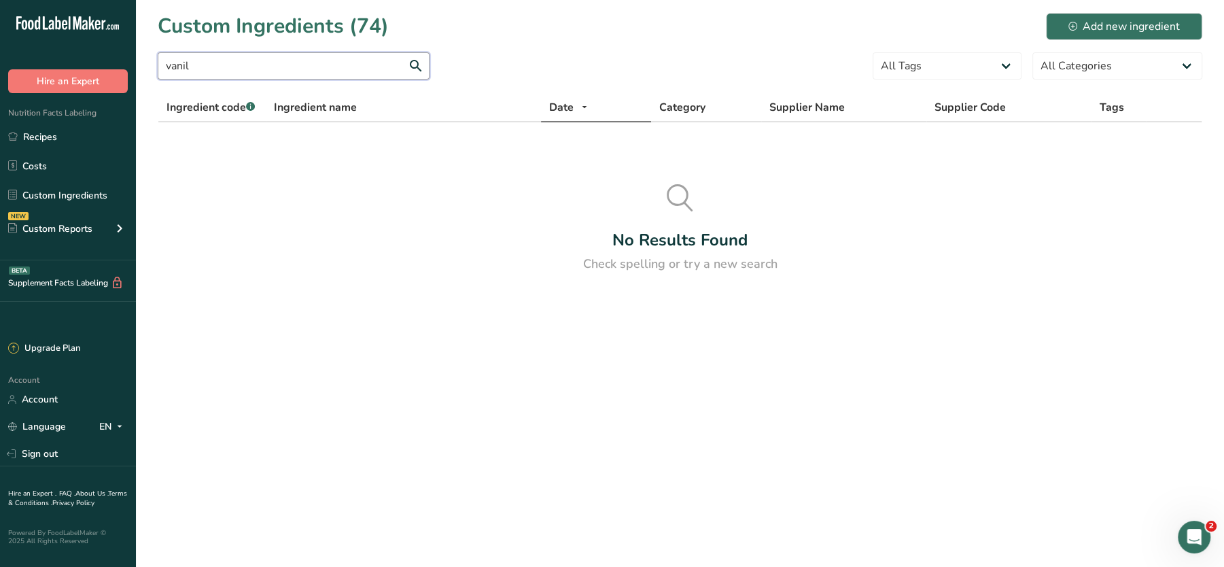
type input "vanill"
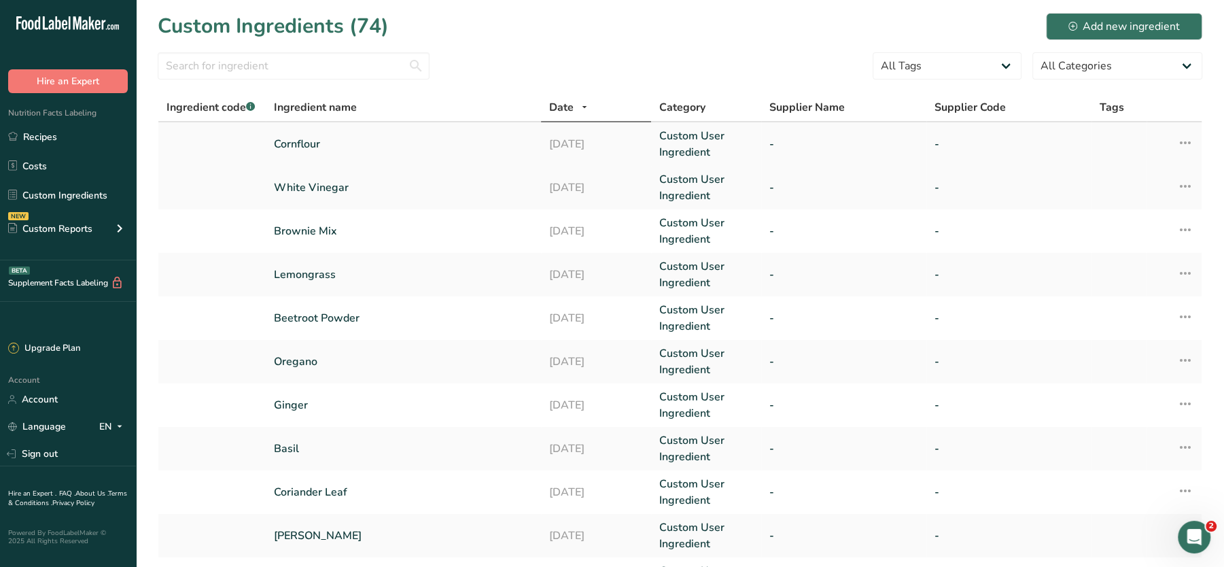
click at [1189, 143] on icon at bounding box center [1185, 142] width 16 height 24
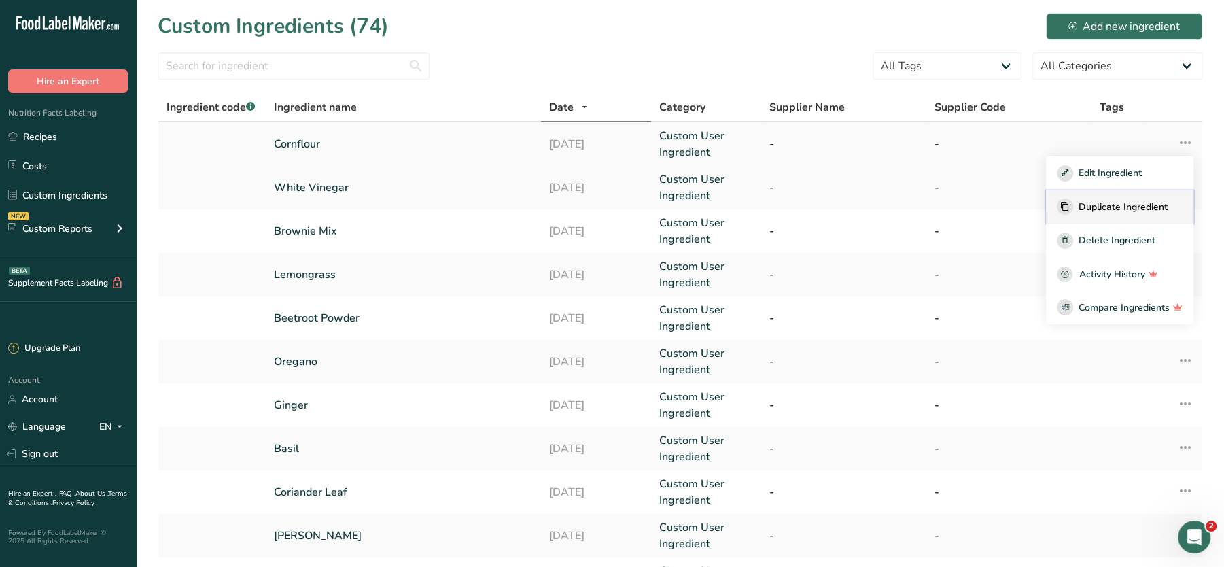
click at [1102, 202] on span "Duplicate Ingredient" at bounding box center [1123, 207] width 89 height 14
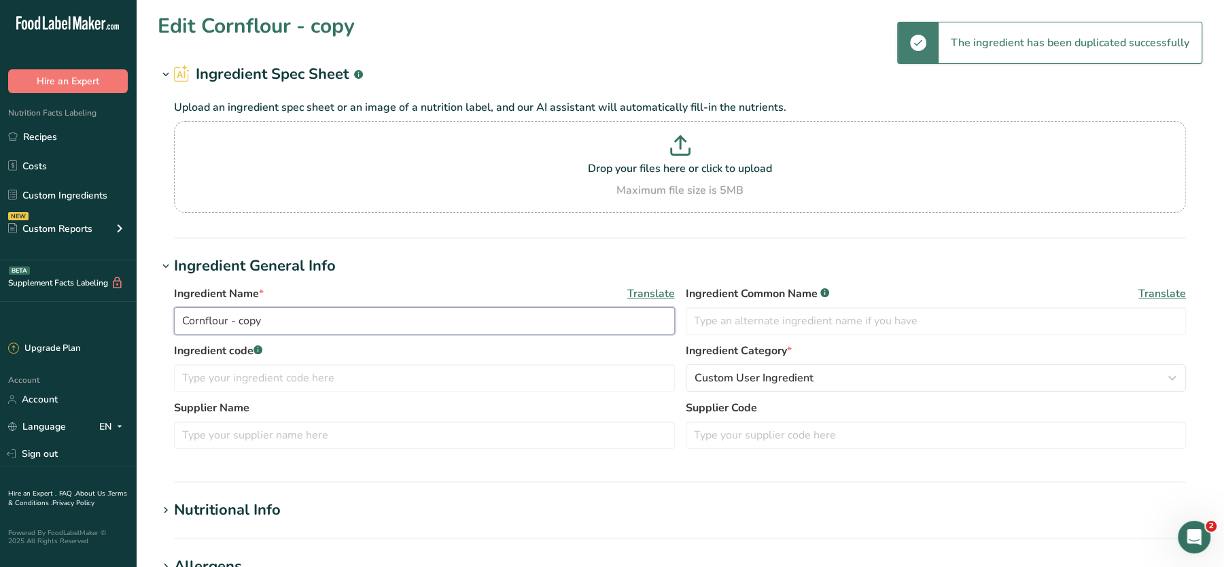
drag, startPoint x: 270, startPoint y: 319, endPoint x: 65, endPoint y: 323, distance: 204.6
click at [65, 323] on div ".a-20{fill:#fff;} Hire an Expert Nutrition Facts Labeling Recipes Costs Custom …" at bounding box center [612, 521] width 1224 height 1042
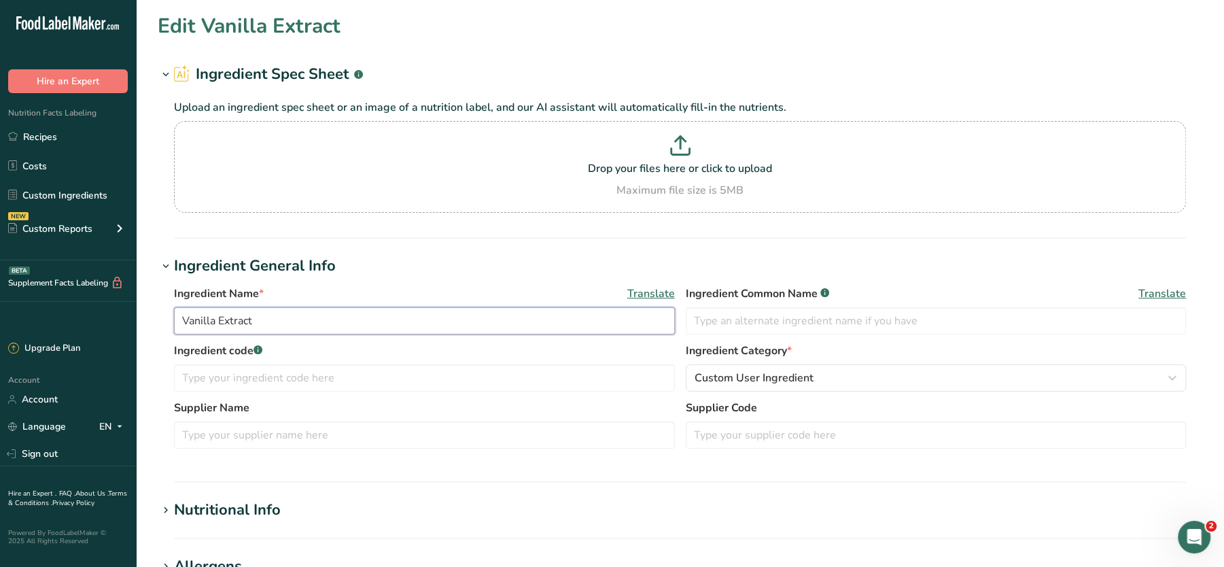
scroll to position [474, 0]
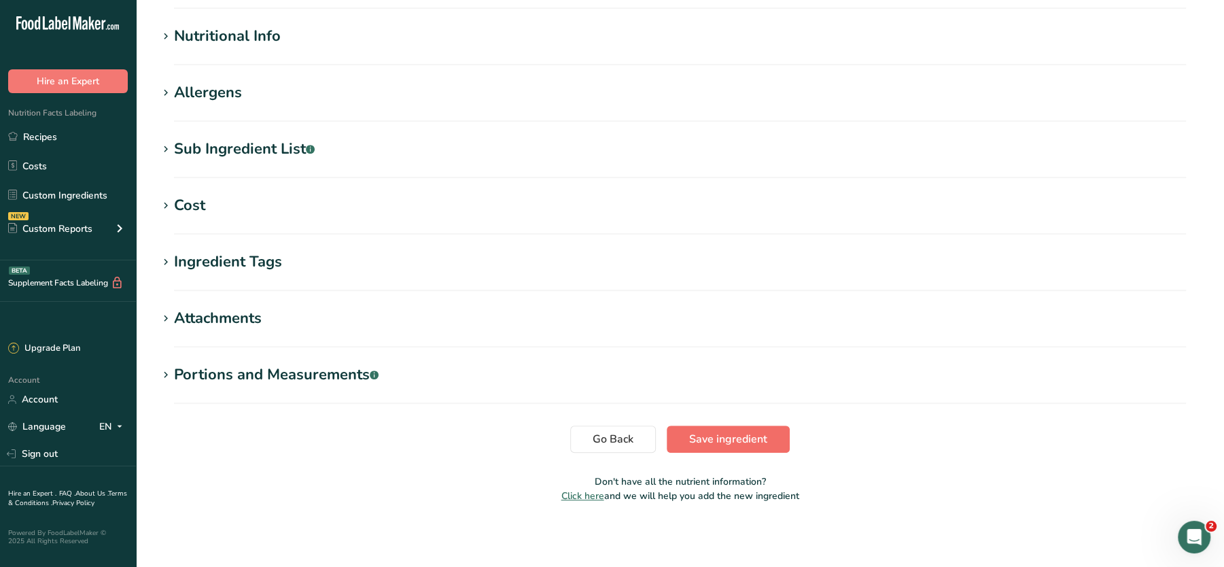
type input "Vanilla Extract"
click at [717, 438] on span "Save ingredient" at bounding box center [728, 439] width 78 height 16
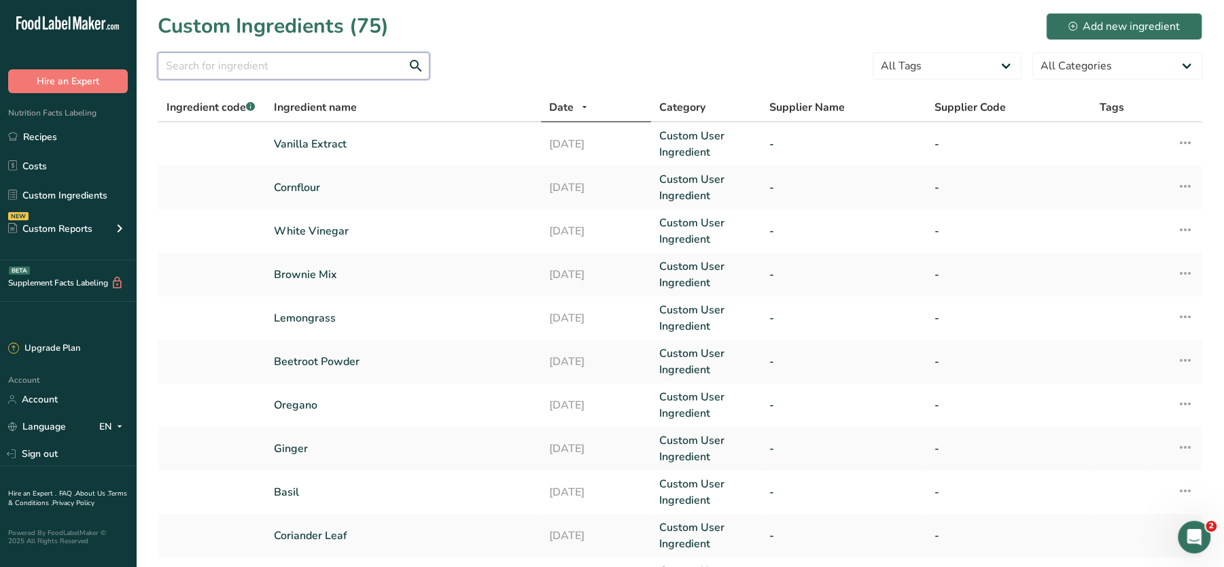
click at [372, 69] on input "text" at bounding box center [294, 65] width 272 height 27
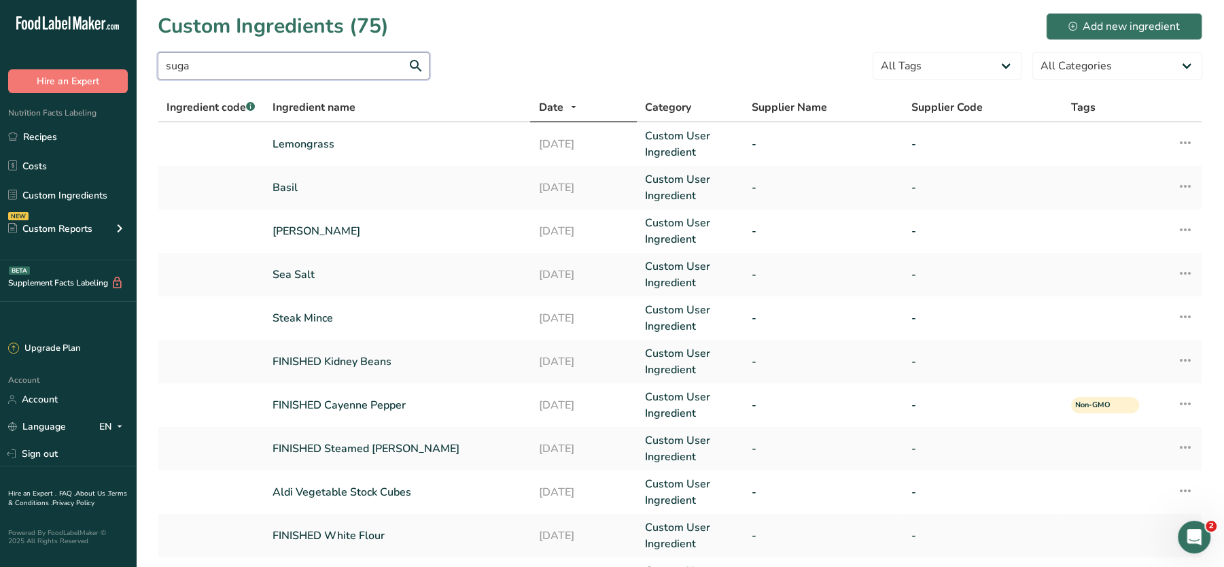
type input "sugar"
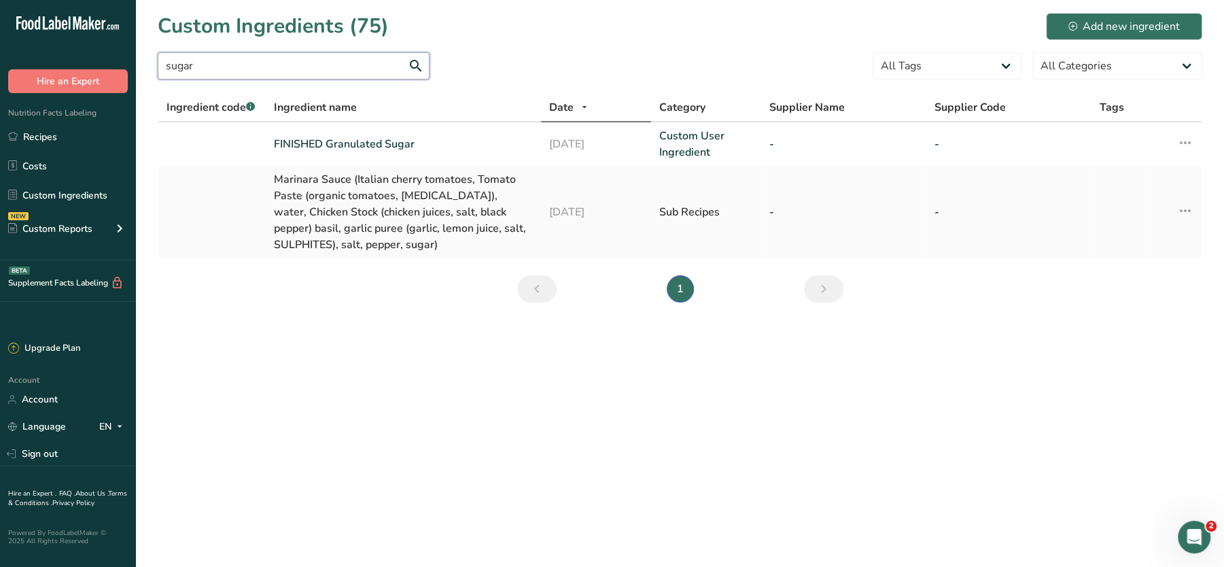
click at [370, 75] on input "sugar" at bounding box center [294, 65] width 272 height 27
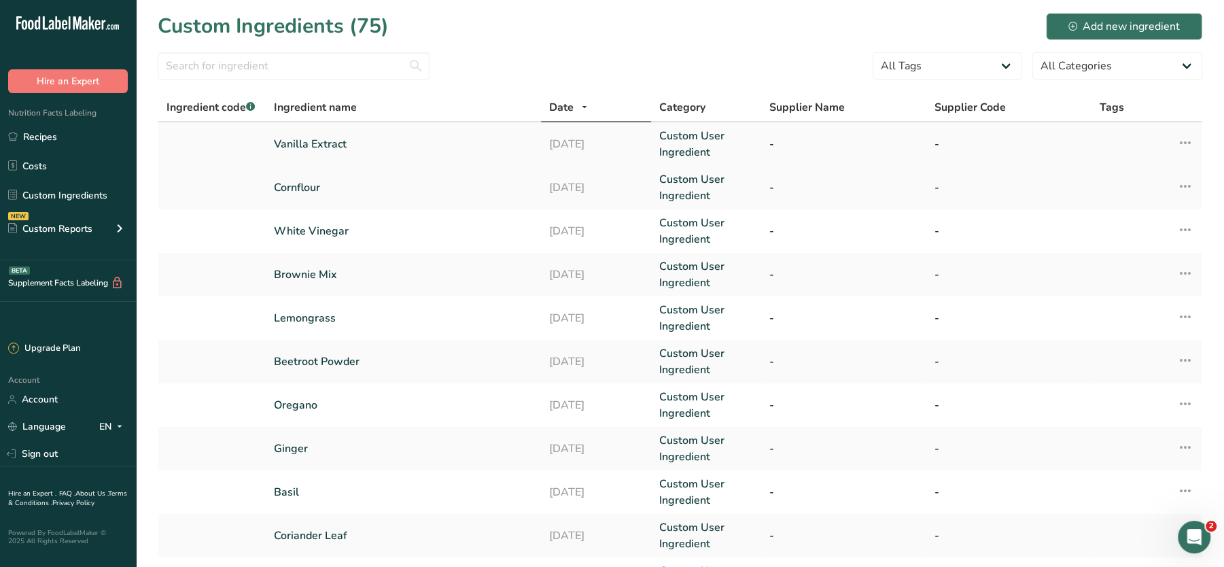
click at [1189, 139] on icon at bounding box center [1185, 142] width 16 height 24
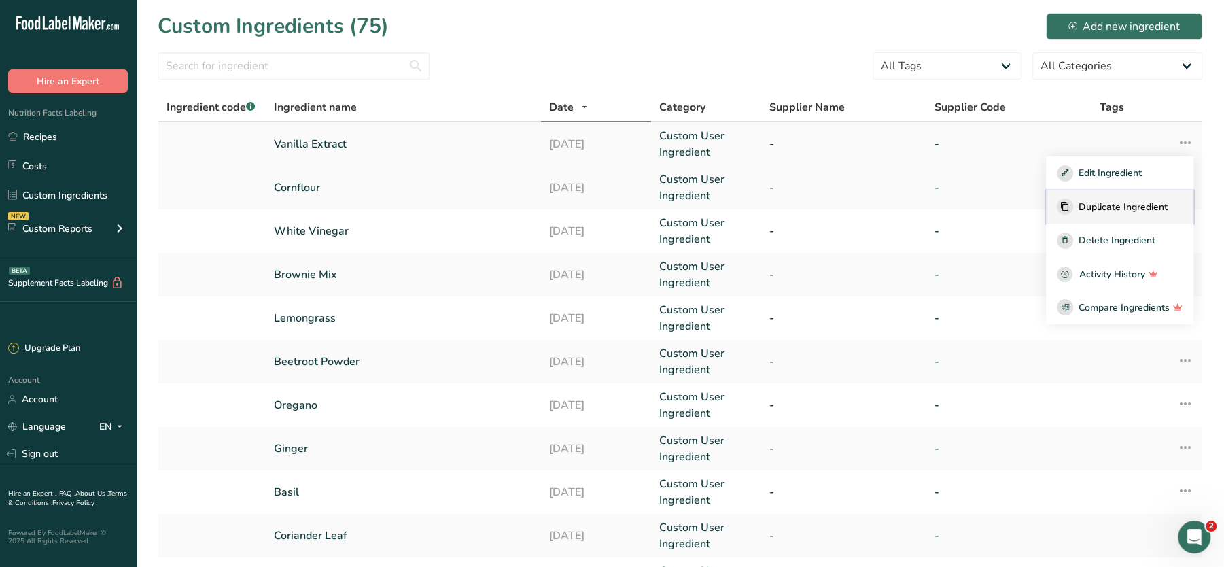
click at [1102, 209] on span "Duplicate Ingredient" at bounding box center [1123, 207] width 89 height 14
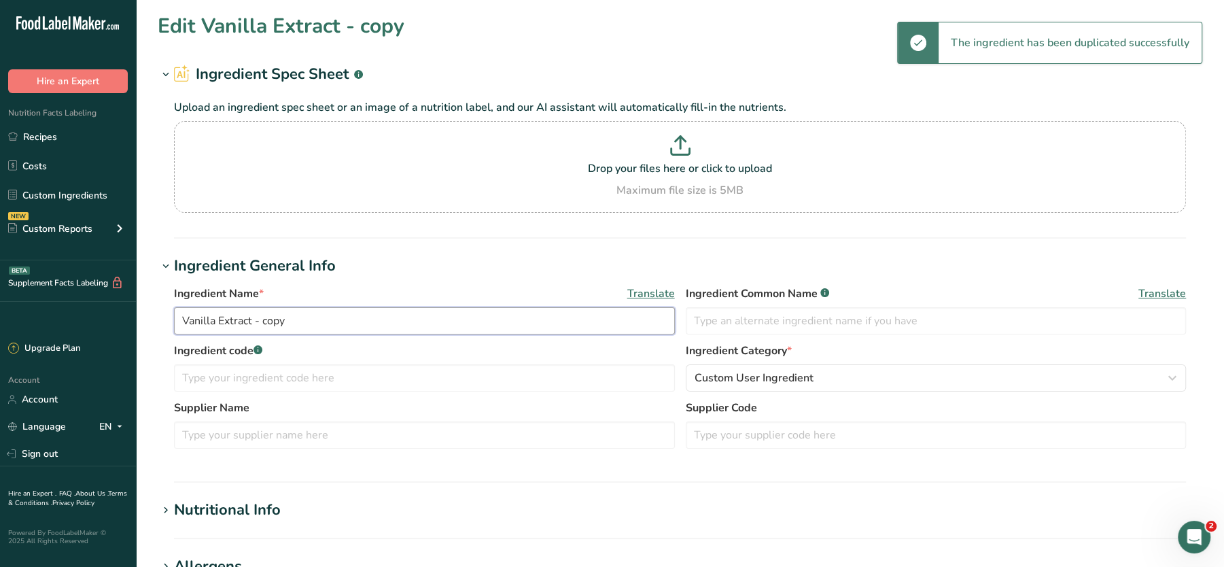
drag, startPoint x: 304, startPoint y: 325, endPoint x: 69, endPoint y: 315, distance: 234.7
click at [69, 315] on div ".a-20{fill:#fff;} Hire an Expert Nutrition Facts Labeling Recipes Costs Custom …" at bounding box center [612, 521] width 1224 height 1042
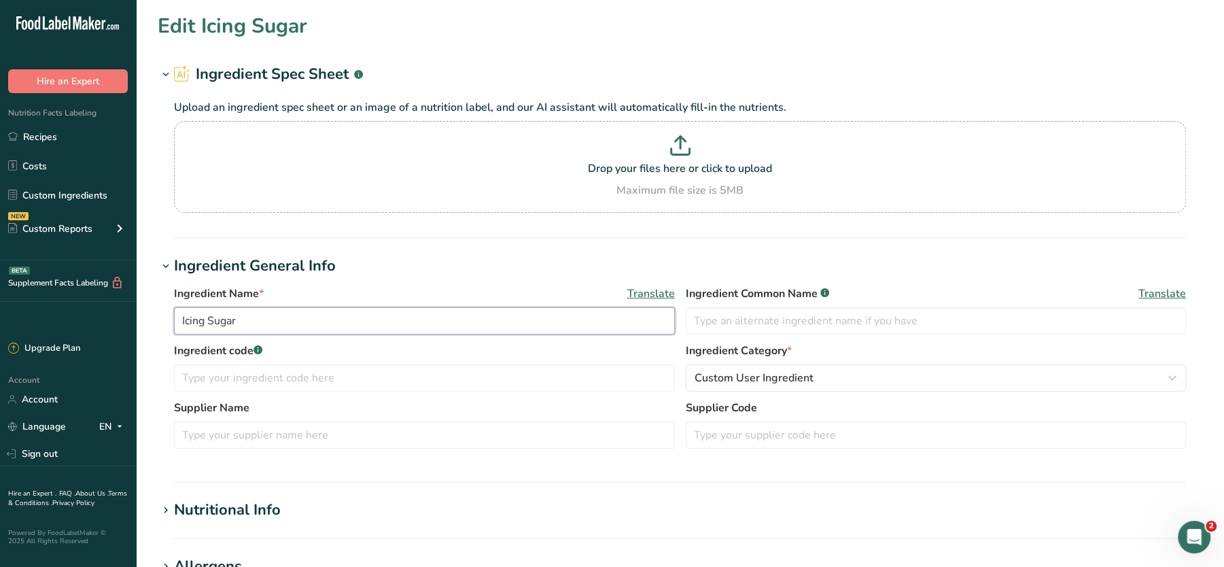
scroll to position [474, 0]
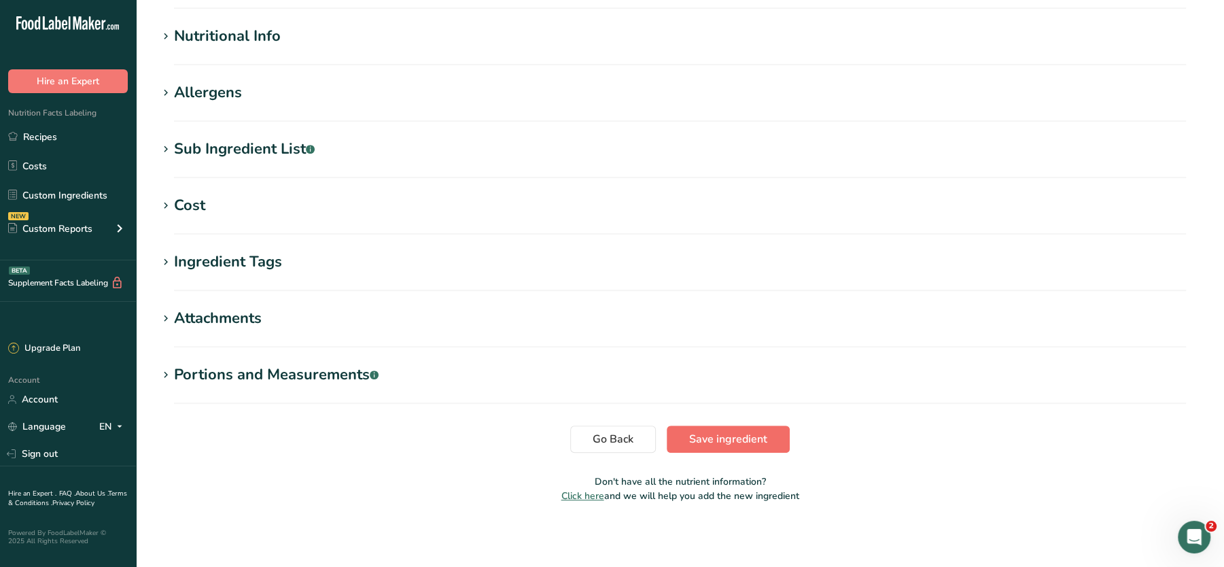
type input "Icing Sugar"
click at [703, 444] on span "Save ingredient" at bounding box center [728, 439] width 78 height 16
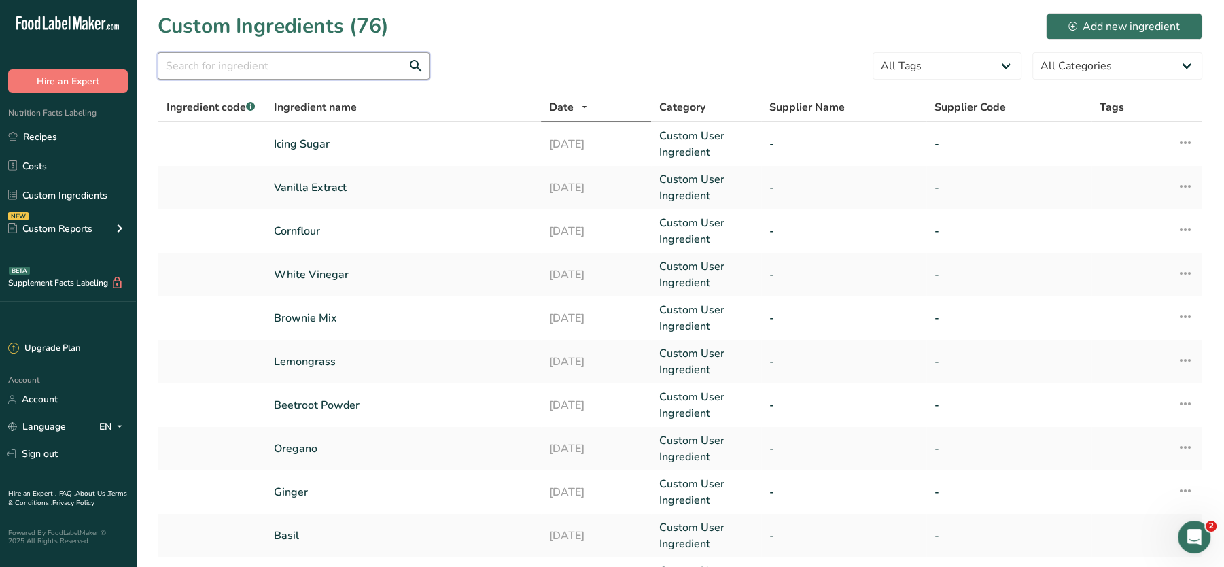
click at [368, 63] on input "text" at bounding box center [294, 65] width 272 height 27
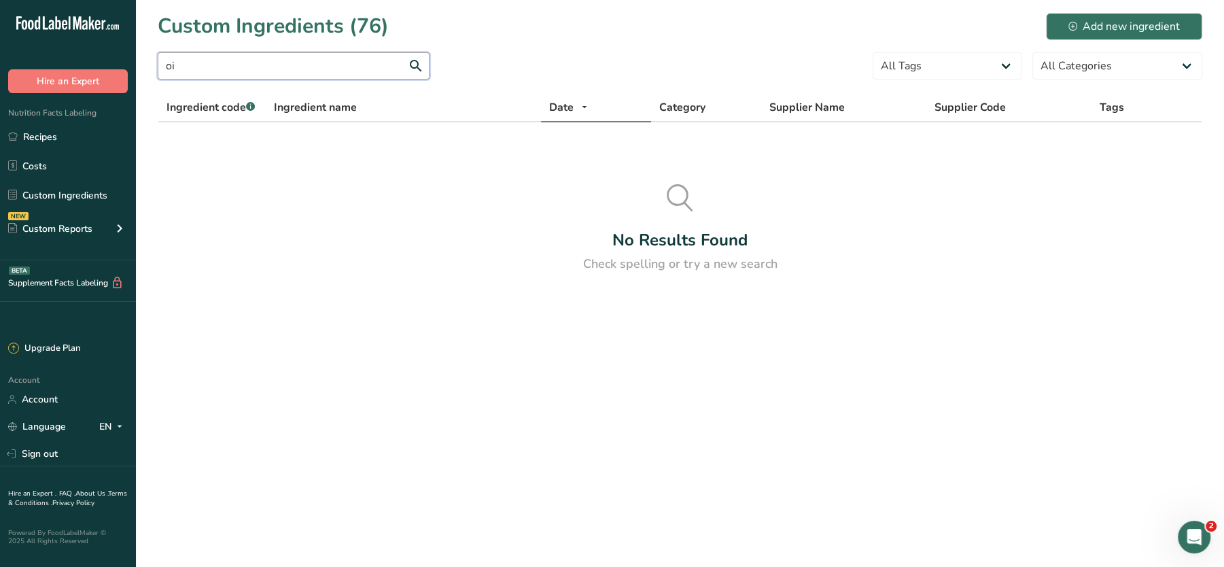
type input "o"
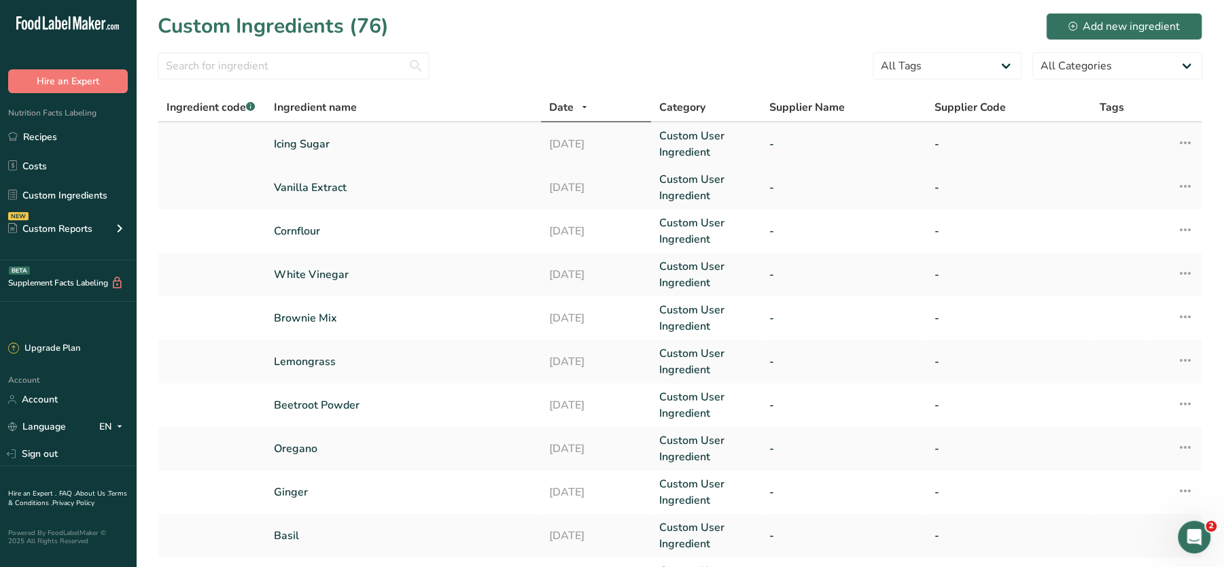
click at [1185, 139] on icon at bounding box center [1185, 142] width 16 height 24
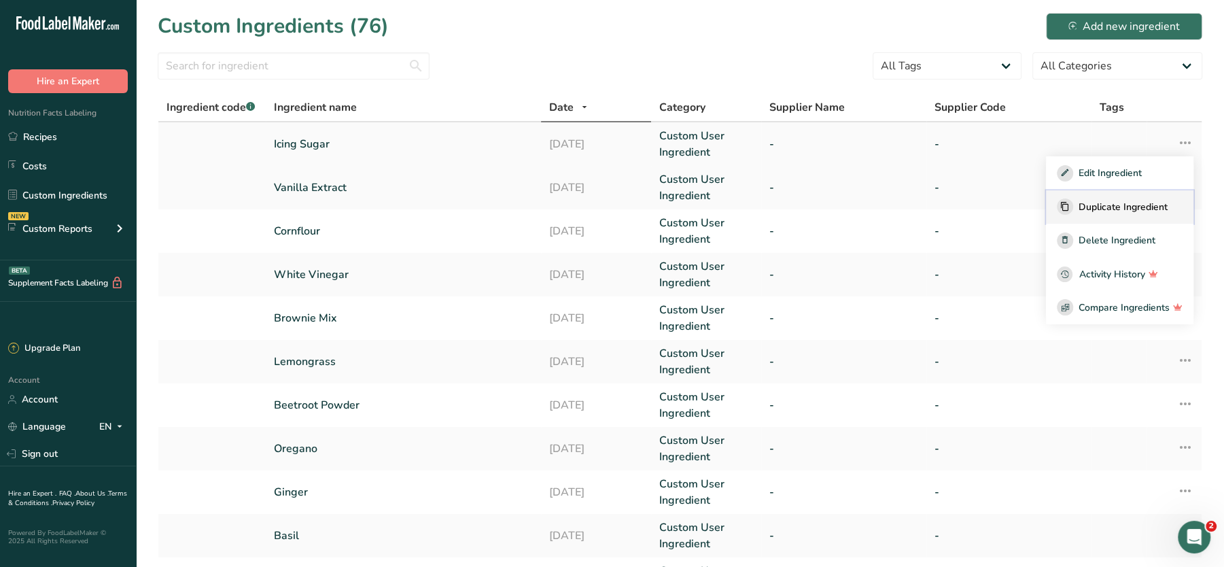
click at [1111, 204] on span "Duplicate Ingredient" at bounding box center [1123, 207] width 89 height 14
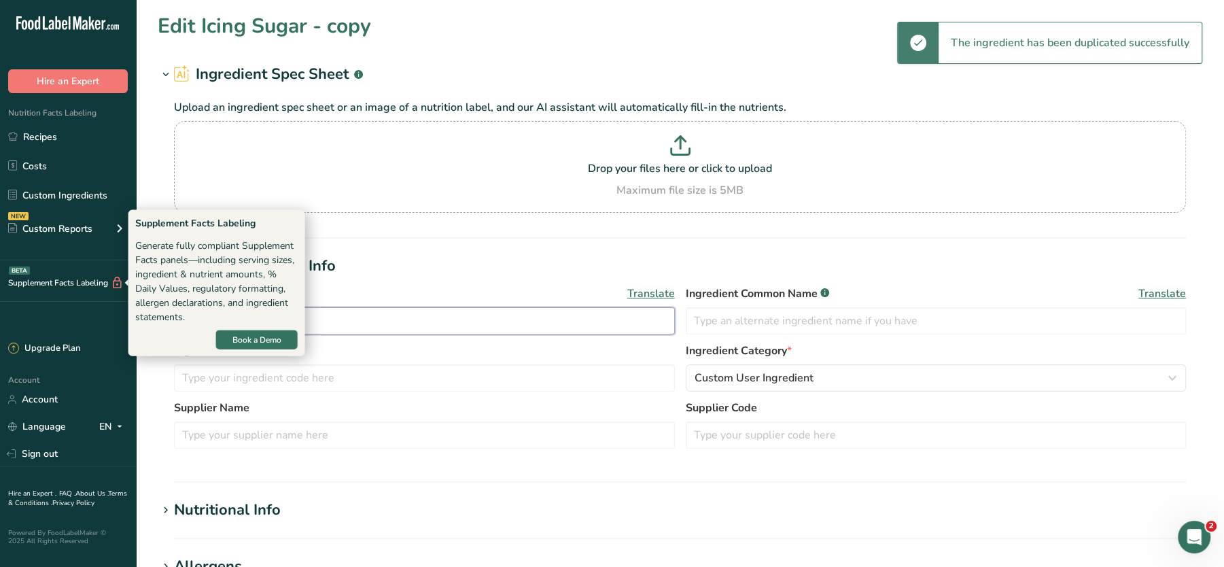
drag, startPoint x: 320, startPoint y: 326, endPoint x: 70, endPoint y: 289, distance: 252.9
click at [70, 289] on div ".a-20{fill:#fff;} Hire an Expert Nutrition Facts Labeling Recipes Costs Custom …" at bounding box center [612, 521] width 1224 height 1042
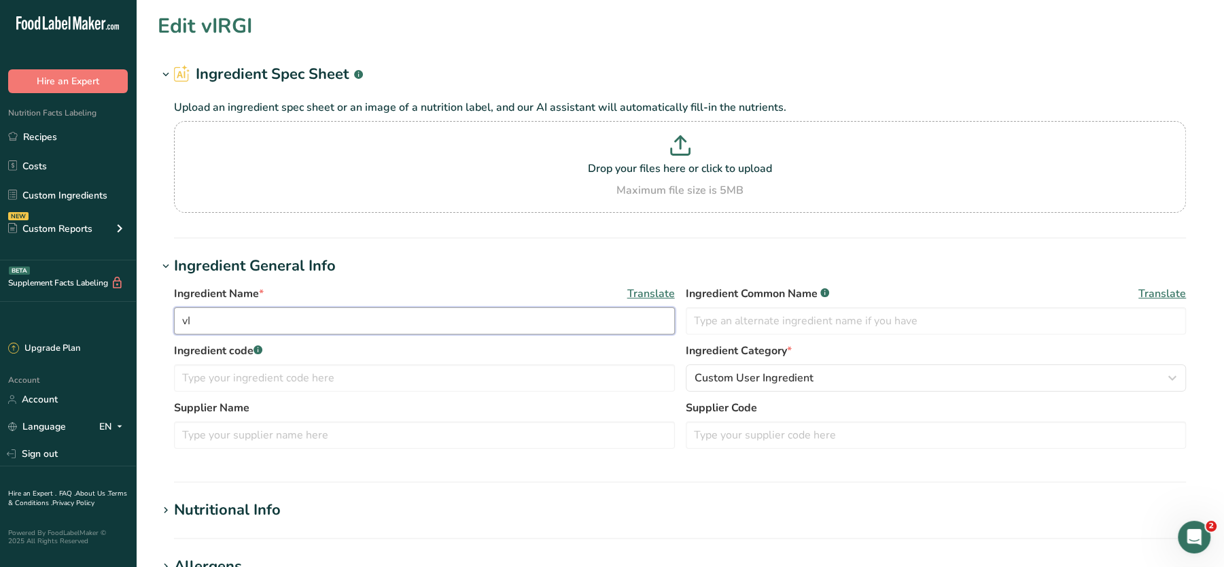
type input "v"
click at [234, 321] on input "Virgin Olivr Oil" at bounding box center [424, 320] width 501 height 27
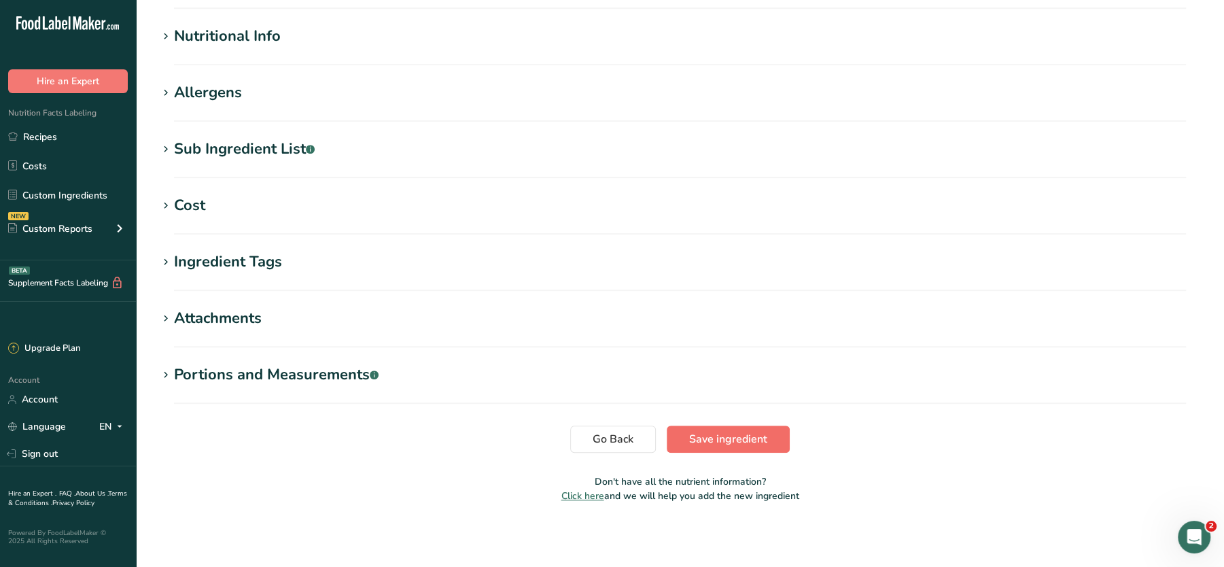
type input "Virgin Olive Oil"
click at [729, 437] on span "Save ingredient" at bounding box center [728, 439] width 78 height 16
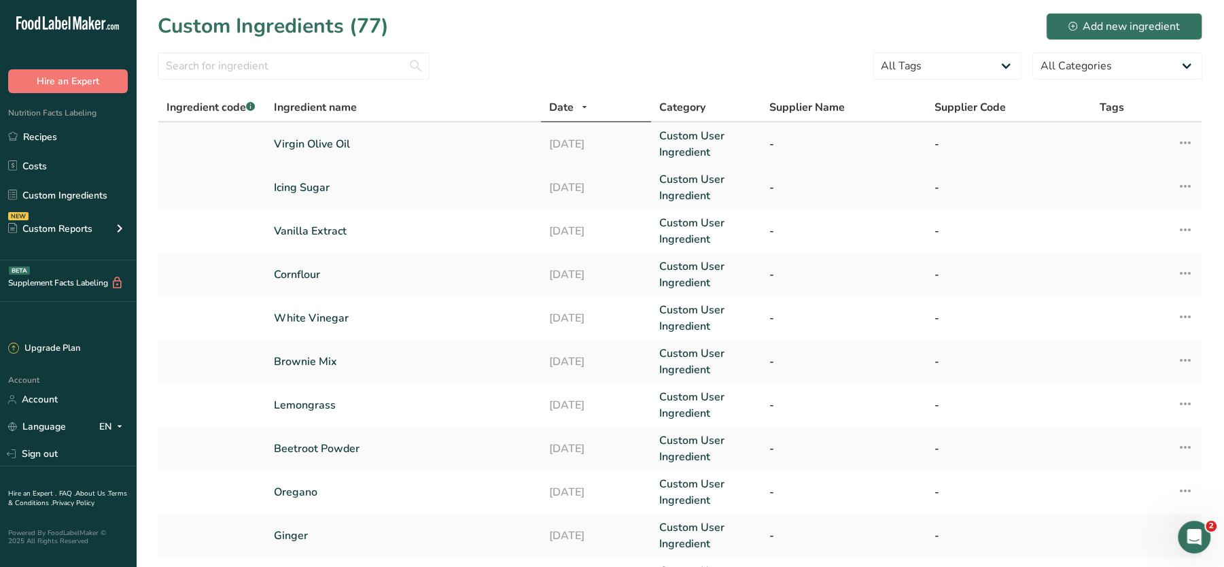
click at [1189, 139] on icon at bounding box center [1185, 142] width 16 height 24
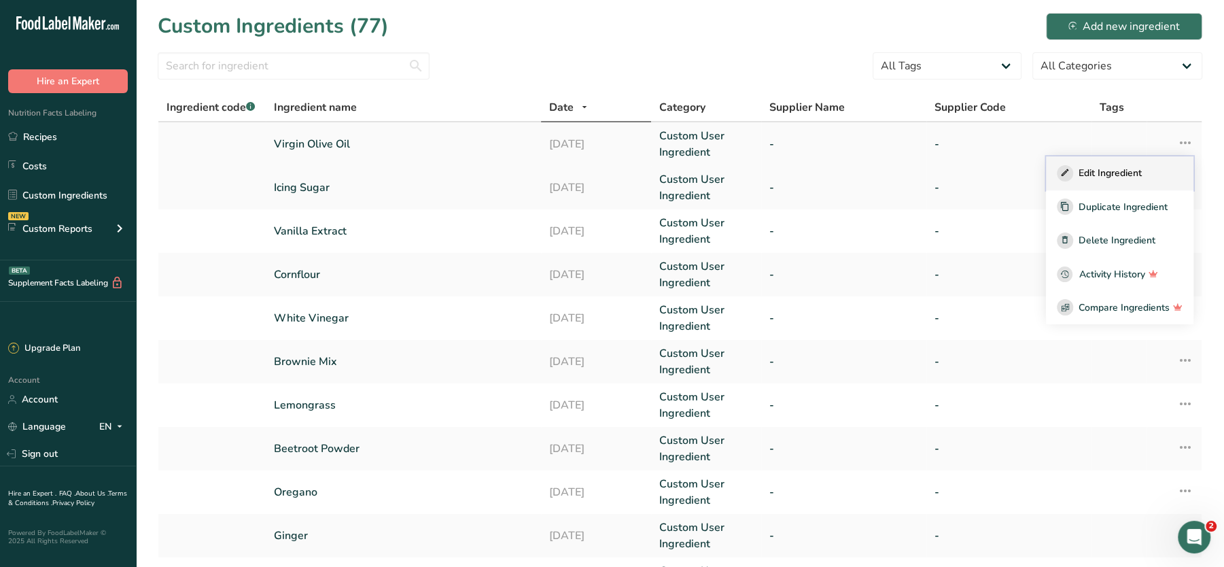
click at [1100, 175] on span "Edit Ingredient" at bounding box center [1110, 173] width 63 height 14
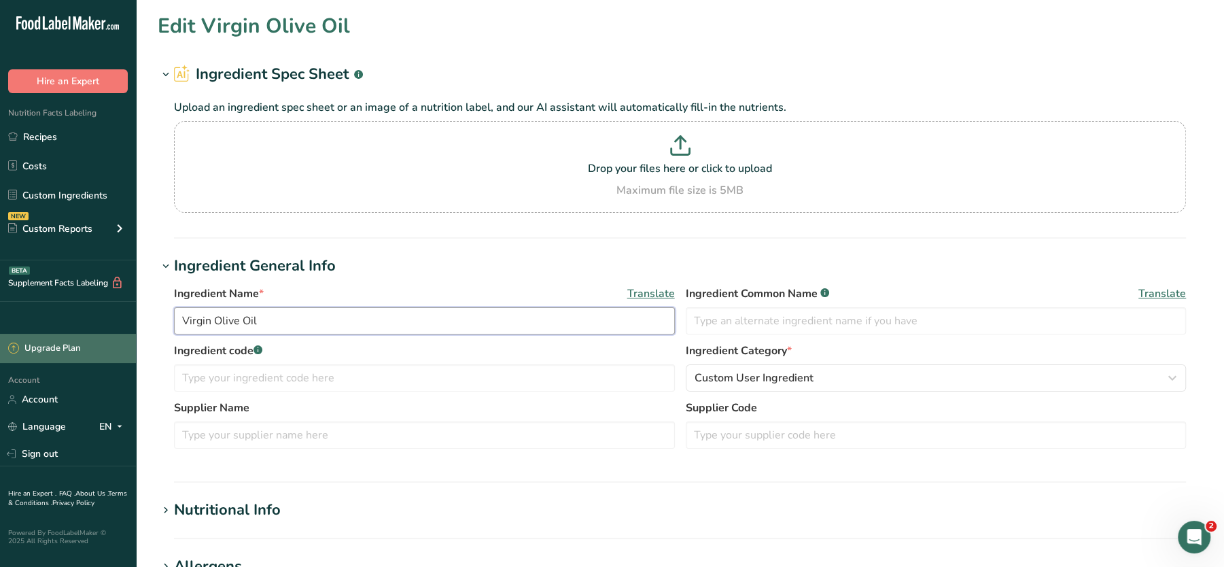
drag, startPoint x: 238, startPoint y: 321, endPoint x: 40, endPoint y: 334, distance: 198.2
click at [40, 334] on div ".a-20{fill:#fff;} Hire an Expert Nutrition Facts Labeling Recipes Costs Custom …" at bounding box center [612, 521] width 1224 height 1042
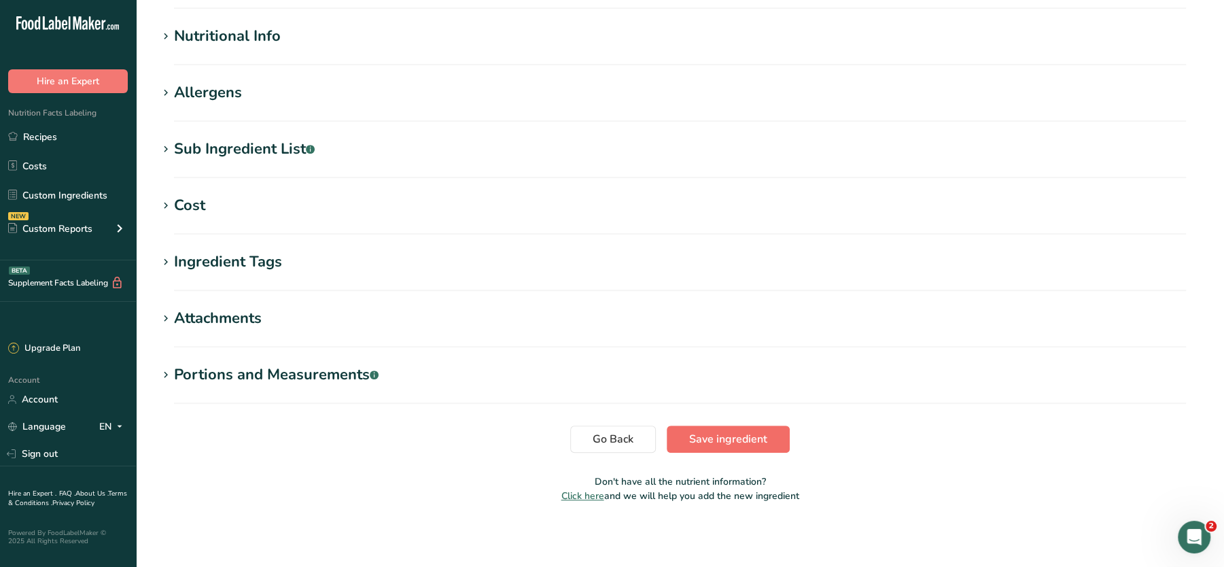
type input "Vegetable Oil"
click at [725, 438] on span "Save ingredient" at bounding box center [728, 439] width 78 height 16
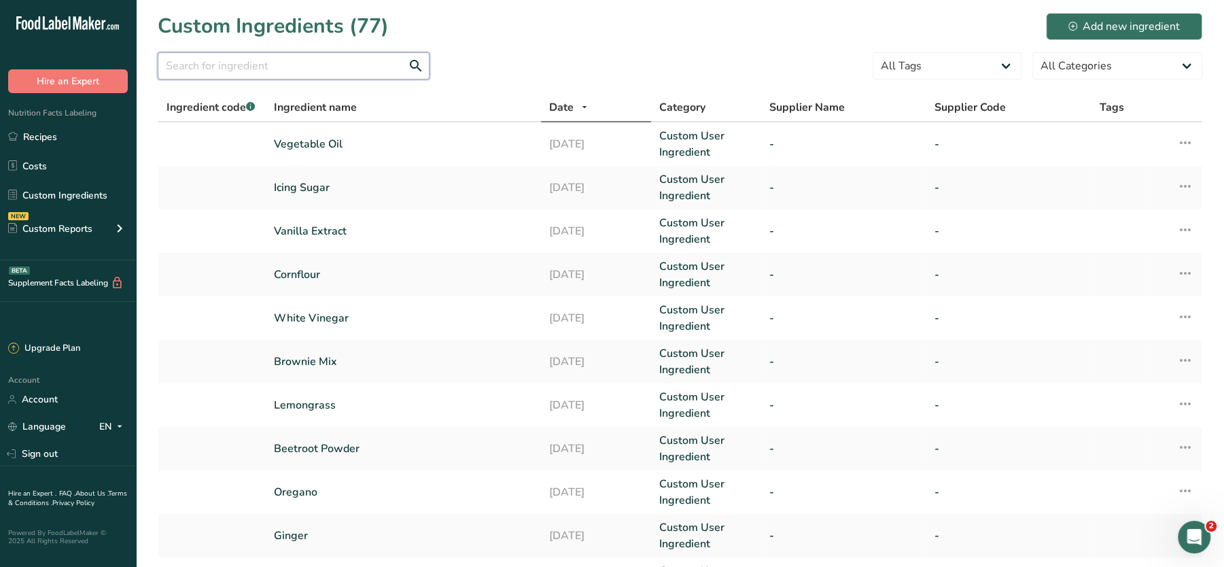
click at [332, 66] on input "text" at bounding box center [294, 65] width 272 height 27
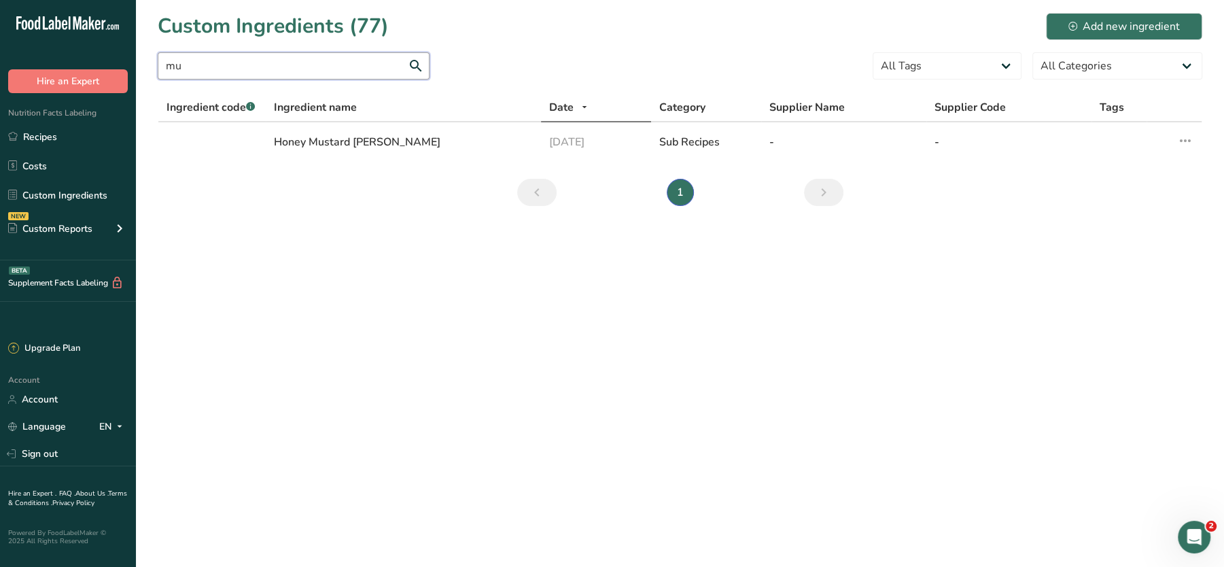
type input "m"
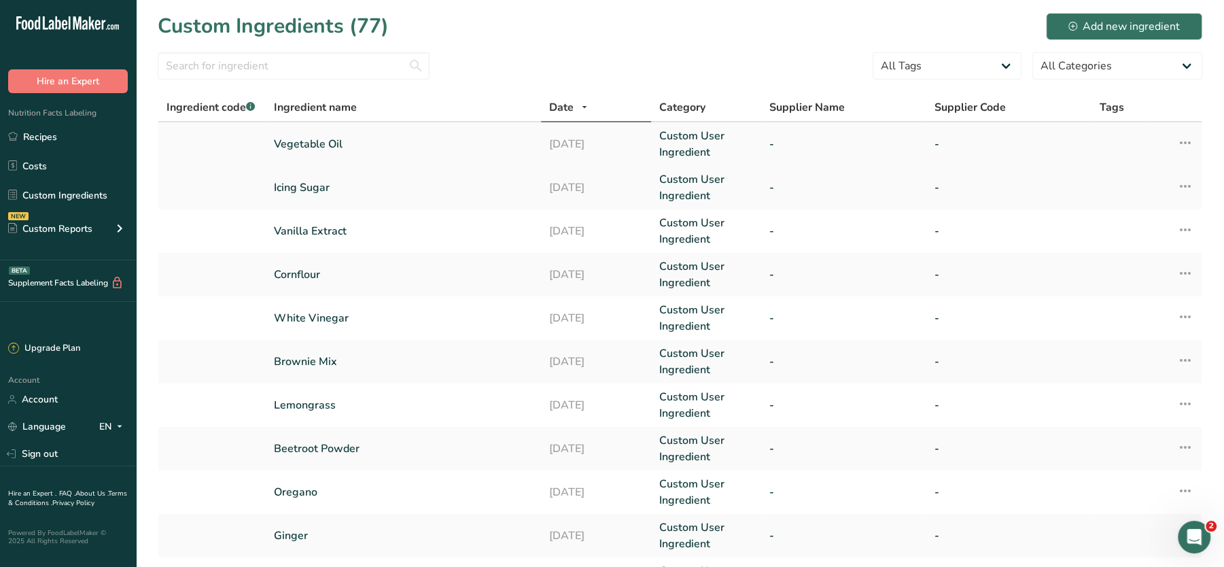
click at [1181, 144] on icon at bounding box center [1185, 142] width 16 height 24
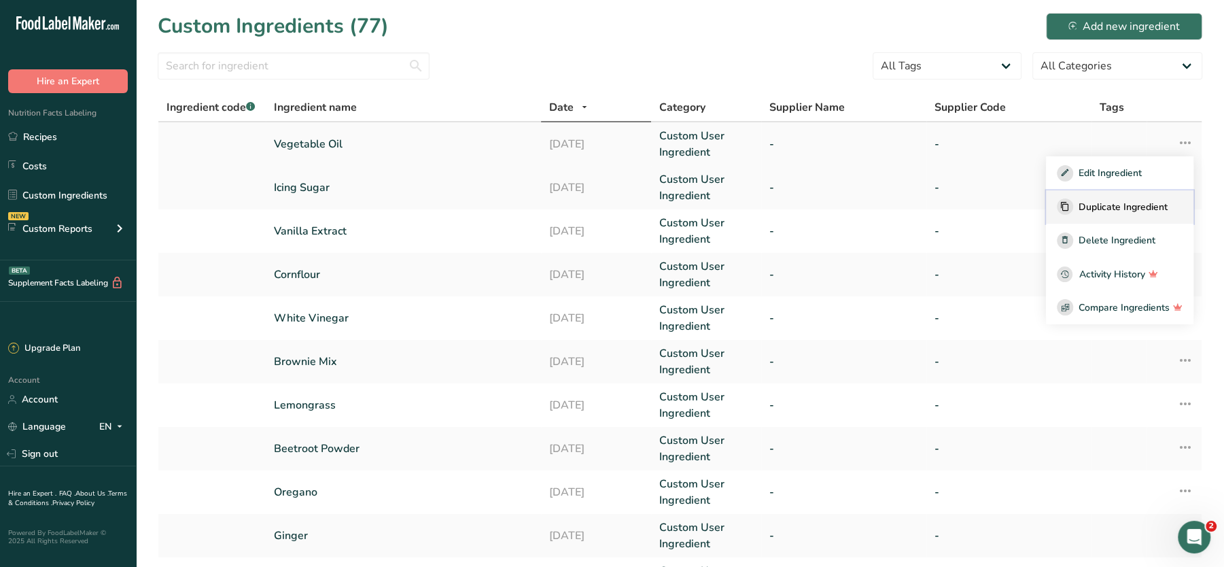
click at [1133, 198] on div "Duplicate Ingredient" at bounding box center [1120, 206] width 126 height 16
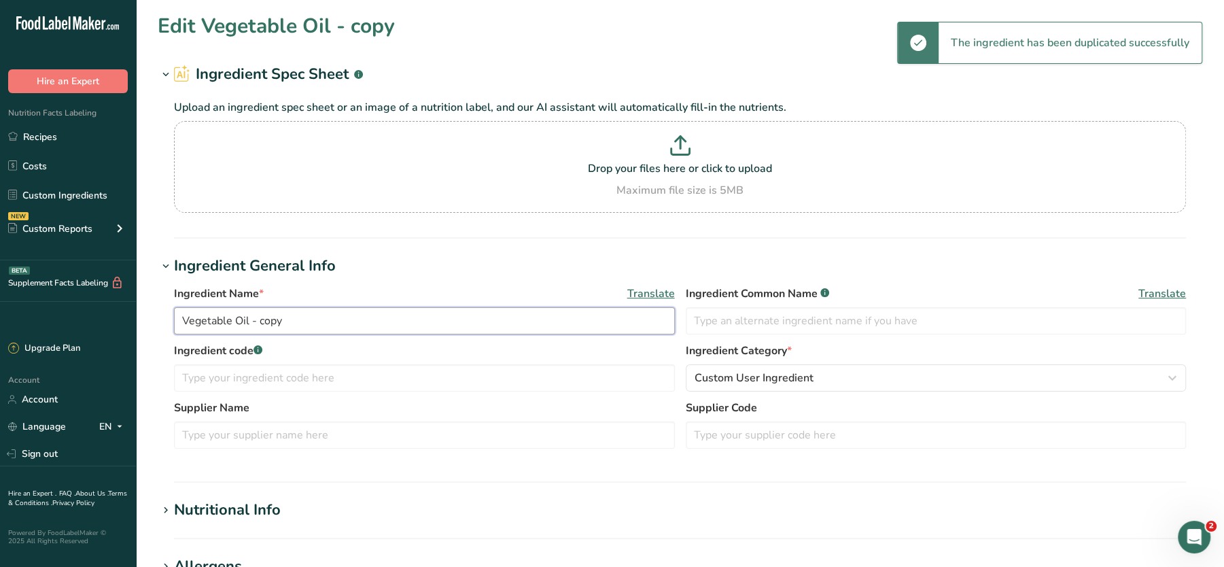
drag, startPoint x: 281, startPoint y: 317, endPoint x: 99, endPoint y: 316, distance: 182.1
click at [99, 316] on div ".a-20{fill:#fff;} Hire an Expert Nutrition Facts Labeling Recipes Costs Custom …" at bounding box center [612, 521] width 1224 height 1042
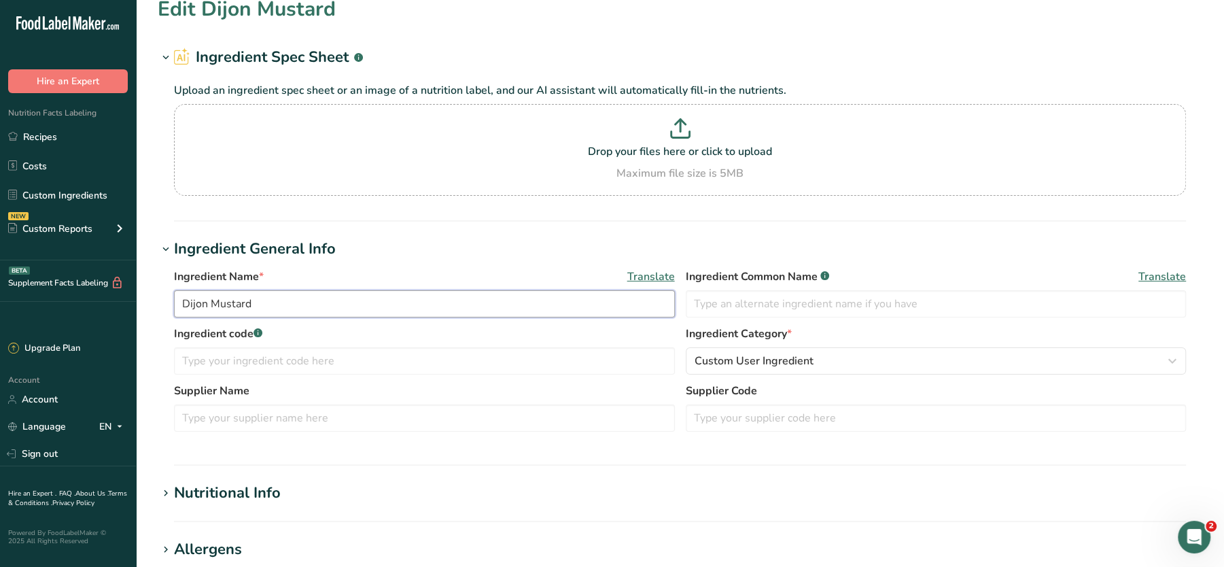
scroll to position [474, 0]
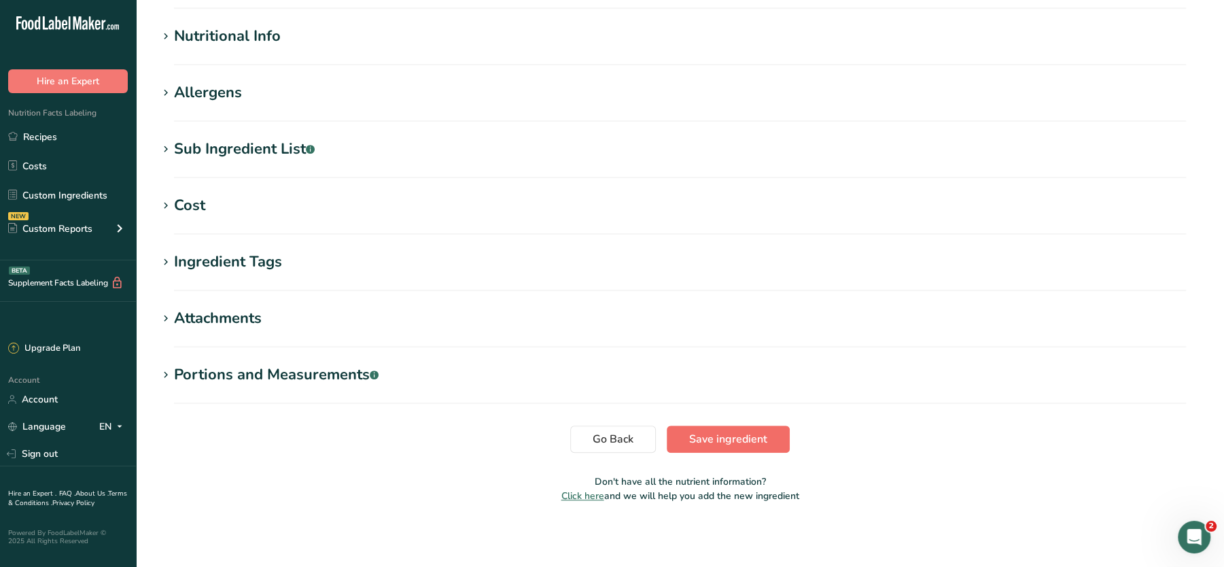
type input "Dijon Mustard"
click at [753, 431] on span "Save ingredient" at bounding box center [728, 439] width 78 height 16
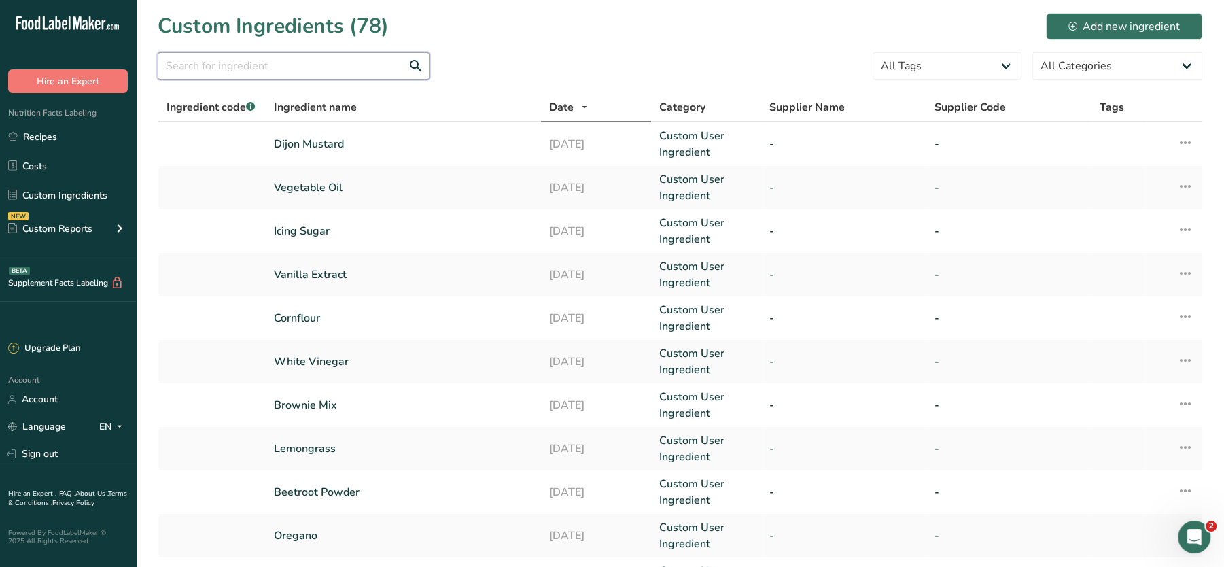
click at [326, 67] on input "text" at bounding box center [294, 65] width 272 height 27
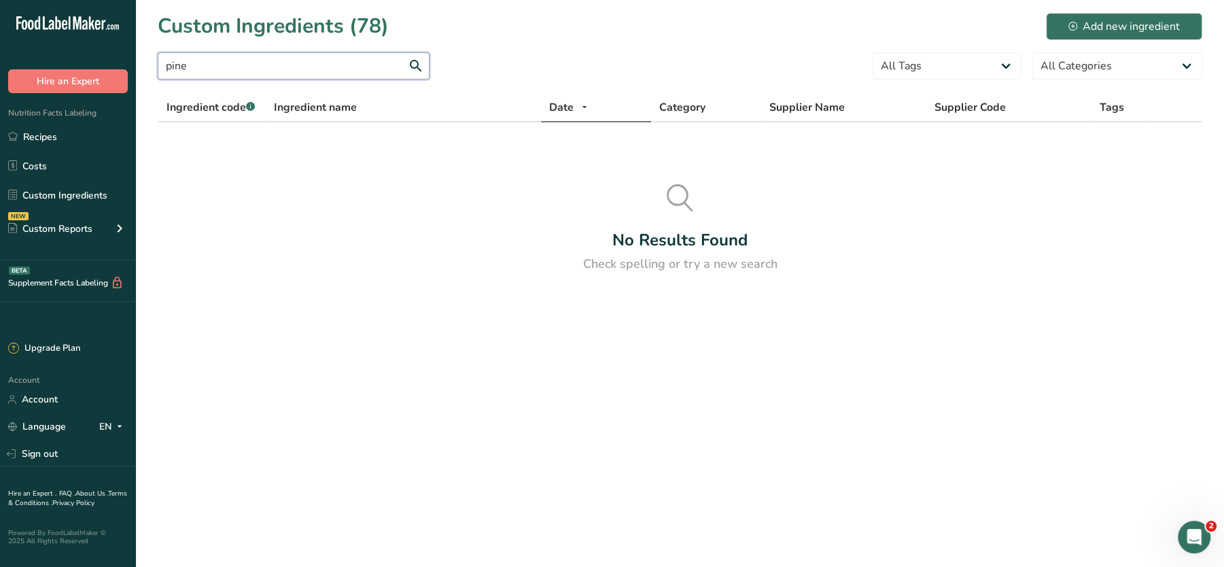
type input "pinea"
drag, startPoint x: 230, startPoint y: 65, endPoint x: 52, endPoint y: 52, distance: 178.6
click at [52, 52] on div ".a-20{fill:#fff;} Hire an Expert Nutrition Facts Labeling Recipes Costs Custom …" at bounding box center [612, 283] width 1224 height 567
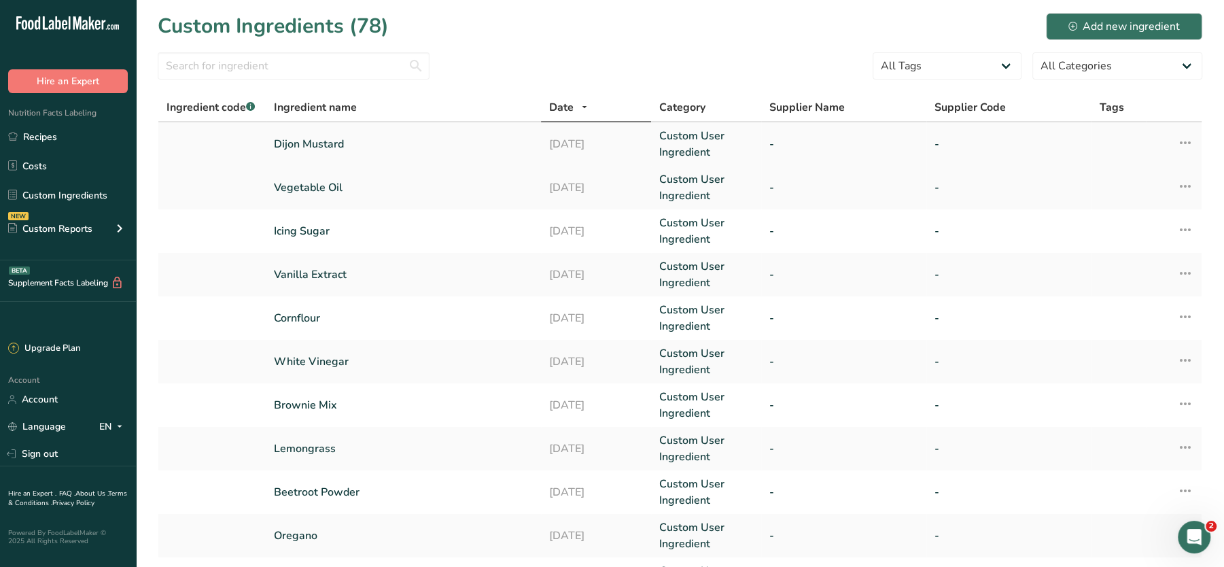
click at [1183, 141] on icon at bounding box center [1185, 142] width 16 height 24
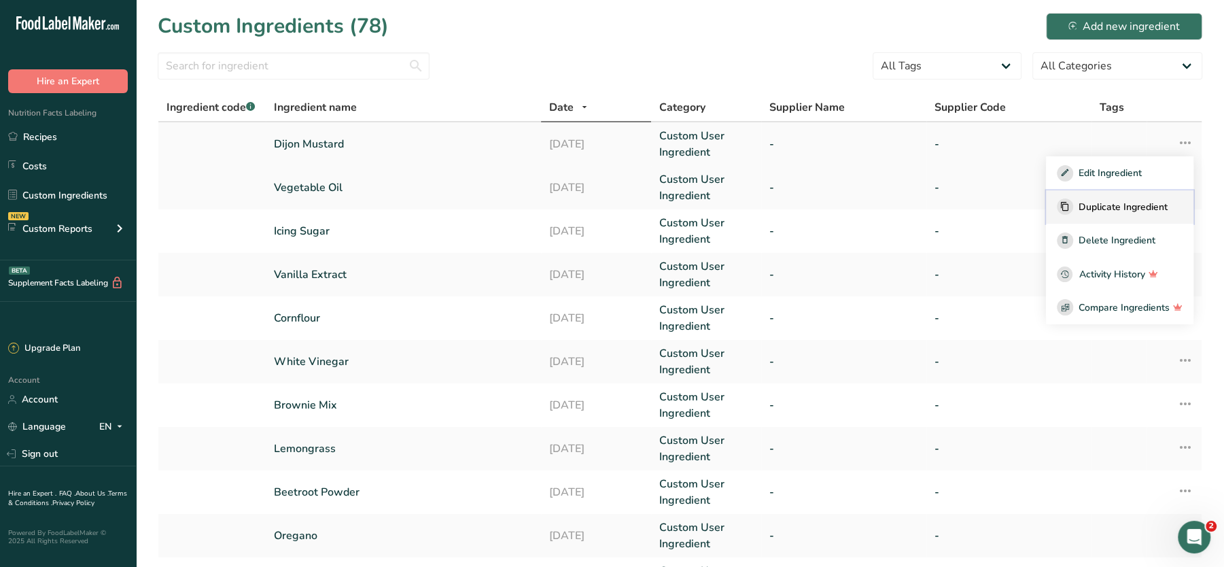
click at [1115, 201] on span "Duplicate Ingredient" at bounding box center [1123, 207] width 89 height 14
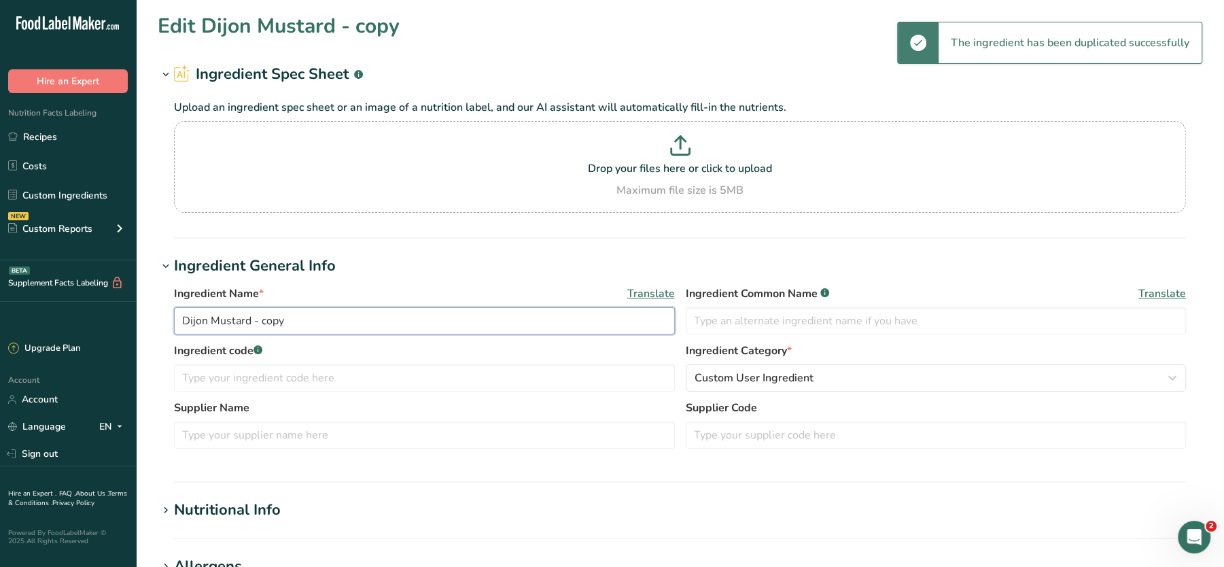
drag, startPoint x: 292, startPoint y: 311, endPoint x: -3, endPoint y: 334, distance: 296.6
click at [0, 334] on html ".a-20{fill:#fff;} Hire an Expert Nutrition Facts Labeling Recipes Costs Custom …" at bounding box center [612, 521] width 1224 height 1042
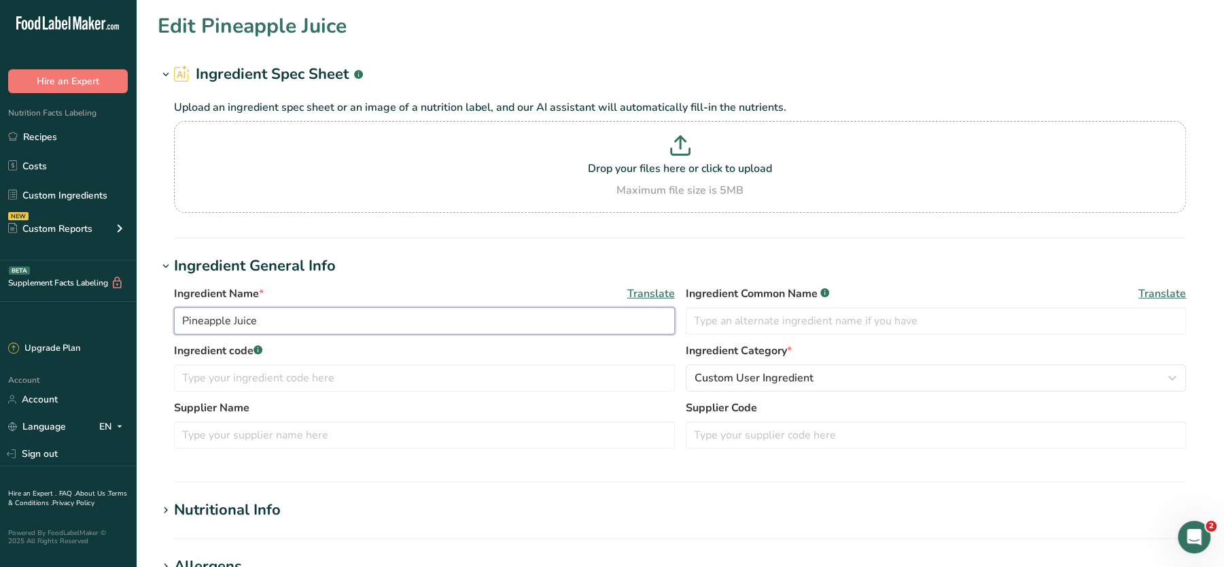
scroll to position [474, 0]
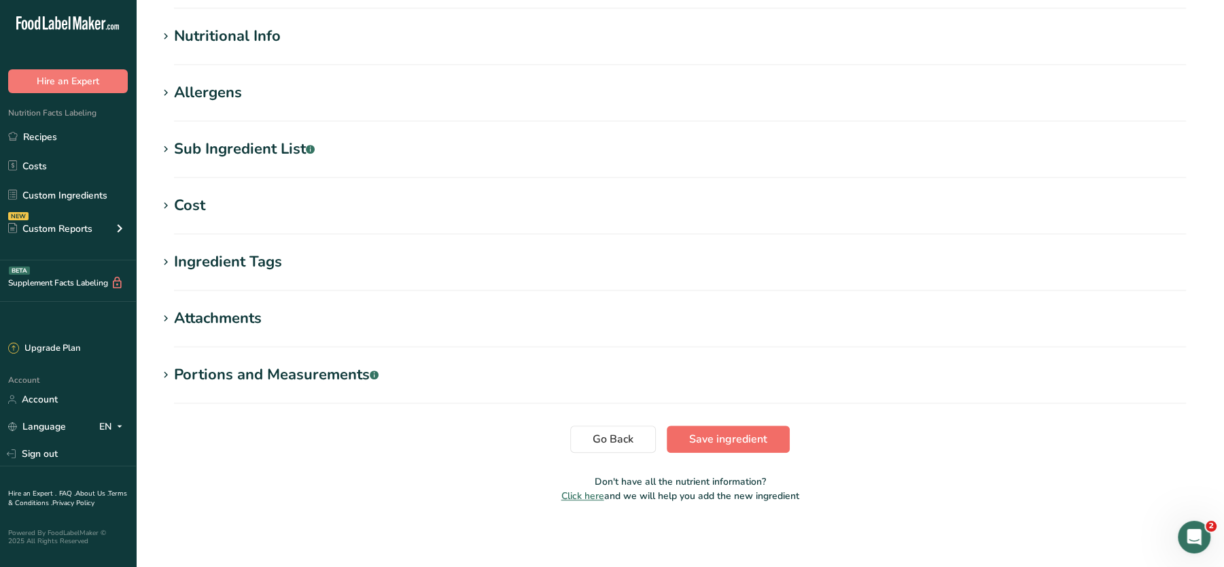
type input "Pineapple Juice"
click at [736, 437] on span "Save ingredient" at bounding box center [728, 439] width 78 height 16
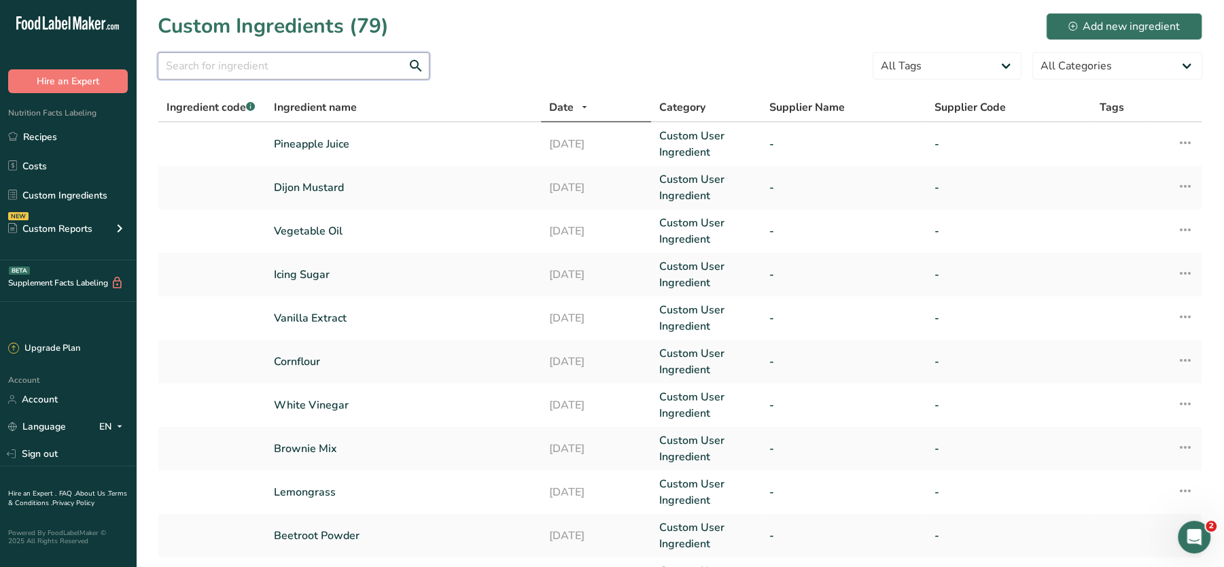
click at [208, 69] on input "text" at bounding box center [294, 65] width 272 height 27
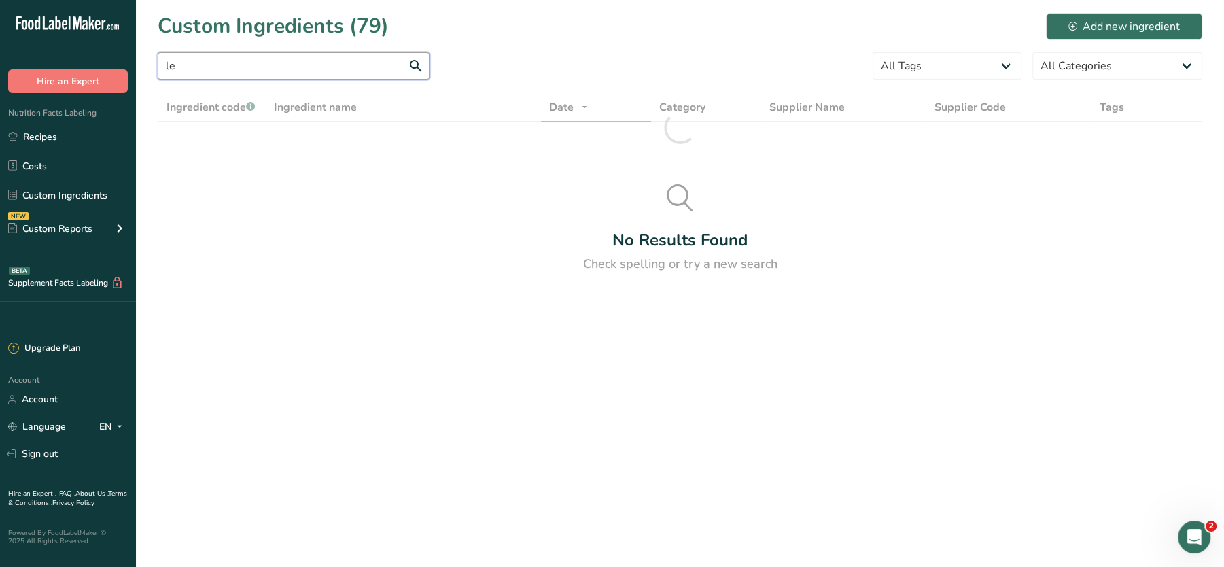
type input "l"
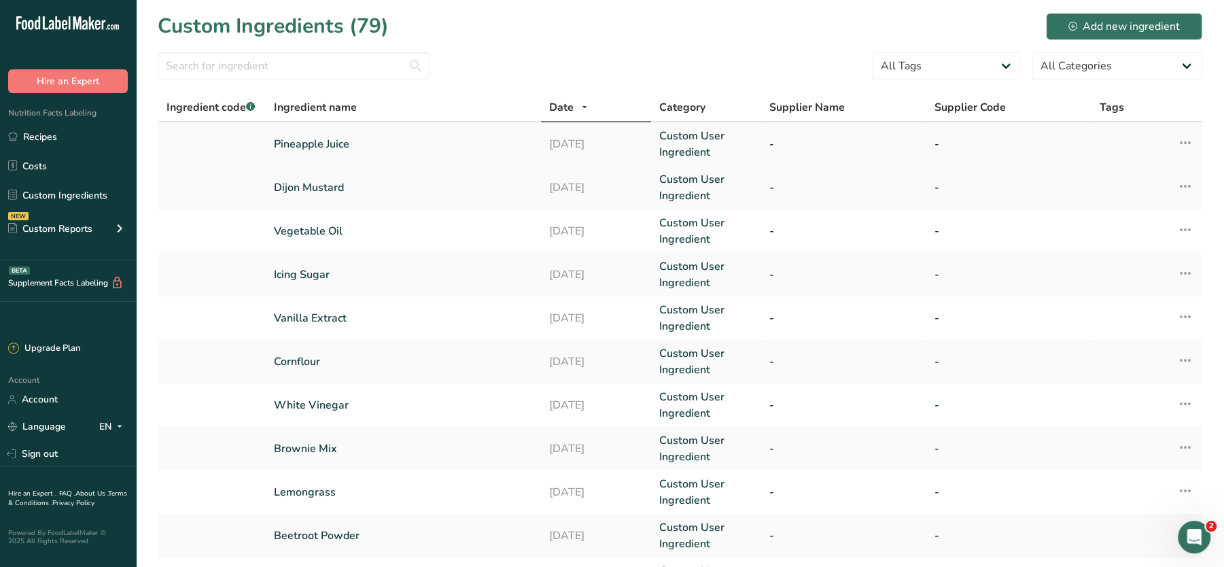
click at [1185, 146] on icon at bounding box center [1185, 142] width 16 height 24
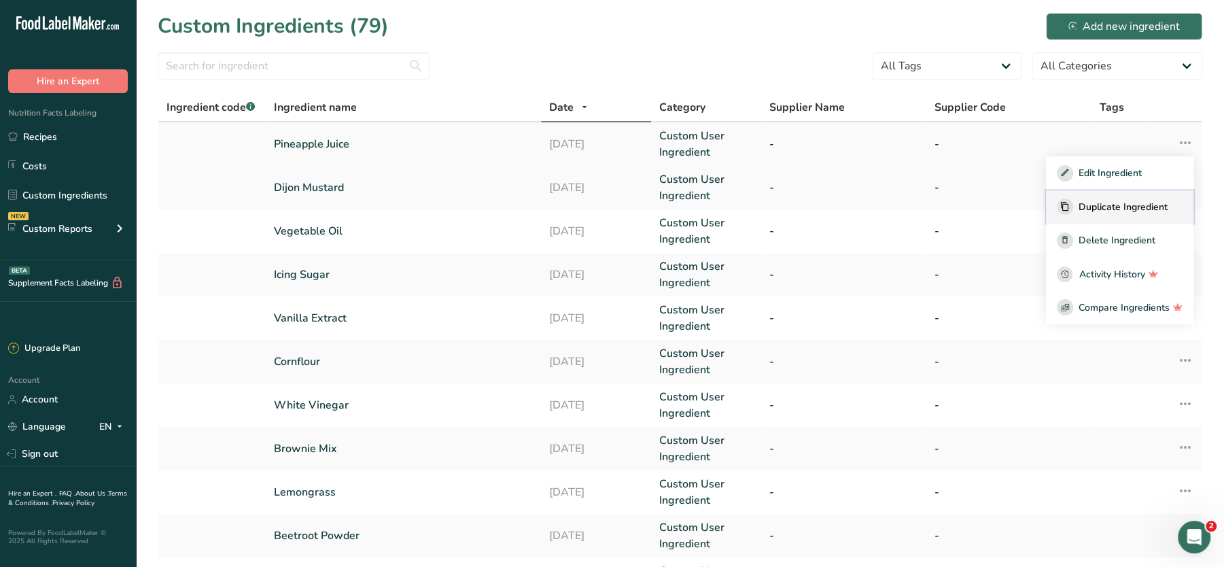
click at [1118, 197] on button "Duplicate Ingredient" at bounding box center [1119, 207] width 147 height 34
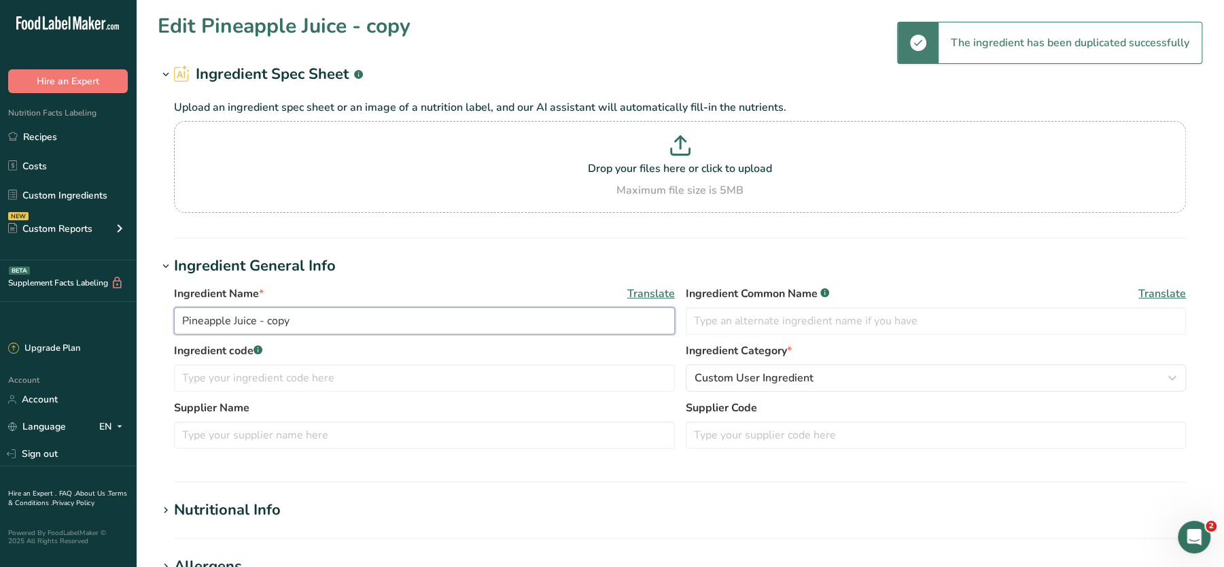
drag, startPoint x: 325, startPoint y: 321, endPoint x: 114, endPoint y: 299, distance: 212.6
click at [114, 299] on div ".a-20{fill:#fff;} Hire an Expert Nutrition Facts Labeling Recipes Costs Custom …" at bounding box center [612, 521] width 1224 height 1042
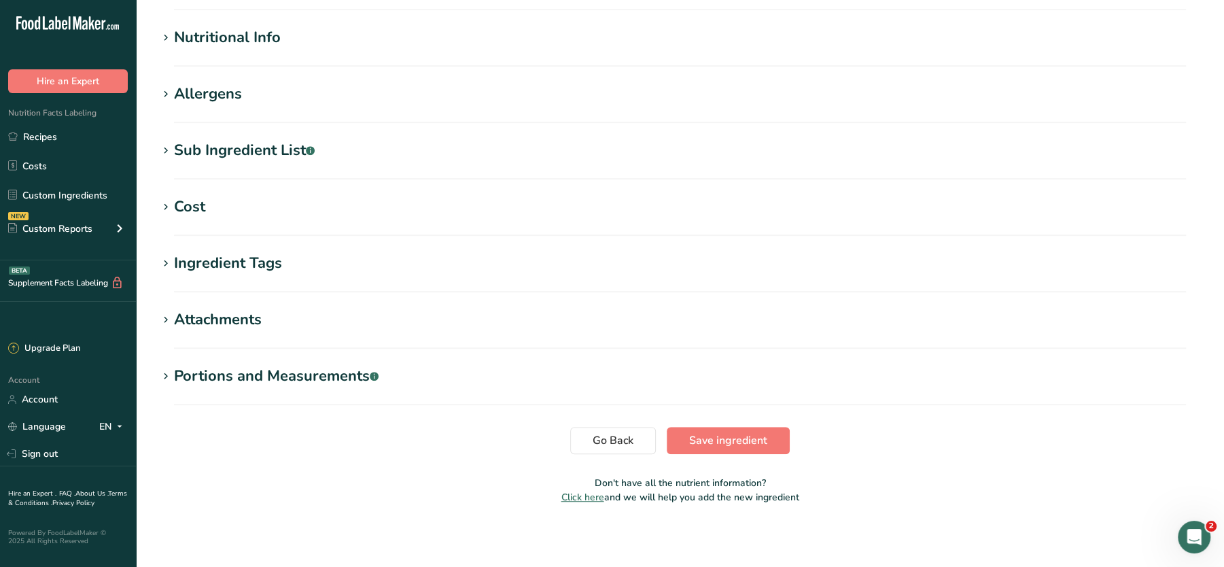
scroll to position [474, 0]
type input "Lime Leaves"
click at [729, 442] on span "Save ingredient" at bounding box center [728, 439] width 78 height 16
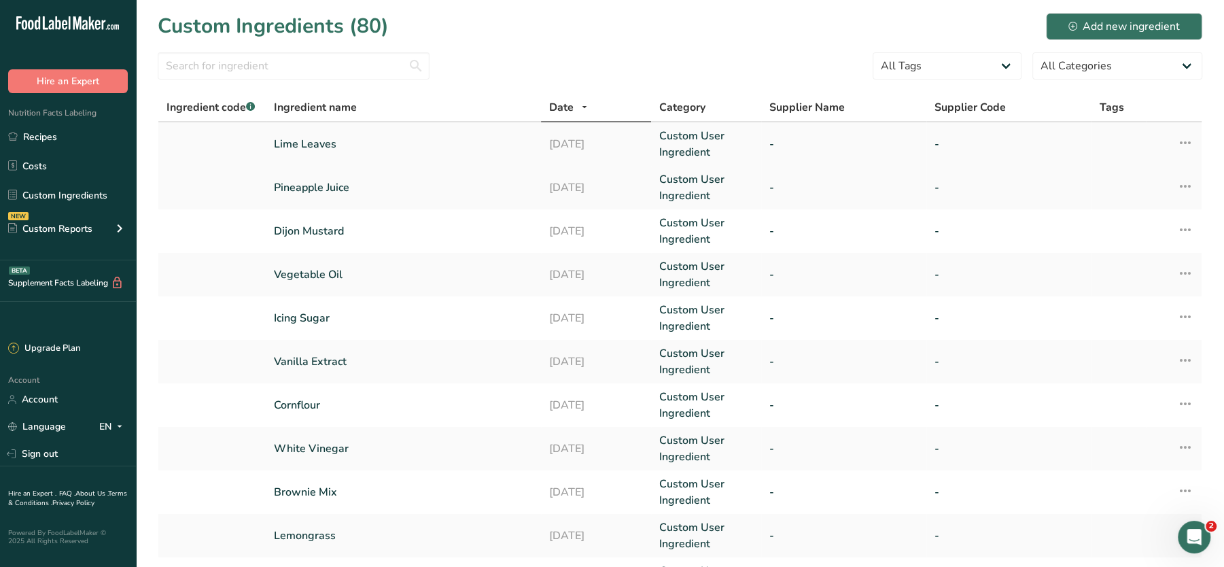
click at [1186, 147] on icon at bounding box center [1185, 142] width 16 height 24
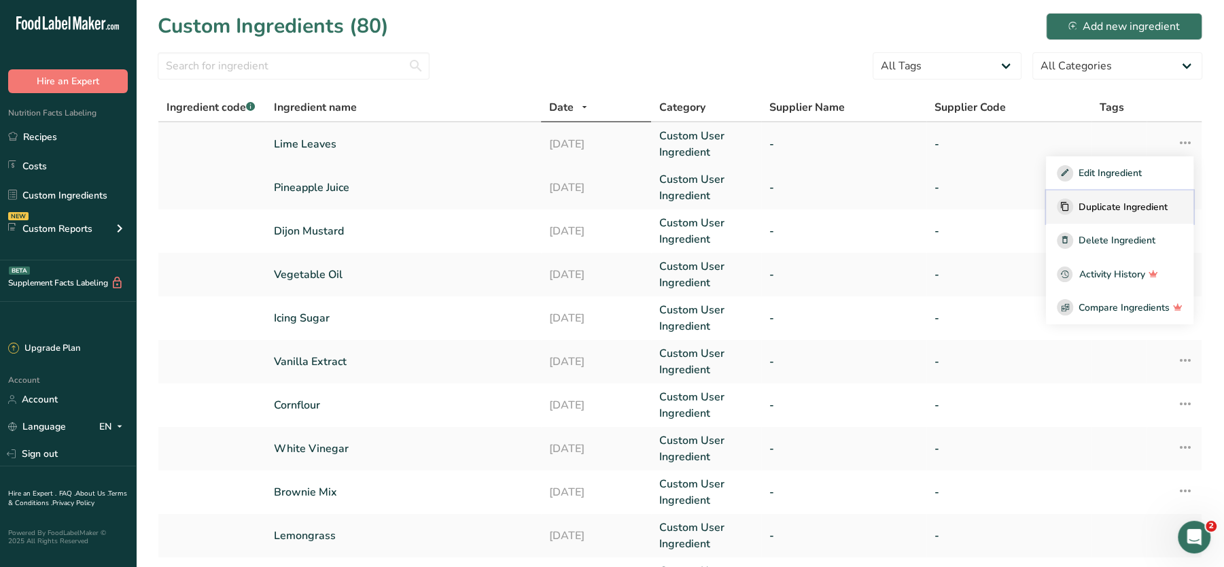
click at [1075, 207] on div "Duplicate Ingredient" at bounding box center [1120, 206] width 126 height 16
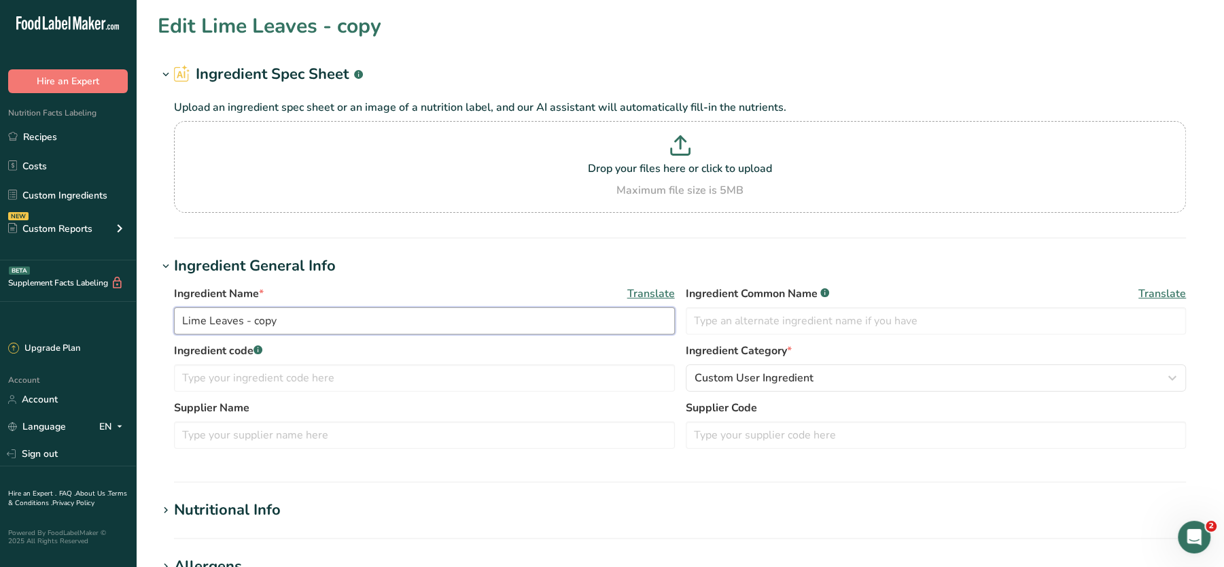
drag, startPoint x: 374, startPoint y: 317, endPoint x: 86, endPoint y: 304, distance: 288.5
click at [86, 304] on div ".a-20{fill:#fff;} Hire an Expert Nutrition Facts Labeling Recipes Costs Custom …" at bounding box center [612, 521] width 1224 height 1042
type input "Digestive Biscuits"
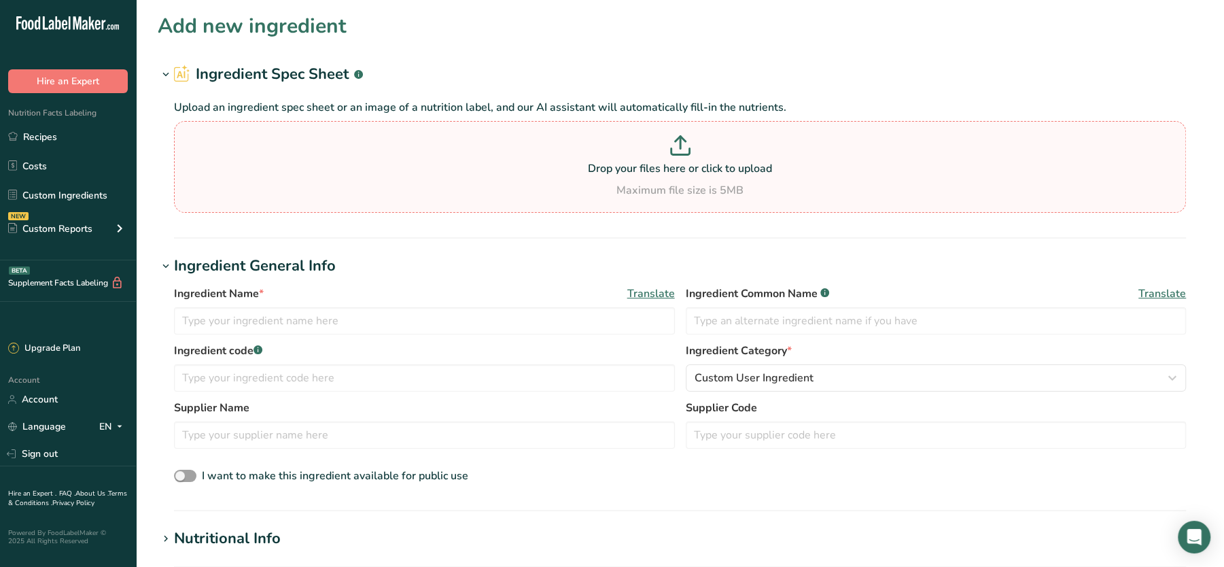
click at [635, 154] on p at bounding box center [679, 147] width 1005 height 25
click at [635, 154] on input "Drop your files here or click to upload Maximum file size is 5MB" at bounding box center [680, 167] width 1012 height 92
type input "C:\fakepath\Mashed Potato_28_08_2025, 13_37_59.png"
click at [564, 158] on p at bounding box center [679, 147] width 1005 height 25
click at [564, 158] on input "Drop your files here or click to upload Maximum file size is 5MB" at bounding box center [680, 167] width 1012 height 92
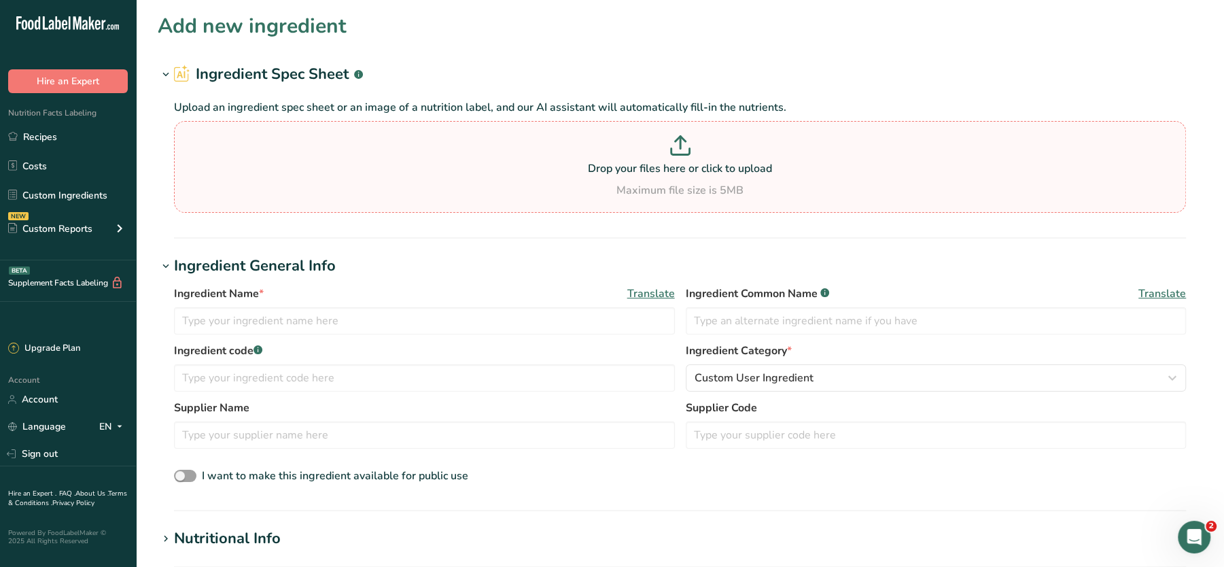
type input "C:\fakepath\Mashed Potato_28_08_2025, 13_37_59.png"
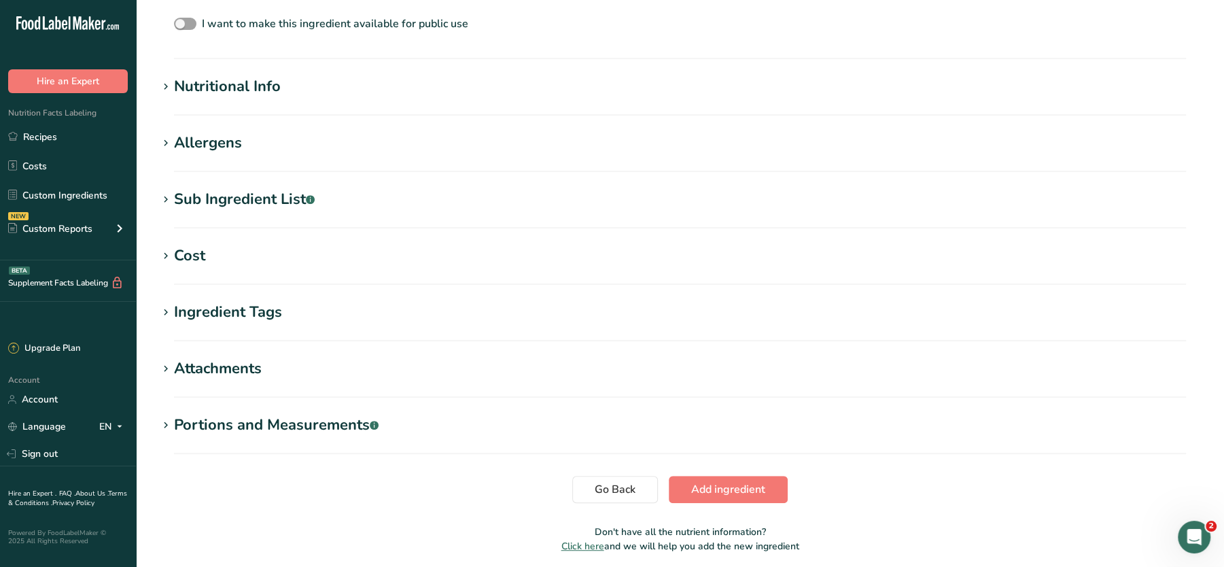
scroll to position [217, 0]
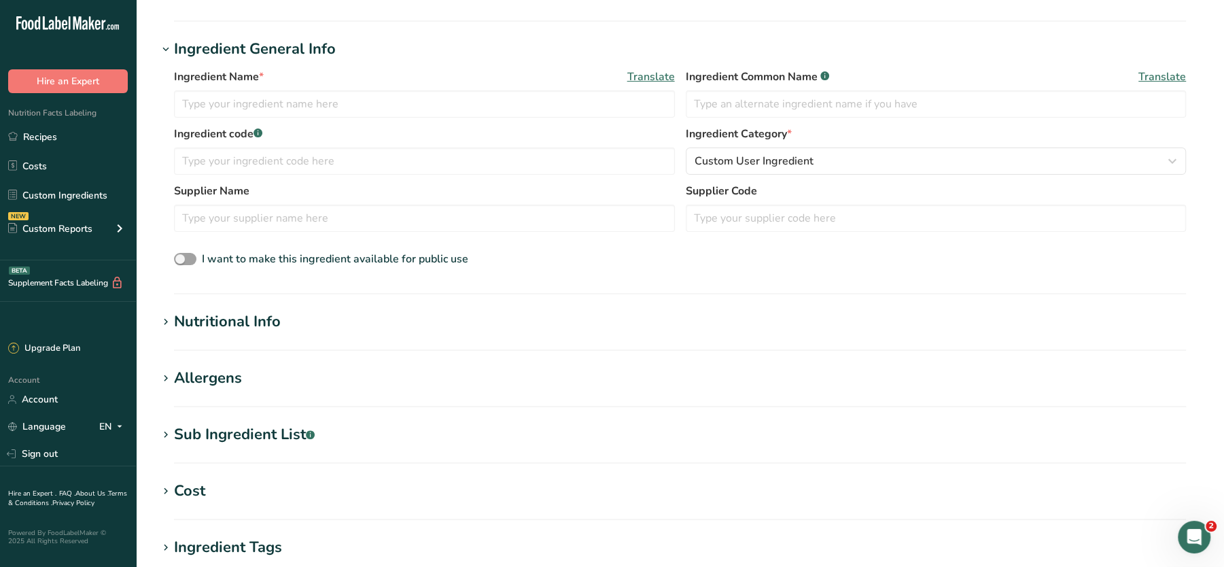
click at [266, 320] on div "Nutritional Info" at bounding box center [227, 322] width 107 height 22
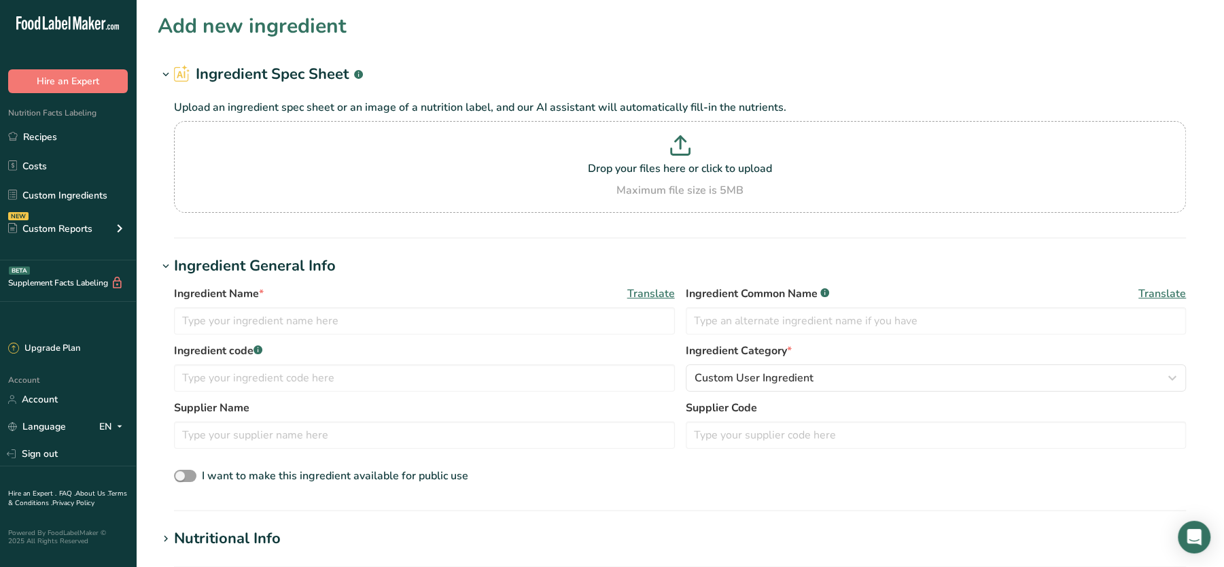
click at [682, 160] on p "Drop your files here or click to upload" at bounding box center [679, 168] width 1005 height 16
click at [682, 160] on input "Drop your files here or click to upload Maximum file size is 5MB" at bounding box center [680, 167] width 1012 height 92
type input "C:\fakepath\Mashed Potato_28_08_2025, 13_56_48.png"
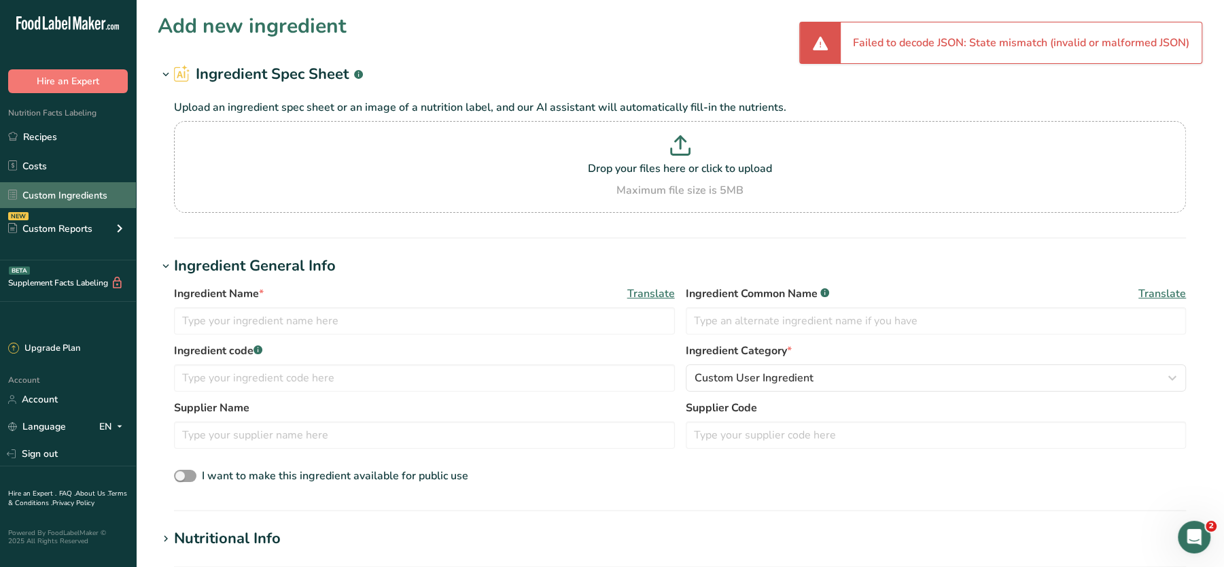
click at [47, 194] on link "Custom Ingredients" at bounding box center [68, 195] width 136 height 26
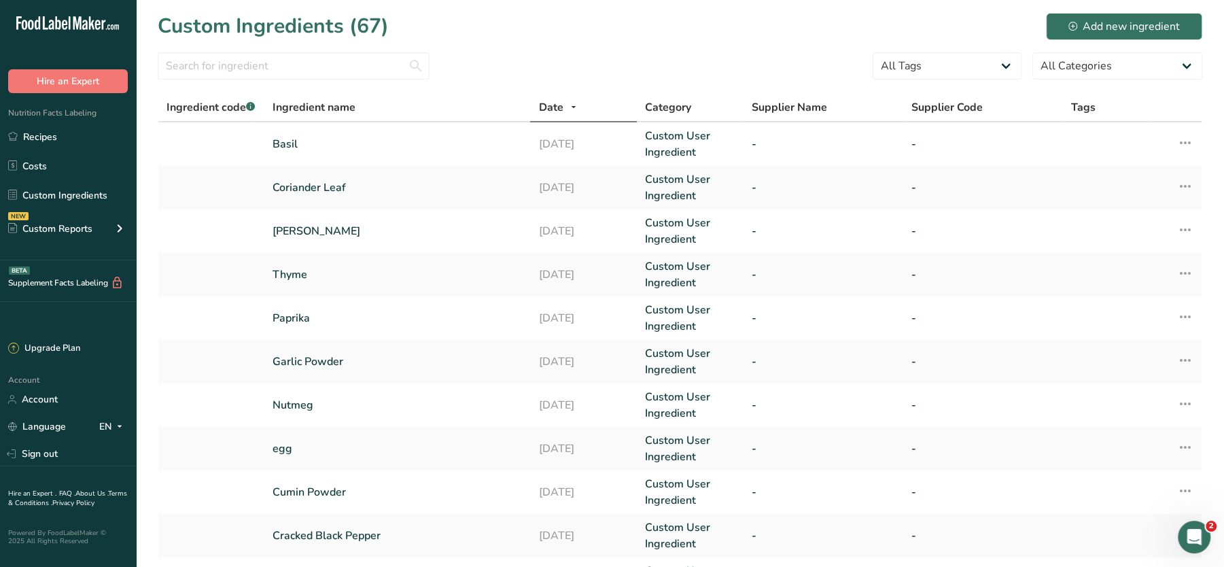
click at [319, 82] on div at bounding box center [294, 69] width 272 height 35
click at [291, 61] on input "text" at bounding box center [294, 65] width 272 height 27
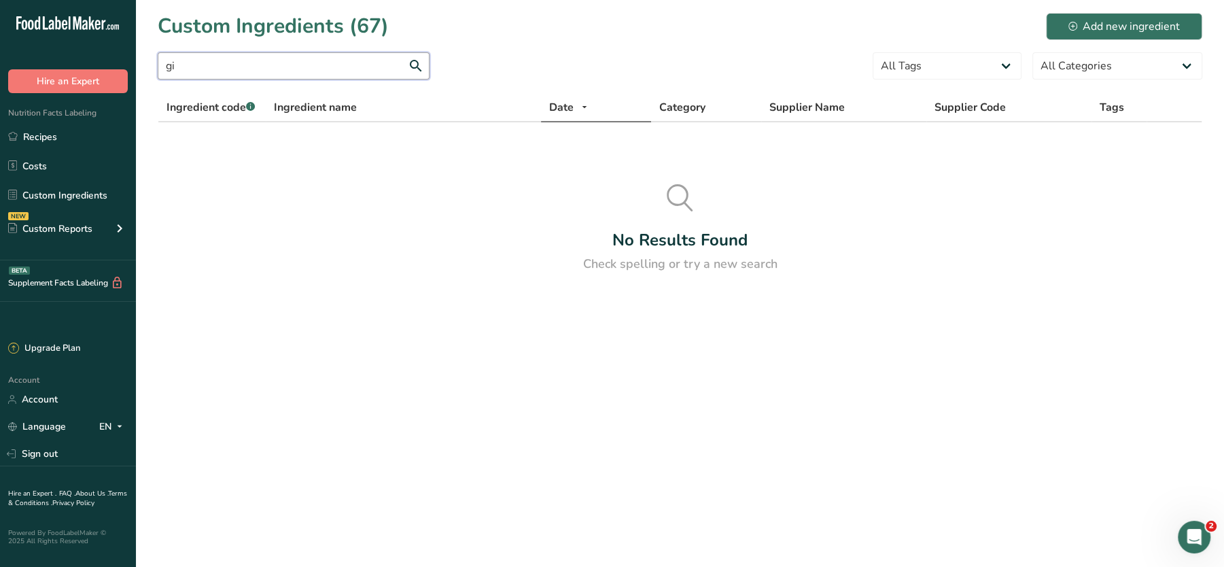
type input "g"
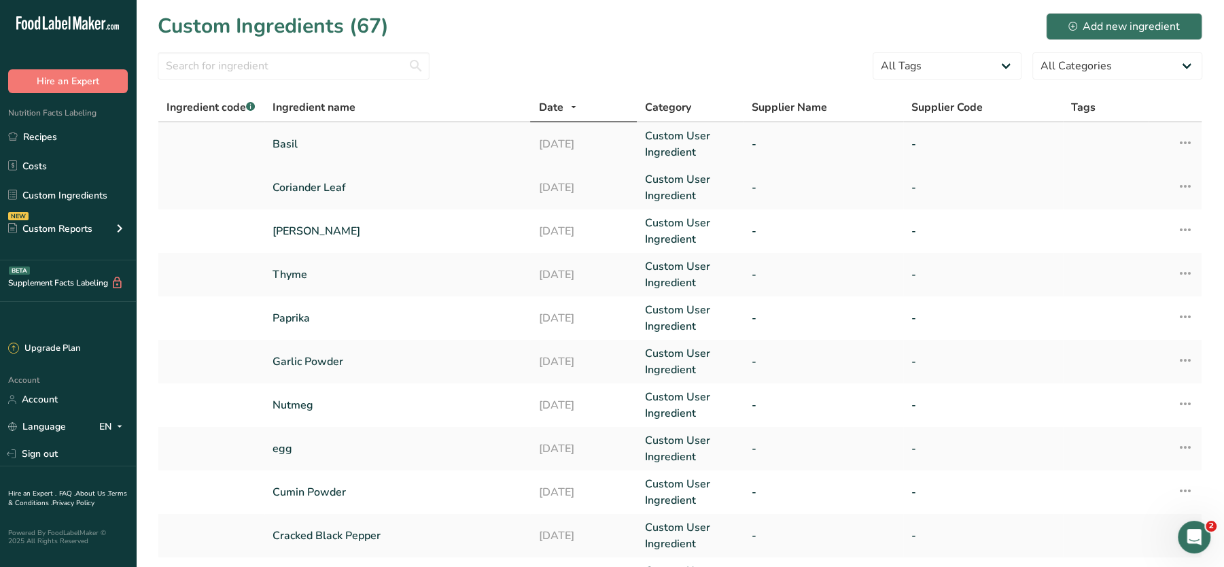
click at [1191, 143] on icon at bounding box center [1185, 142] width 16 height 24
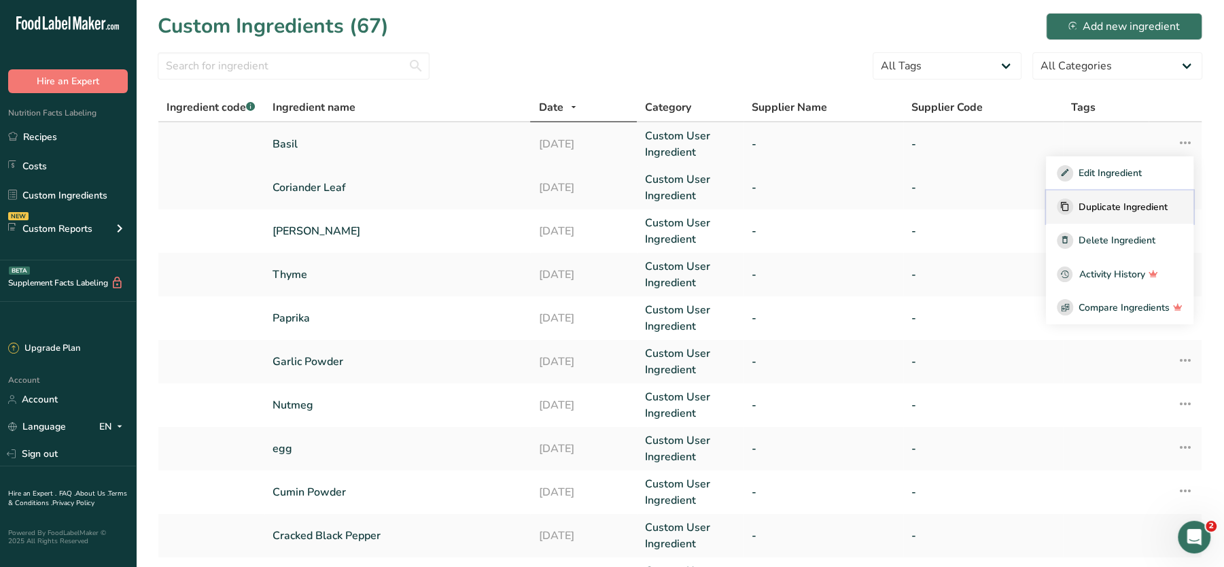
click at [1104, 212] on span "Duplicate Ingredient" at bounding box center [1123, 207] width 89 height 14
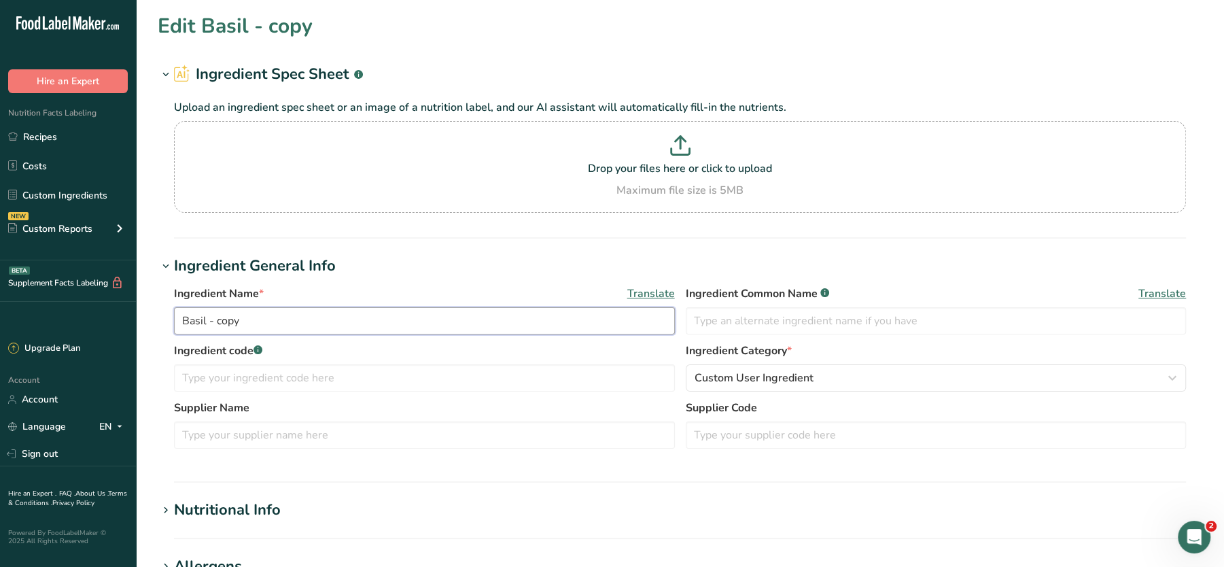
click at [294, 319] on input "Basil - copy" at bounding box center [424, 320] width 501 height 27
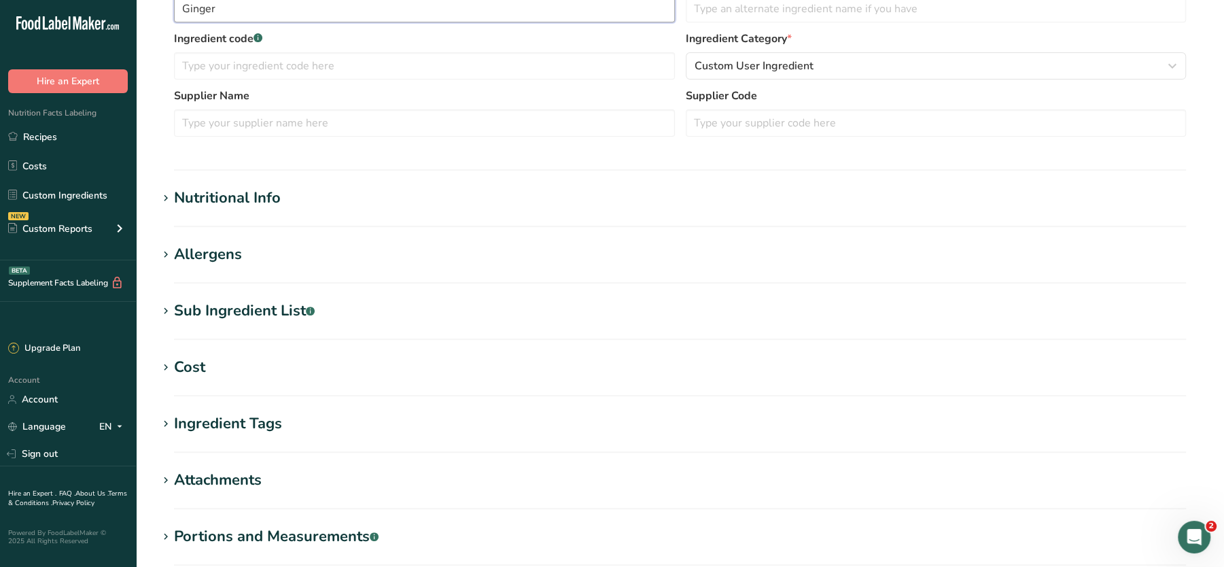
scroll to position [474, 0]
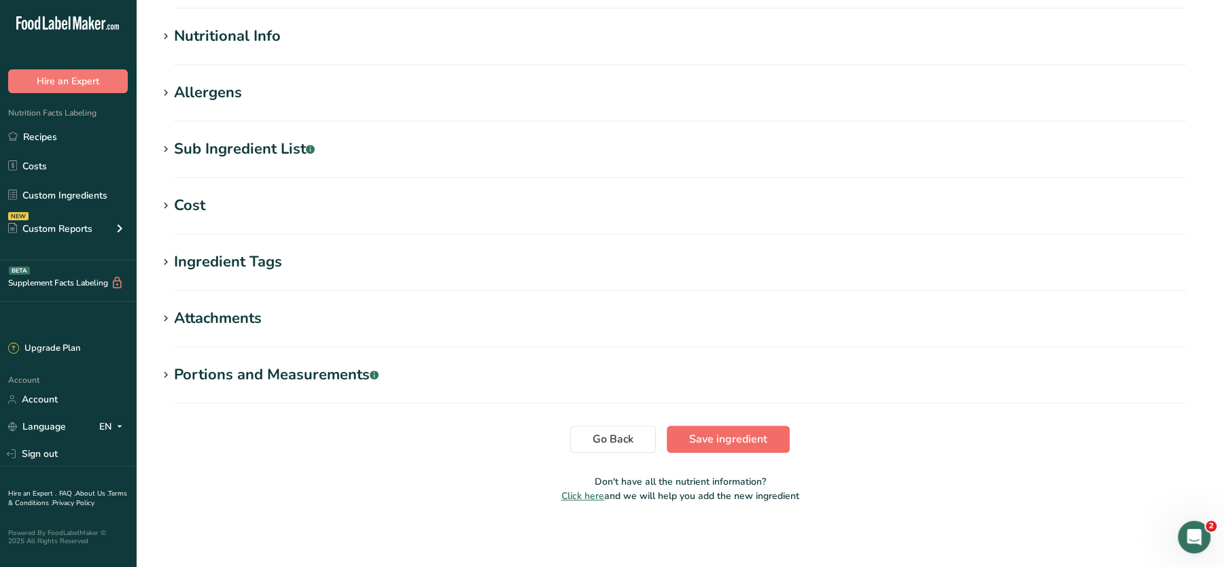
type input "Ginger"
click at [742, 432] on span "Save ingredient" at bounding box center [728, 439] width 78 height 16
